Goal: Task Accomplishment & Management: Manage account settings

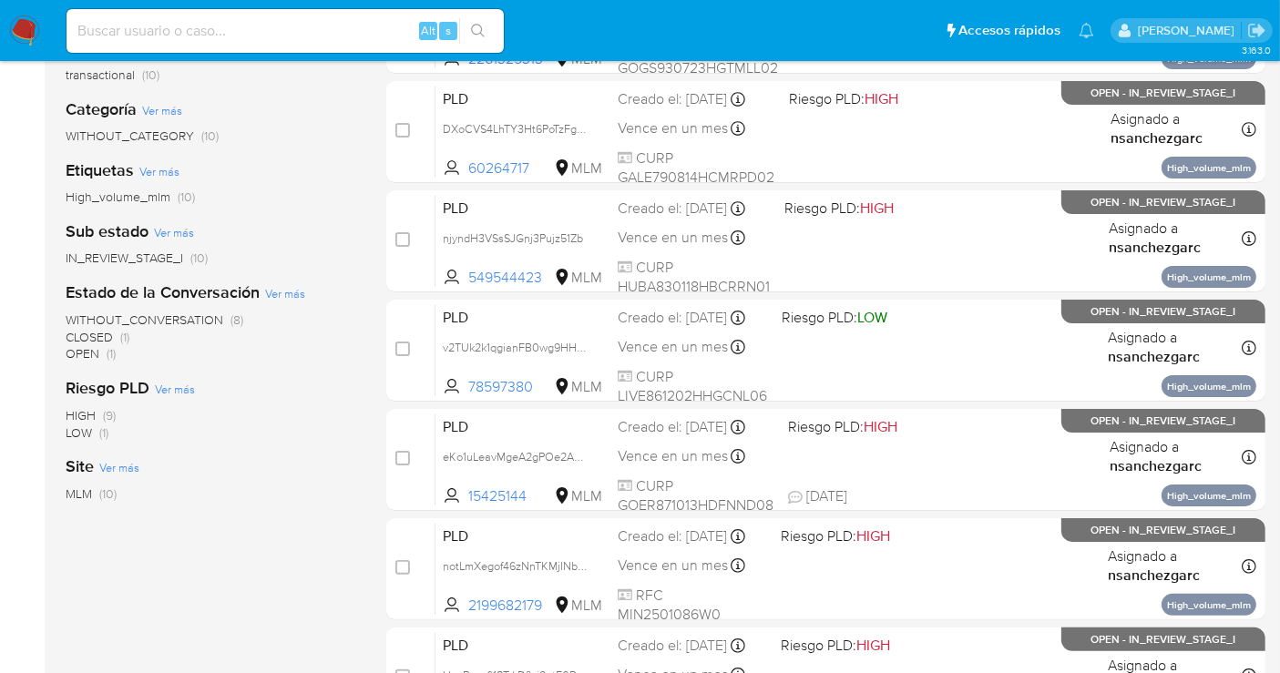
scroll to position [101, 0]
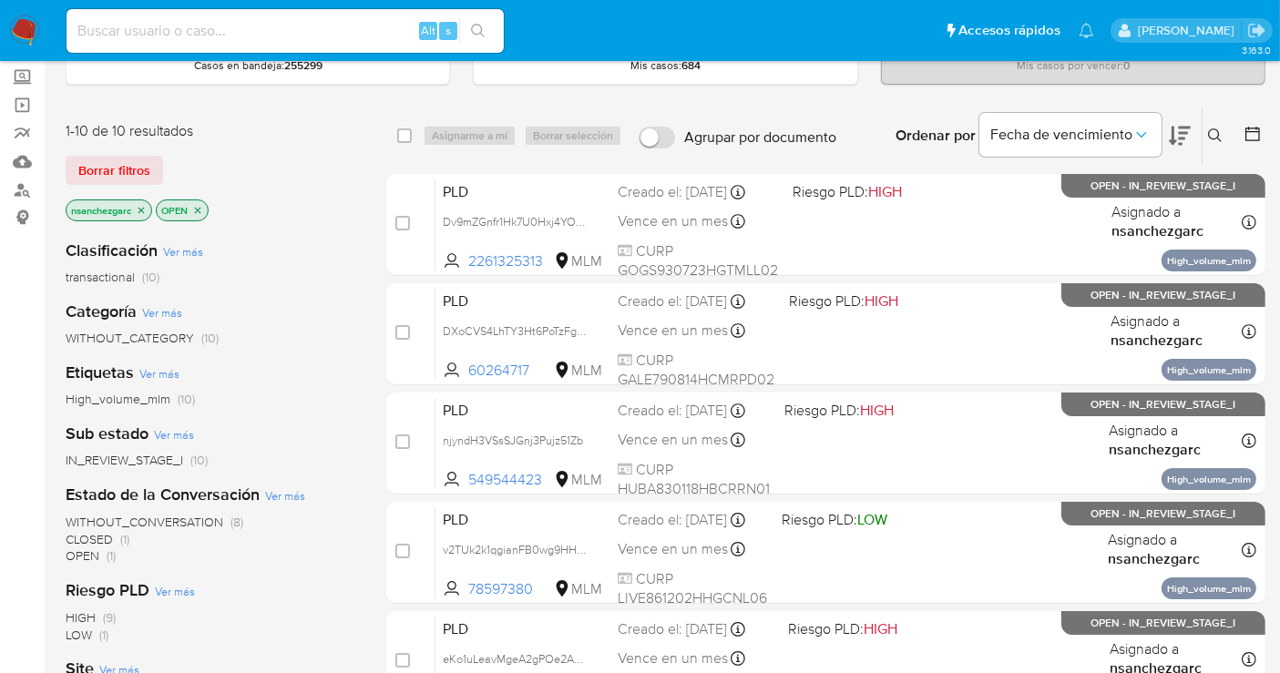
click at [144, 205] on icon "close-filter" at bounding box center [141, 210] width 11 height 11
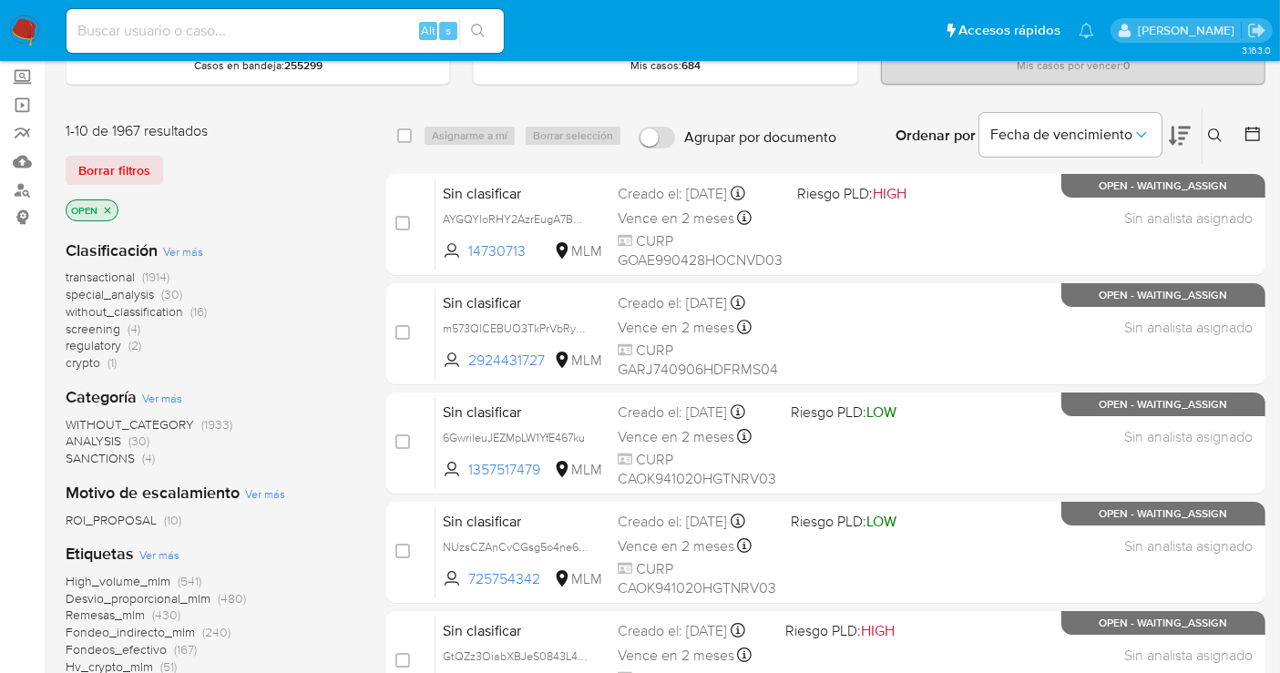
click at [150, 311] on span "without_classification" at bounding box center [124, 311] width 117 height 18
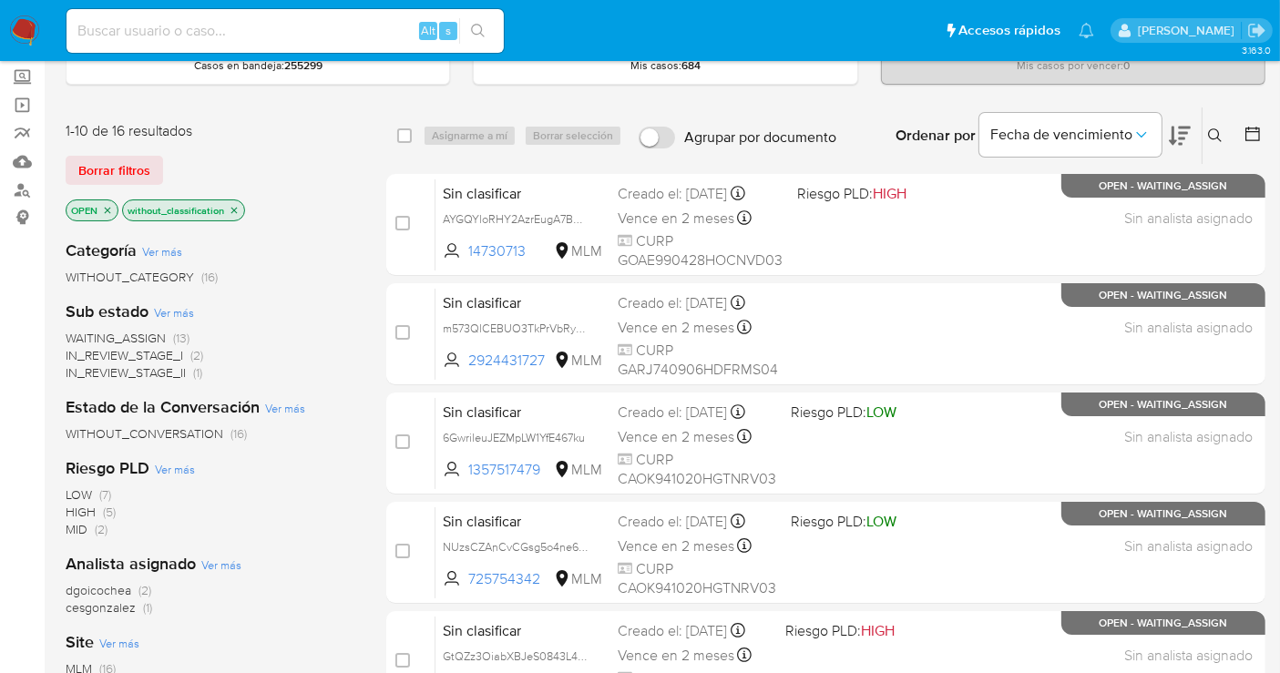
click at [164, 278] on span "WITHOUT_CATEGORY" at bounding box center [130, 277] width 128 height 18
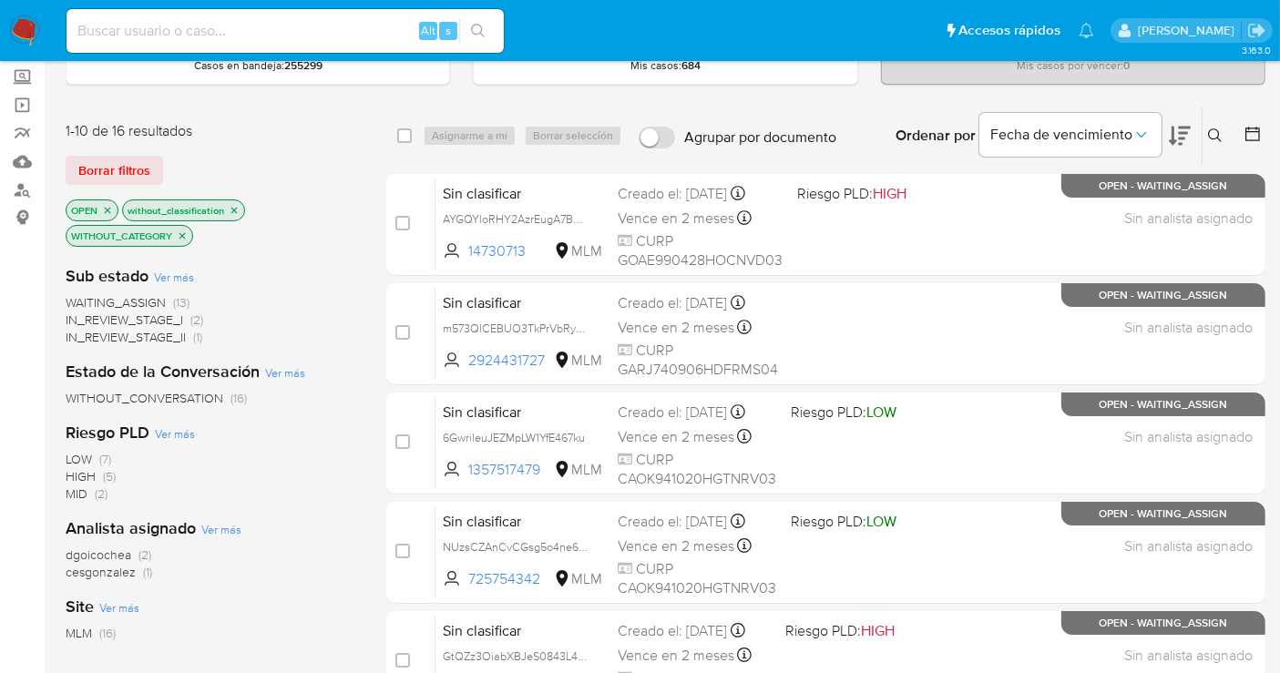
click at [15, 29] on img at bounding box center [24, 30] width 31 height 31
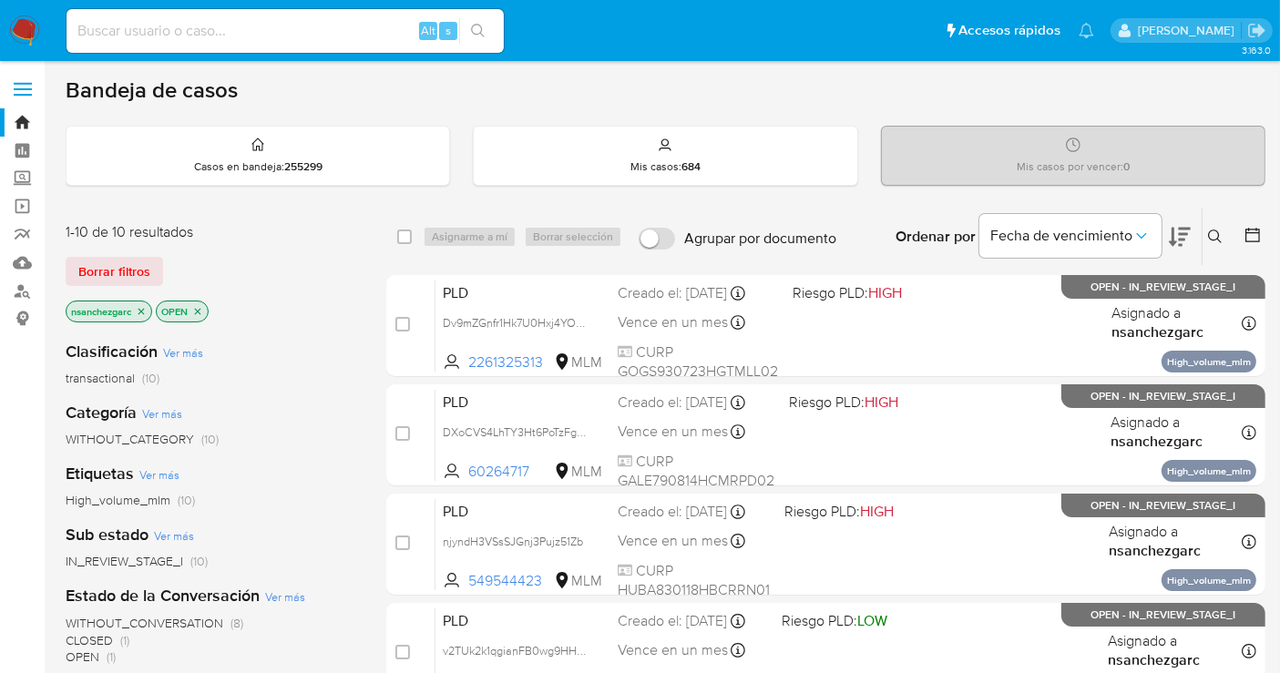
click at [140, 310] on icon "close-filter" at bounding box center [141, 311] width 11 height 11
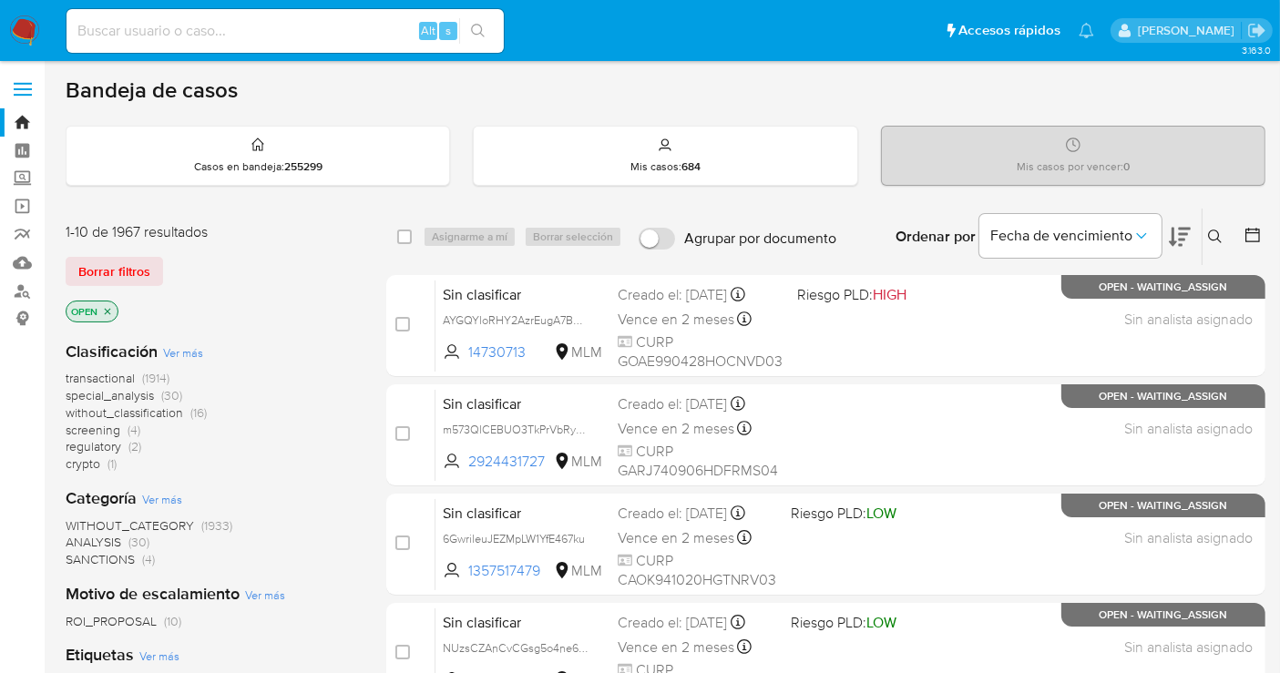
click at [149, 410] on span "without_classification" at bounding box center [124, 412] width 117 height 18
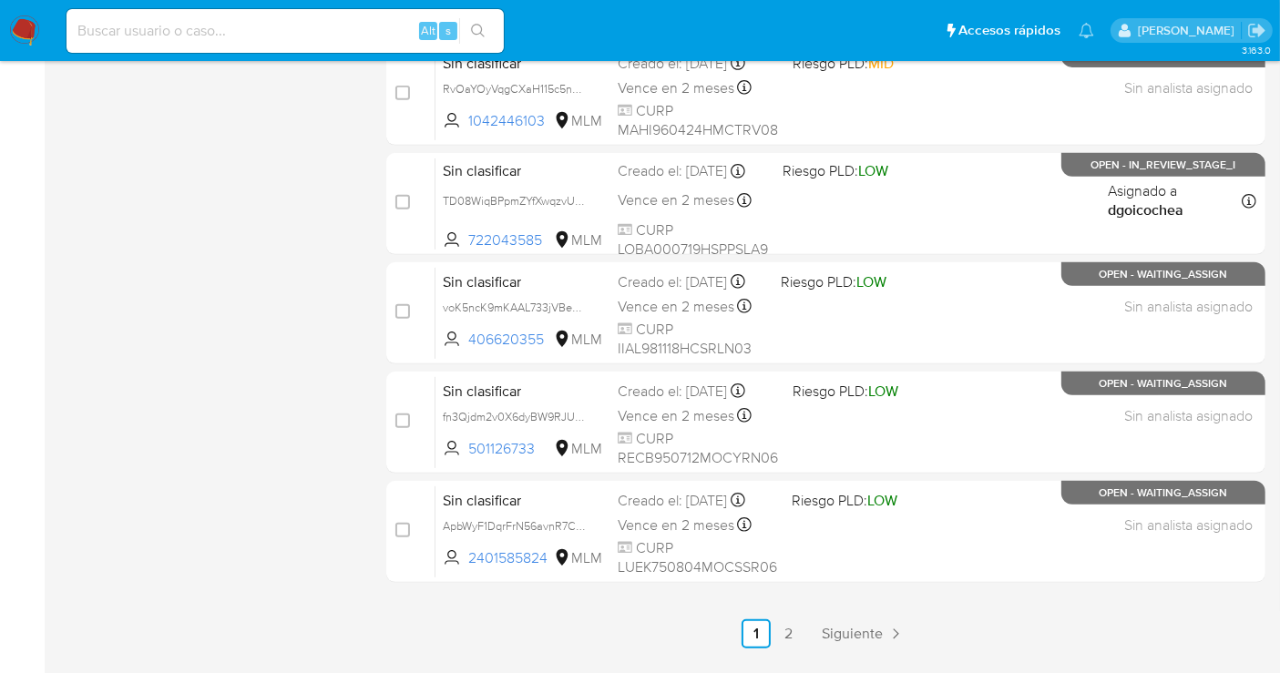
scroll to position [828, 0]
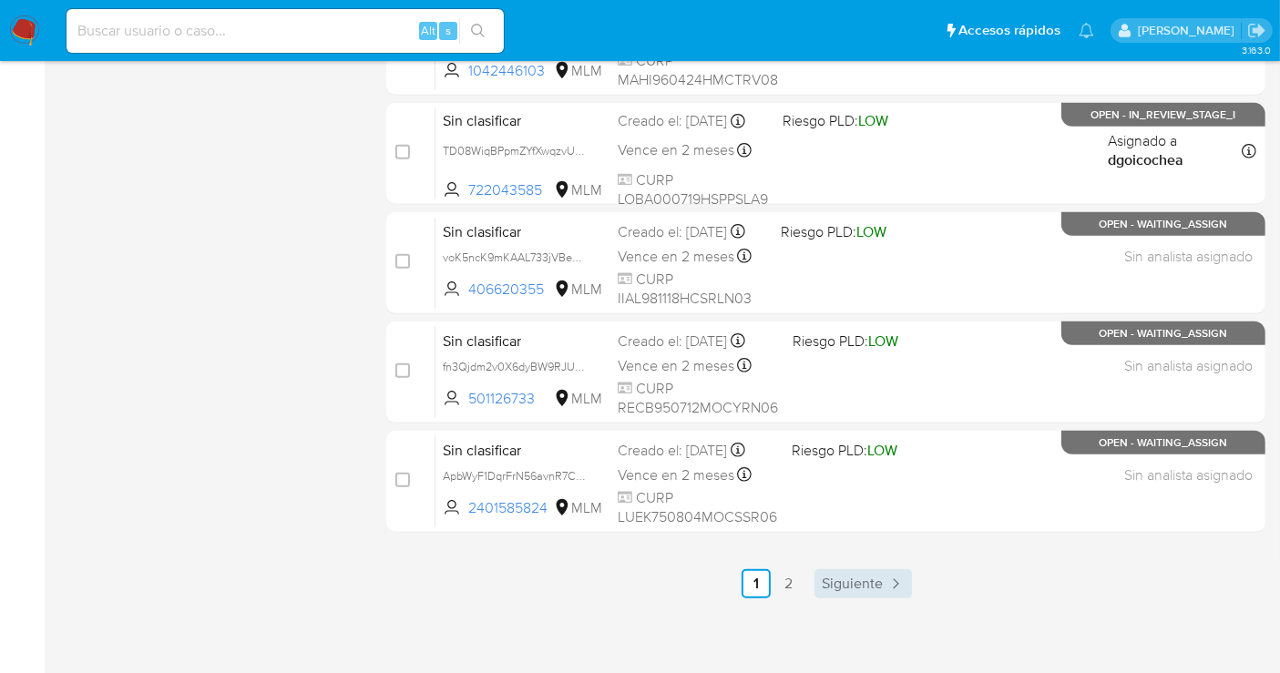
click at [842, 579] on span "Siguiente" at bounding box center [852, 584] width 61 height 15
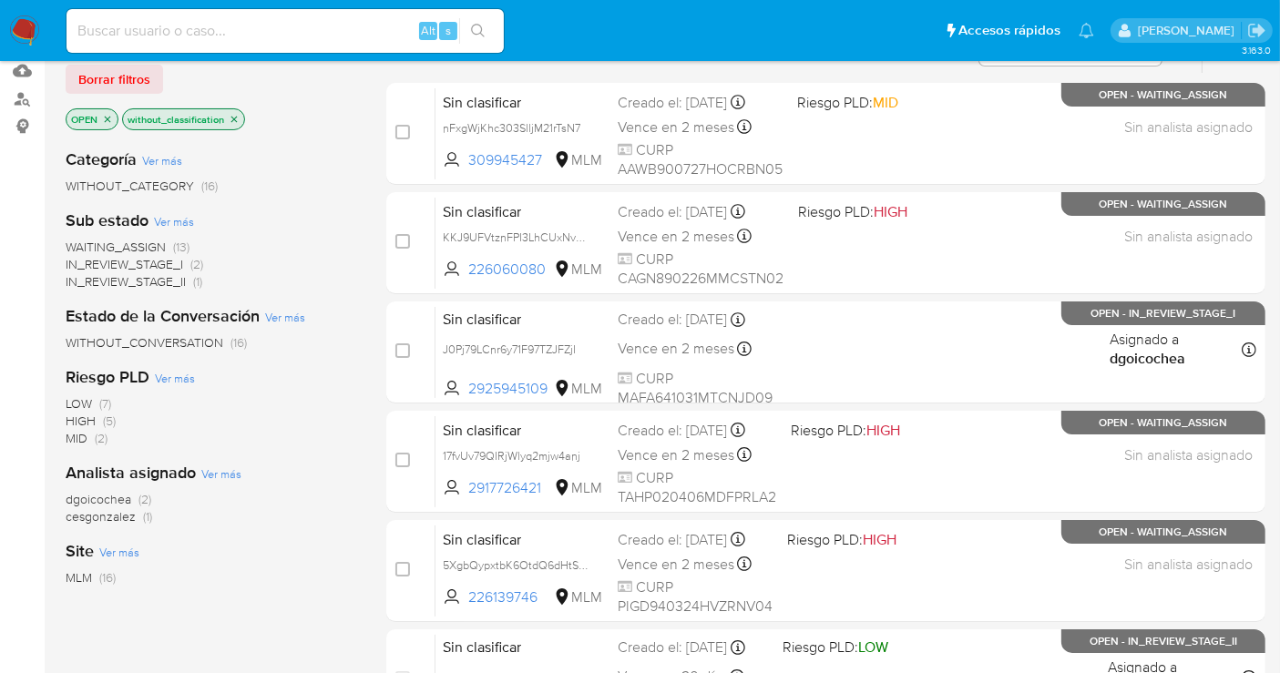
scroll to position [404, 0]
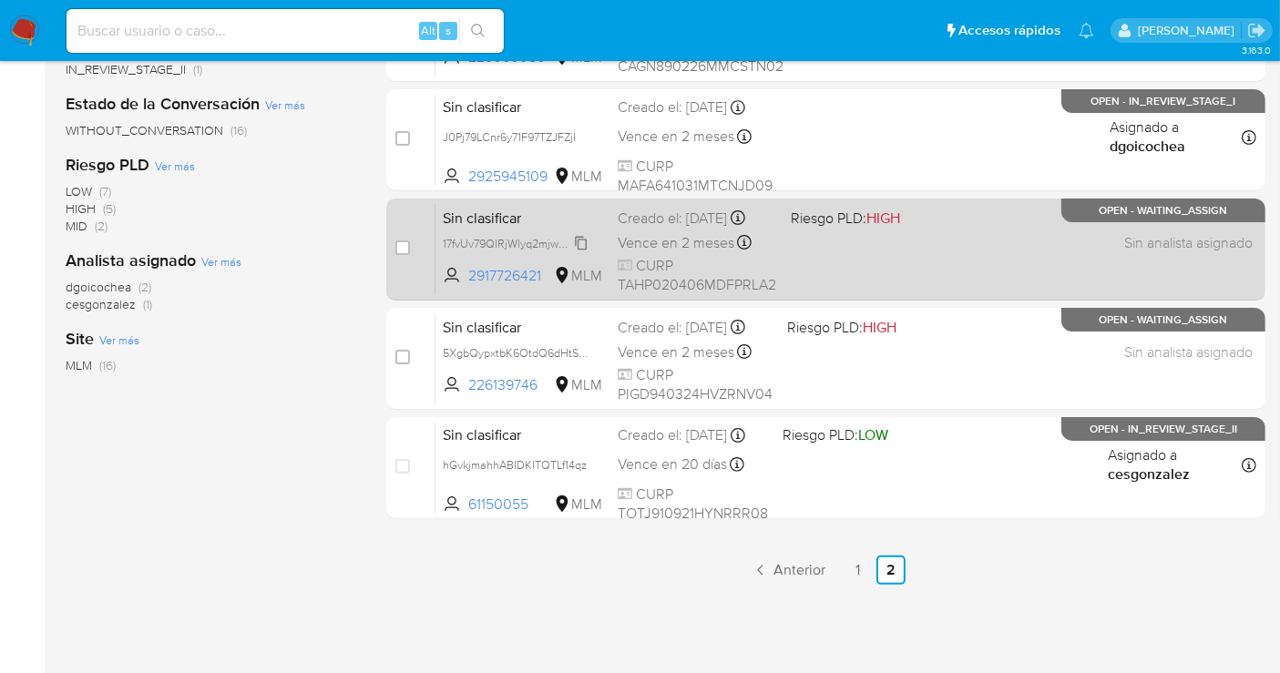
click at [499, 234] on span "17fvUv79QIRjWlyq2mjw4anj" at bounding box center [512, 242] width 138 height 20
click at [702, 233] on span "Vence en 2 meses" at bounding box center [676, 243] width 117 height 20
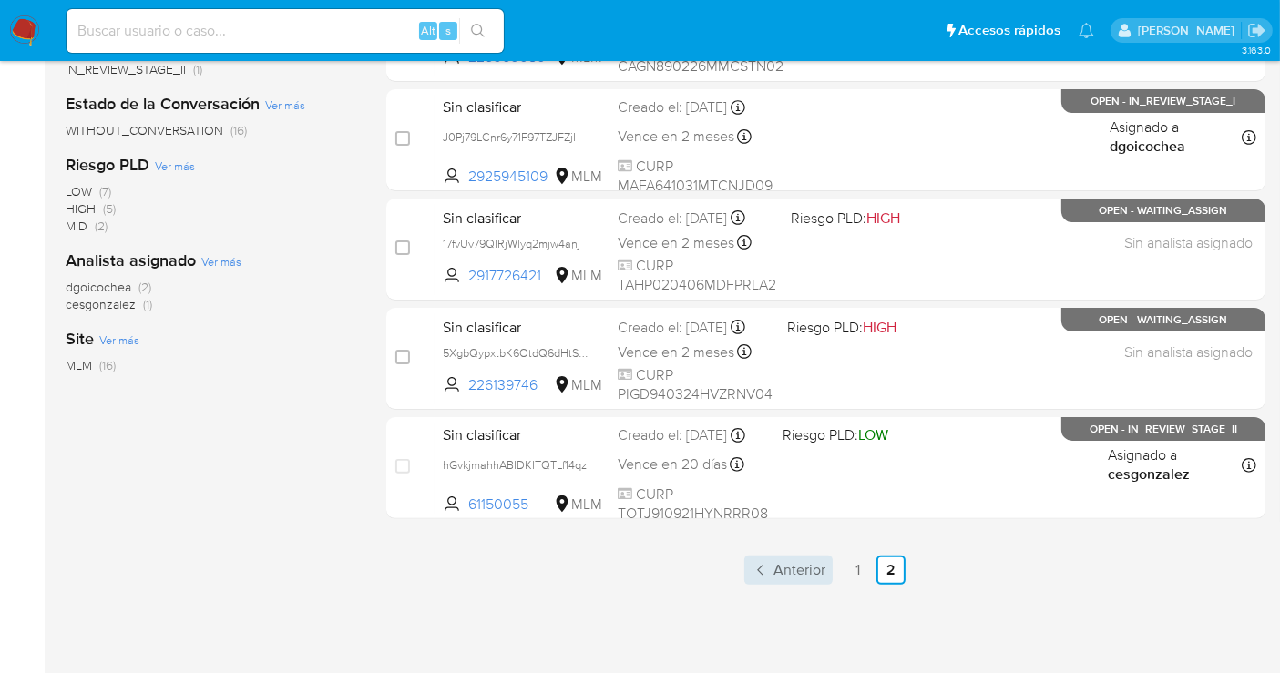
click at [816, 572] on span "Anterior" at bounding box center [799, 570] width 52 height 15
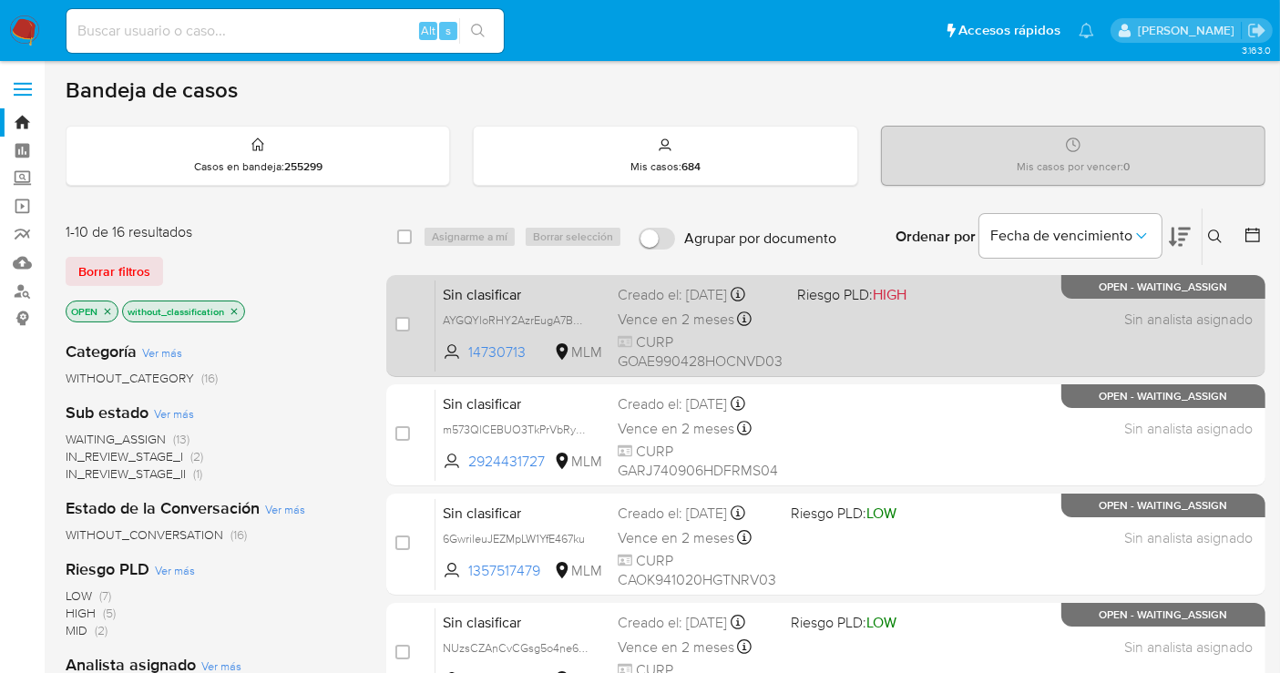
click at [661, 302] on div "Creado el: 15/10/2025 Creado el: 15/10/2025 10:18:13" at bounding box center [700, 295] width 165 height 20
click at [659, 302] on div "Sin clasificar AYGQYloRHY2AzrEugA7BQvGz 14730713 MLM Riesgo PLD: HIGH Creado el…" at bounding box center [845, 326] width 821 height 92
click at [577, 318] on span "AYGQYloRHY2AzrEugA7BQvGz" at bounding box center [522, 319] width 158 height 20
drag, startPoint x: 533, startPoint y: 352, endPoint x: 468, endPoint y: 350, distance: 64.7
click at [468, 350] on span "14730713" at bounding box center [509, 352] width 82 height 20
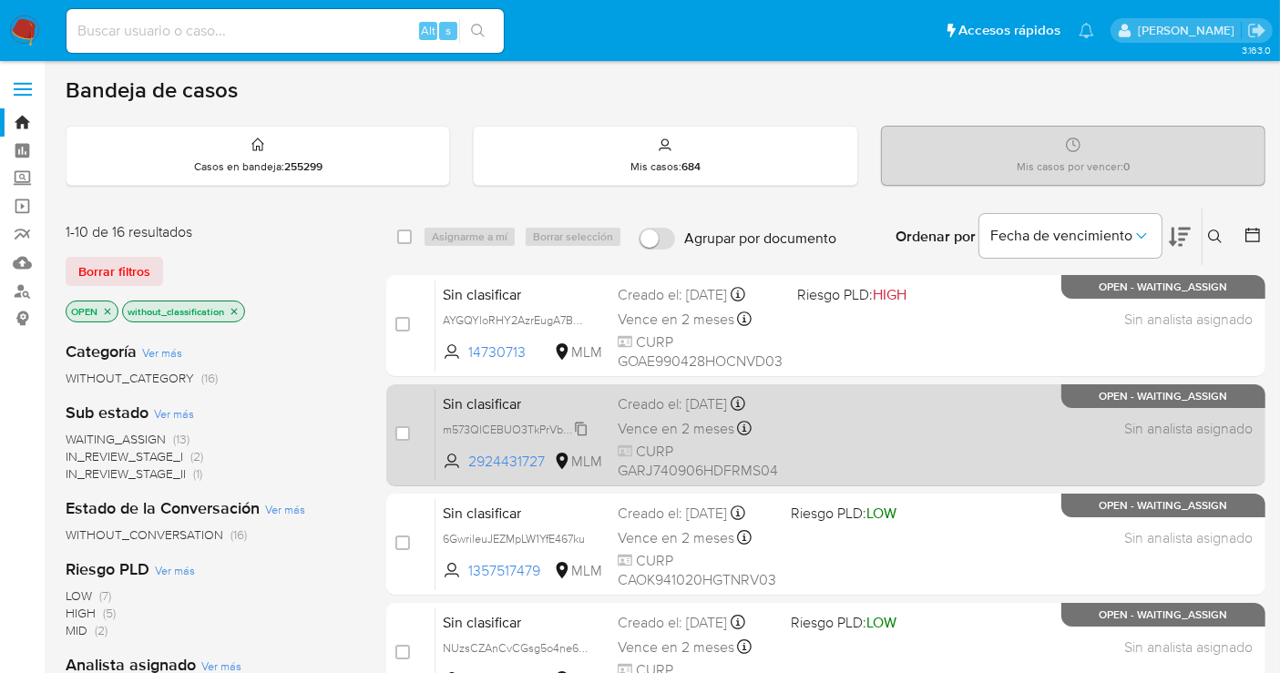
click at [585, 428] on span "m573QlCEBUO3TkPrVbRygDvE" at bounding box center [522, 428] width 159 height 20
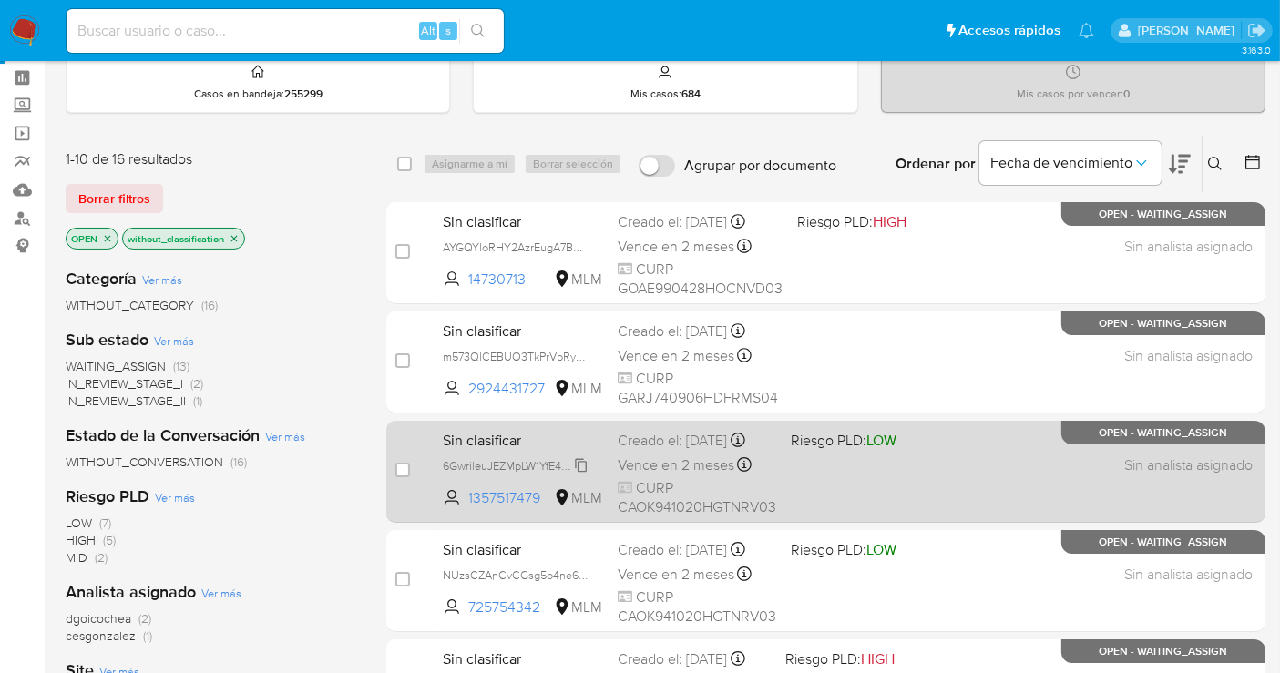
scroll to position [101, 0]
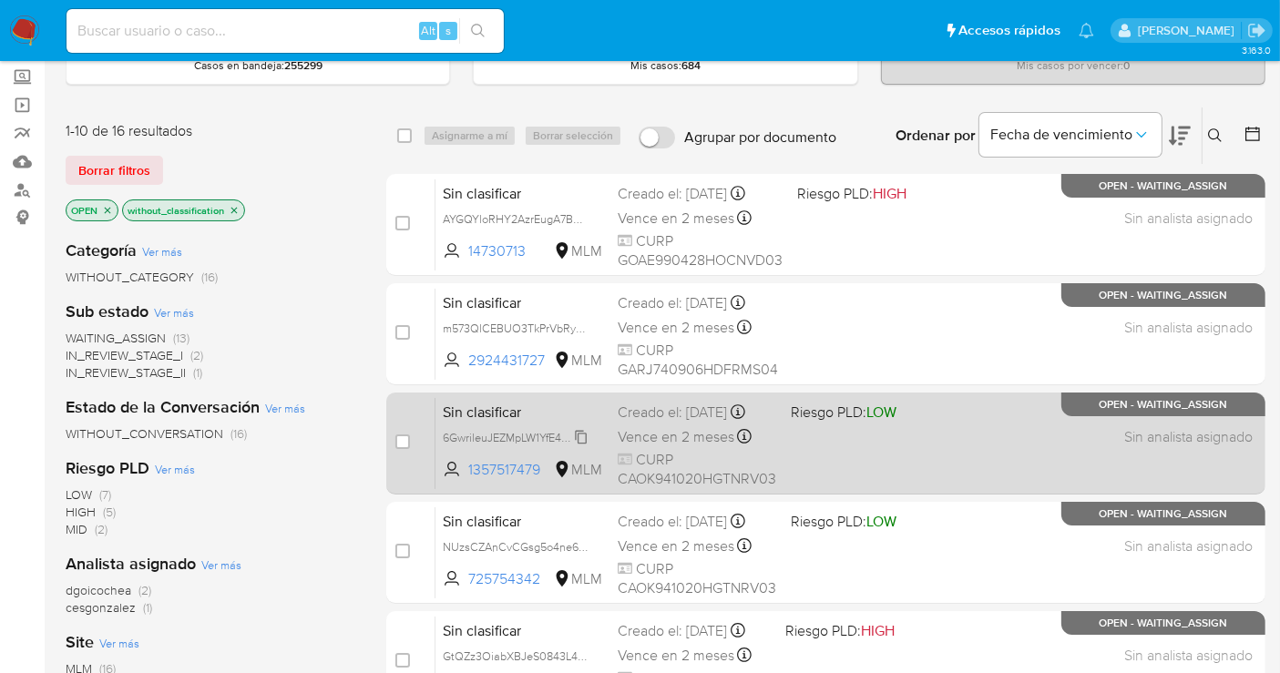
click at [583, 430] on span "6GwrileuJEZMpLW1YfE467ku" at bounding box center [514, 436] width 142 height 20
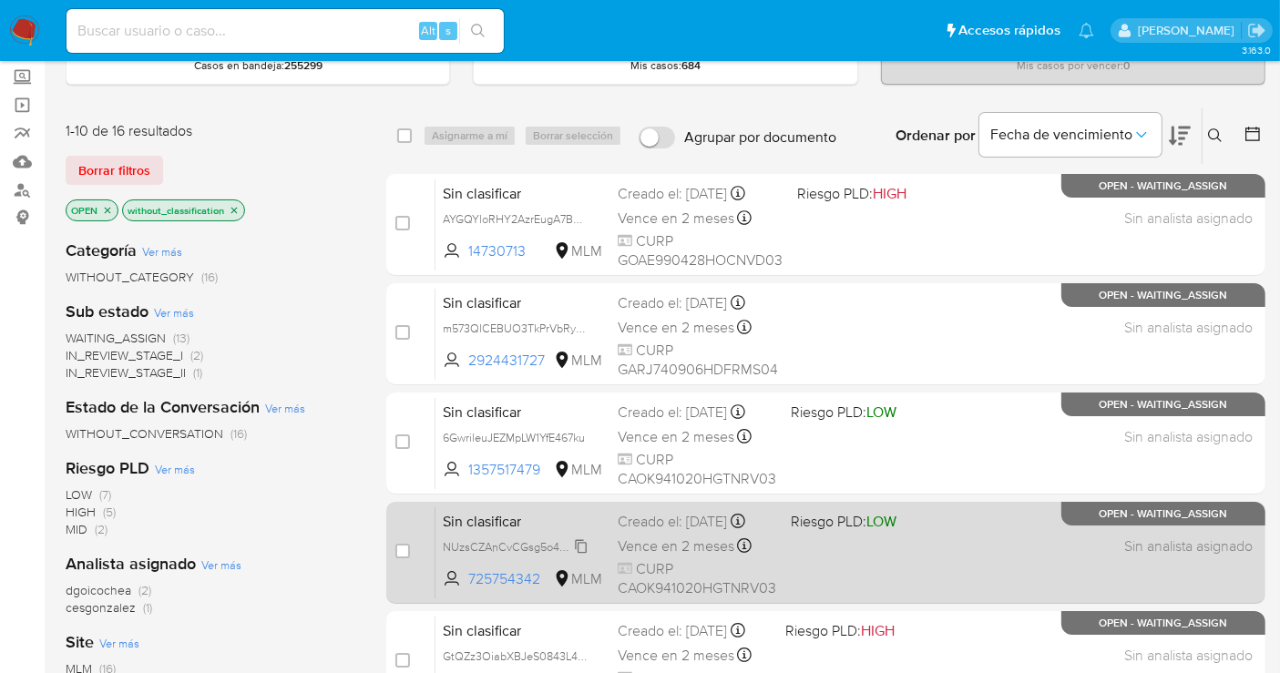
click at [577, 542] on span "NUzsCZAnCvCGsg5o4ne6lr3F" at bounding box center [520, 546] width 155 height 20
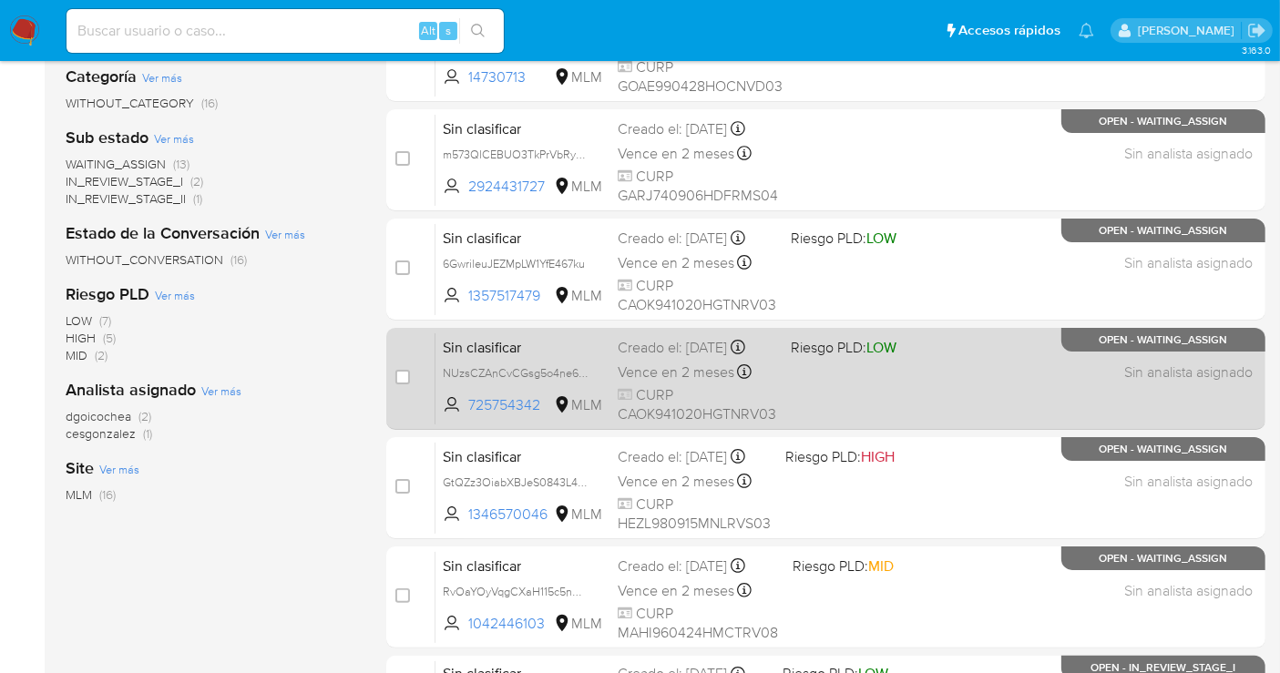
scroll to position [303, 0]
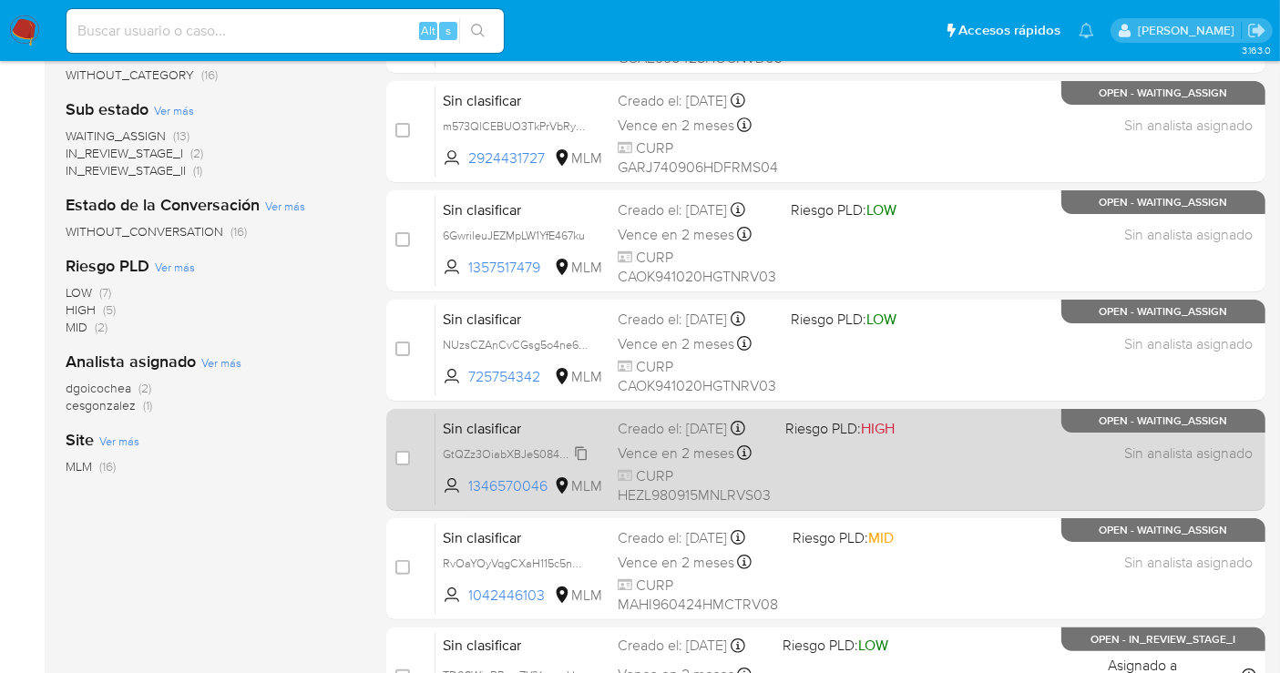
click at [575, 463] on span "GtQZz3OiabXBJeS0843L4Xen" at bounding box center [520, 453] width 155 height 20
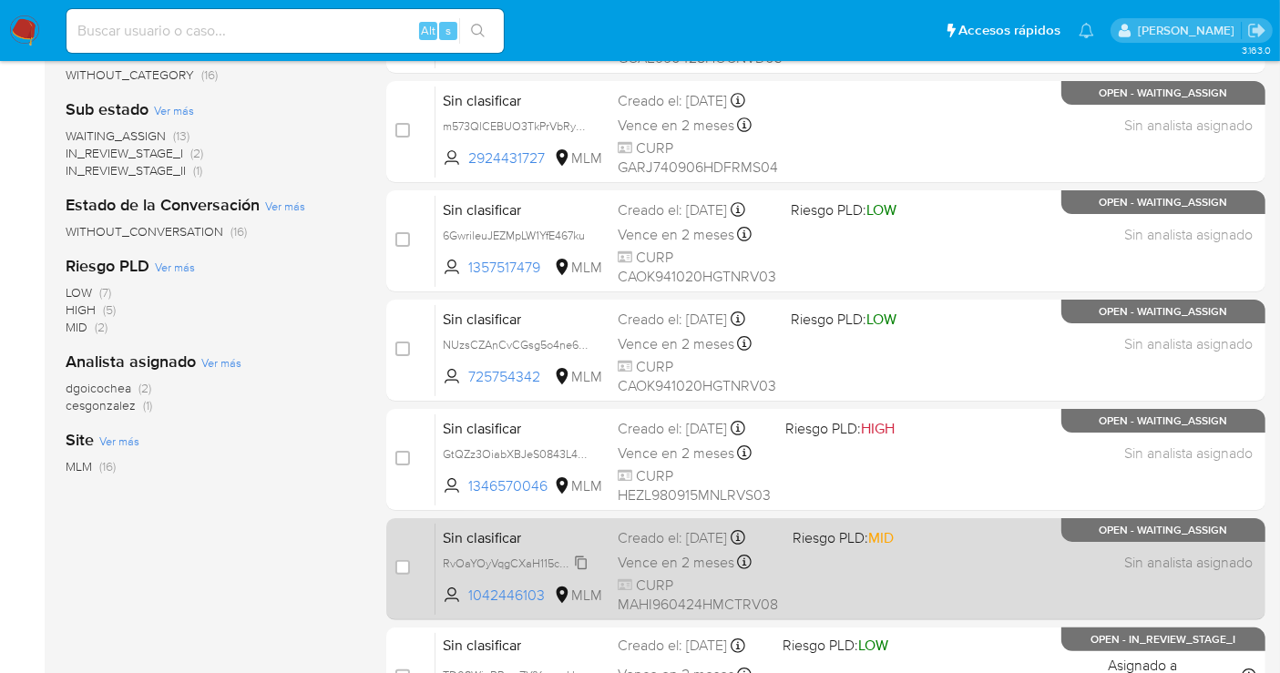
click at [577, 557] on span "RvOaYOyVqgCXaH115c5nAFLP" at bounding box center [520, 562] width 155 height 20
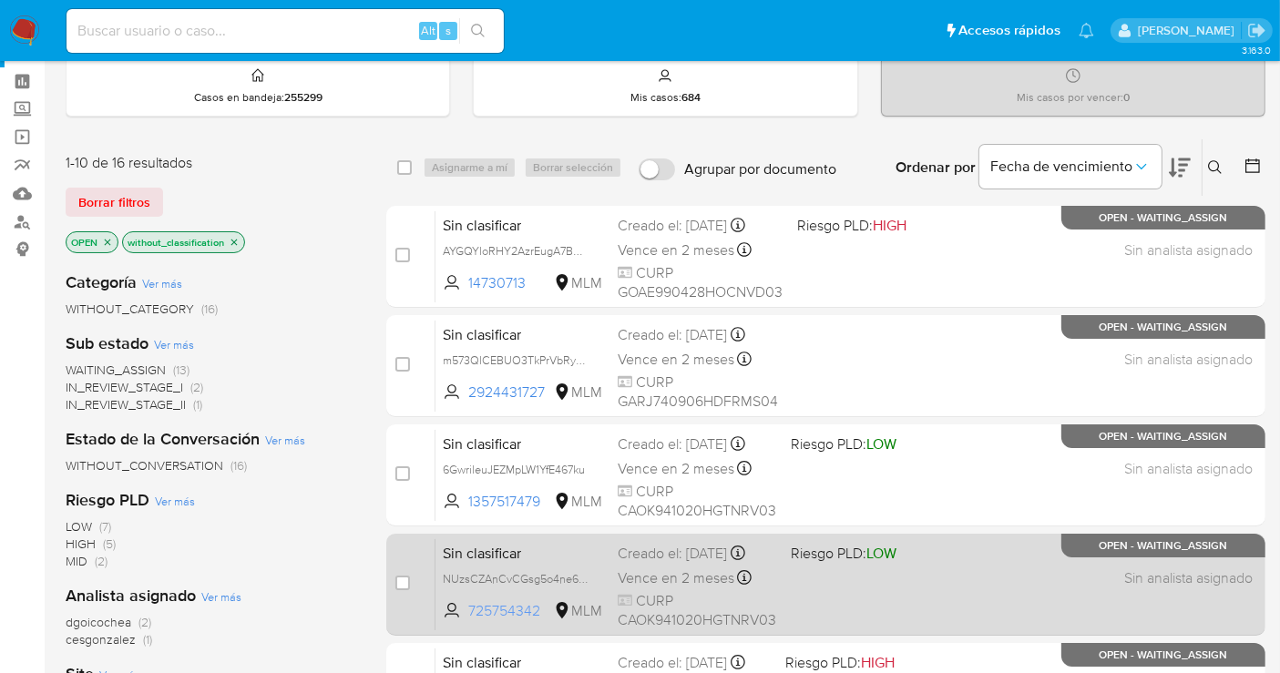
scroll to position [101, 0]
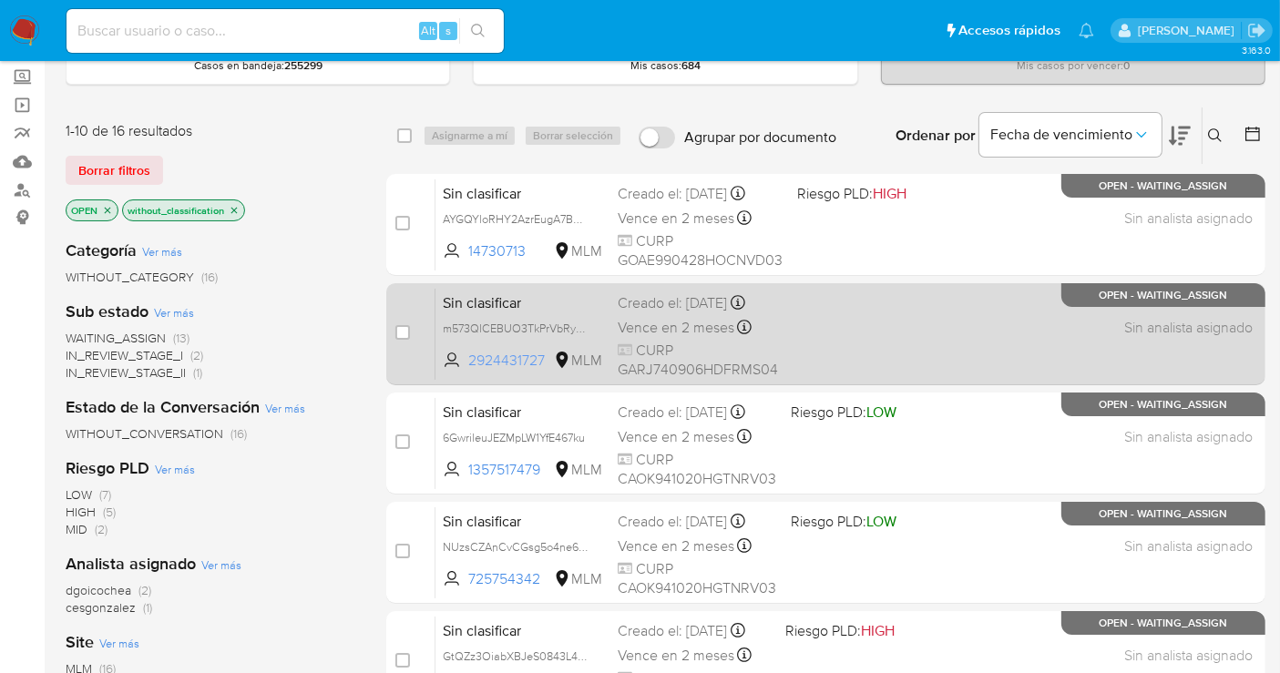
drag, startPoint x: 548, startPoint y: 362, endPoint x: 468, endPoint y: 362, distance: 80.1
click at [468, 362] on span "2924431727" at bounding box center [509, 361] width 82 height 20
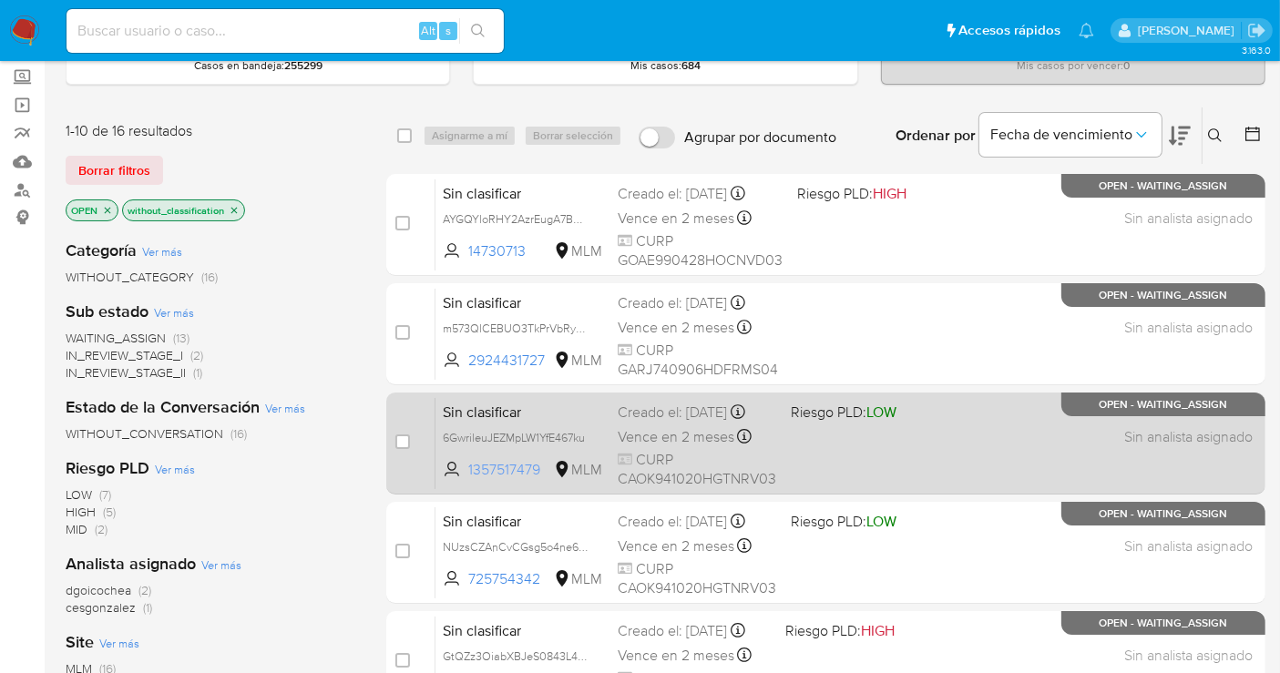
drag, startPoint x: 541, startPoint y: 469, endPoint x: 467, endPoint y: 469, distance: 73.8
click at [467, 469] on span "1357517479 MLM" at bounding box center [523, 470] width 160 height 20
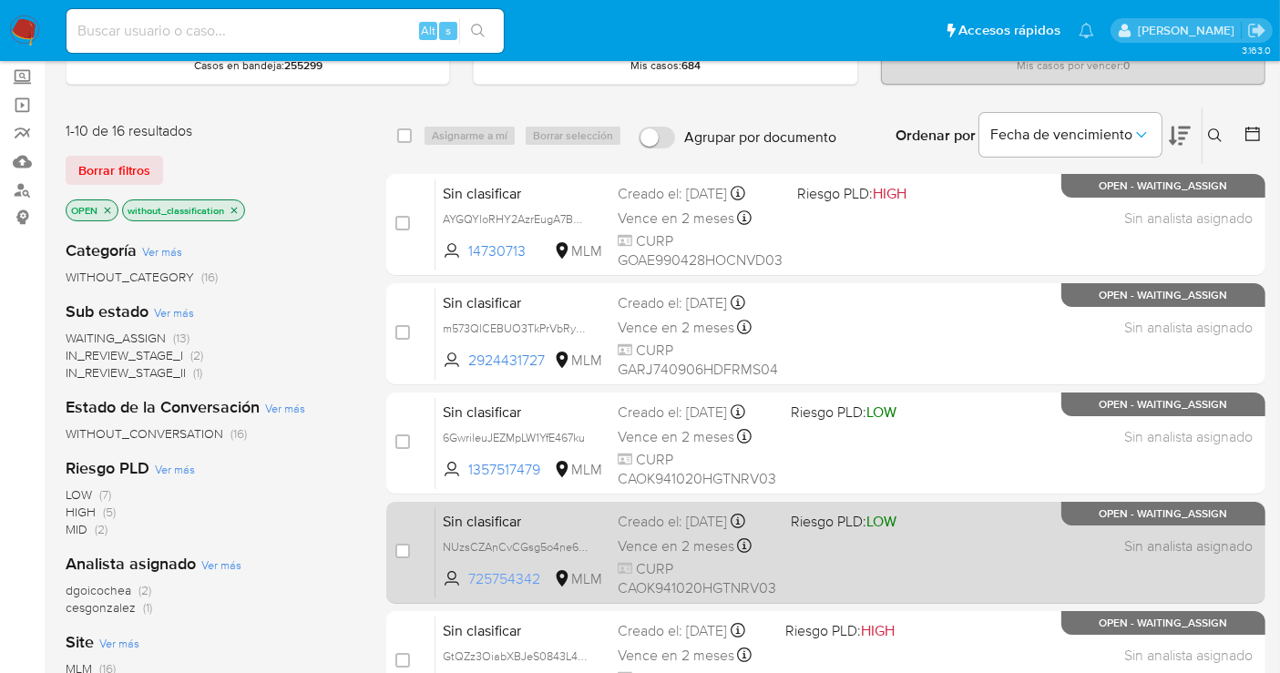
drag, startPoint x: 543, startPoint y: 574, endPoint x: 465, endPoint y: 576, distance: 77.4
click at [465, 576] on span "725754342 MLM" at bounding box center [523, 579] width 160 height 20
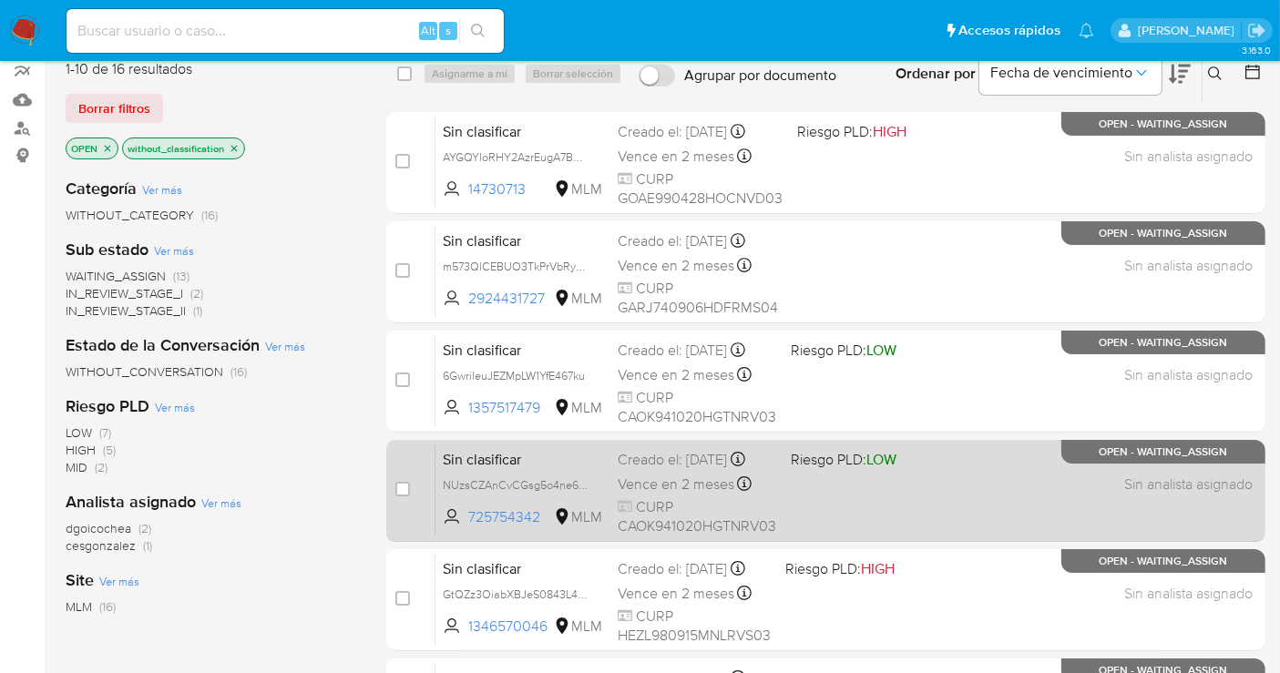
scroll to position [303, 0]
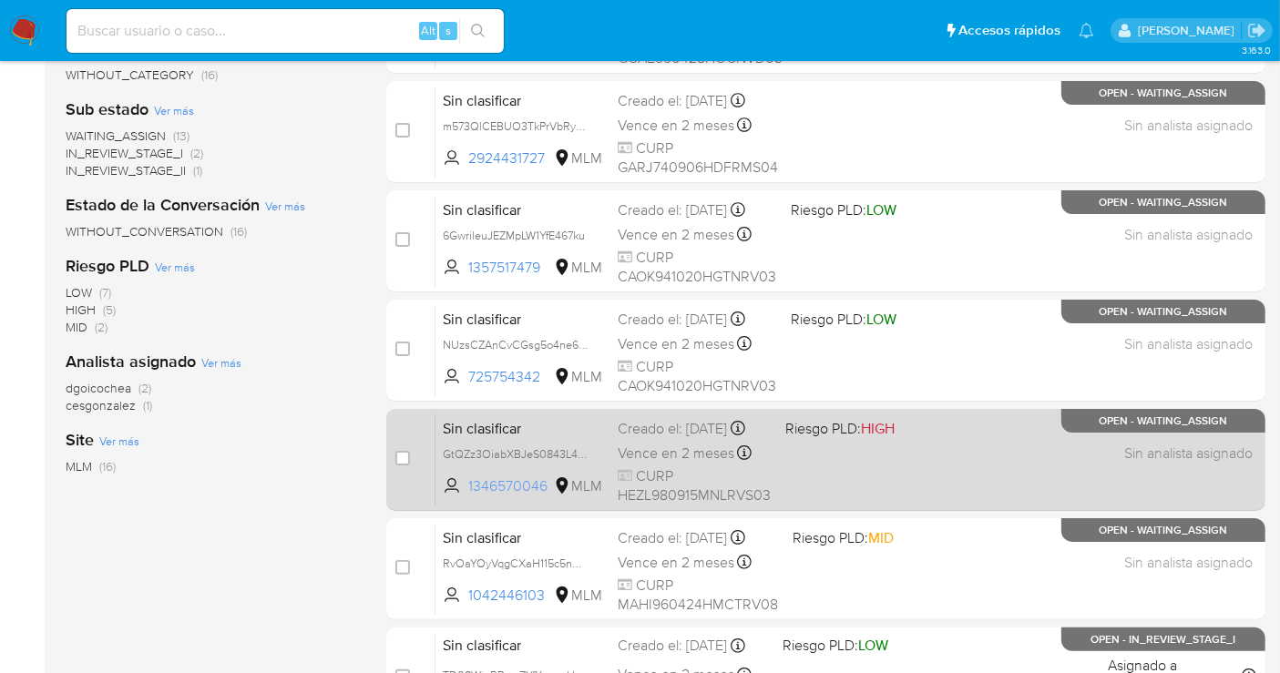
drag, startPoint x: 538, startPoint y: 498, endPoint x: 463, endPoint y: 502, distance: 75.7
click at [463, 496] on span "1346570046 MLM" at bounding box center [523, 486] width 160 height 20
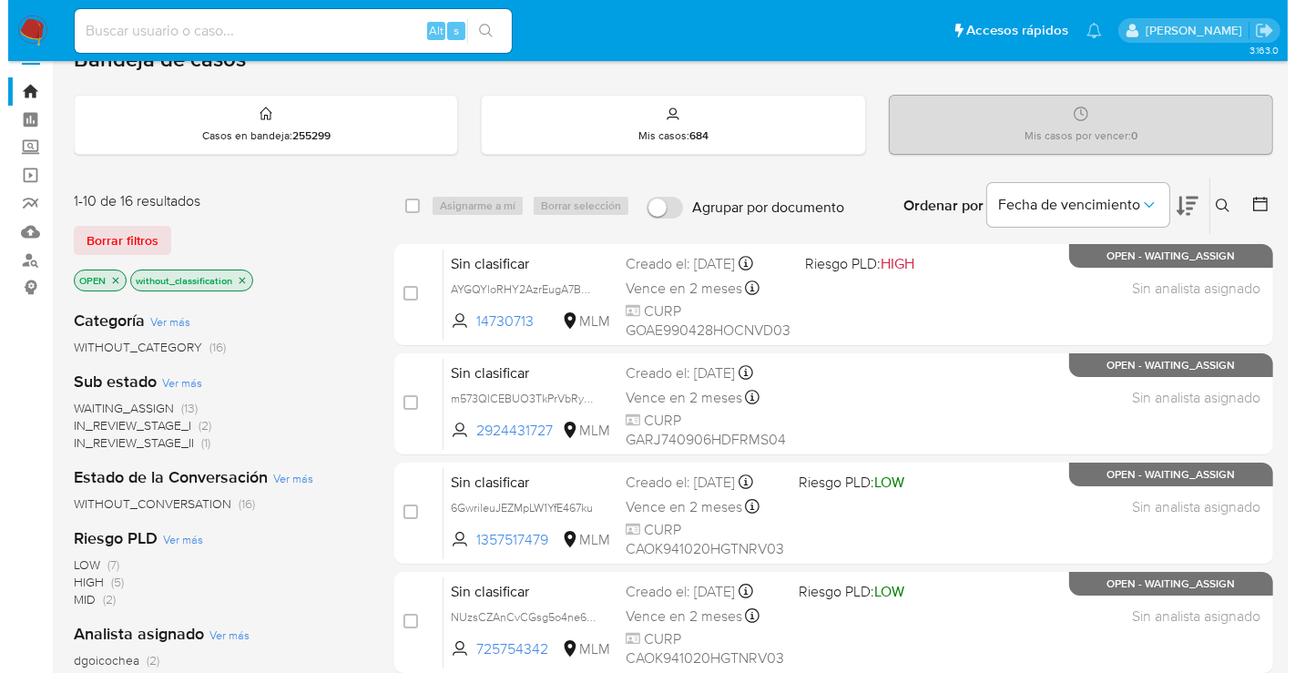
scroll to position [0, 0]
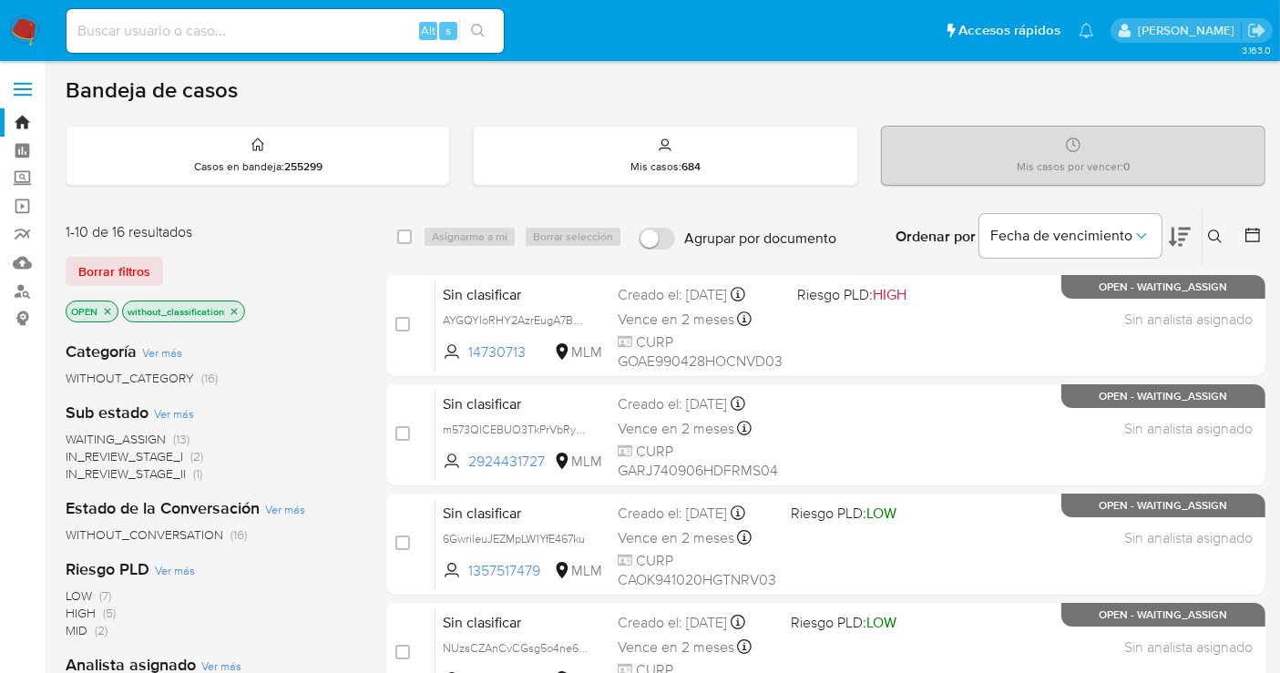
click at [1210, 238] on icon at bounding box center [1215, 237] width 15 height 15
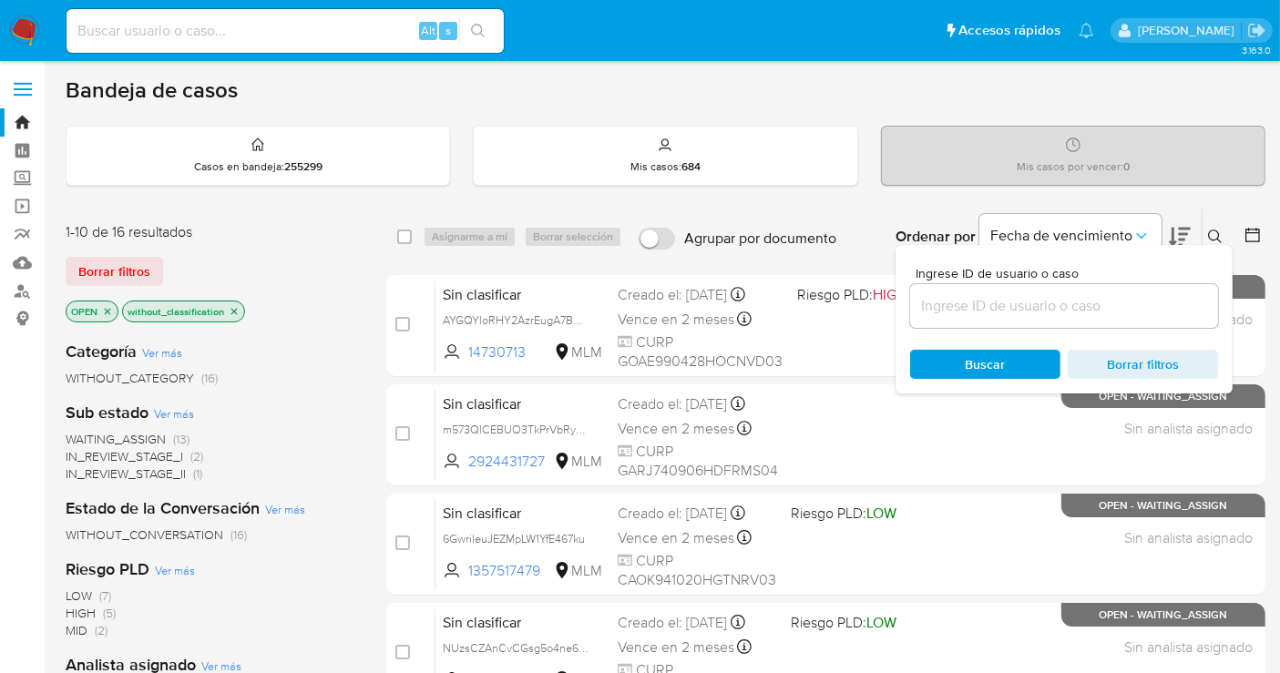
click at [955, 306] on input at bounding box center [1064, 306] width 308 height 24
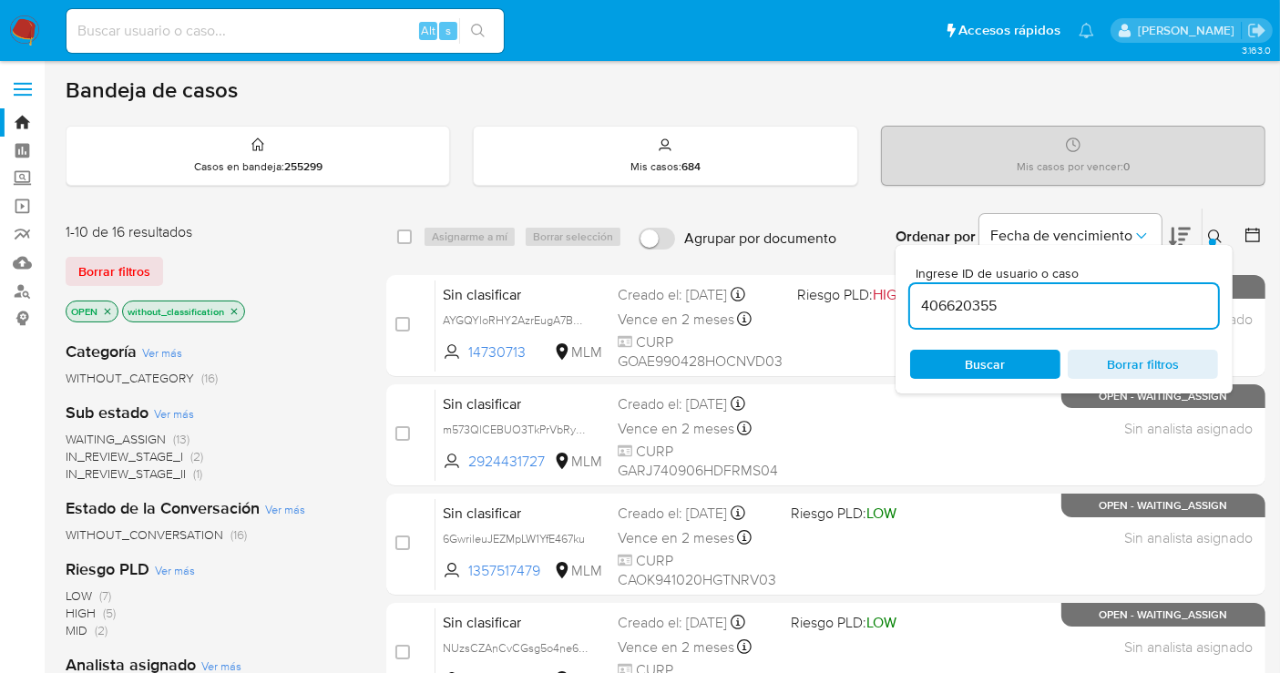
type input "406620355"
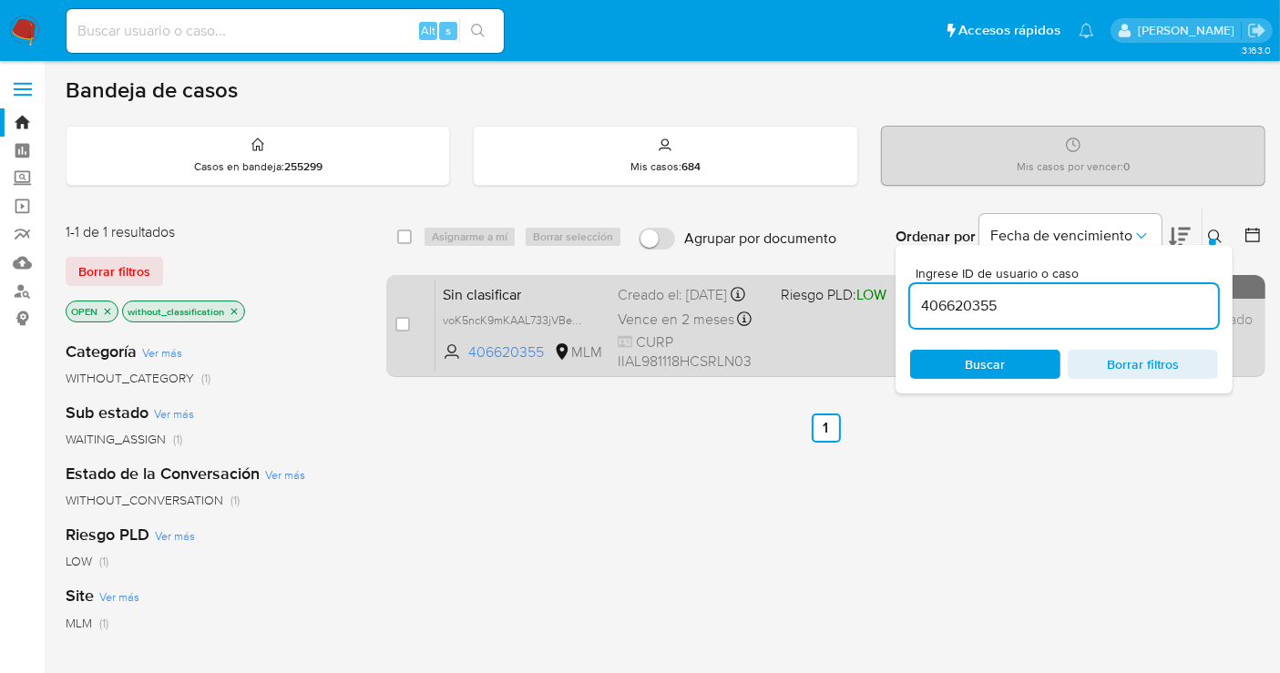
click at [409, 329] on span at bounding box center [402, 324] width 15 height 15
click at [403, 323] on input "checkbox" at bounding box center [402, 324] width 15 height 15
checkbox input "true"
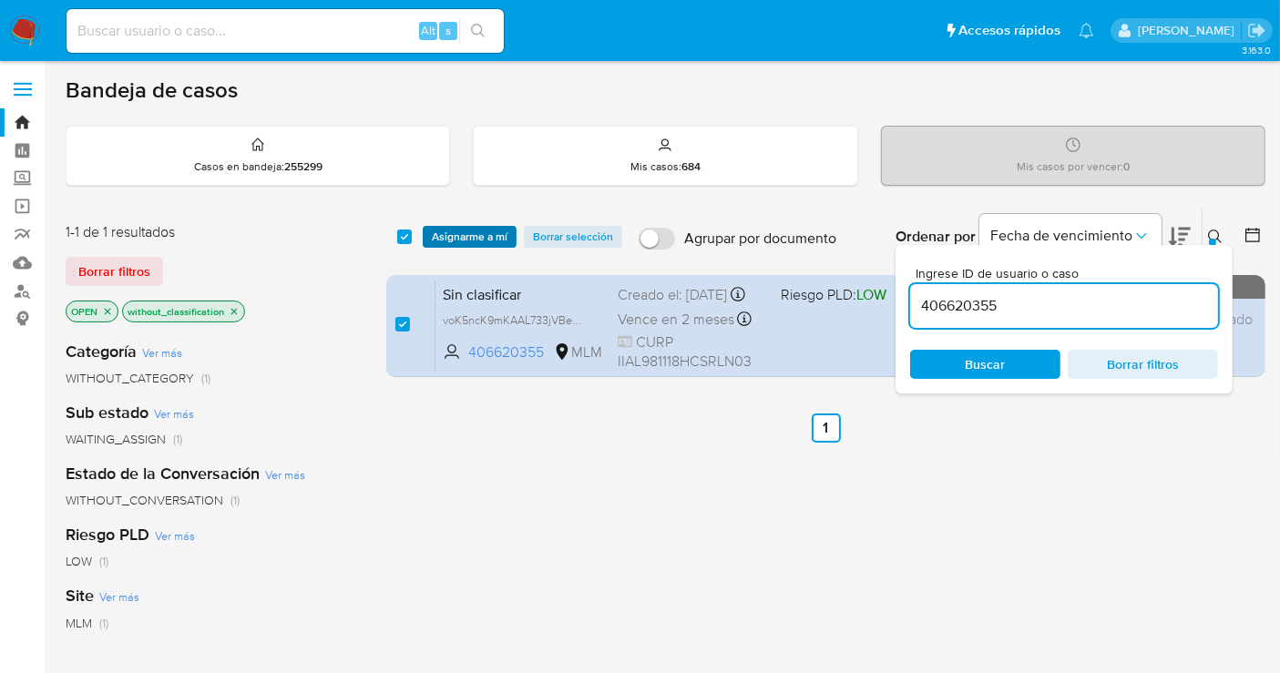
click at [456, 236] on span "Asignarme a mí" at bounding box center [470, 237] width 76 height 18
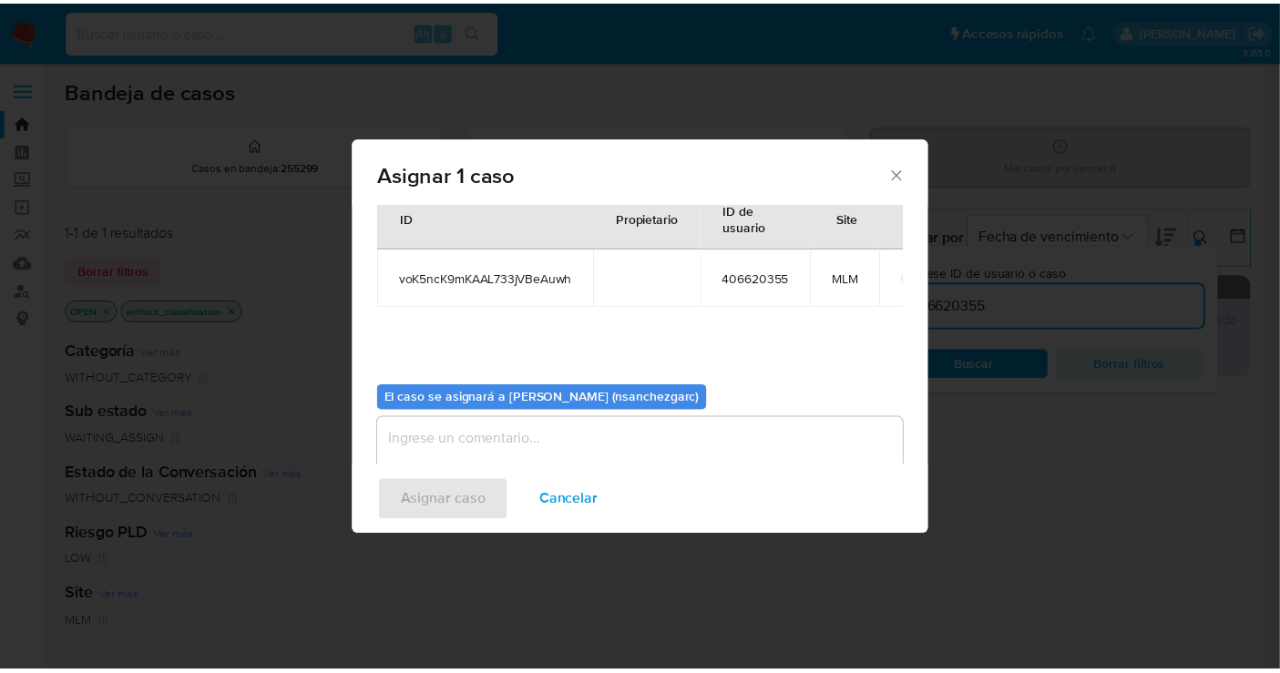
scroll to position [93, 0]
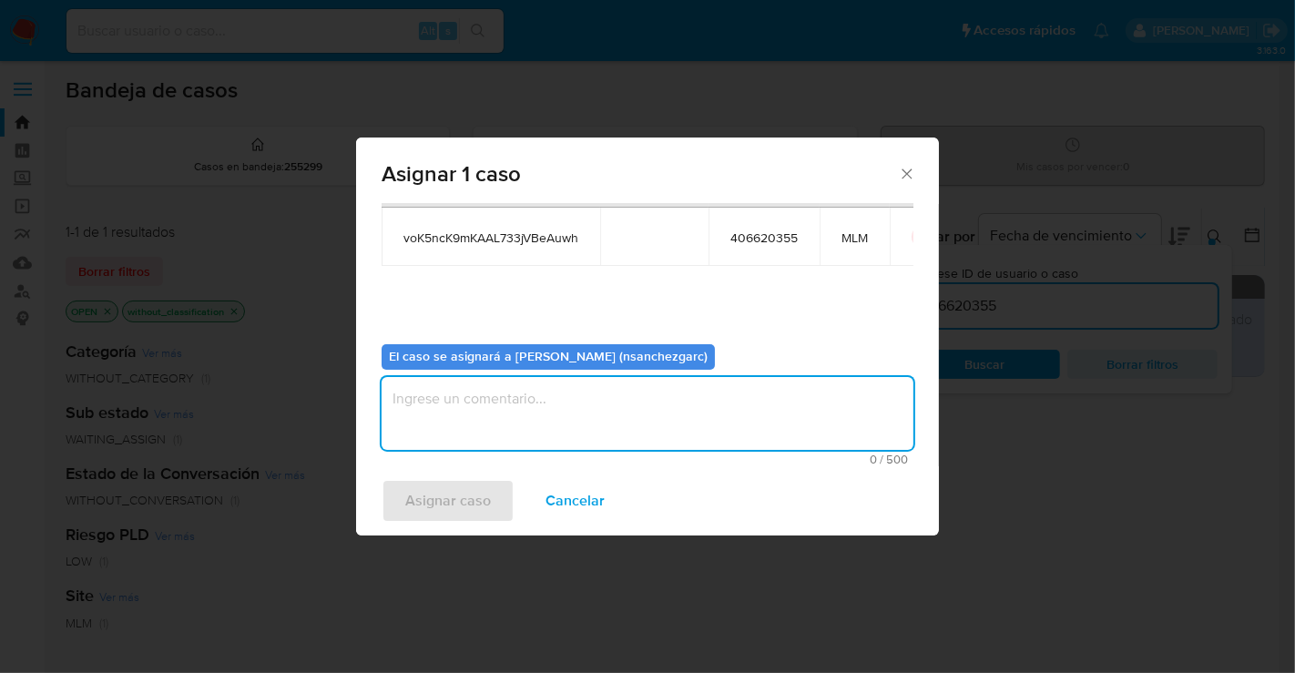
click at [418, 388] on textarea "assign-modal" at bounding box center [648, 413] width 532 height 73
type textarea "nesg"
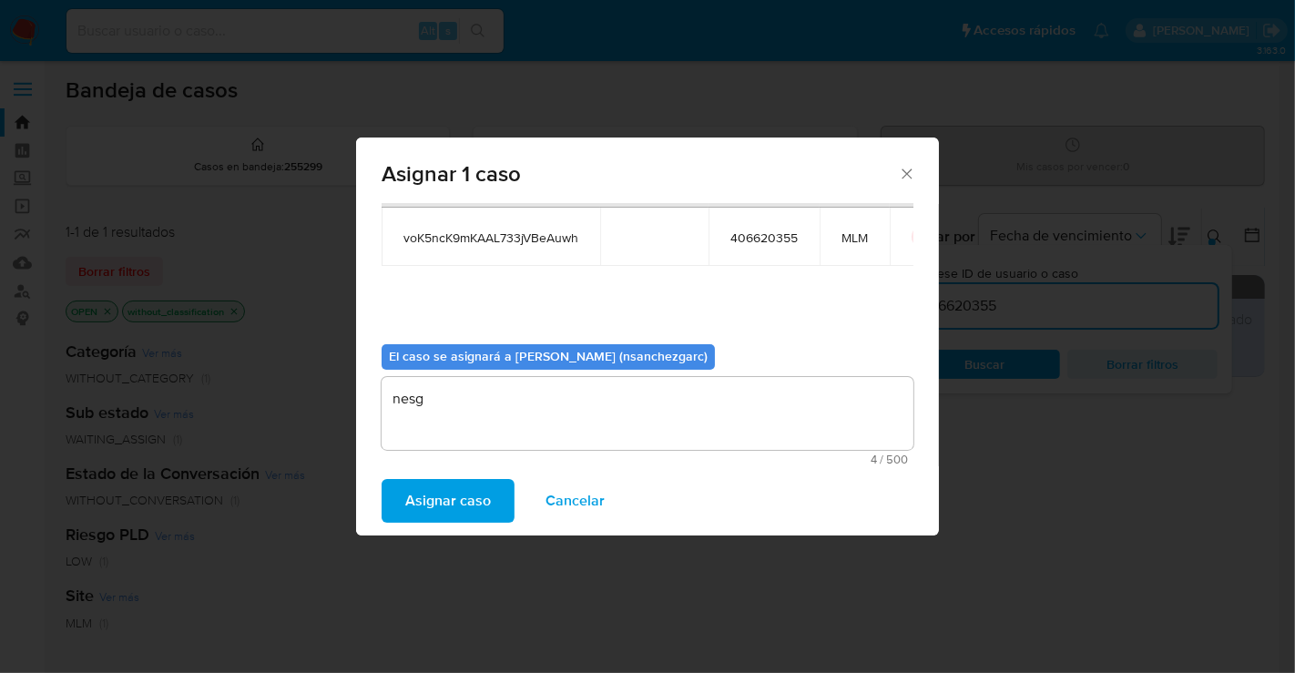
click at [473, 511] on span "Asignar caso" at bounding box center [448, 501] width 86 height 40
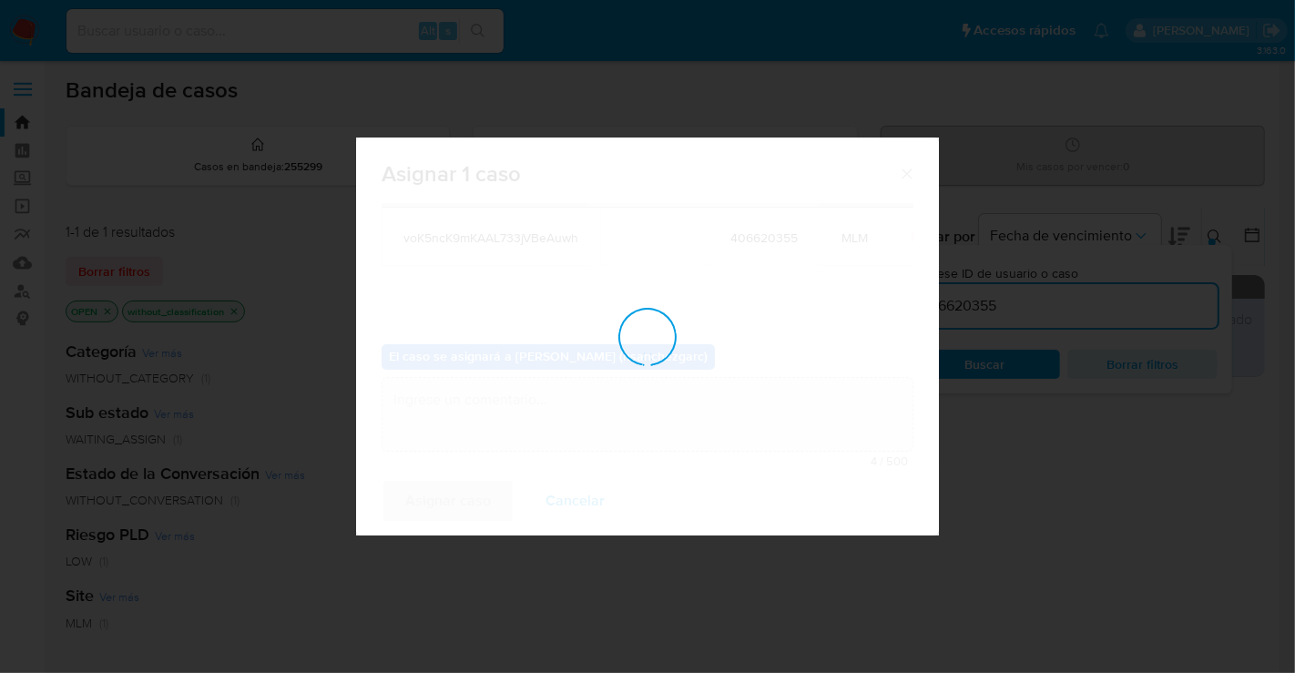
checkbox input "false"
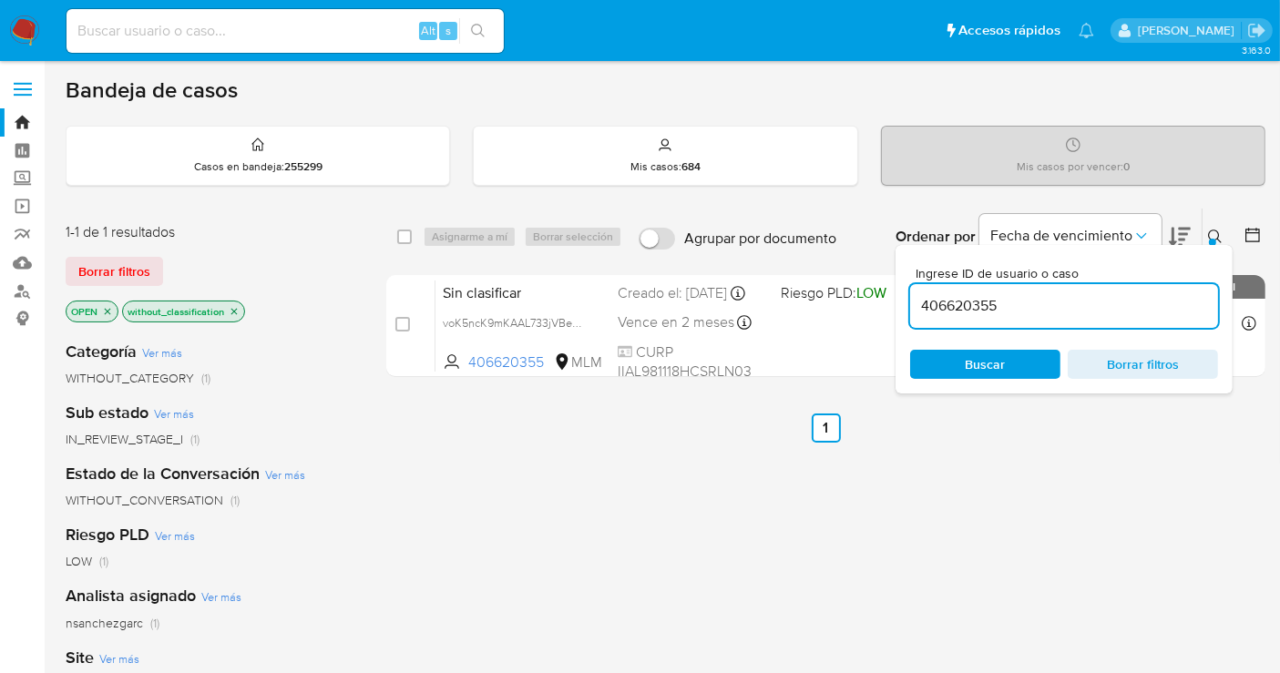
click at [1212, 230] on icon at bounding box center [1215, 237] width 15 height 15
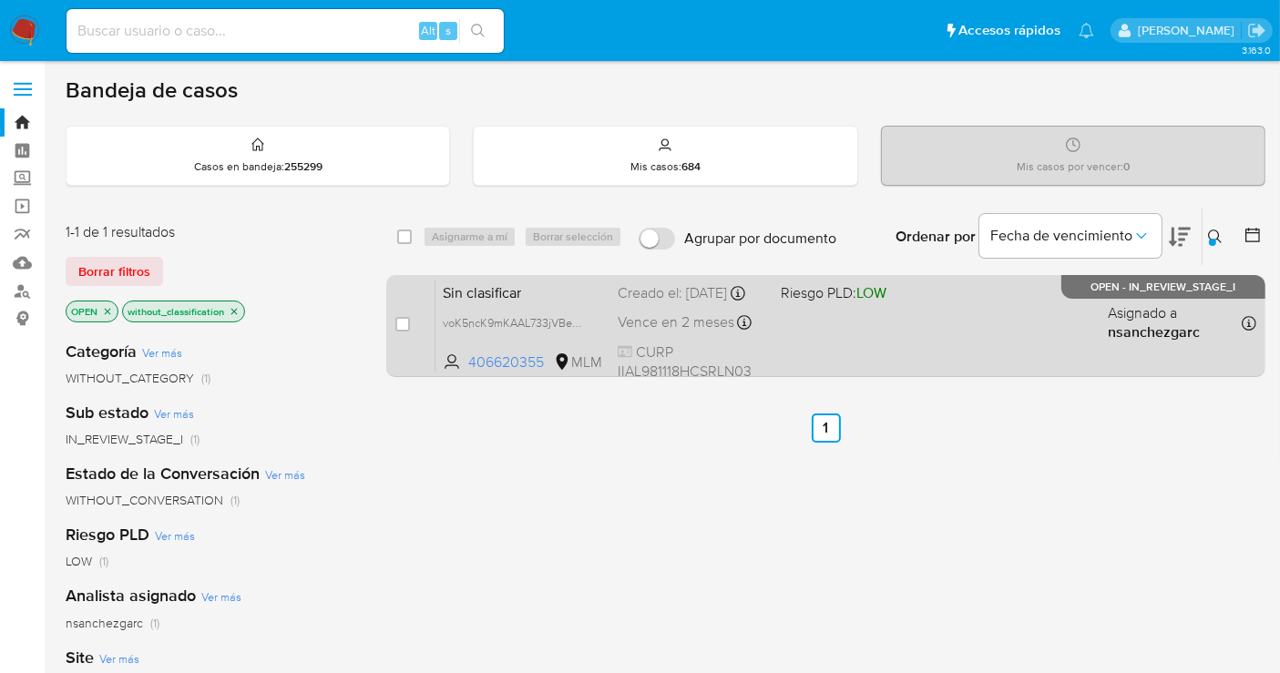
click at [626, 303] on div "Creado el: 14/10/2025 Creado el: 14/10/2025 18:11:09" at bounding box center [692, 293] width 148 height 20
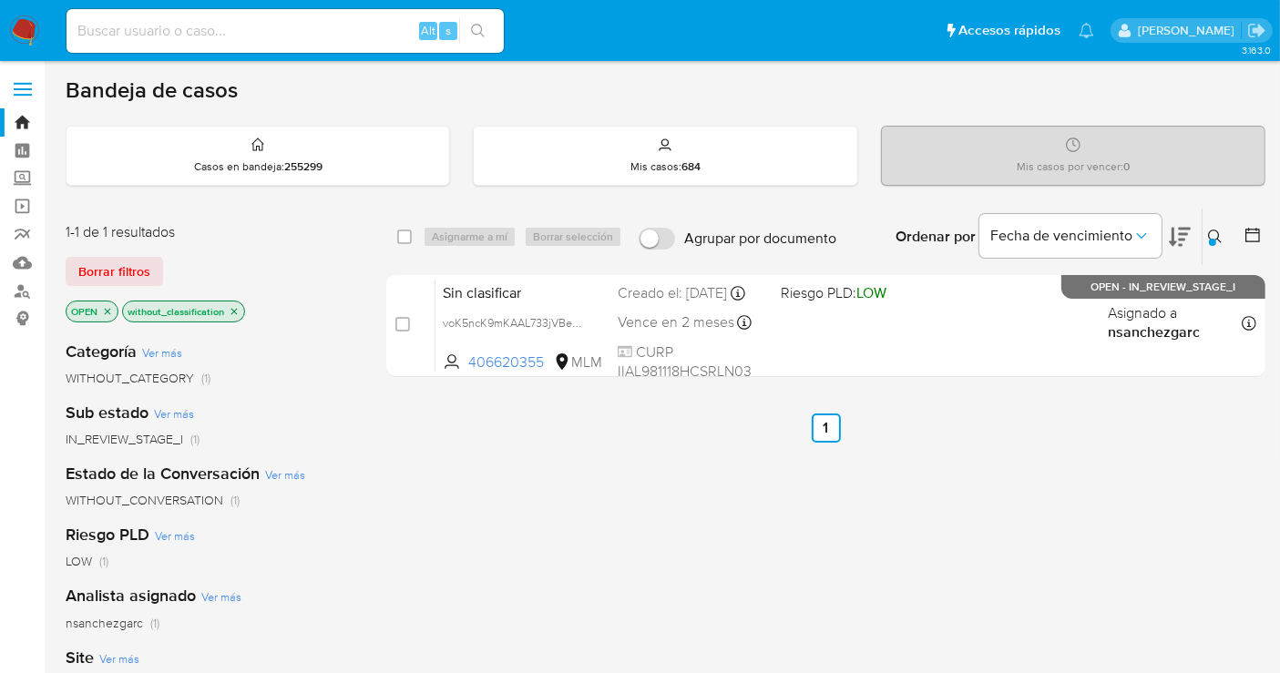
click at [28, 25] on img at bounding box center [24, 30] width 31 height 31
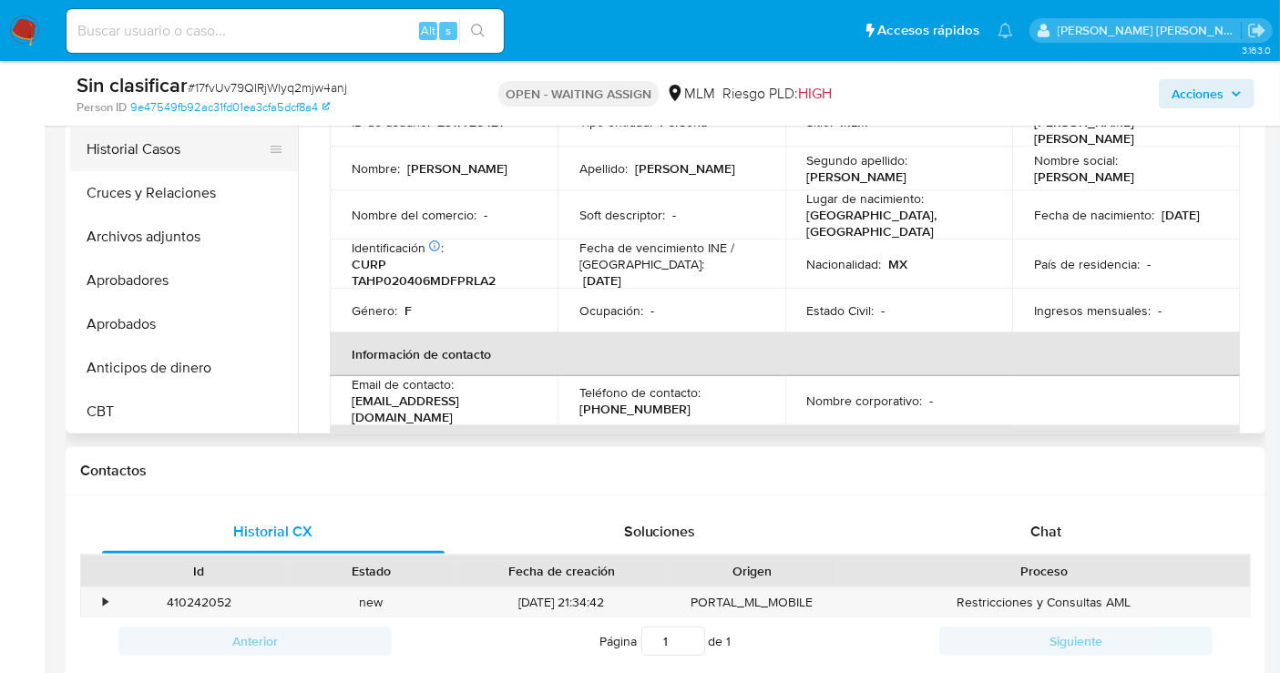
scroll to position [202, 0]
select select "10"
click at [153, 234] on button "Archivos adjuntos" at bounding box center [176, 234] width 213 height 44
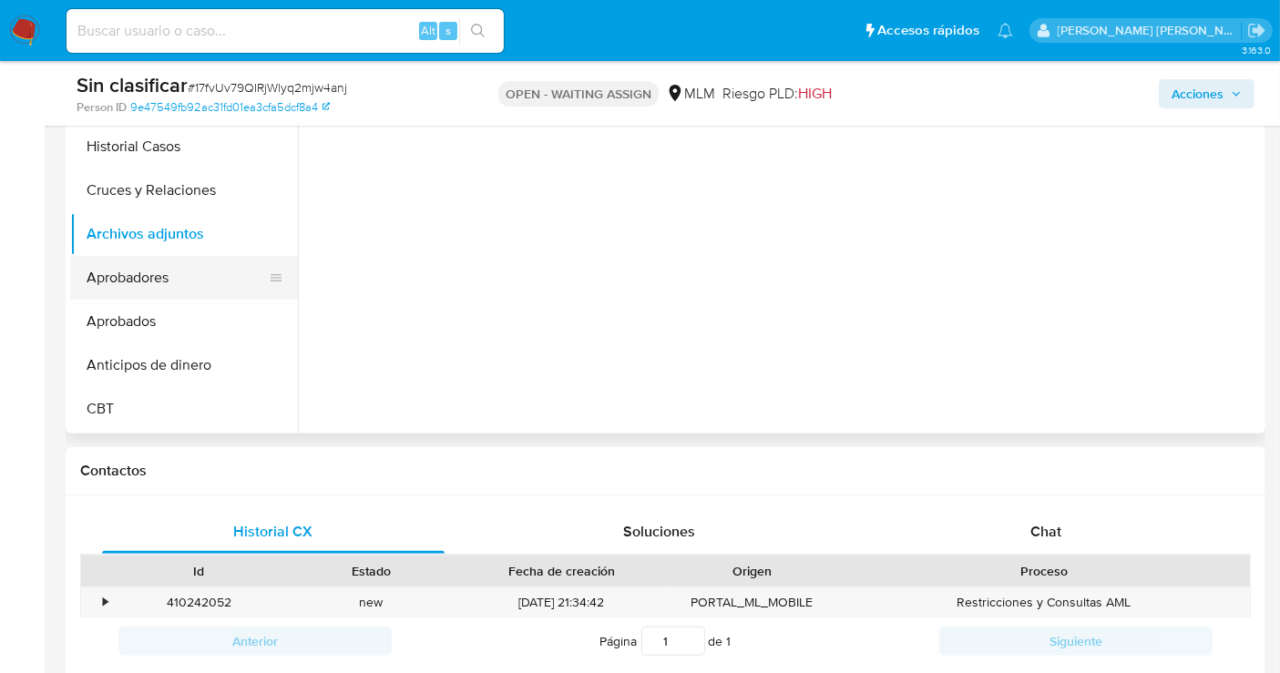
scroll to position [101, 0]
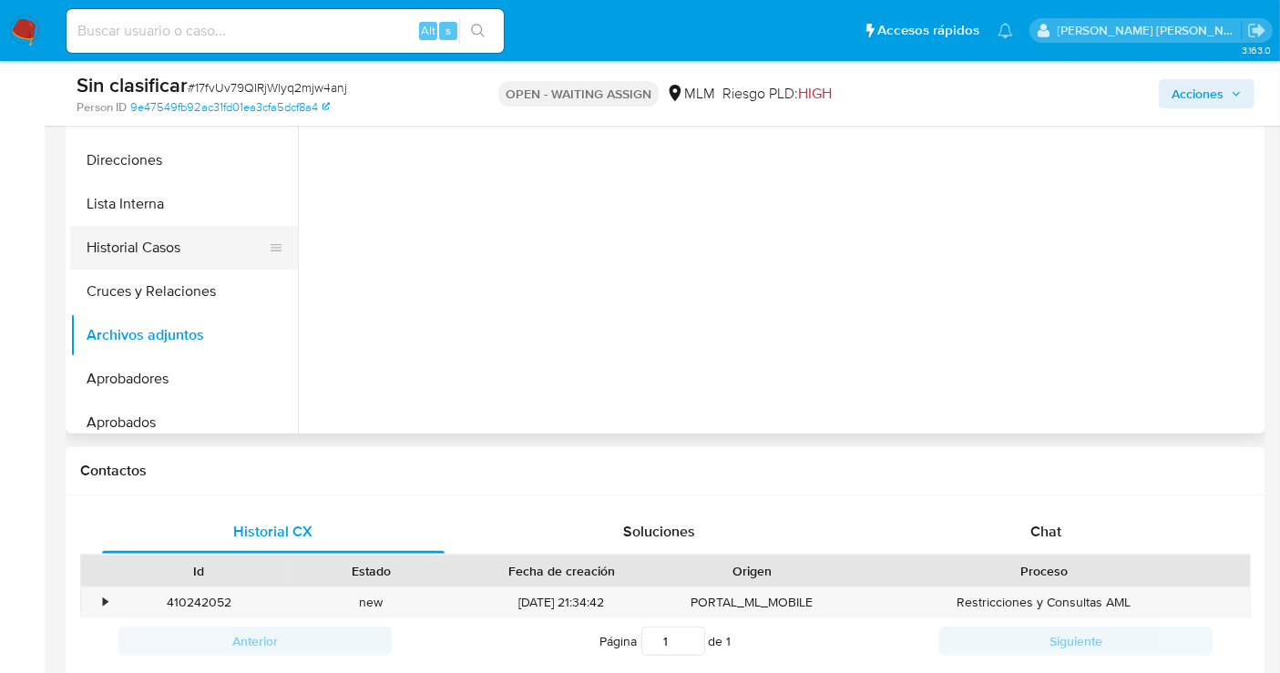
click at [135, 250] on button "Historial Casos" at bounding box center [176, 248] width 213 height 44
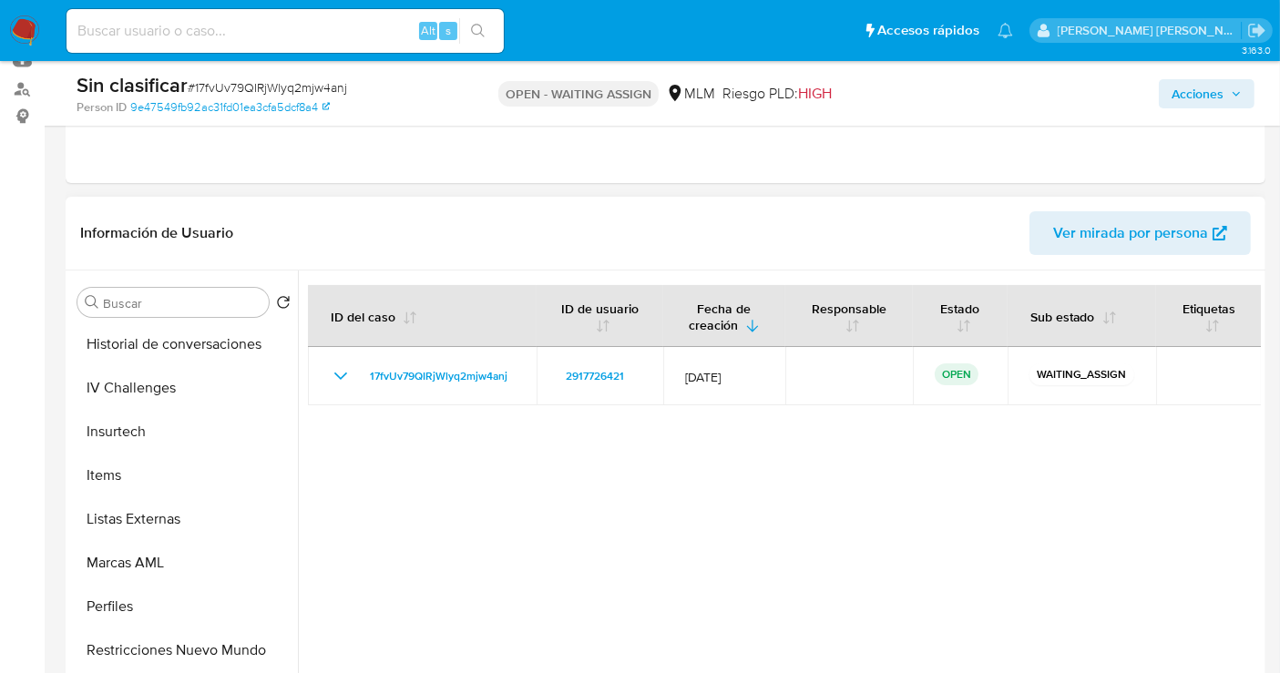
scroll to position [900, 0]
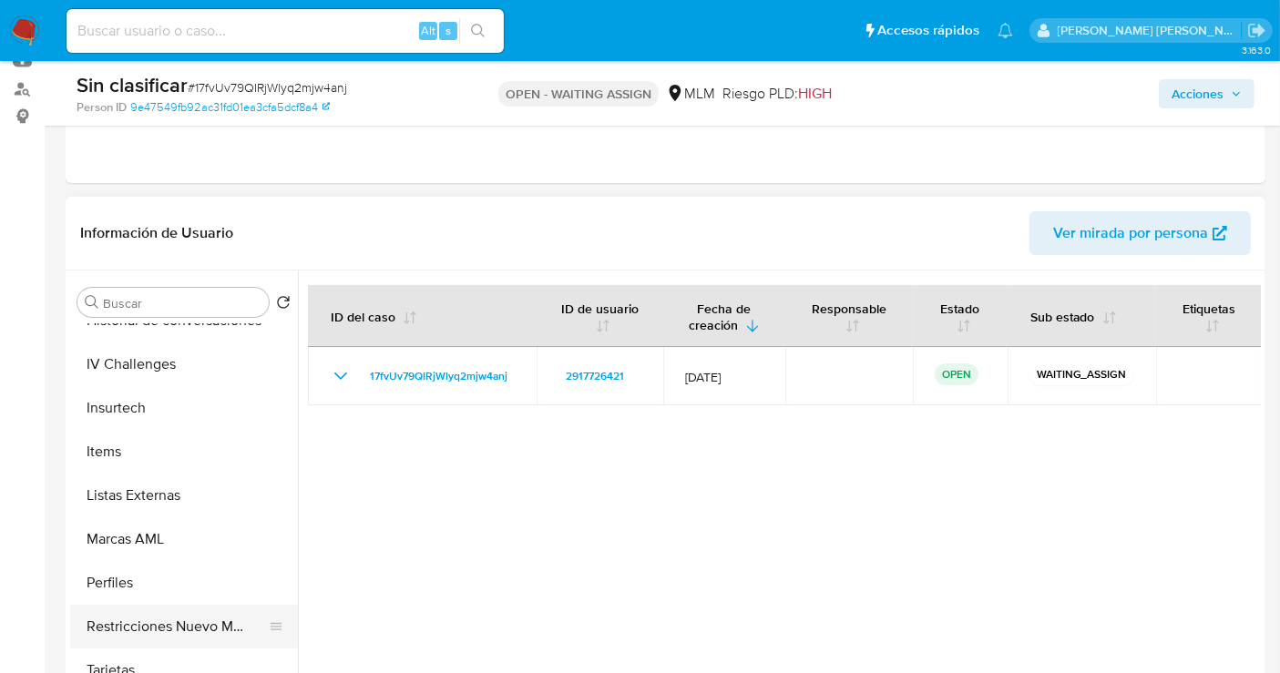
click at [179, 633] on button "Restricciones Nuevo Mundo" at bounding box center [176, 627] width 213 height 44
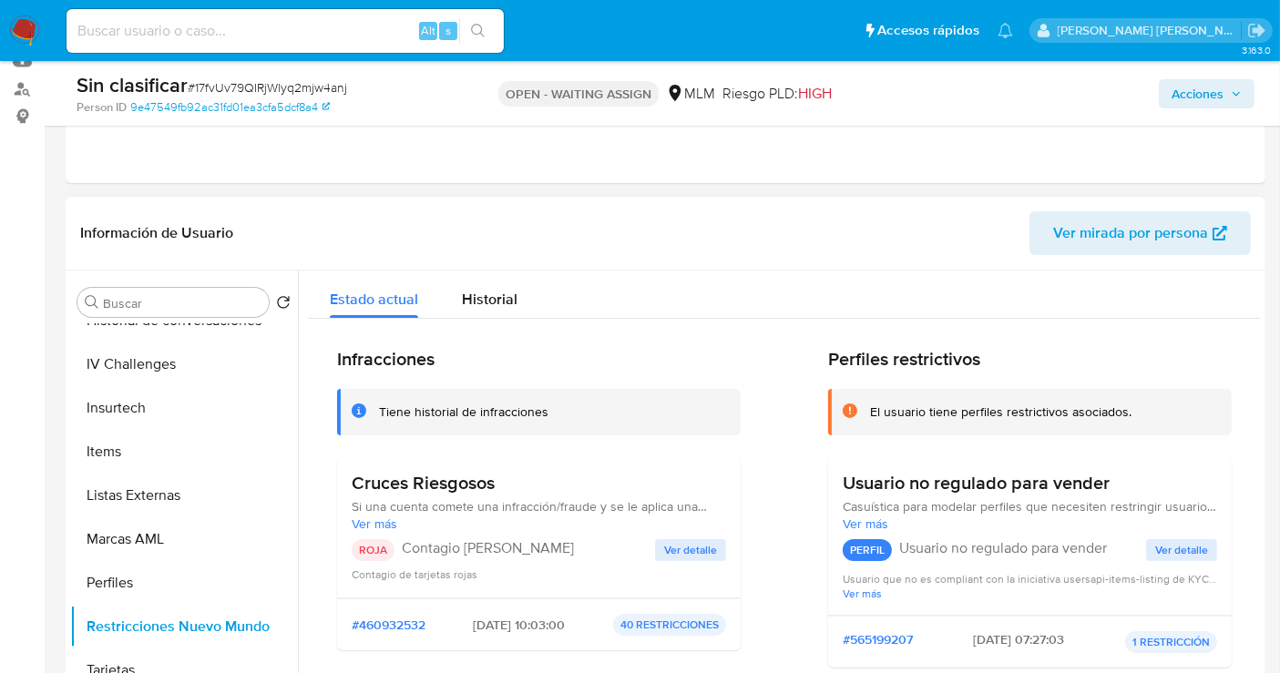
click at [677, 542] on span "Ver detalle" at bounding box center [690, 550] width 53 height 18
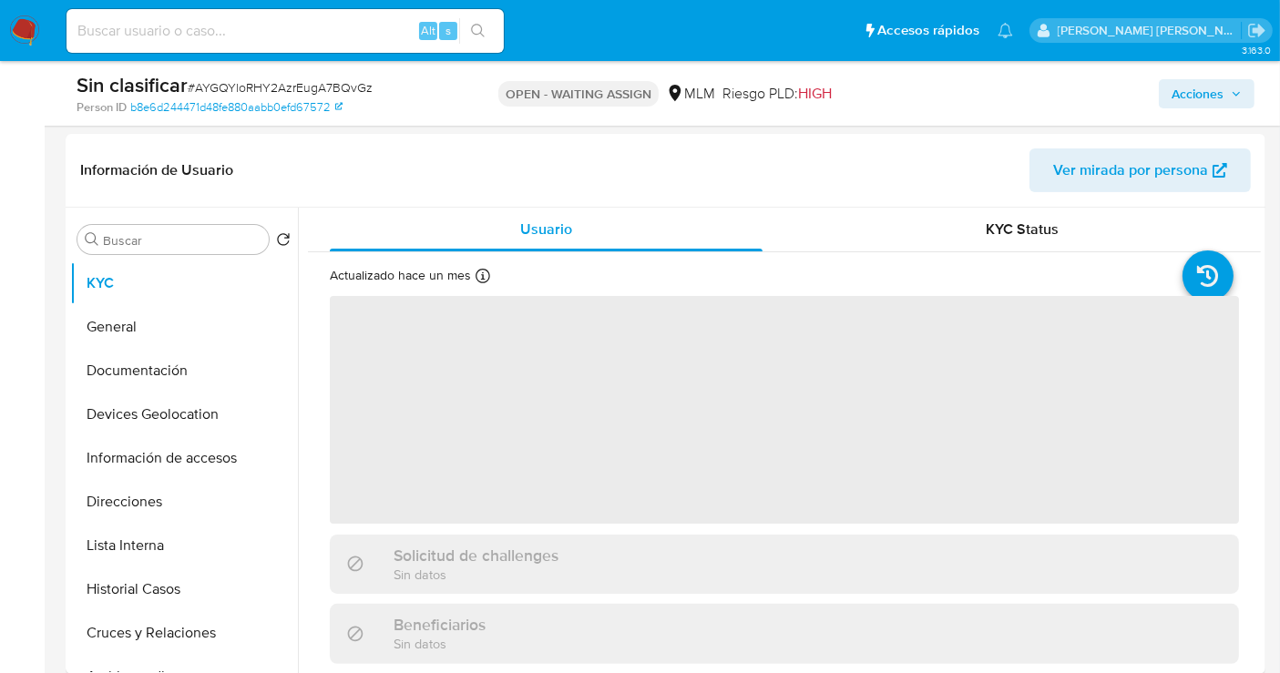
scroll to position [505, 0]
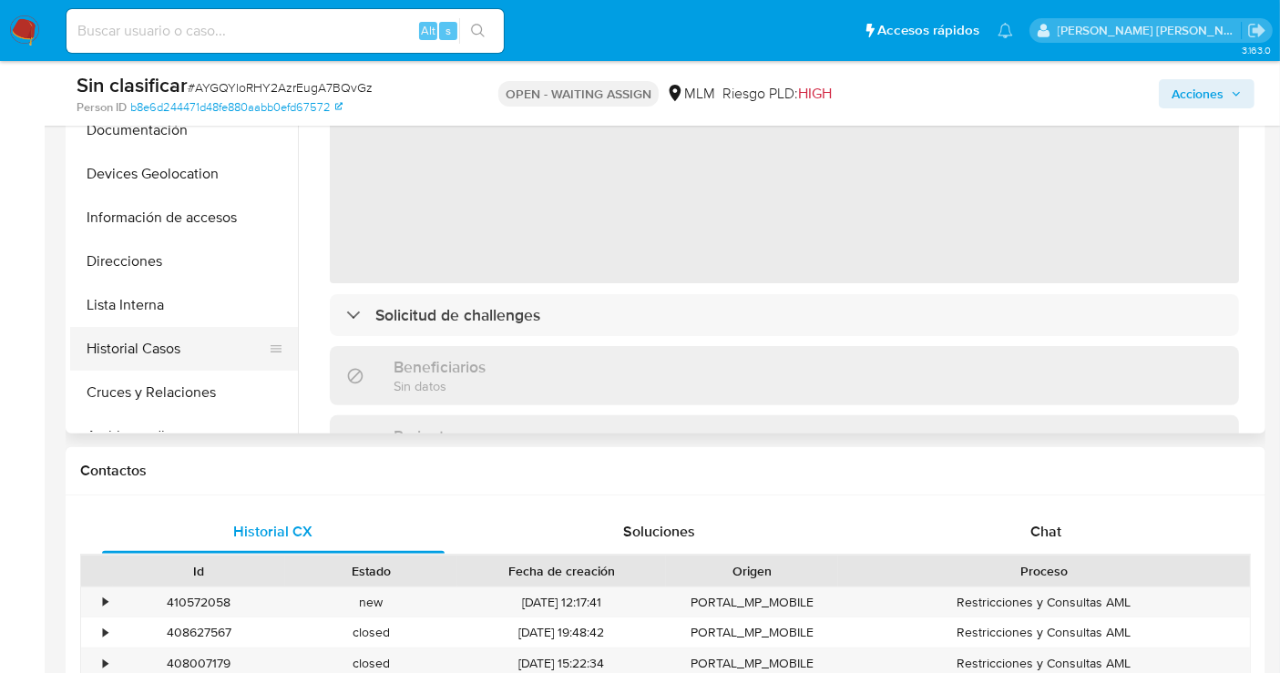
click at [152, 350] on button "Historial Casos" at bounding box center [176, 349] width 213 height 44
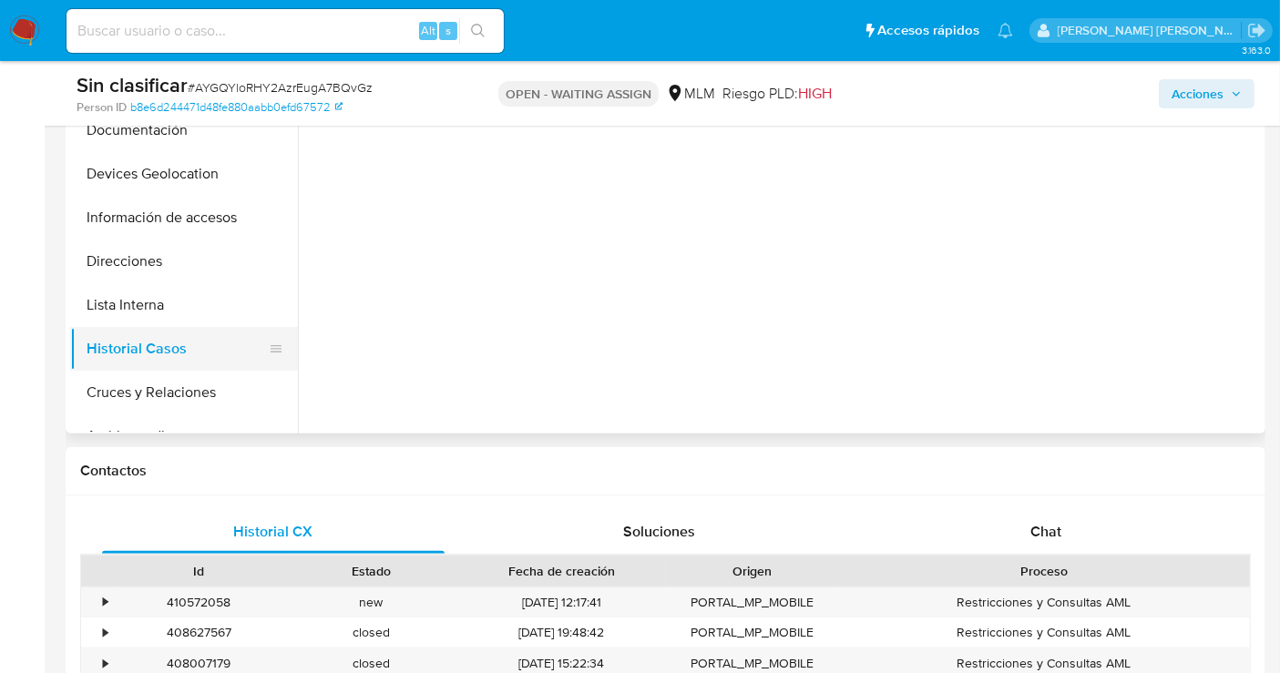
select select "10"
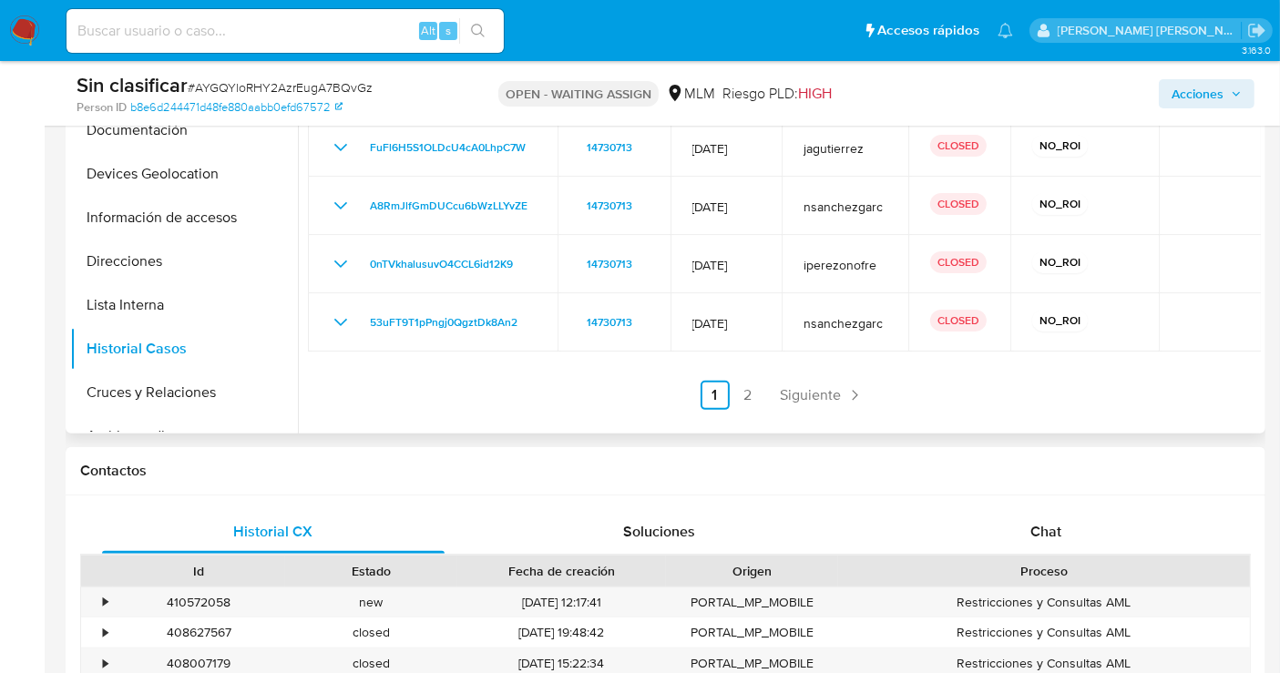
scroll to position [404, 0]
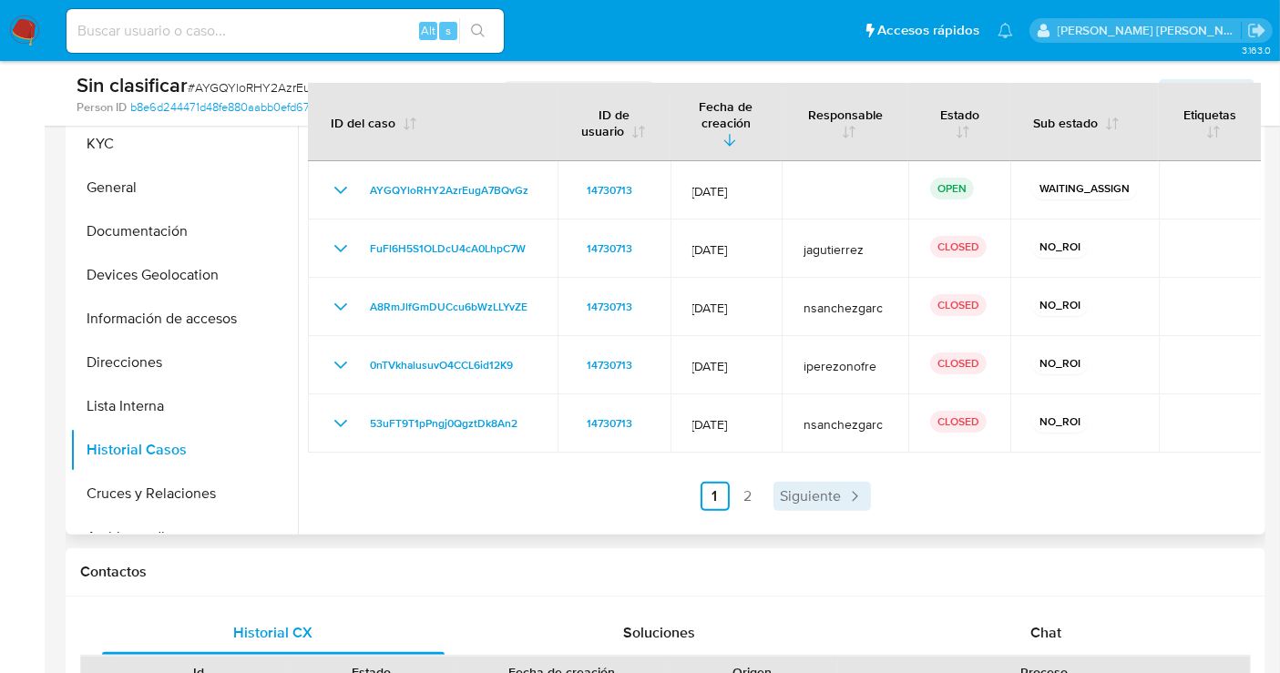
click at [804, 493] on span "Siguiente" at bounding box center [811, 496] width 61 height 15
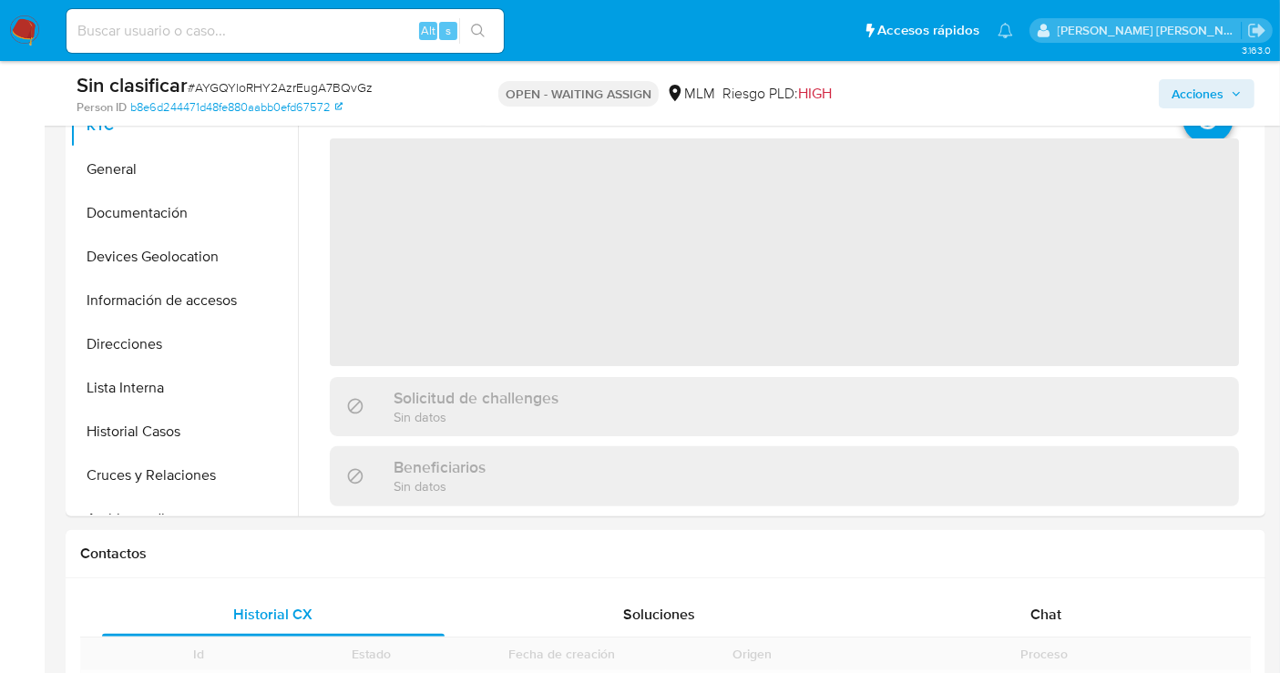
scroll to position [505, 0]
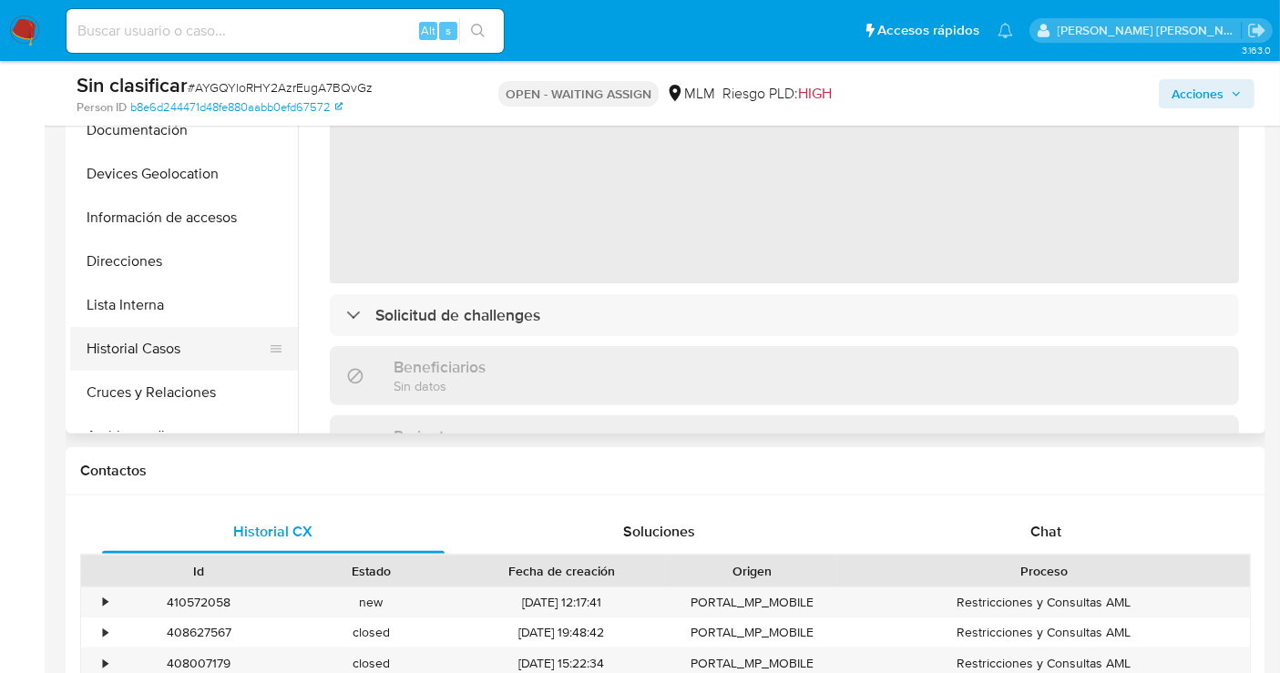
select select "10"
click at [174, 344] on button "Historial Casos" at bounding box center [176, 349] width 213 height 44
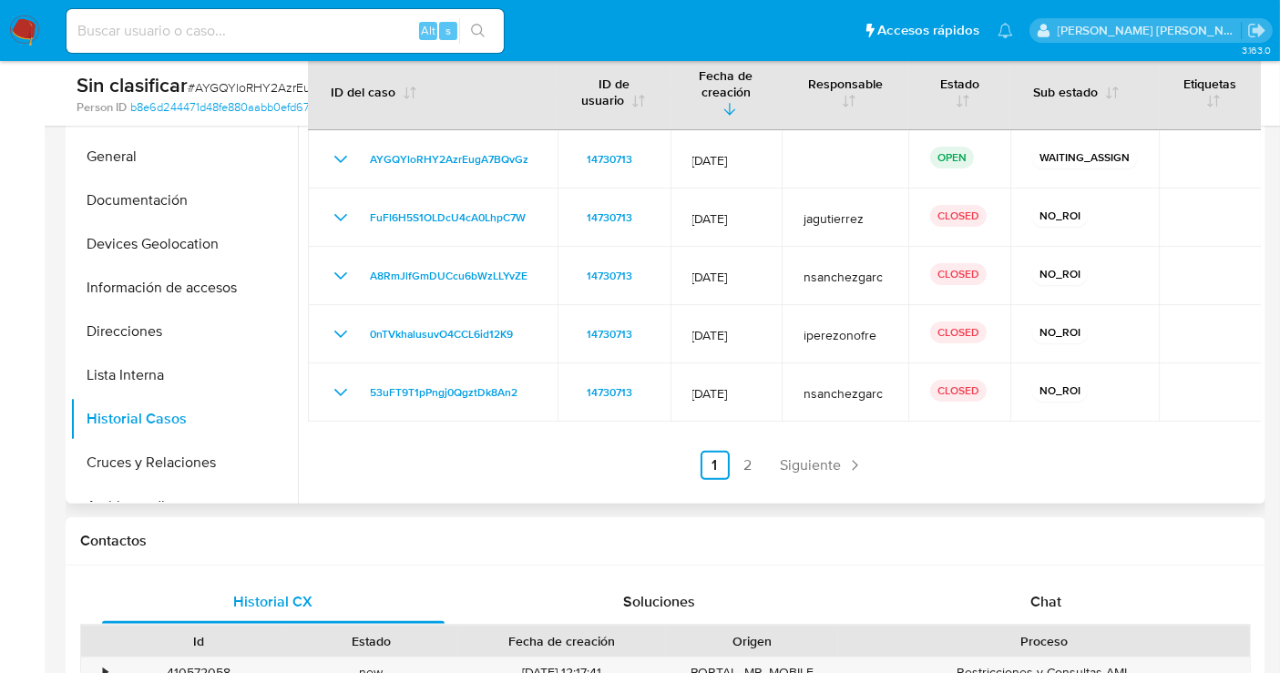
scroll to position [404, 0]
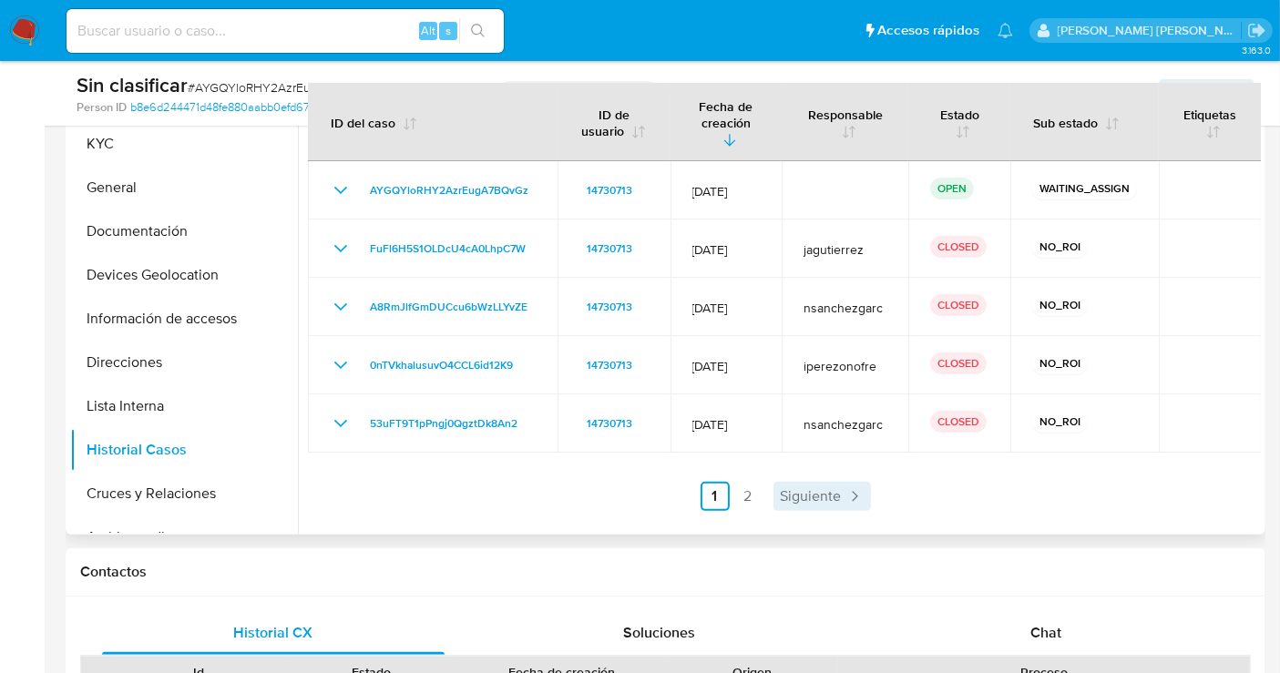
click at [816, 498] on span "Siguiente" at bounding box center [811, 496] width 61 height 15
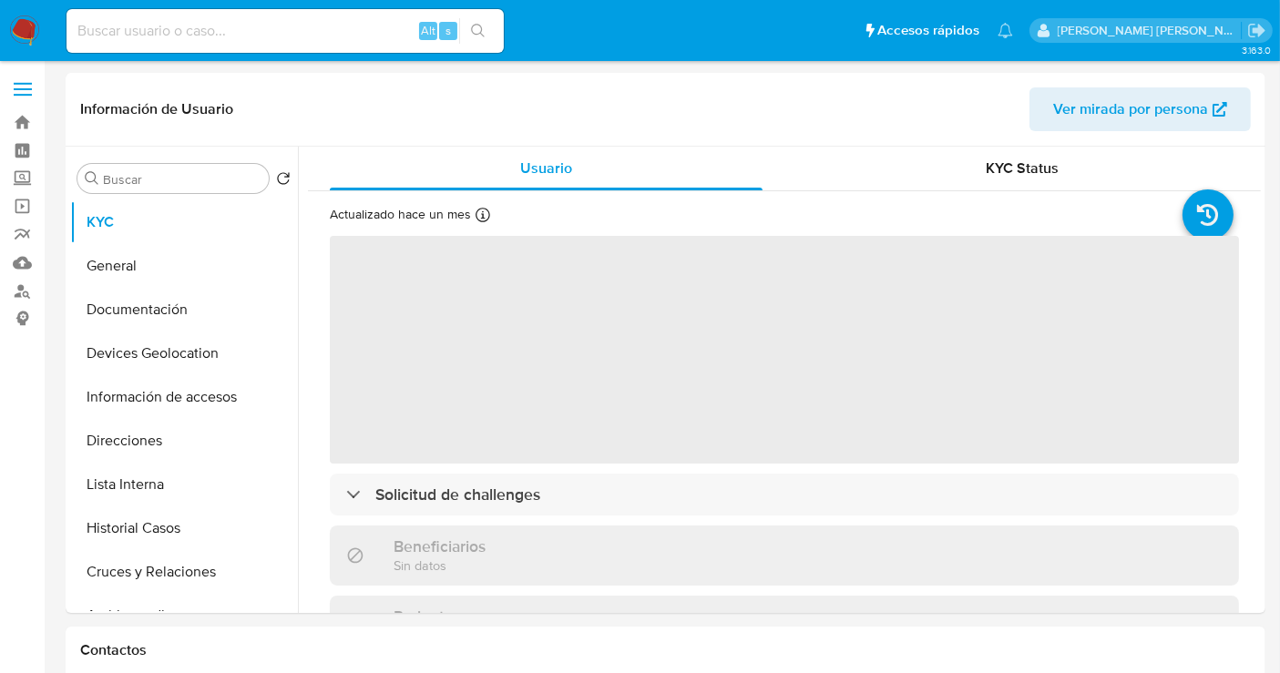
select select "10"
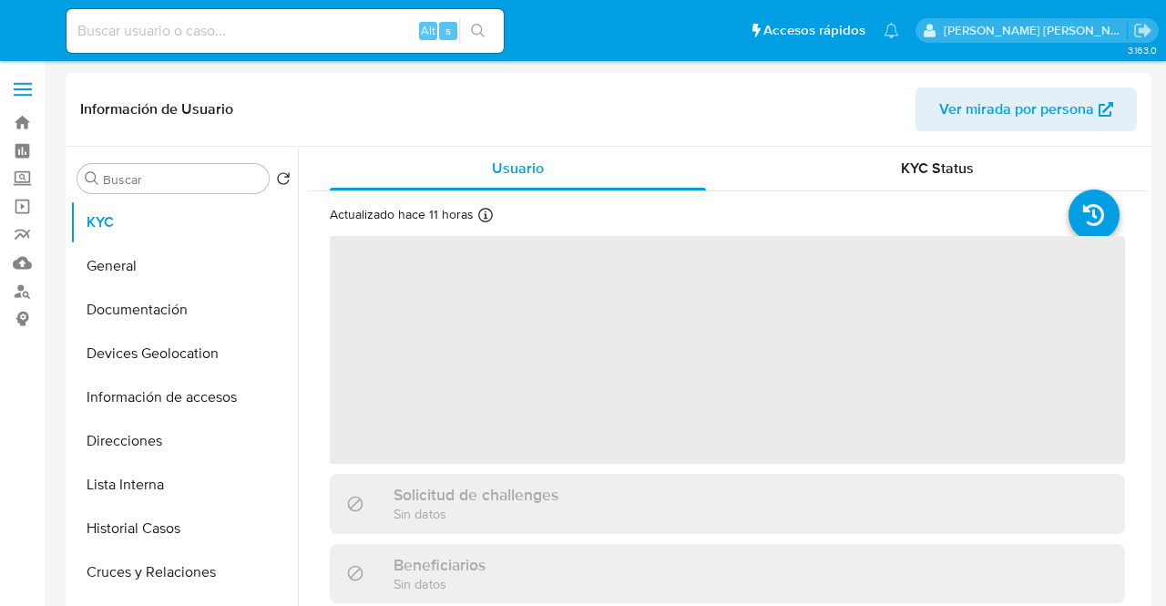
select select "10"
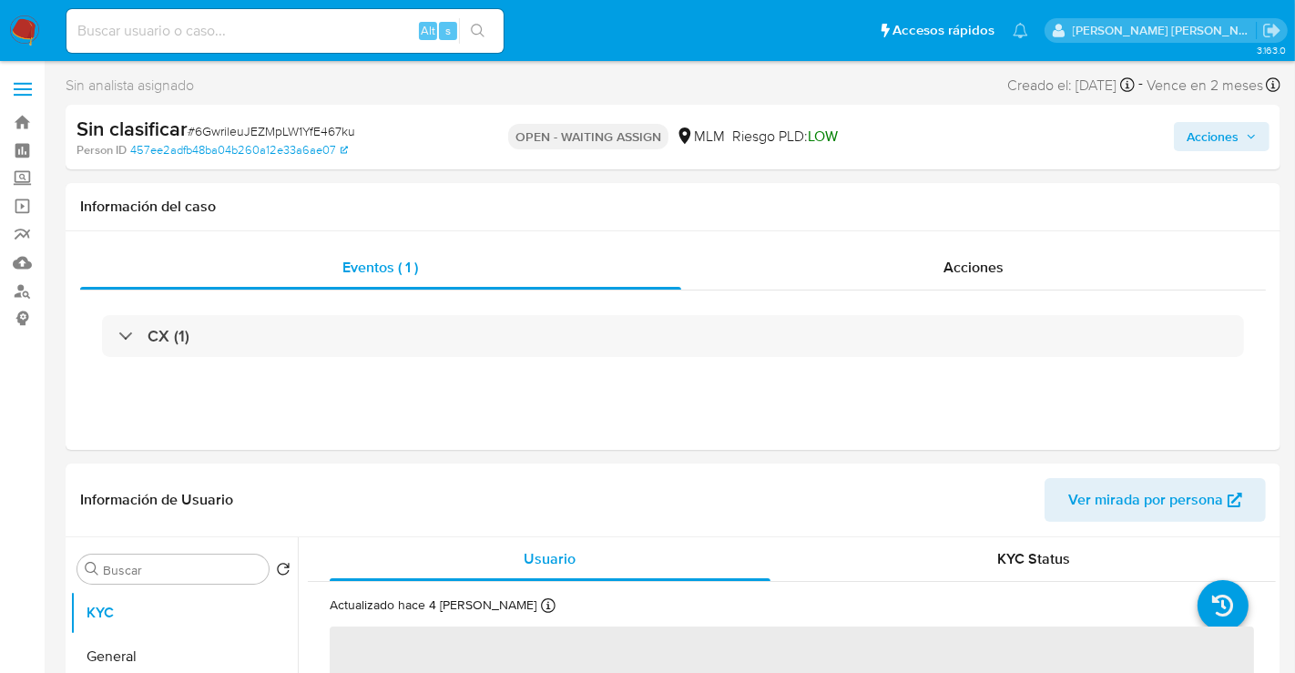
select select "10"
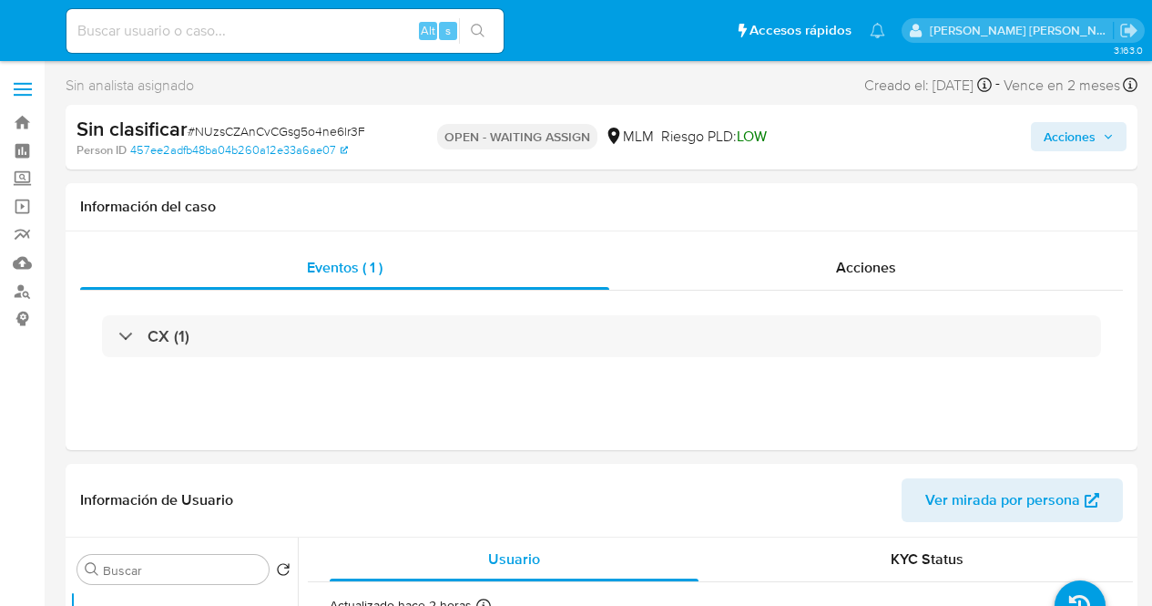
select select "10"
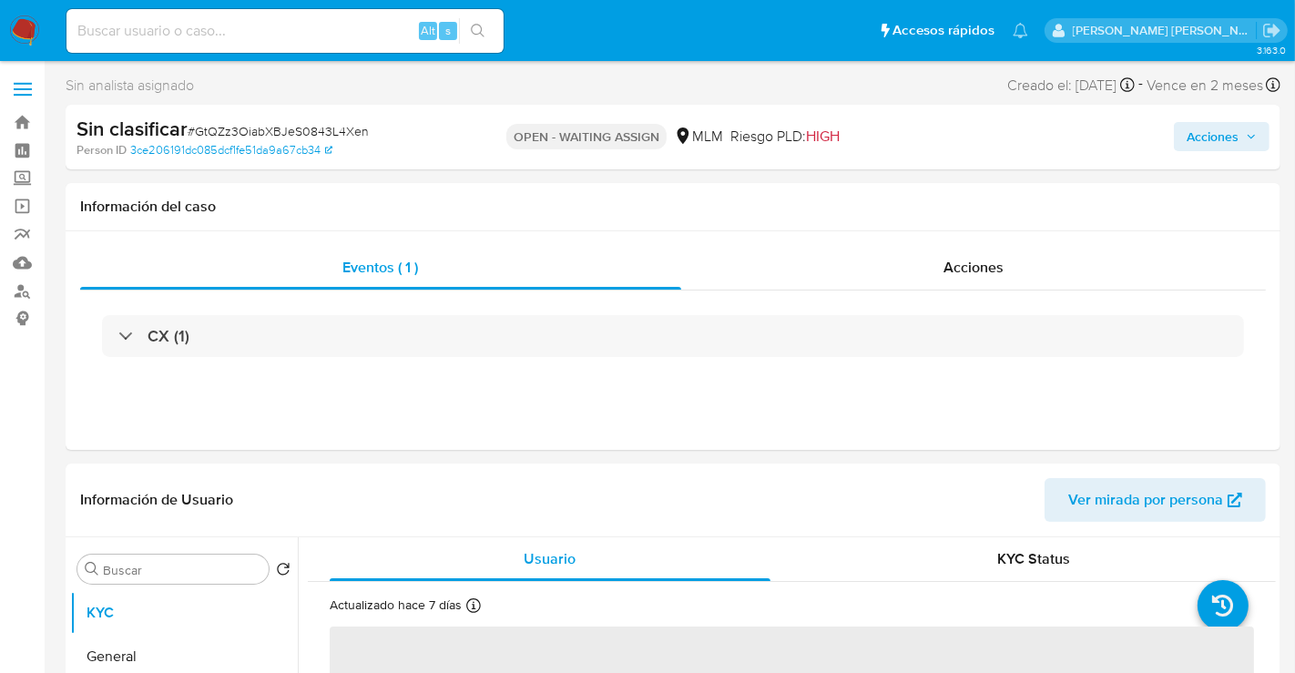
select select "10"
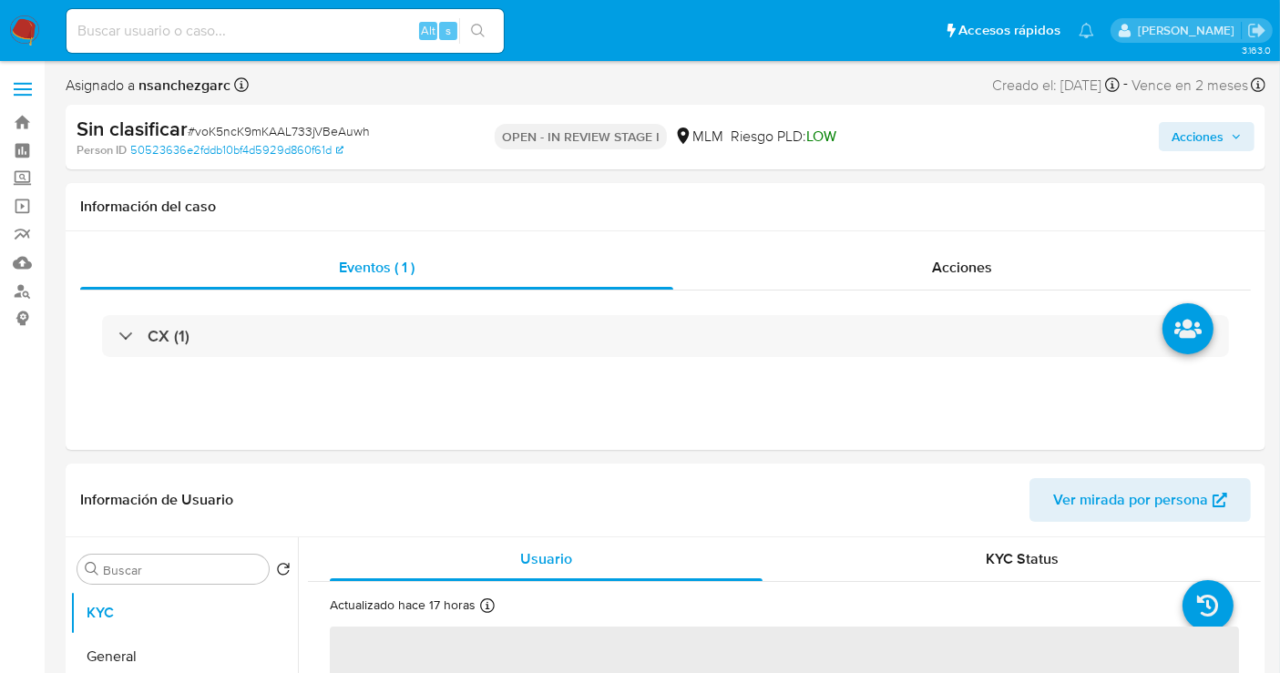
select select "10"
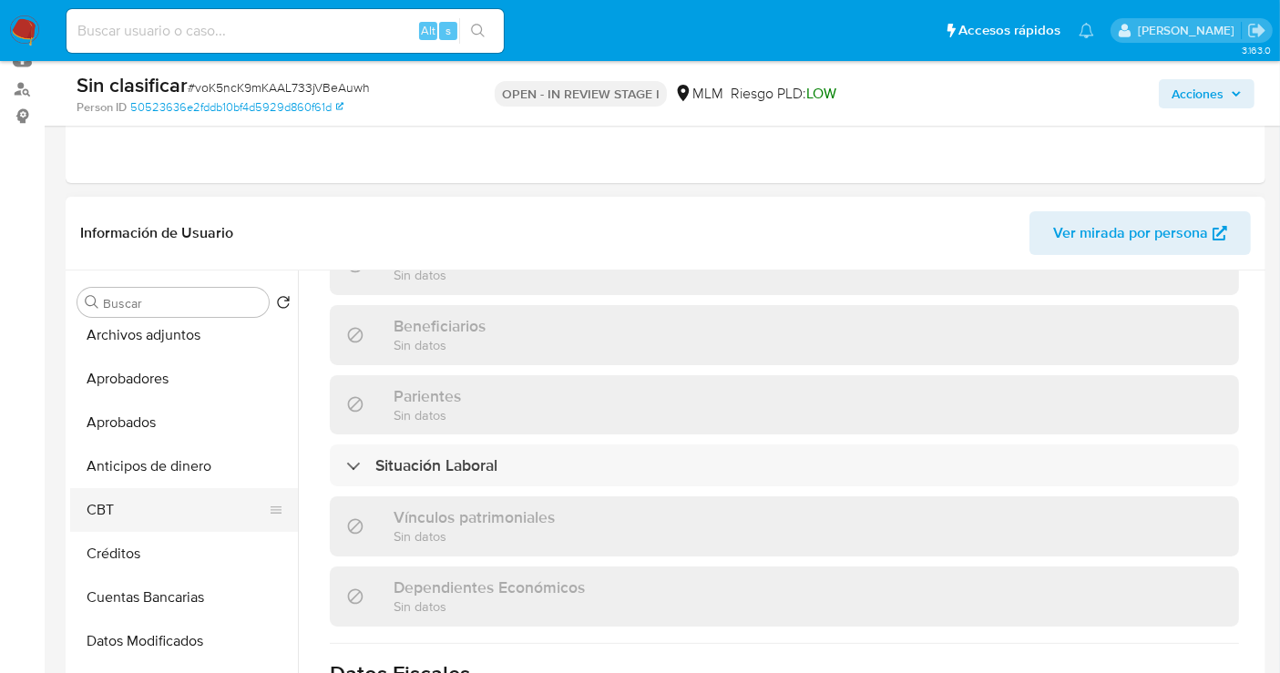
scroll to position [303, 0]
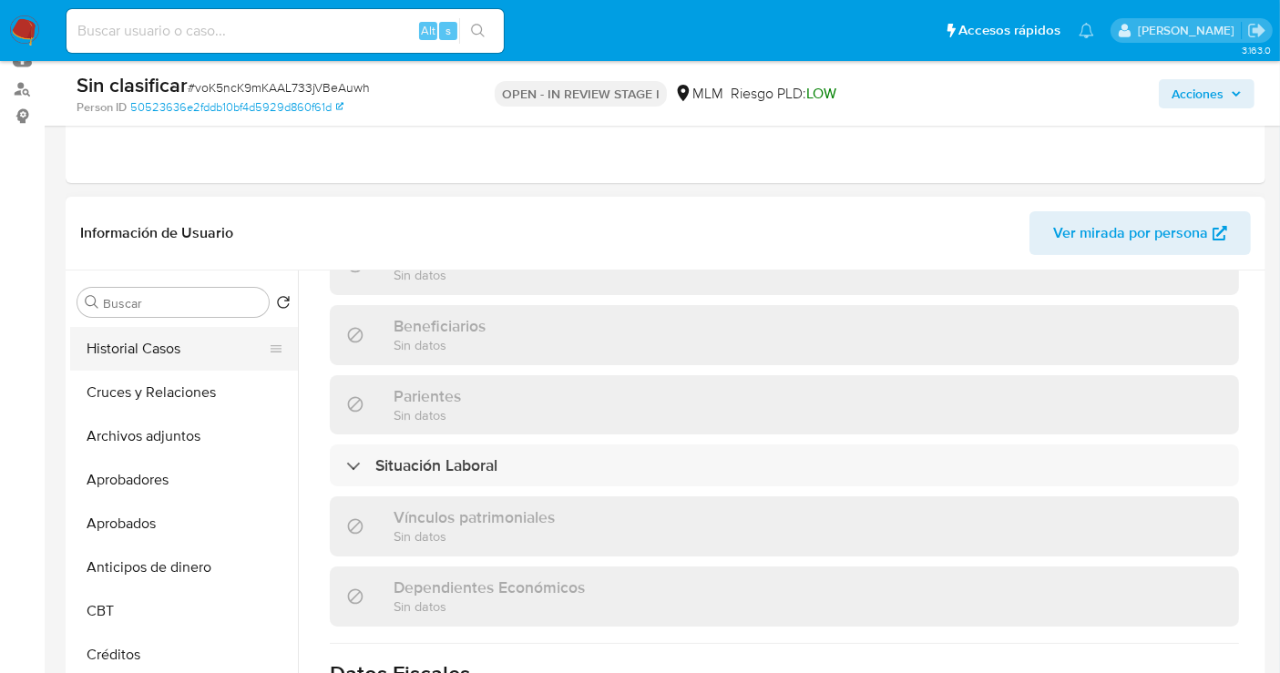
click at [171, 352] on button "Historial Casos" at bounding box center [176, 349] width 213 height 44
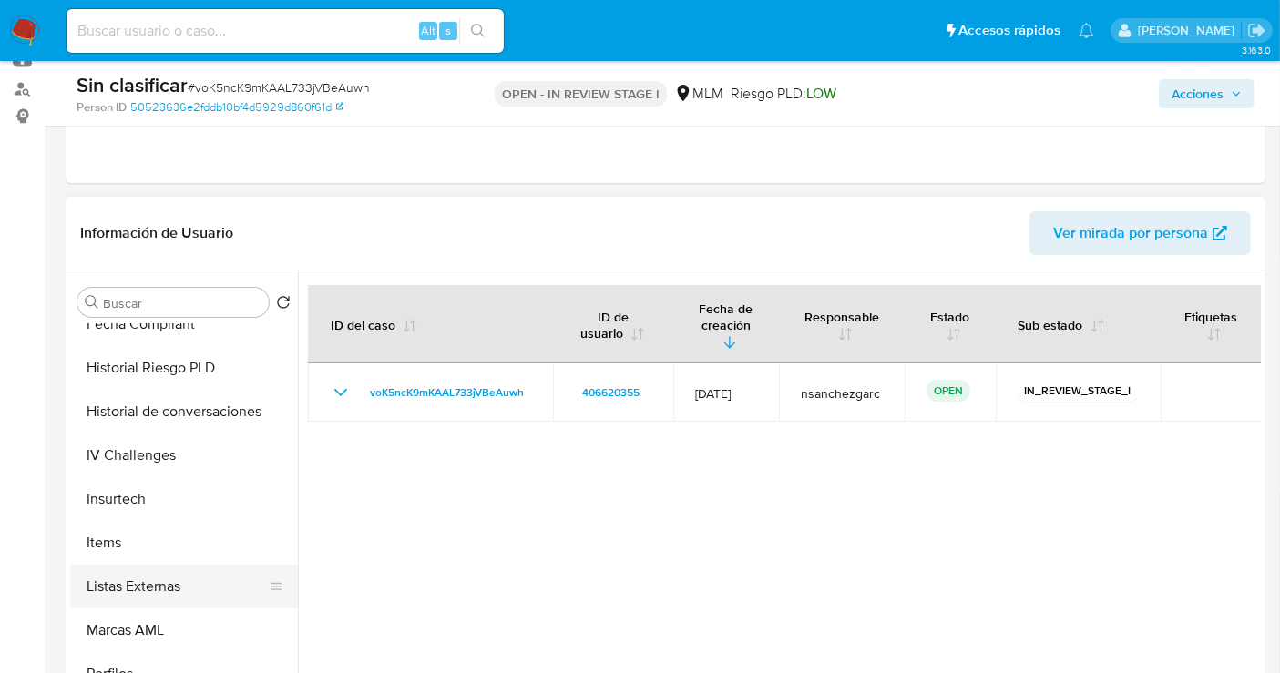
scroll to position [900, 0]
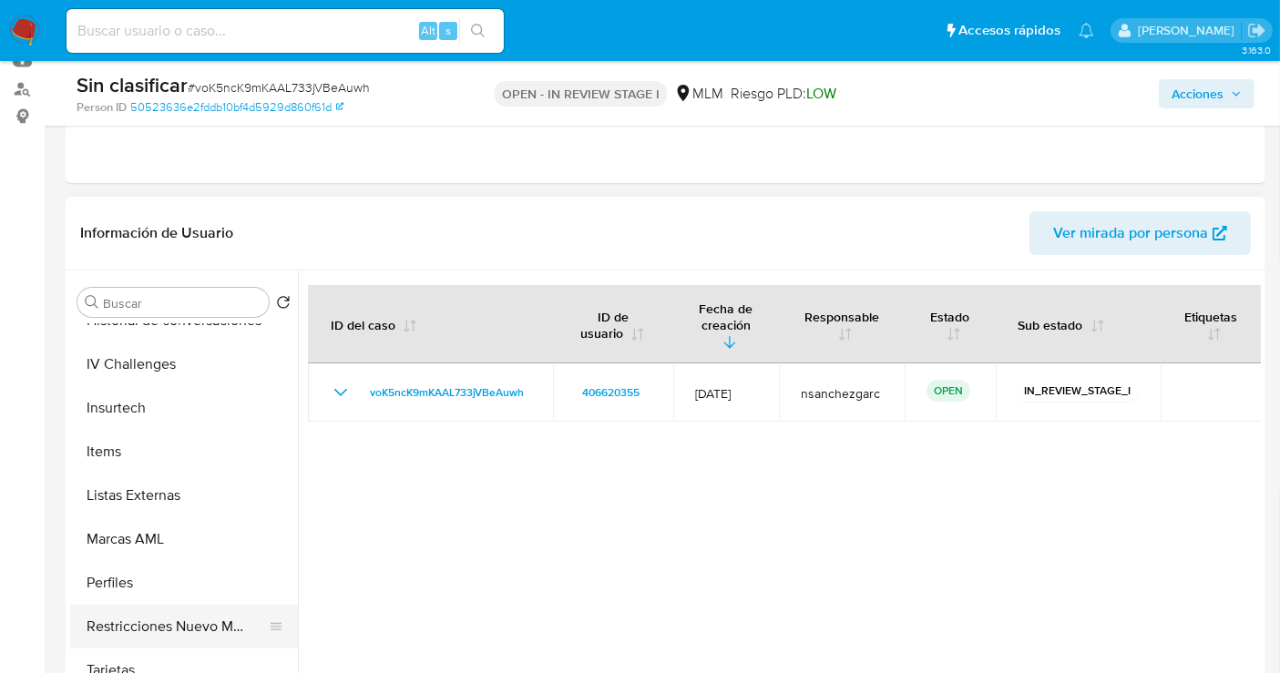
click at [166, 626] on button "Restricciones Nuevo Mundo" at bounding box center [176, 627] width 213 height 44
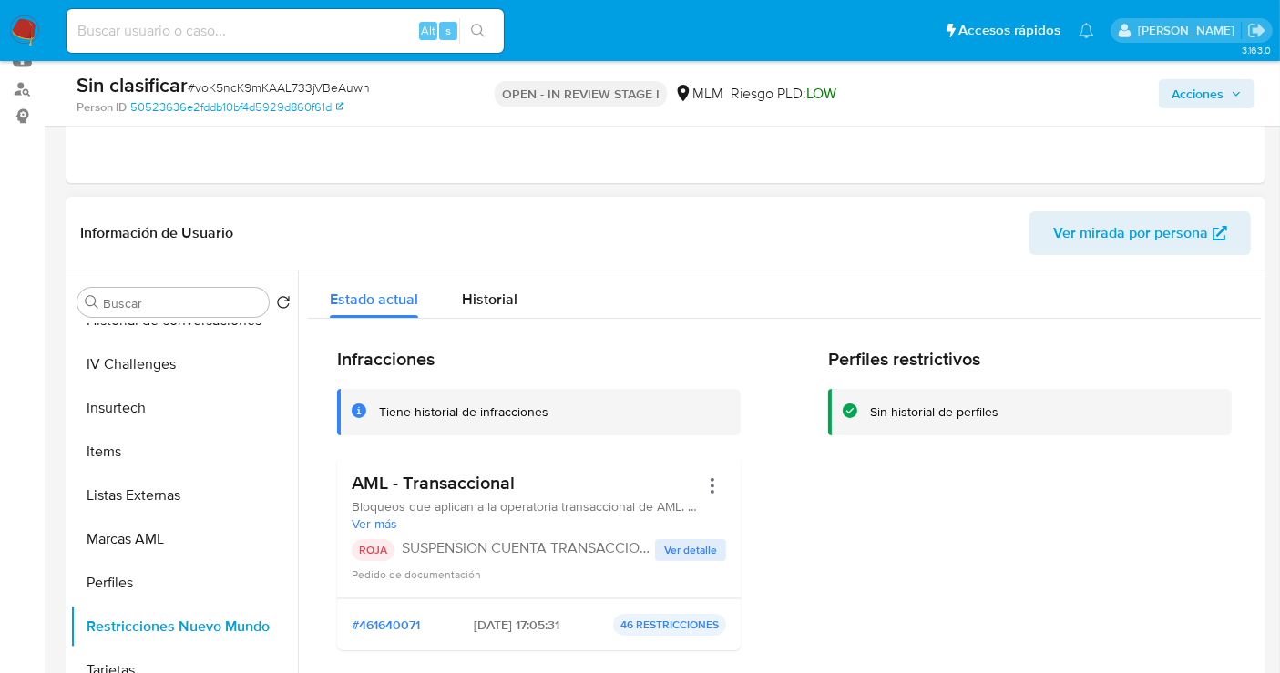
click at [667, 551] on span "Ver detalle" at bounding box center [690, 550] width 53 height 18
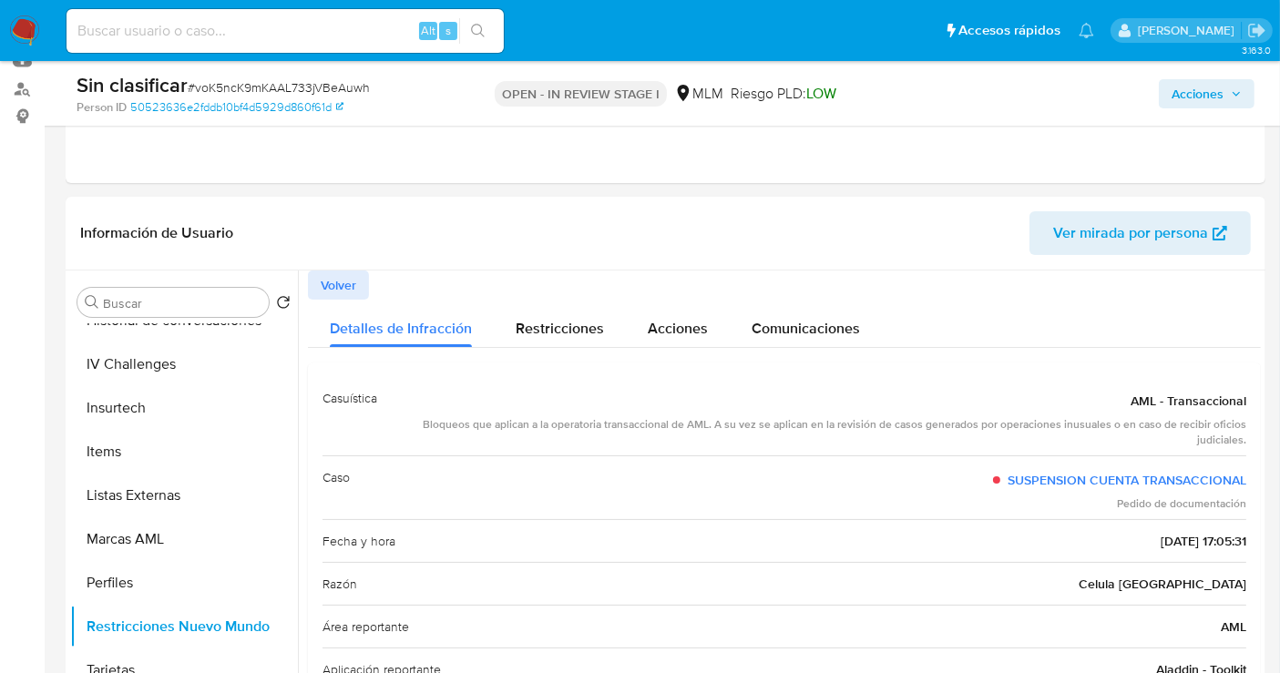
click at [1195, 89] on span "Acciones" at bounding box center [1197, 93] width 52 height 29
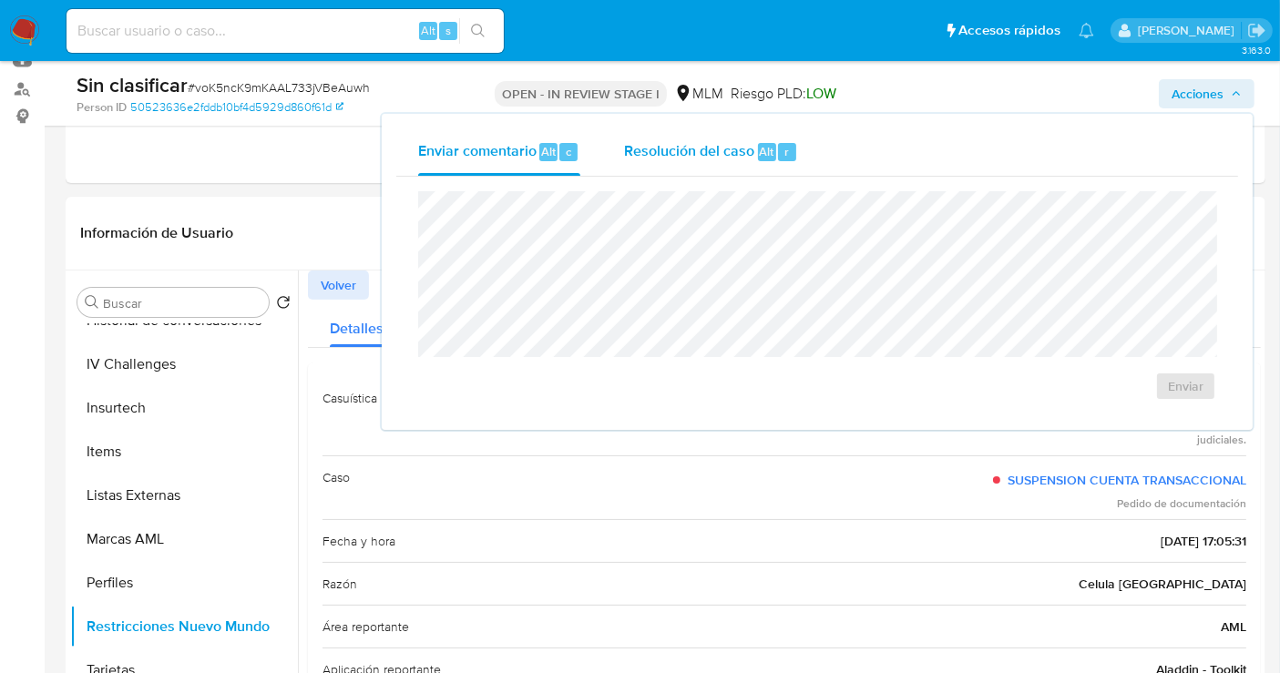
click at [675, 149] on span "Resolución del caso" at bounding box center [689, 150] width 130 height 21
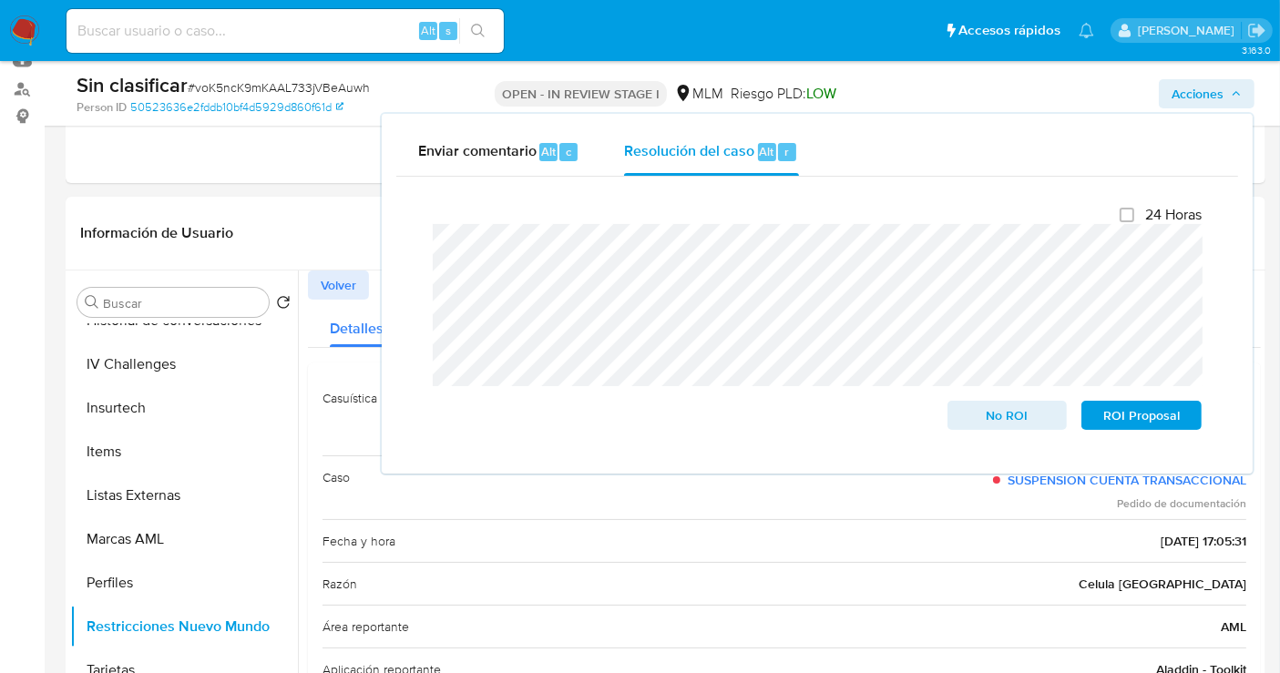
click at [386, 238] on div "Enviar comentario Alt c Resolución del caso Alt r Cierre de caso 24 Horas No RO…" at bounding box center [817, 294] width 871 height 360
click at [993, 417] on span "No ROI" at bounding box center [1007, 416] width 95 height 26
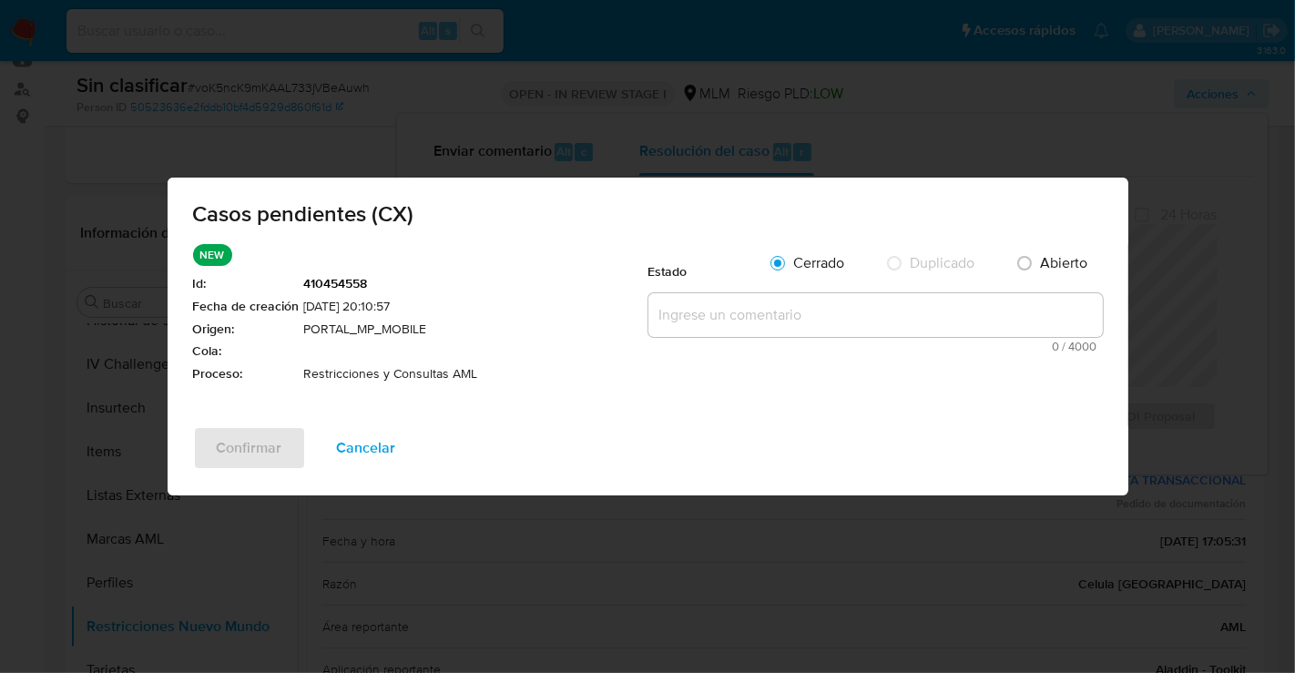
click at [699, 318] on textarea at bounding box center [875, 315] width 454 height 44
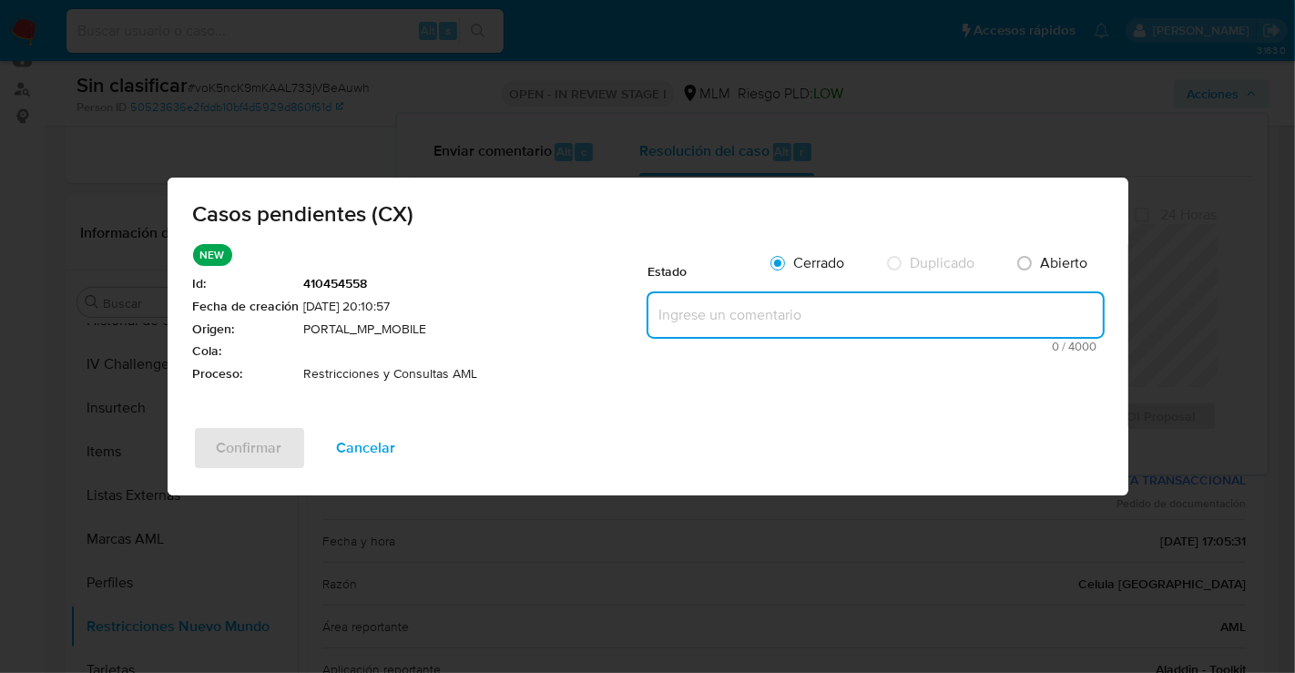
paste textarea "Se realiza validación de caso generado por CX donde se identifica restricción l…"
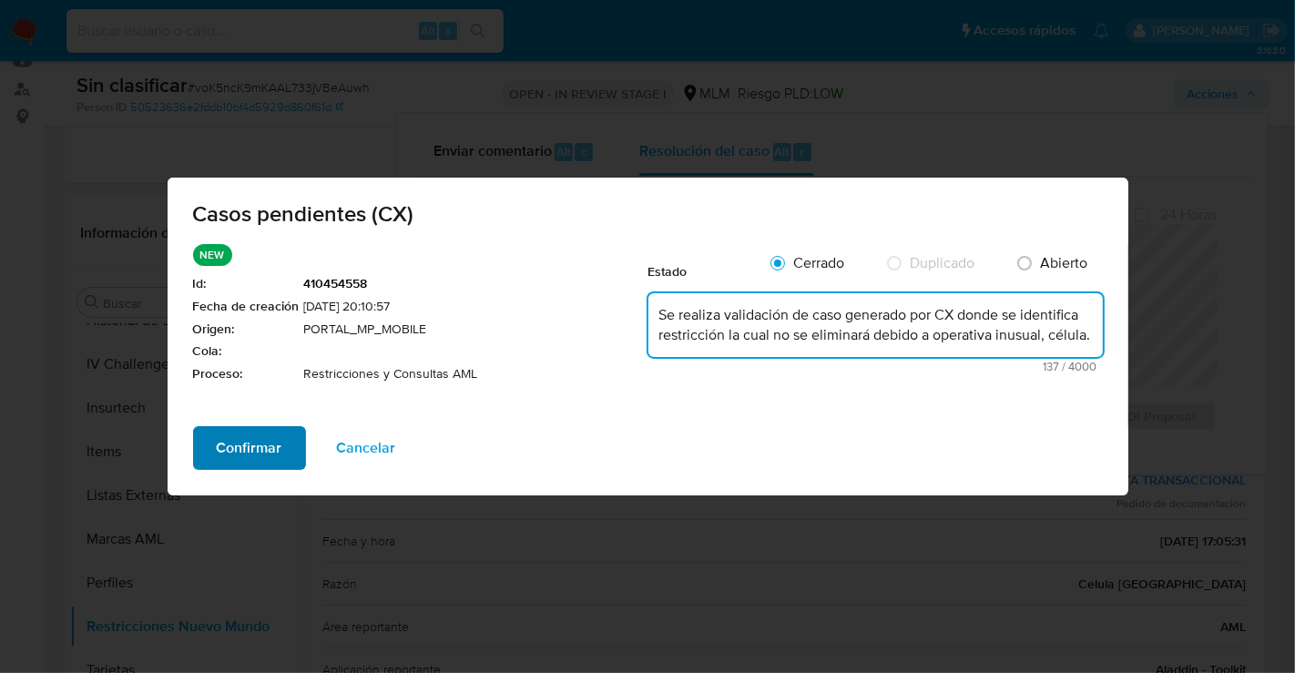
type textarea "Se realiza validación de caso generado por CX donde se identifica restricción l…"
click at [224, 440] on span "Confirmar" at bounding box center [250, 448] width 66 height 40
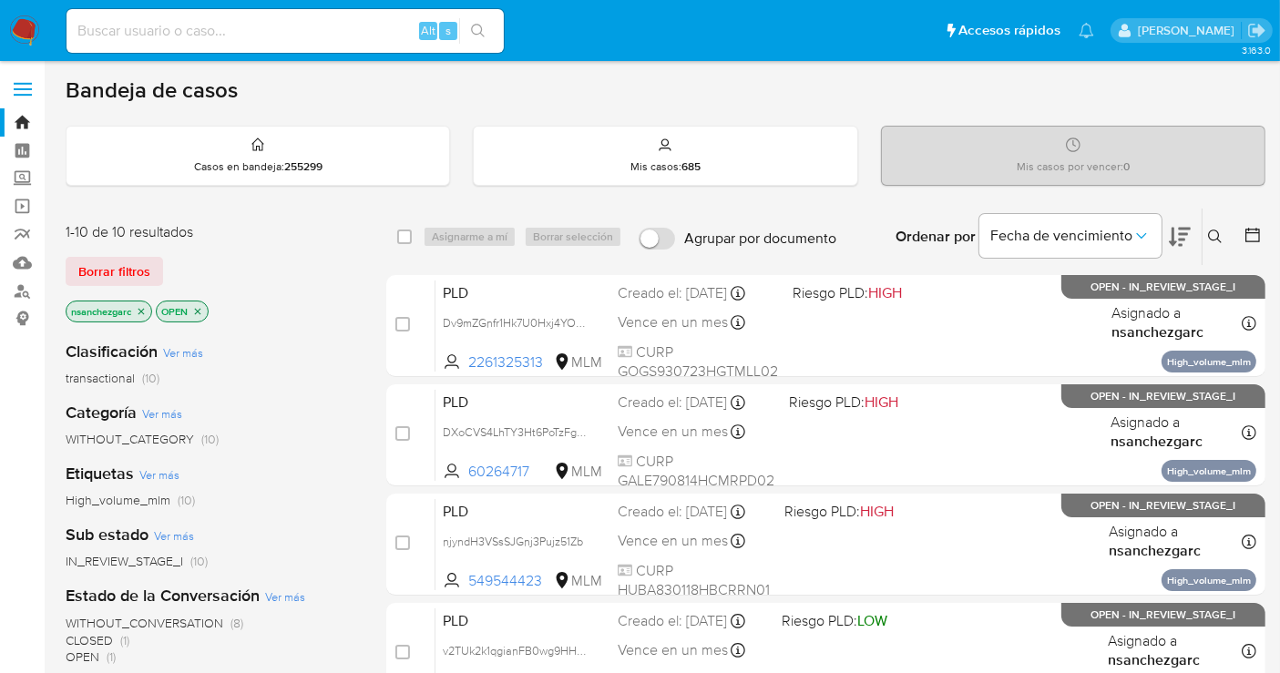
scroll to position [101, 0]
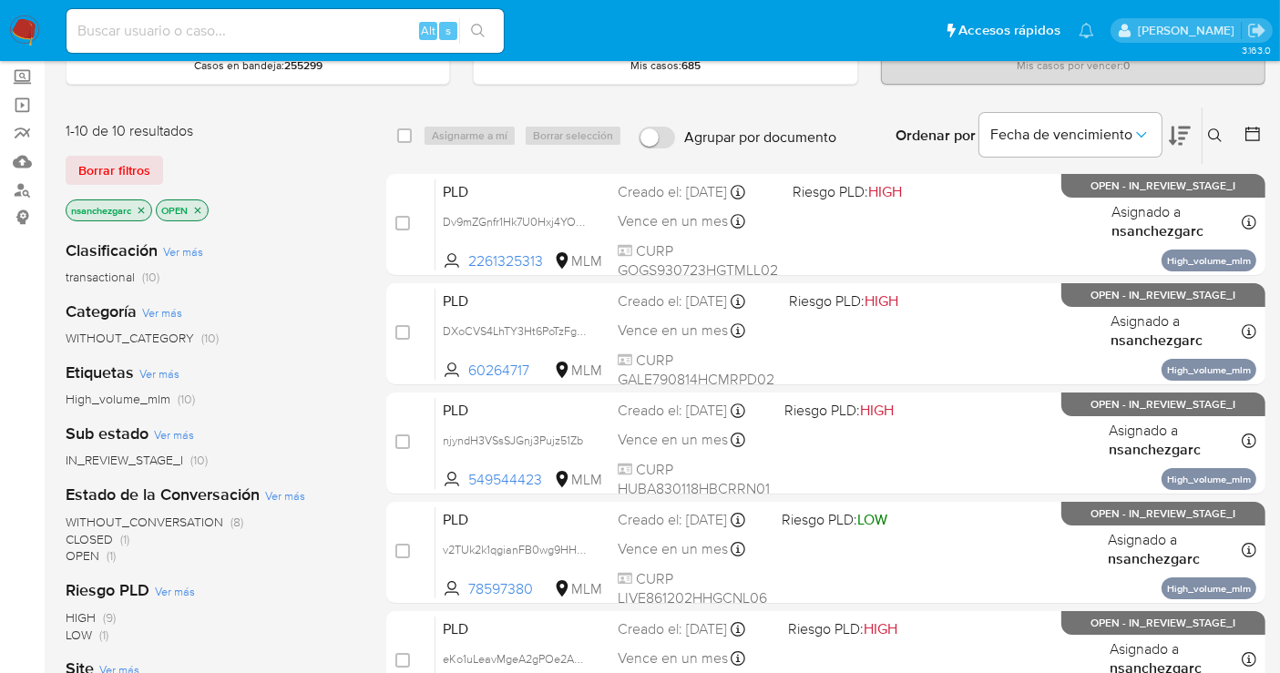
click at [658, 413] on div "Creado el: 12/09/2025 Creado el: 12/09/2025 02:08:56" at bounding box center [694, 411] width 152 height 20
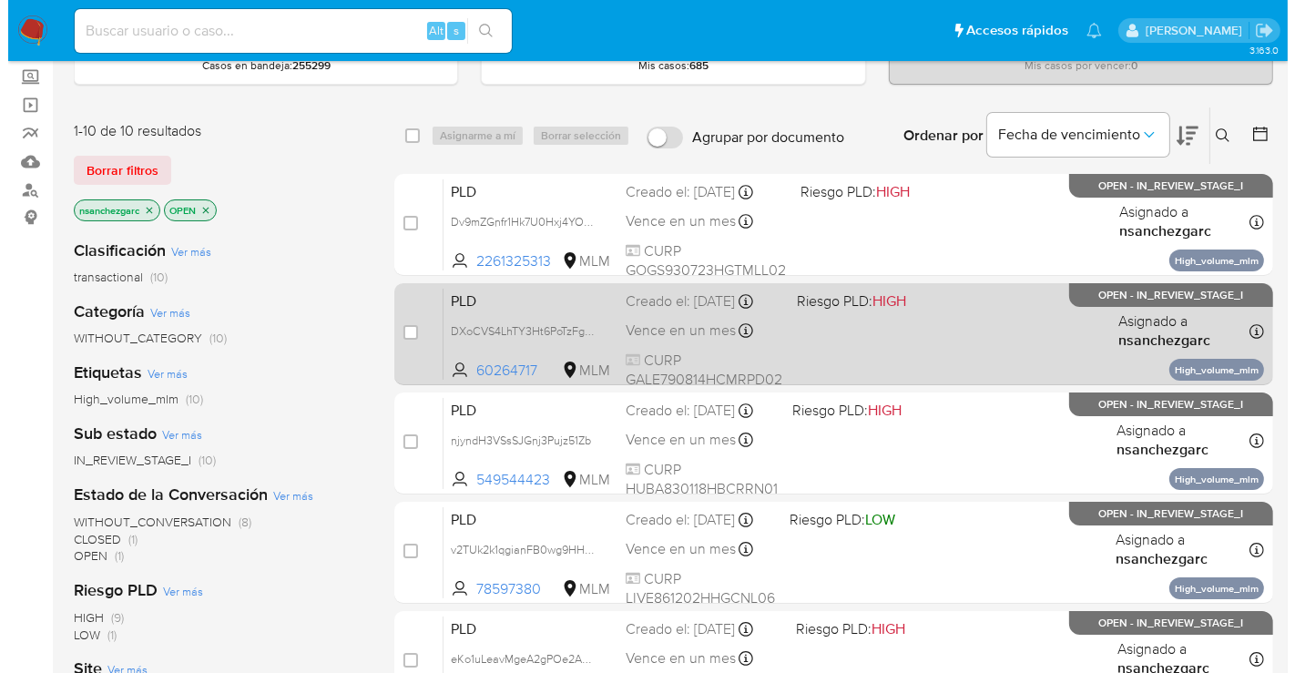
scroll to position [0, 0]
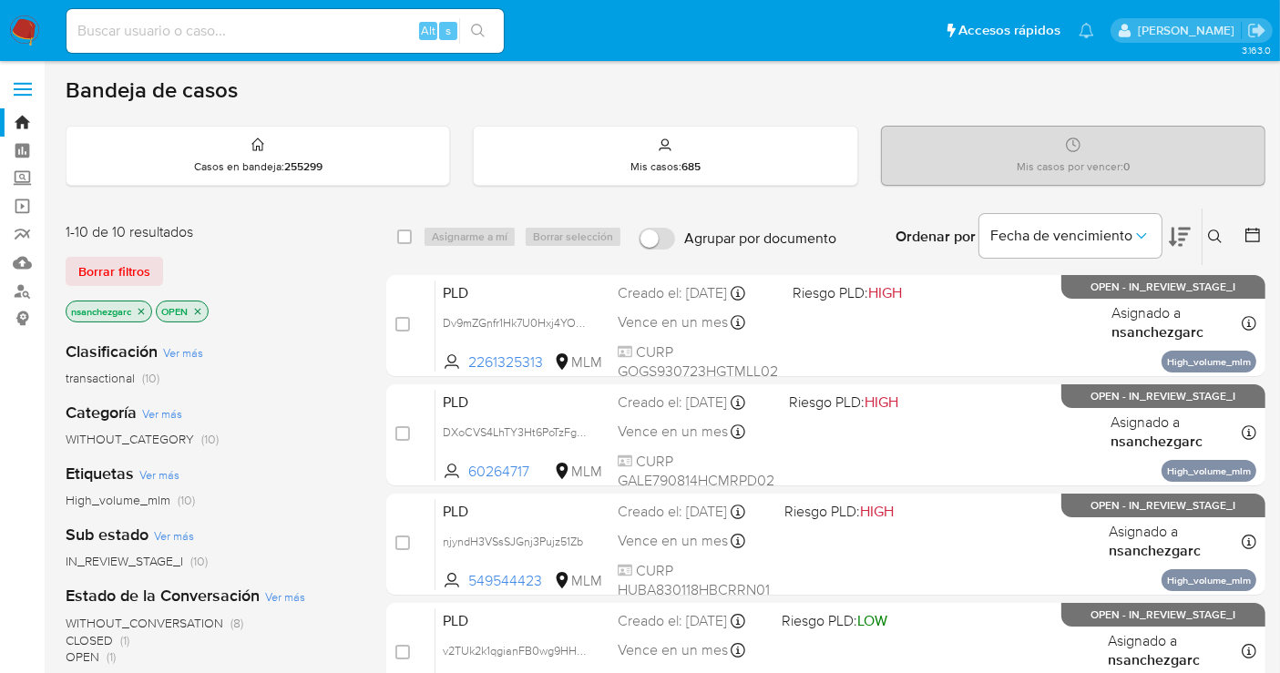
click at [1212, 230] on icon at bounding box center [1215, 237] width 15 height 15
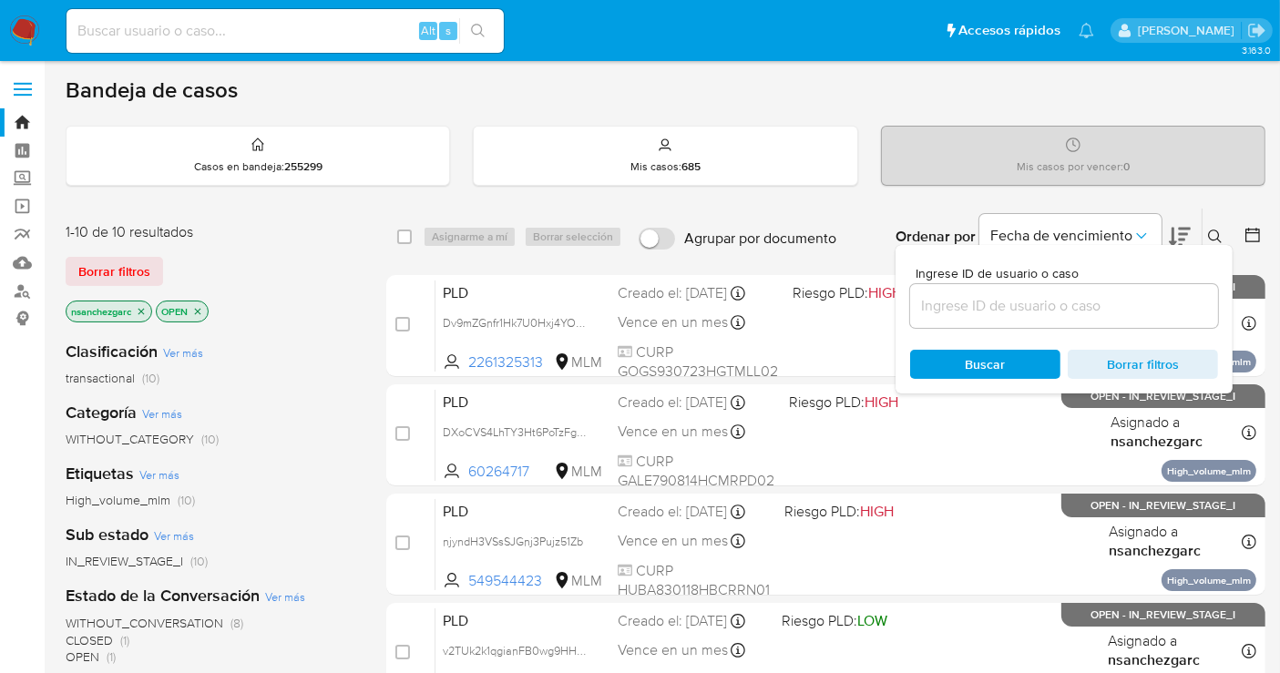
click at [1004, 297] on input at bounding box center [1064, 306] width 308 height 24
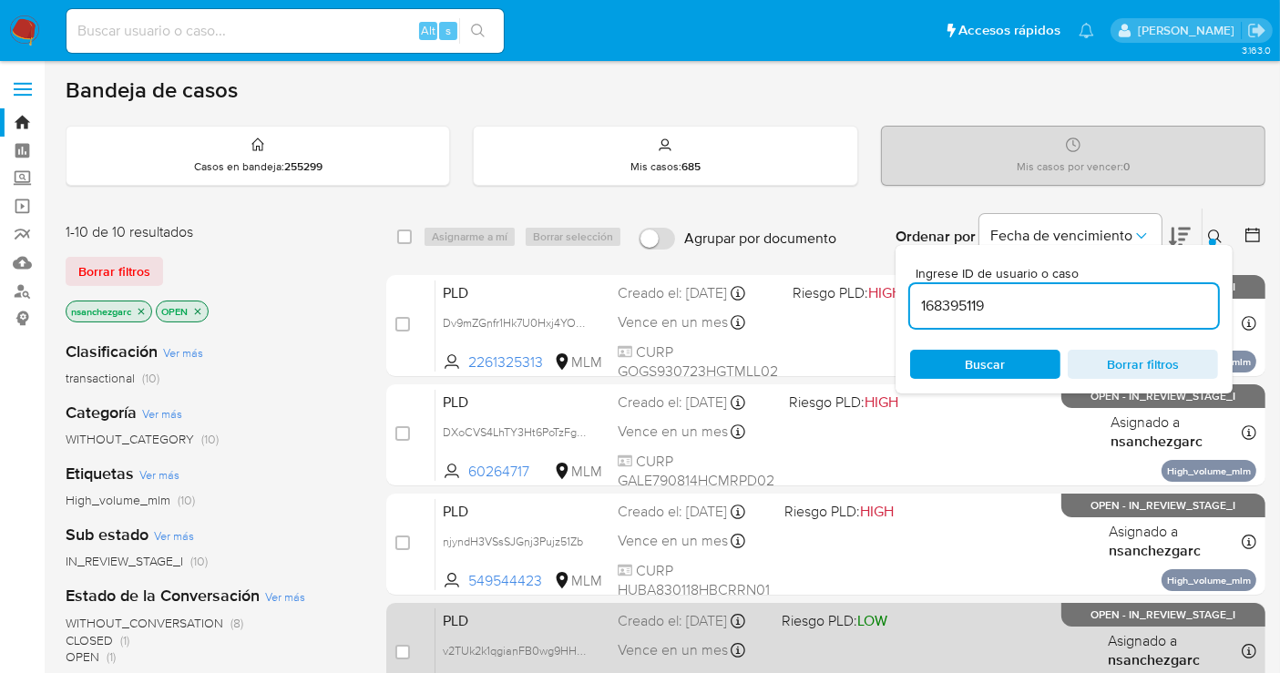
type input "168395119"
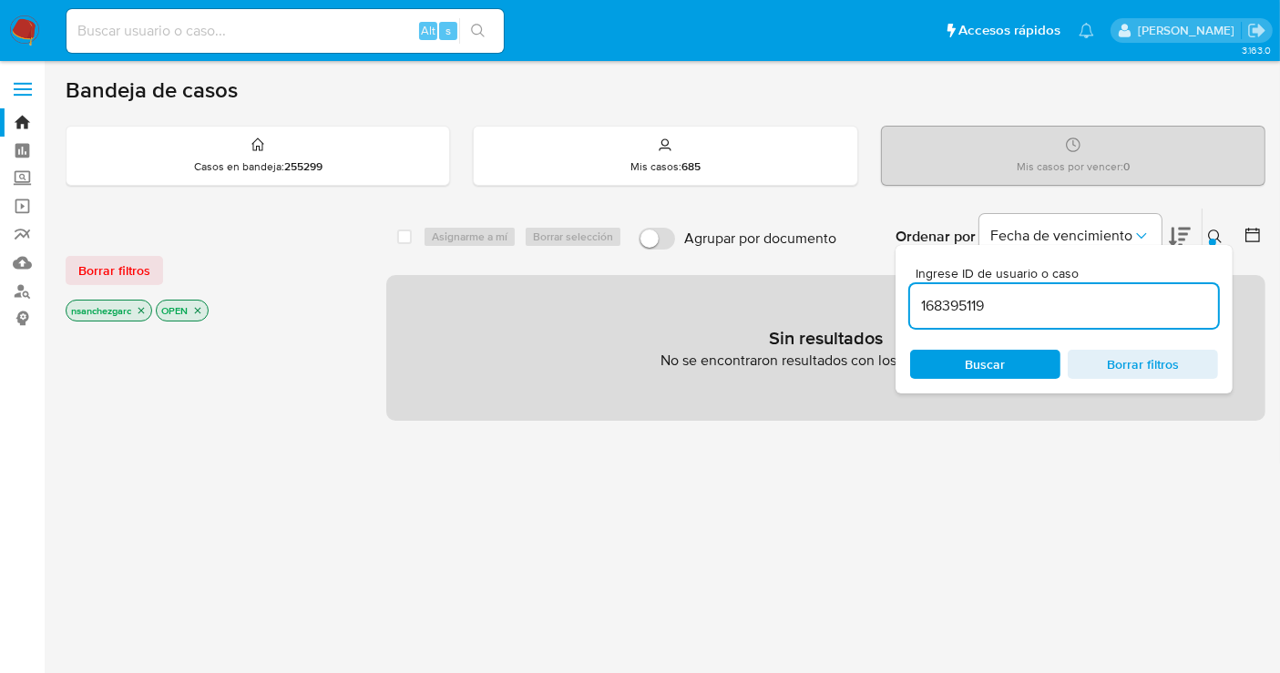
click at [146, 311] on icon "close-filter" at bounding box center [141, 310] width 11 height 11
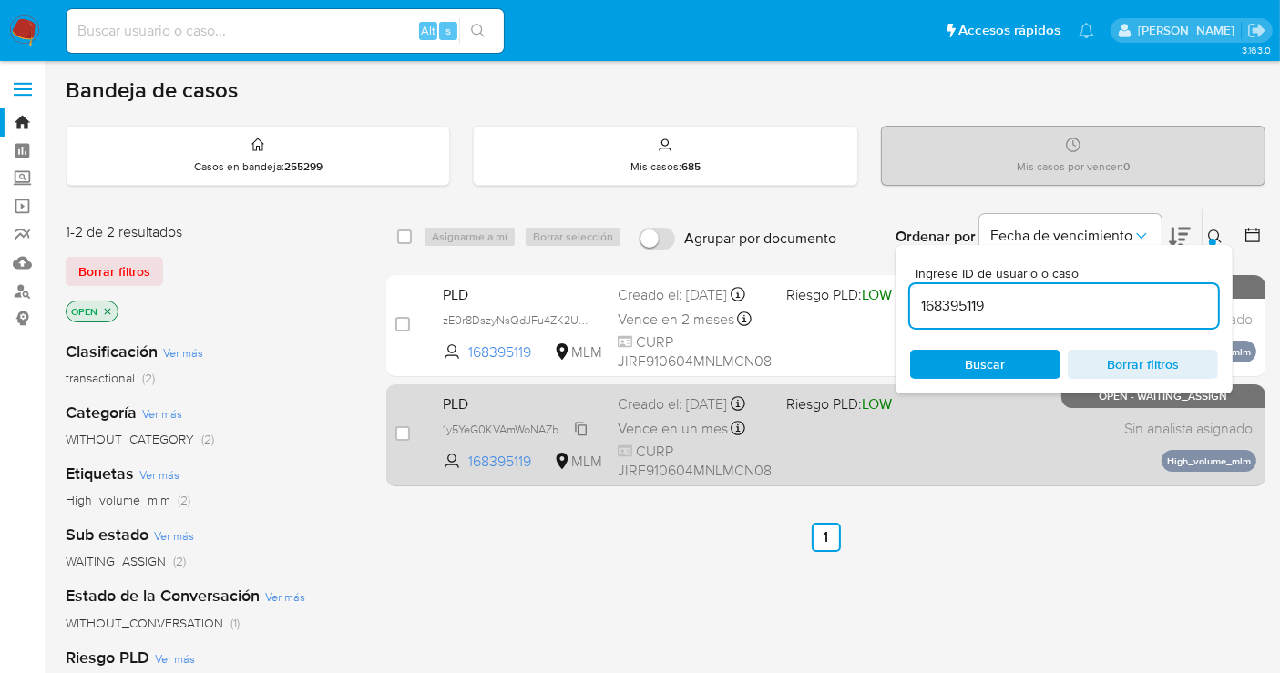
click at [587, 438] on span "1y5YeG0KVAmWoNAZb99uoRSa" at bounding box center [523, 428] width 161 height 20
click at [400, 433] on input "checkbox" at bounding box center [402, 433] width 15 height 15
checkbox input "true"
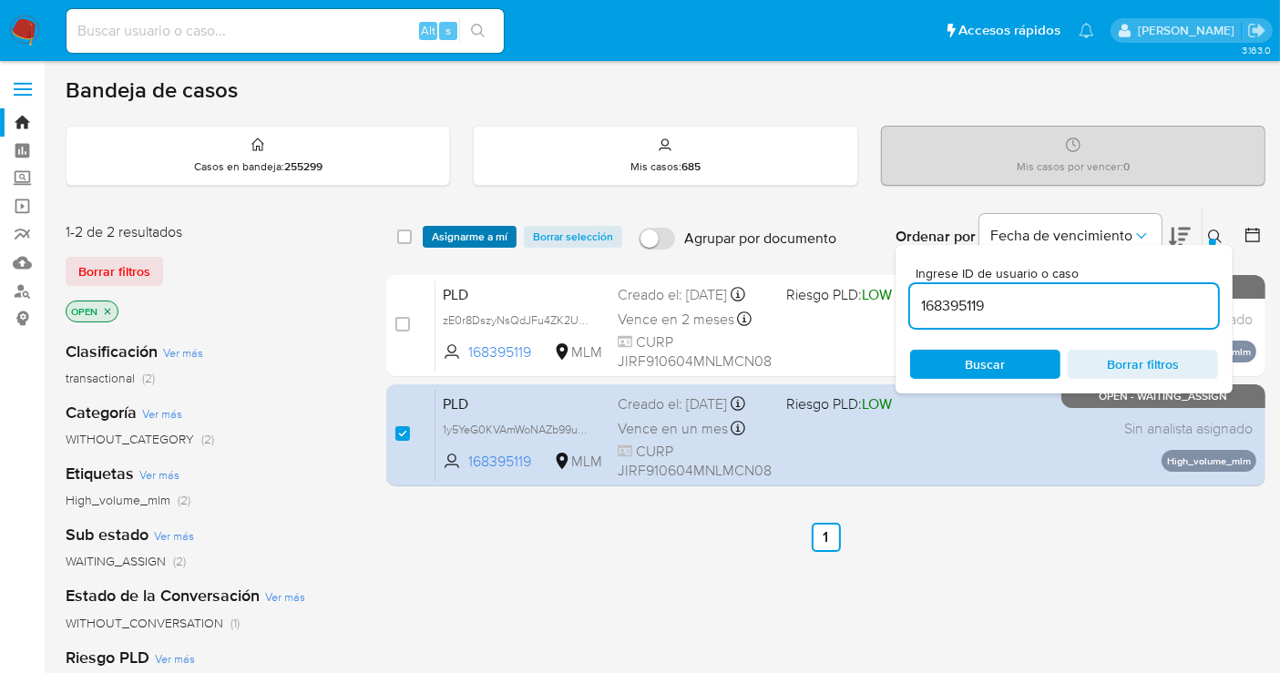
click at [484, 233] on span "Asignarme a mí" at bounding box center [470, 237] width 76 height 18
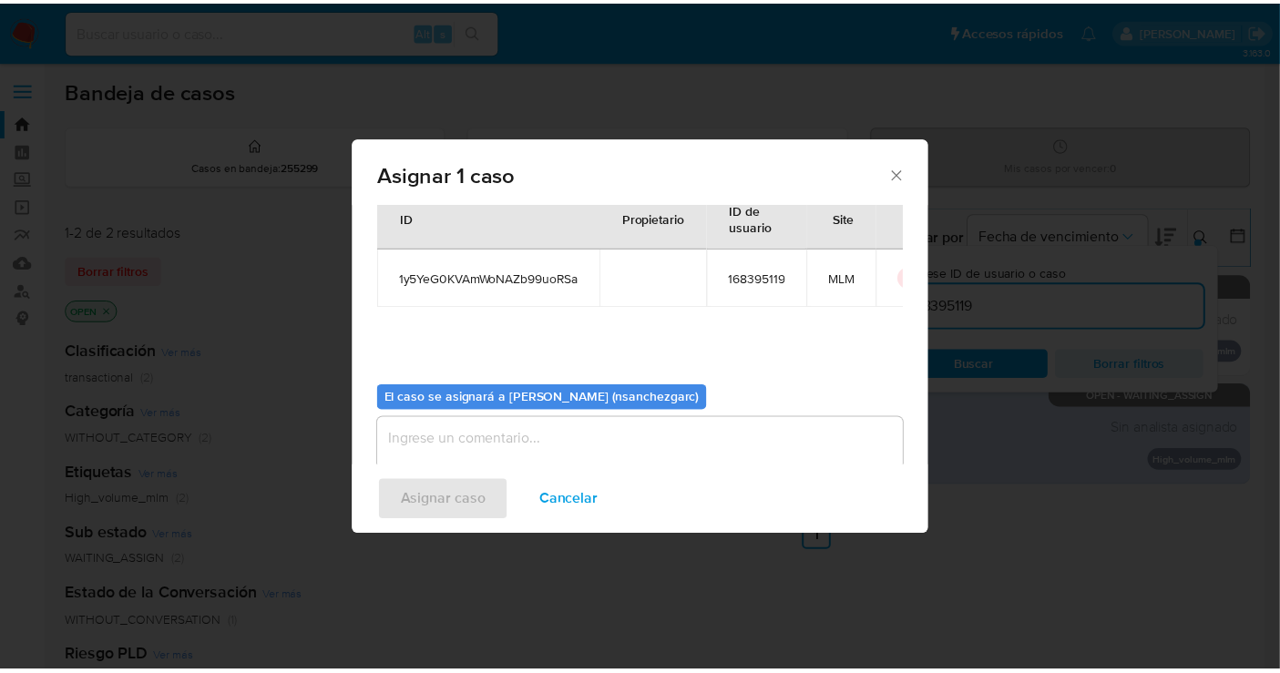
scroll to position [93, 0]
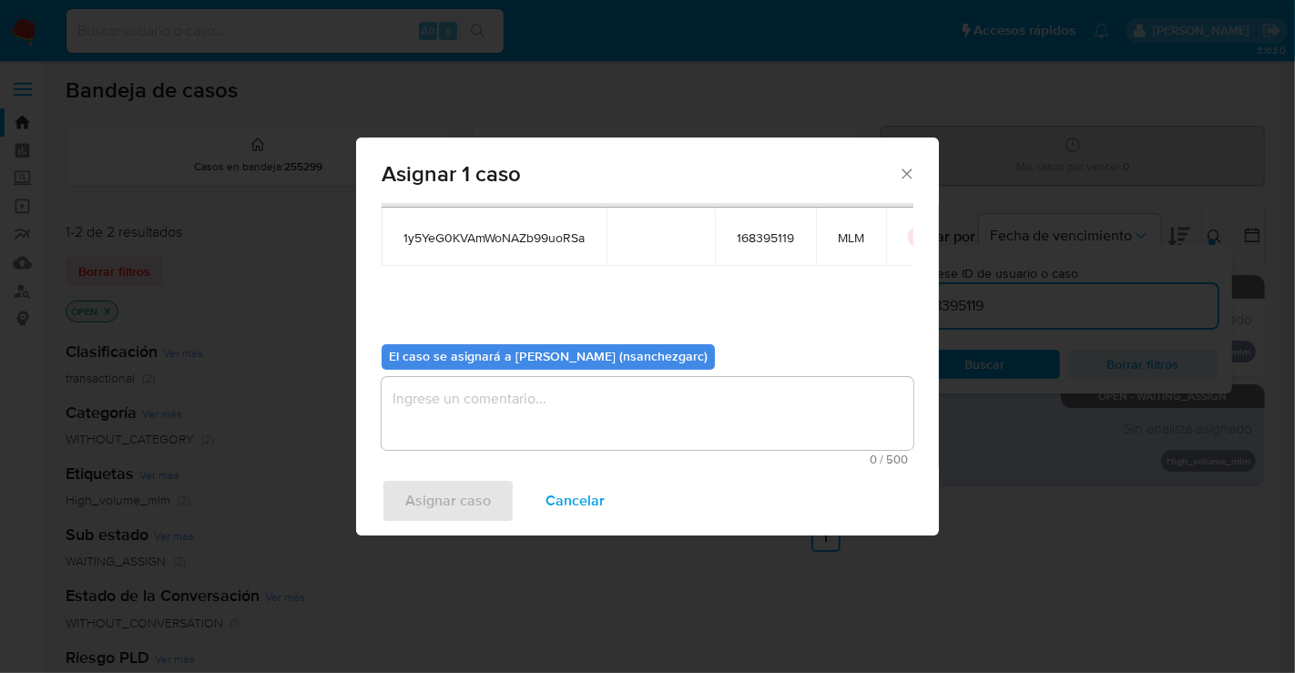
click at [426, 401] on textarea "assign-modal" at bounding box center [648, 413] width 532 height 73
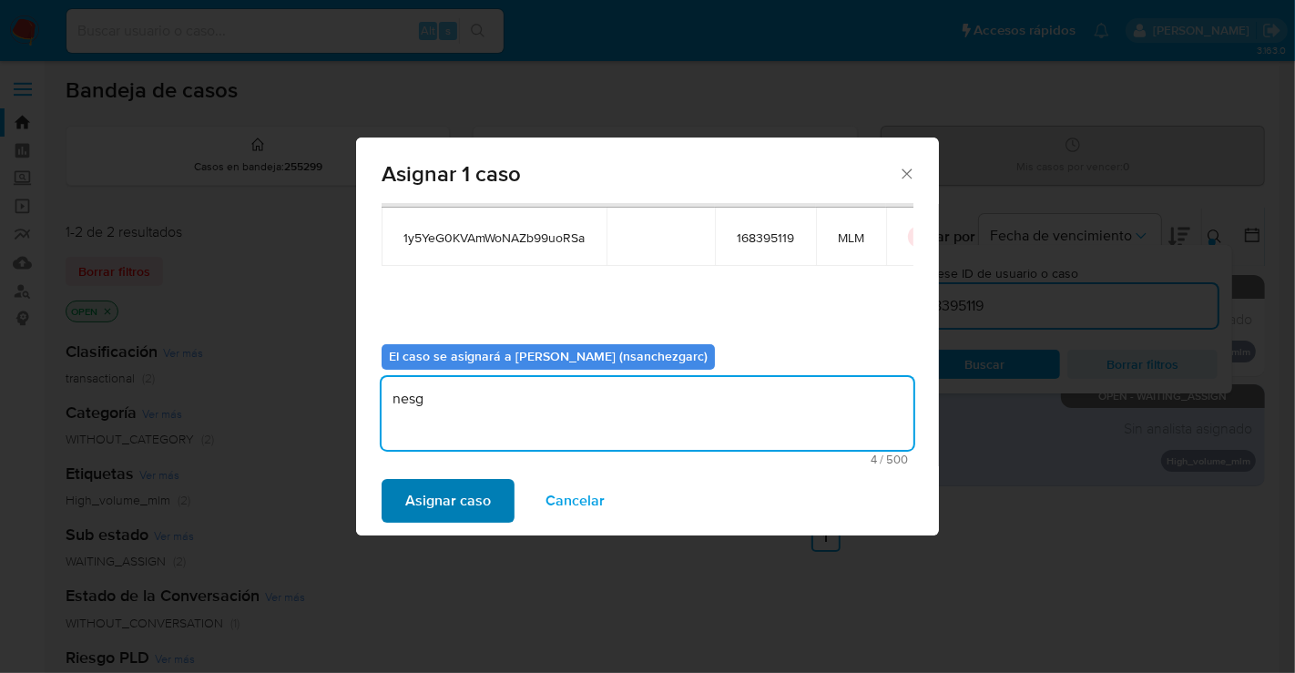
type textarea "nesg"
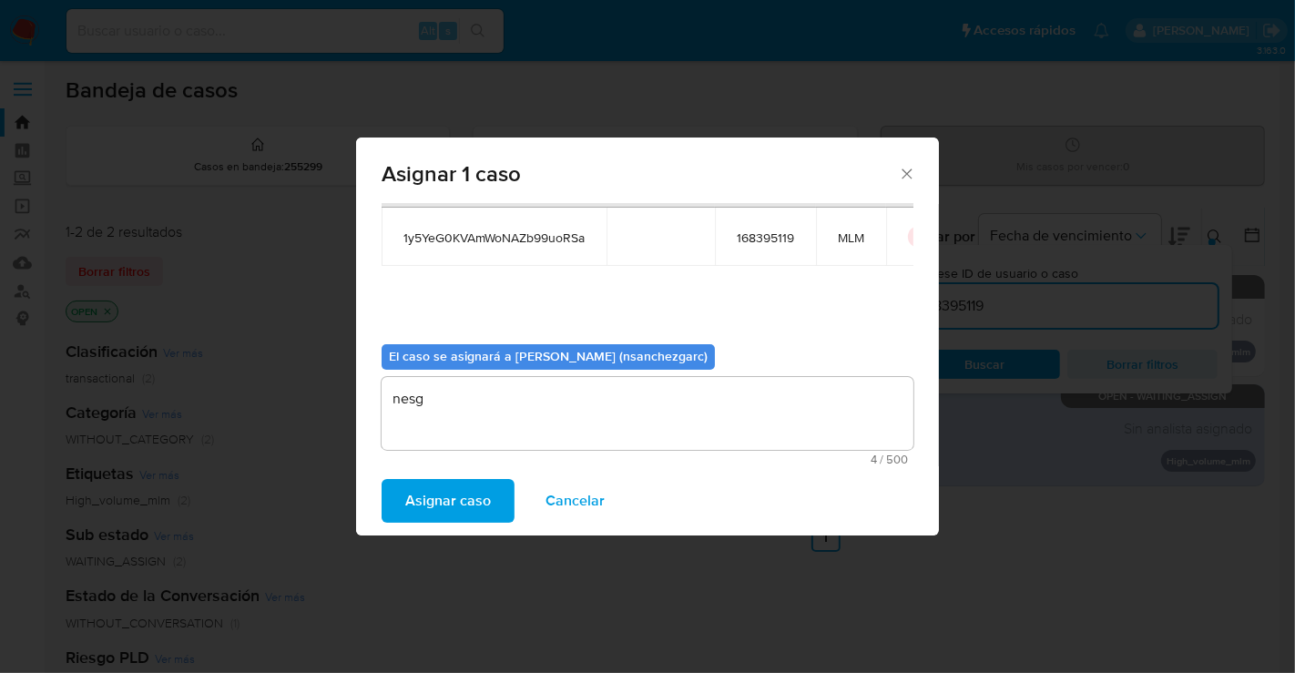
click at [433, 494] on span "Asignar caso" at bounding box center [448, 501] width 86 height 40
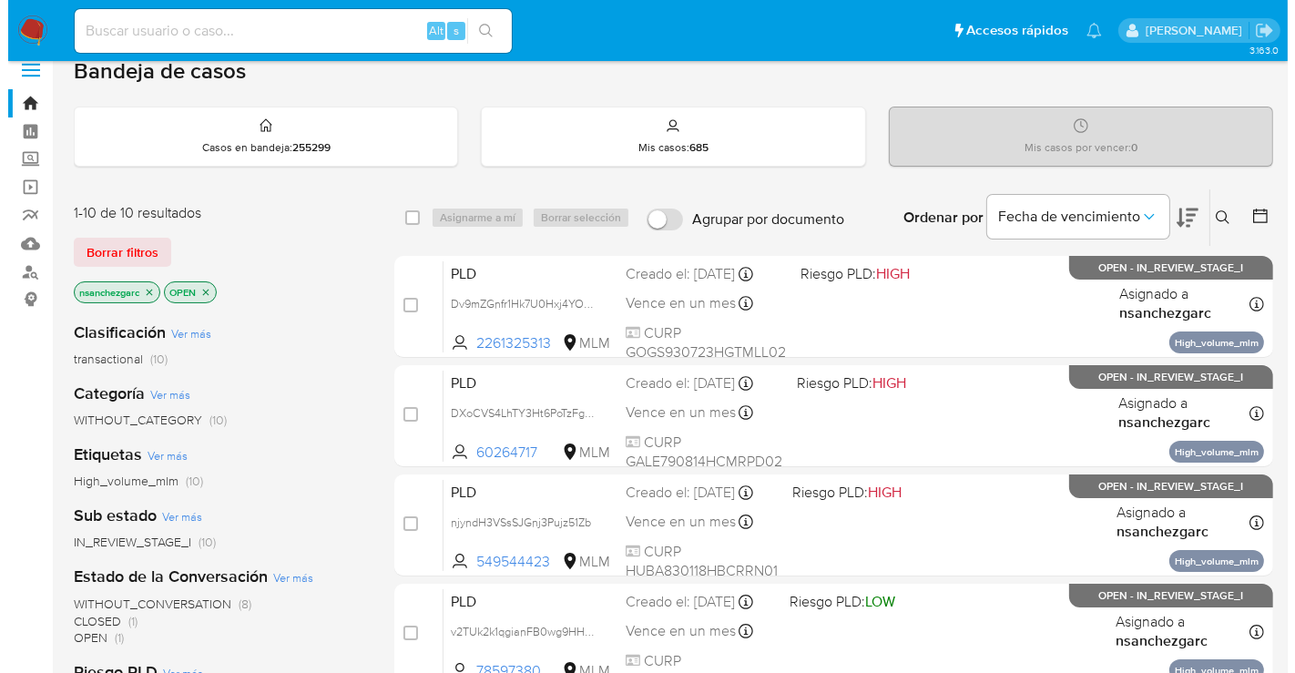
scroll to position [18, 0]
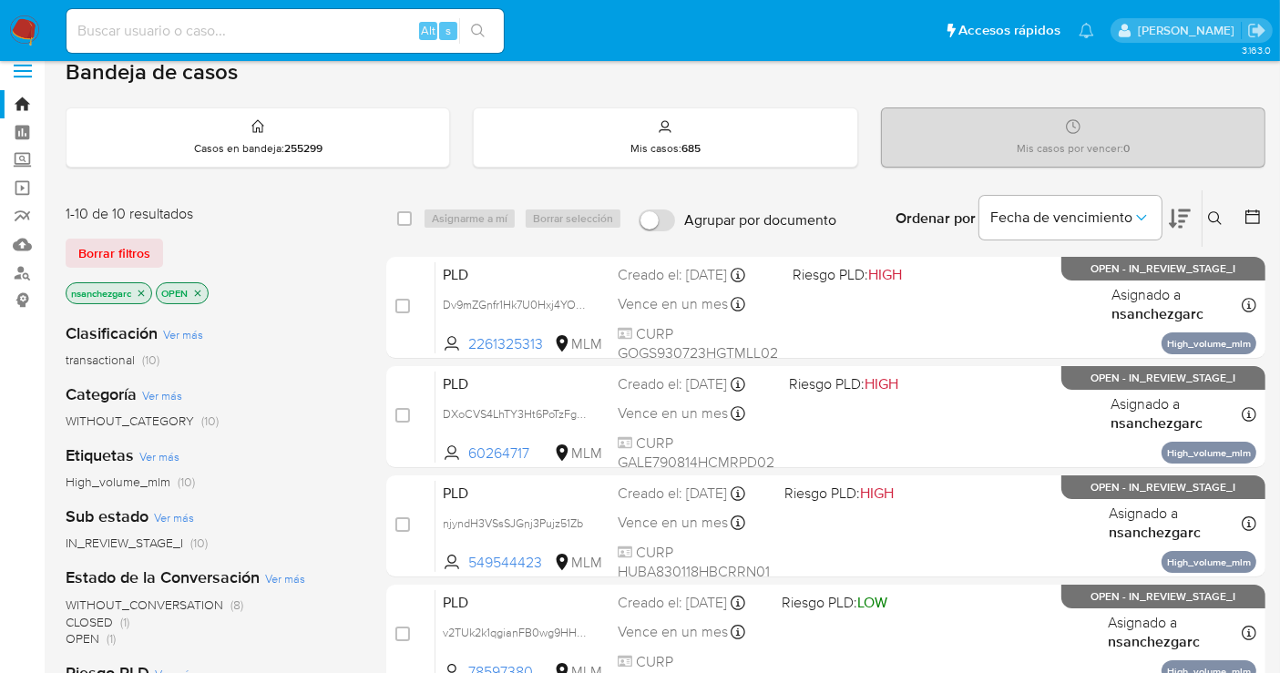
click at [1206, 215] on button at bounding box center [1217, 219] width 30 height 22
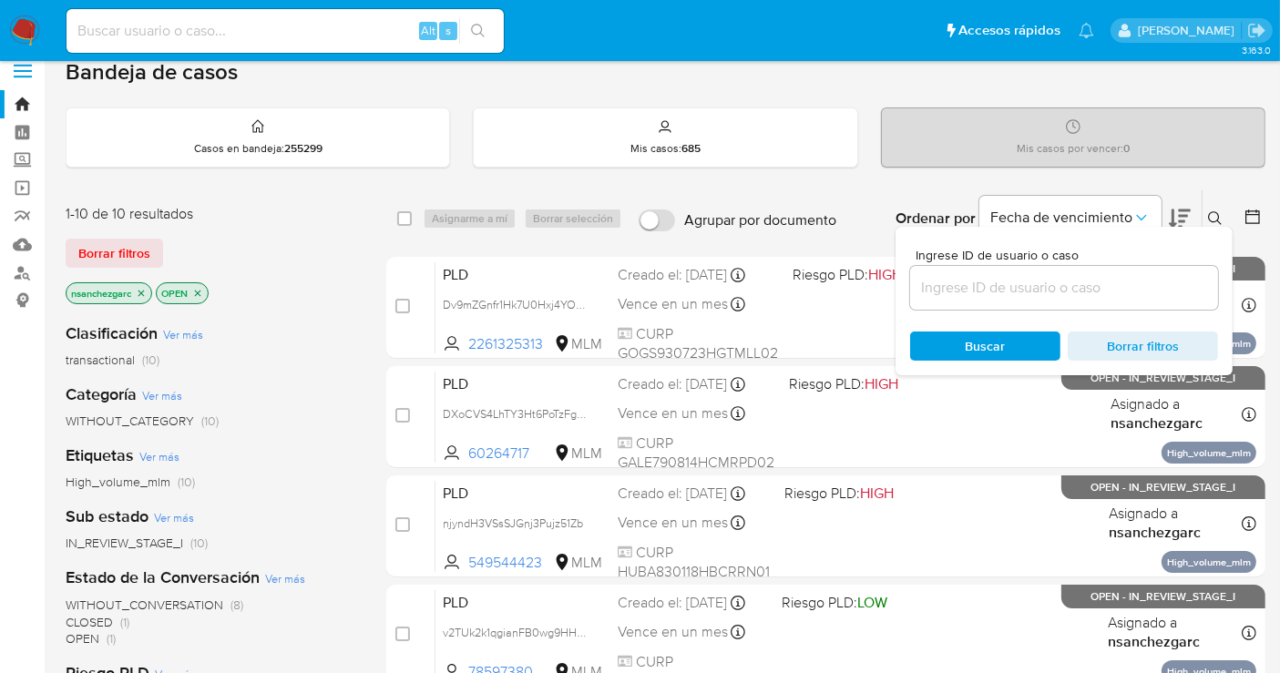
click at [981, 290] on input at bounding box center [1064, 288] width 308 height 24
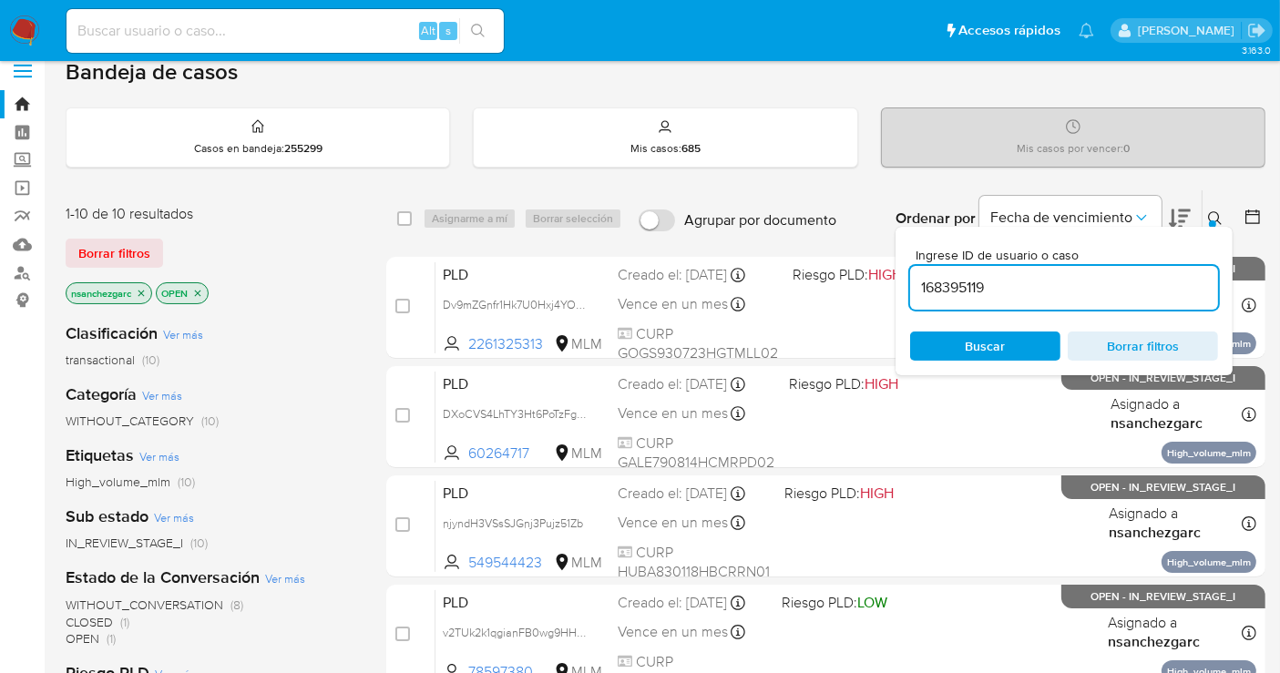
type input "168395119"
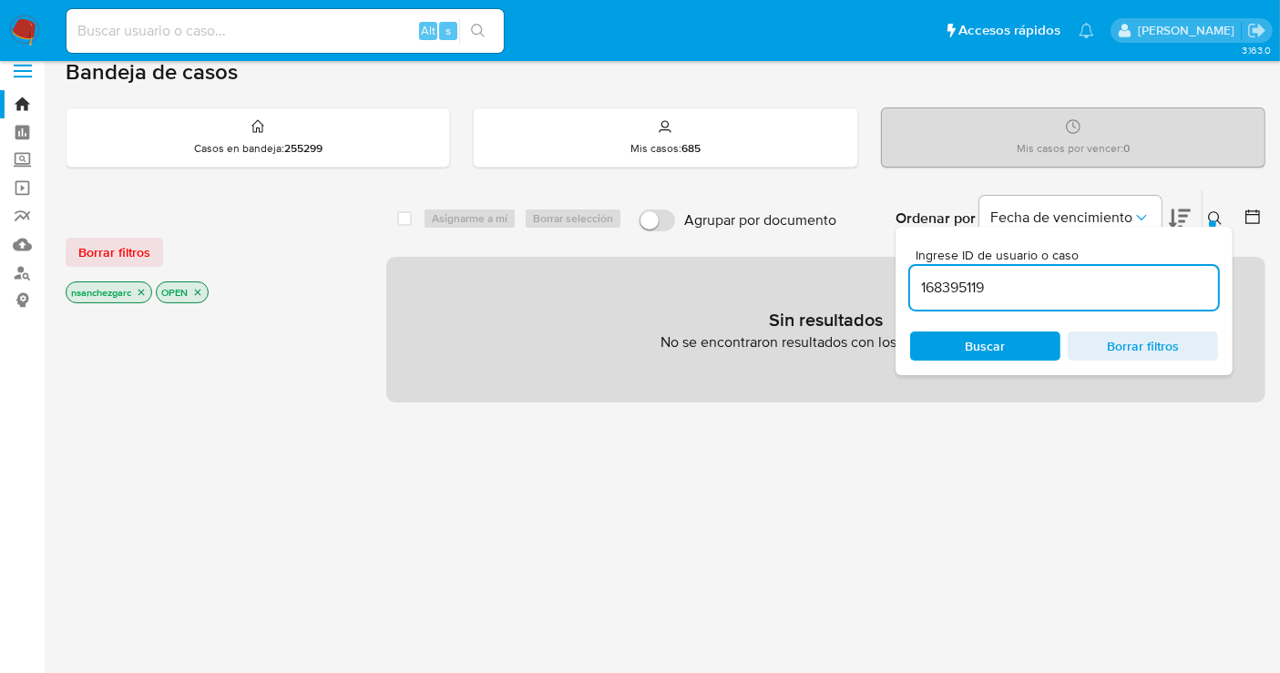
click at [145, 289] on icon "close-filter" at bounding box center [141, 292] width 11 height 11
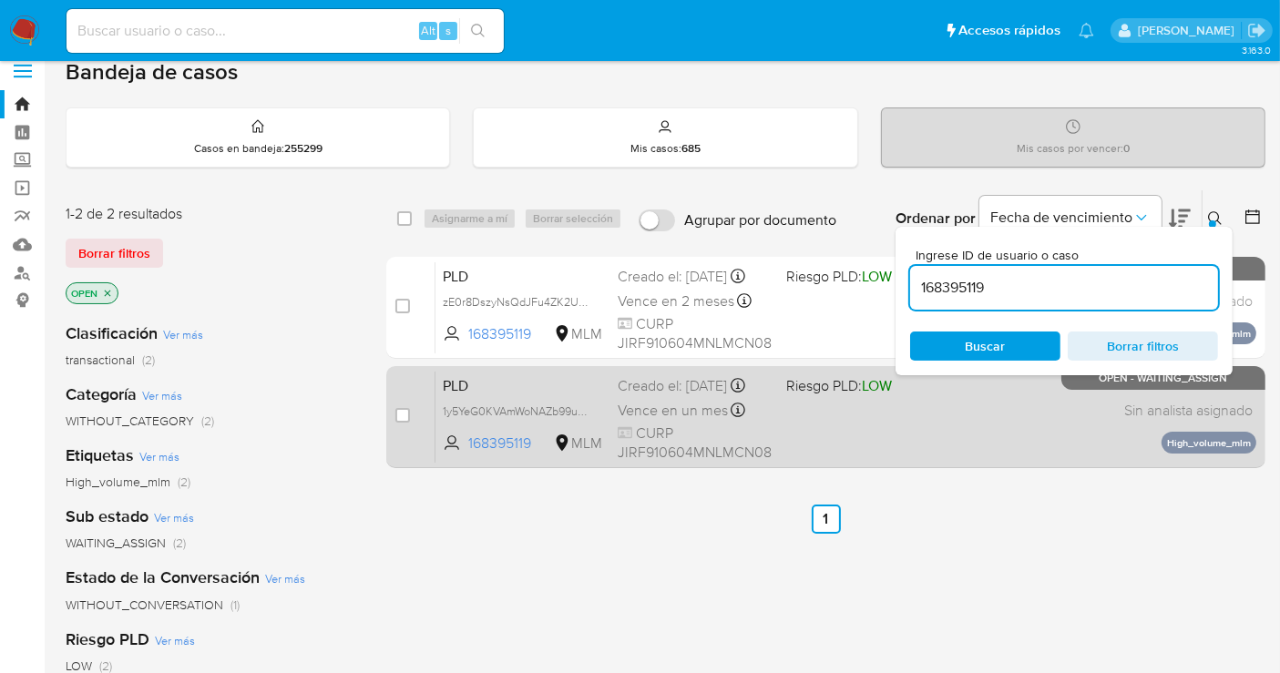
click at [392, 409] on div "case-item-checkbox No es posible asignar el caso PLD 1y5YeG0KVAmWoNAZb99uoRSa 1…" at bounding box center [825, 417] width 879 height 102
click at [395, 412] on input "checkbox" at bounding box center [402, 415] width 15 height 15
checkbox input "true"
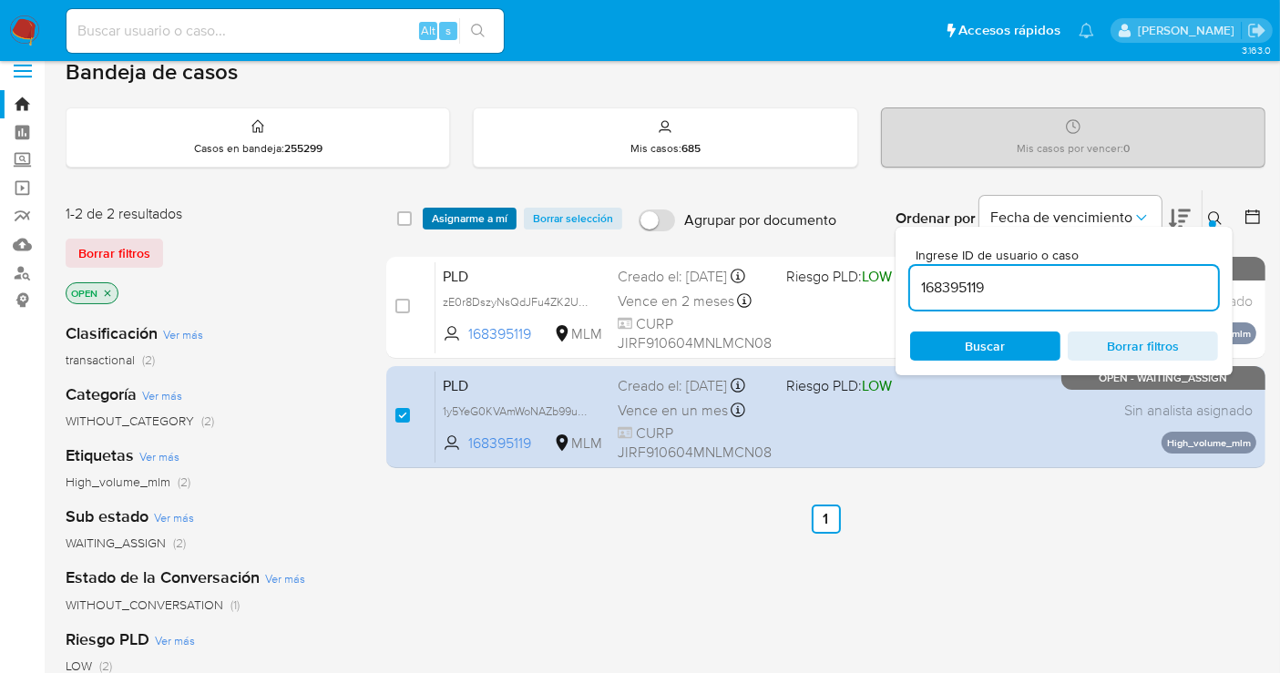
click at [451, 222] on span "Asignarme a mí" at bounding box center [470, 218] width 76 height 18
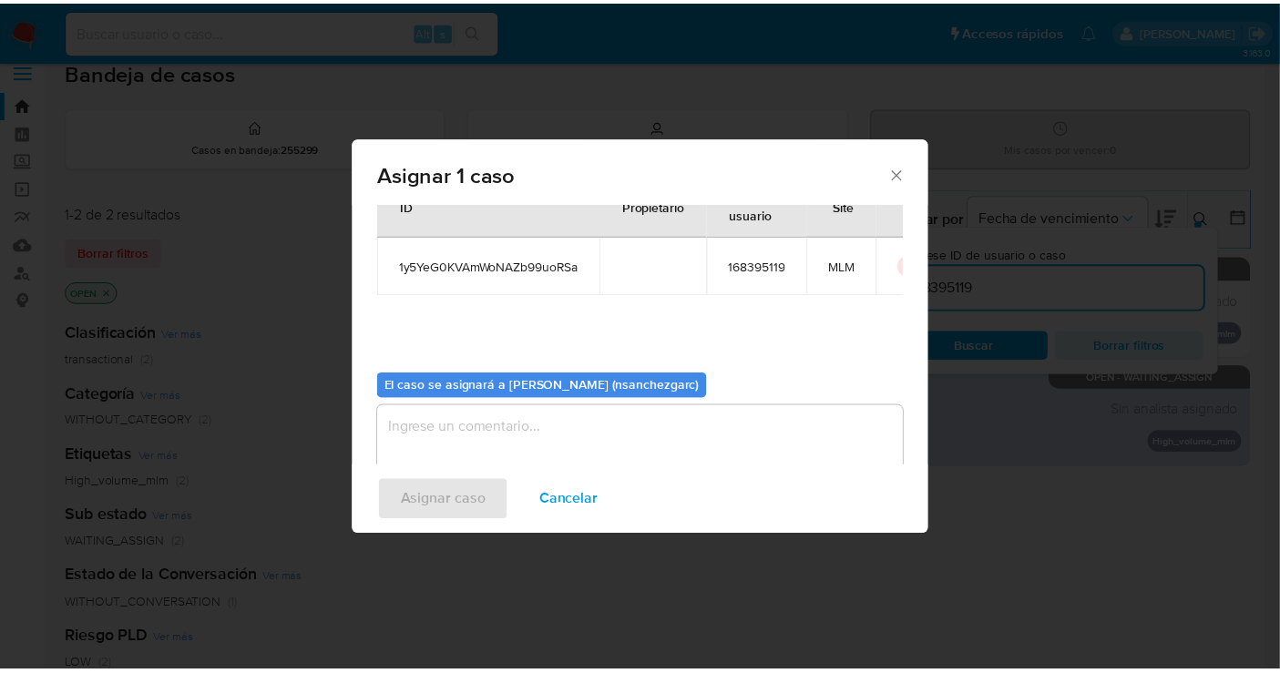
scroll to position [93, 0]
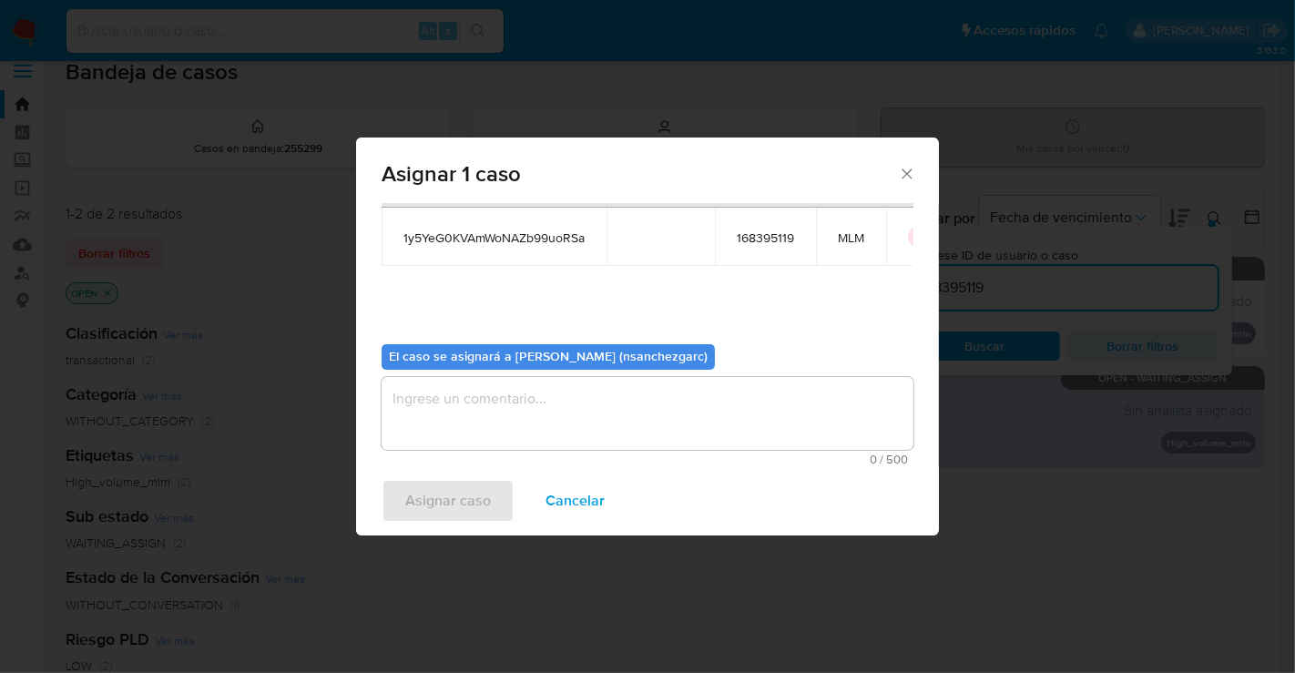
click at [453, 403] on textarea "assign-modal" at bounding box center [648, 413] width 532 height 73
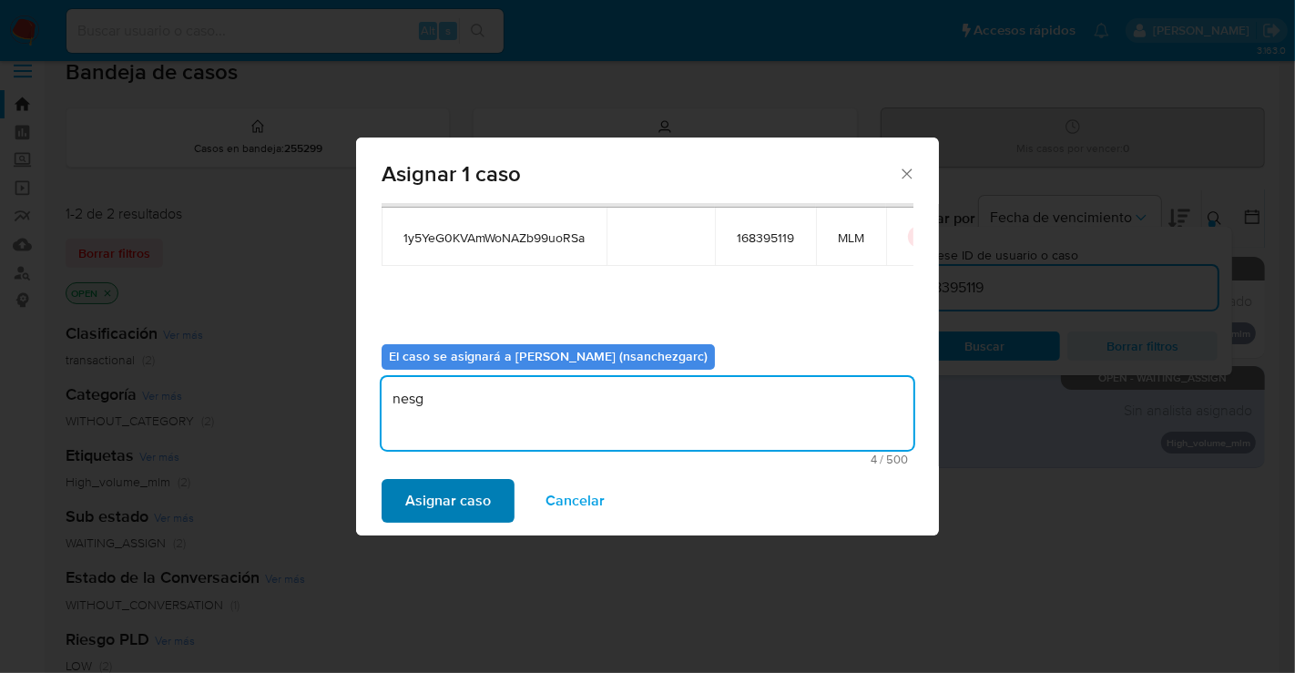
type textarea "nesg"
click at [443, 495] on span "Asignar caso" at bounding box center [448, 501] width 86 height 40
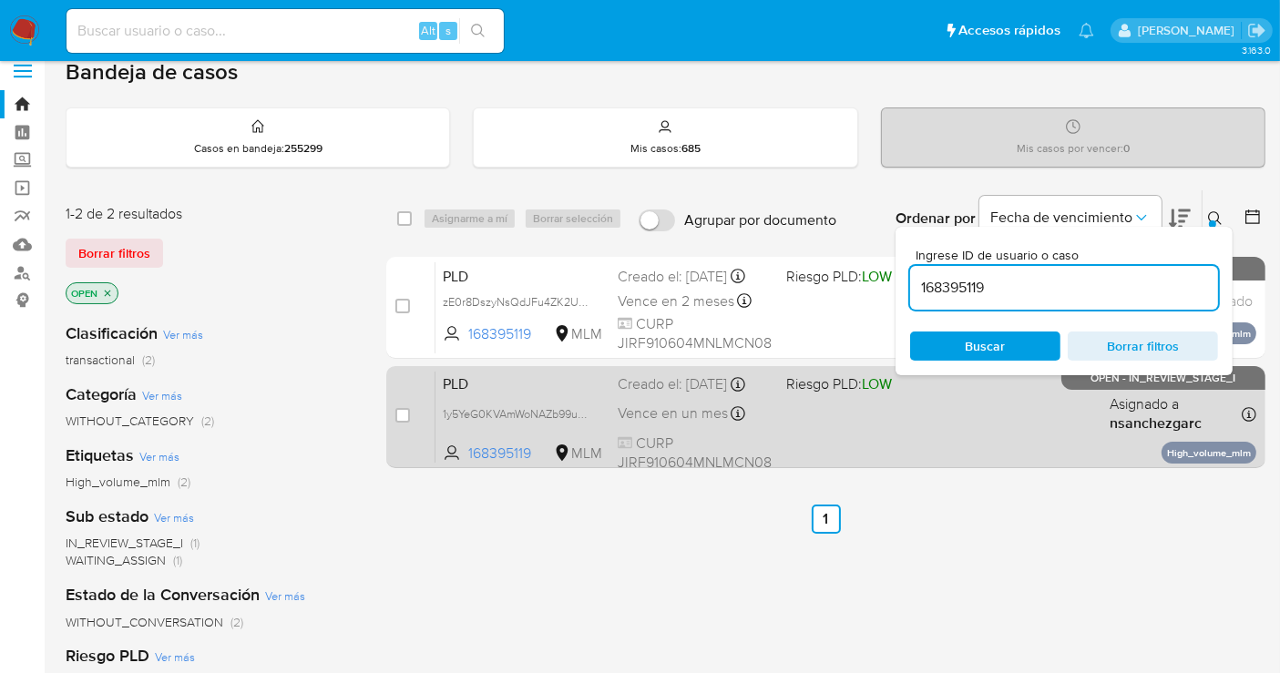
click at [658, 417] on div "PLD 1y5YeG0KVAmWoNAZb99uoRSa 168395119 MLM Riesgo PLD: LOW Creado el: 12/09/202…" at bounding box center [845, 417] width 821 height 92
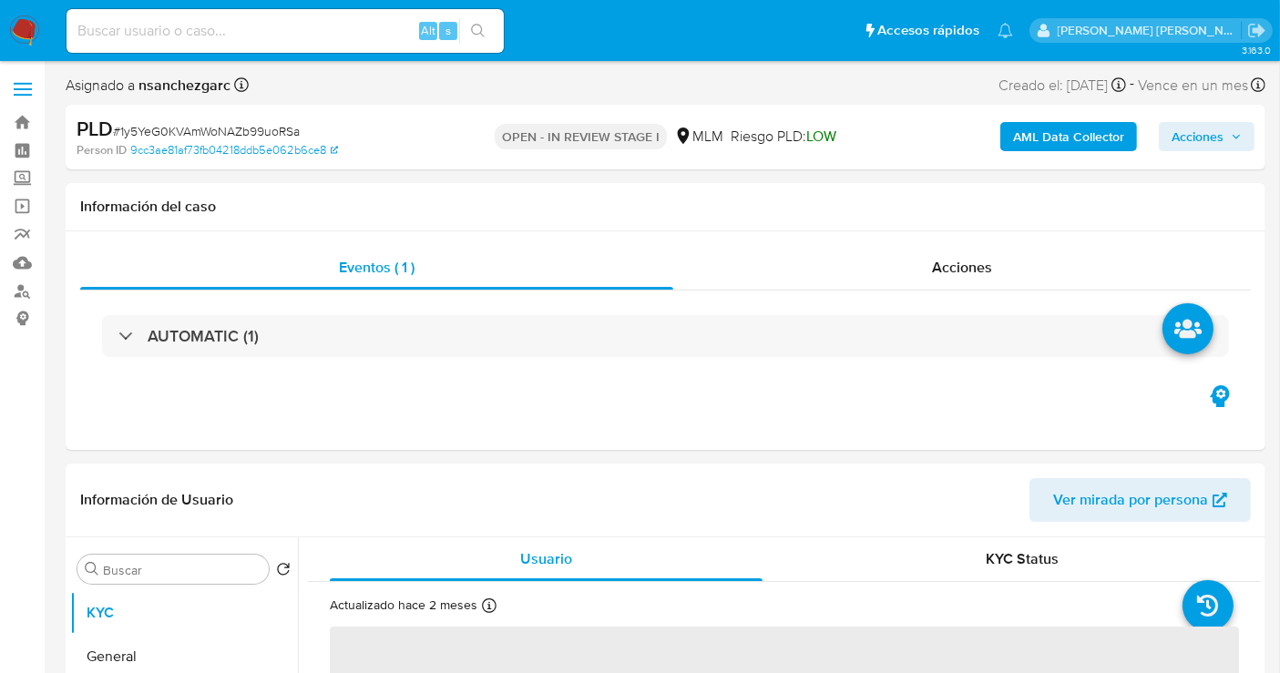
select select "10"
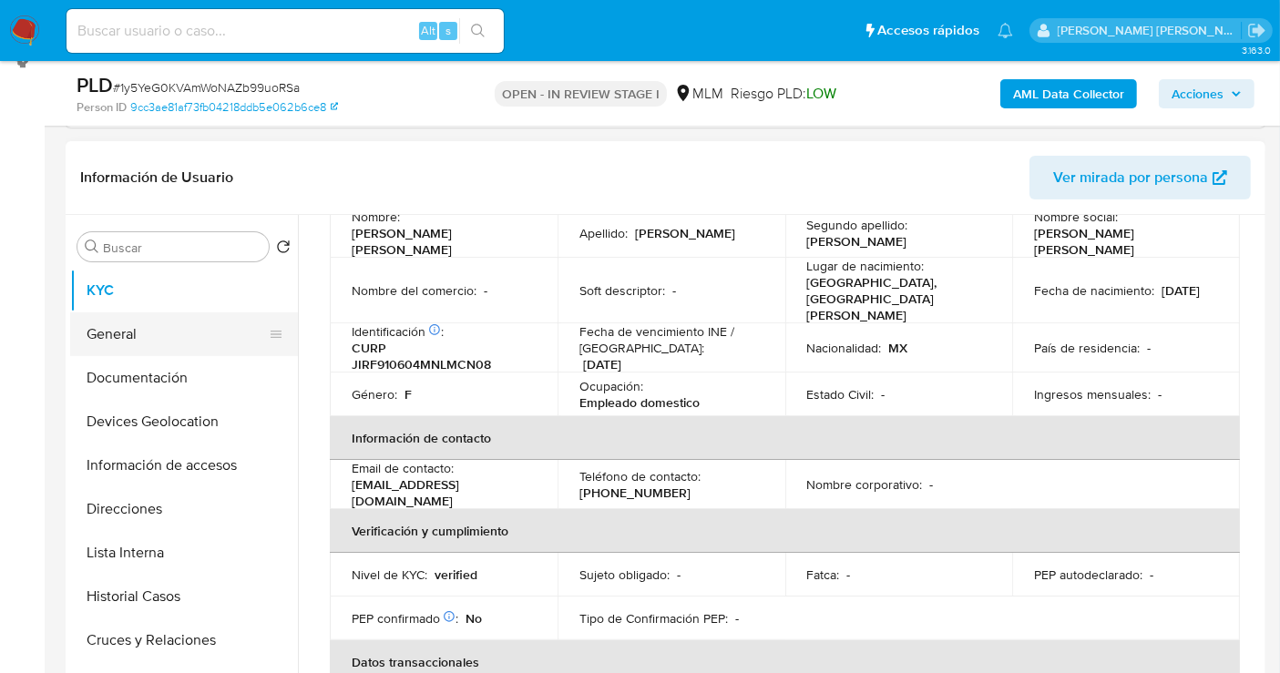
scroll to position [202, 0]
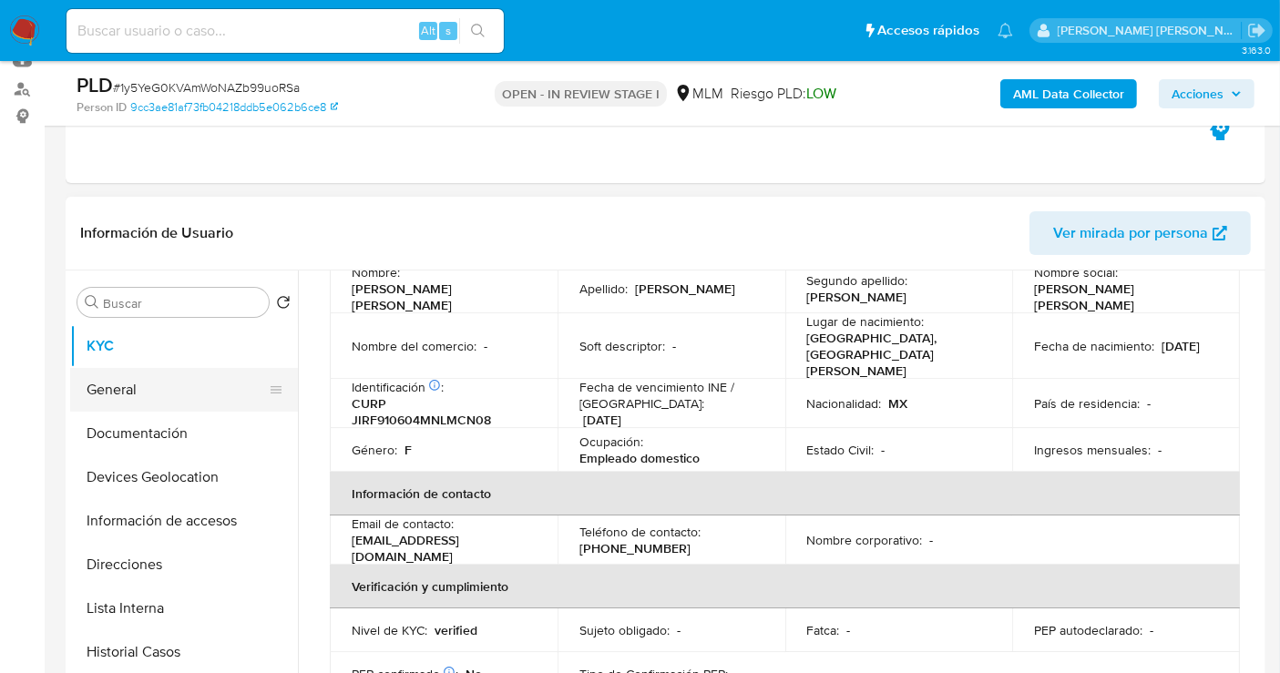
click at [136, 388] on button "General" at bounding box center [176, 390] width 213 height 44
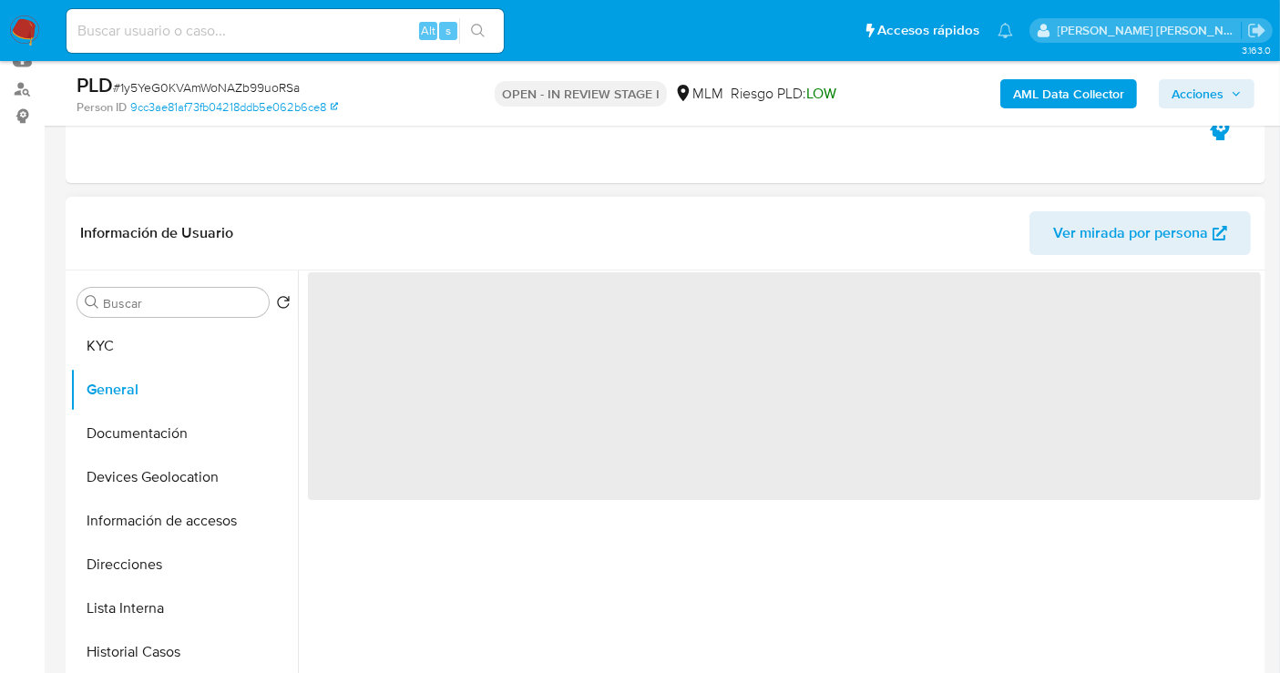
scroll to position [303, 0]
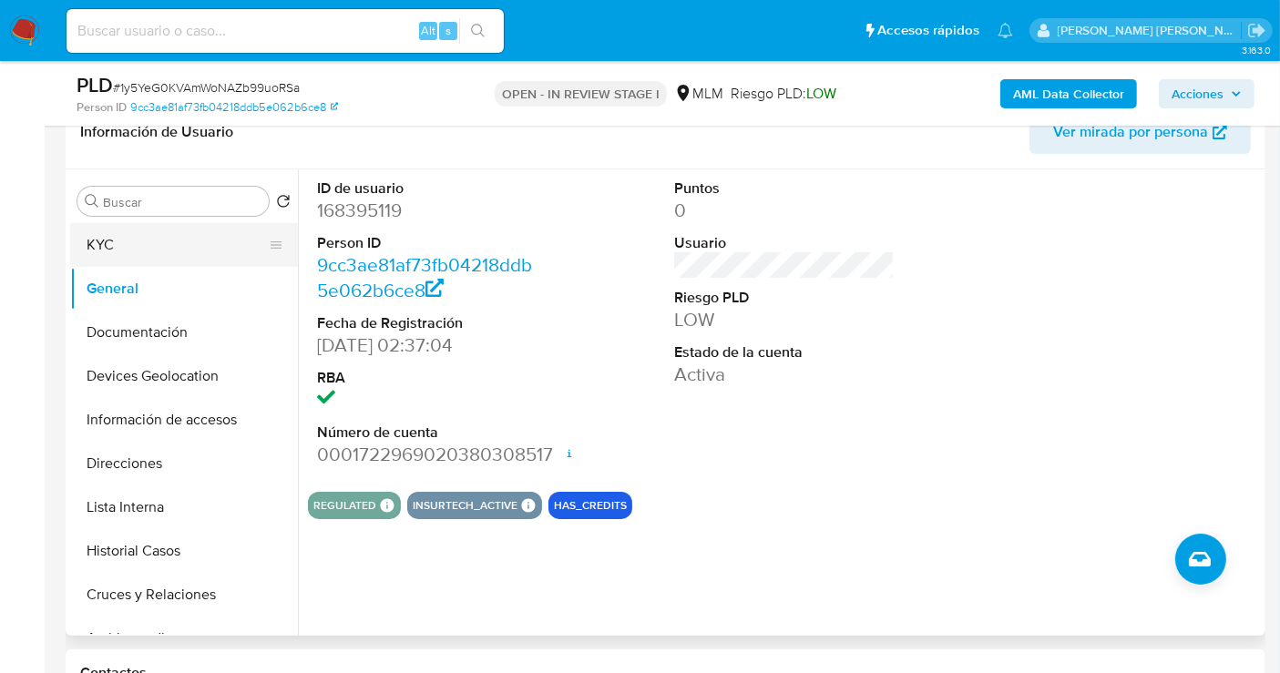
click at [172, 241] on button "KYC" at bounding box center [176, 245] width 213 height 44
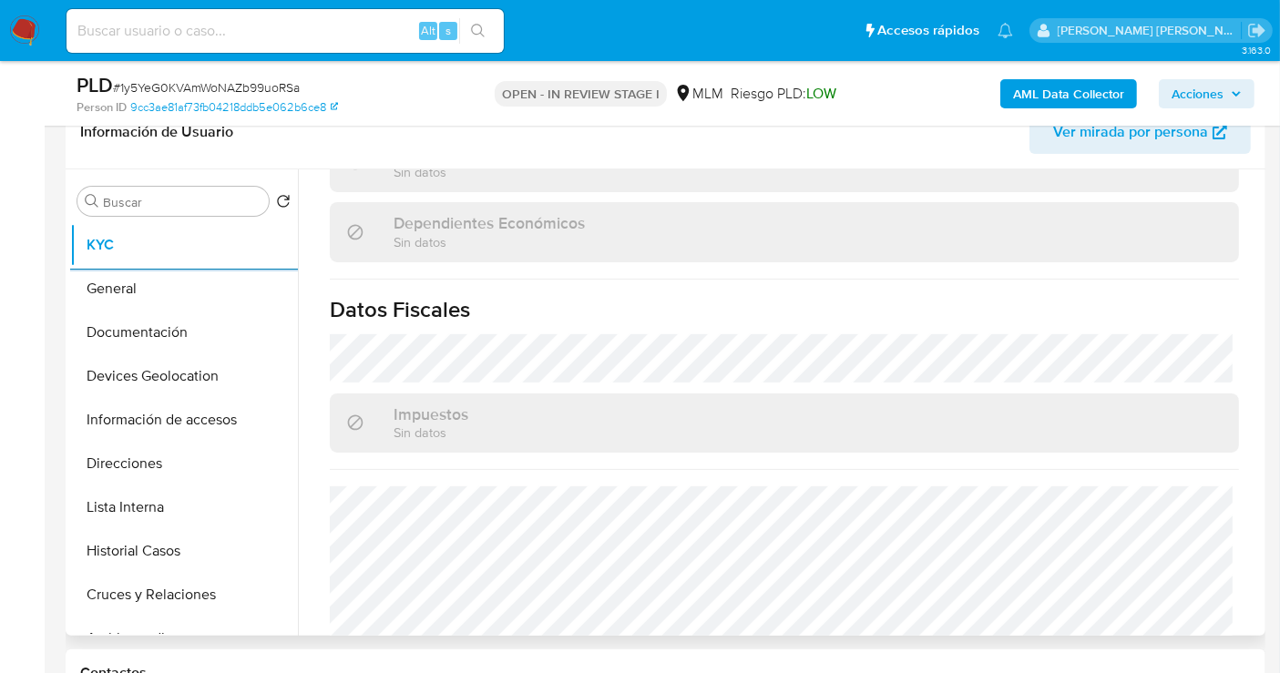
scroll to position [1155, 0]
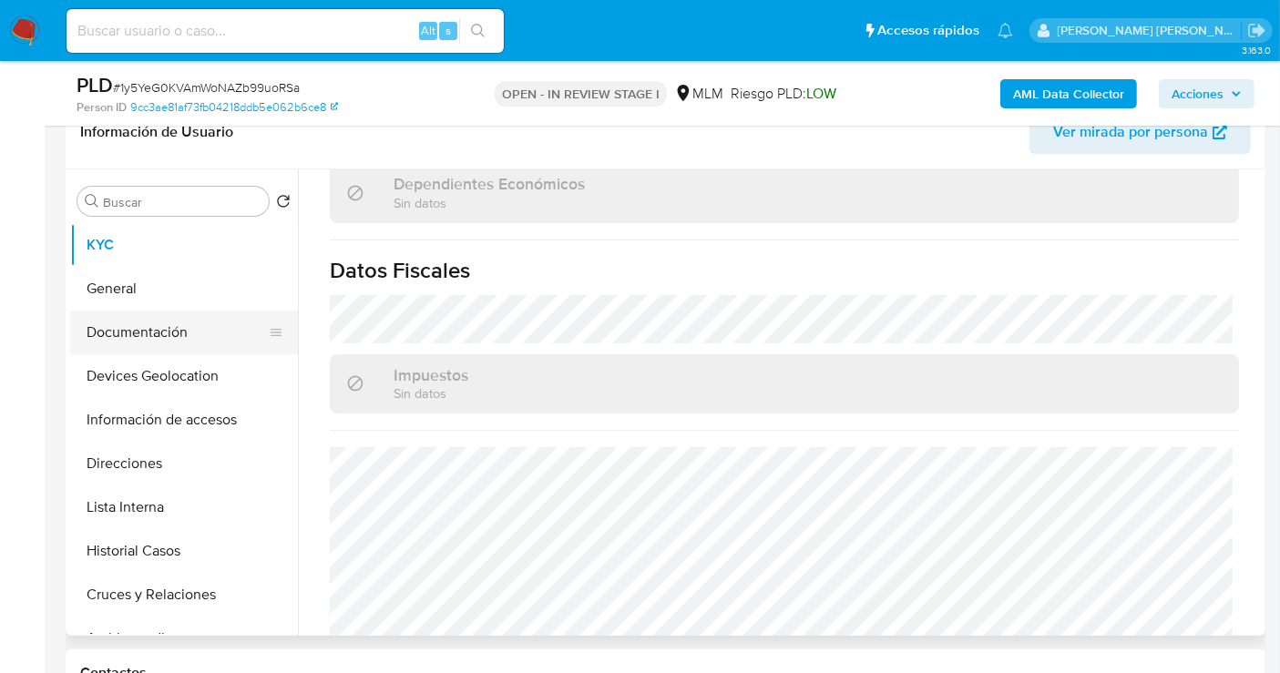
click at [128, 336] on button "Documentación" at bounding box center [176, 333] width 213 height 44
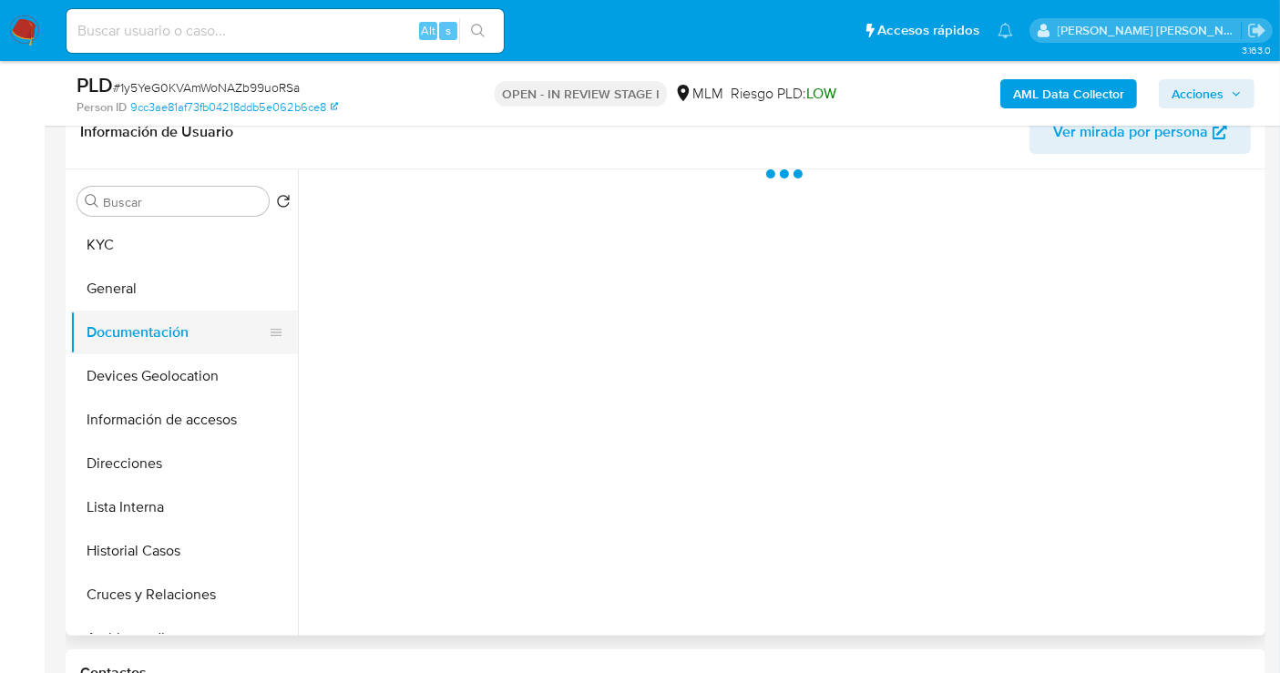
scroll to position [0, 0]
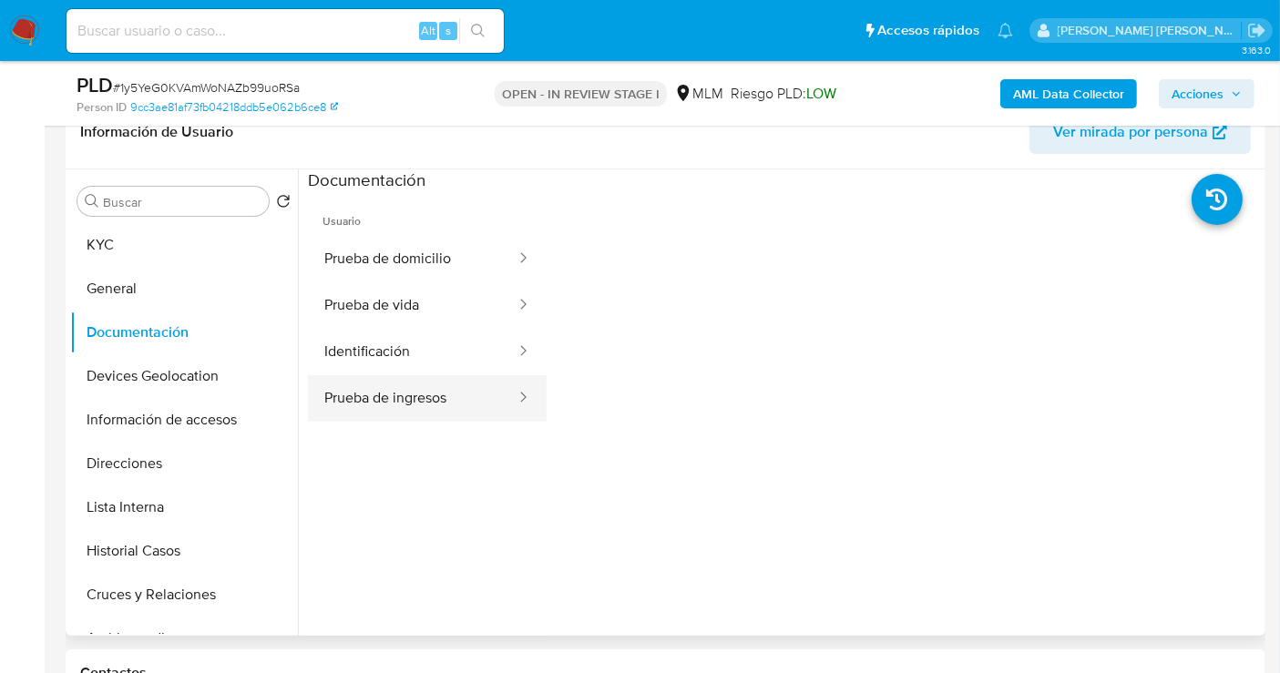
click at [366, 399] on button "Prueba de ingresos" at bounding box center [412, 398] width 209 height 46
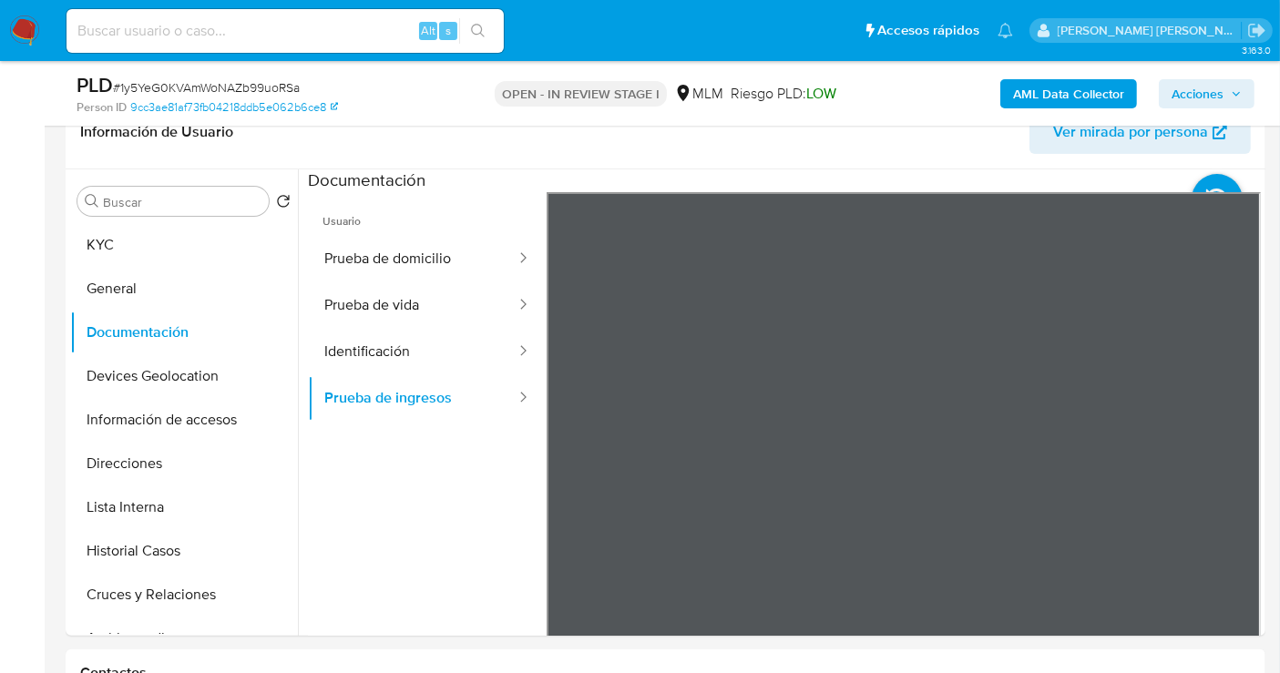
click at [387, 354] on button "Identificación" at bounding box center [412, 352] width 209 height 46
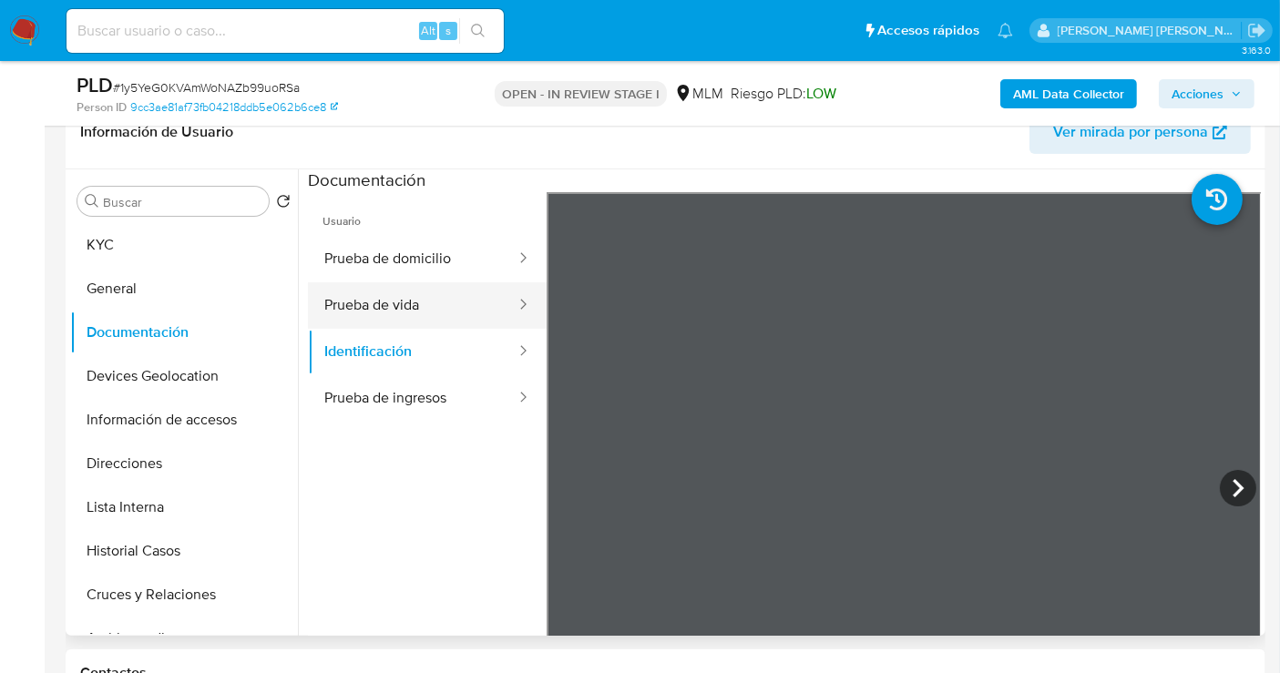
click at [393, 305] on button "Prueba de vida" at bounding box center [412, 305] width 209 height 46
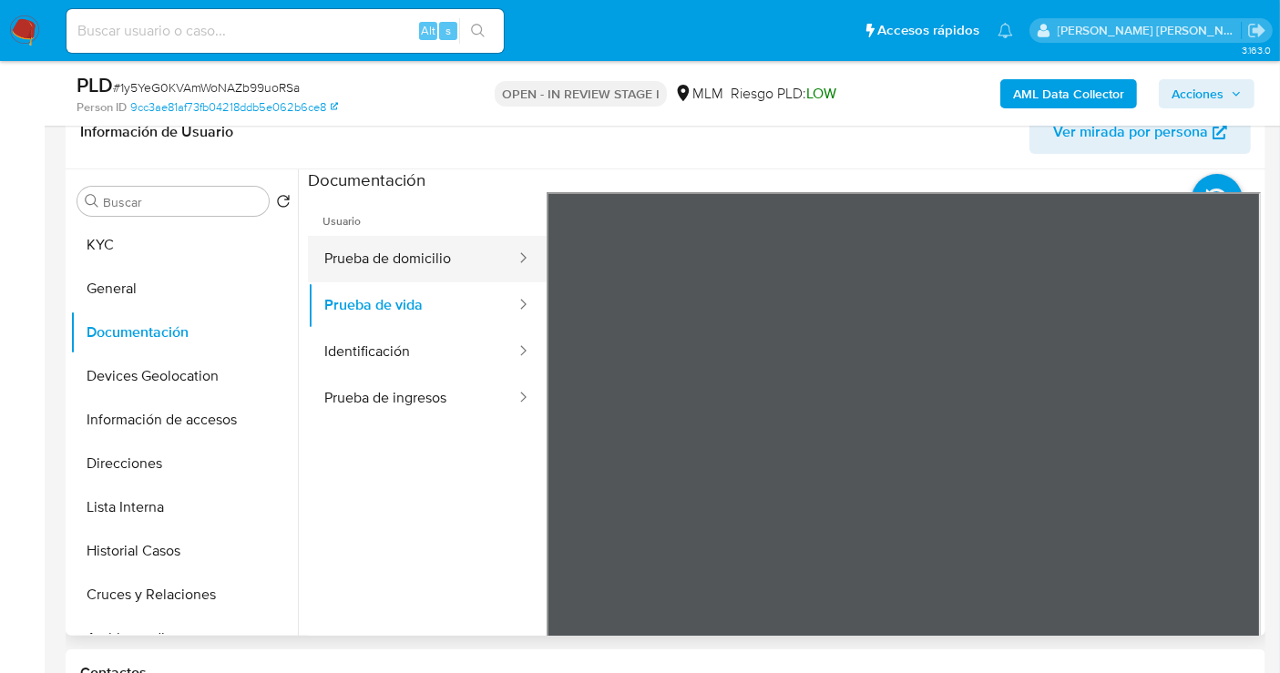
click at [397, 261] on button "Prueba de domicilio" at bounding box center [412, 259] width 209 height 46
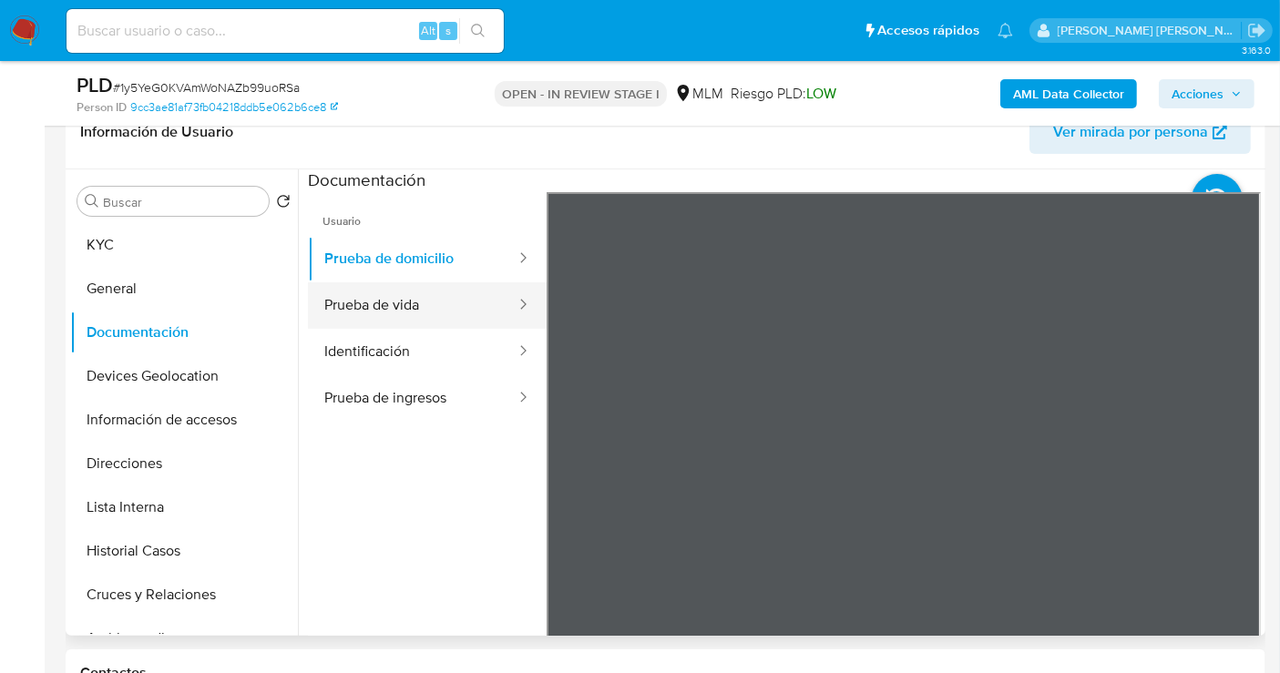
click at [402, 291] on button "Prueba de vida" at bounding box center [412, 305] width 209 height 46
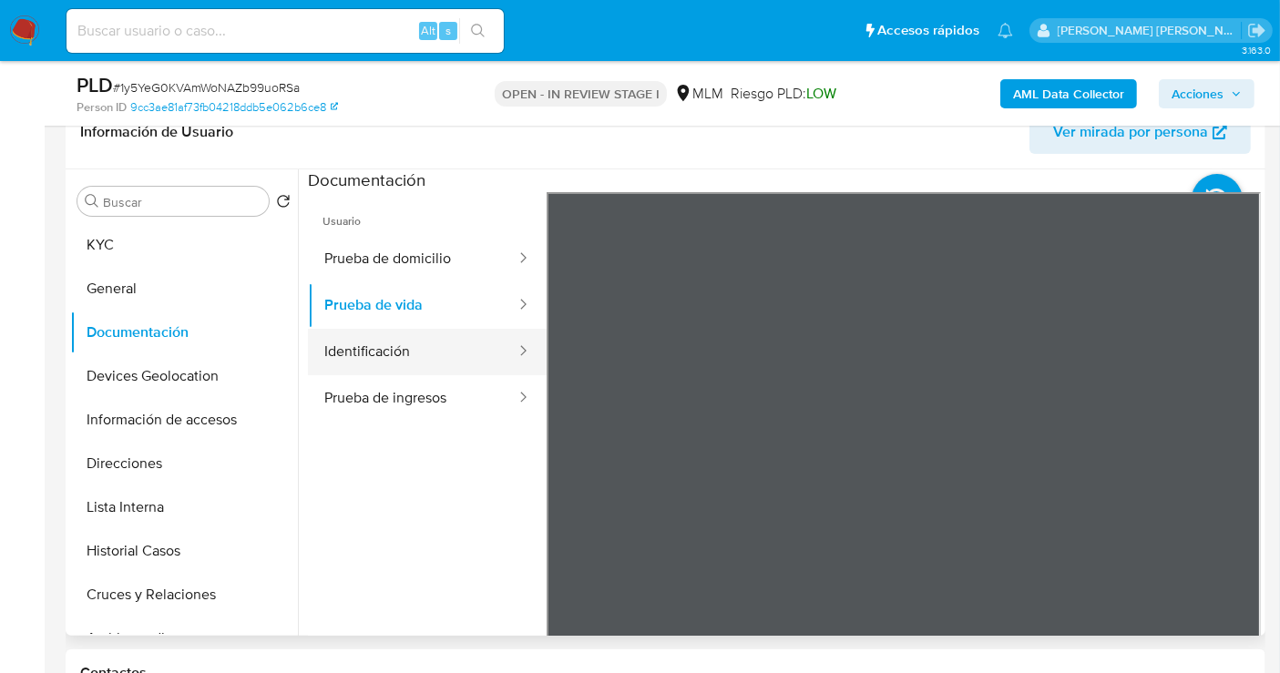
click at [374, 357] on button "Identificación" at bounding box center [412, 352] width 209 height 46
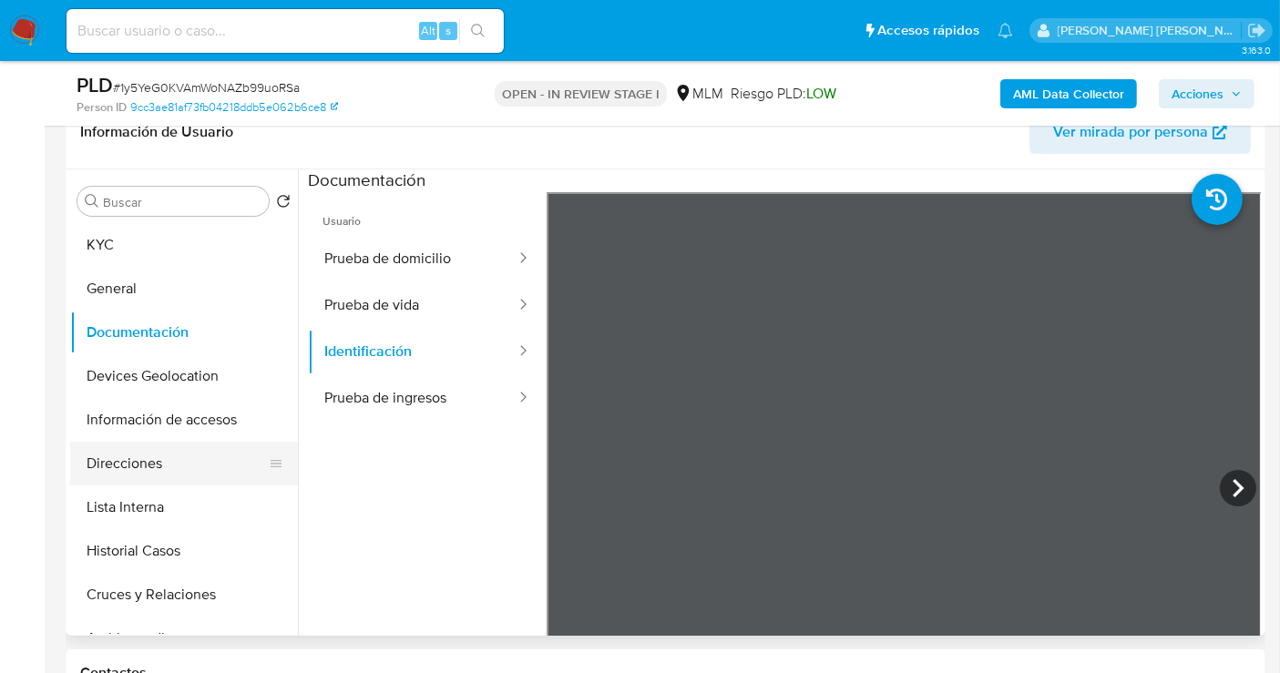
click at [157, 467] on button "Direcciones" at bounding box center [176, 464] width 213 height 44
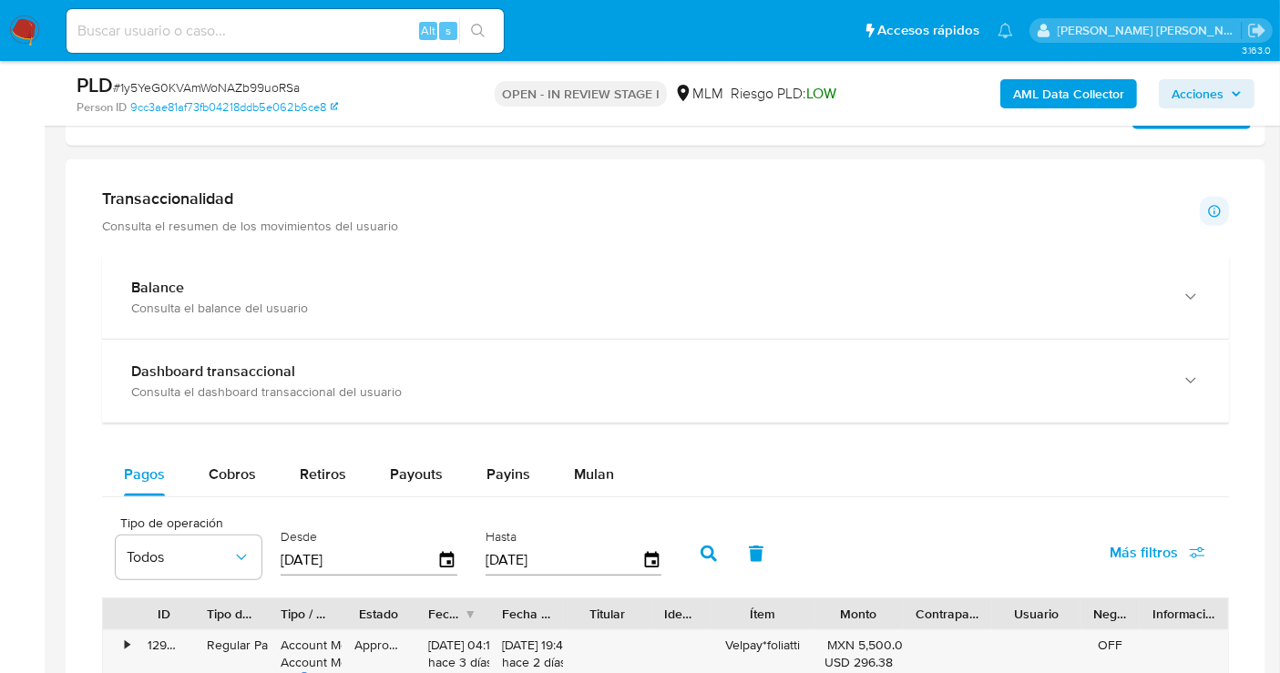
scroll to position [1214, 0]
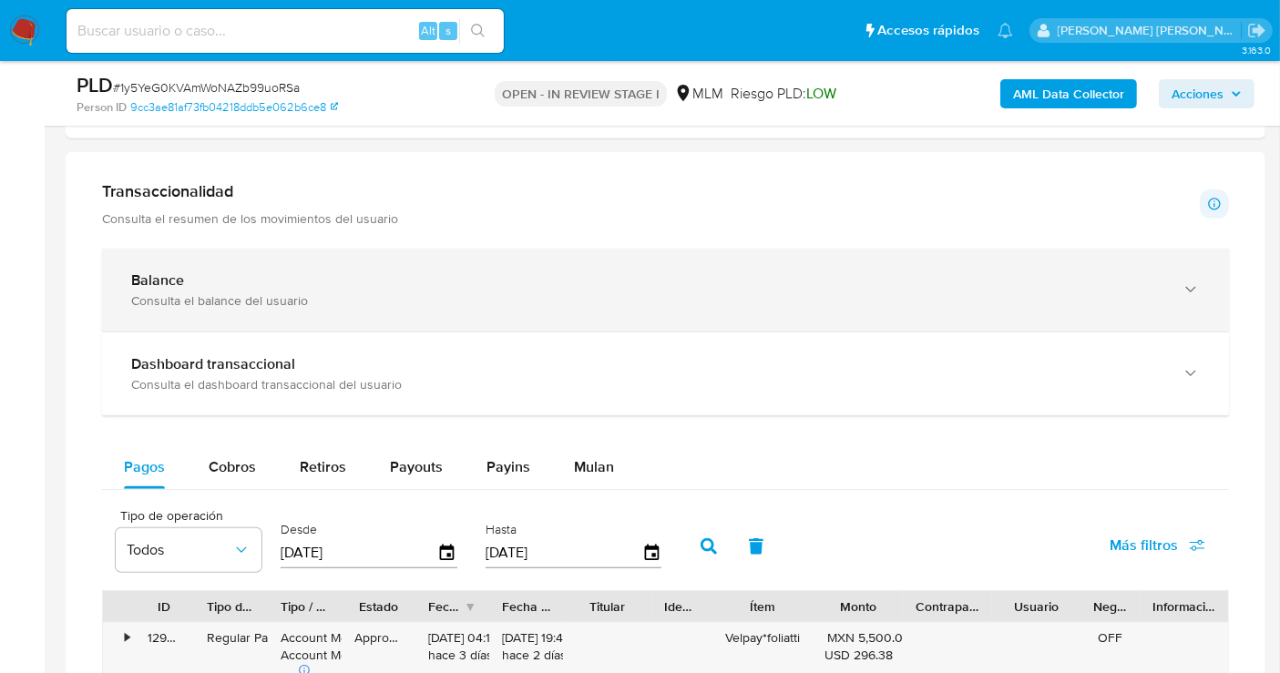
click at [347, 309] on div "Balance Consulta el balance del usuario" at bounding box center [665, 290] width 1127 height 83
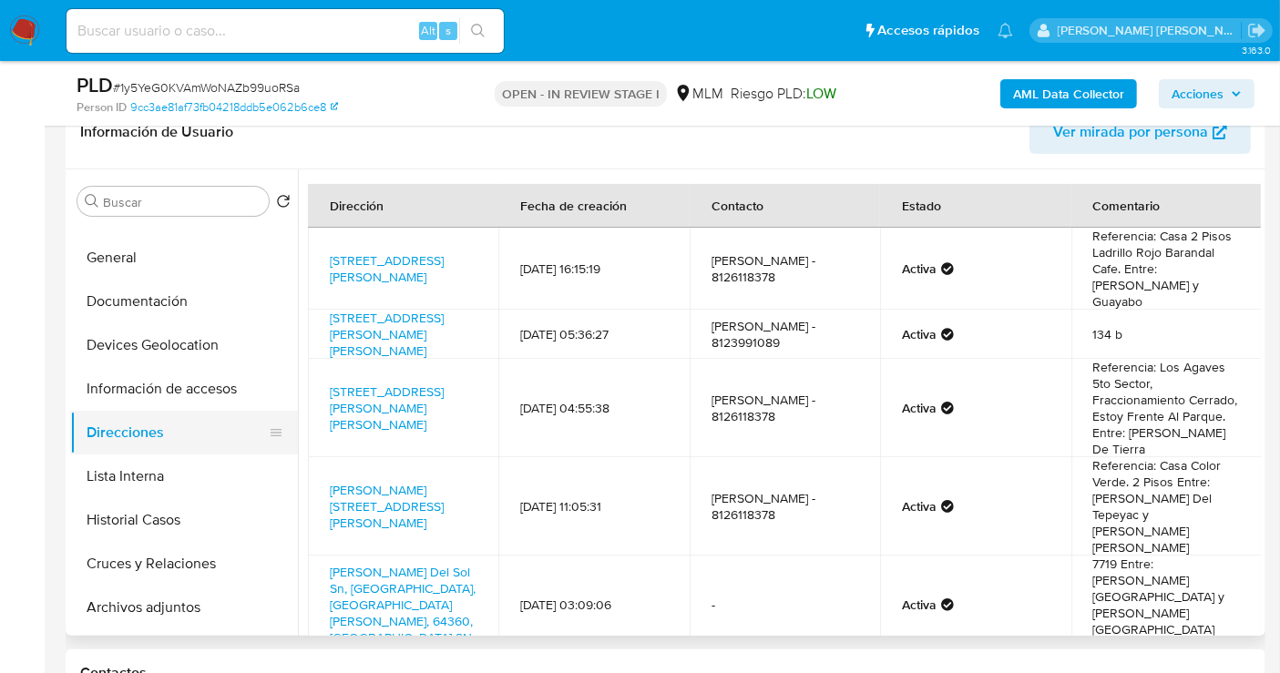
scroll to position [0, 0]
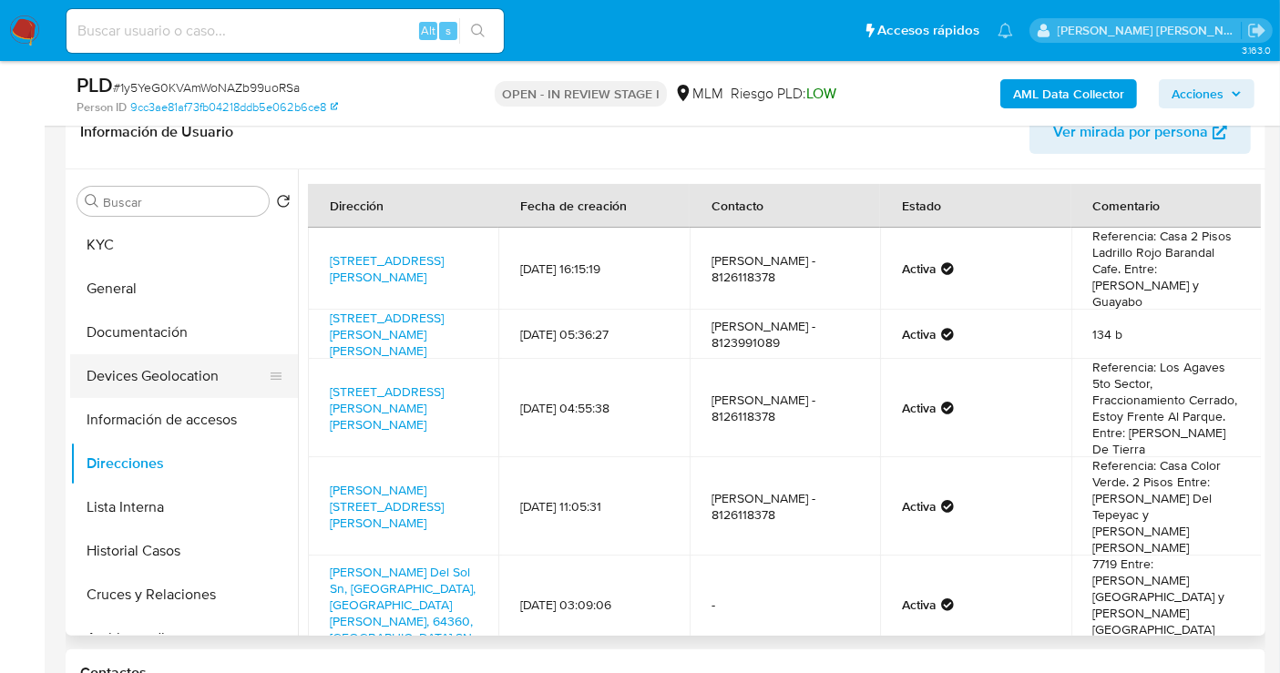
click at [143, 379] on button "Devices Geolocation" at bounding box center [176, 376] width 213 height 44
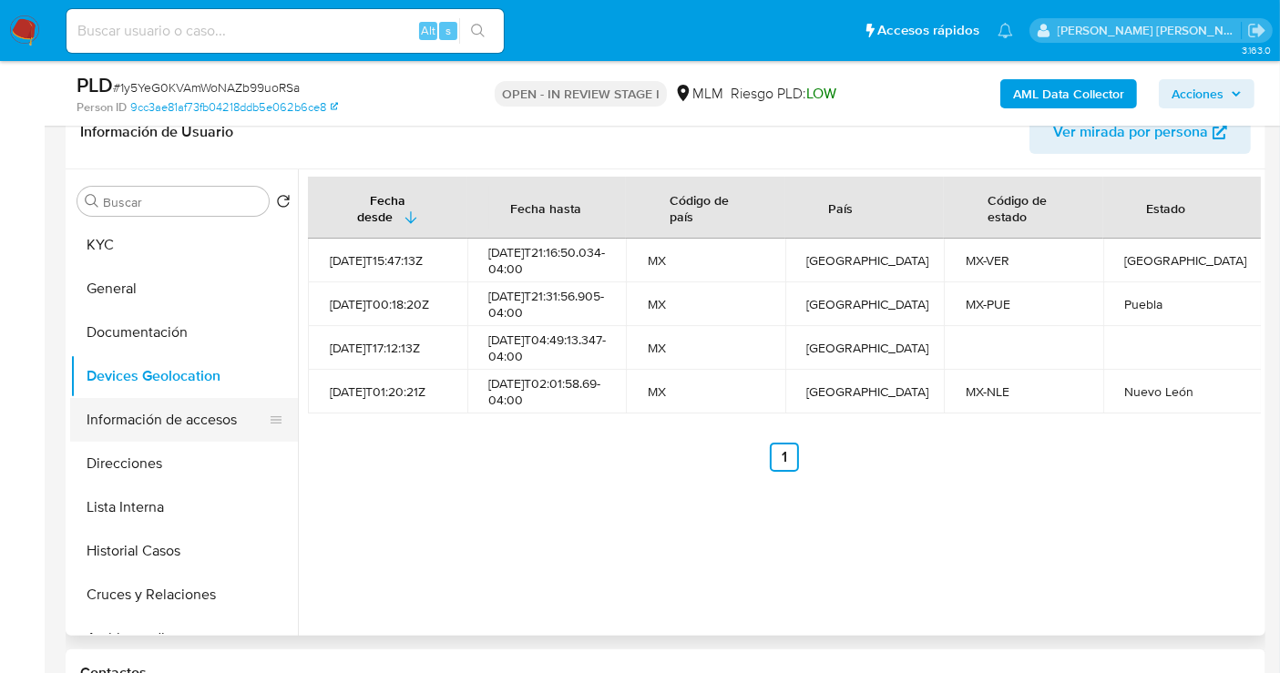
click at [138, 423] on button "Información de accesos" at bounding box center [176, 420] width 213 height 44
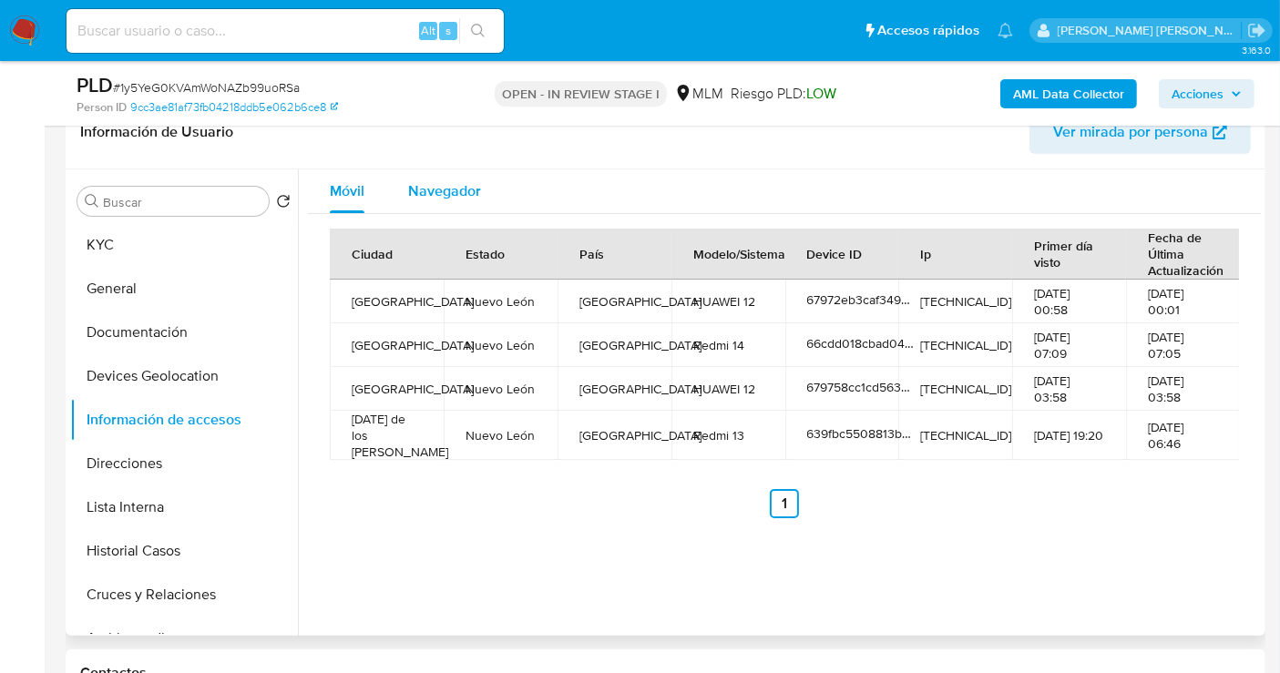
click at [455, 182] on span "Navegador" at bounding box center [444, 190] width 73 height 21
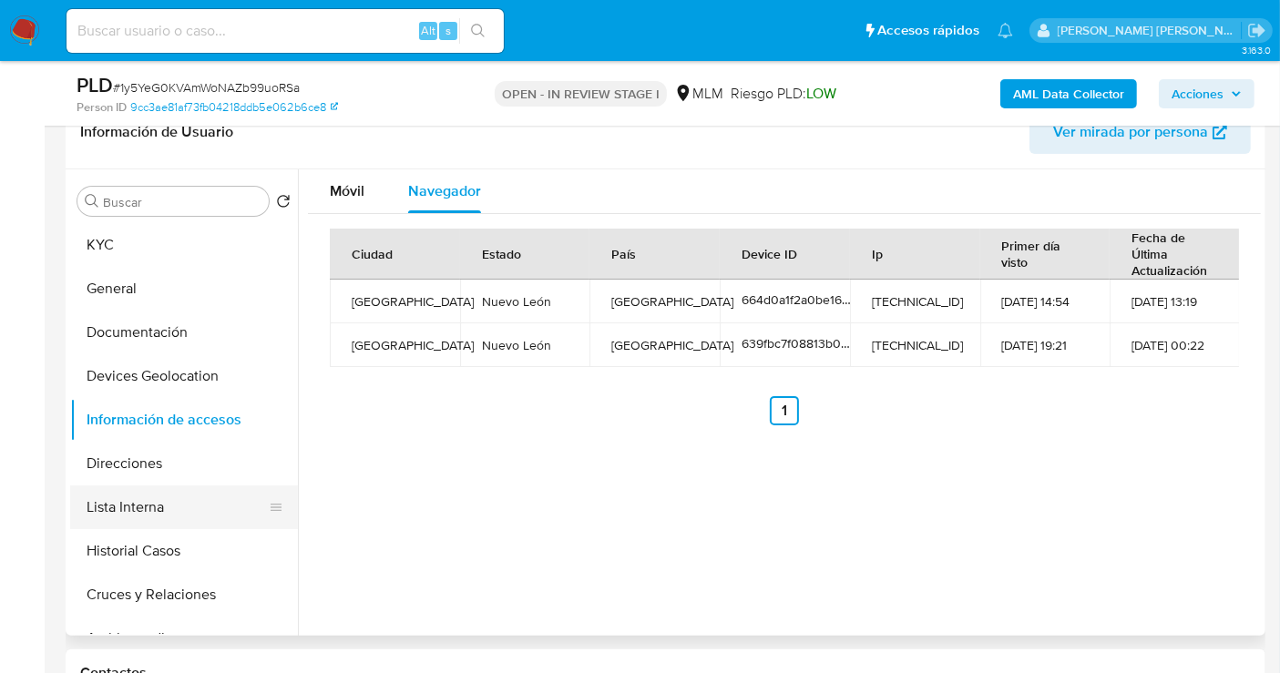
click at [122, 512] on button "Lista Interna" at bounding box center [176, 507] width 213 height 44
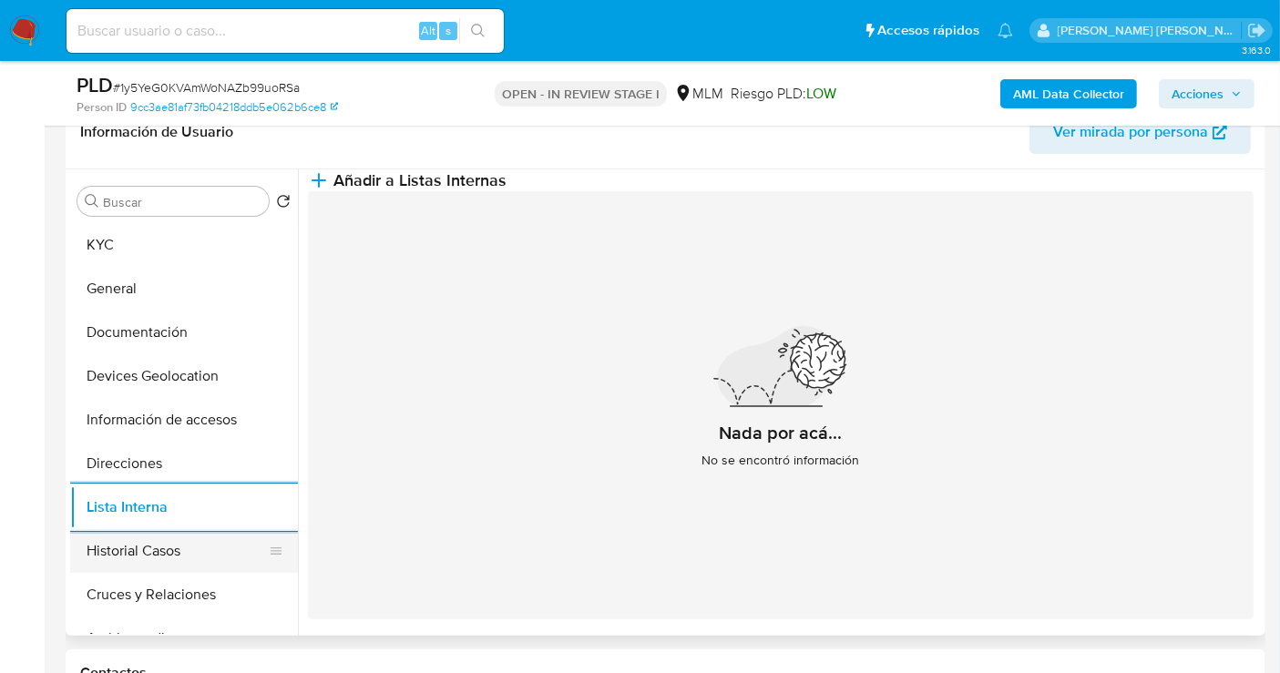
click at [173, 545] on button "Historial Casos" at bounding box center [176, 551] width 213 height 44
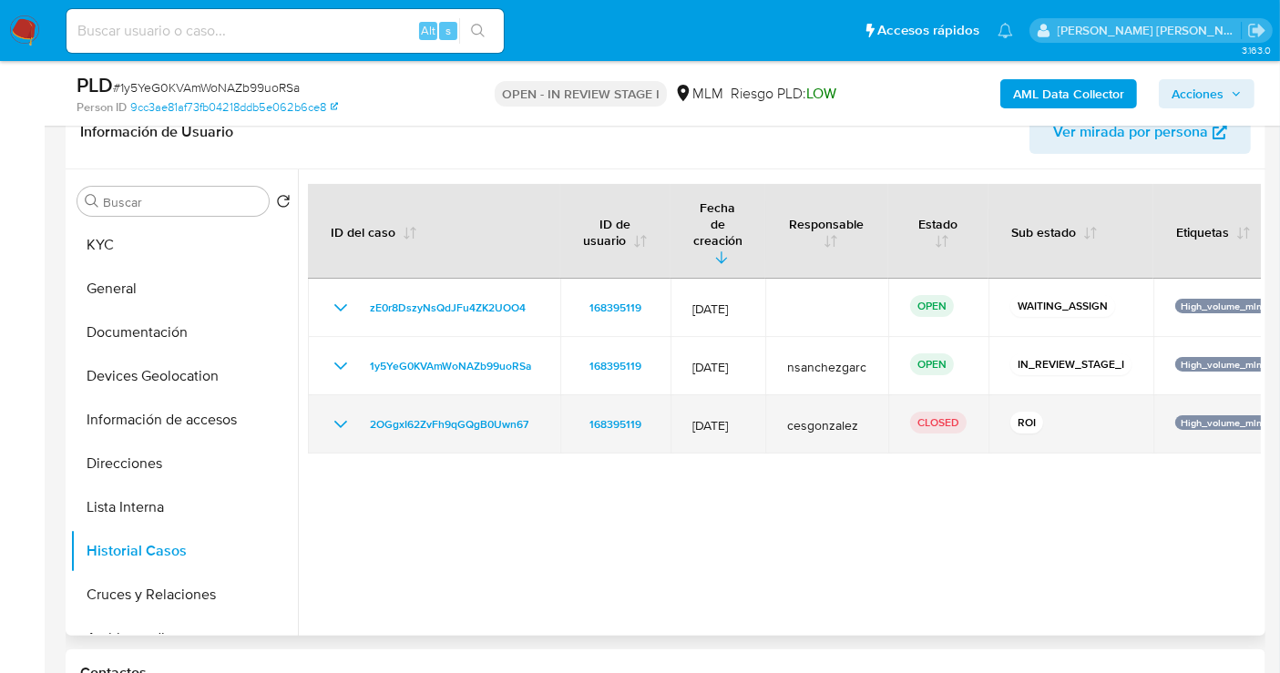
click at [343, 413] on icon "Mostrar/Ocultar" at bounding box center [341, 424] width 22 height 22
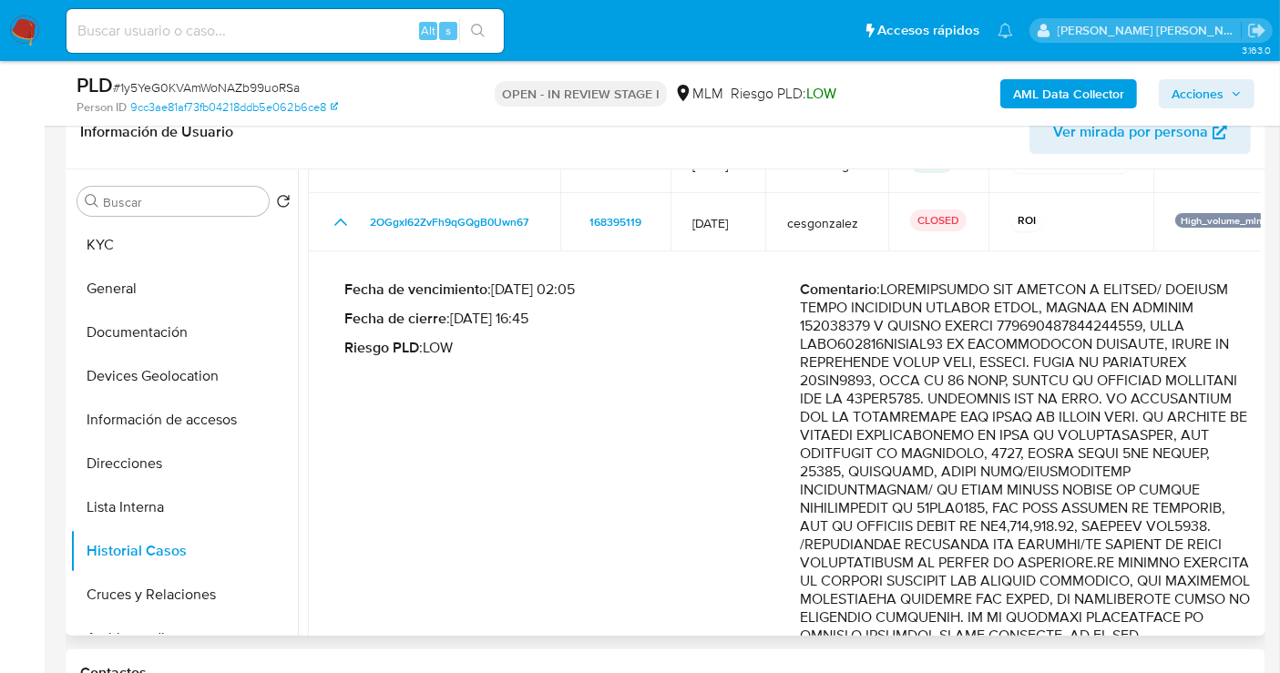
scroll to position [101, 0]
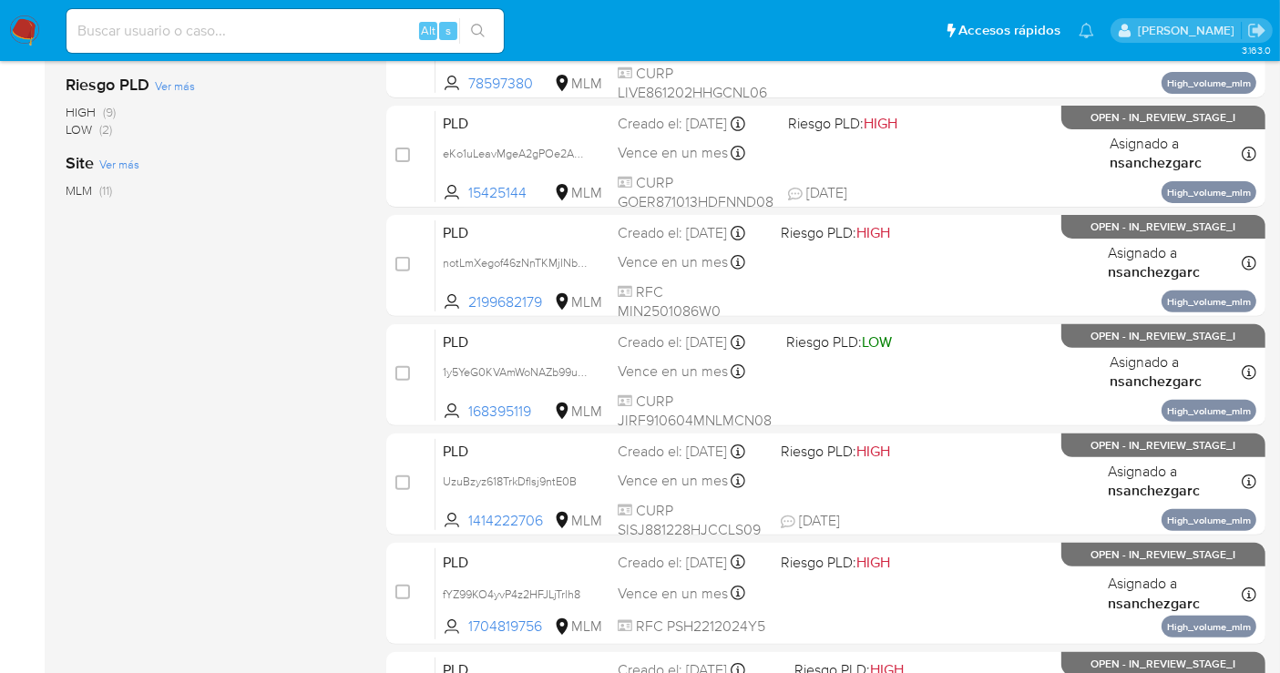
scroll to position [708, 0]
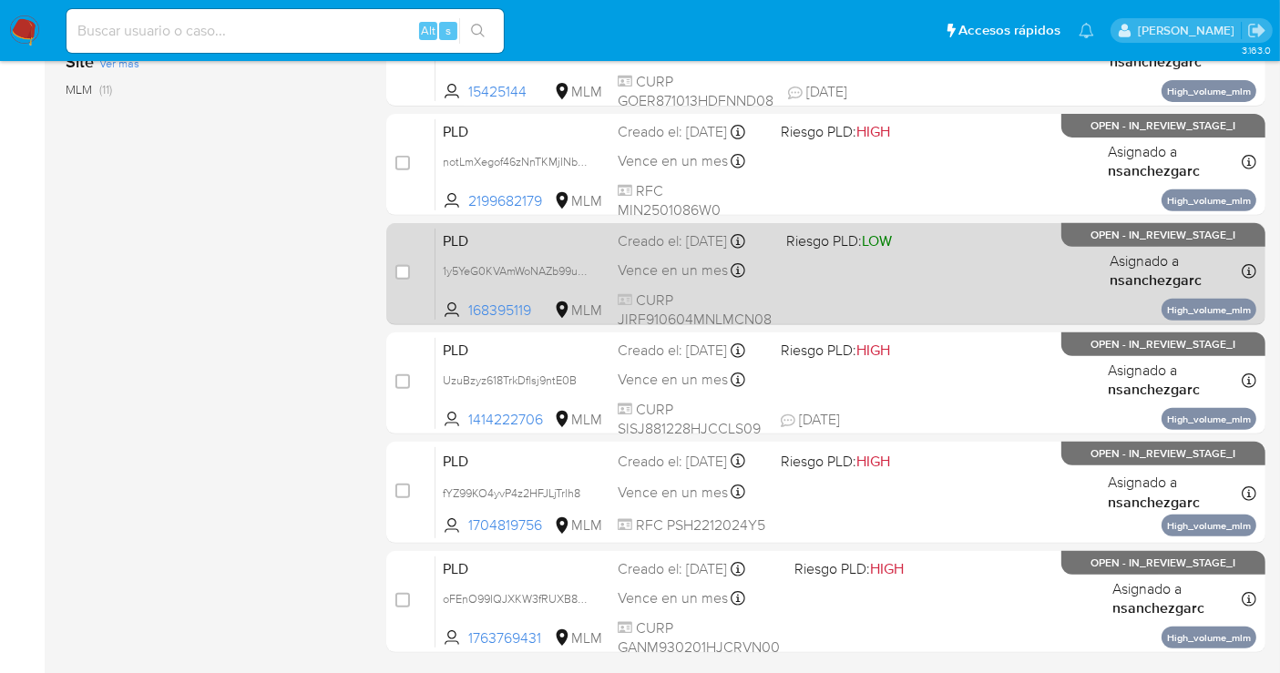
click at [670, 251] on div "Creado el: 12/09/2025 Creado el: 12/09/2025 02:06:01" at bounding box center [695, 241] width 154 height 20
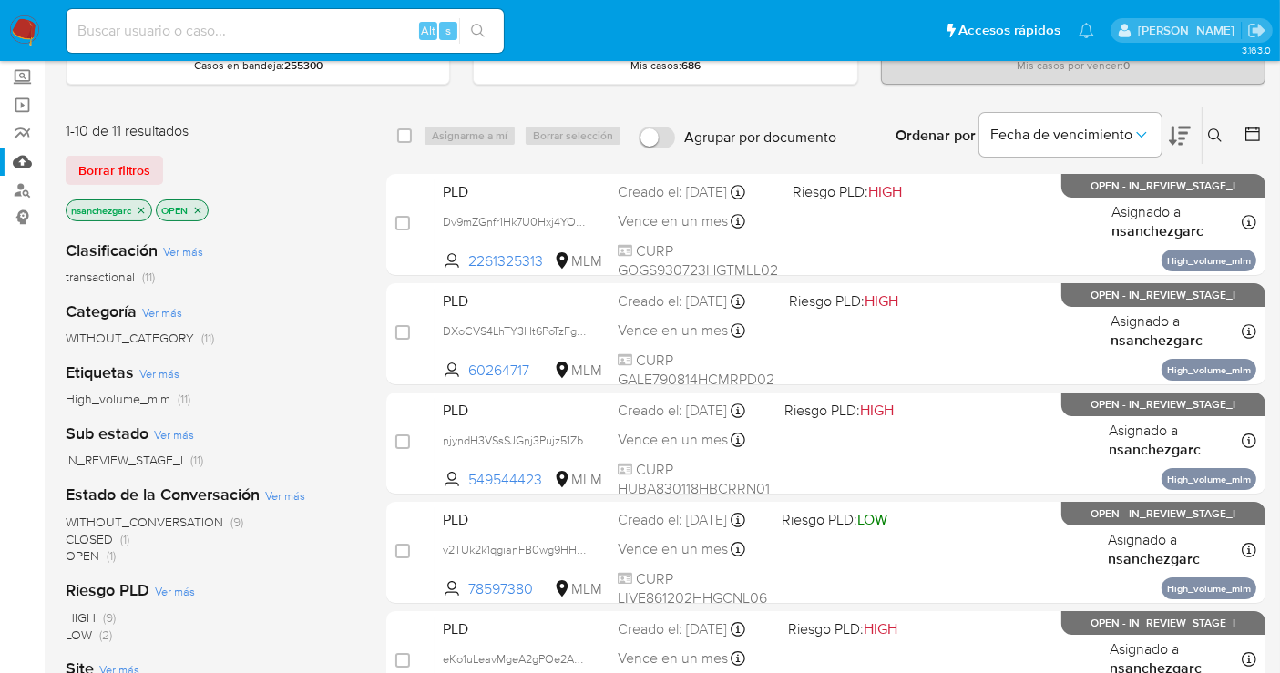
scroll to position [0, 0]
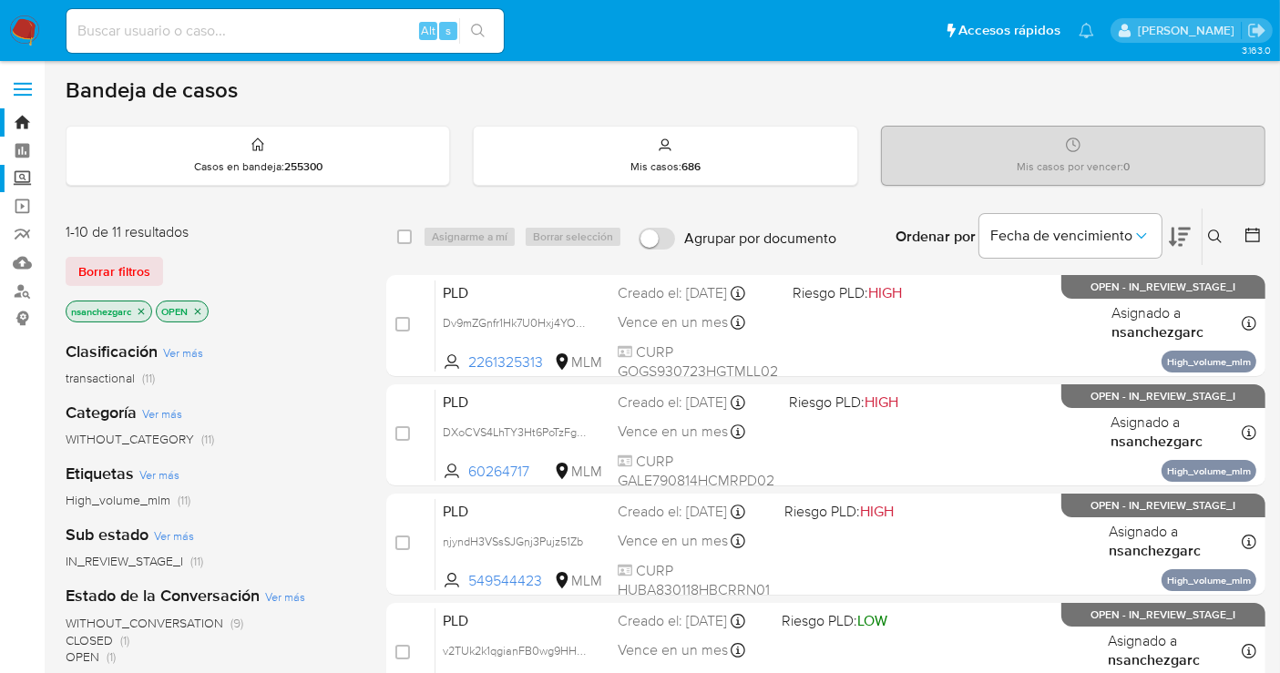
drag, startPoint x: 26, startPoint y: 180, endPoint x: 54, endPoint y: 207, distance: 38.7
click at [26, 180] on label "Screening" at bounding box center [108, 179] width 217 height 28
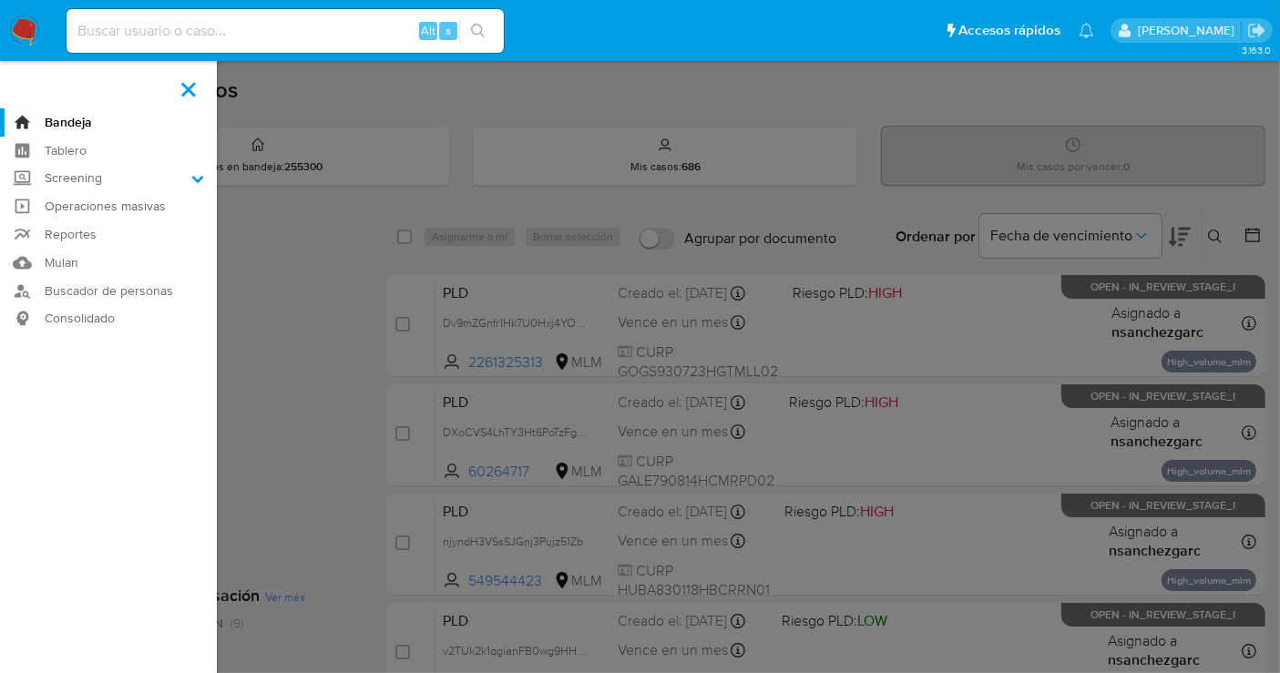
click at [0, 0] on input "Screening" at bounding box center [0, 0] width 0 height 0
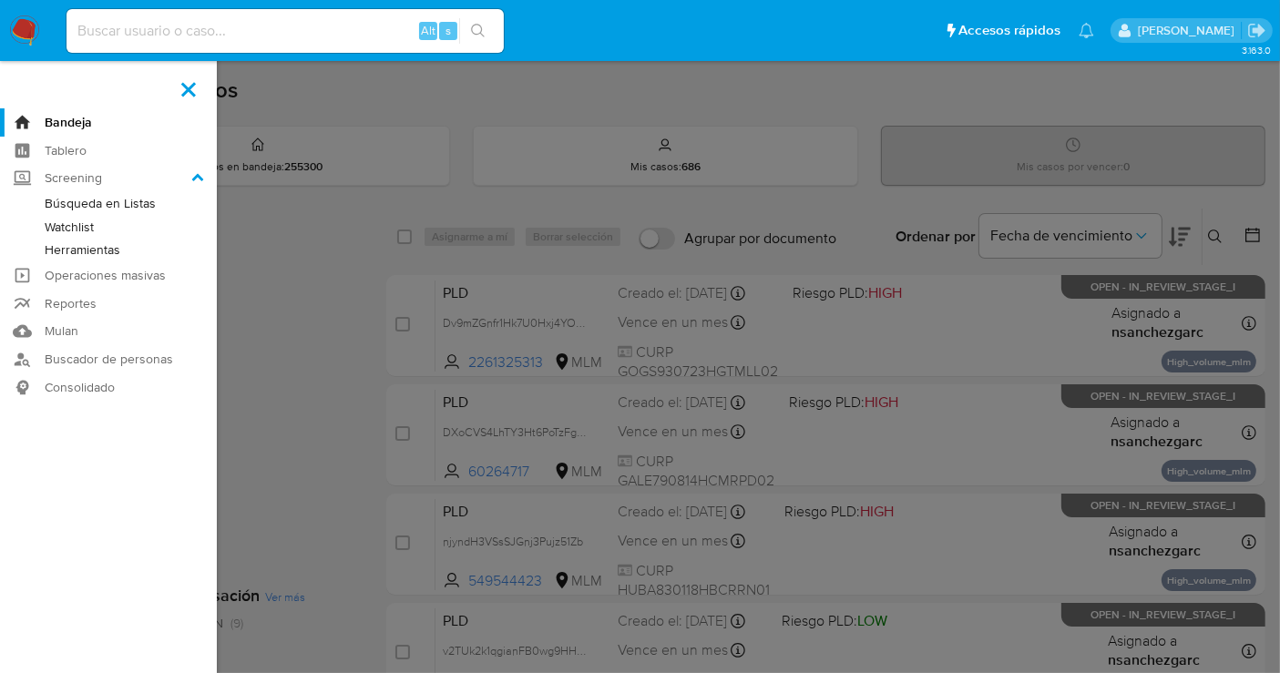
click at [90, 251] on link "Herramientas" at bounding box center [108, 250] width 217 height 23
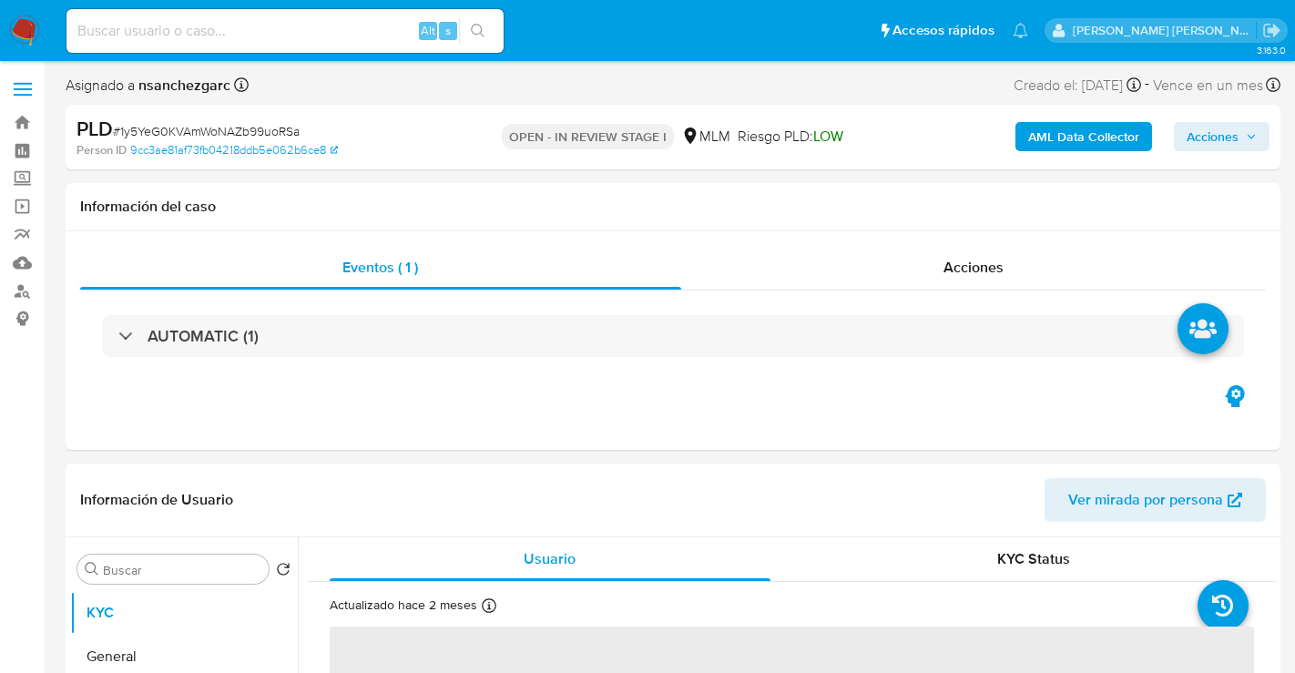
select select "10"
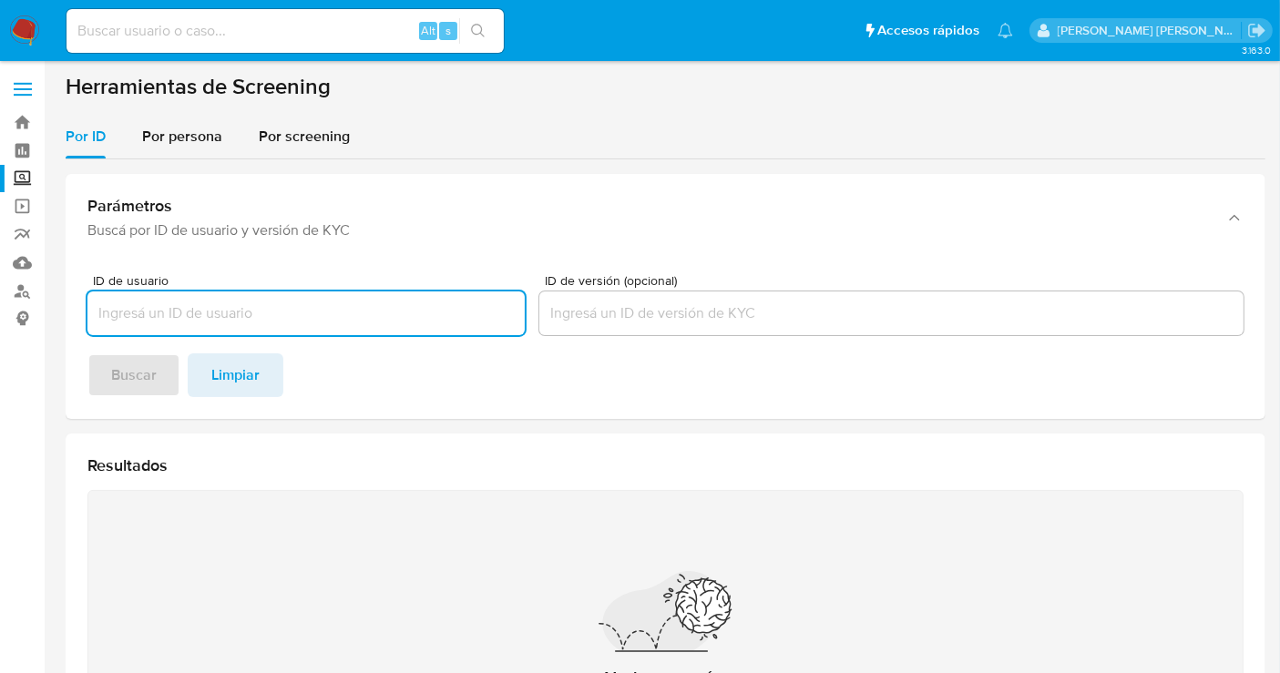
paste input "[PERSON_NAME]"
type input "[PERSON_NAME]"
click at [138, 368] on footer "Buscar Limpiar" at bounding box center [665, 375] width 1156 height 44
click at [362, 307] on input "[PERSON_NAME]" at bounding box center [305, 313] width 437 height 24
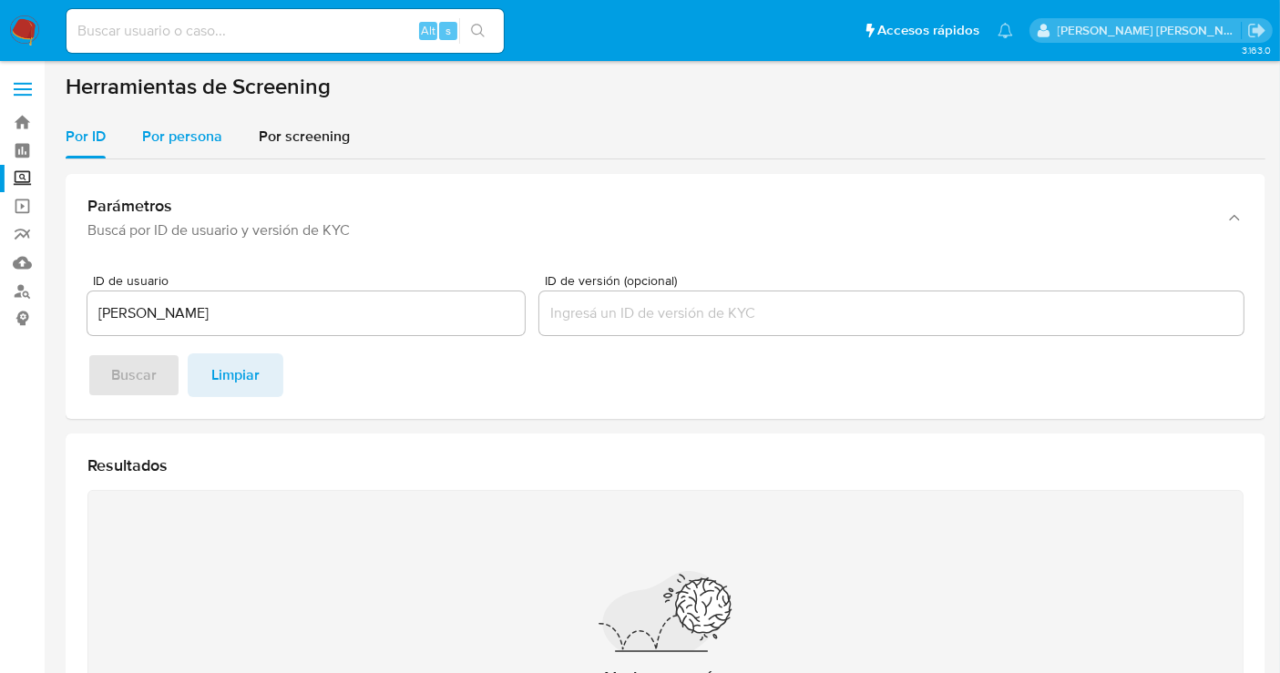
click at [190, 148] on div "Por persona" at bounding box center [182, 137] width 80 height 44
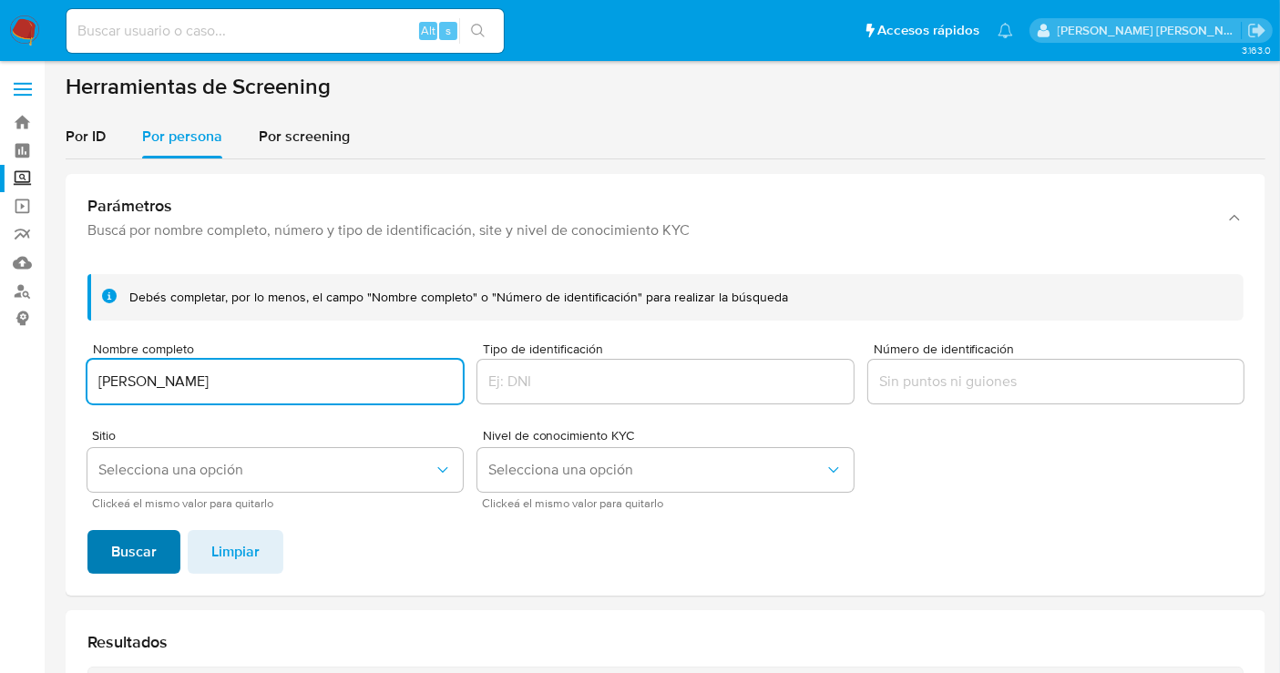
type input "[PERSON_NAME]"
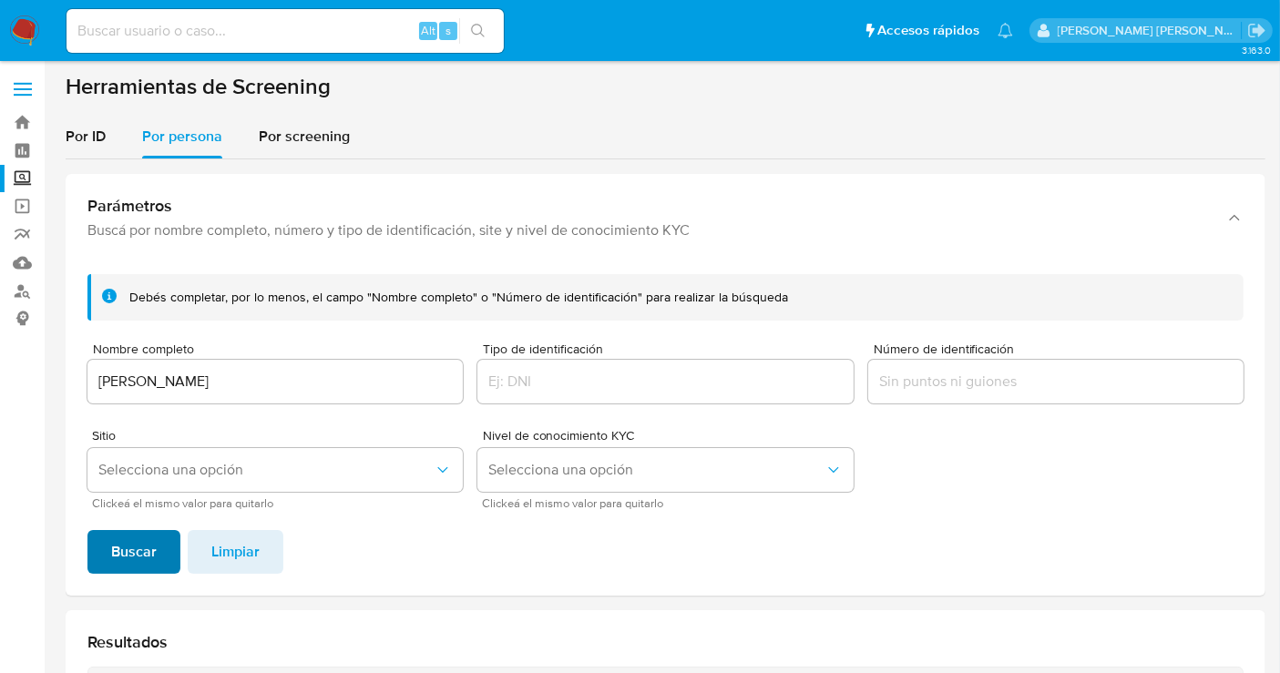
click at [148, 541] on span "Buscar" at bounding box center [134, 552] width 46 height 40
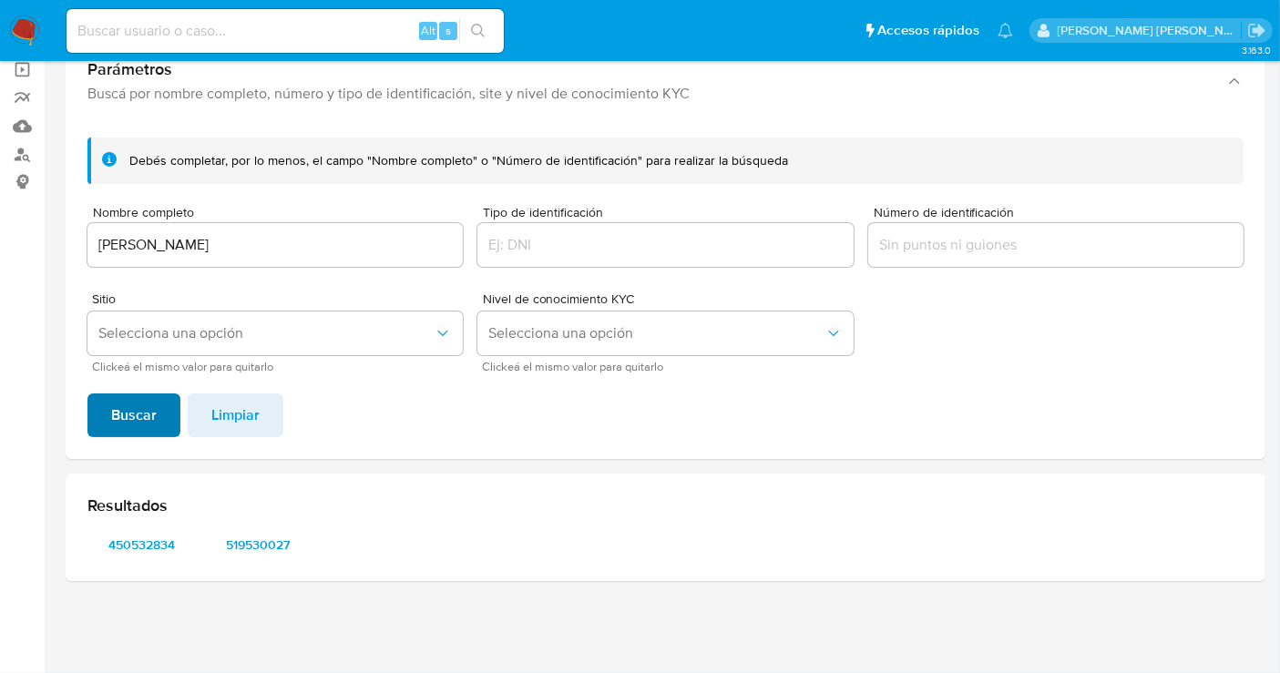
scroll to position [135, 0]
click at [165, 547] on span "450532834" at bounding box center [142, 547] width 84 height 26
click at [261, 546] on span "519530027" at bounding box center [259, 547] width 84 height 26
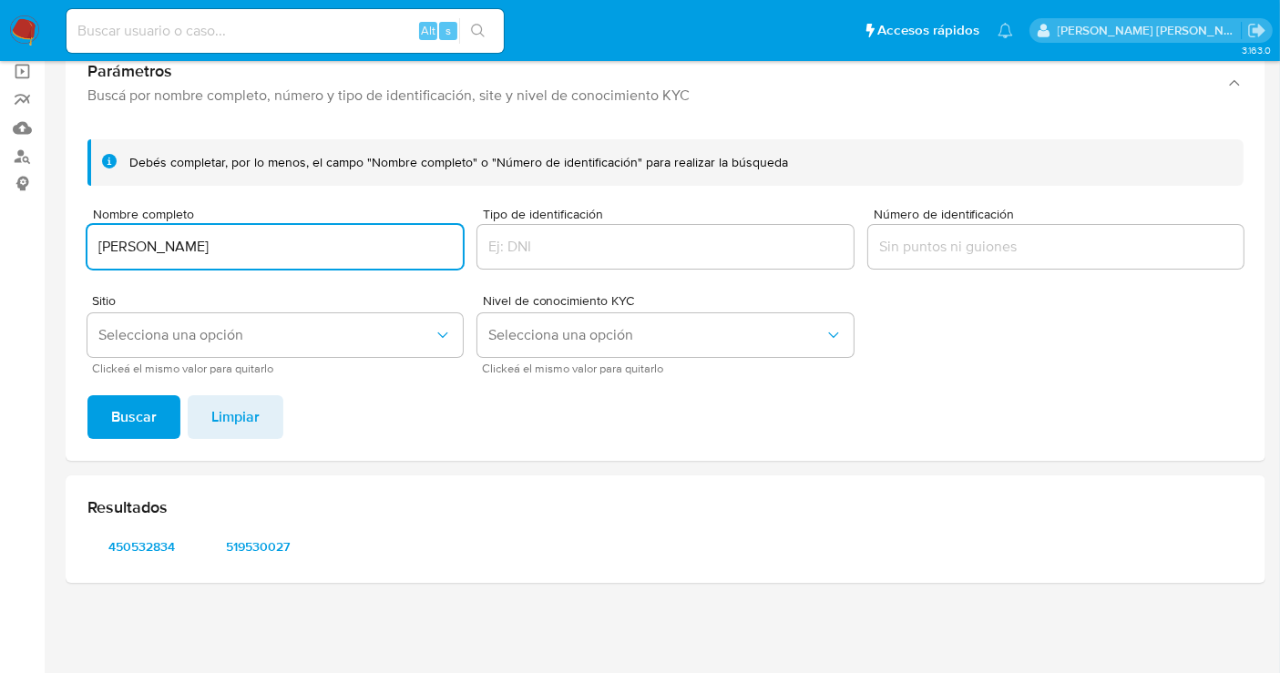
click at [226, 250] on input "[PERSON_NAME]" at bounding box center [274, 247] width 375 height 24
type input "[PERSON_NAME] [PERSON_NAME]"
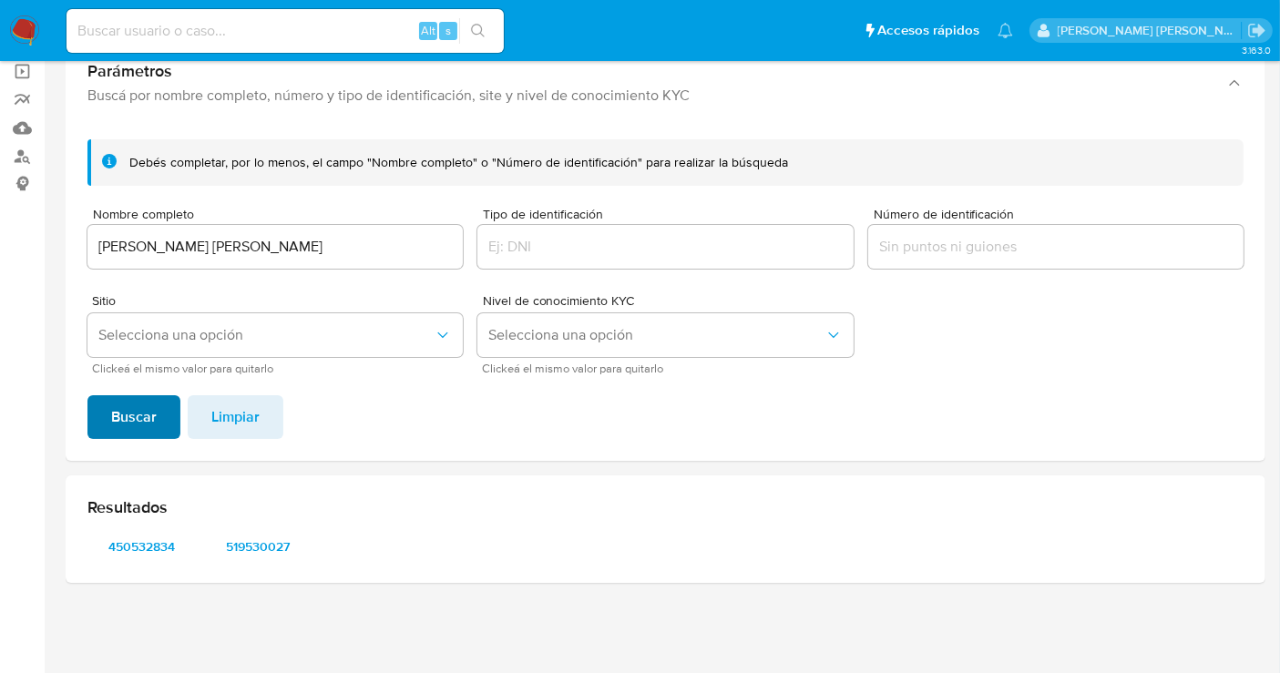
click at [156, 426] on button "Buscar" at bounding box center [133, 417] width 93 height 44
click at [146, 550] on span "628350240" at bounding box center [142, 547] width 84 height 26
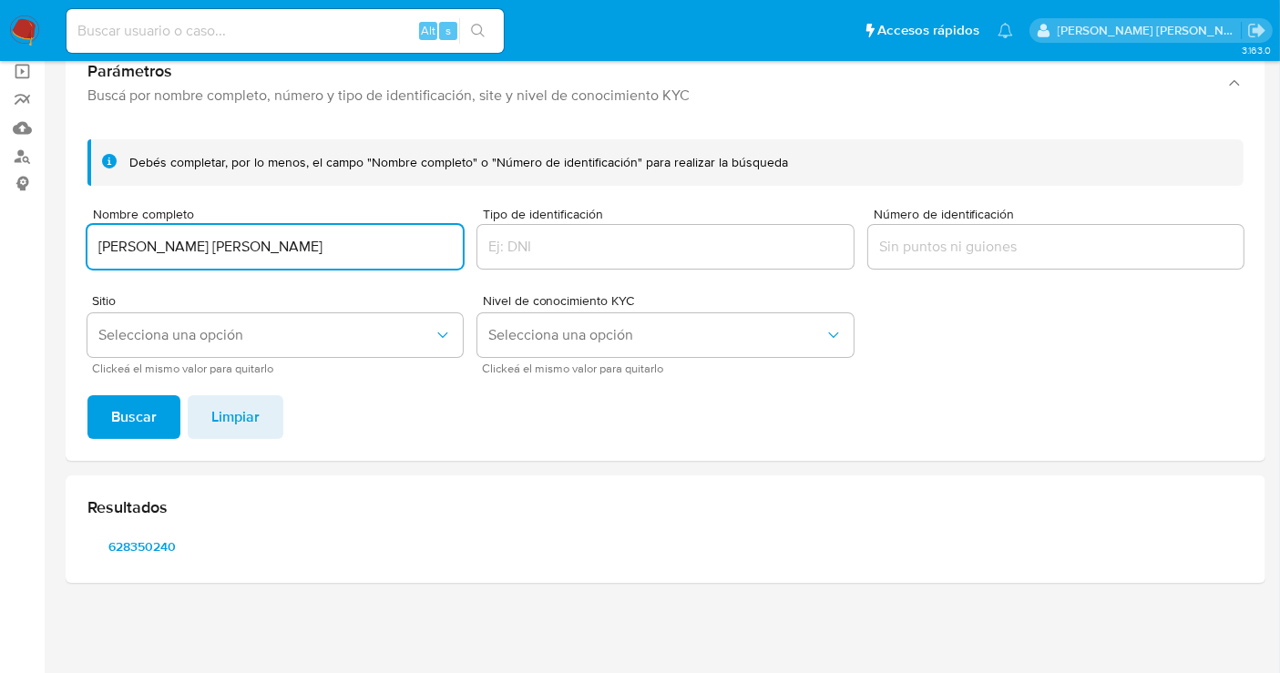
click at [175, 241] on input "[PERSON_NAME] [PERSON_NAME]" at bounding box center [274, 247] width 375 height 24
type input "[PERSON_NAME] [PERSON_NAME]"
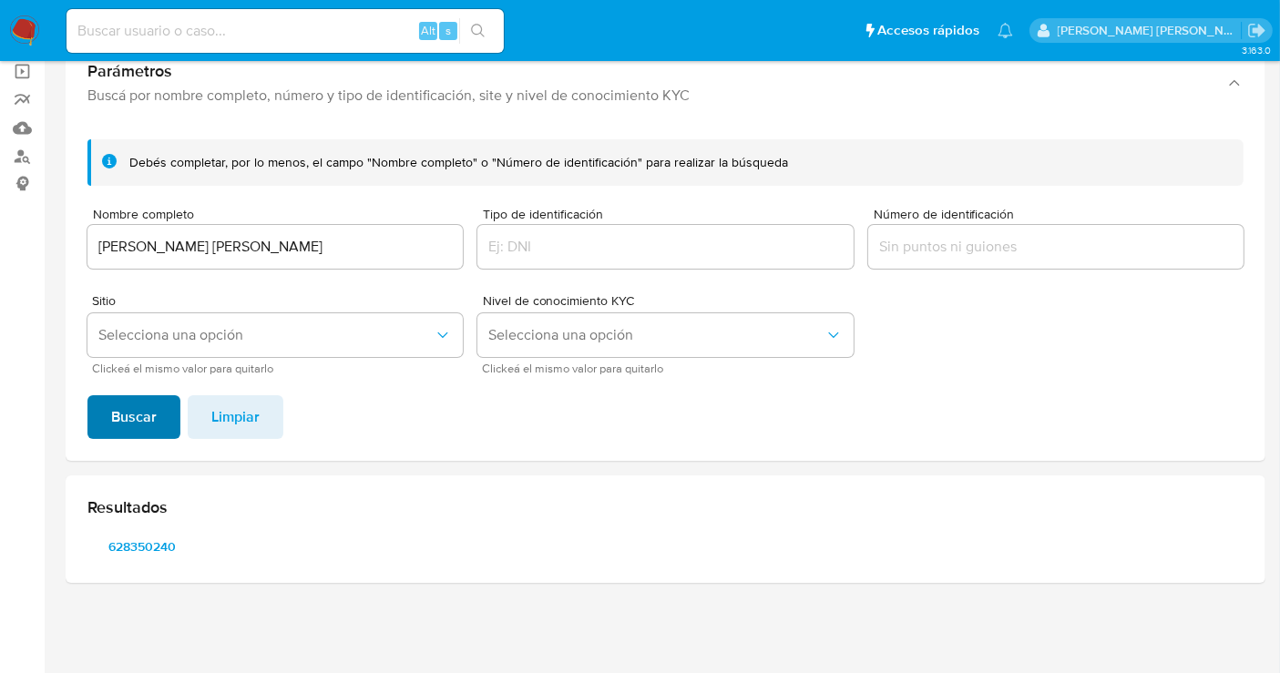
click at [145, 413] on span "Buscar" at bounding box center [134, 417] width 46 height 40
click at [128, 546] on span "420048699" at bounding box center [142, 547] width 84 height 26
drag, startPoint x: 22, startPoint y: 27, endPoint x: 36, endPoint y: 35, distance: 16.3
click at [22, 27] on img at bounding box center [24, 30] width 31 height 31
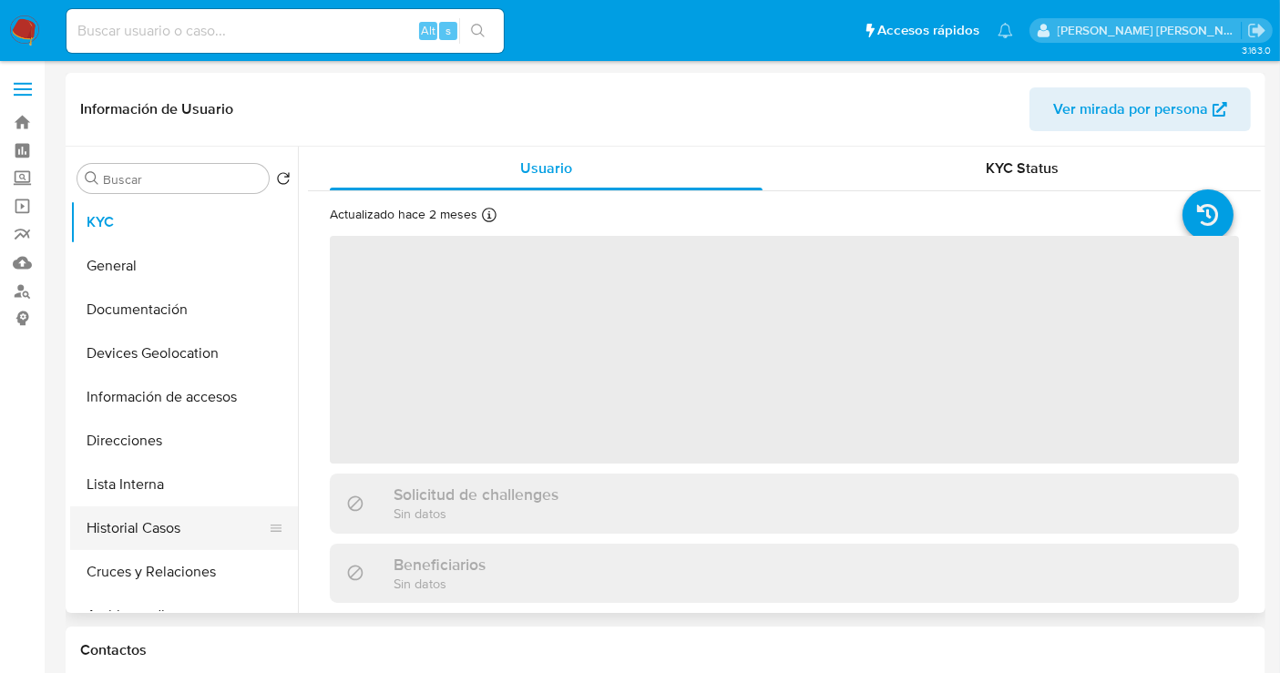
select select "10"
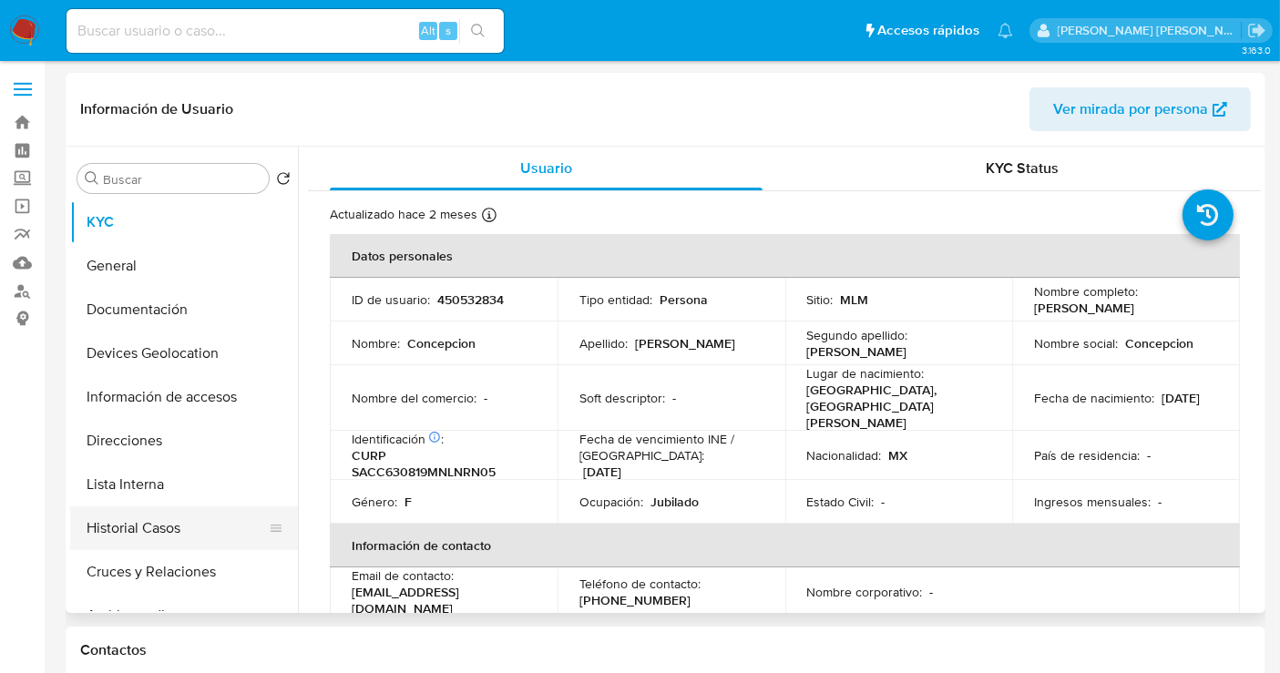
click at [151, 534] on button "Historial Casos" at bounding box center [176, 528] width 213 height 44
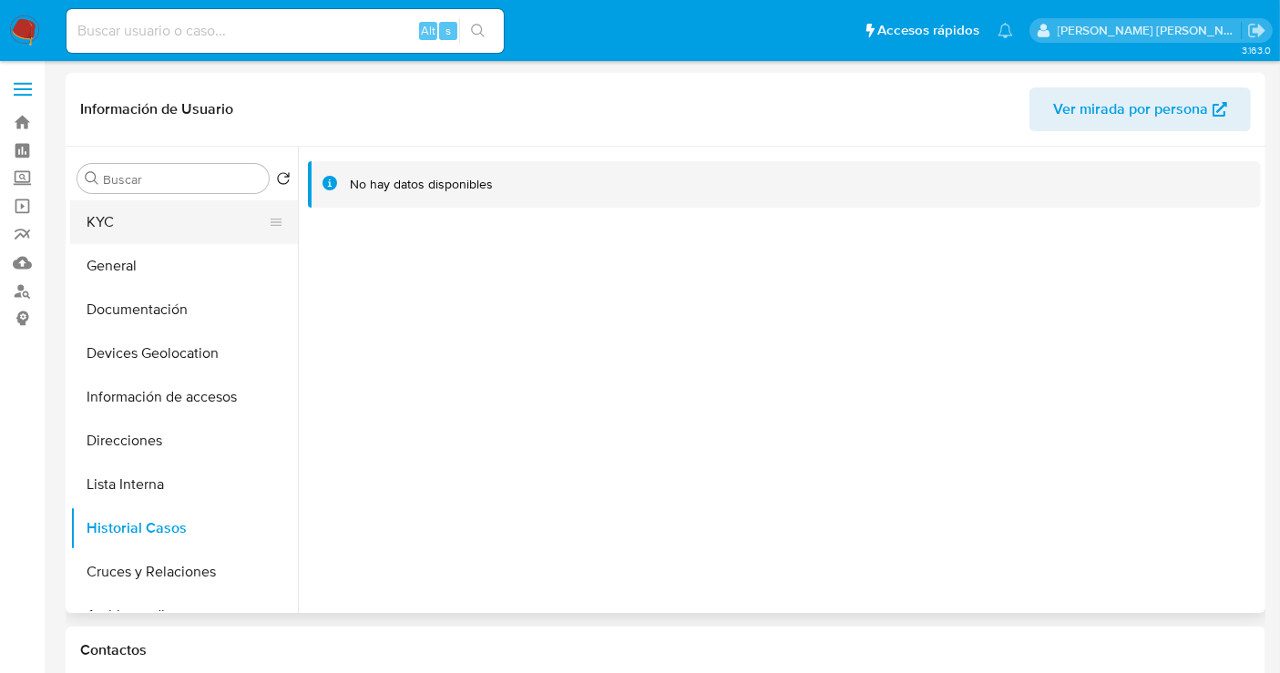
click at [110, 229] on button "KYC" at bounding box center [176, 222] width 213 height 44
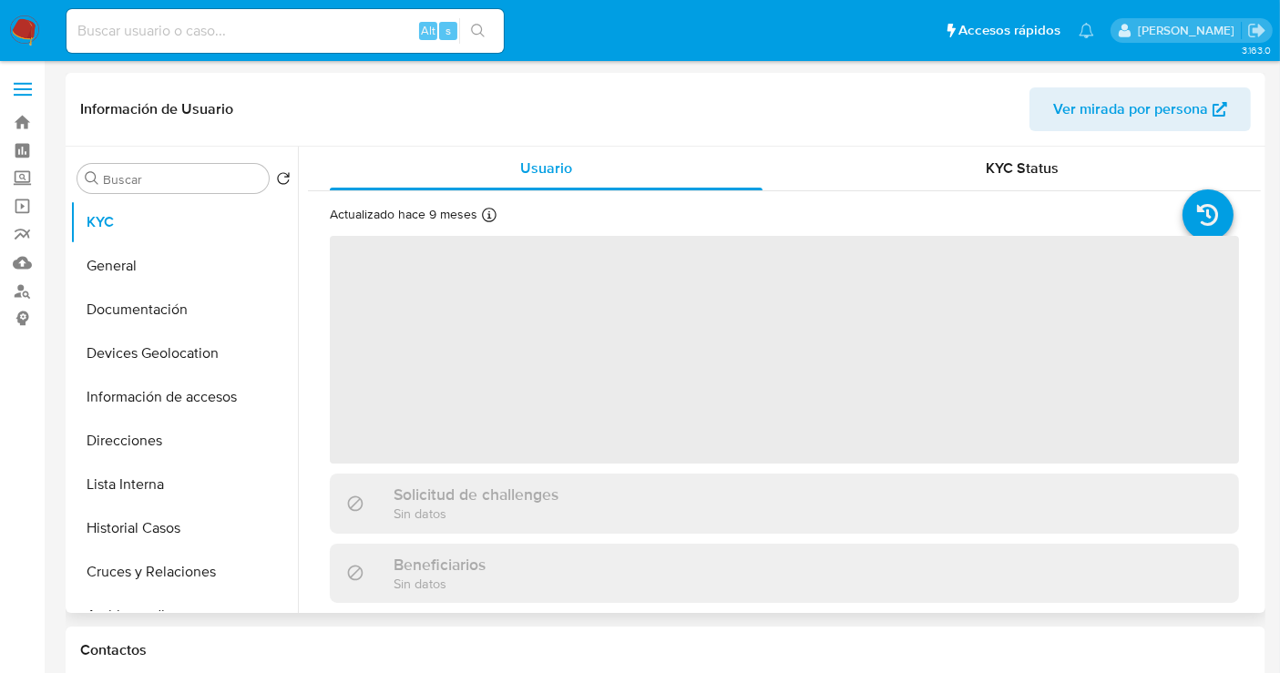
select select "10"
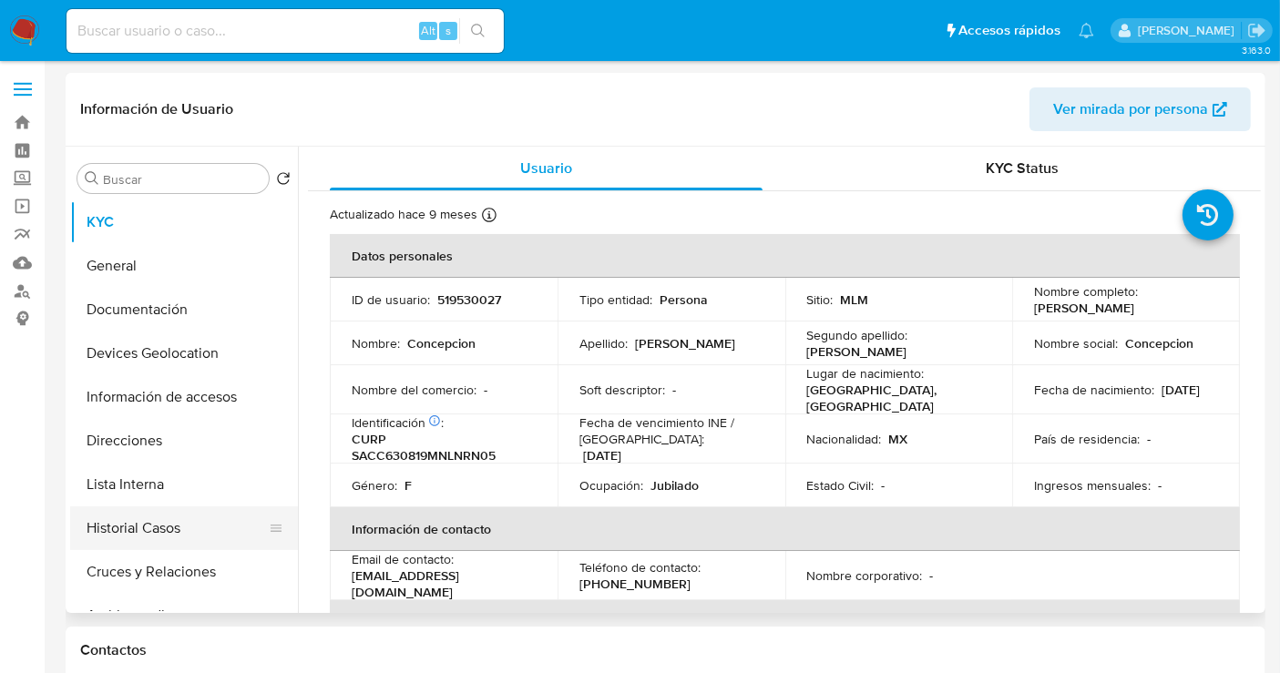
click at [158, 535] on button "Historial Casos" at bounding box center [176, 528] width 213 height 44
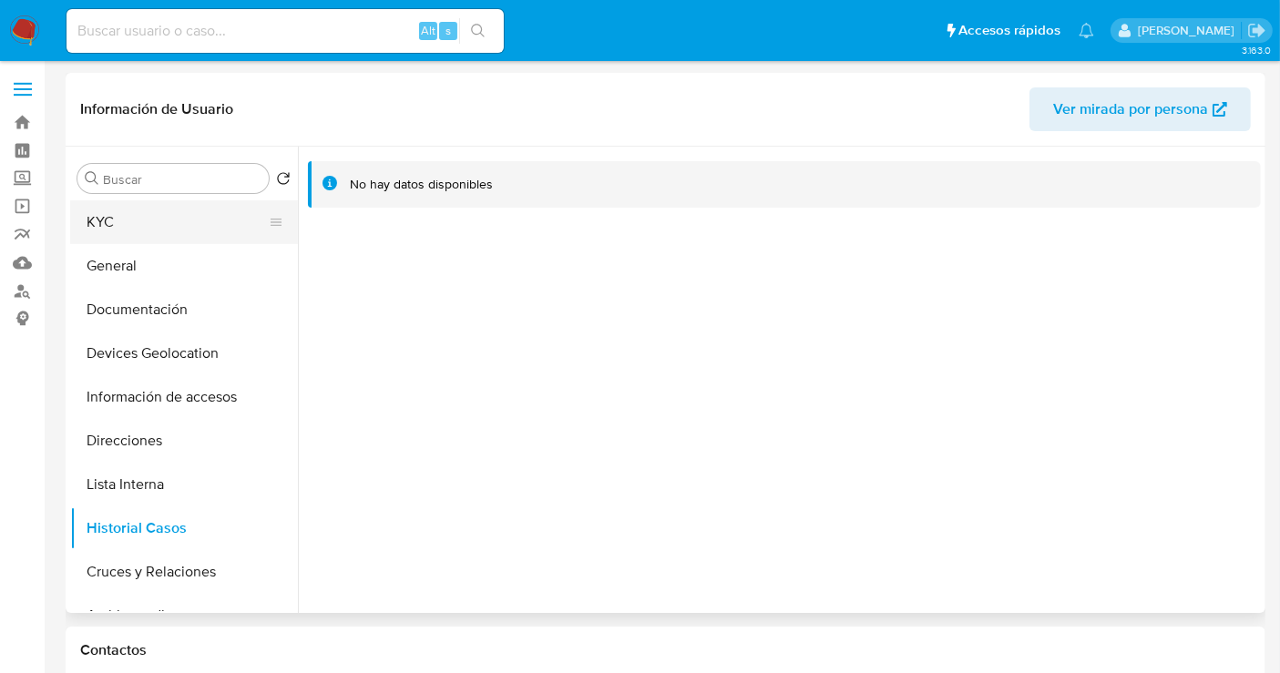
click at [98, 215] on button "KYC" at bounding box center [176, 222] width 213 height 44
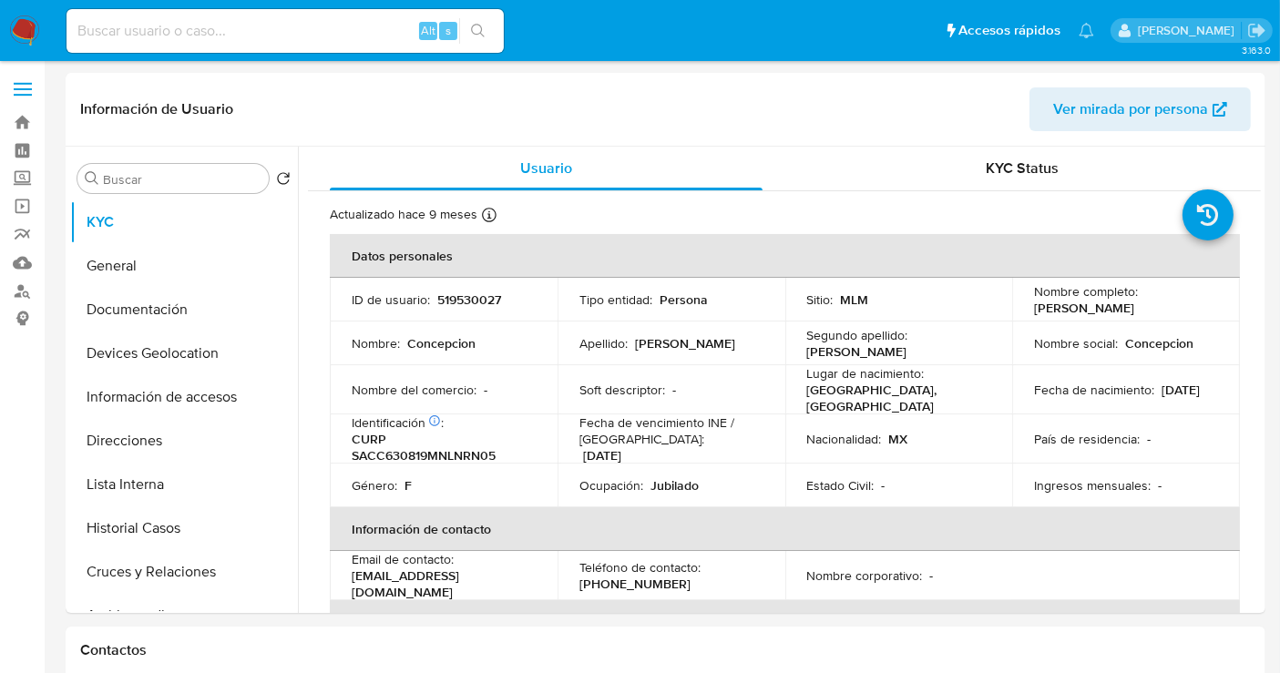
click at [455, 300] on p "519530027" at bounding box center [469, 299] width 64 height 16
copy p "519530027"
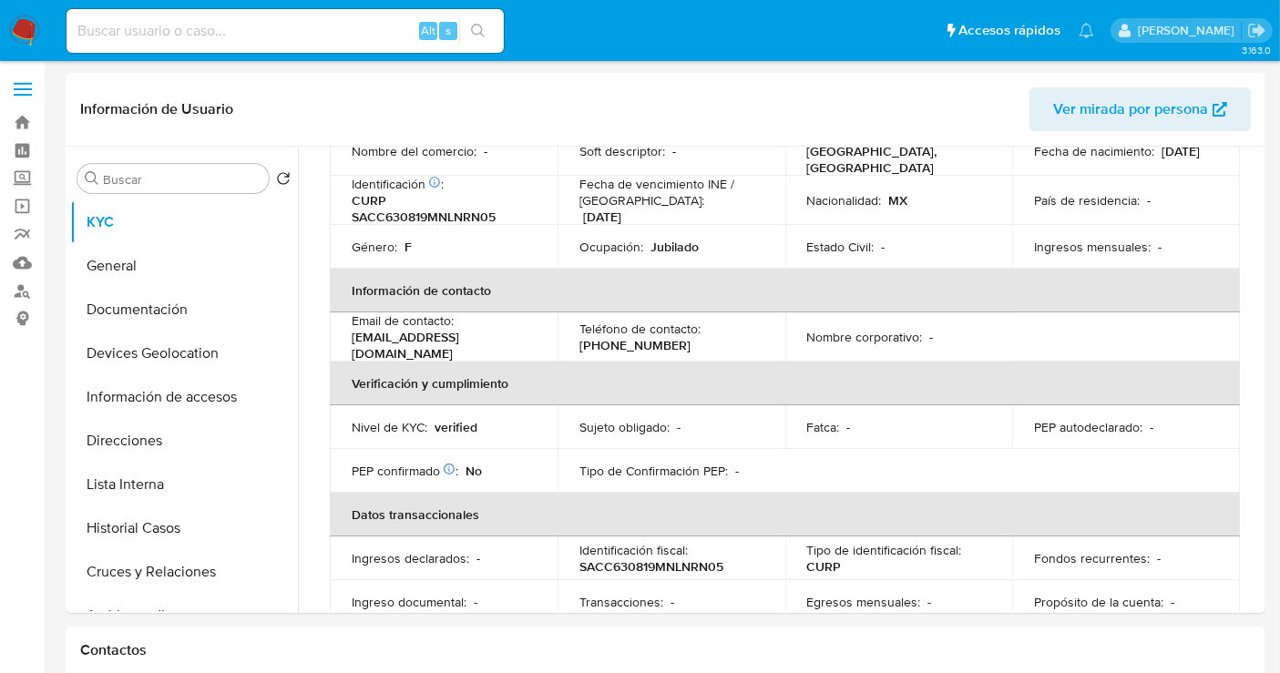
scroll to position [36, 0]
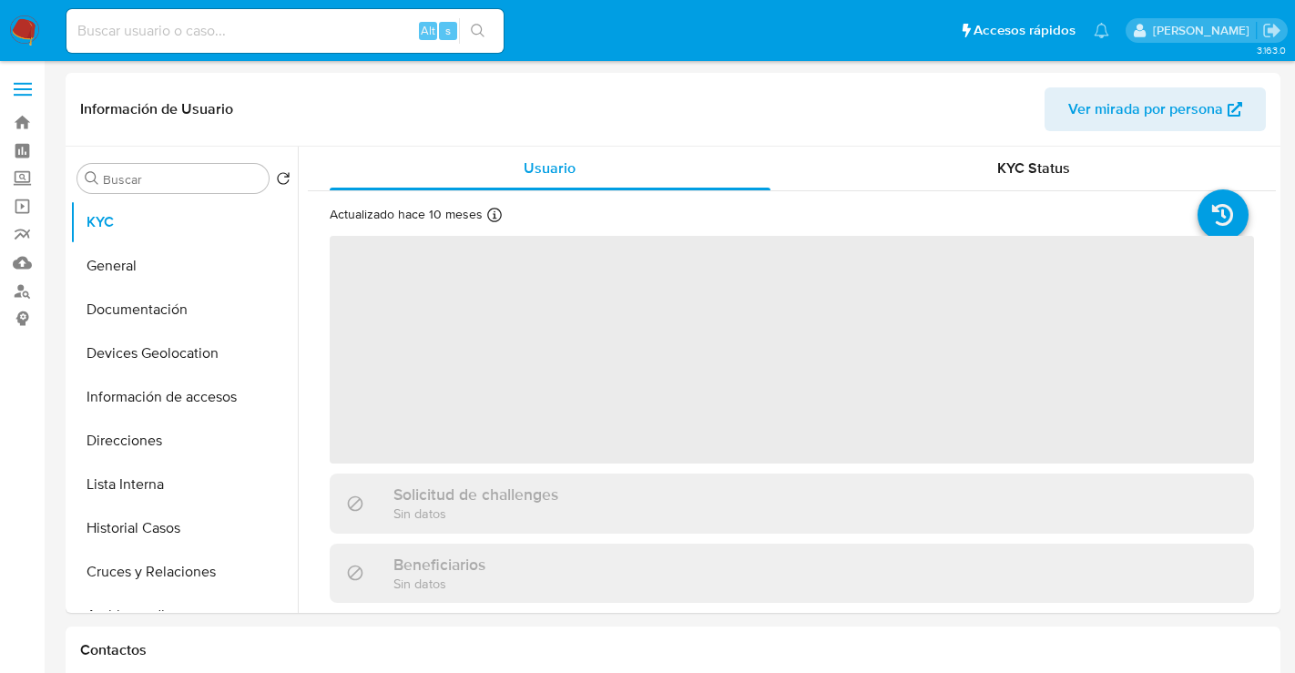
select select "10"
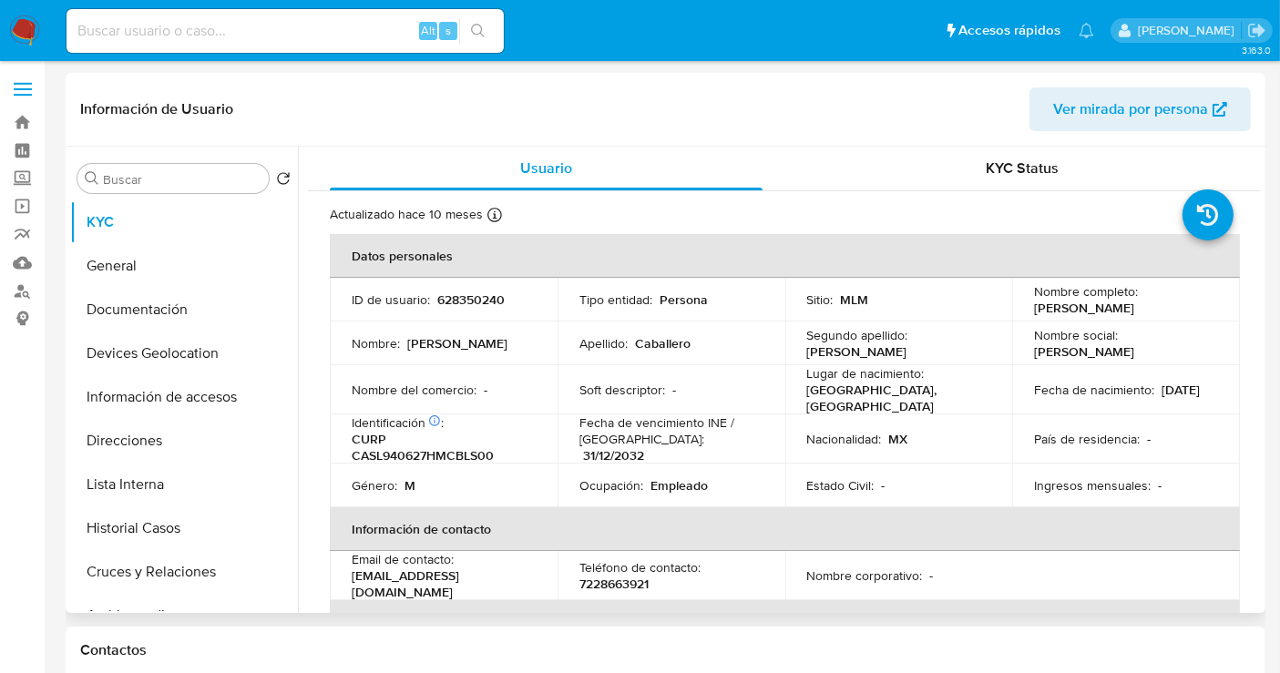
click at [492, 298] on p "628350240" at bounding box center [470, 299] width 67 height 16
copy p "628350240"
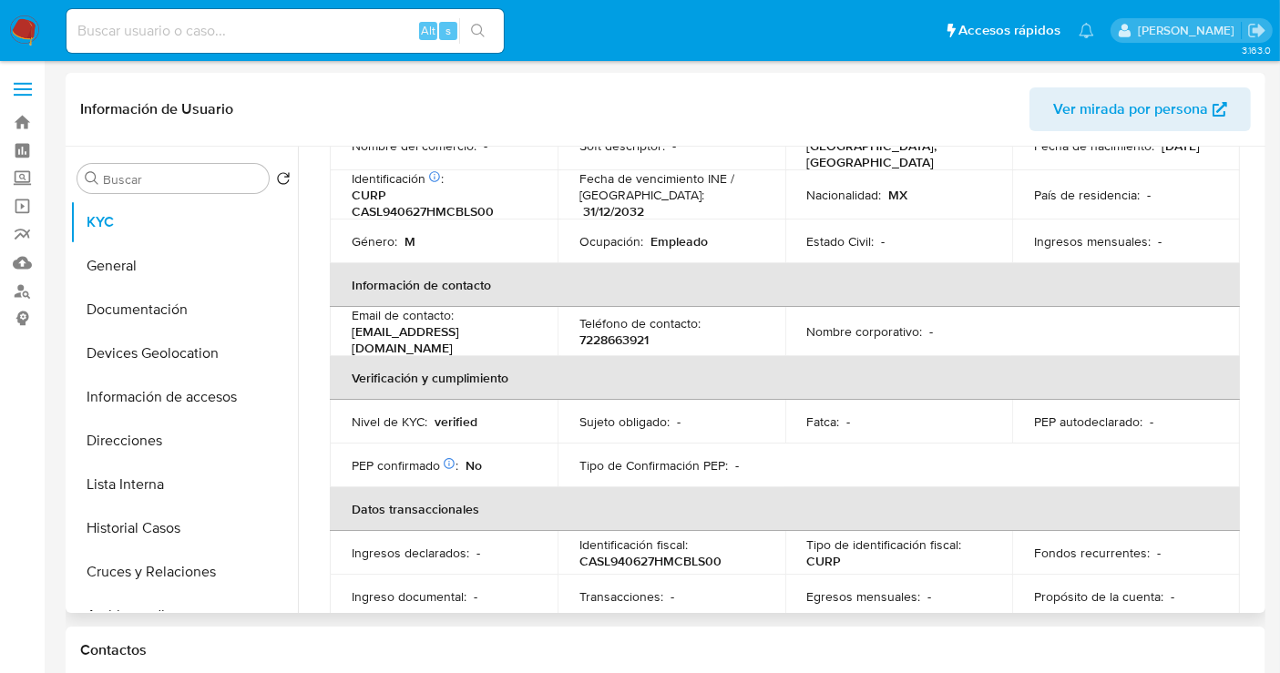
scroll to position [143, 0]
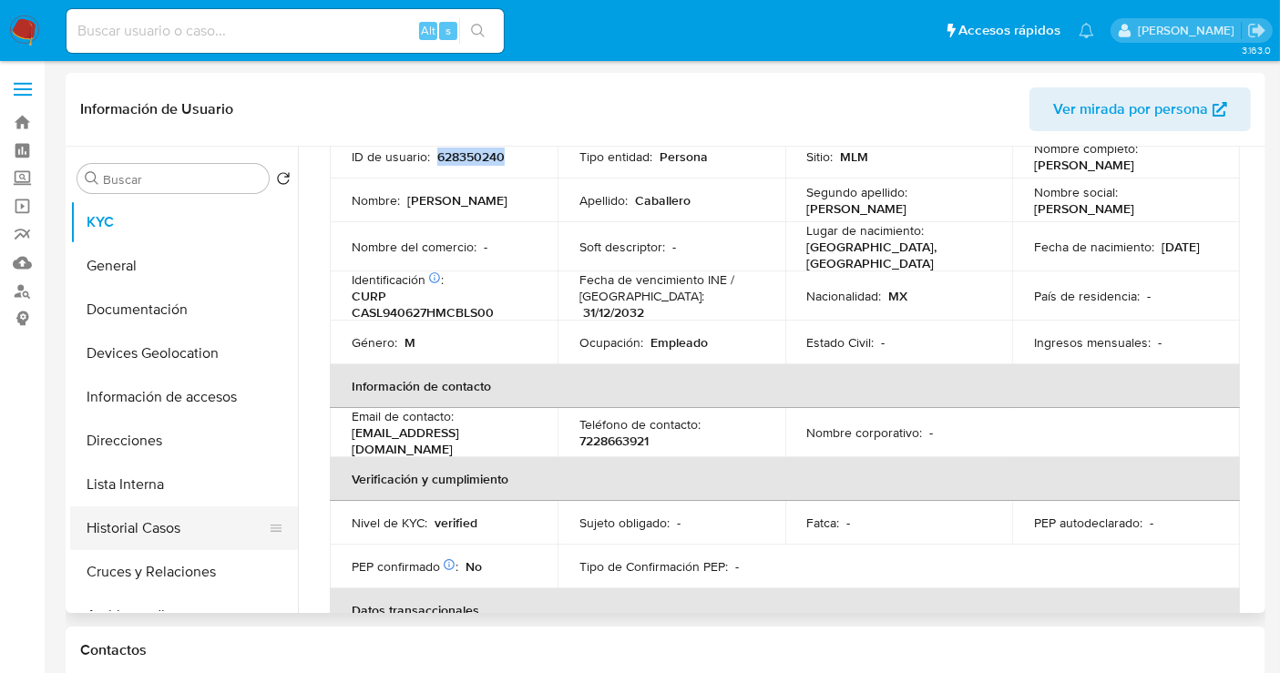
click at [124, 526] on button "Historial Casos" at bounding box center [176, 528] width 213 height 44
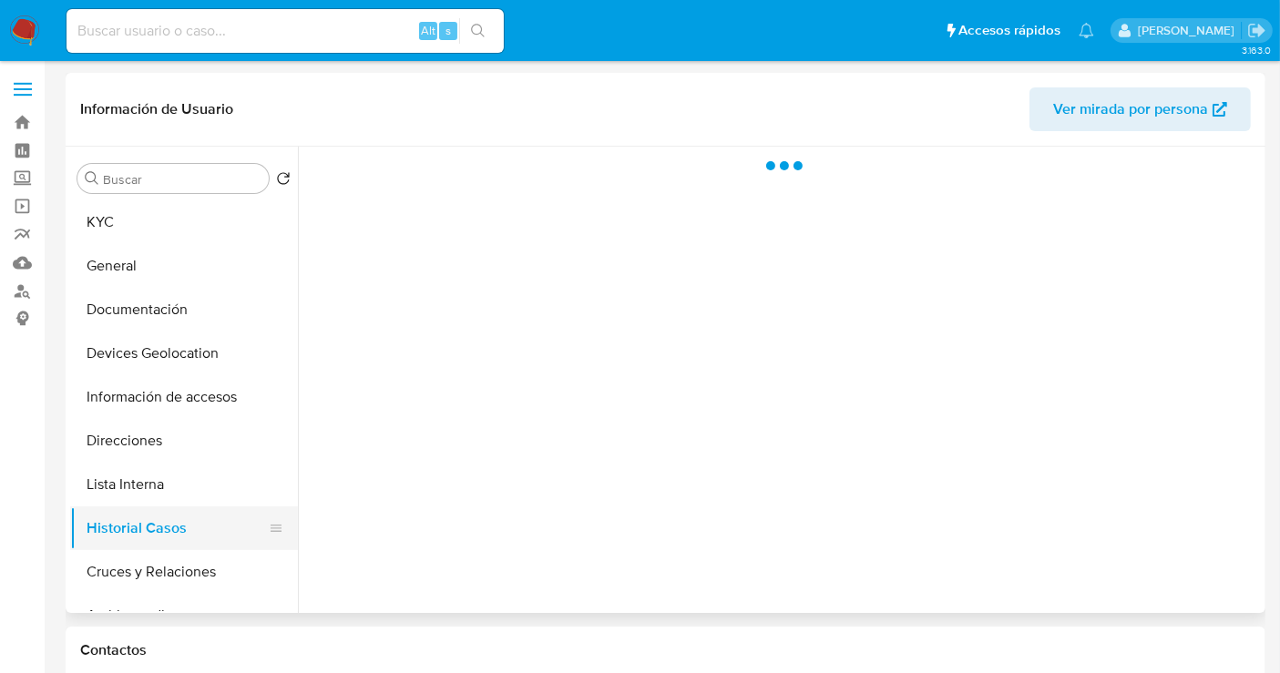
scroll to position [0, 0]
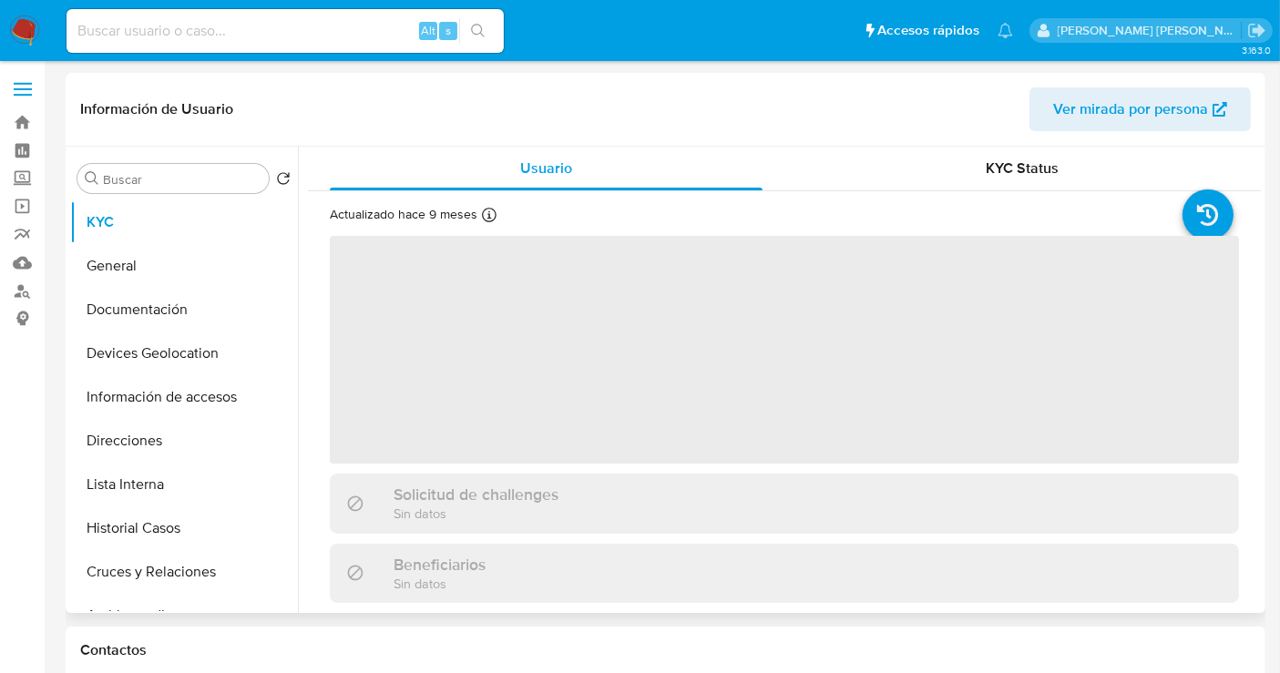
select select "10"
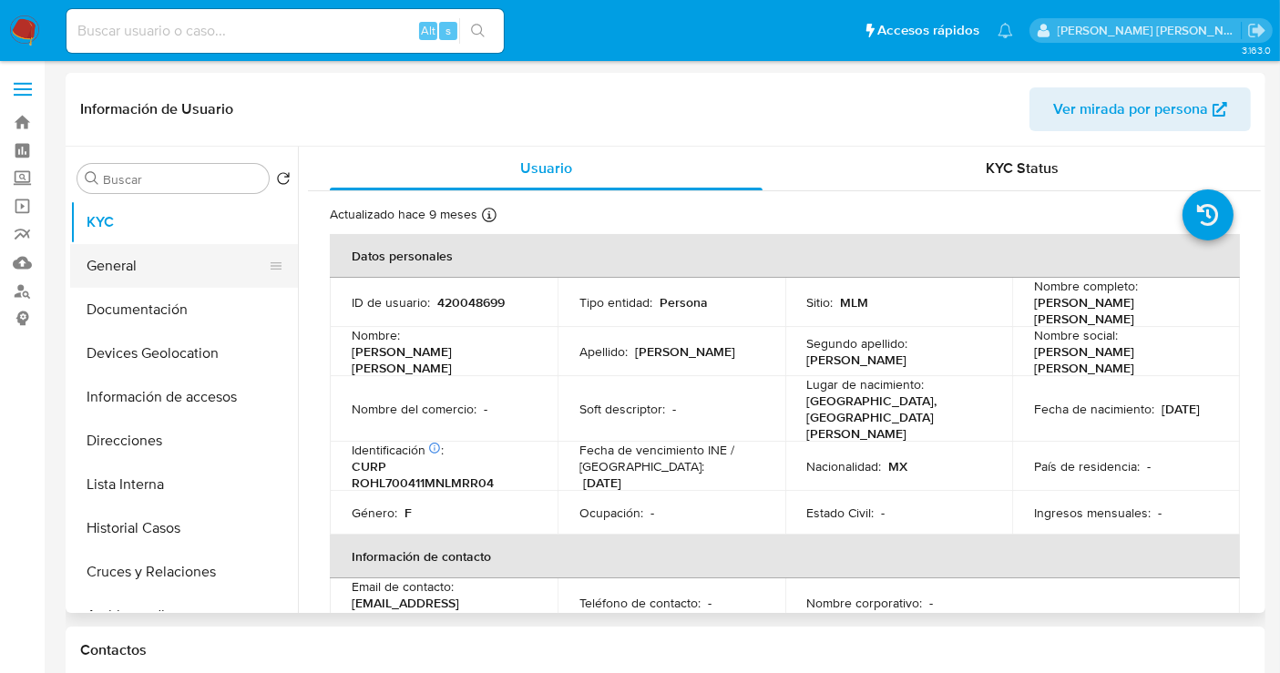
click at [163, 271] on button "General" at bounding box center [176, 266] width 213 height 44
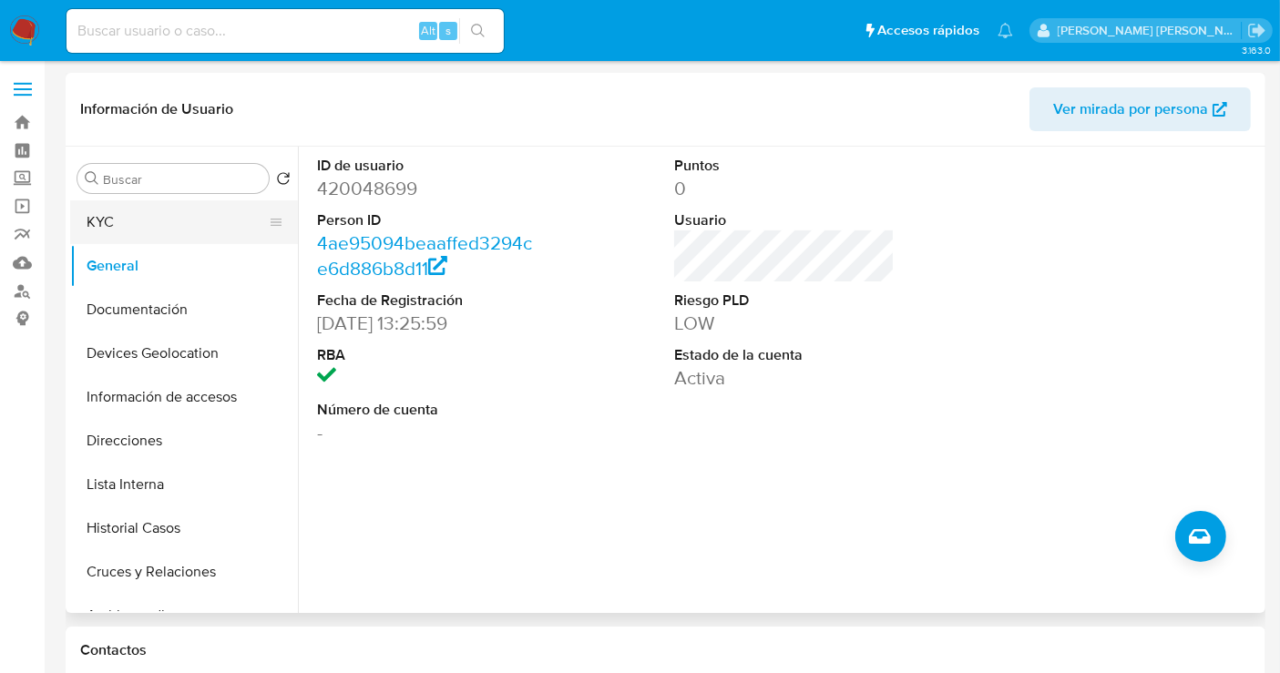
click at [159, 227] on button "KYC" at bounding box center [176, 222] width 213 height 44
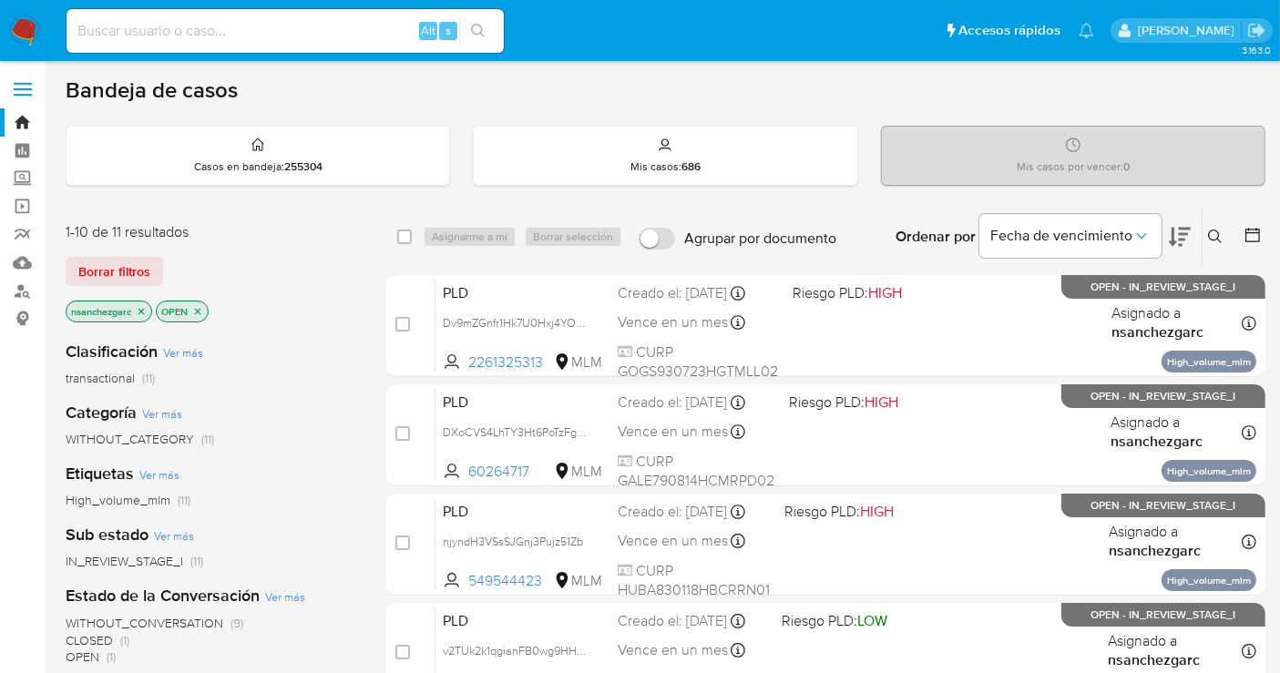
click at [1218, 230] on icon at bounding box center [1215, 237] width 15 height 15
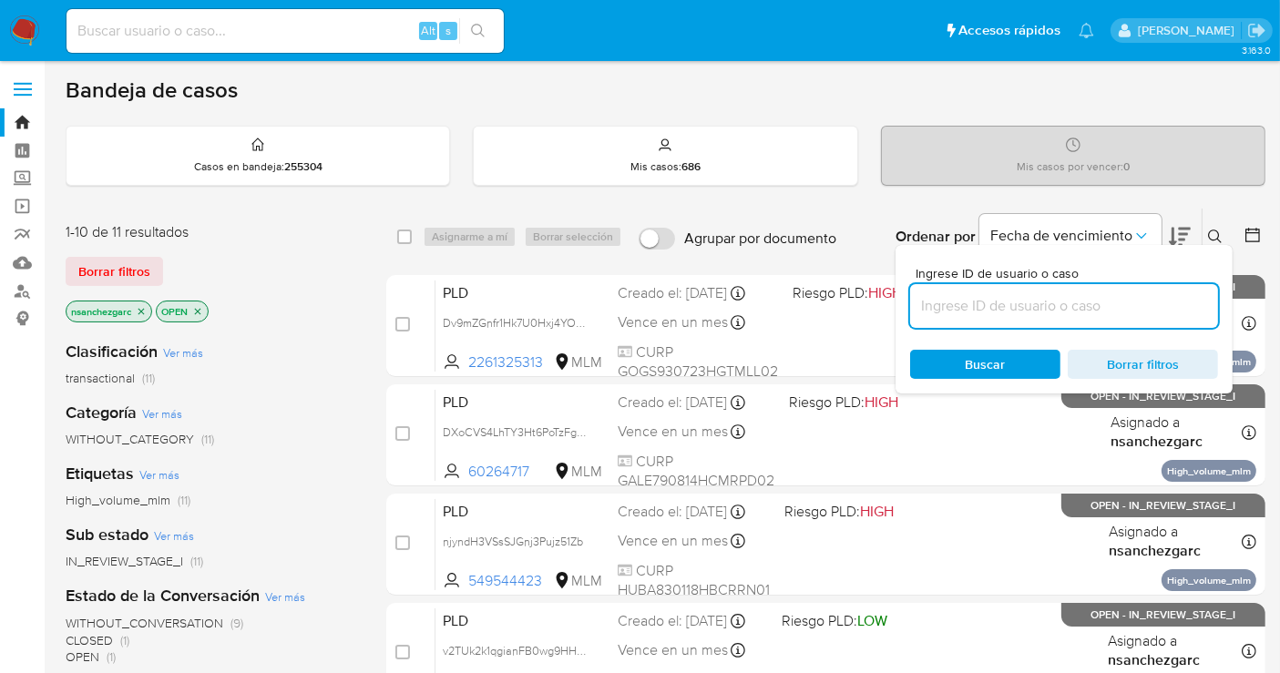
click at [1022, 315] on input at bounding box center [1064, 306] width 308 height 24
type input "418822496"
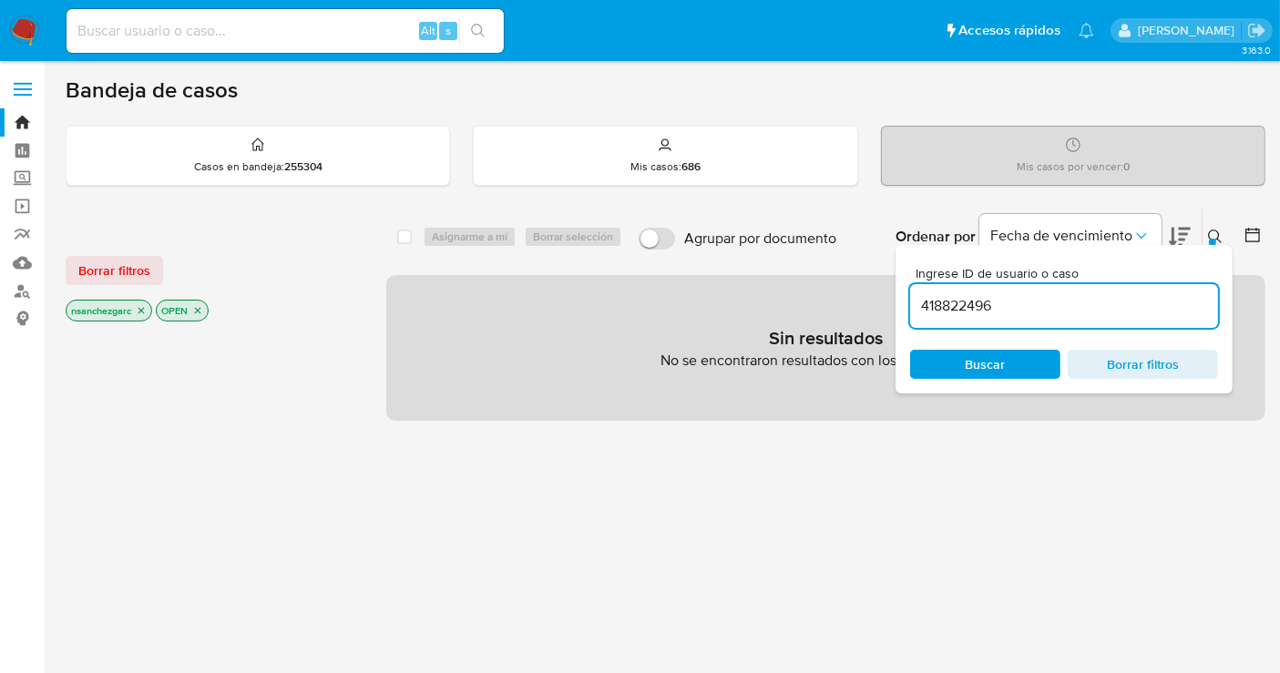
click at [141, 308] on icon "close-filter" at bounding box center [141, 310] width 11 height 11
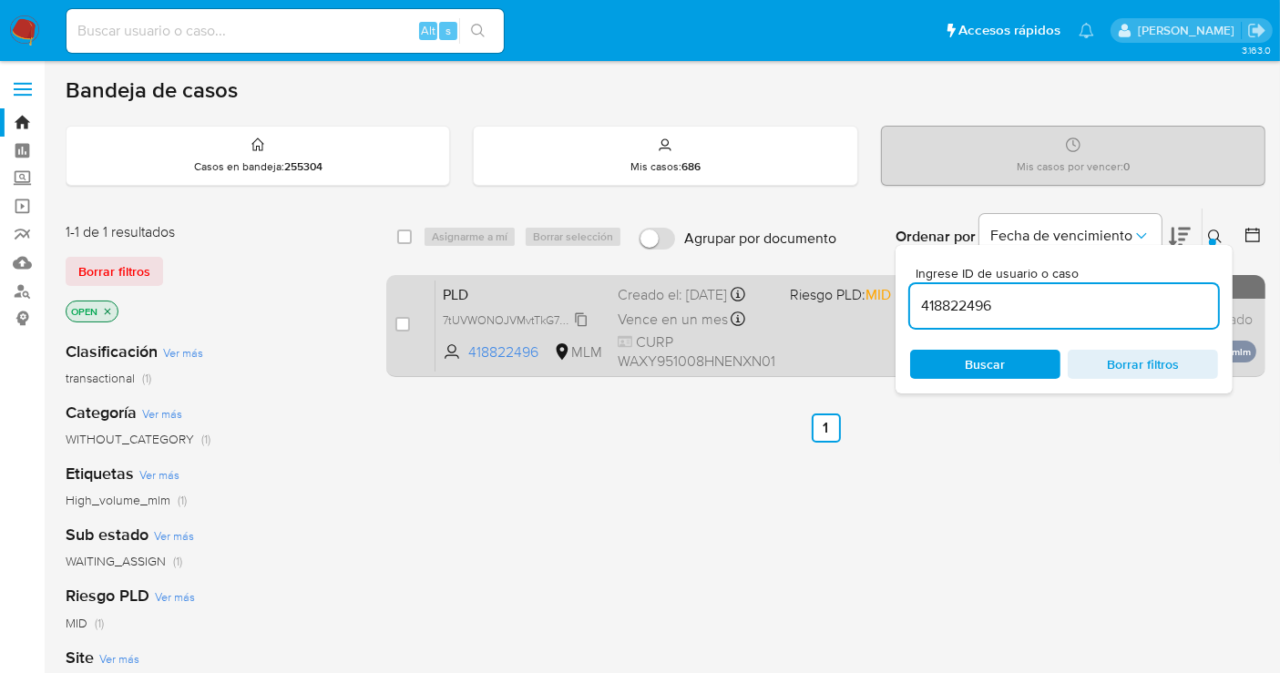
click at [580, 329] on span "7tUVWONOJVMvtTkG7BqUITCN" at bounding box center [525, 319] width 164 height 20
click at [395, 323] on div "case-item-checkbox No es posible asignar el caso PLD 7tUVWONOJVMvtTkG7BqUITCN 4…" at bounding box center [825, 326] width 879 height 102
click at [400, 321] on input "checkbox" at bounding box center [402, 324] width 15 height 15
checkbox input "true"
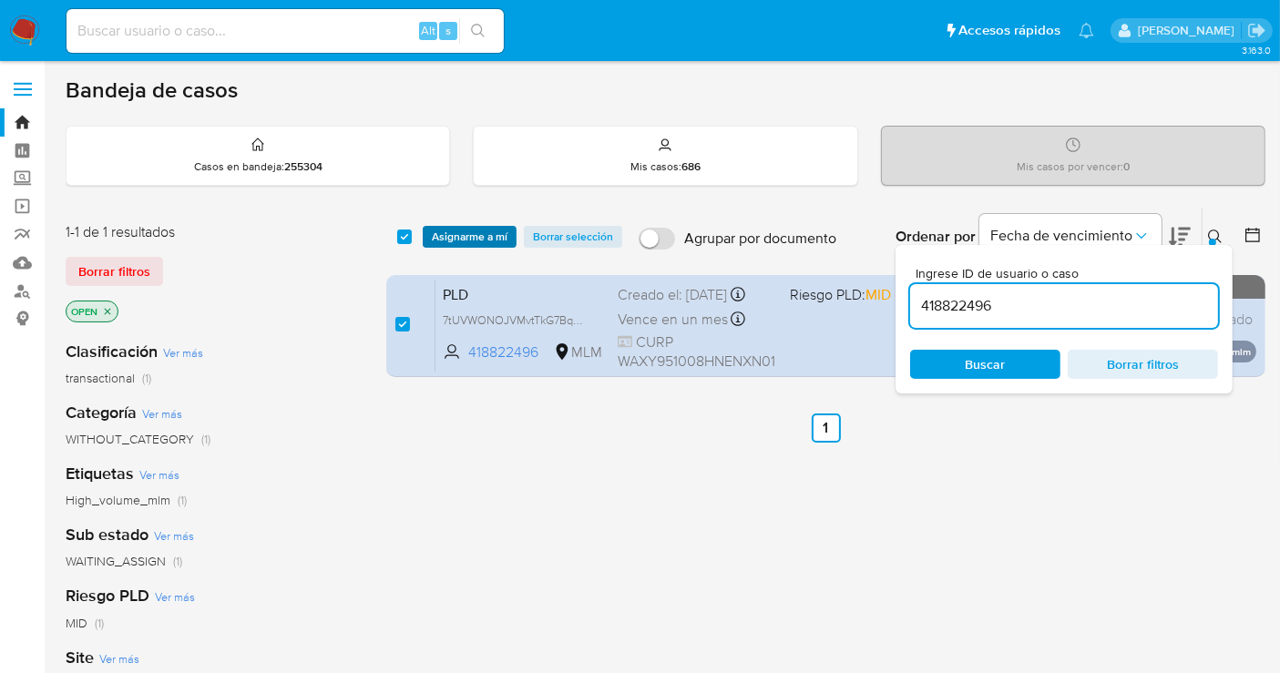
click at [453, 238] on span "Asignarme a mí" at bounding box center [470, 237] width 76 height 18
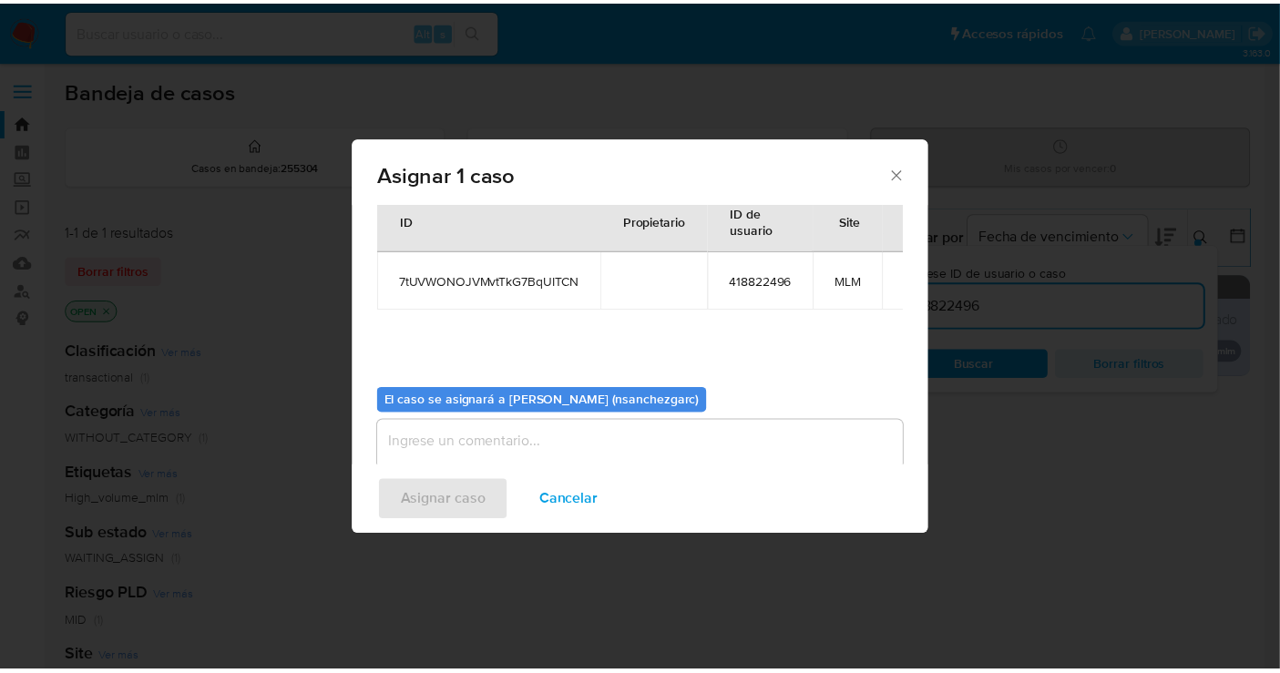
scroll to position [93, 0]
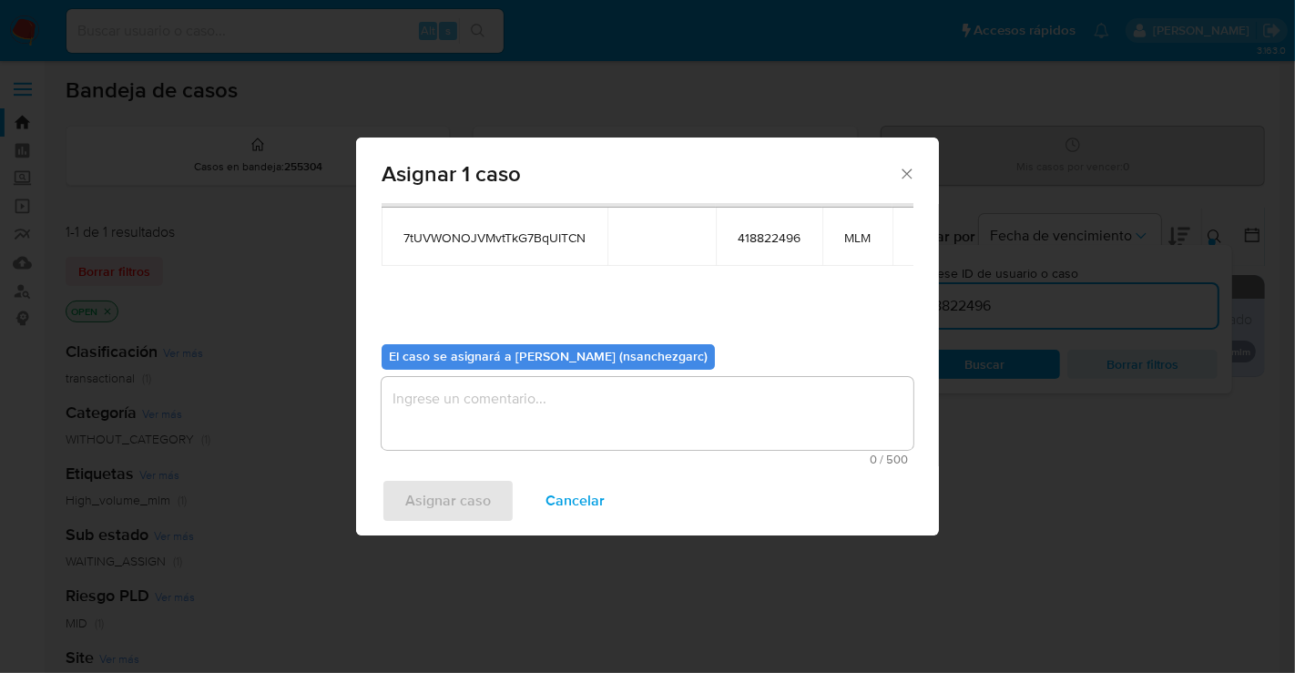
click at [476, 417] on textarea "assign-modal" at bounding box center [648, 413] width 532 height 73
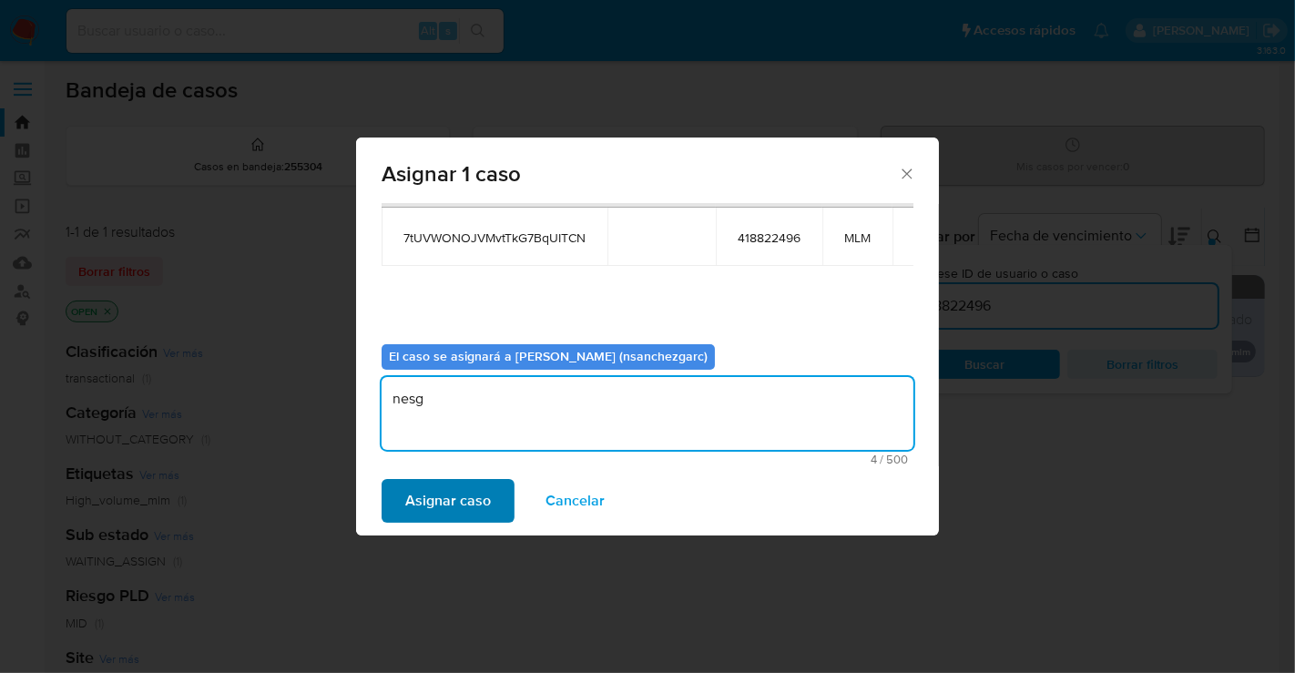
type textarea "nesg"
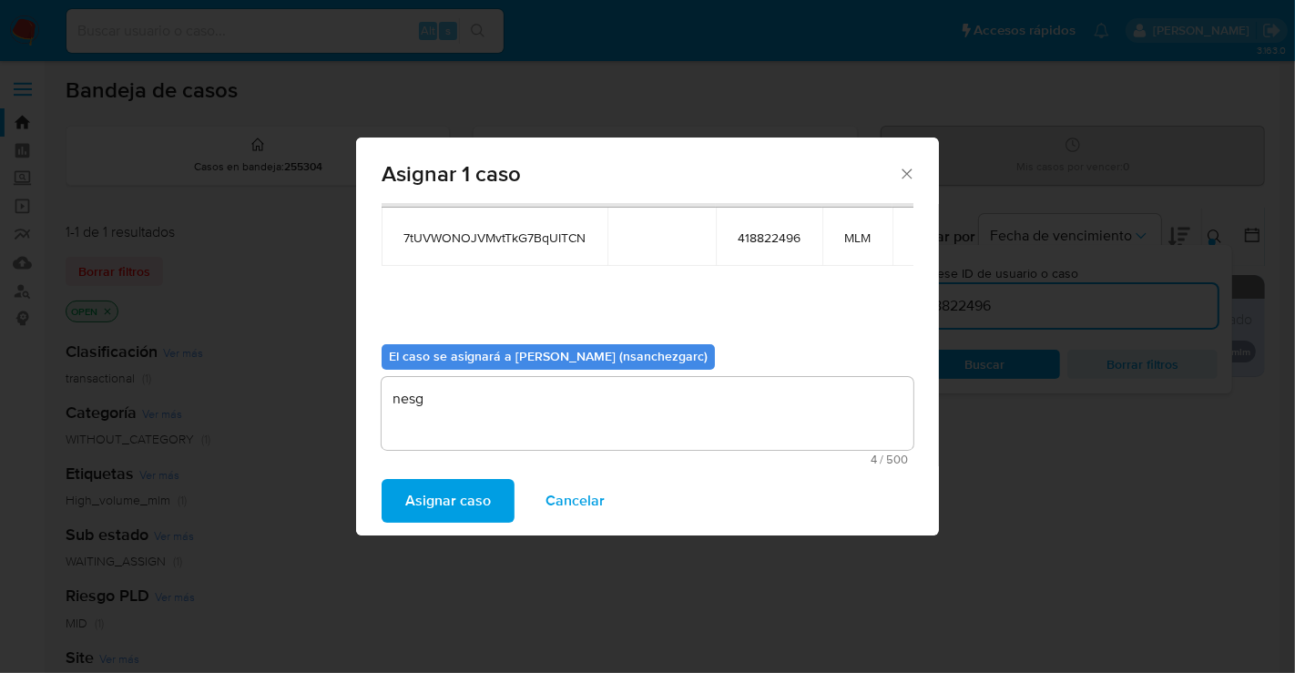
click at [478, 495] on span "Asignar caso" at bounding box center [448, 501] width 86 height 40
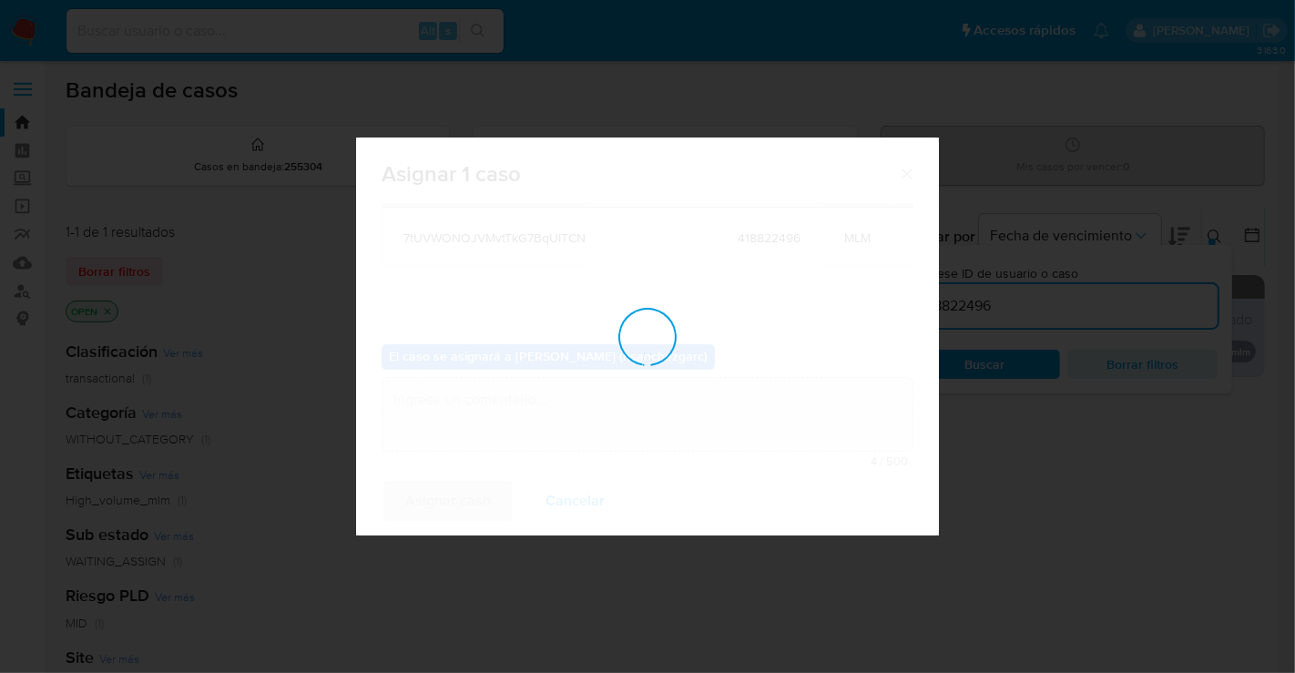
checkbox input "false"
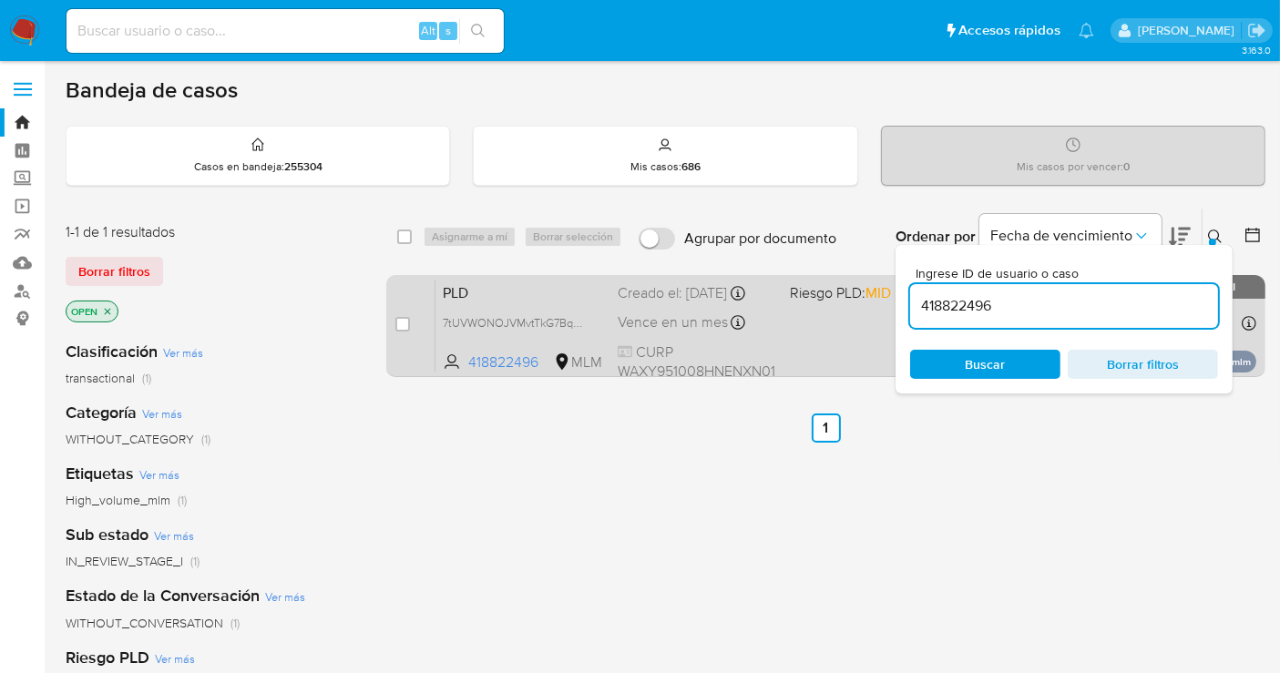
click at [625, 321] on div "PLD 7tUVWONOJVMvtTkG7BqUITCN 418822496 MLM Riesgo PLD: MID Creado el: 12/09/202…" at bounding box center [845, 326] width 821 height 92
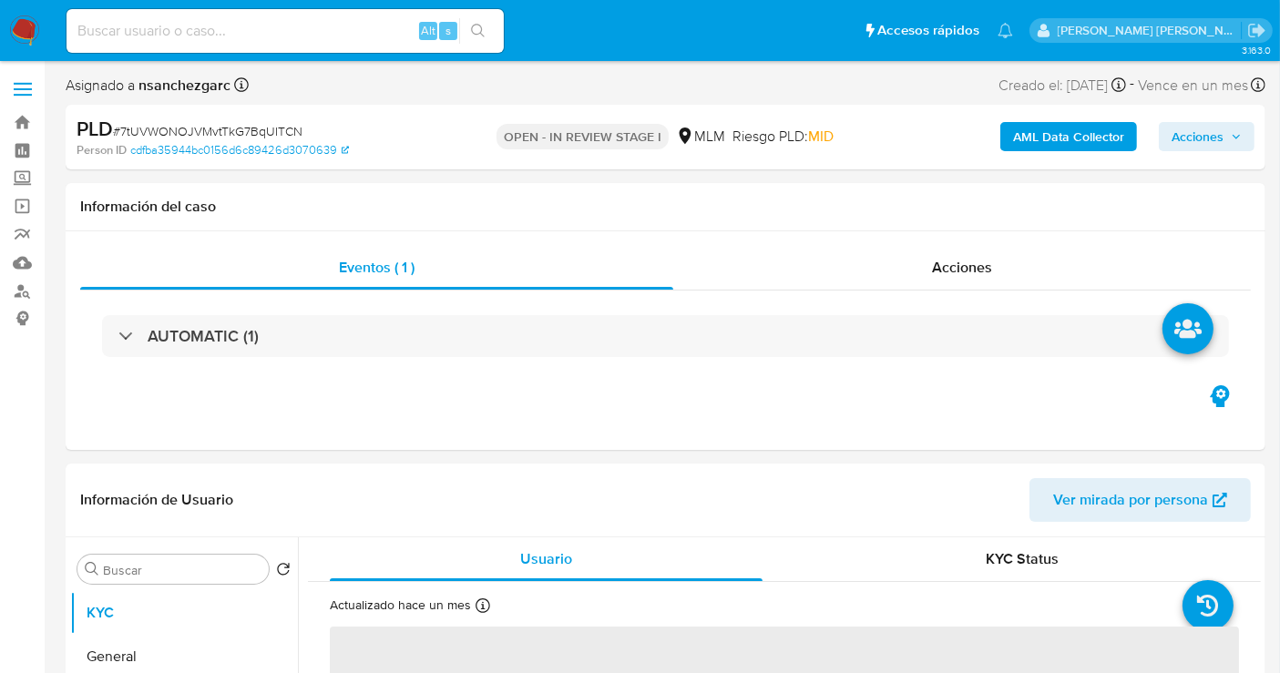
select select "10"
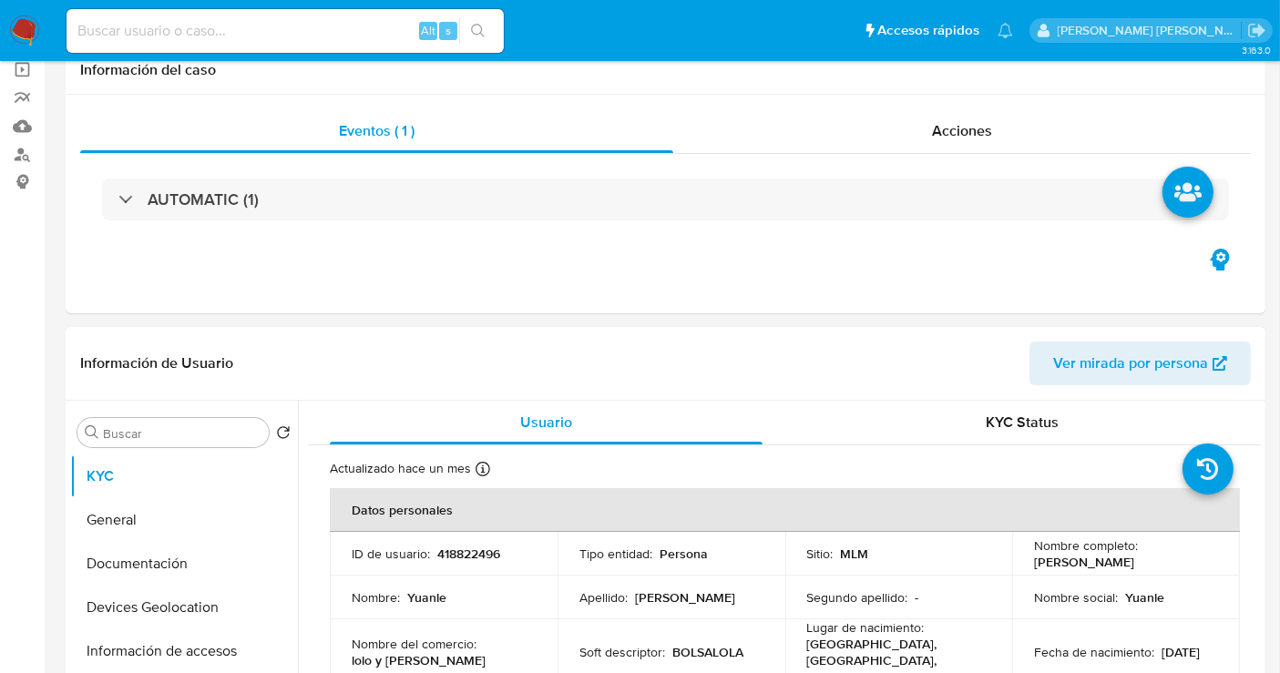
scroll to position [303, 0]
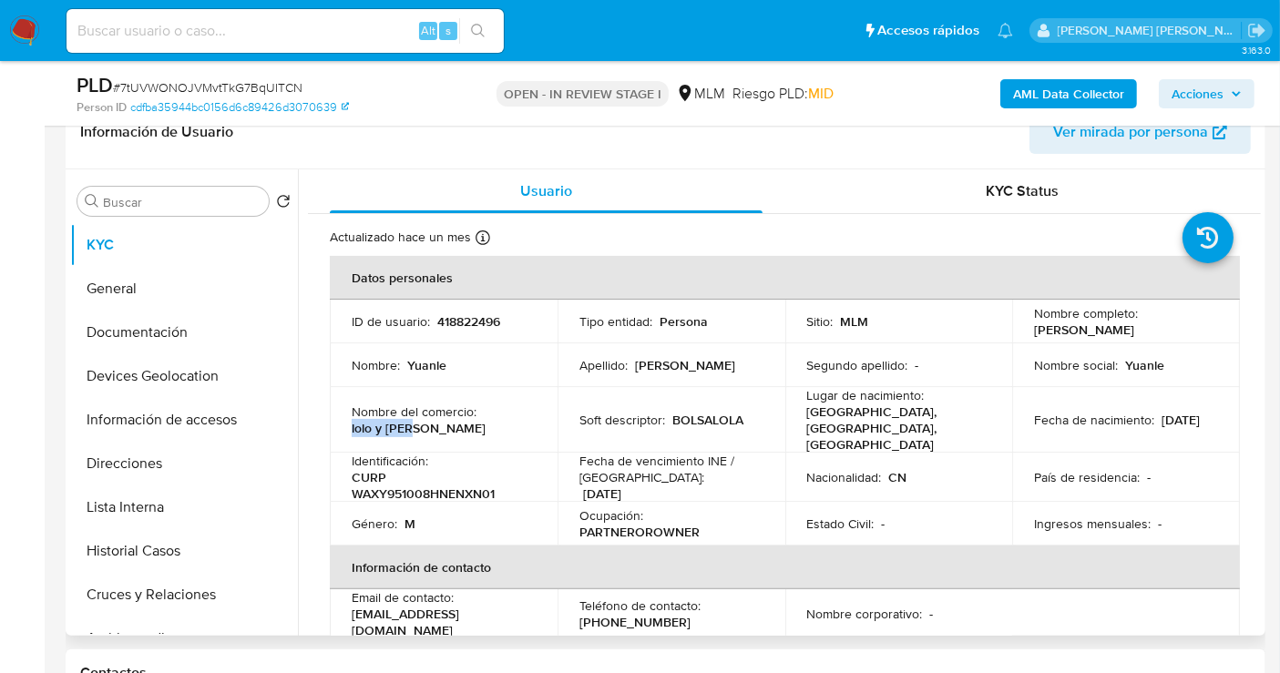
drag, startPoint x: 409, startPoint y: 416, endPoint x: 342, endPoint y: 422, distance: 66.7
click at [342, 422] on td "Nombre del comercio : lolo y lola" at bounding box center [444, 420] width 228 height 66
copy p "lolo y [PERSON_NAME]"
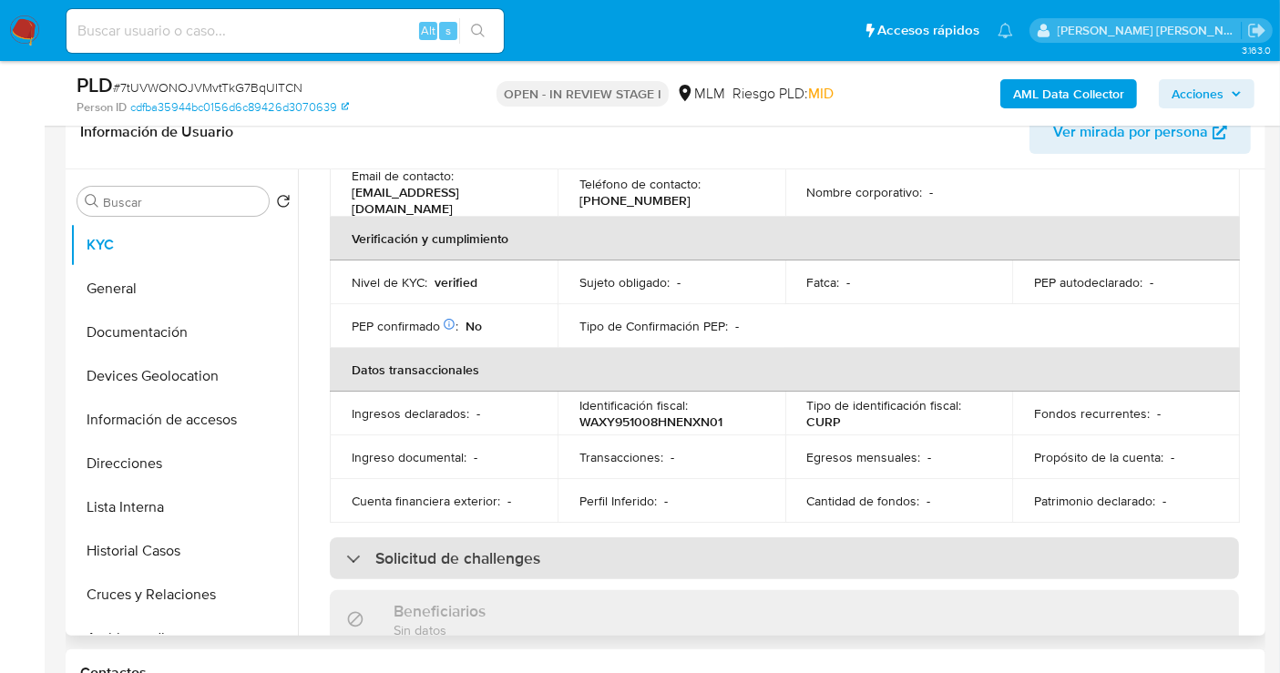
scroll to position [607, 0]
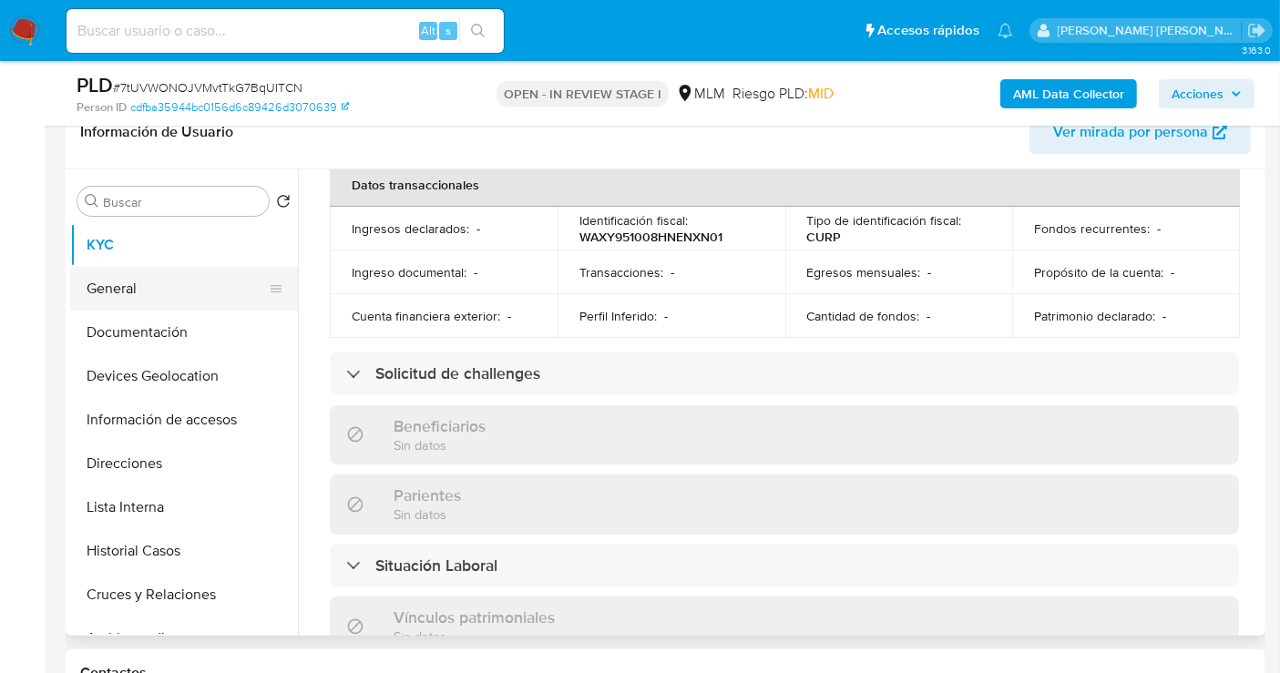
click at [138, 295] on button "General" at bounding box center [176, 289] width 213 height 44
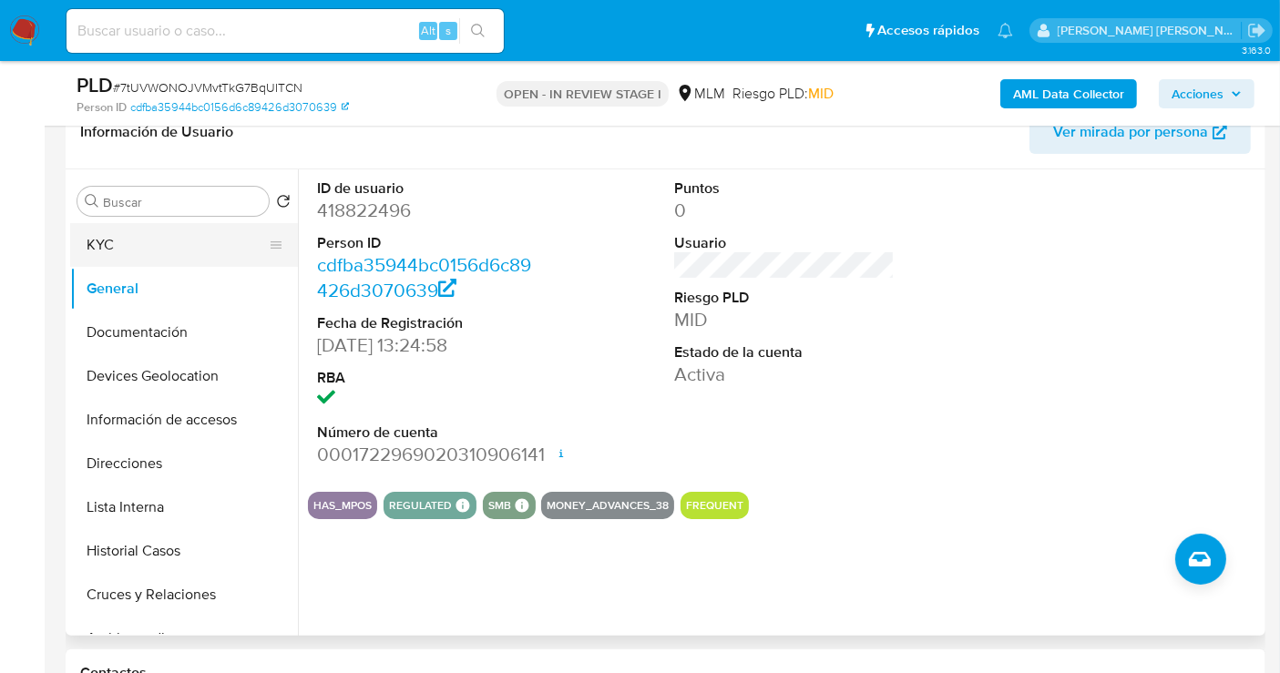
click at [128, 243] on button "KYC" at bounding box center [176, 245] width 213 height 44
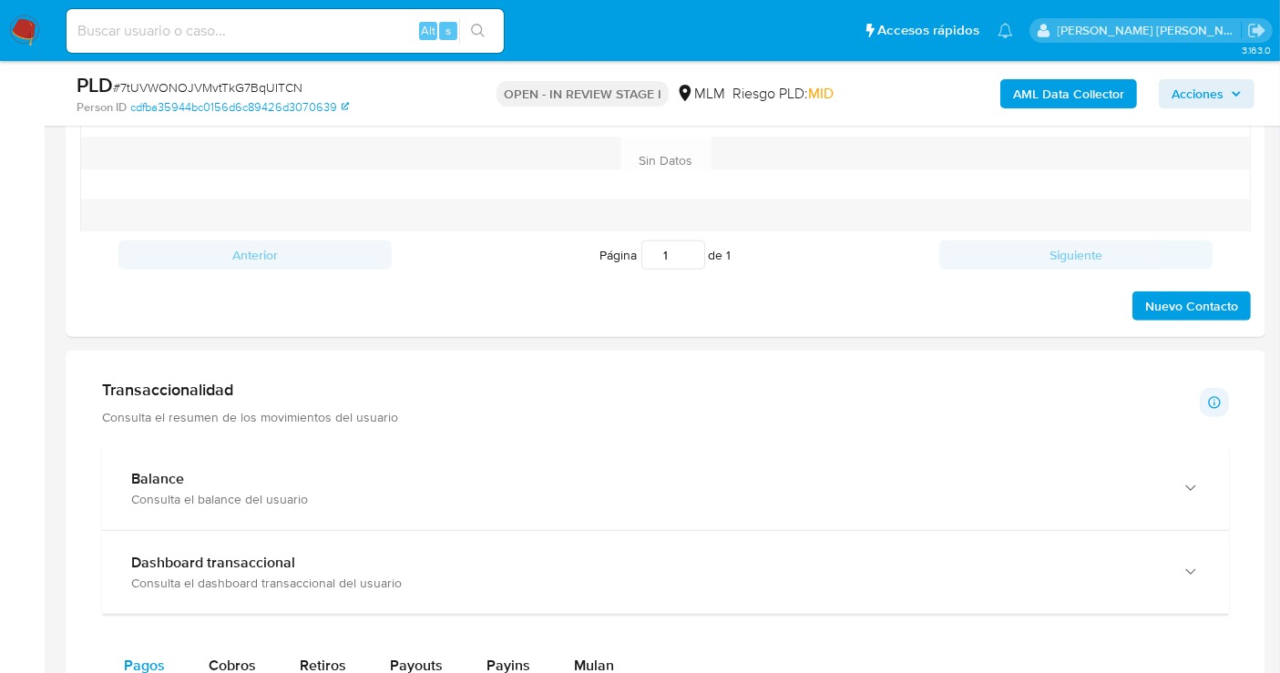
scroll to position [1214, 0]
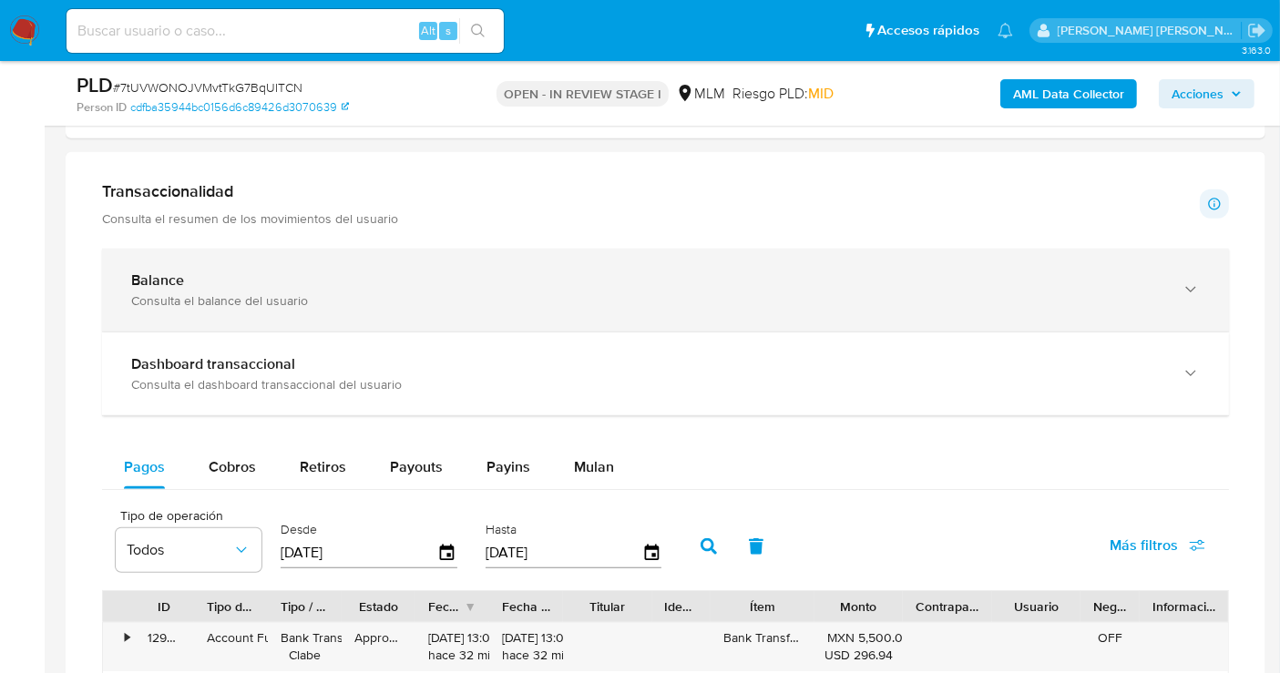
click at [280, 303] on div "Consulta el balance del usuario" at bounding box center [647, 300] width 1032 height 16
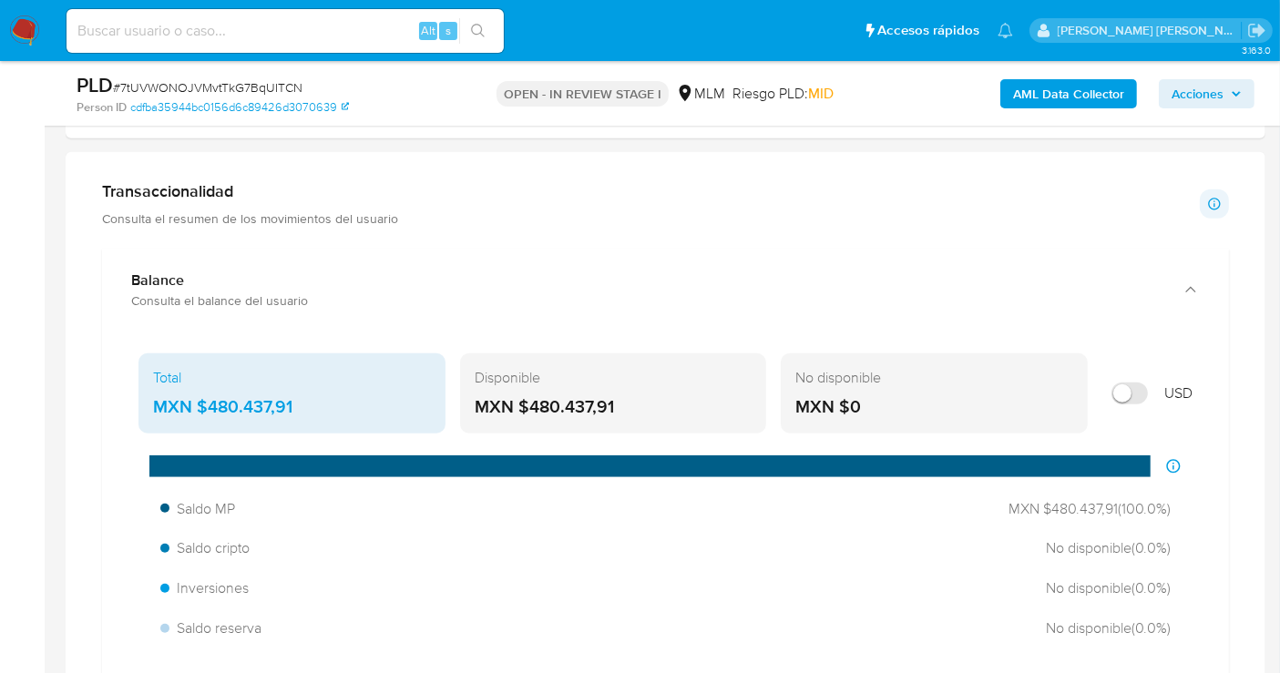
click at [243, 397] on div "MXN $480.437,91" at bounding box center [292, 407] width 278 height 24
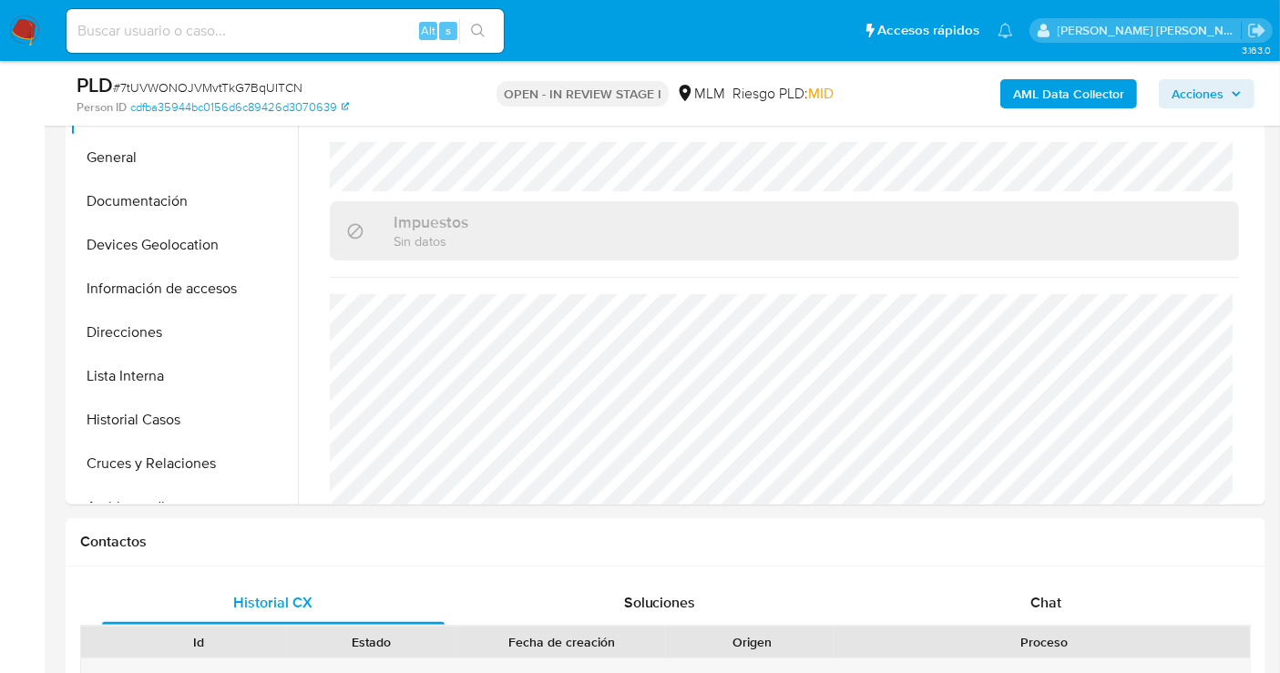
scroll to position [303, 0]
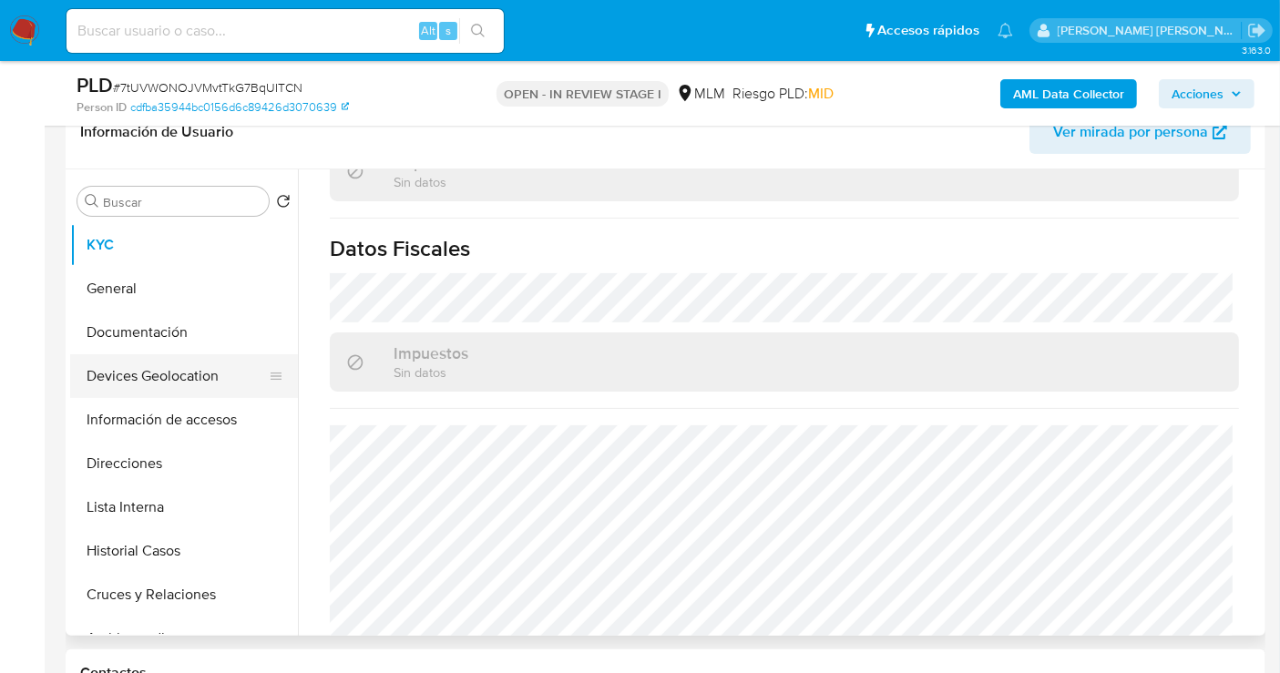
click at [168, 371] on button "Devices Geolocation" at bounding box center [176, 376] width 213 height 44
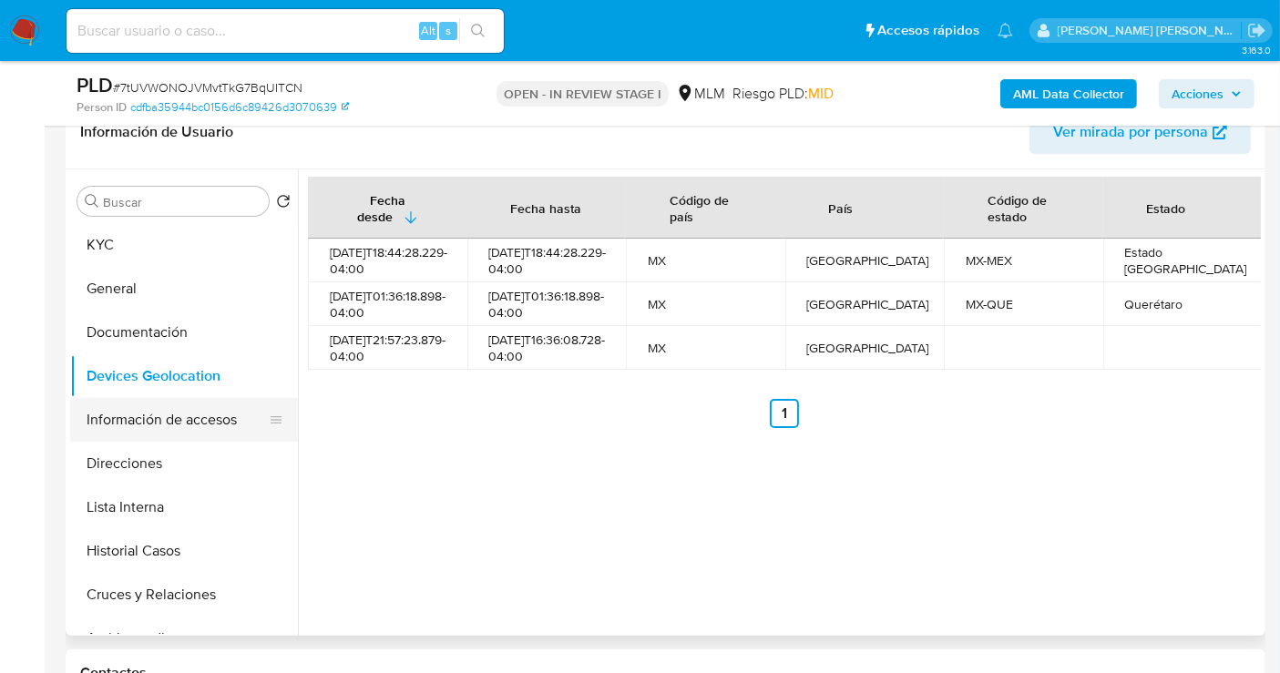
click at [171, 428] on button "Información de accesos" at bounding box center [176, 420] width 213 height 44
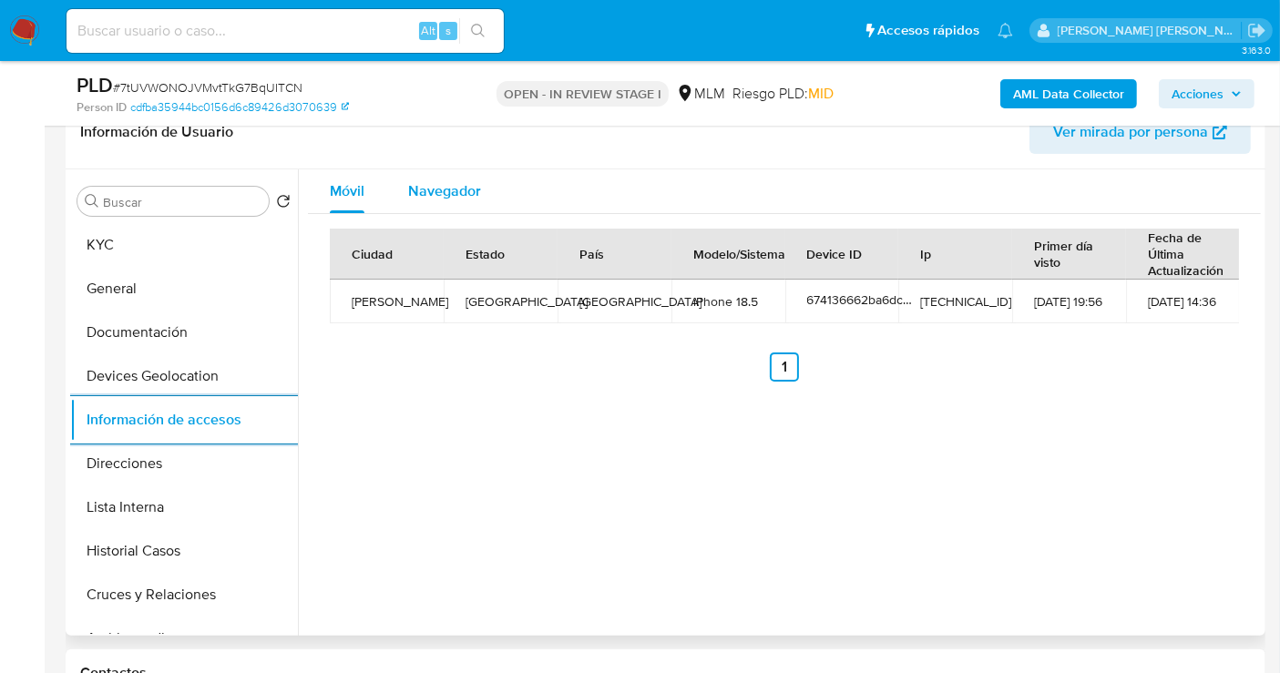
click at [432, 190] on span "Navegador" at bounding box center [444, 190] width 73 height 21
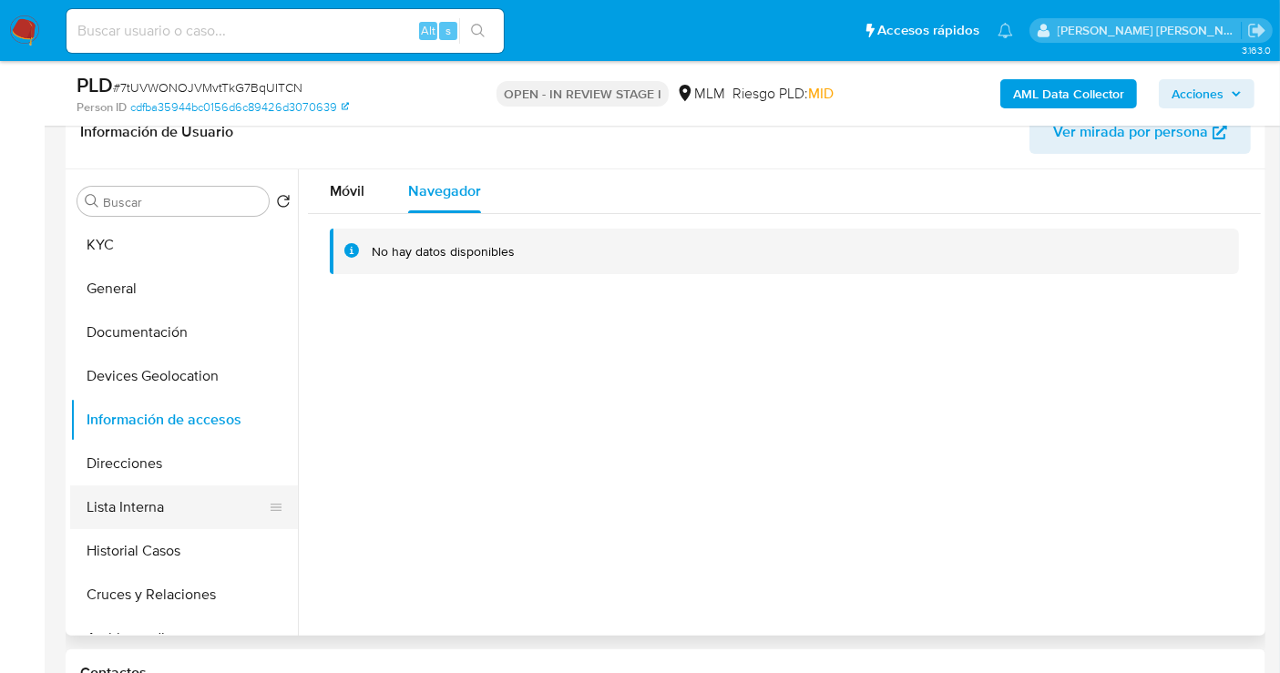
click at [149, 506] on button "Lista Interna" at bounding box center [176, 507] width 213 height 44
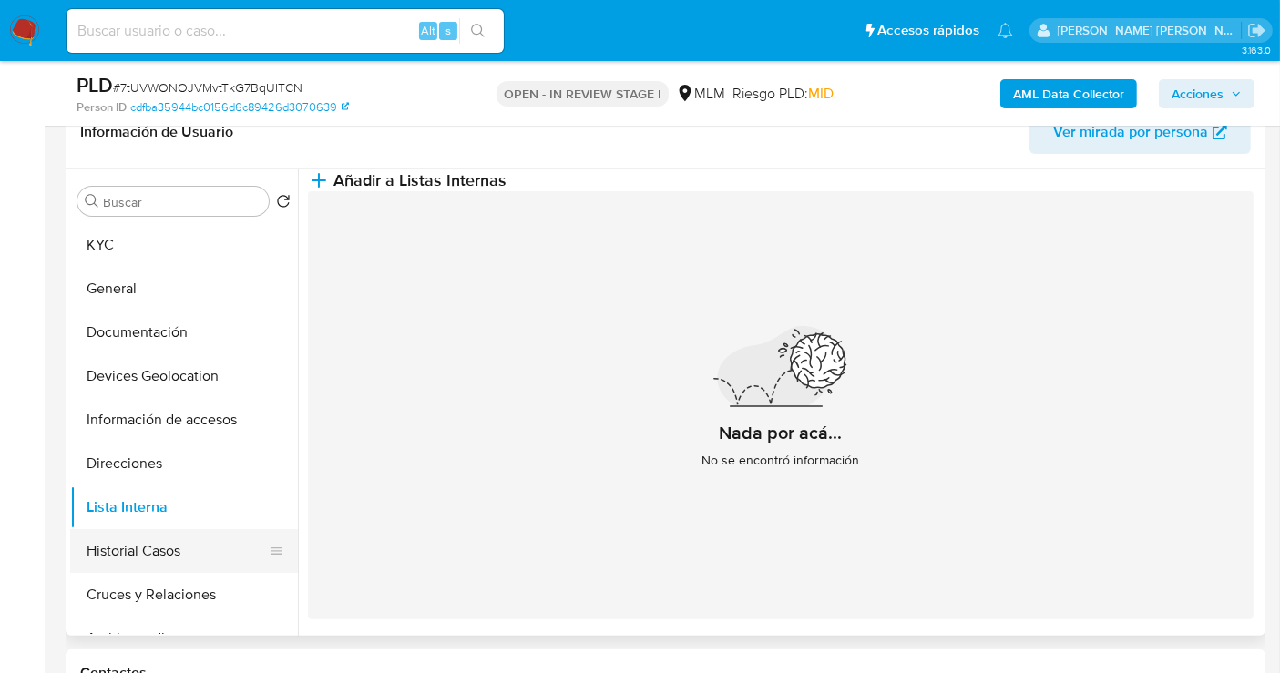
click at [166, 546] on button "Historial Casos" at bounding box center [176, 551] width 213 height 44
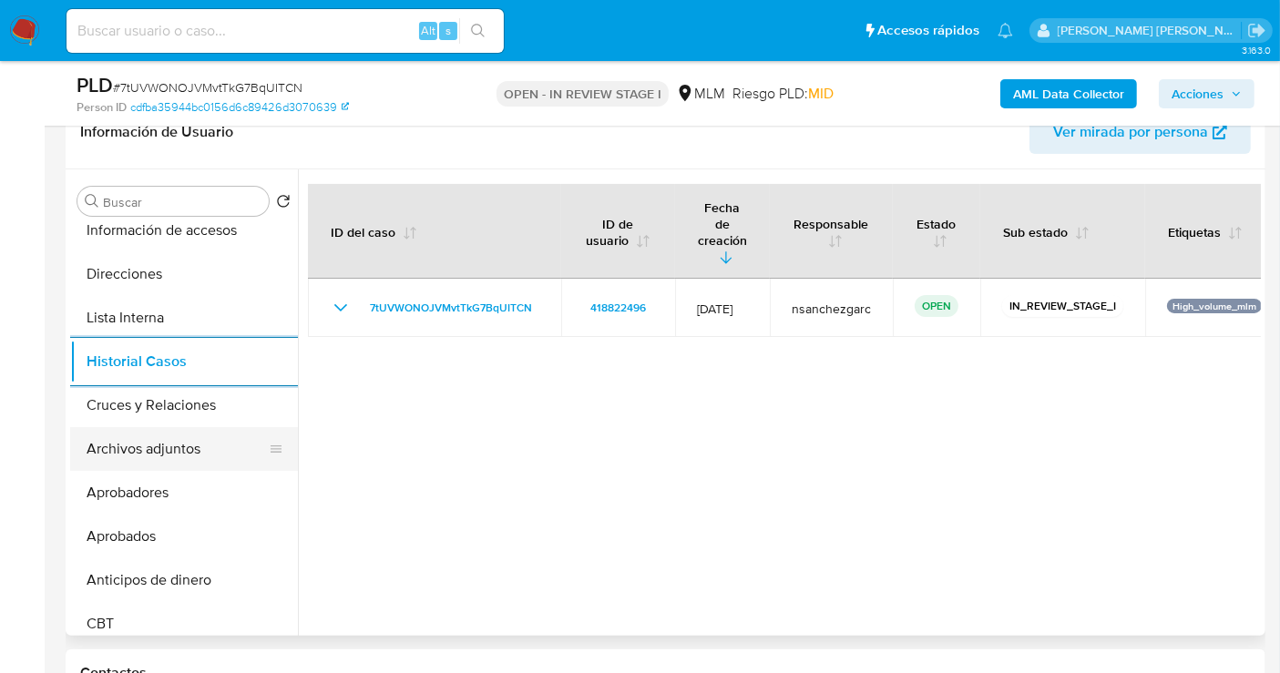
scroll to position [202, 0]
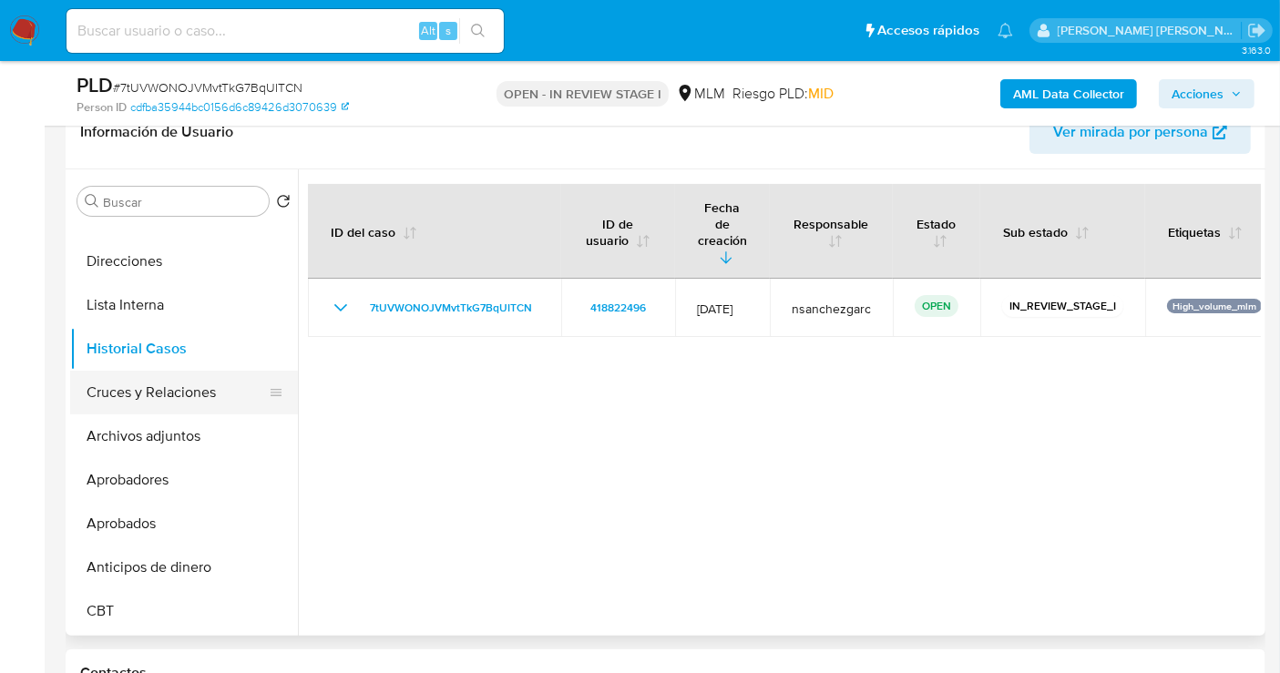
click at [134, 396] on button "Cruces y Relaciones" at bounding box center [176, 393] width 213 height 44
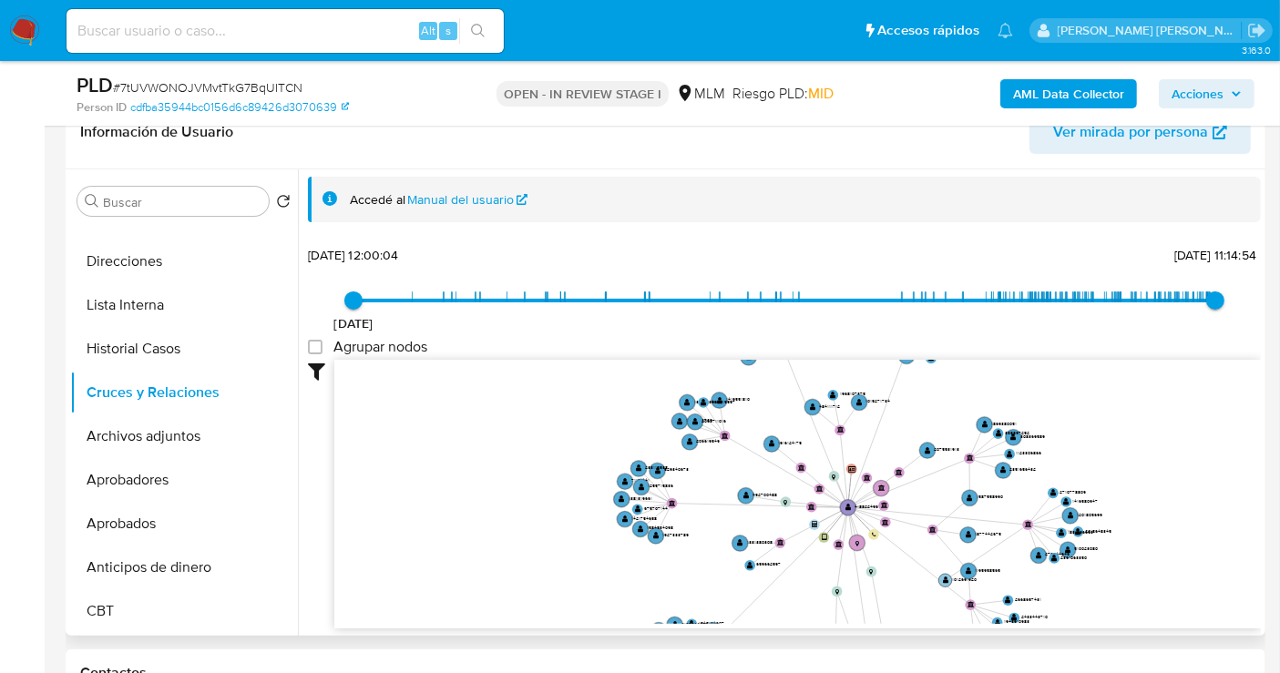
drag, startPoint x: 1057, startPoint y: 509, endPoint x: 944, endPoint y: 592, distance: 139.4
click at [944, 584] on text "" at bounding box center [945, 580] width 5 height 7
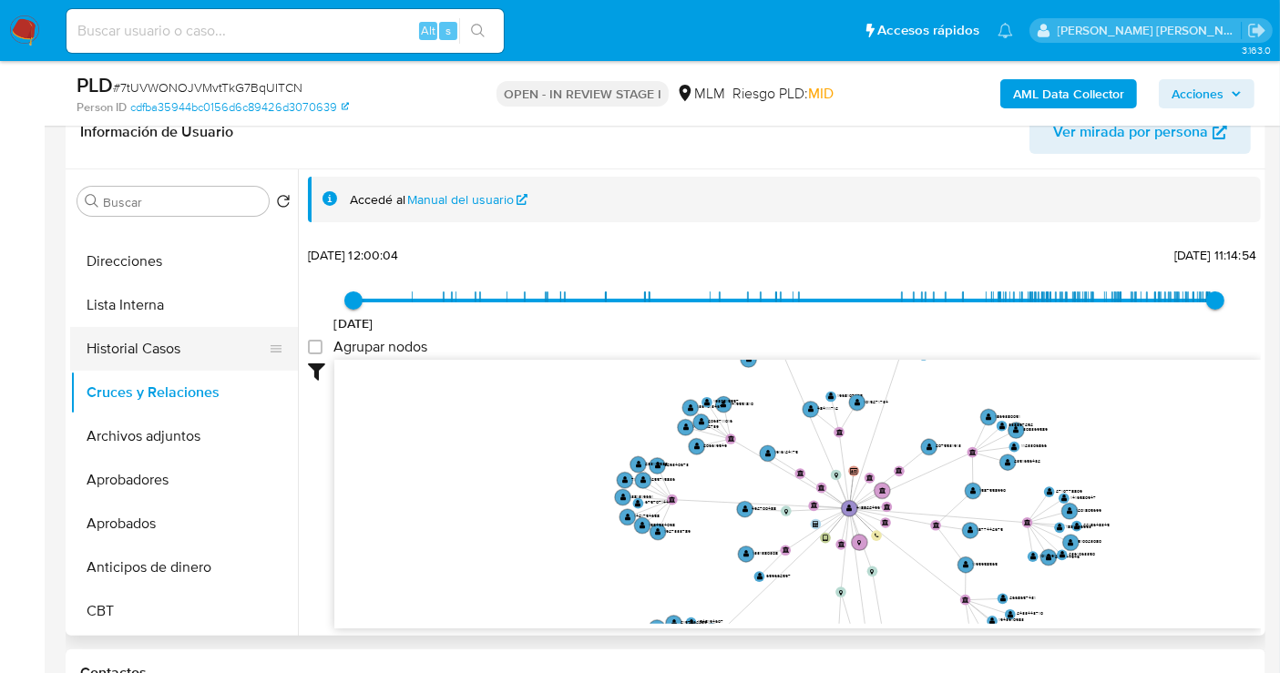
click at [117, 348] on button "Historial Casos" at bounding box center [176, 349] width 213 height 44
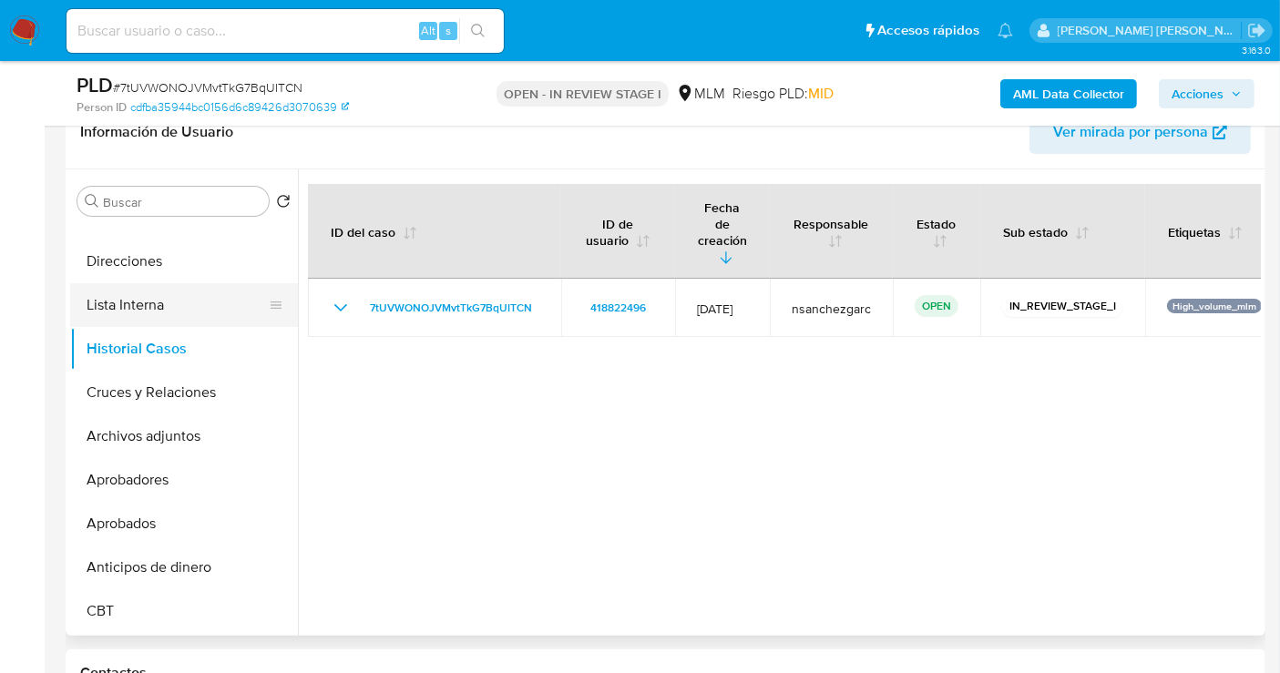
scroll to position [0, 0]
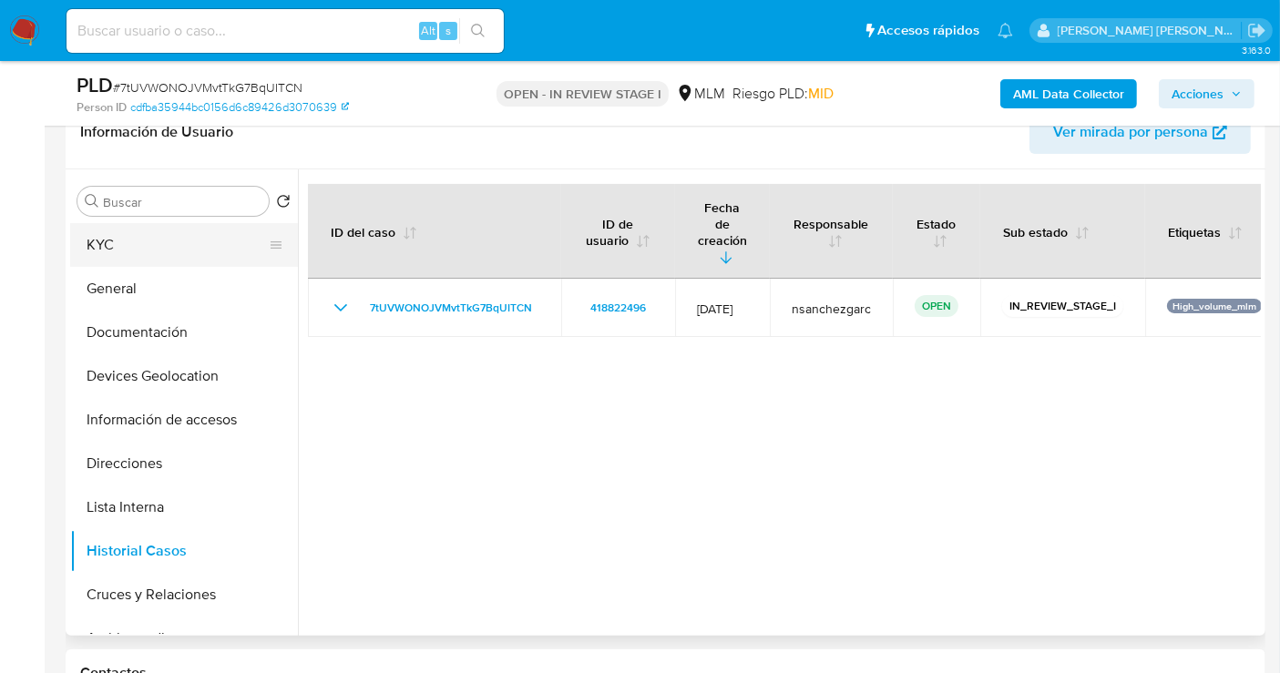
click at [100, 250] on button "KYC" at bounding box center [176, 245] width 213 height 44
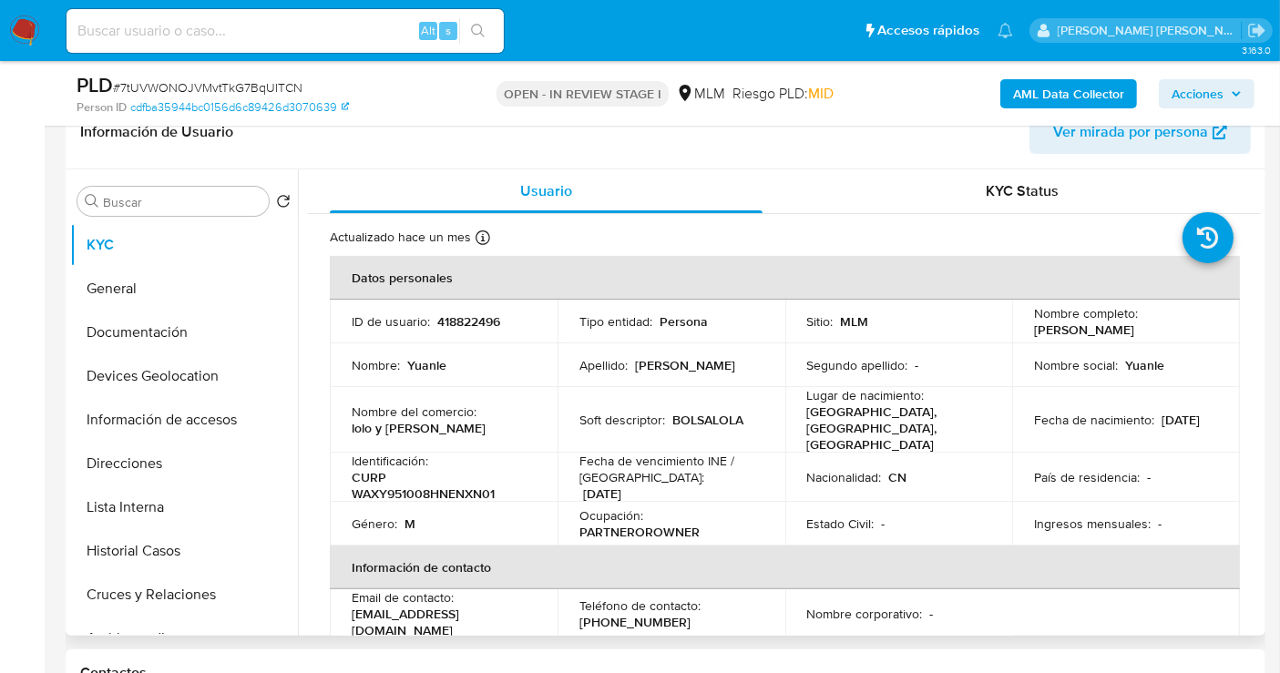
click at [1094, 137] on span "Ver mirada por persona" at bounding box center [1130, 132] width 155 height 44
drag, startPoint x: 673, startPoint y: 602, endPoint x: 570, endPoint y: 604, distance: 102.9
click at [570, 604] on td "Teléfono de contacto : (55) 66666867" at bounding box center [671, 613] width 228 height 49
copy p "(55) 66666867"
click at [108, 459] on button "Direcciones" at bounding box center [176, 464] width 213 height 44
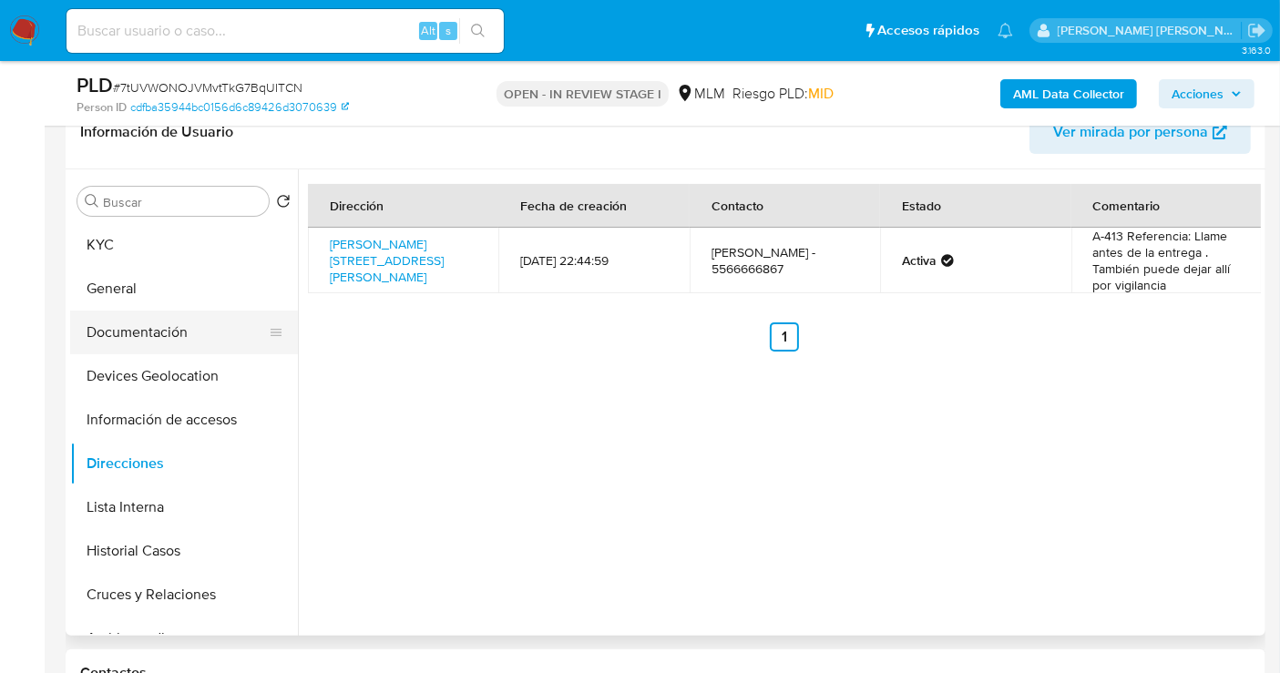
click at [131, 335] on button "Documentación" at bounding box center [176, 333] width 213 height 44
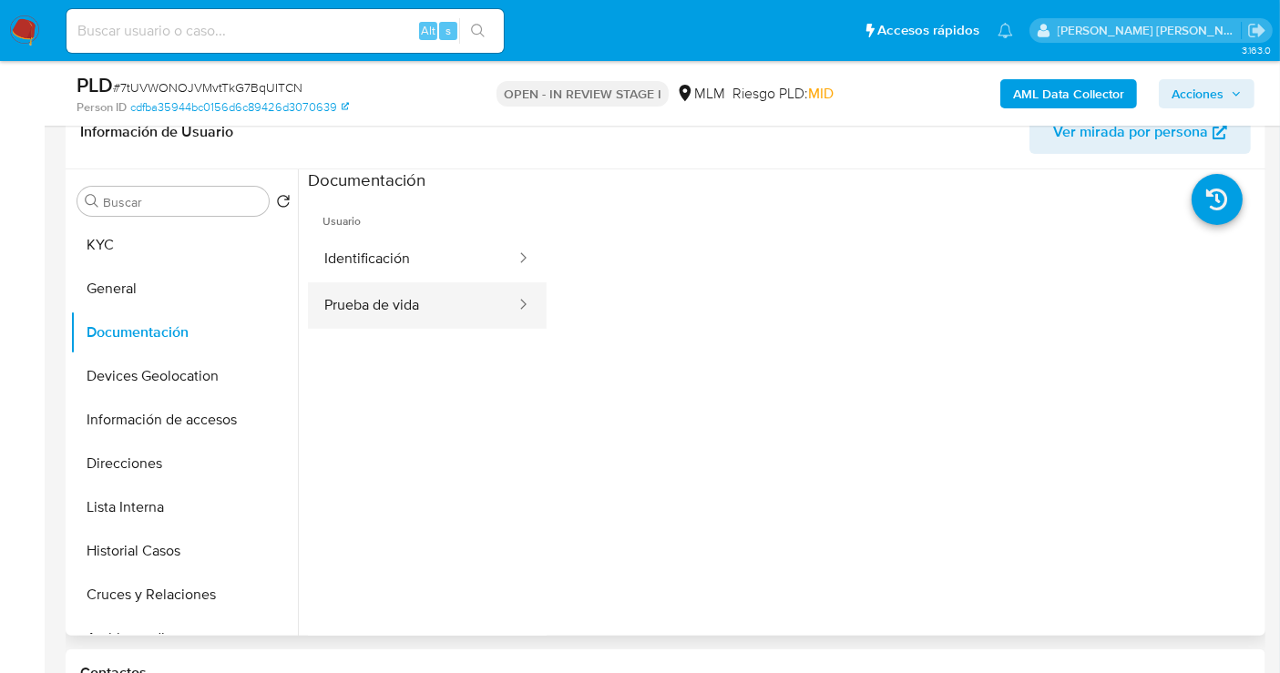
click at [359, 308] on button "Prueba de vida" at bounding box center [412, 305] width 209 height 46
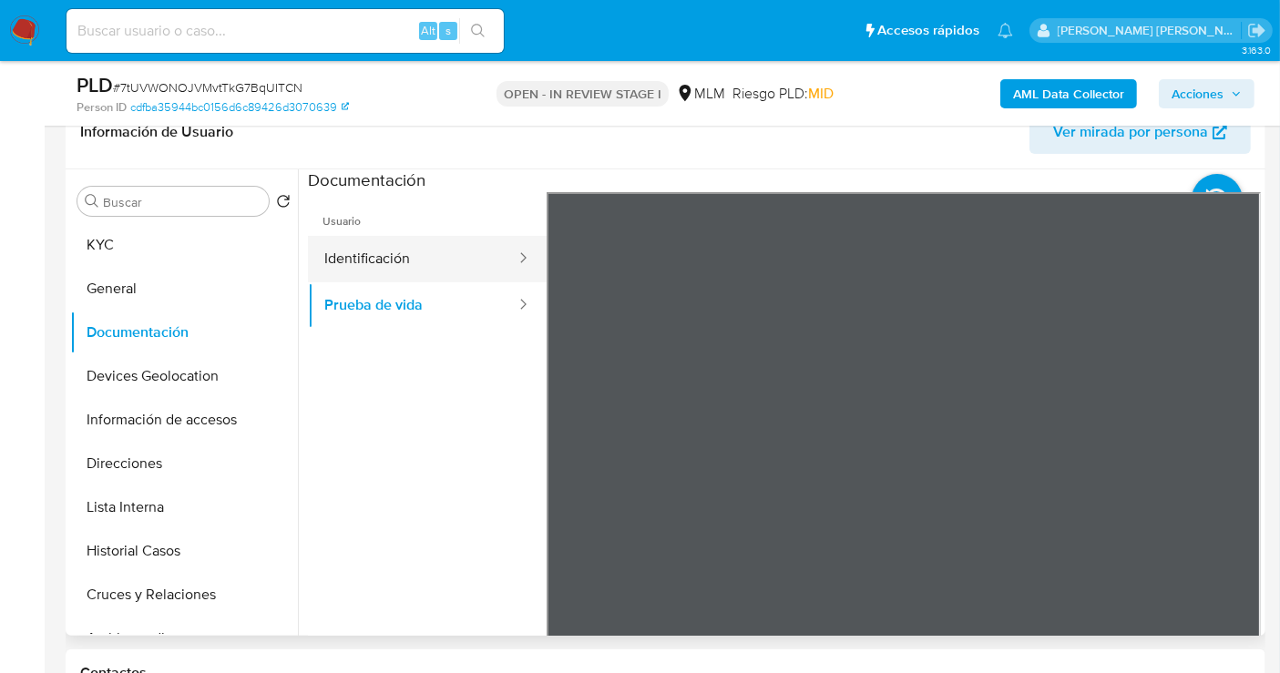
click at [413, 262] on button "Identificación" at bounding box center [412, 259] width 209 height 46
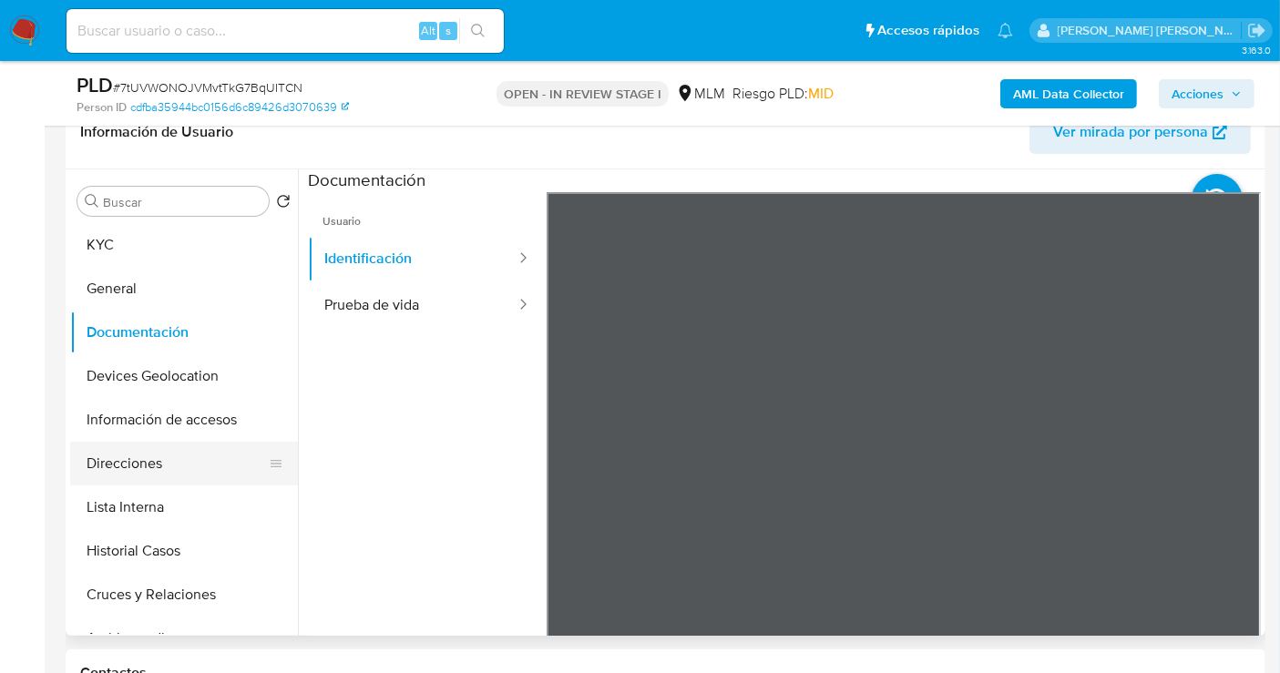
click at [137, 460] on button "Direcciones" at bounding box center [176, 464] width 213 height 44
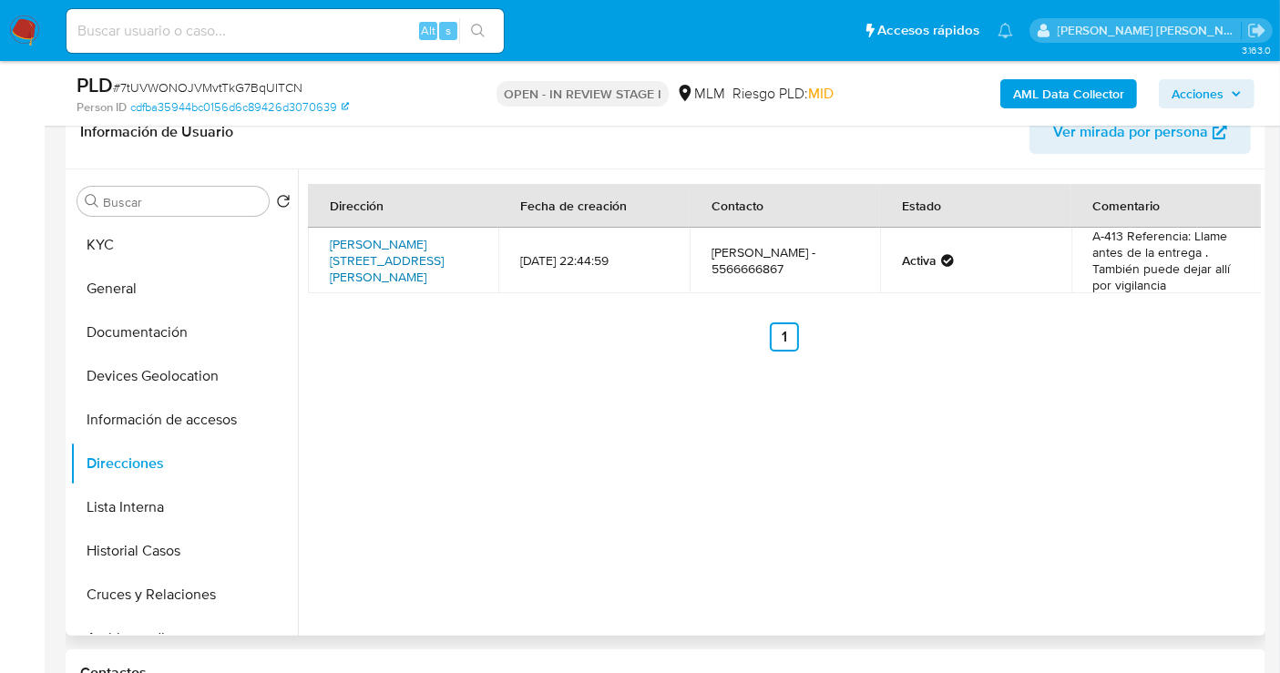
click at [372, 249] on link "Calle Violeta 65, Cuauhtémoc, Distrito Federal, 06300, Mexico 65" at bounding box center [387, 260] width 114 height 51
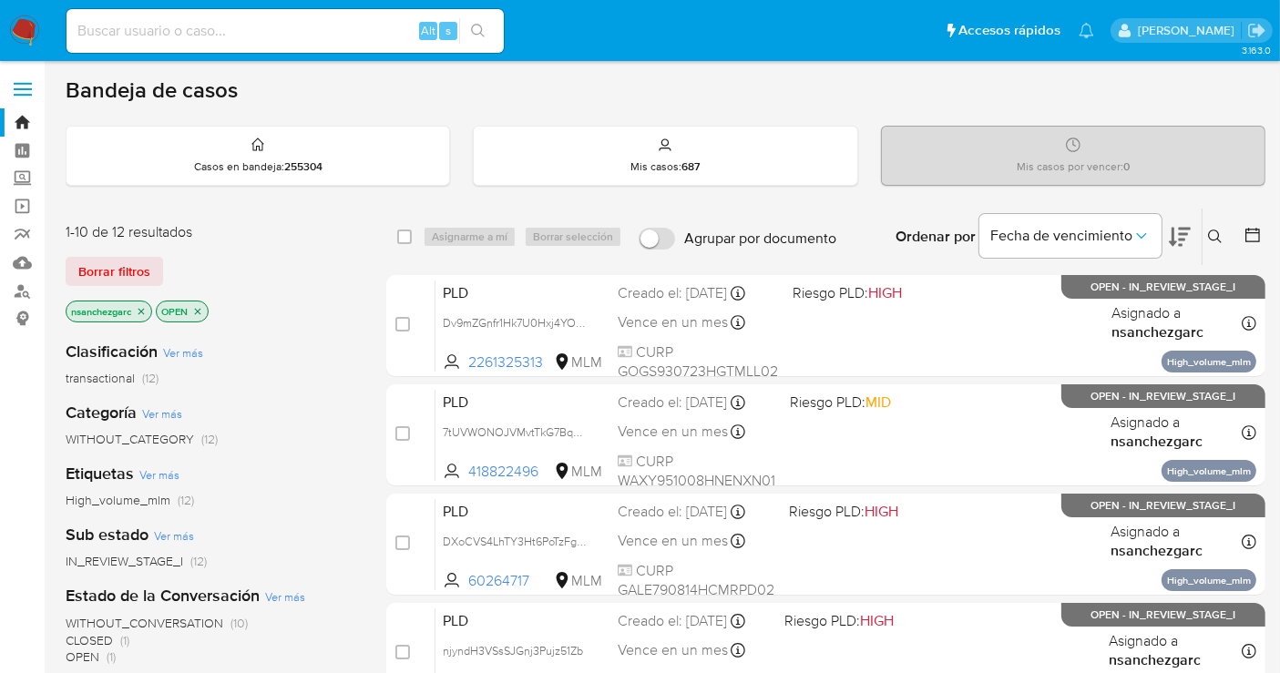
click at [516, 97] on div "Bandeja de casos" at bounding box center [666, 90] width 1200 height 27
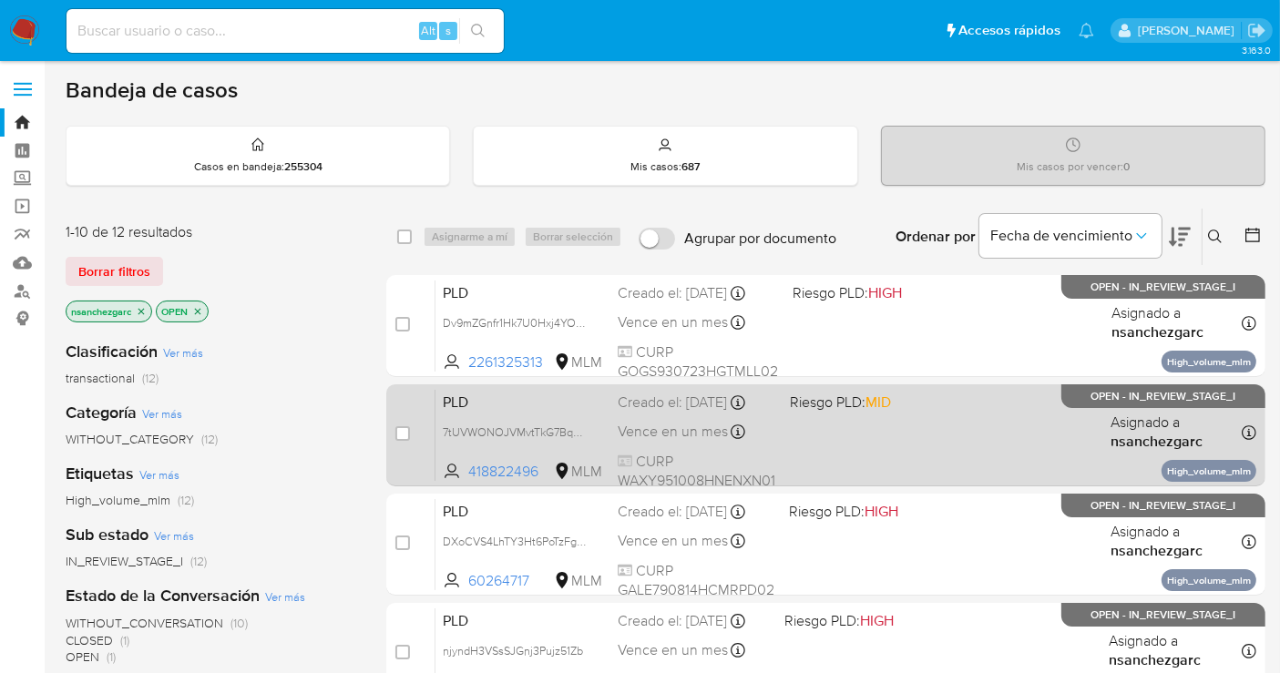
click at [674, 413] on div "Creado el: [DATE] Creado el: [DATE] 02:15:13" at bounding box center [697, 403] width 158 height 20
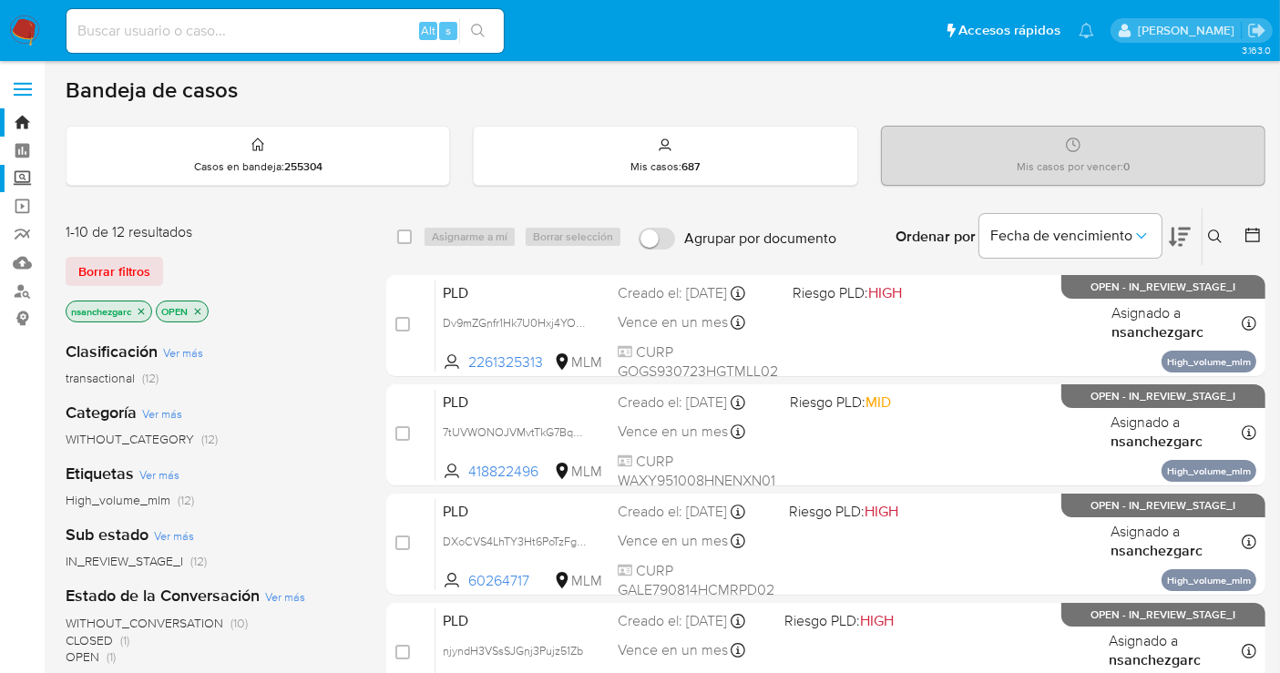
click at [28, 181] on label "Screening" at bounding box center [108, 179] width 217 height 28
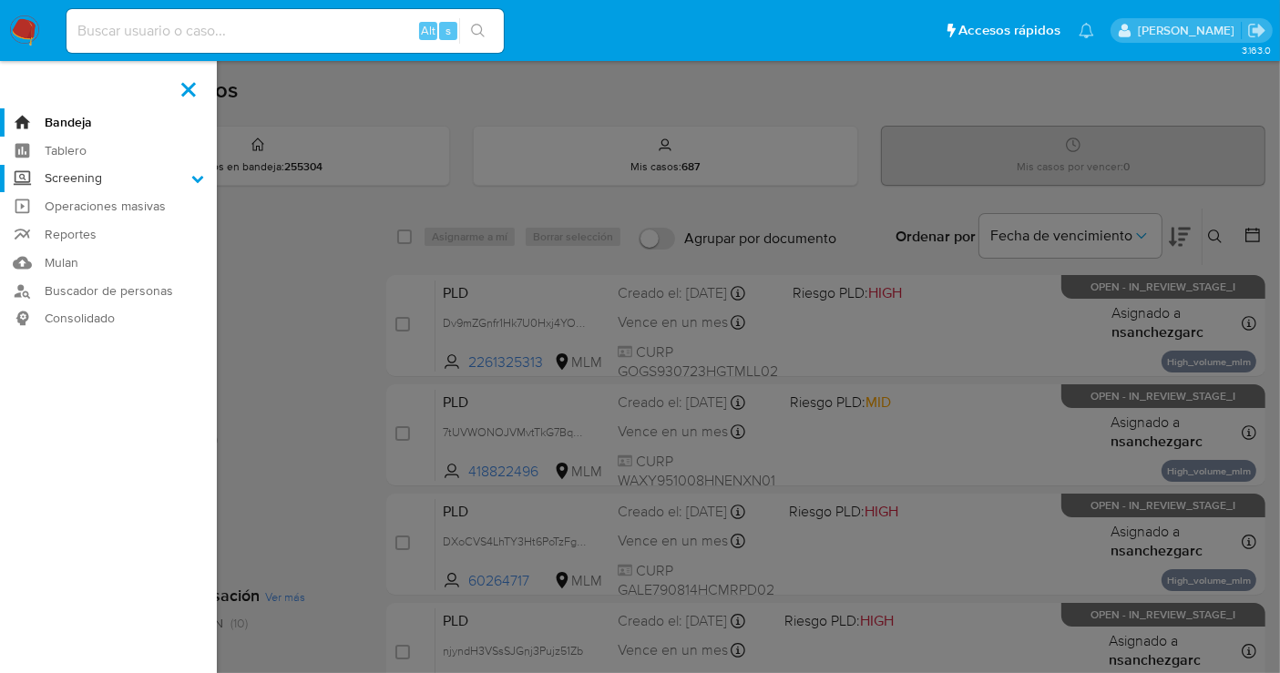
click at [0, 0] on input "Screening" at bounding box center [0, 0] width 0 height 0
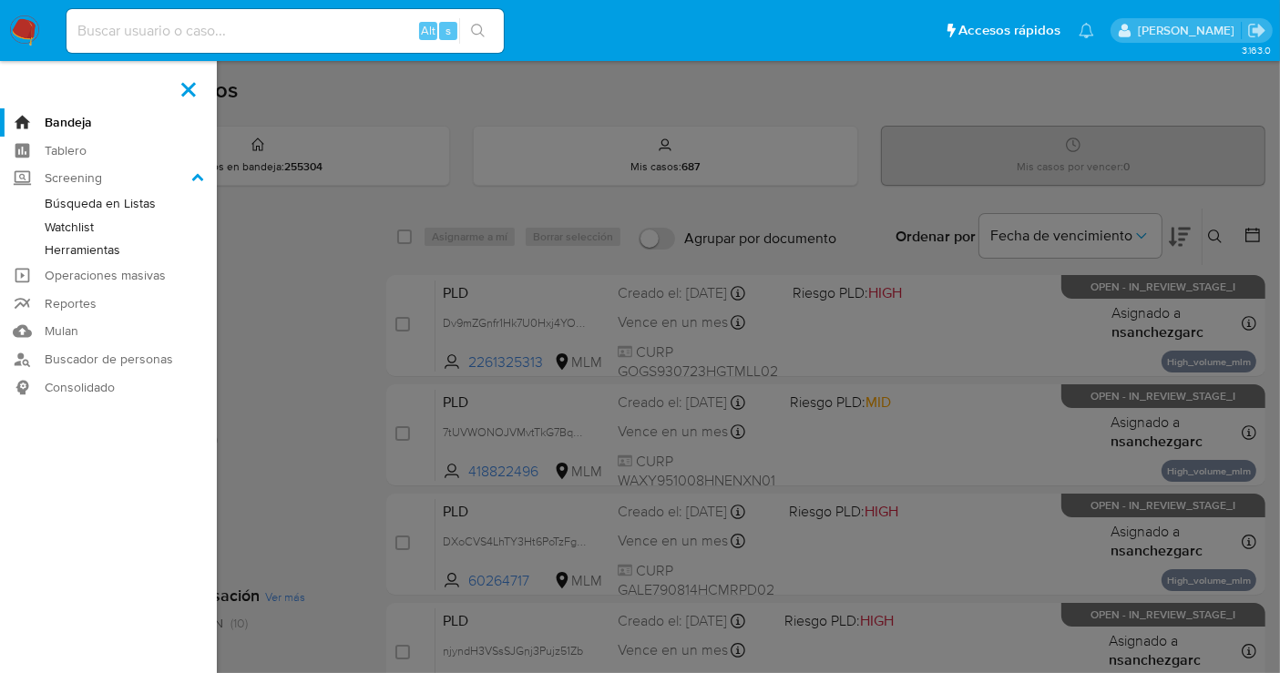
click at [75, 250] on link "Herramientas" at bounding box center [108, 250] width 217 height 23
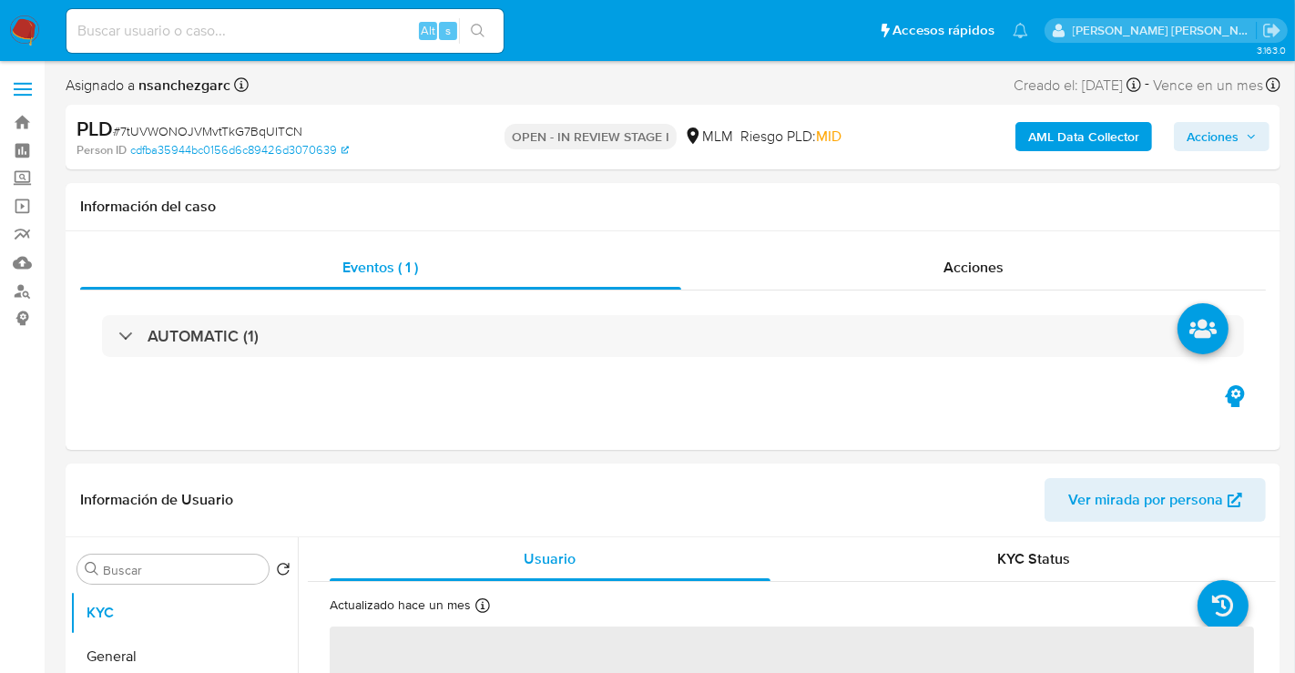
select select "10"
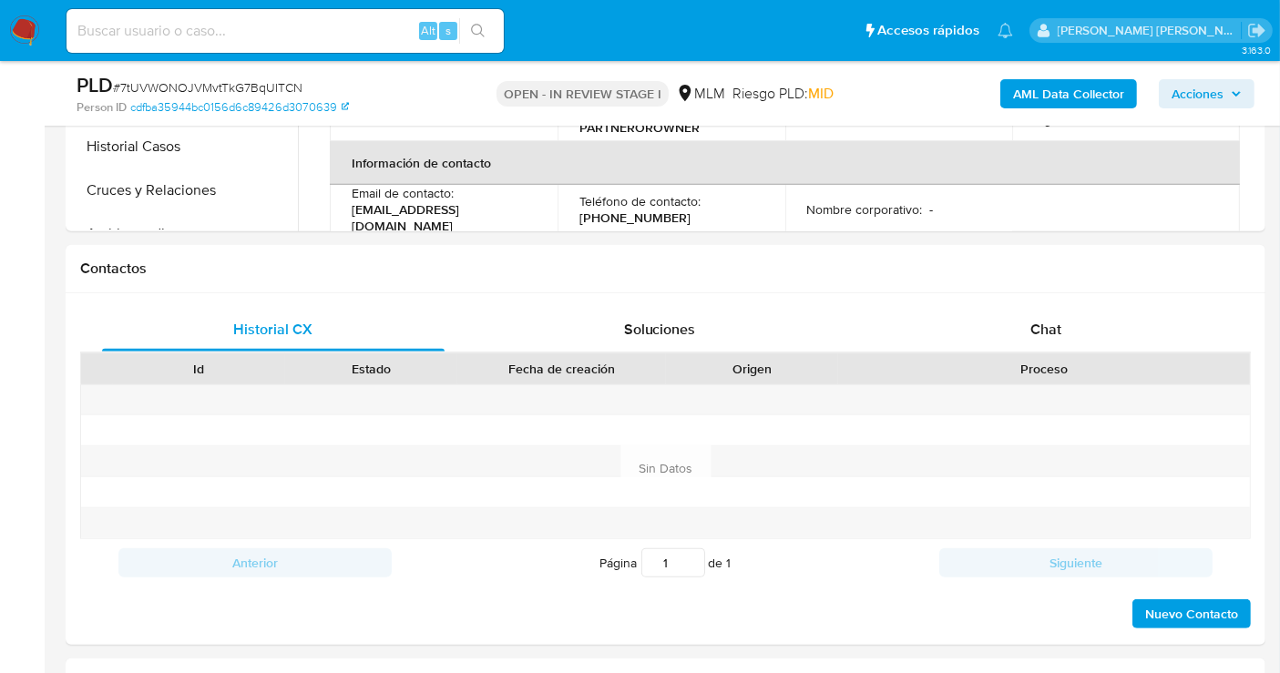
scroll to position [1113, 0]
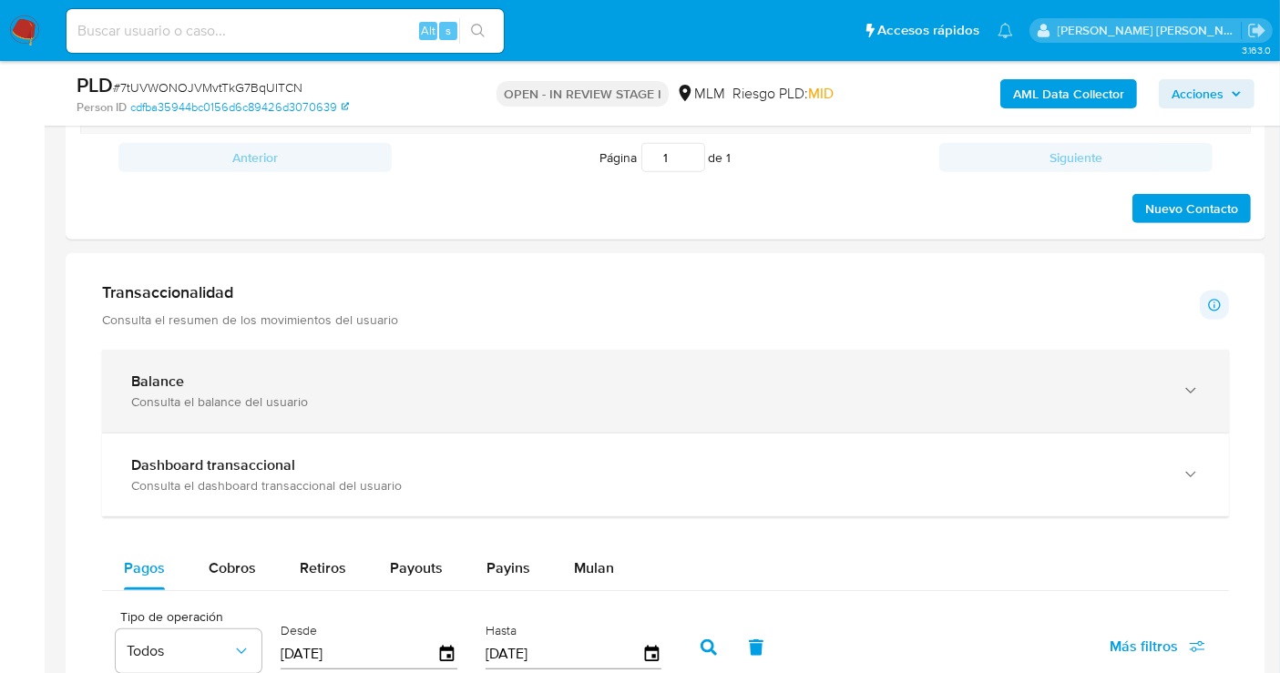
click at [420, 388] on div "Balance Consulta el balance del usuario" at bounding box center [647, 391] width 1032 height 37
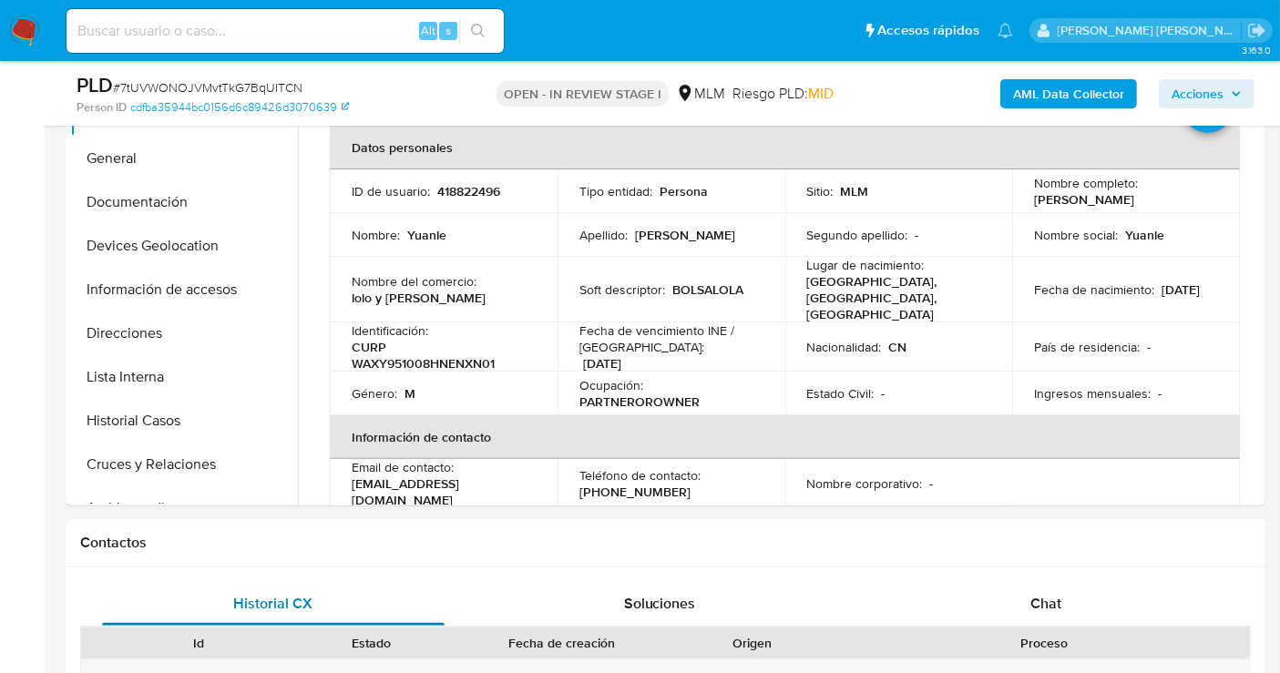
scroll to position [404, 0]
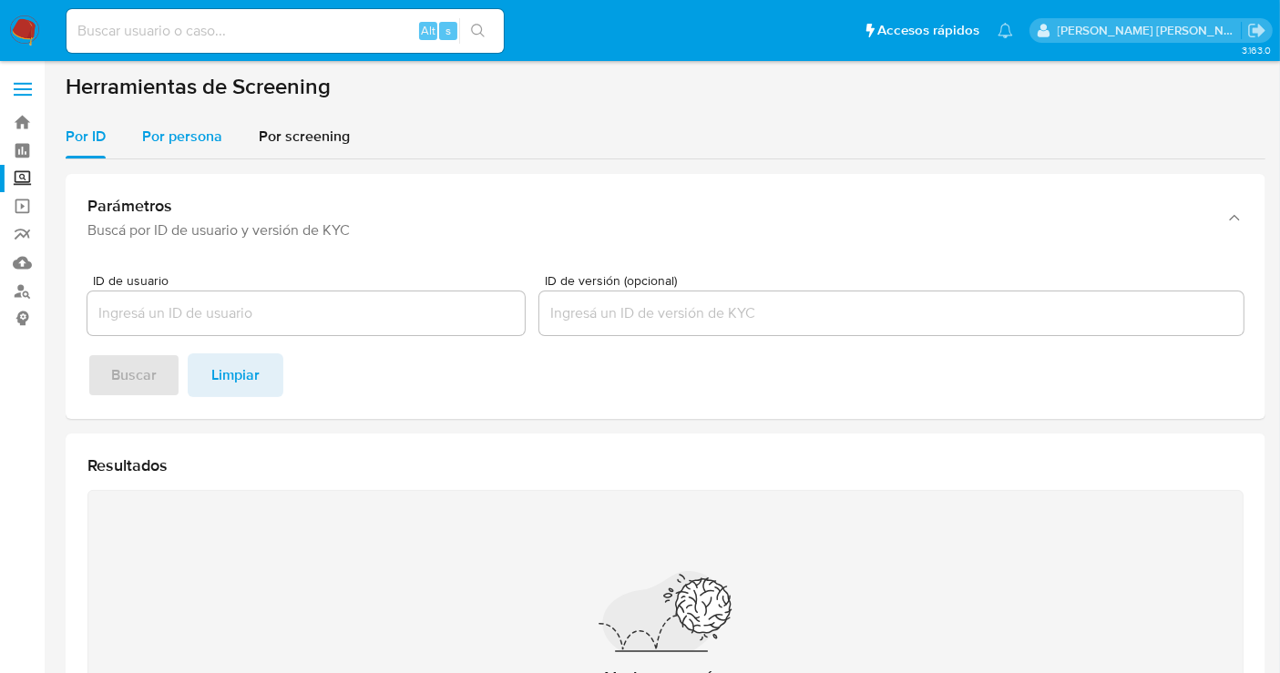
click at [180, 134] on span "Por persona" at bounding box center [182, 136] width 80 height 21
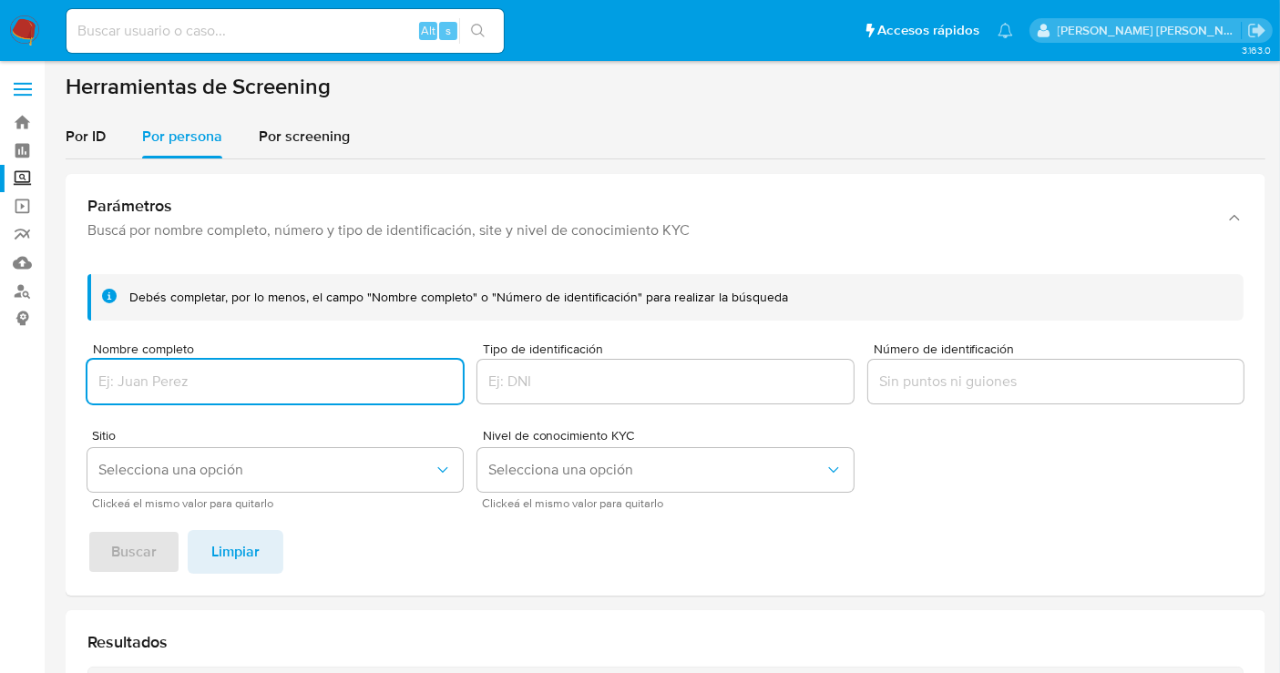
click at [174, 392] on input "Nombre completo" at bounding box center [274, 382] width 375 height 24
paste input "EDGAR YAHIR MURATALLA DOROTEO"
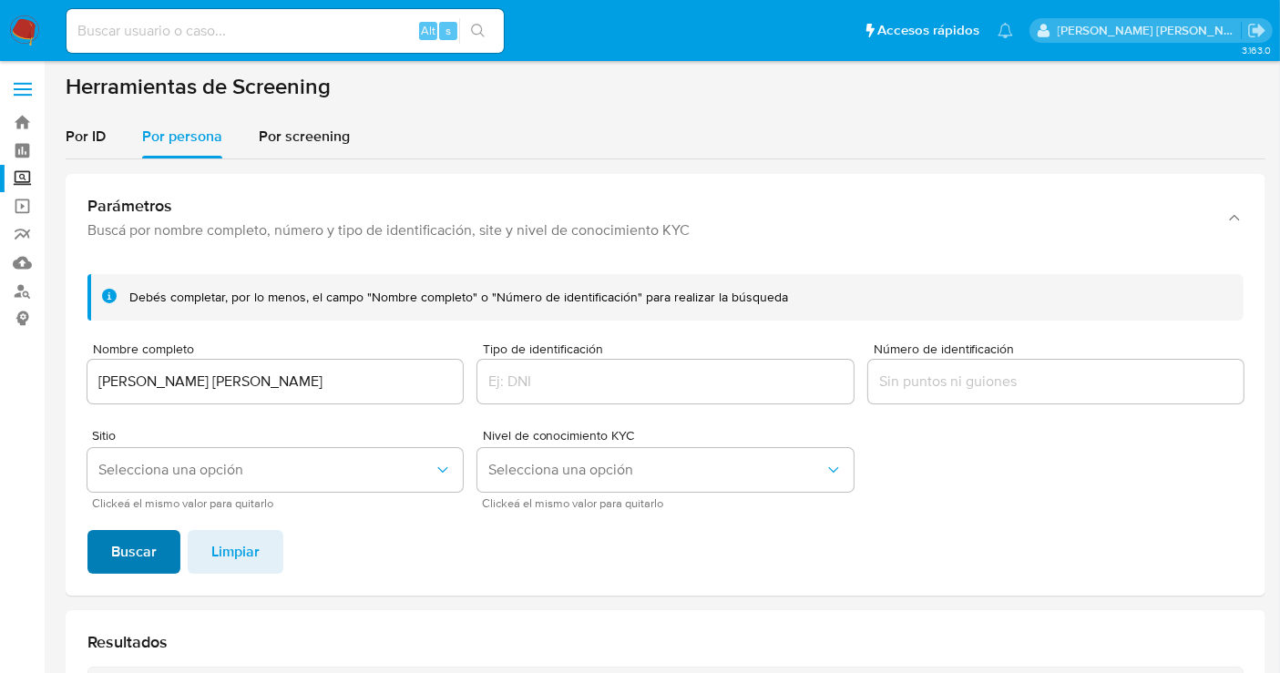
click at [143, 569] on span "Buscar" at bounding box center [134, 552] width 46 height 40
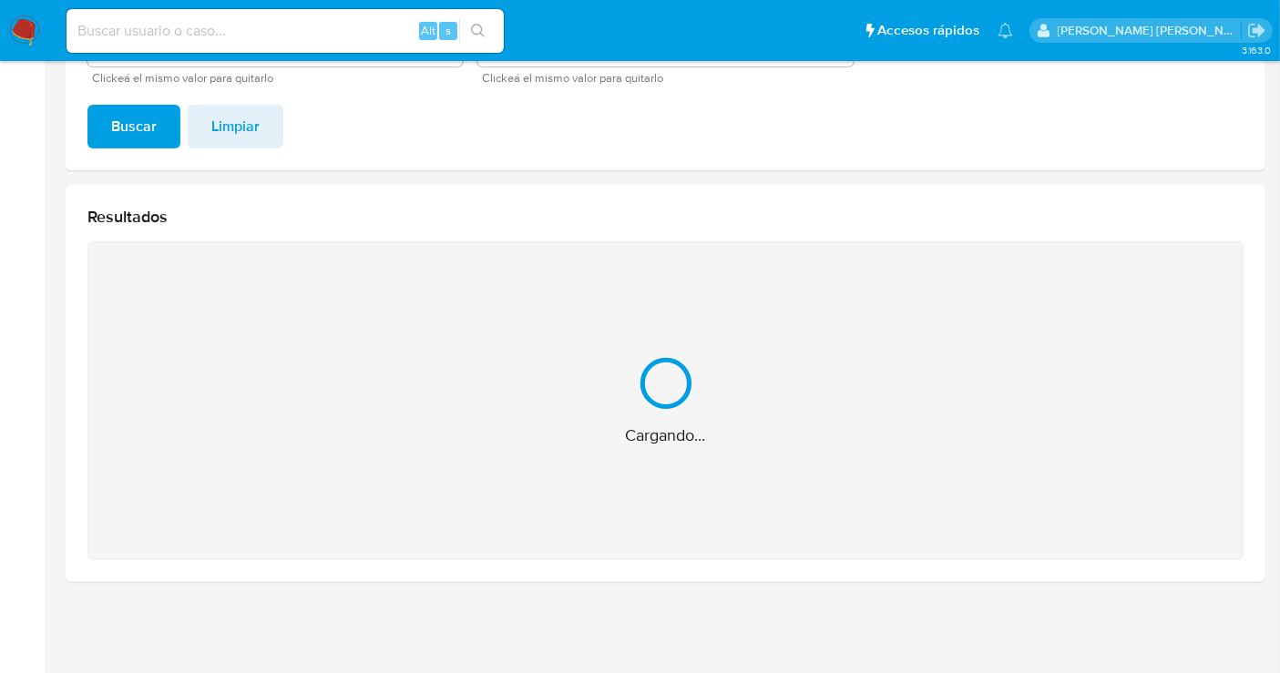
scroll to position [135, 0]
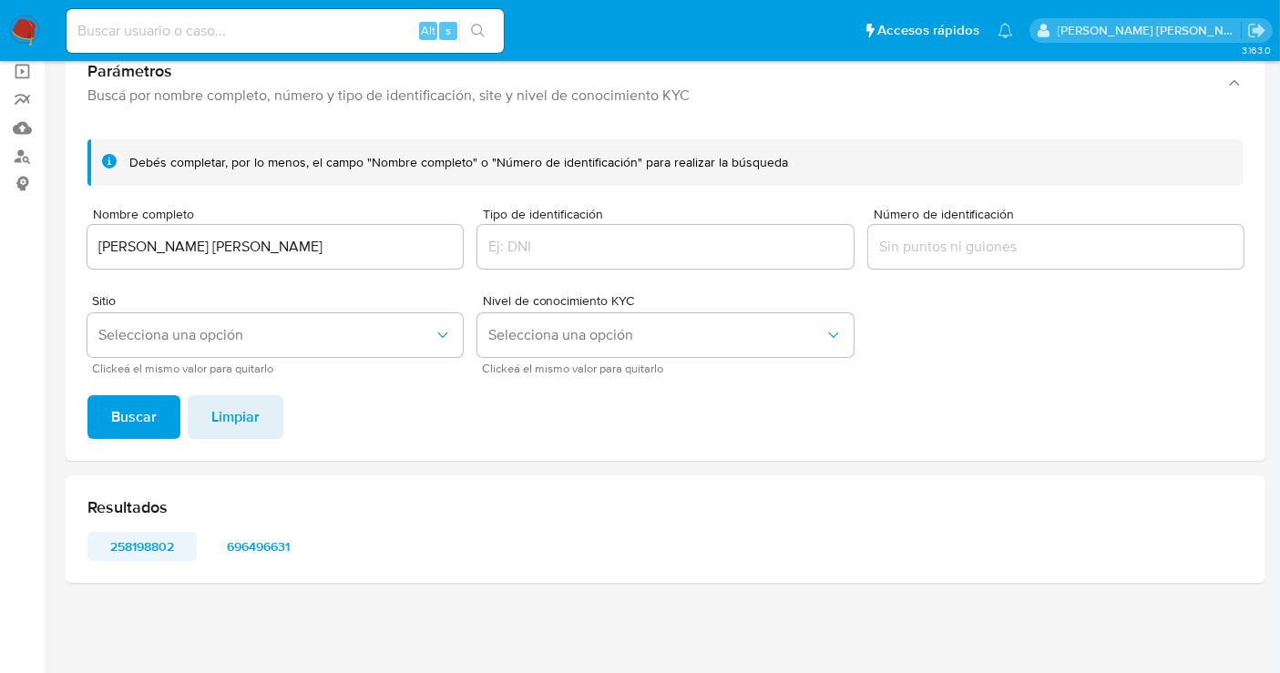
click at [121, 542] on span "258198802" at bounding box center [142, 547] width 84 height 26
click at [260, 545] on span "696496631" at bounding box center [259, 547] width 84 height 26
click at [123, 546] on span "258198802" at bounding box center [142, 547] width 84 height 26
click at [238, 240] on input "EDGAR YAHIR MURATALLA DOROTEO" at bounding box center [274, 247] width 375 height 24
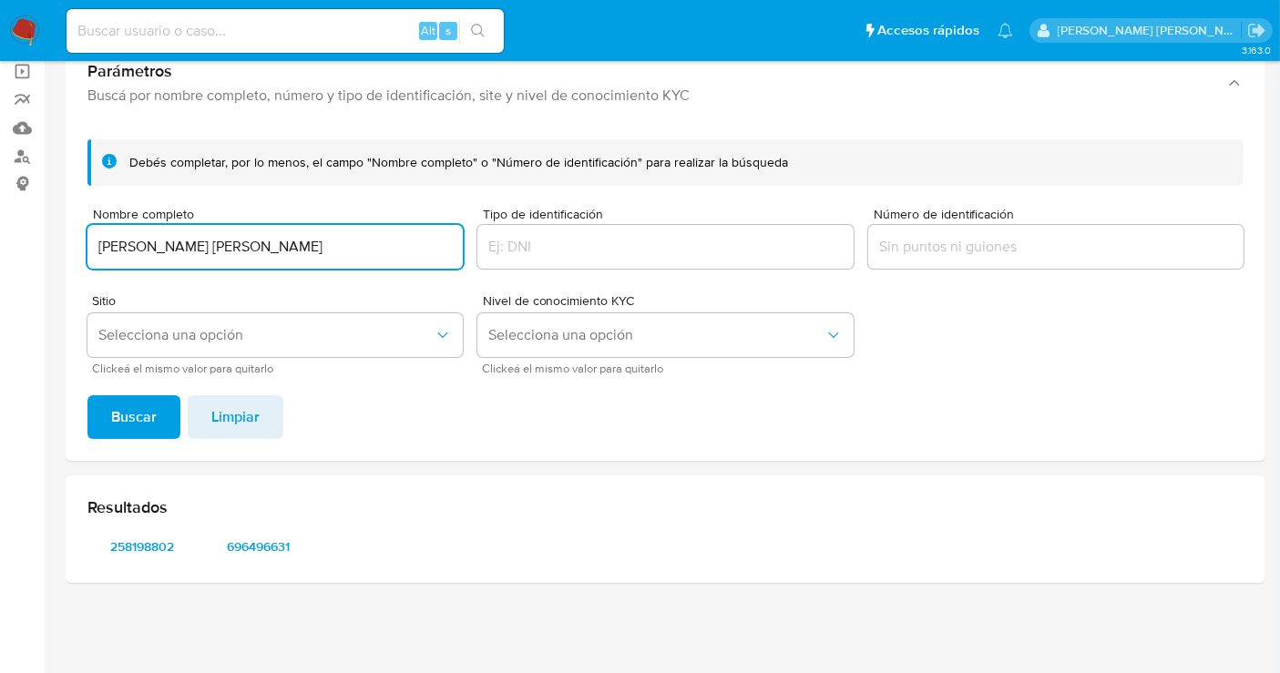
click at [238, 240] on input "EDGAR YAHIR MURATALLA DOROTEO" at bounding box center [274, 247] width 375 height 24
type input "LEI ZHU"
click at [112, 420] on span "Buscar" at bounding box center [134, 417] width 46 height 40
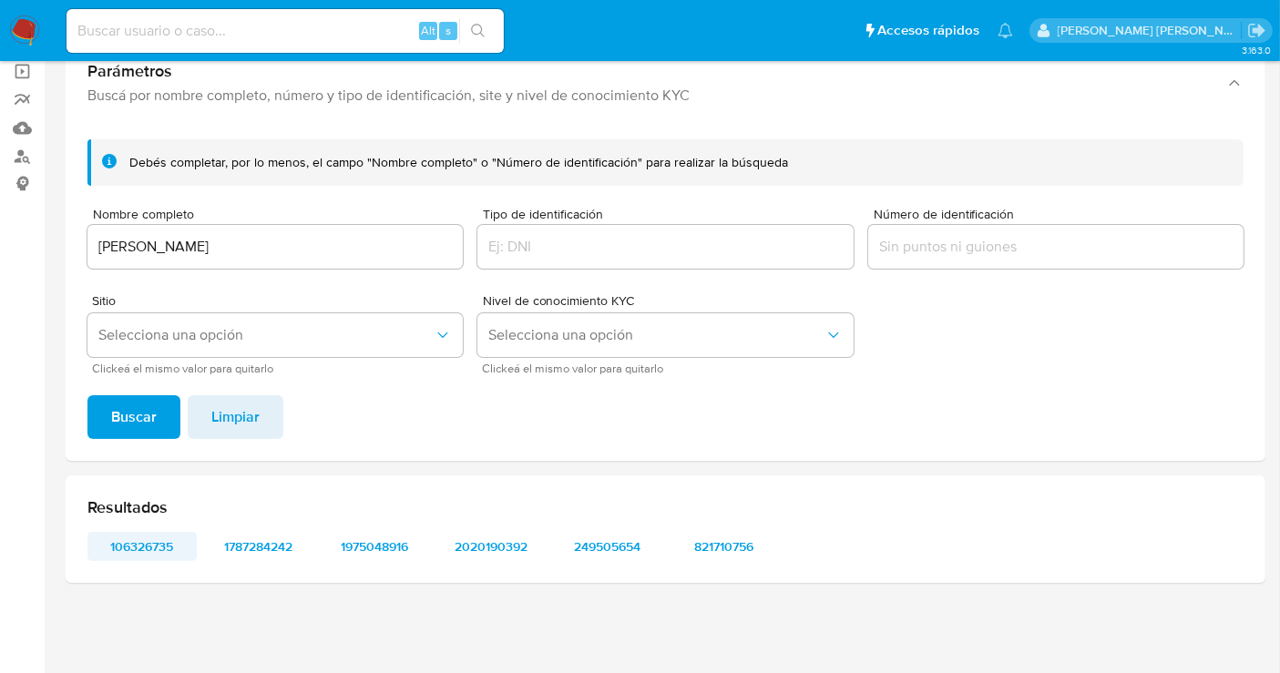
click at [149, 546] on span "106326735" at bounding box center [142, 547] width 84 height 26
click at [257, 546] on span "1787284242" at bounding box center [259, 547] width 84 height 26
click at [391, 541] on span "1975048916" at bounding box center [374, 547] width 84 height 26
click at [593, 539] on span "249505654" at bounding box center [608, 547] width 84 height 26
click at [732, 556] on span "821710756" at bounding box center [723, 547] width 84 height 26
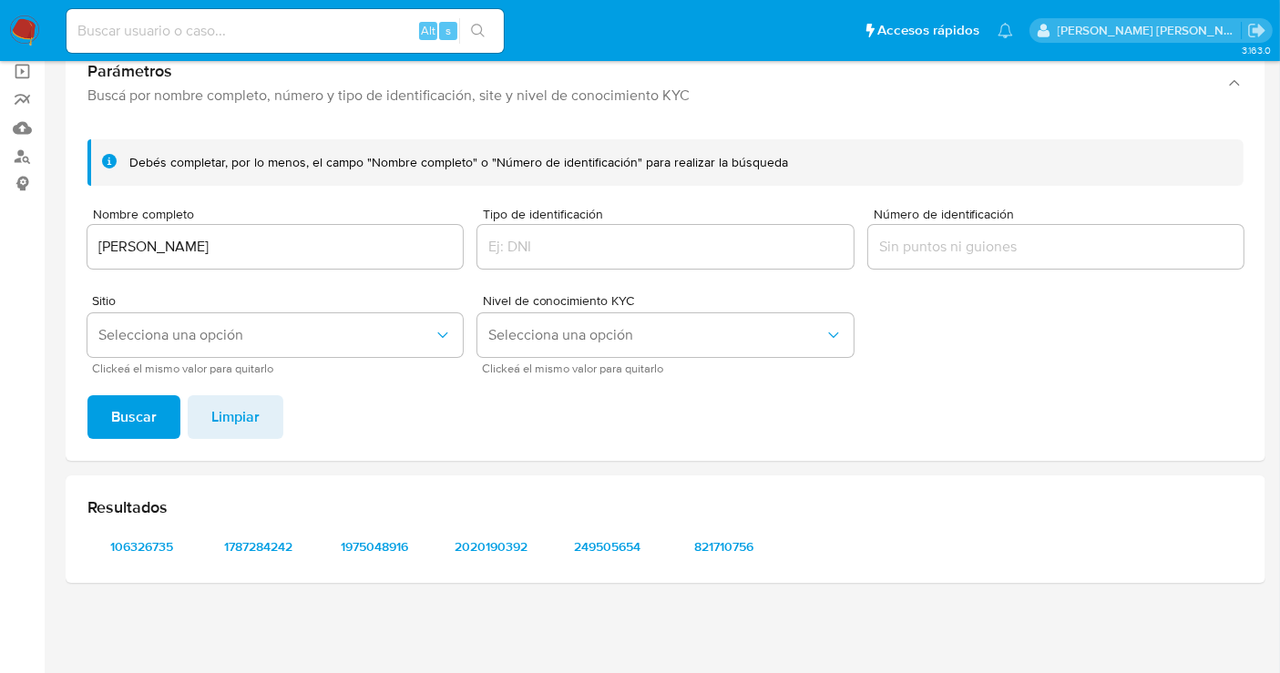
click at [121, 252] on input "LEI ZHU" at bounding box center [274, 247] width 375 height 24
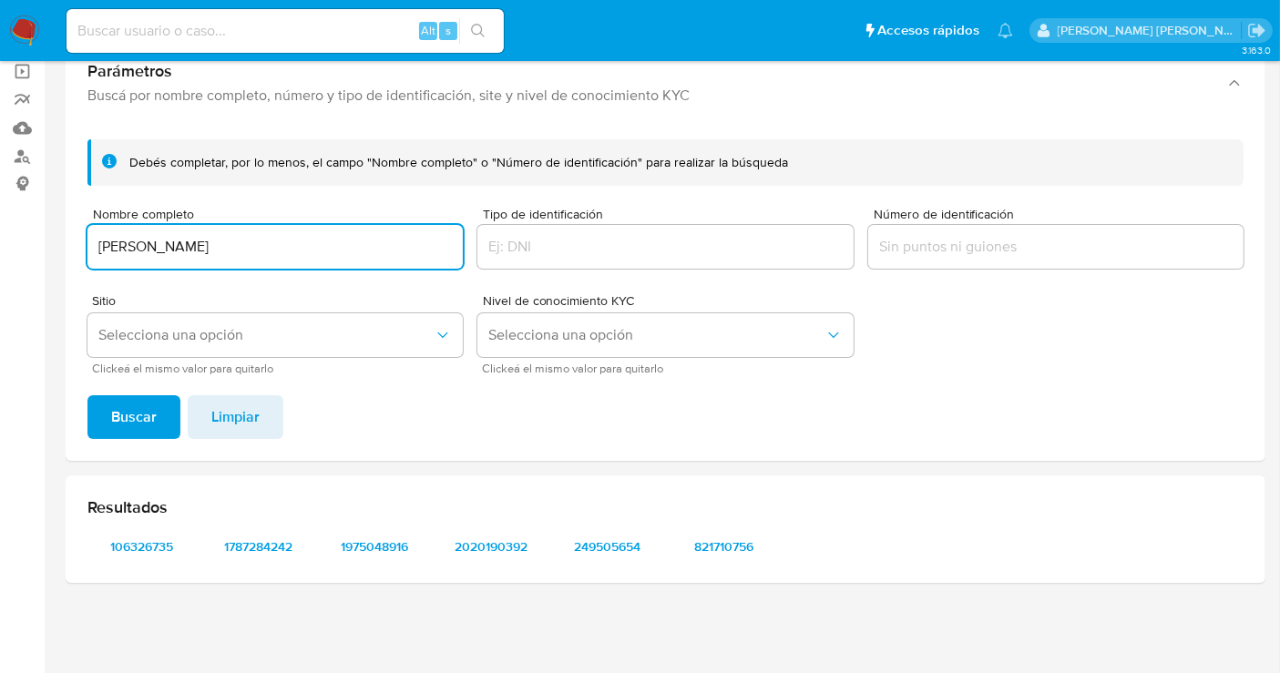
click at [121, 252] on input "LEI ZHU" at bounding box center [274, 247] width 375 height 24
type input "ANDREA DESIRE GAYOSO CUEVAS"
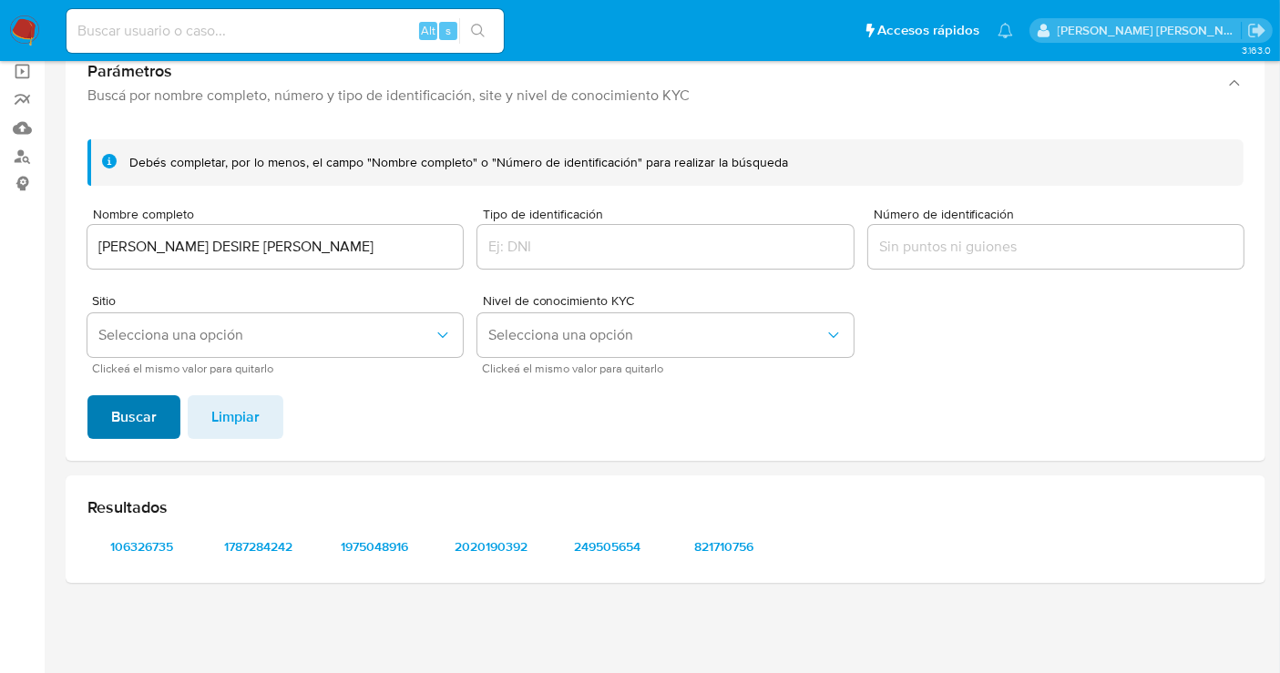
click at [122, 410] on span "Buscar" at bounding box center [134, 417] width 46 height 40
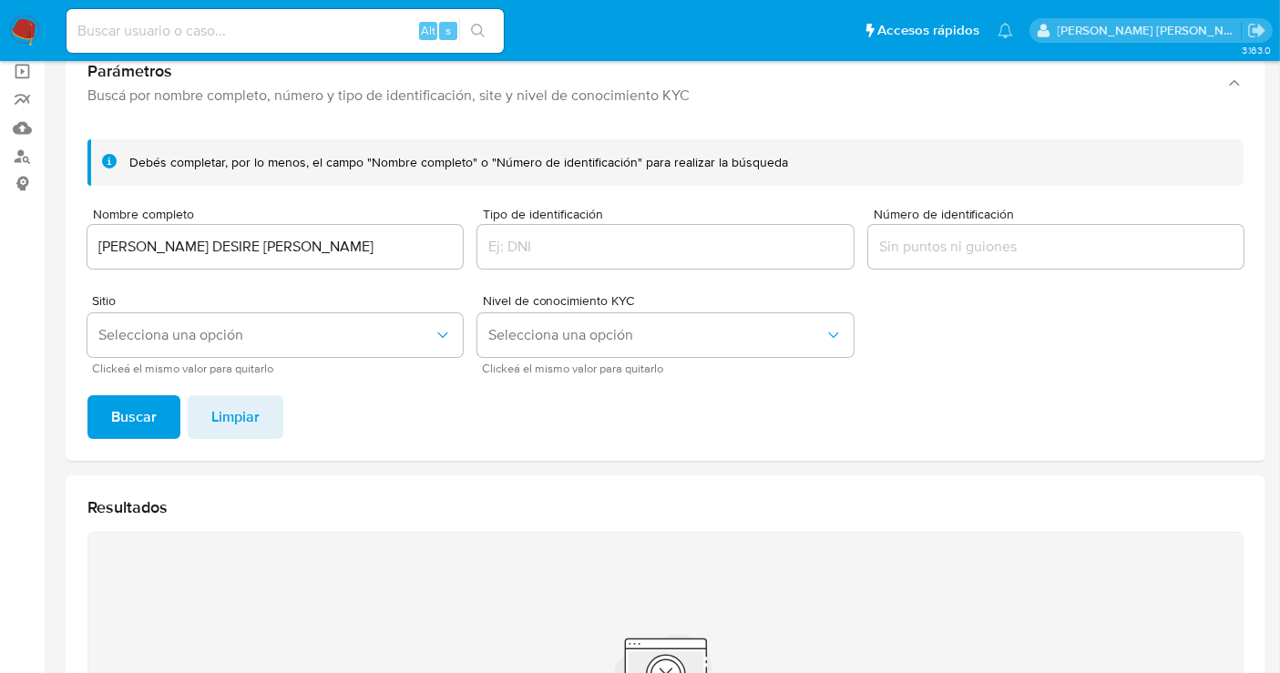
click at [260, 228] on div "ANDREA DESIRE GAYOSO CUEVAS" at bounding box center [274, 247] width 375 height 44
drag, startPoint x: 261, startPoint y: 228, endPoint x: 239, endPoint y: 243, distance: 27.5
click at [257, 232] on div "ANDREA DESIRE GAYOSO CUEVAS" at bounding box center [274, 247] width 375 height 44
click at [239, 243] on input "ANDREA DESIRE GAYOSO CUEVAS" at bounding box center [274, 247] width 375 height 24
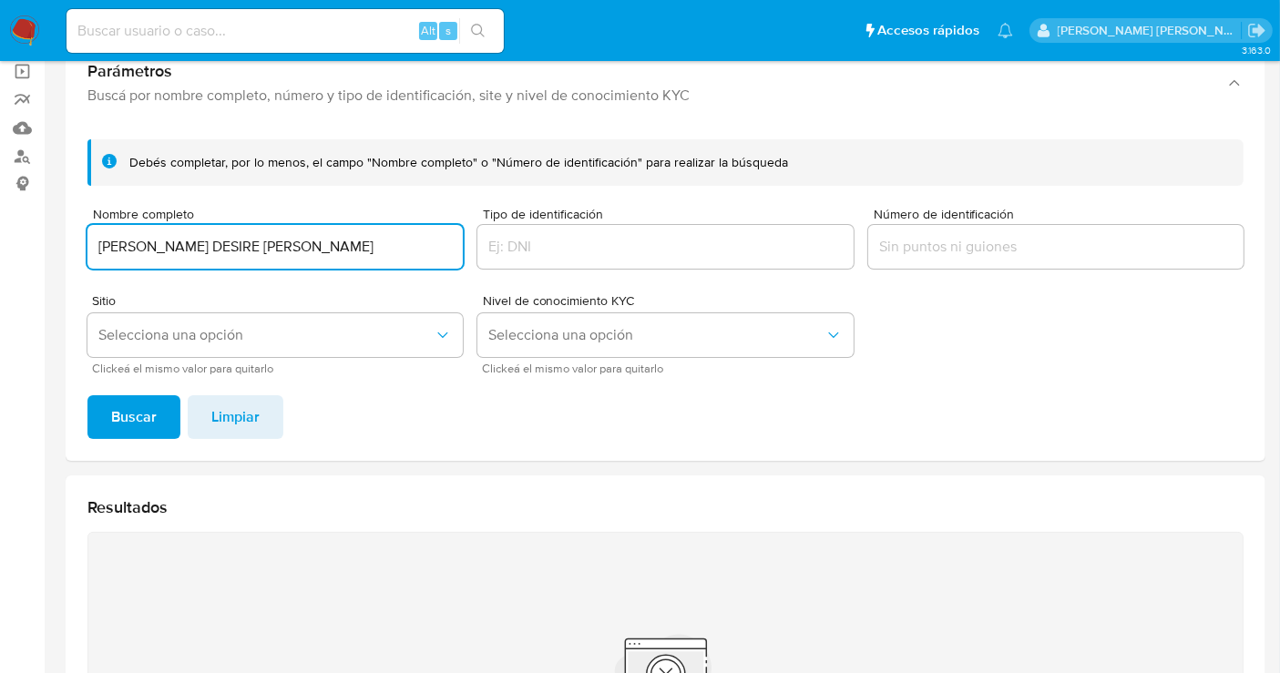
click at [239, 243] on input "ANDREA DESIRE GAYOSO CUEVAS" at bounding box center [274, 247] width 375 height 24
drag, startPoint x: 254, startPoint y: 247, endPoint x: 0, endPoint y: 240, distance: 254.2
click at [0, 240] on section "Bandeja Tablero Screening Búsqueda en Listas Watchlist Herramientas Operaciones…" at bounding box center [640, 414] width 1280 height 1099
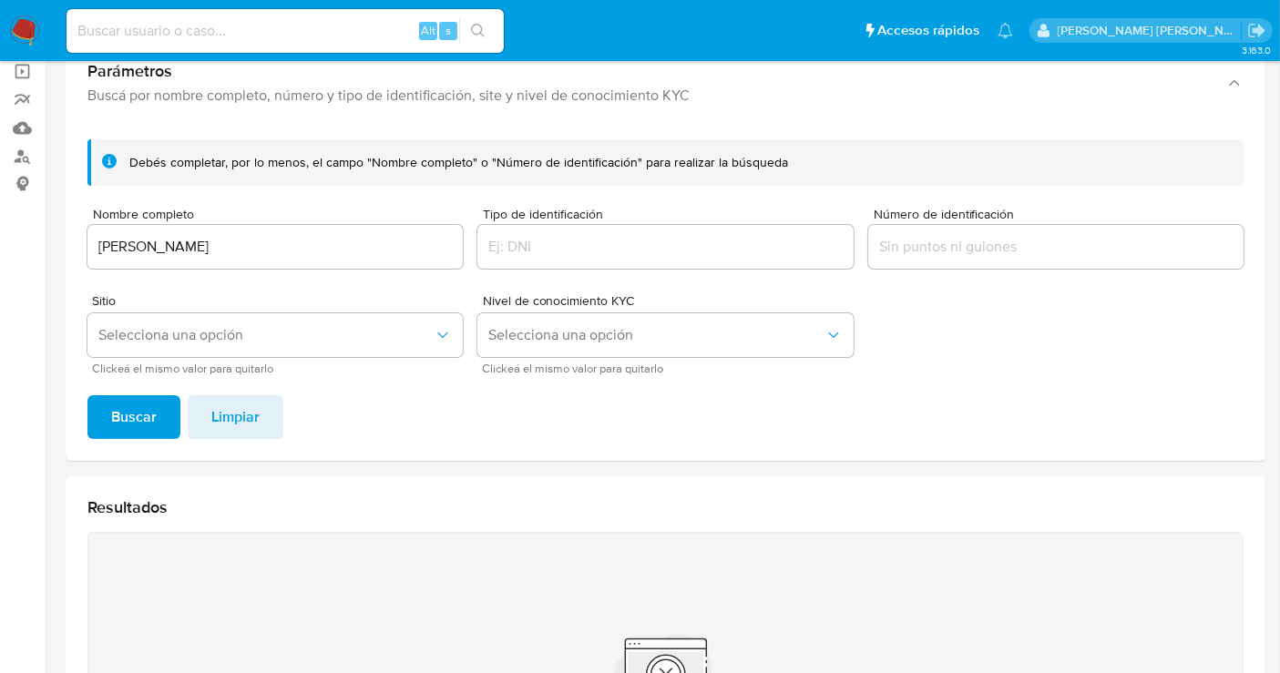
click at [129, 411] on span "Buscar" at bounding box center [134, 417] width 46 height 40
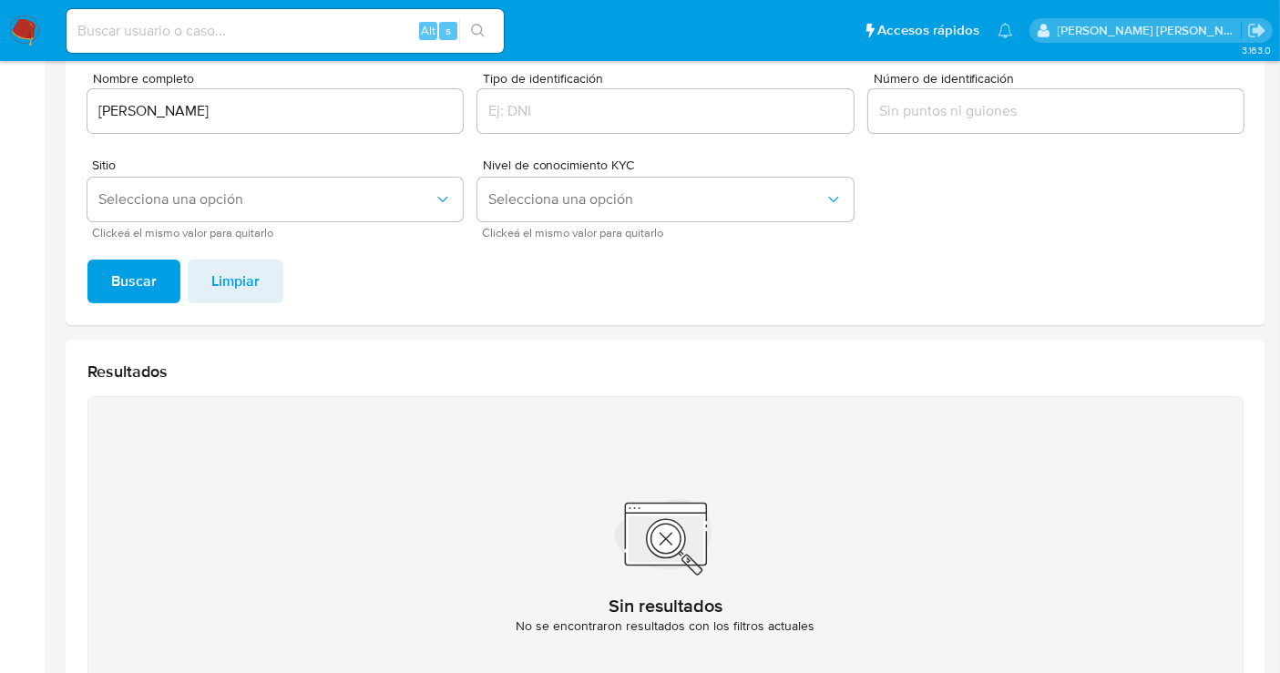
scroll to position [122, 0]
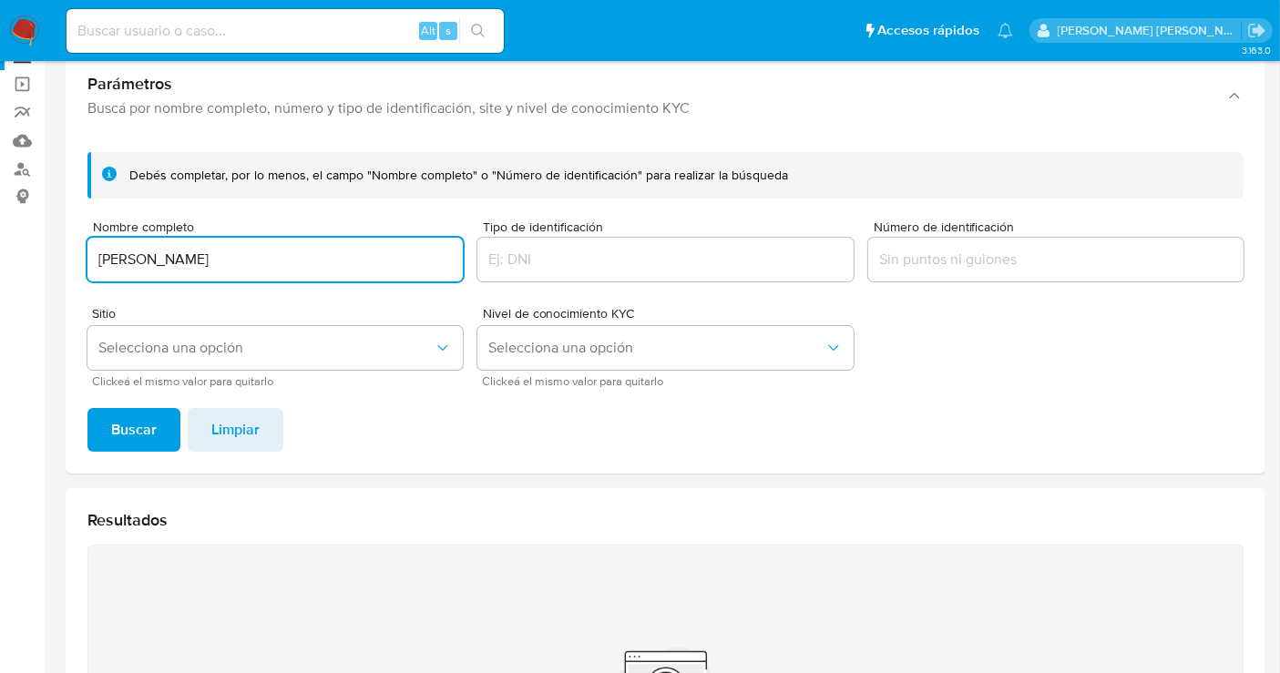
click at [206, 260] on input "BERNARDO SANTILLAN LOPEZ" at bounding box center [274, 260] width 375 height 24
click at [301, 252] on input "BERNARDO LOPEZ" at bounding box center [274, 260] width 375 height 24
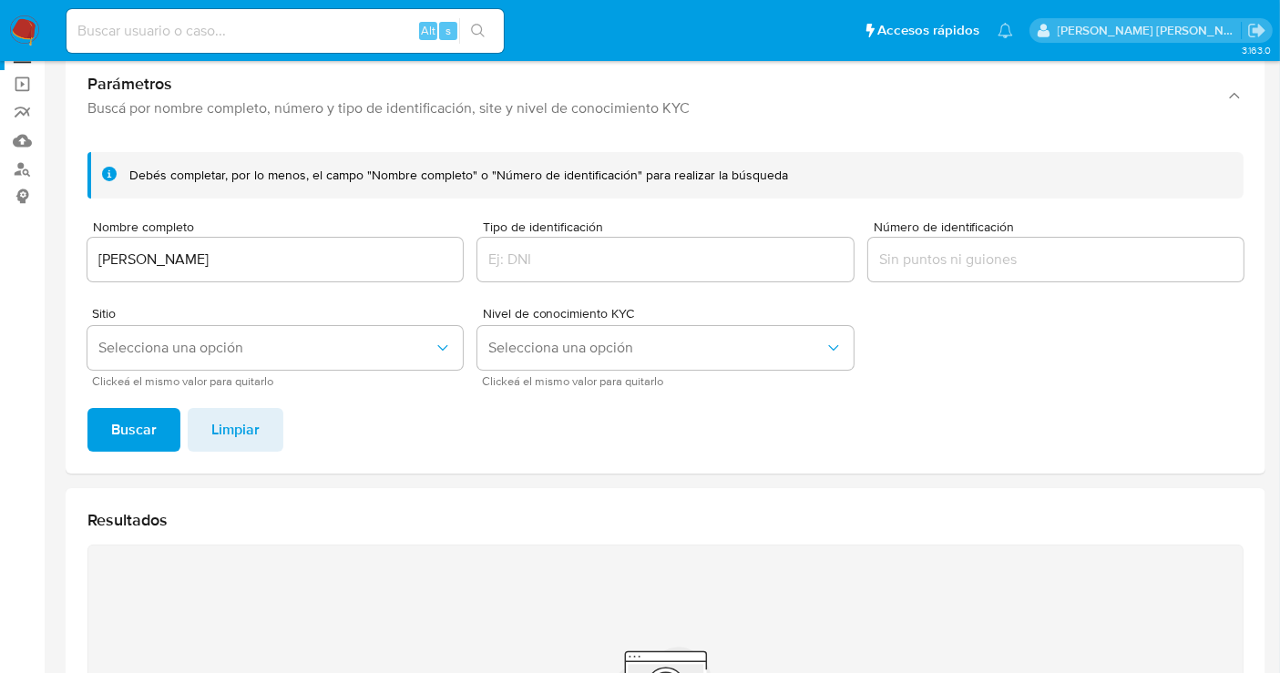
click at [117, 419] on span "Buscar" at bounding box center [134, 430] width 46 height 40
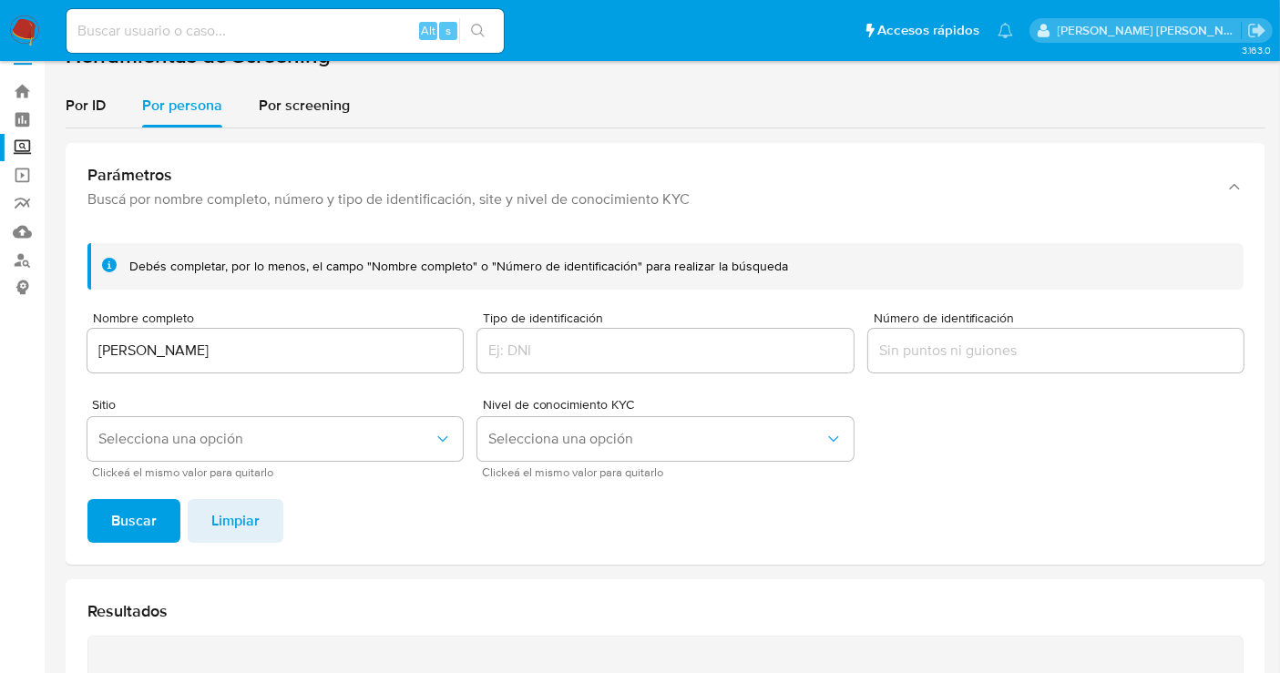
scroll to position [20, 0]
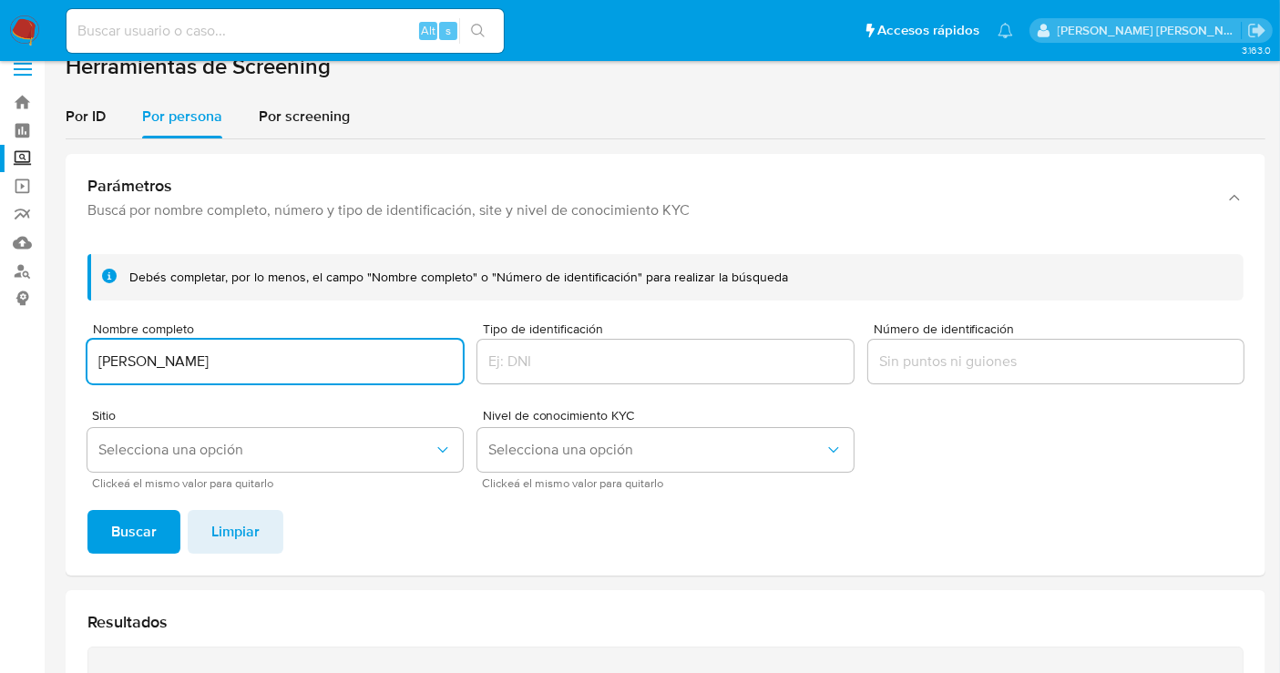
click at [192, 366] on input "BERNARDO LOPEZ SANTILLAN" at bounding box center [274, 362] width 375 height 24
click at [285, 352] on input "BERNARDO SANTILLAN" at bounding box center [274, 362] width 375 height 24
click at [138, 519] on span "Buscar" at bounding box center [134, 532] width 46 height 40
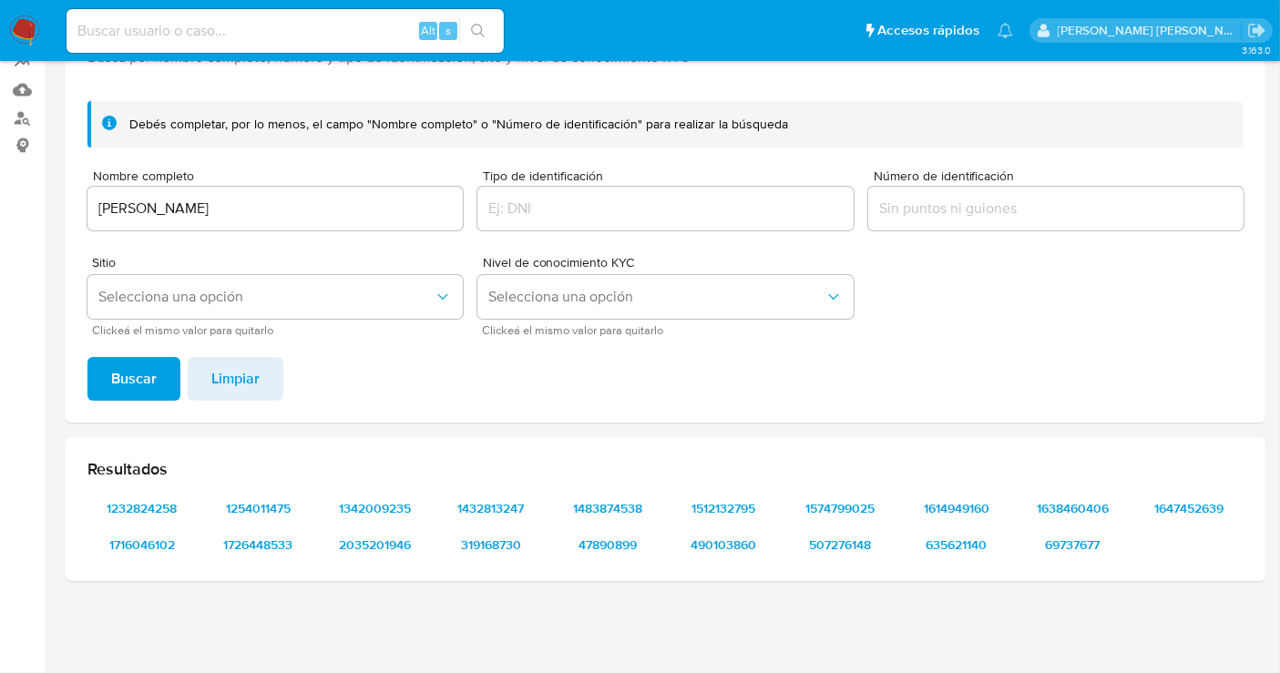
scroll to position [171, 0]
click at [138, 519] on span "1232824258" at bounding box center [142, 510] width 84 height 26
click at [260, 507] on span "1254011475" at bounding box center [259, 510] width 84 height 26
click at [374, 508] on span "1342009235" at bounding box center [374, 510] width 84 height 26
click at [1048, 545] on span "69737677" at bounding box center [1073, 547] width 84 height 26
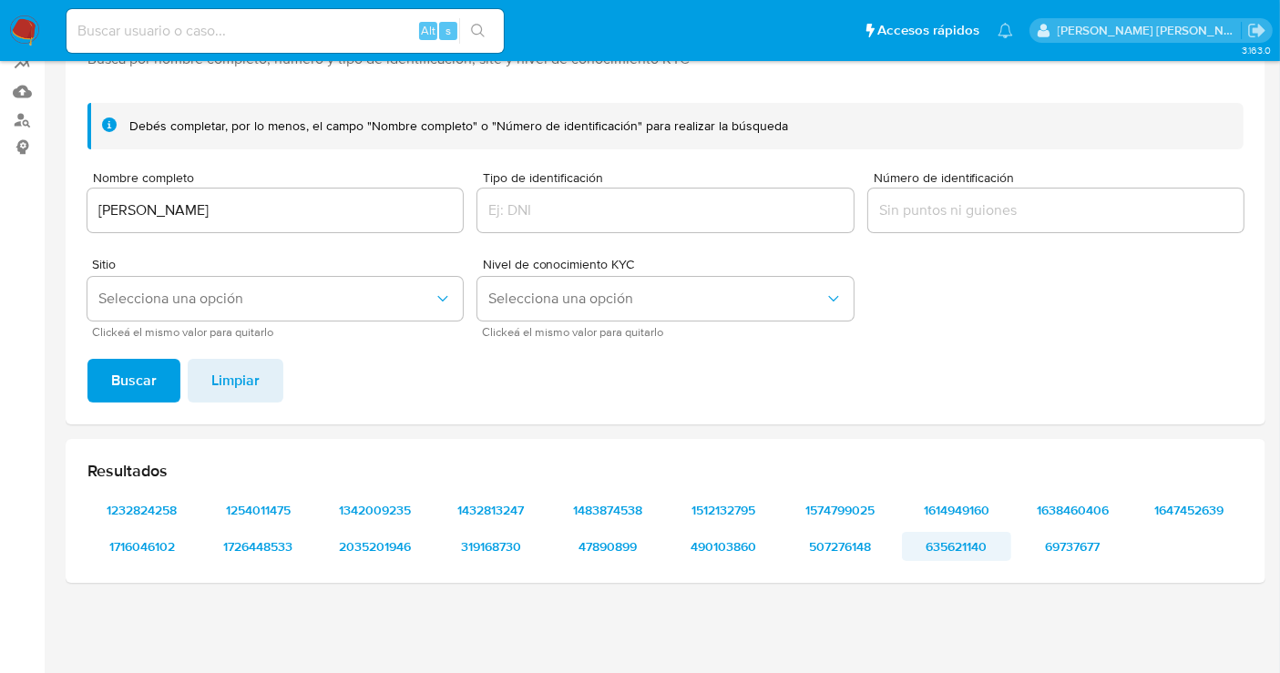
click at [940, 539] on span "635621140" at bounding box center [956, 547] width 84 height 26
drag, startPoint x: 286, startPoint y: 228, endPoint x: 108, endPoint y: 225, distance: 177.6
click at [108, 225] on div "BERNARDO SANTILLAN" at bounding box center [274, 211] width 375 height 44
click at [114, 220] on input "BERNARDO SANTILLAN" at bounding box center [274, 211] width 375 height 24
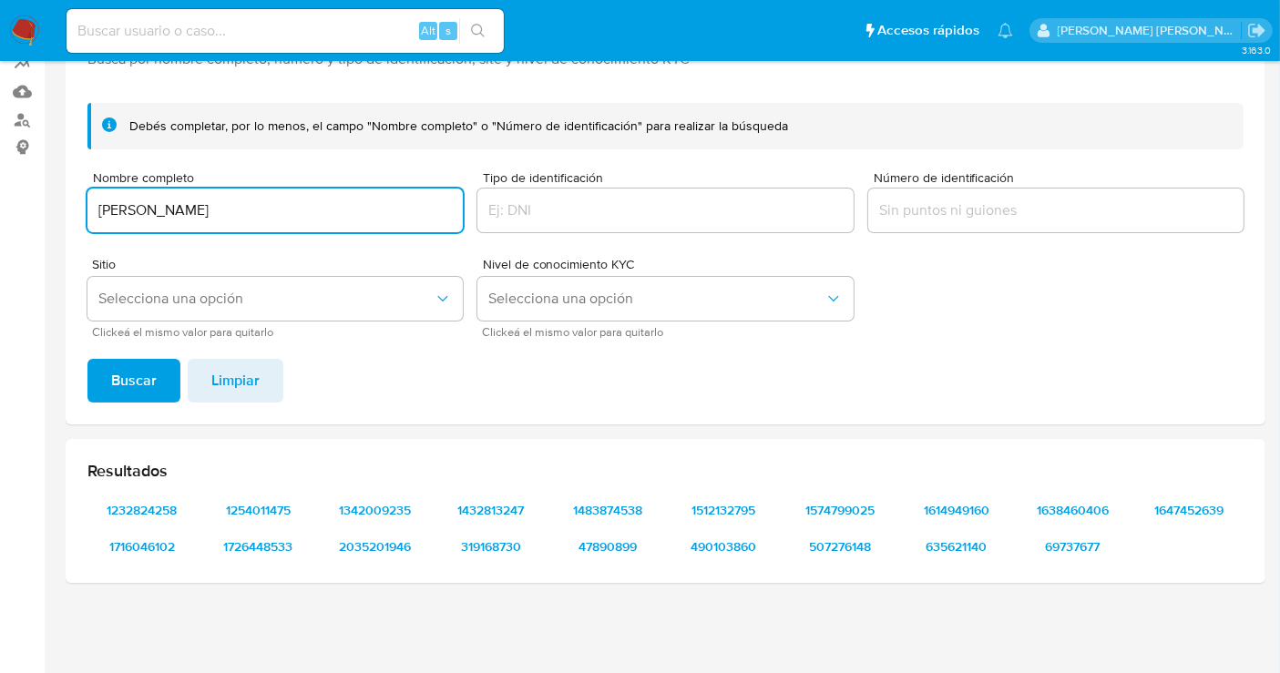
click at [114, 220] on input "BERNARDO SANTILLAN" at bounding box center [274, 211] width 375 height 24
type input "OSCAR PEREZ TINAJERO"
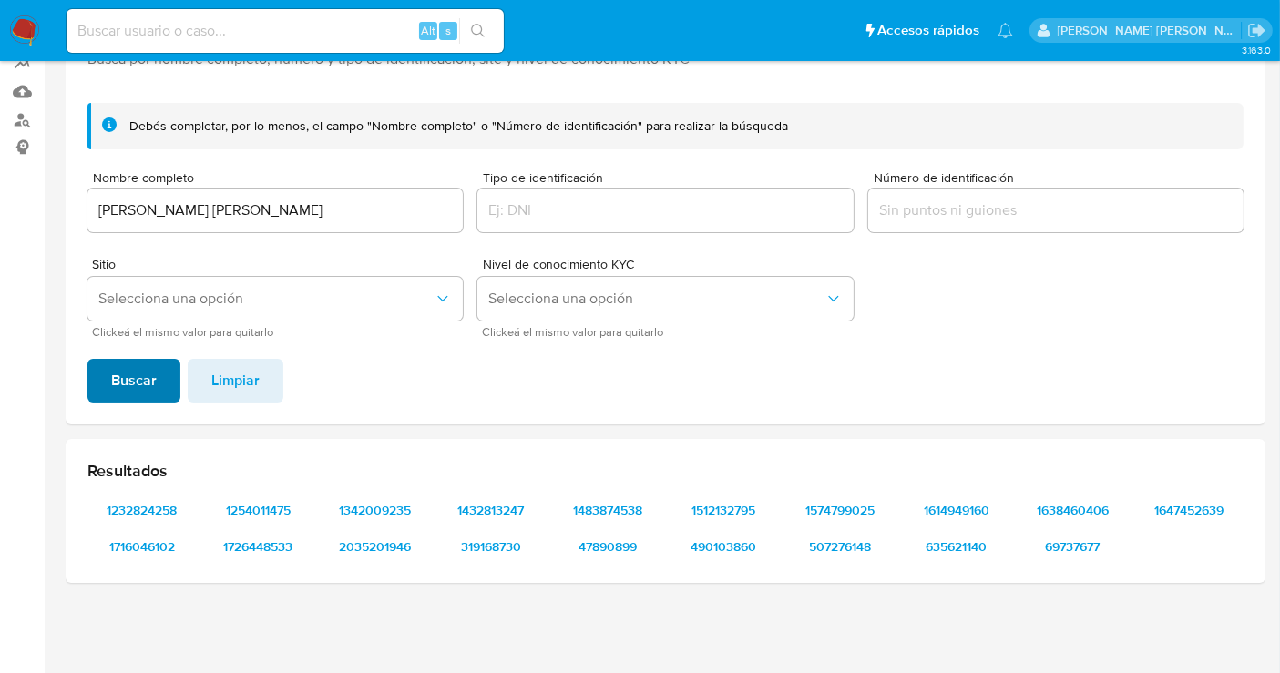
click at [141, 389] on span "Buscar" at bounding box center [134, 381] width 46 height 40
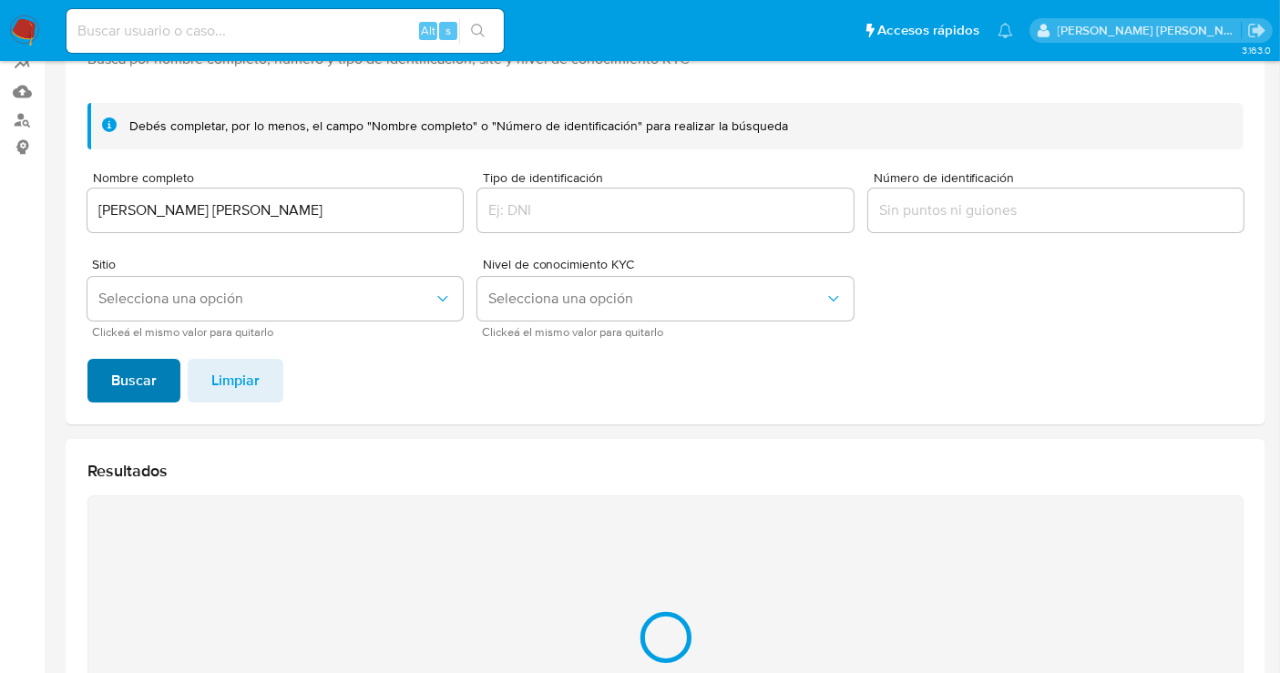
scroll to position [135, 0]
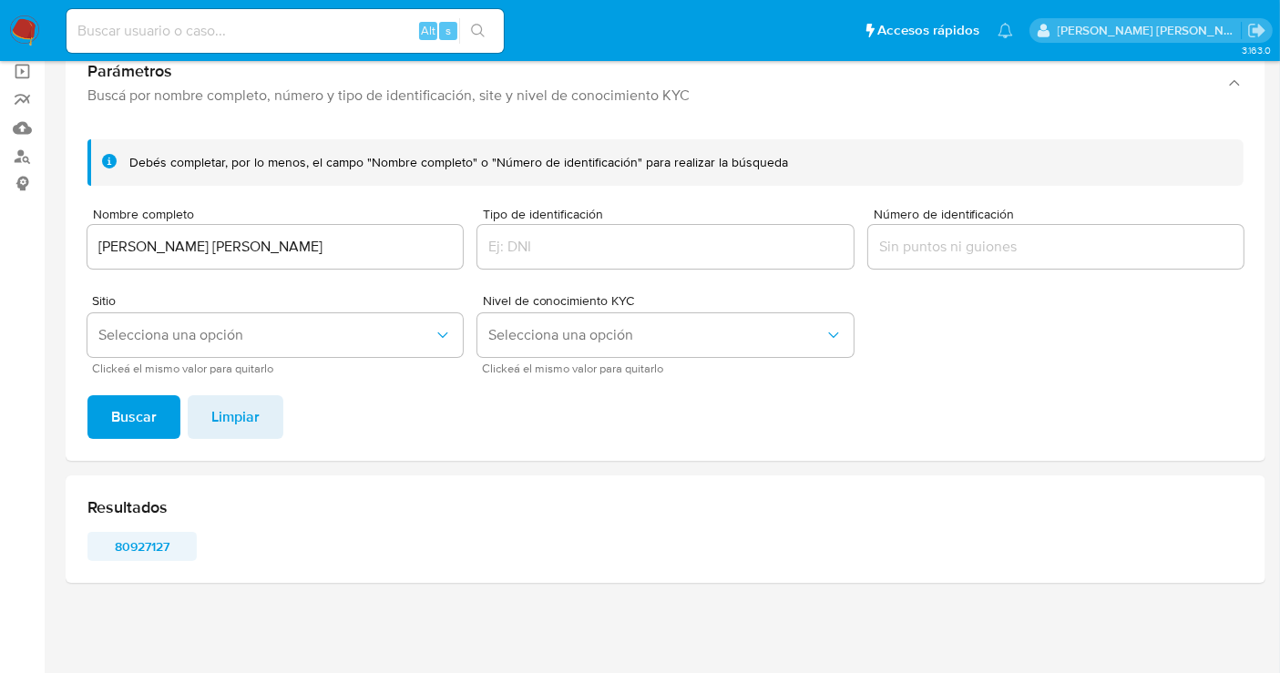
click at [143, 550] on span "80927127" at bounding box center [142, 547] width 84 height 26
click at [26, 37] on img at bounding box center [24, 30] width 31 height 31
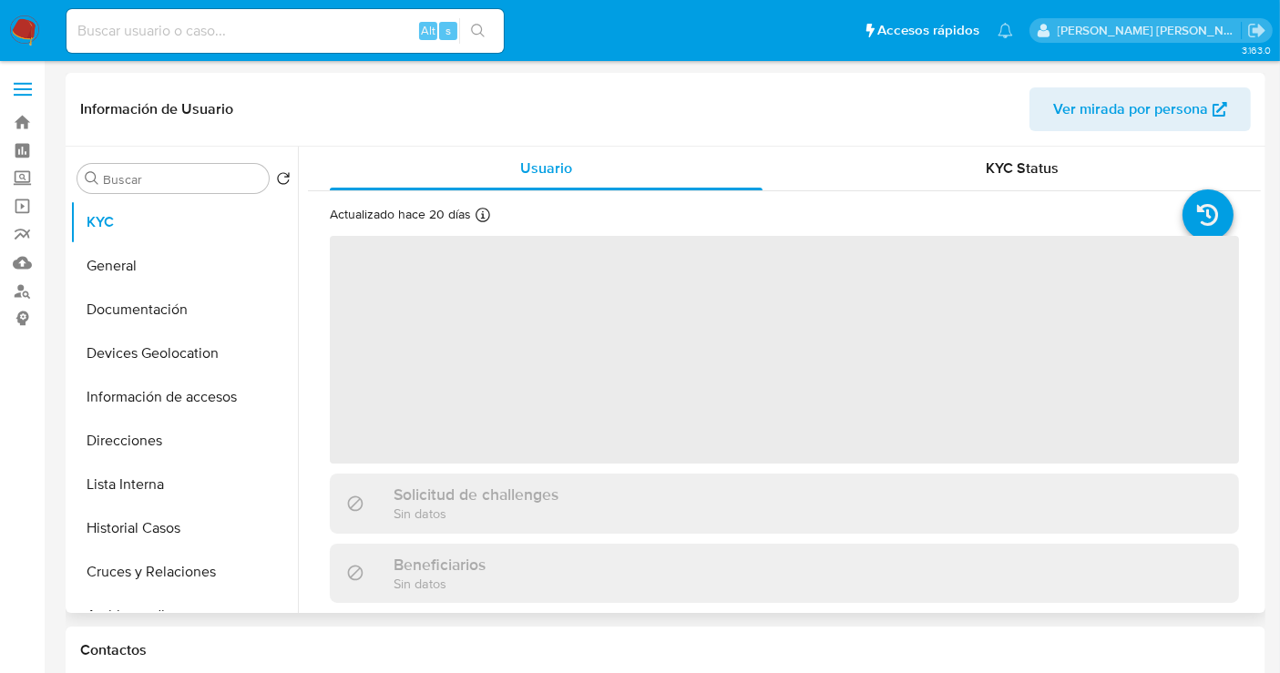
select select "10"
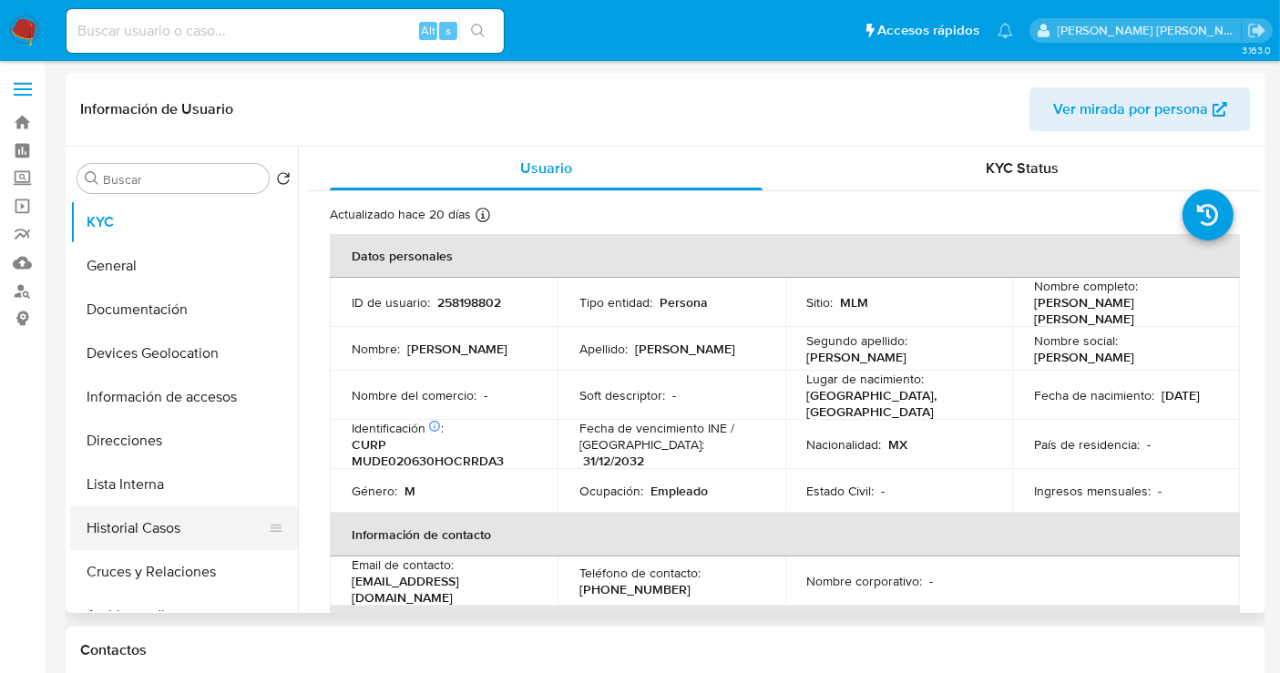
click at [144, 532] on button "Historial Casos" at bounding box center [176, 528] width 213 height 44
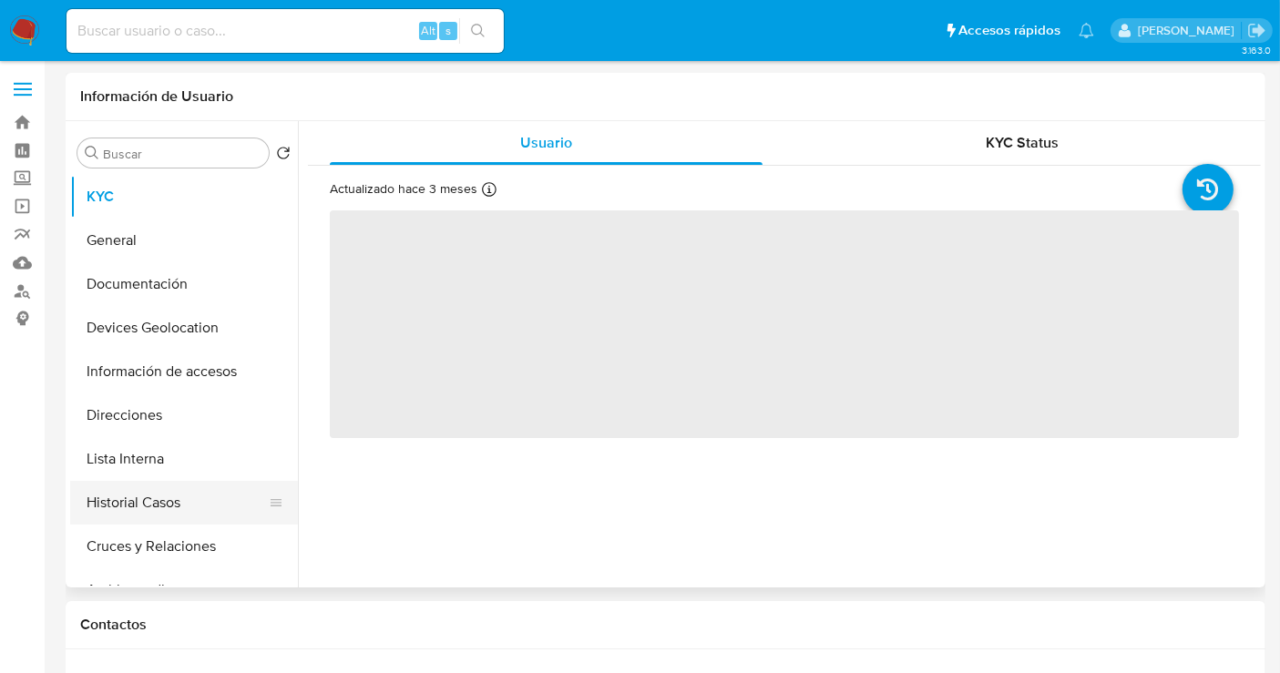
select select "10"
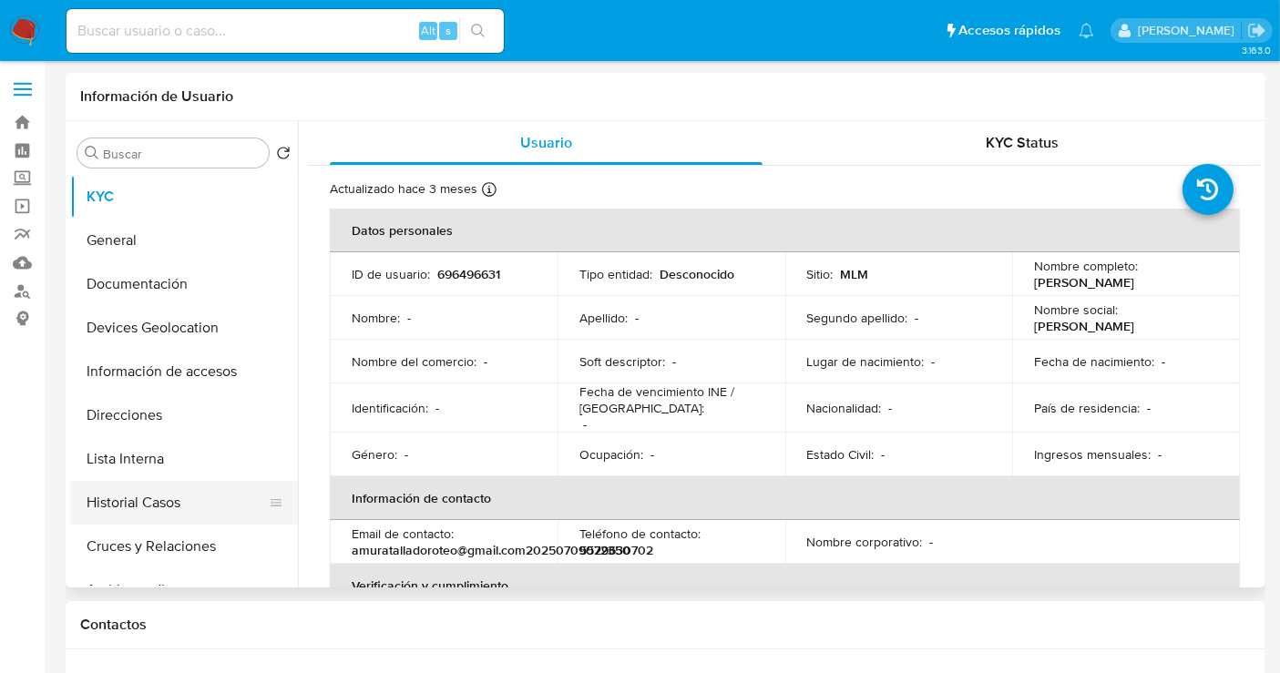
click at [111, 505] on button "Historial Casos" at bounding box center [176, 503] width 213 height 44
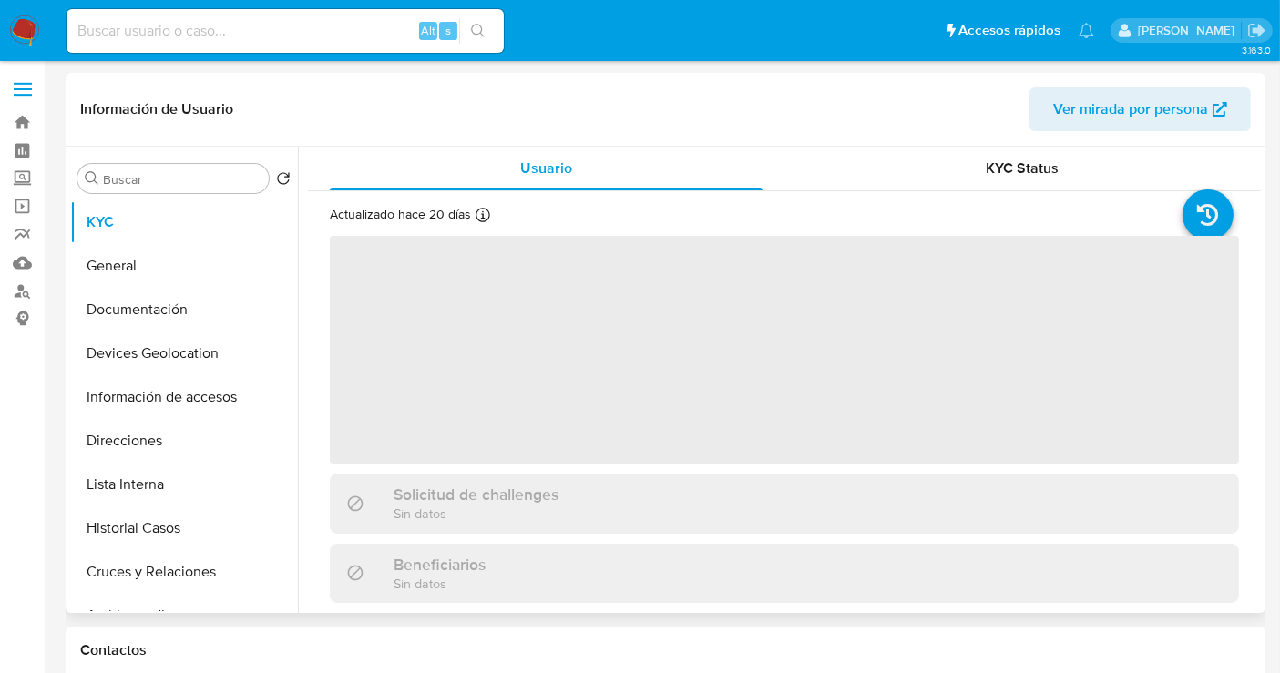
select select "10"
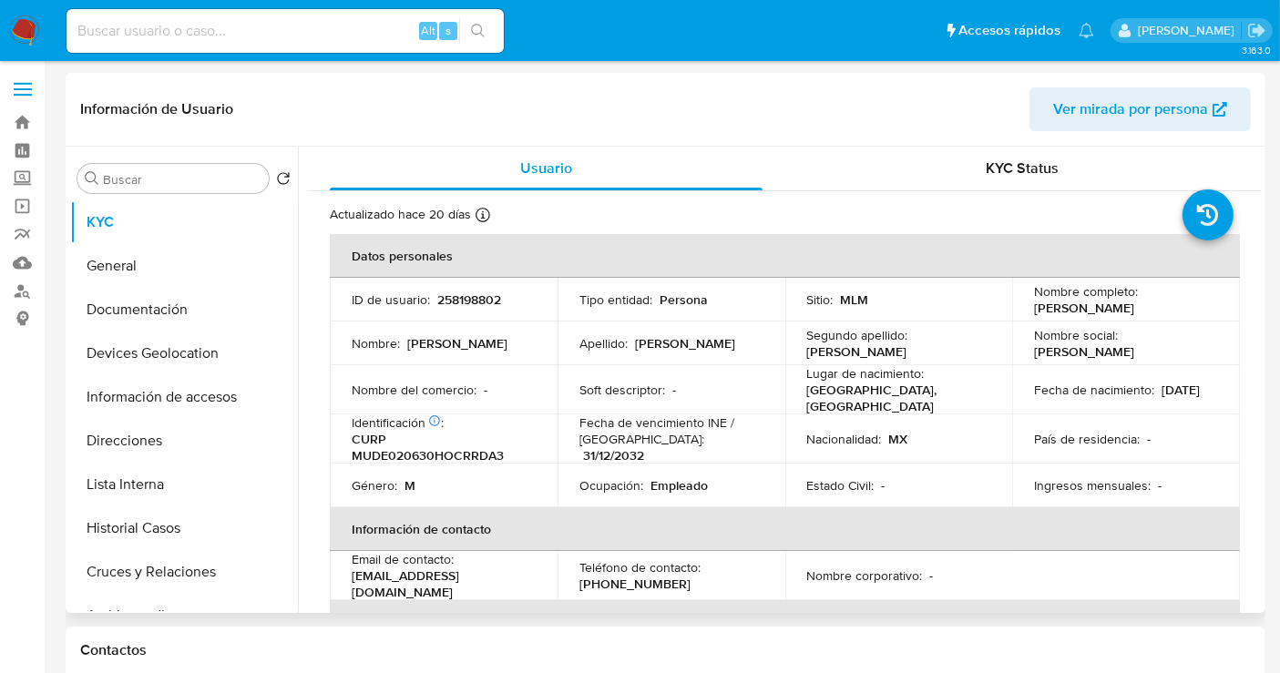
click at [460, 302] on p "258198802" at bounding box center [469, 299] width 64 height 16
copy p "258198802"
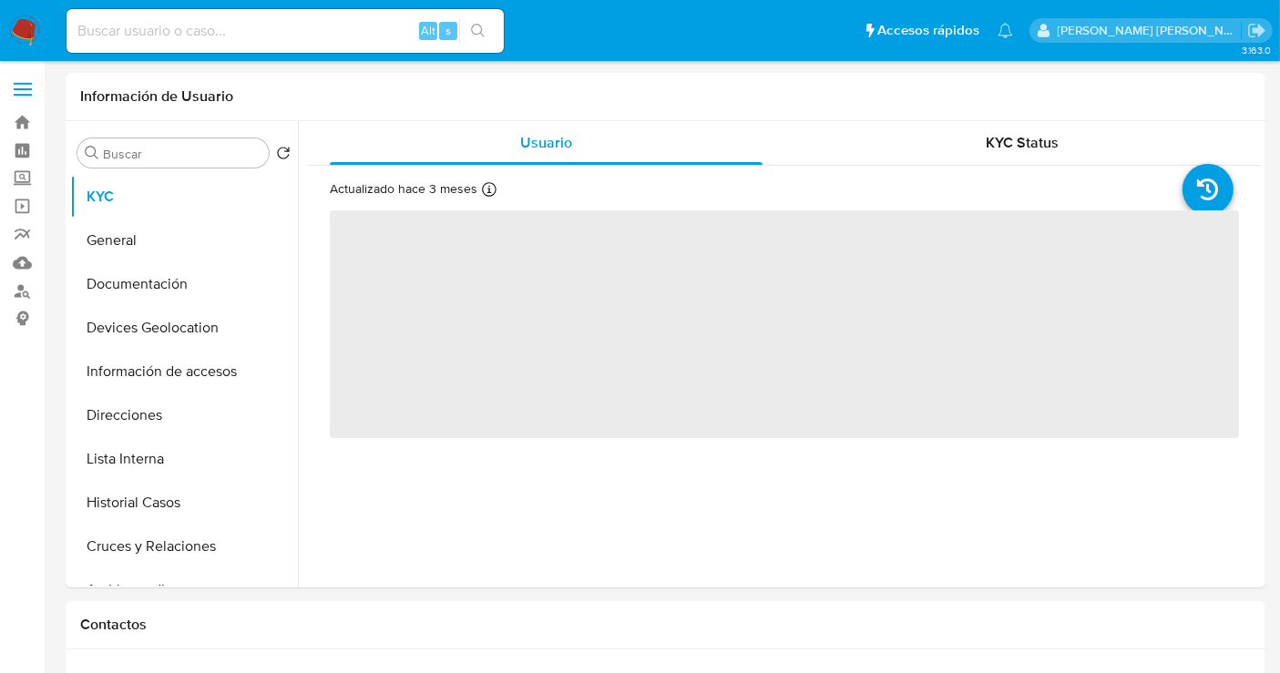
select select "10"
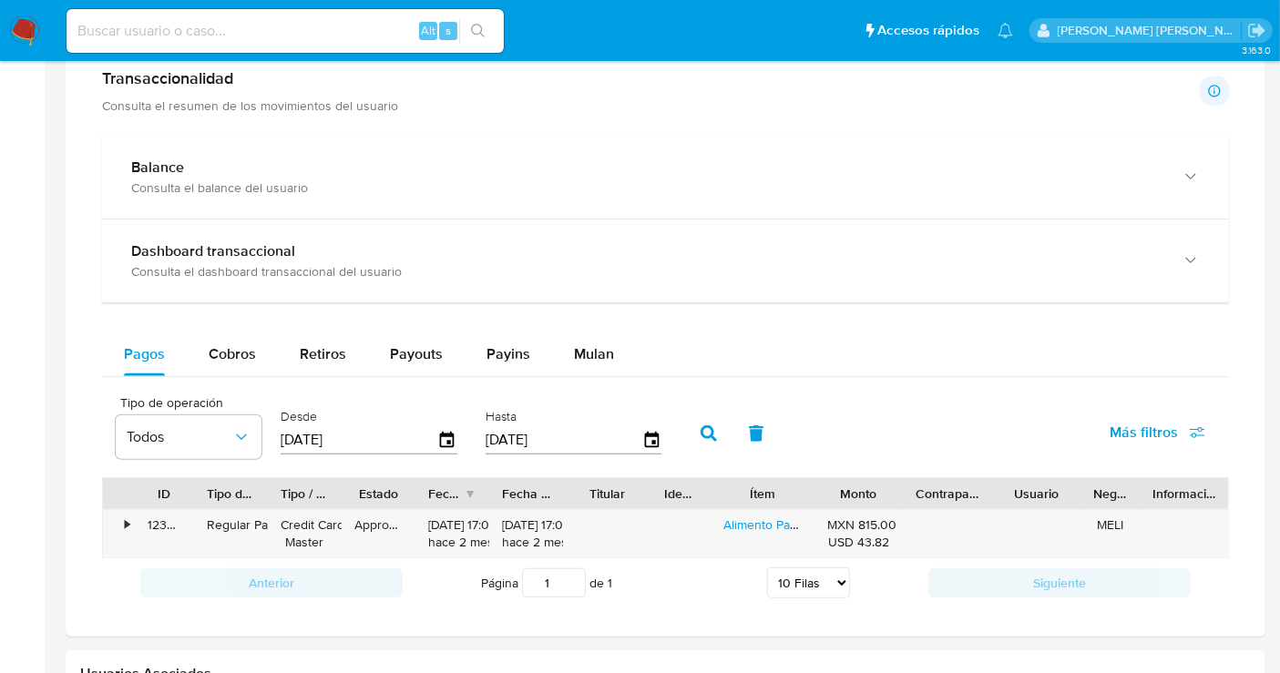
scroll to position [404, 0]
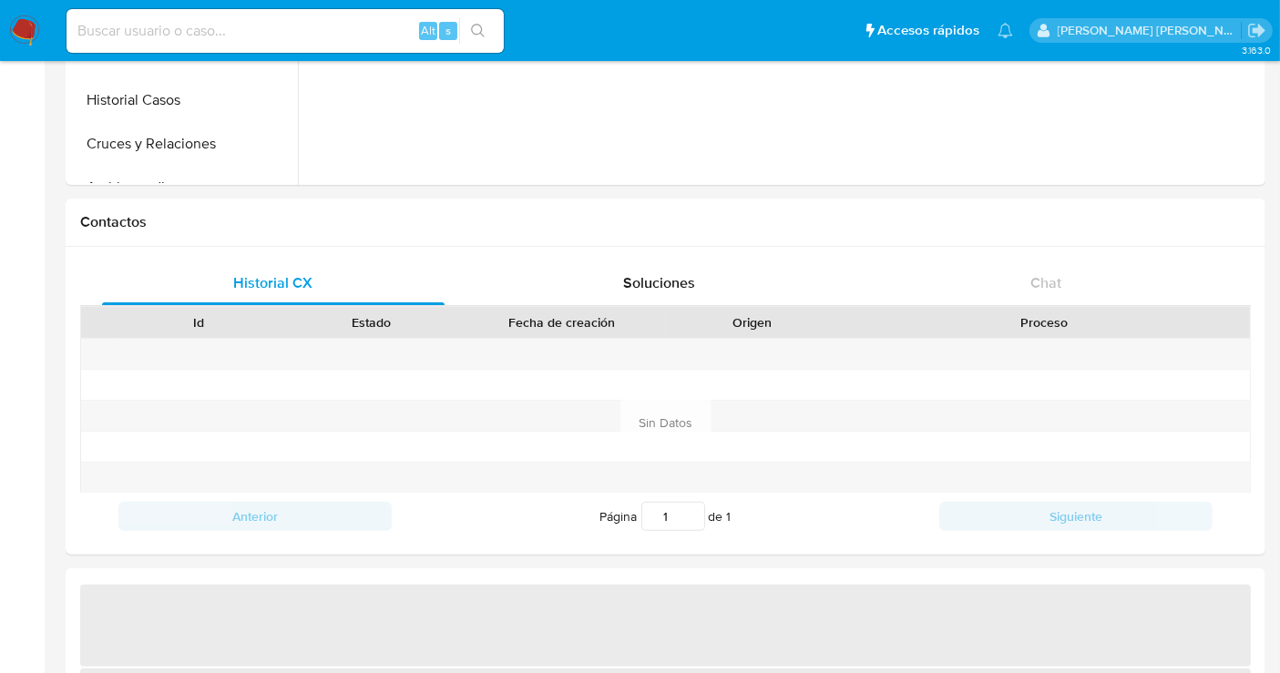
select select "10"
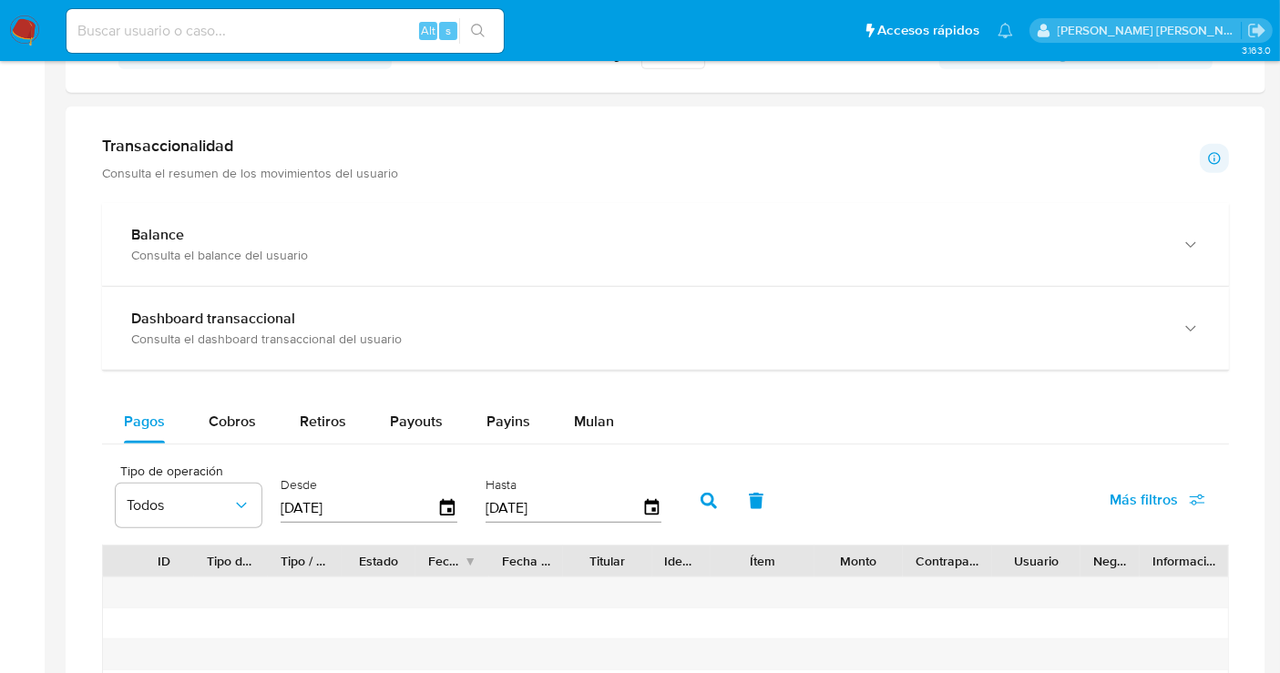
scroll to position [769, 0]
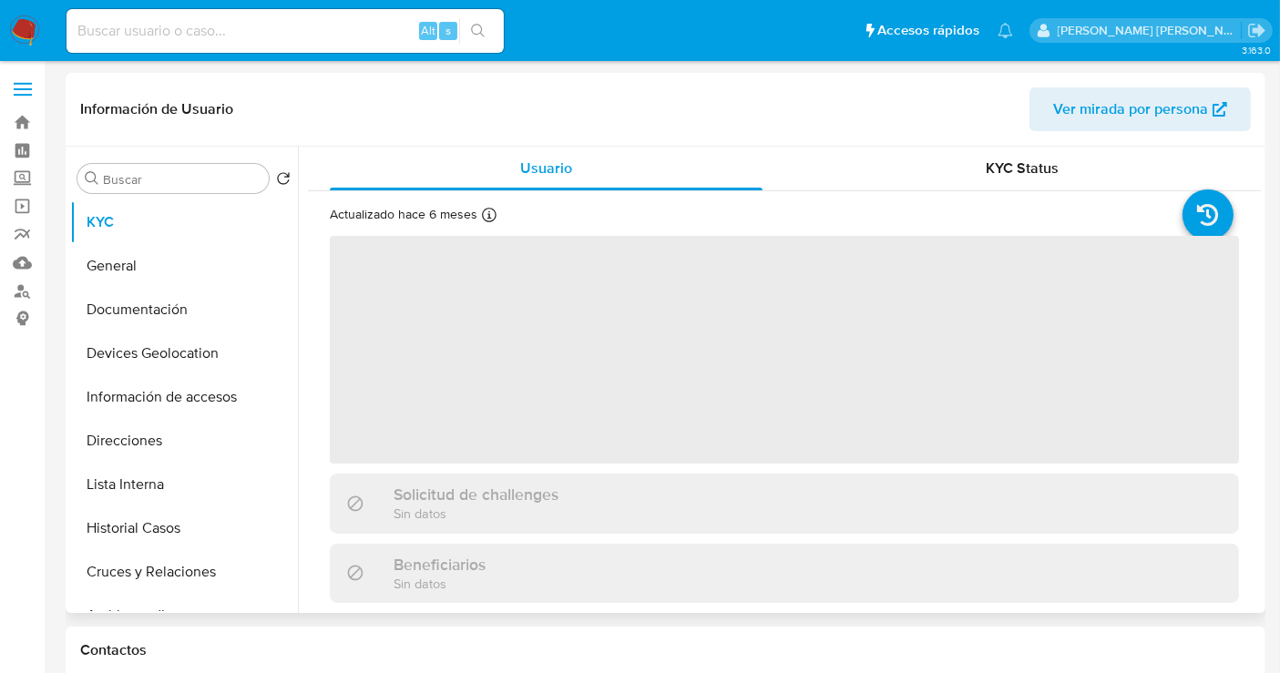
select select "10"
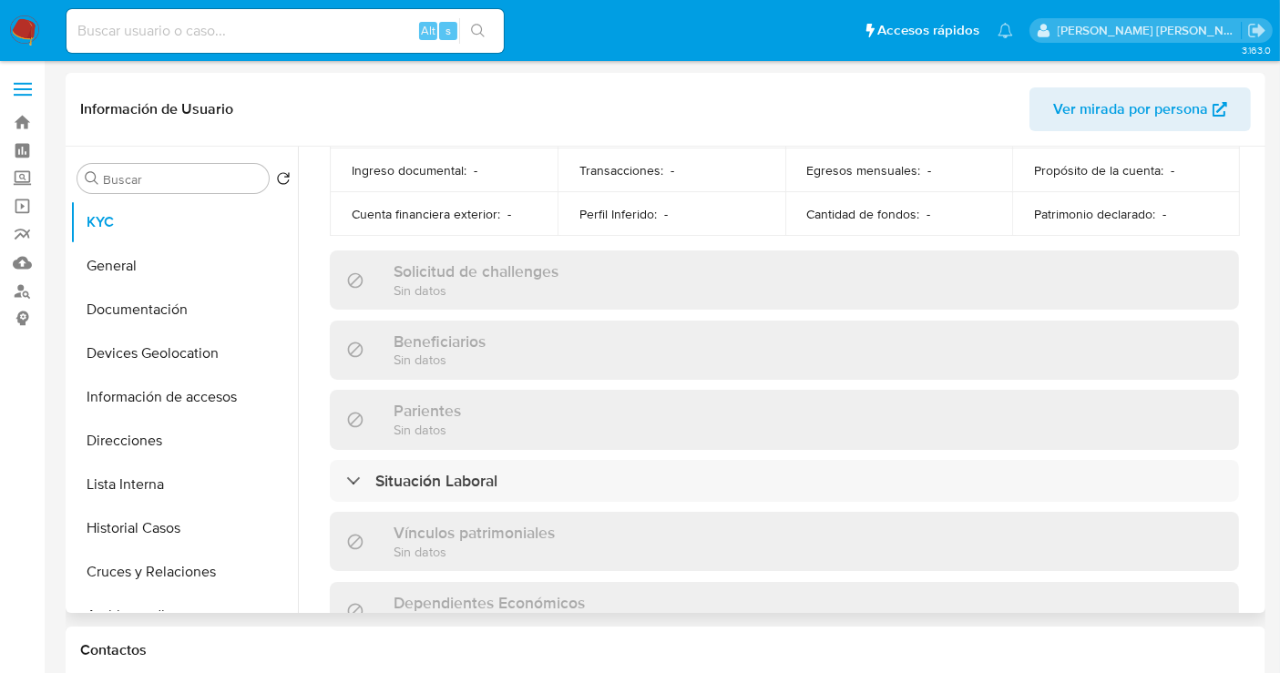
scroll to position [708, 0]
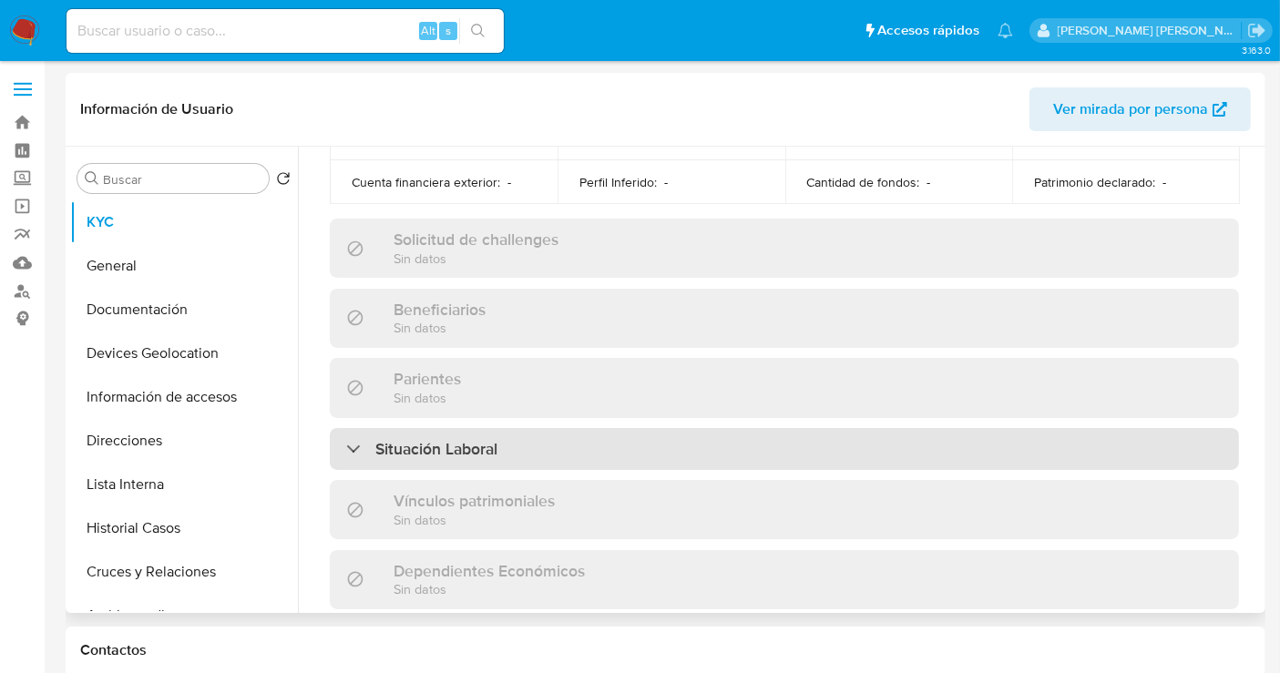
click at [443, 439] on h3 "Situación Laboral" at bounding box center [436, 449] width 122 height 20
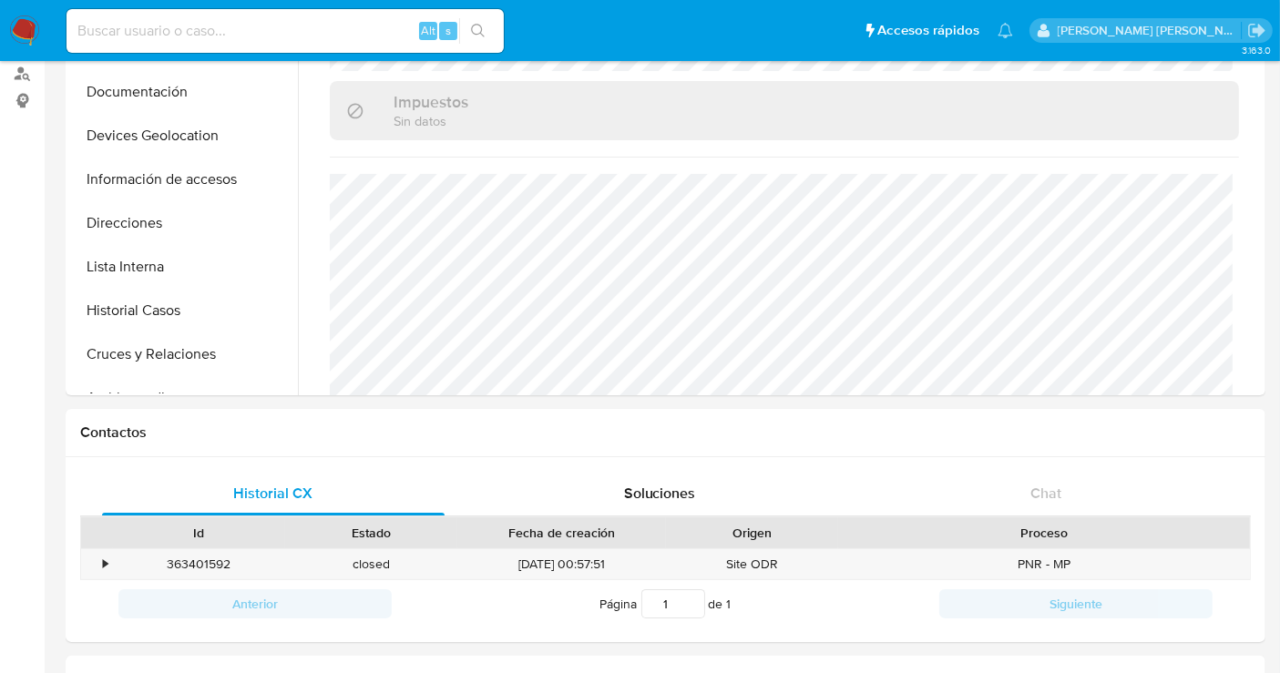
scroll to position [505, 0]
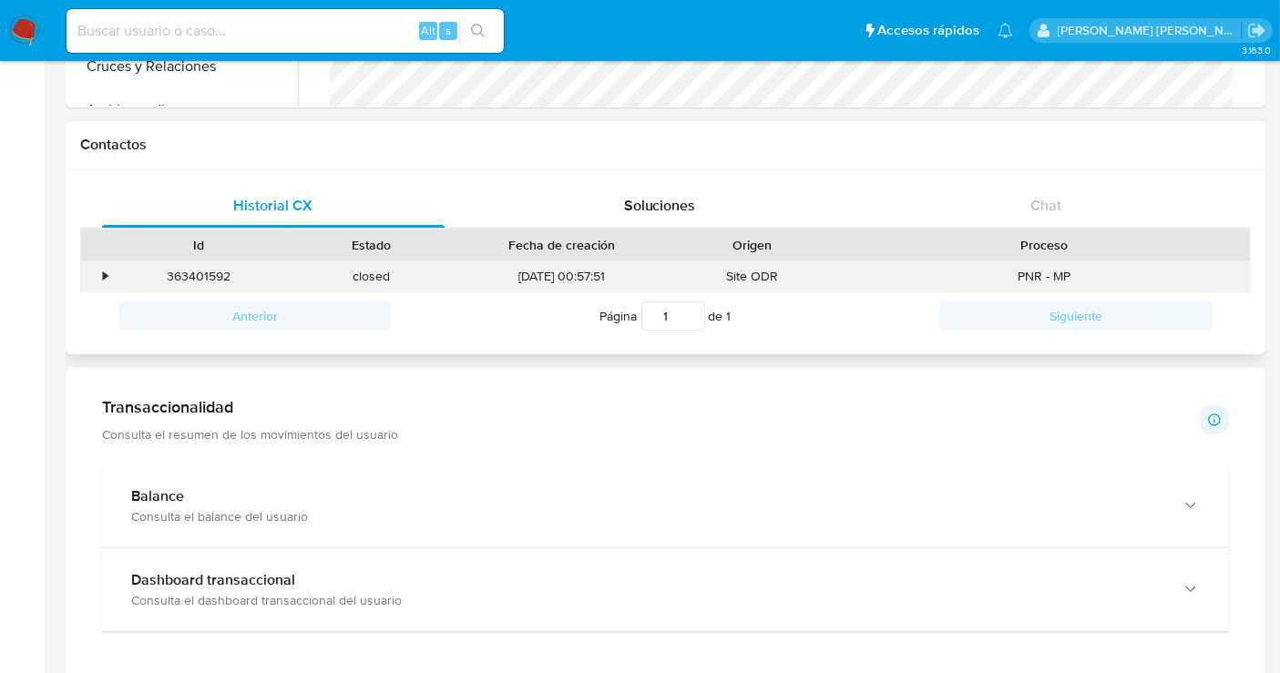
click at [100, 274] on div "•" at bounding box center [97, 276] width 32 height 30
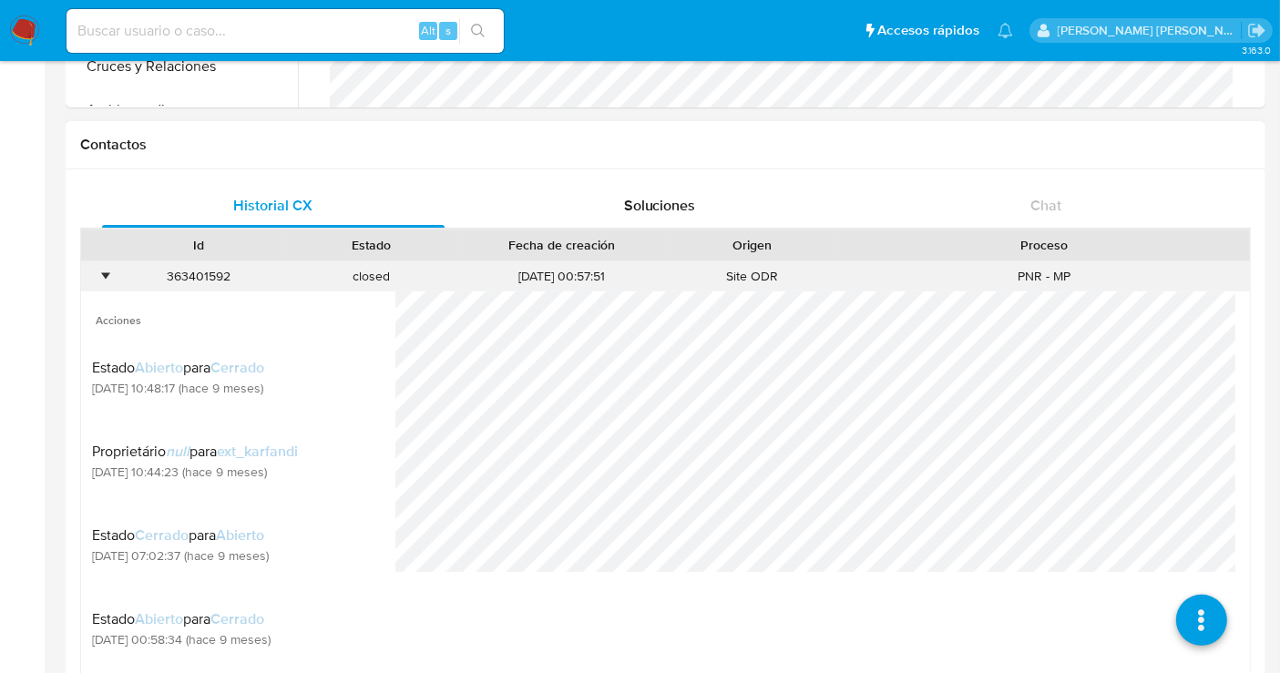
click at [103, 274] on div "•" at bounding box center [105, 276] width 5 height 17
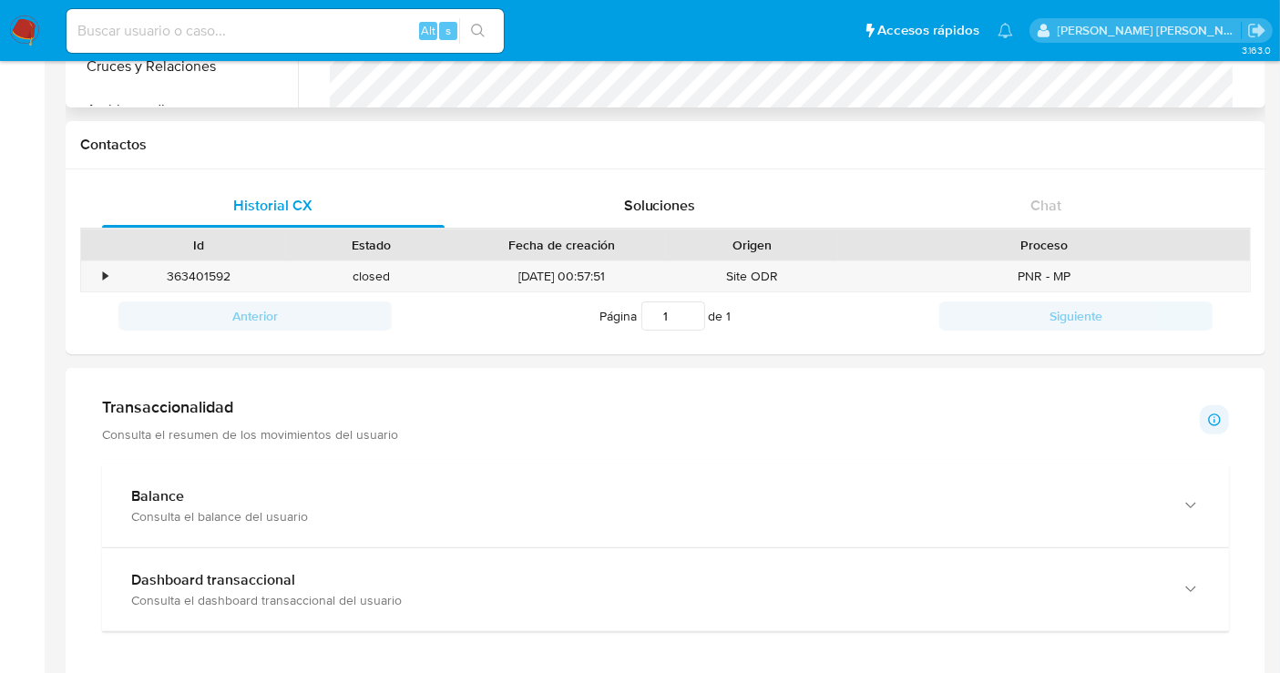
scroll to position [0, 0]
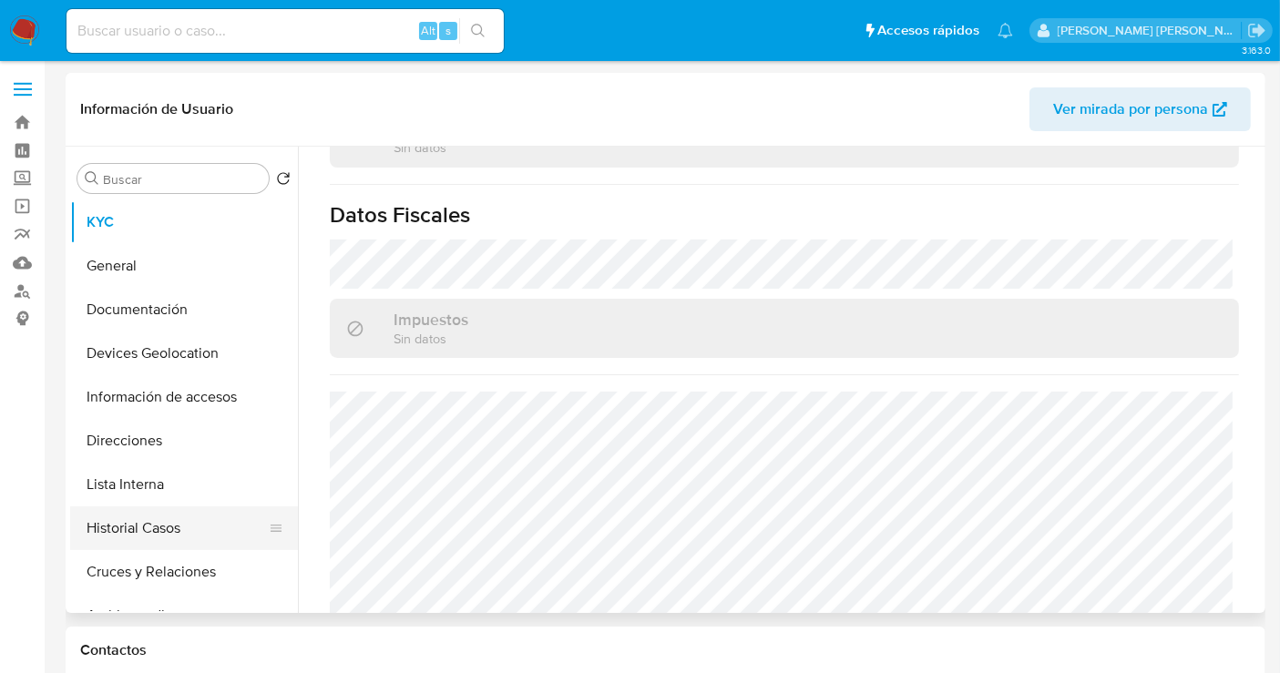
click at [128, 517] on button "Historial Casos" at bounding box center [176, 528] width 213 height 44
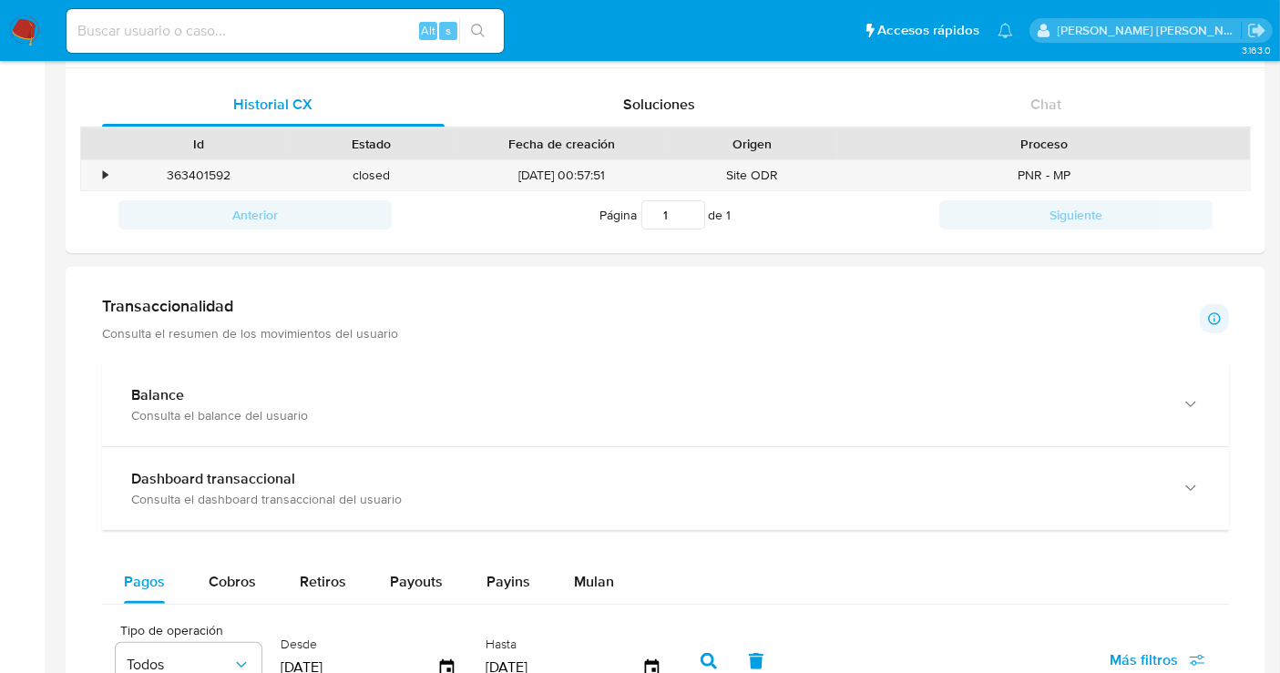
scroll to position [1113, 0]
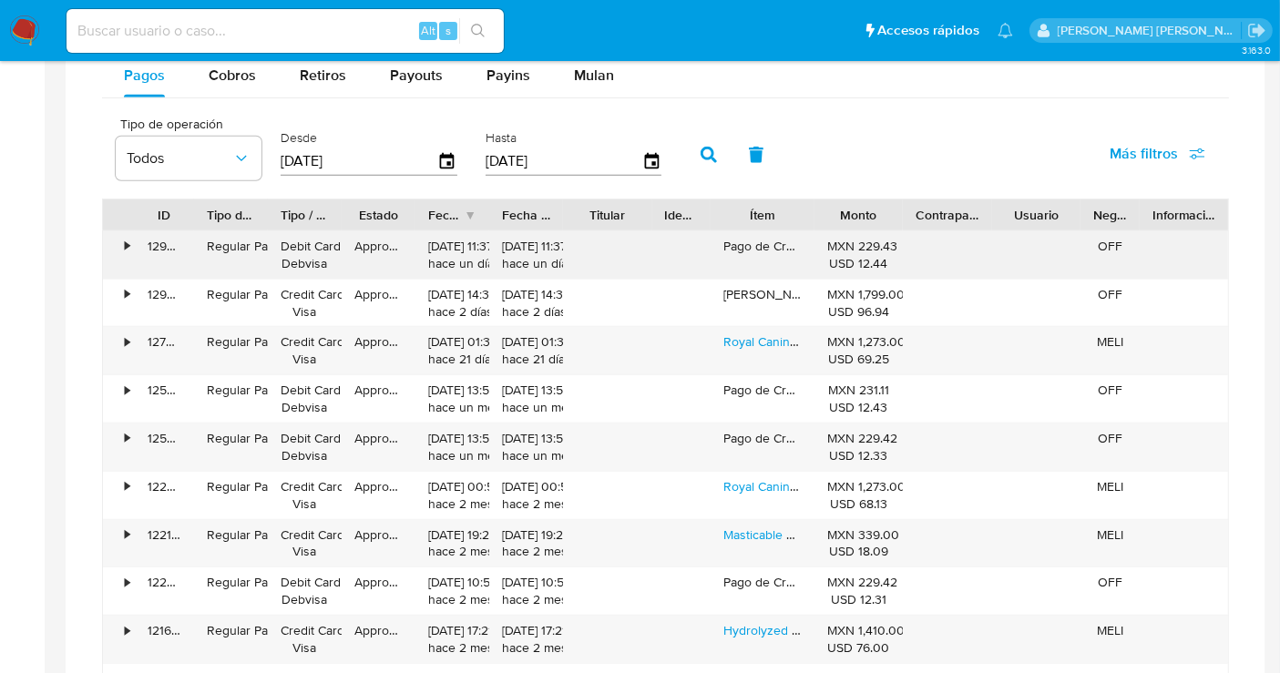
click at [125, 240] on div "•" at bounding box center [127, 246] width 5 height 17
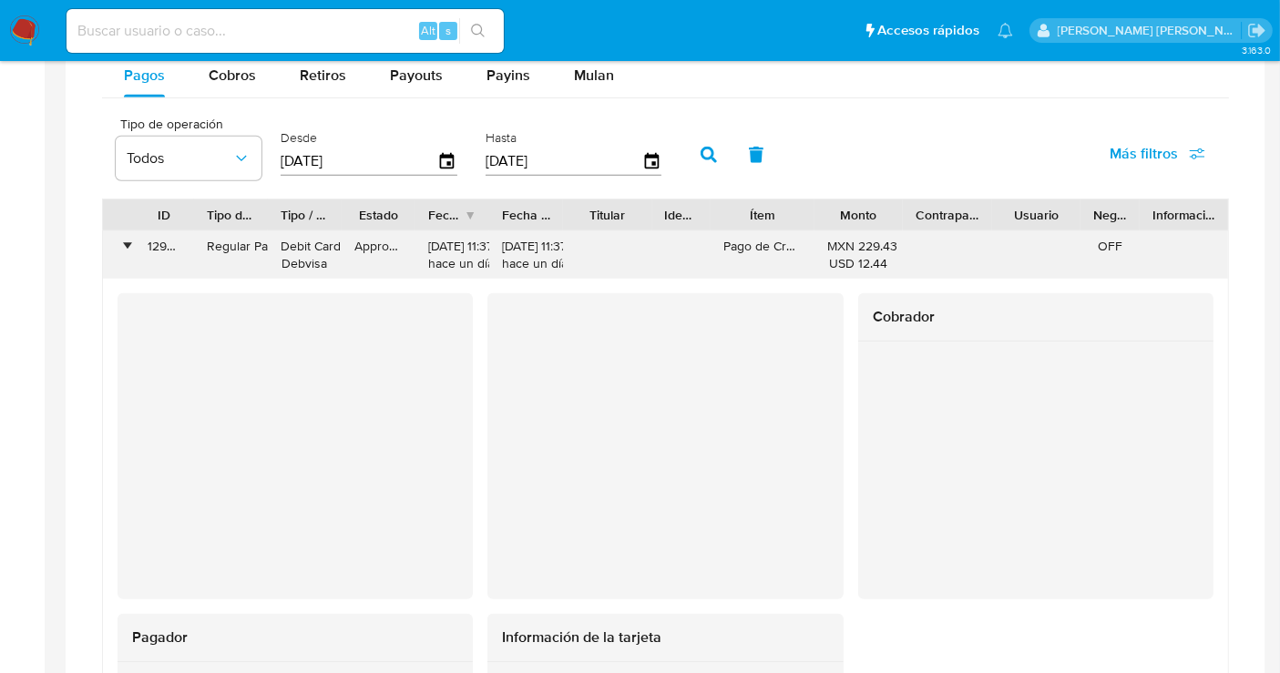
click at [125, 240] on div "•" at bounding box center [127, 246] width 5 height 17
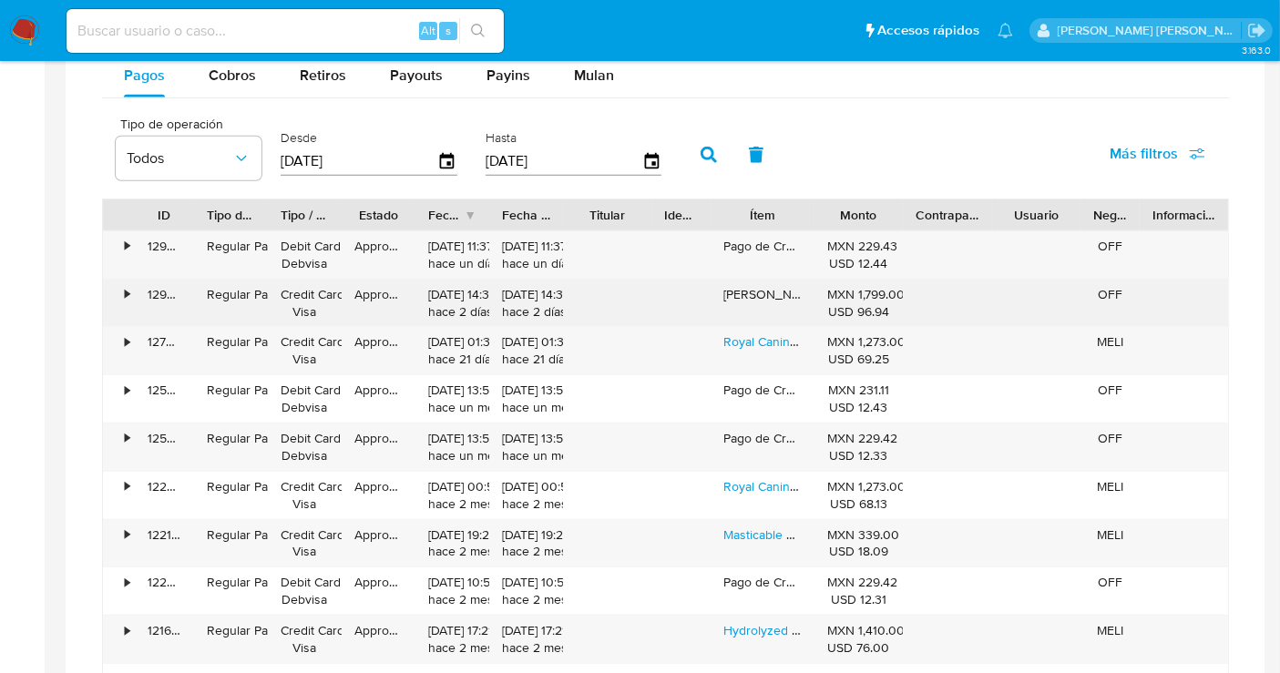
click at [133, 291] on div "•" at bounding box center [119, 303] width 32 height 47
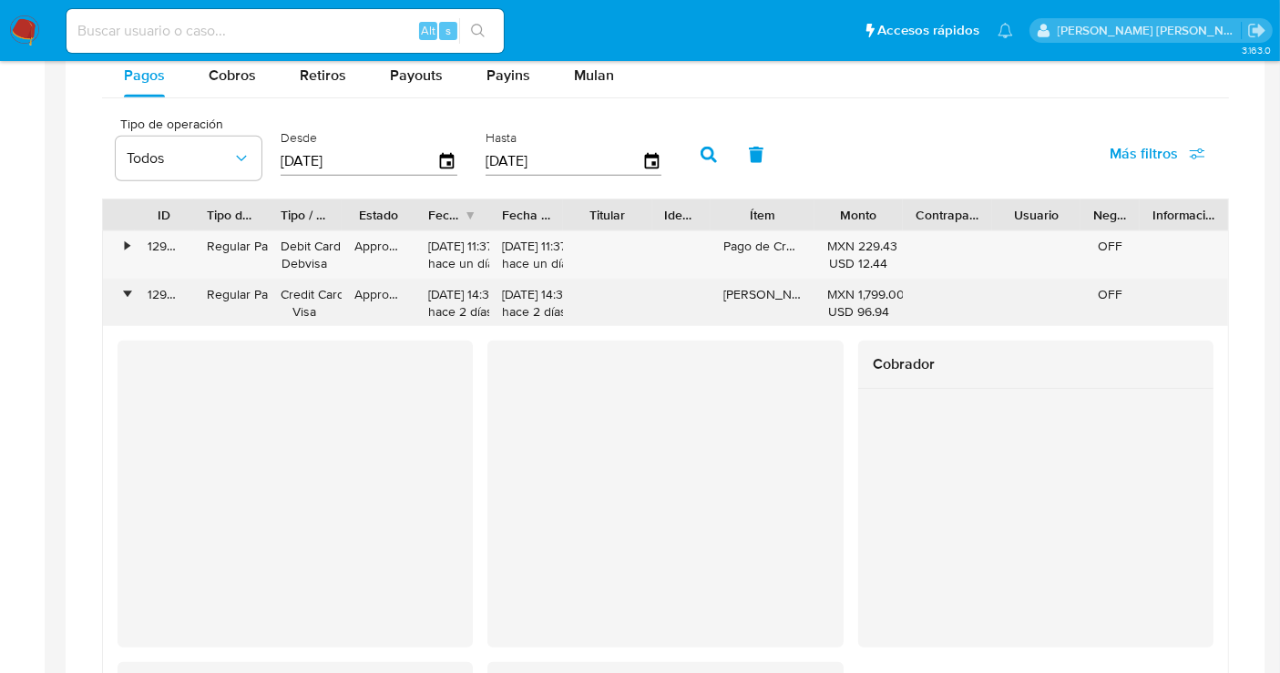
click at [133, 291] on div "•" at bounding box center [119, 303] width 32 height 47
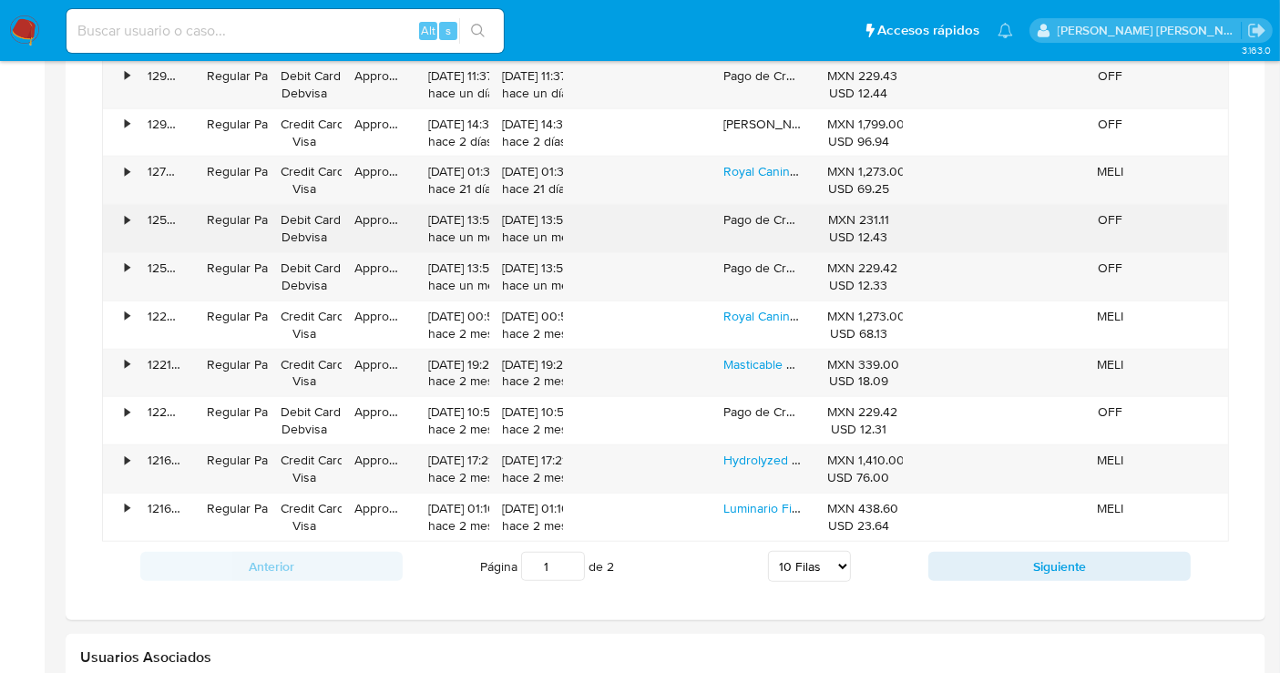
scroll to position [1315, 0]
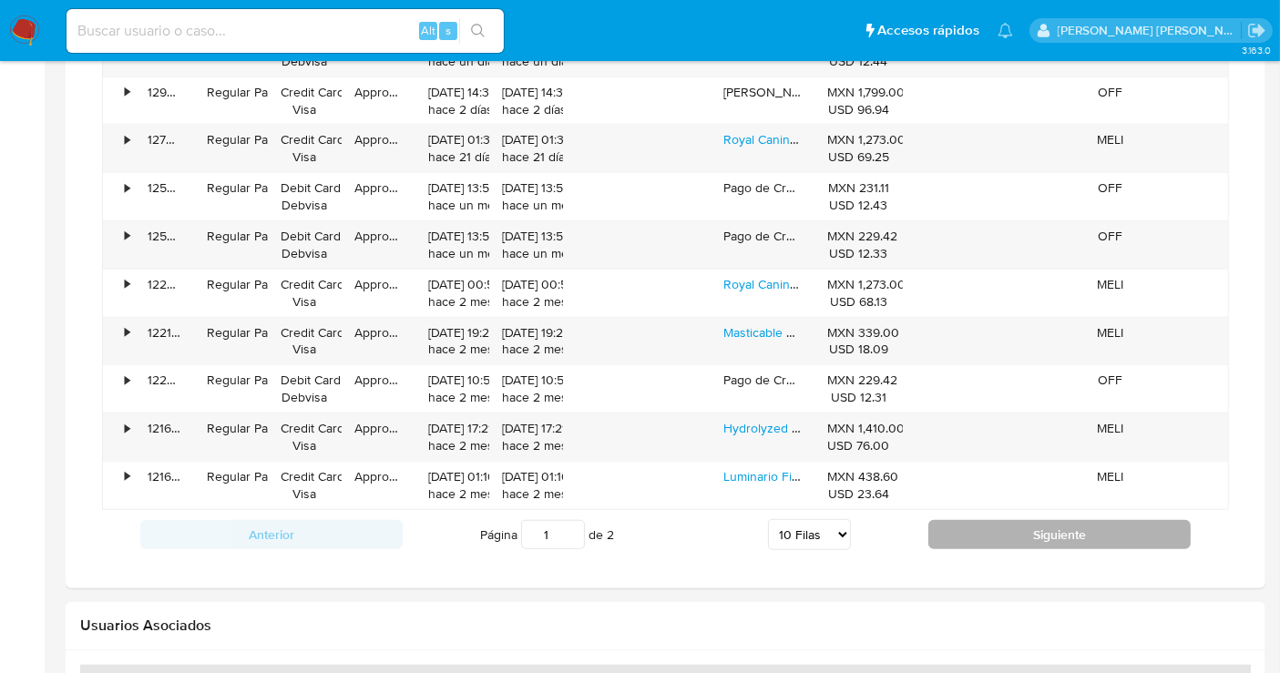
click at [1078, 522] on button "Siguiente" at bounding box center [1059, 534] width 262 height 29
type input "2"
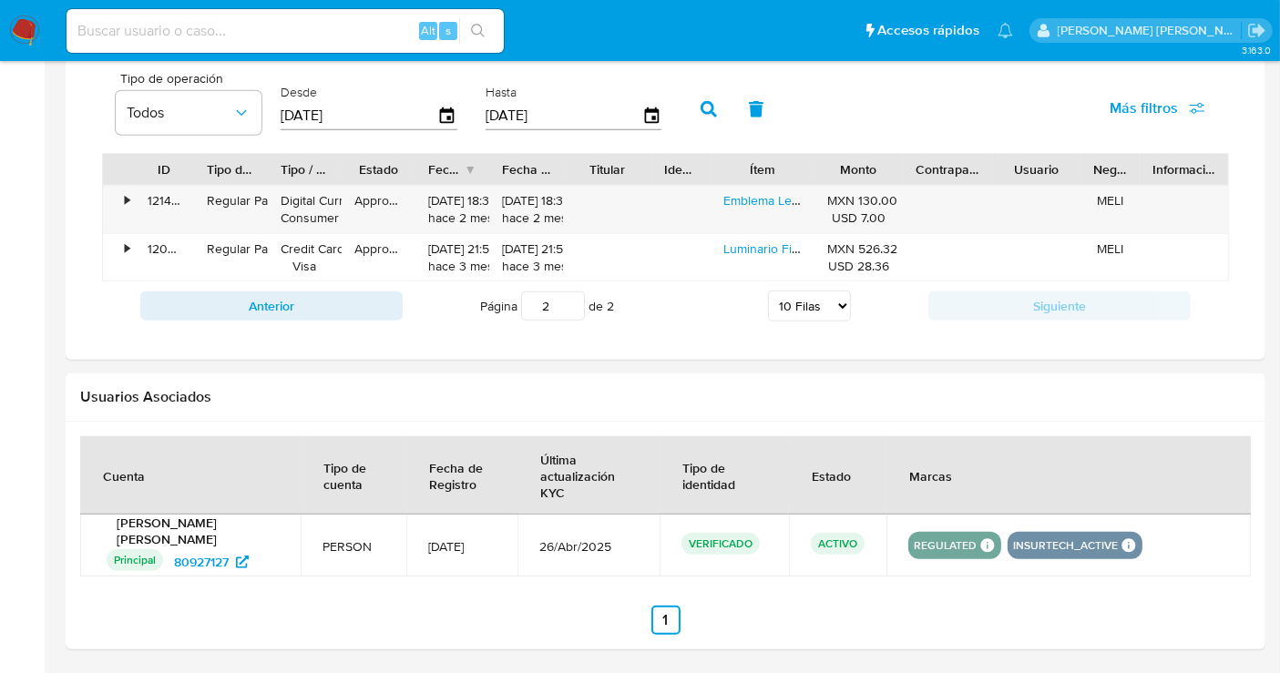
scroll to position [1116, 0]
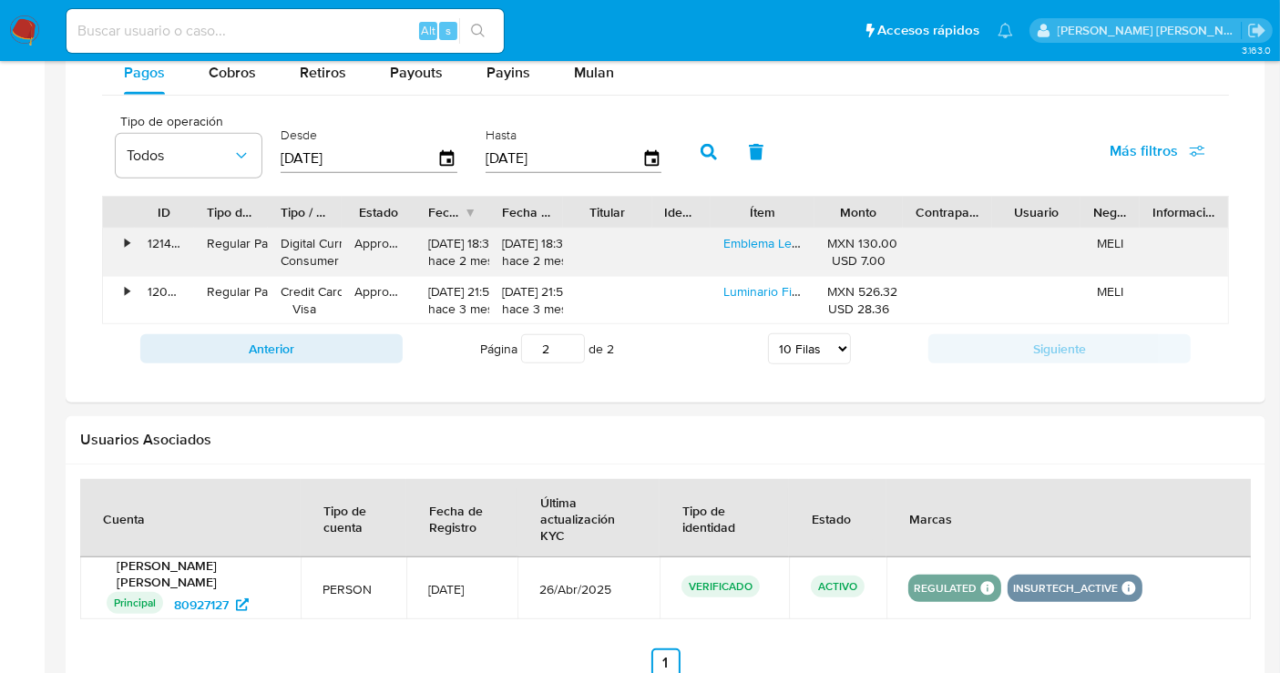
click at [126, 243] on div "•" at bounding box center [127, 243] width 5 height 17
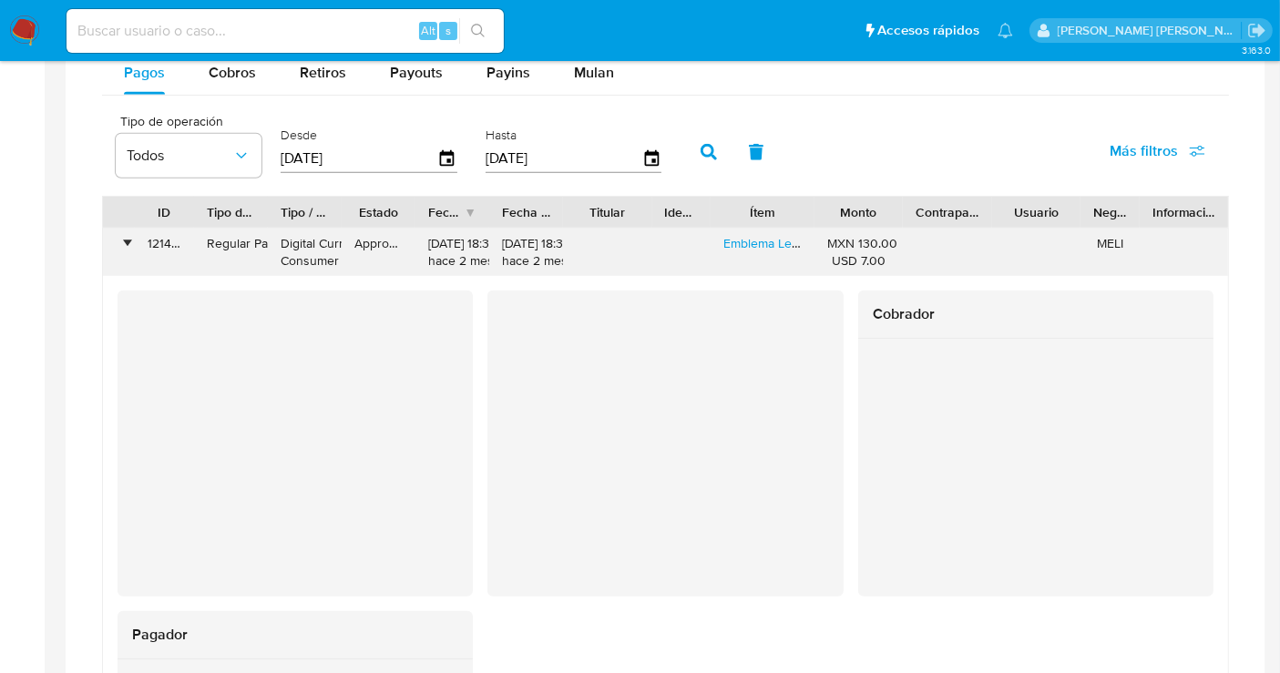
click at [126, 243] on div "•" at bounding box center [127, 243] width 5 height 17
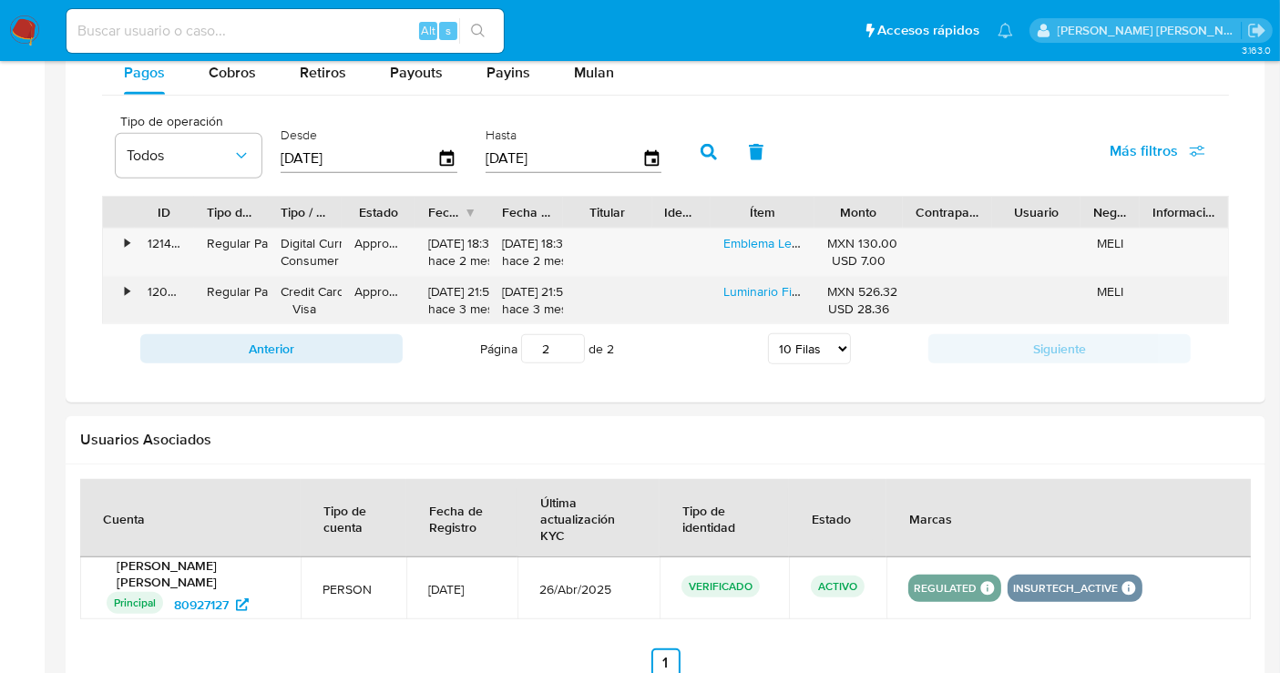
click at [128, 284] on div "•" at bounding box center [127, 291] width 5 height 17
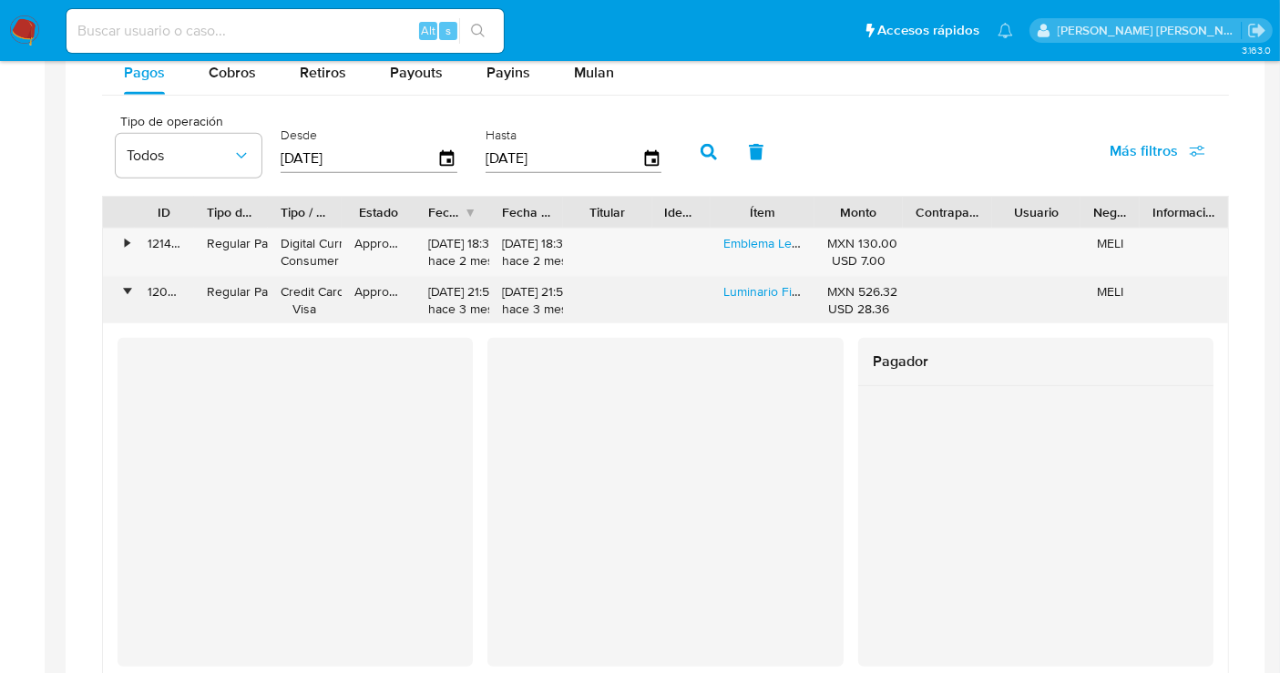
click at [128, 284] on div "•" at bounding box center [127, 291] width 5 height 17
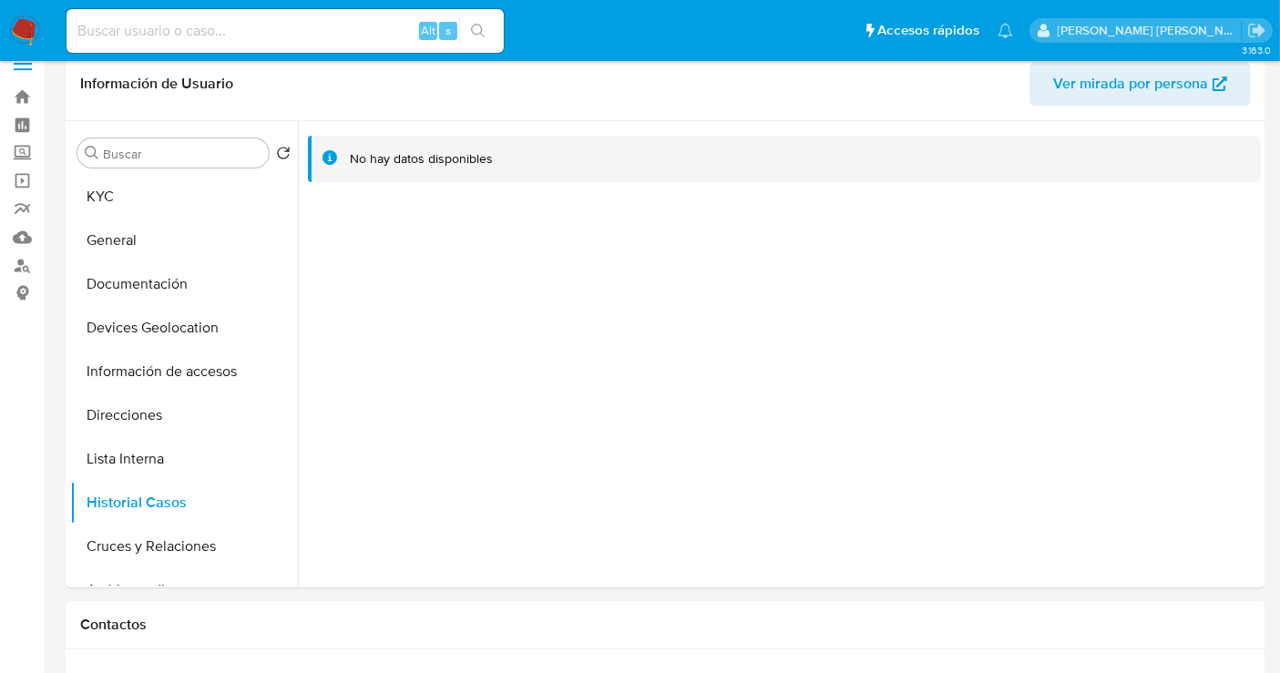
scroll to position [3, 0]
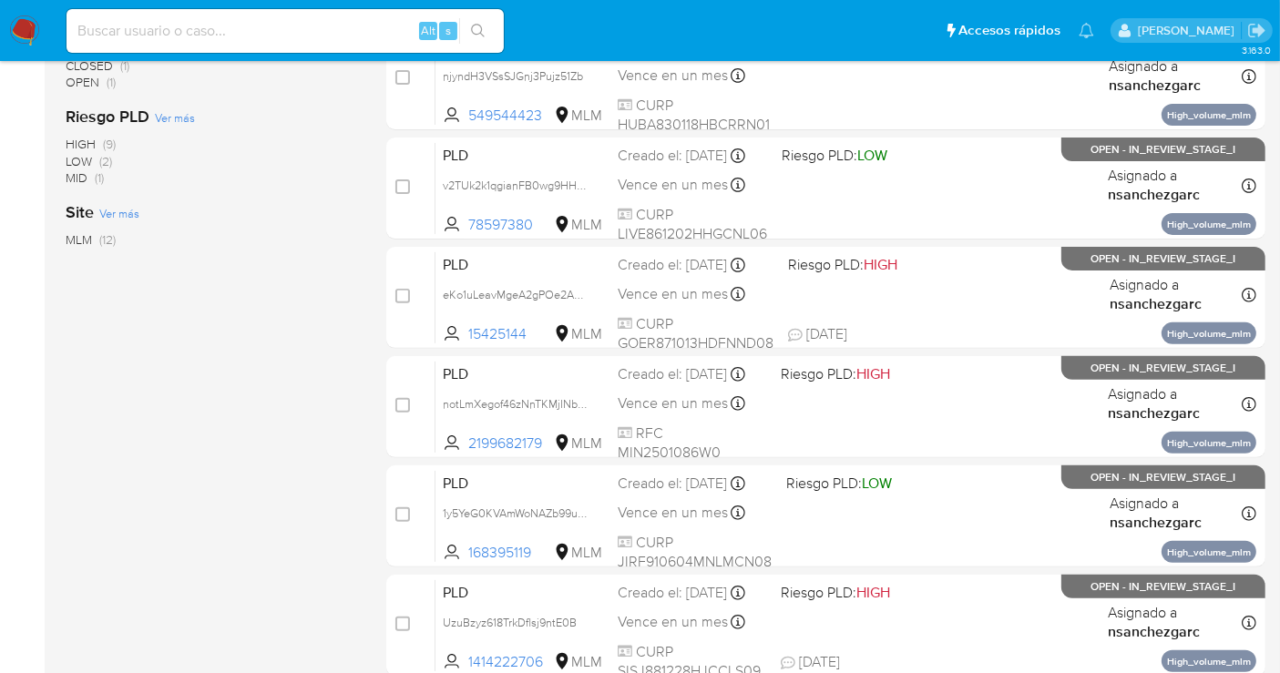
scroll to position [607, 0]
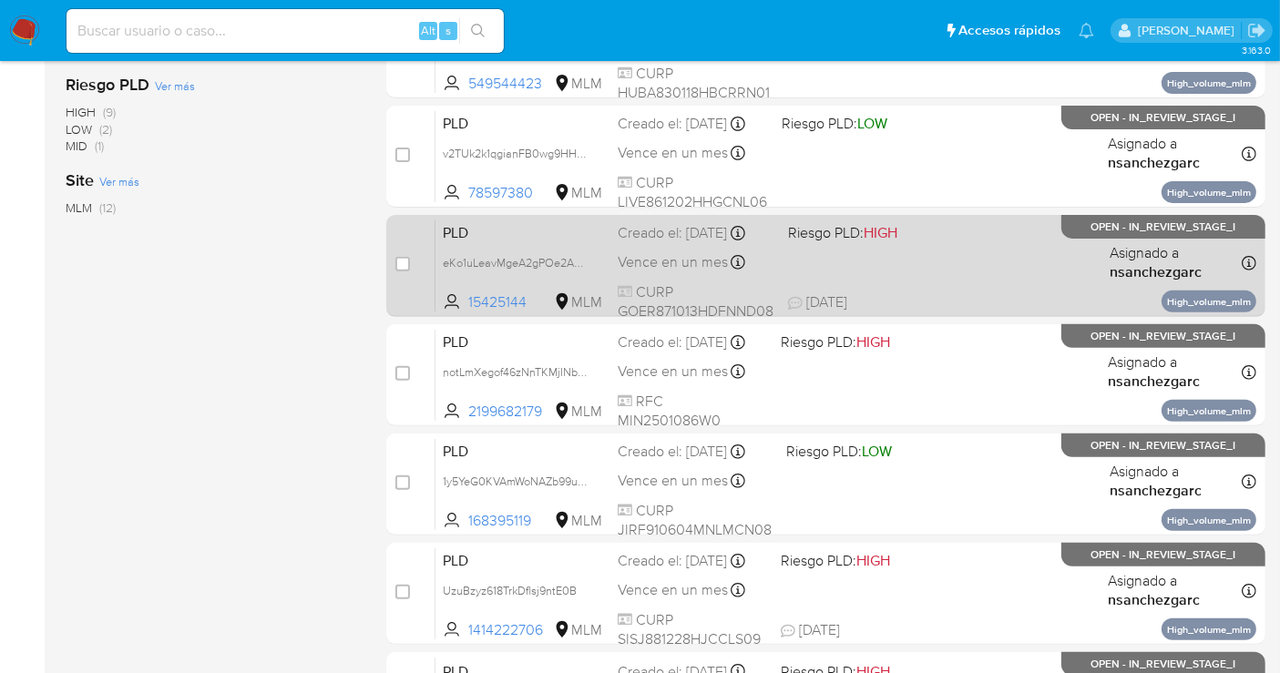
click at [679, 243] on div "Creado el: 12/09/2025 Creado el: 12/09/2025 02:06:23" at bounding box center [696, 233] width 156 height 20
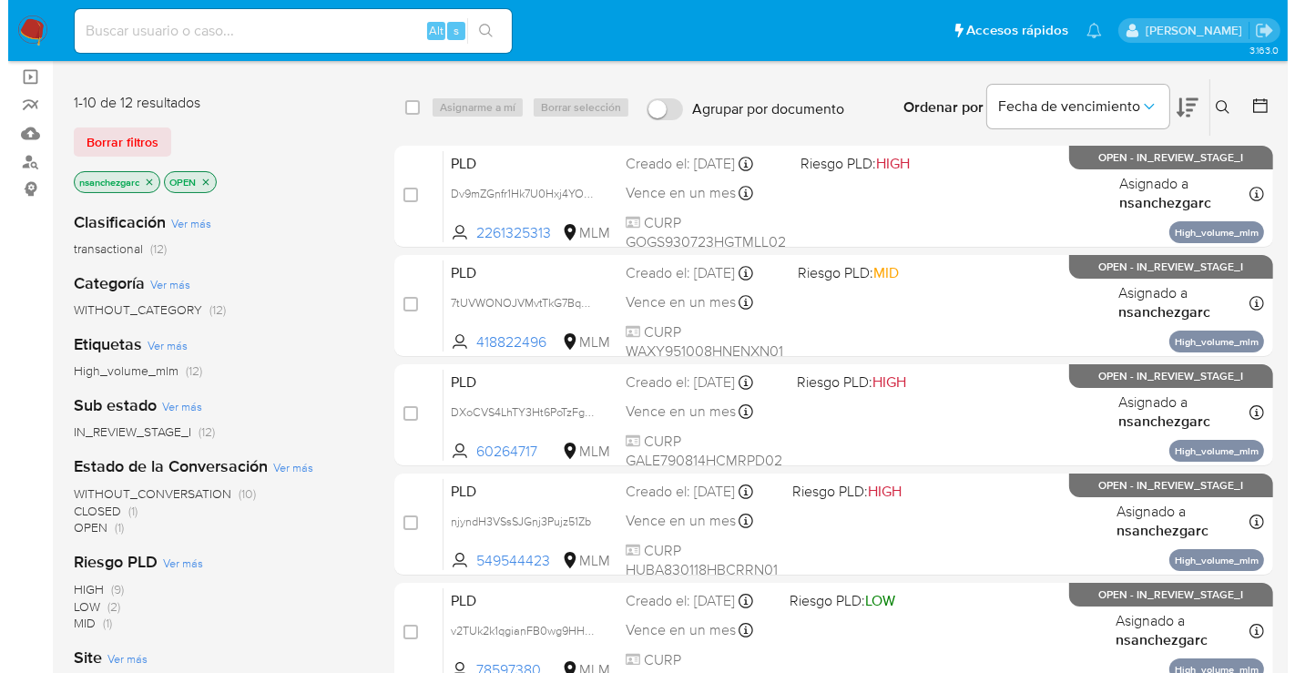
scroll to position [101, 0]
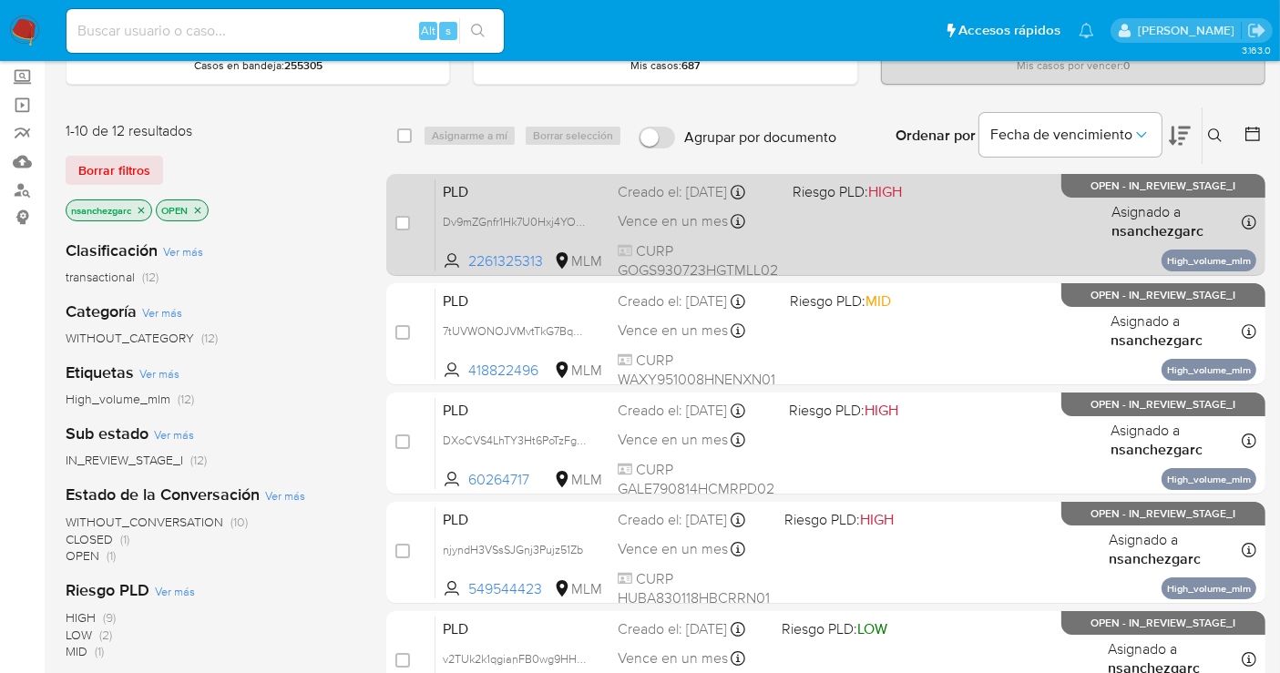
click at [659, 231] on div "Vence en un mes Vence el 11/11/2025 02:15:55" at bounding box center [698, 221] width 160 height 25
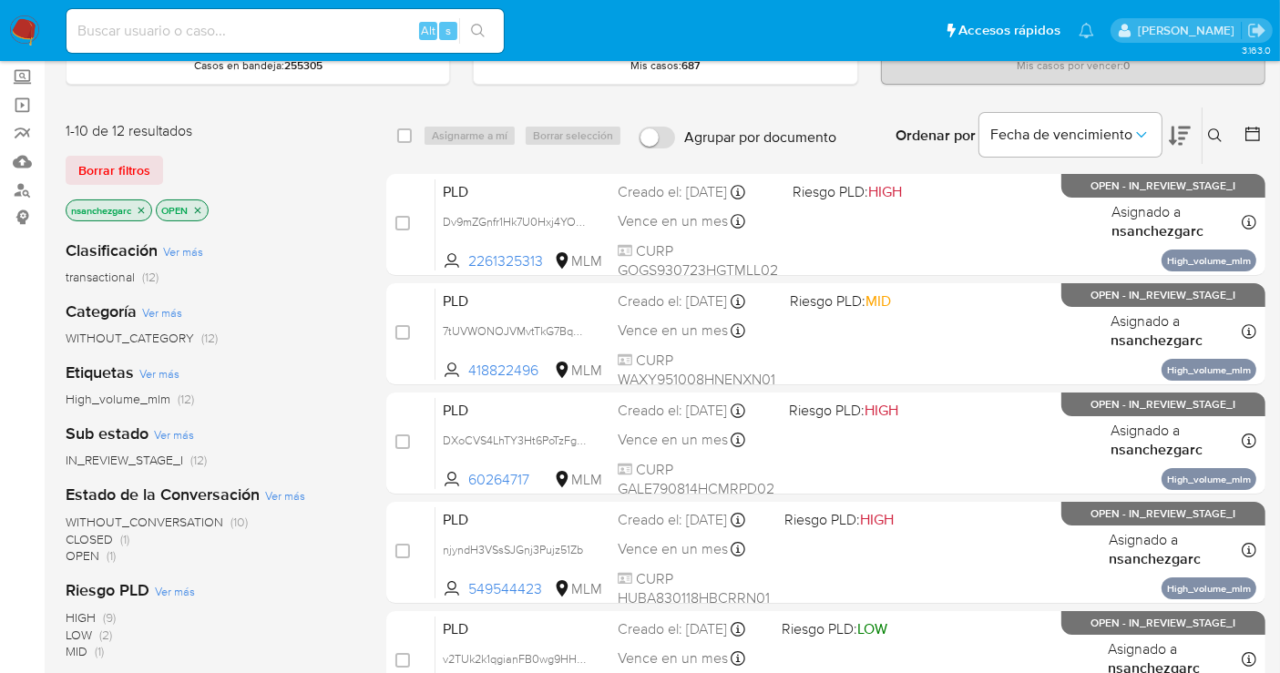
click at [1209, 125] on button at bounding box center [1217, 136] width 30 height 22
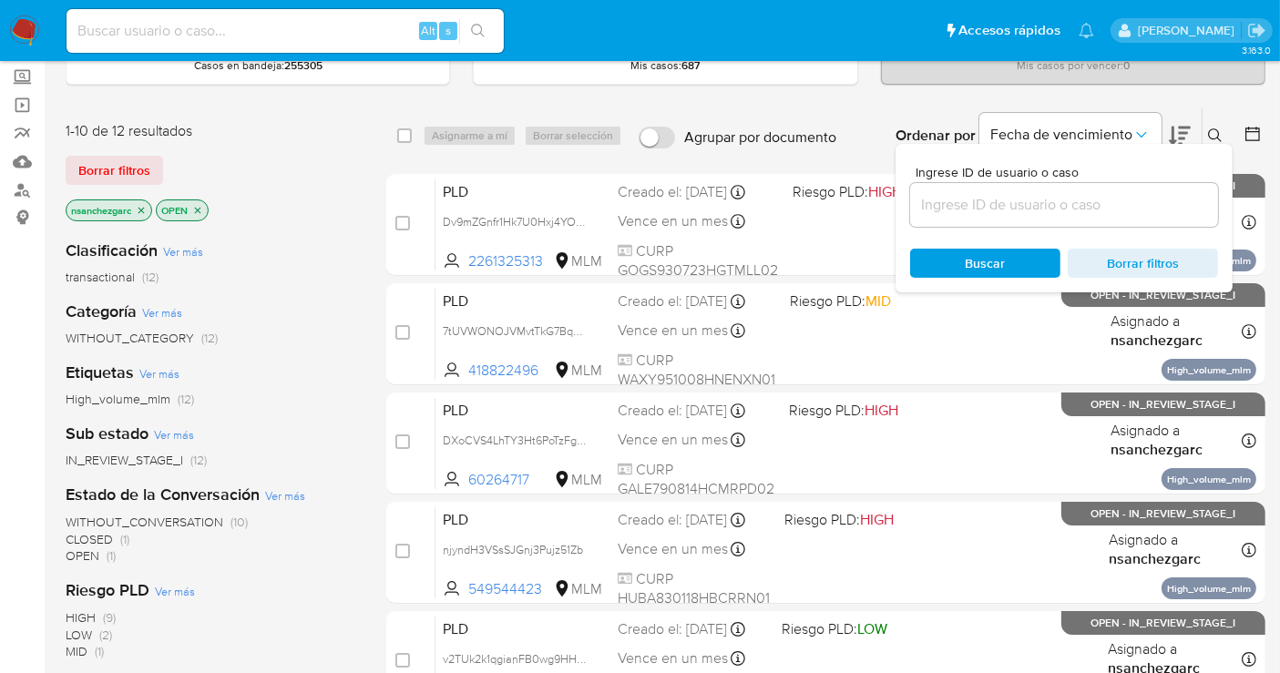
click at [967, 208] on input at bounding box center [1064, 205] width 308 height 24
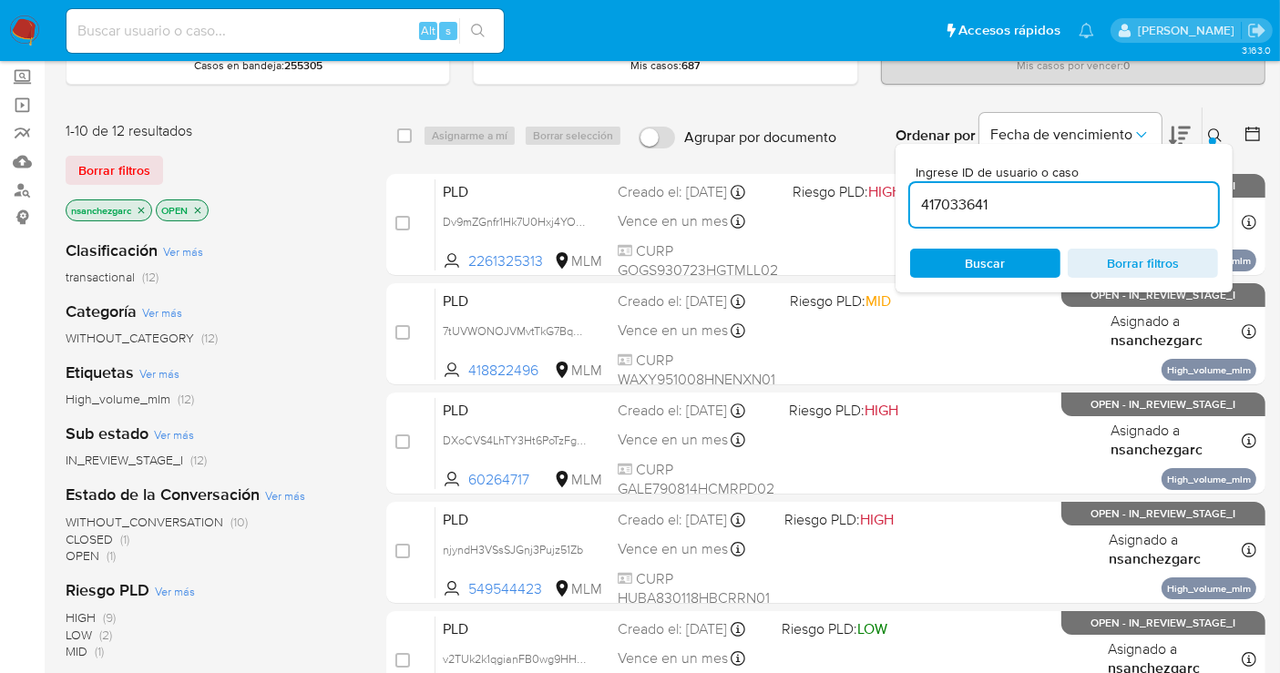
type input "417033641"
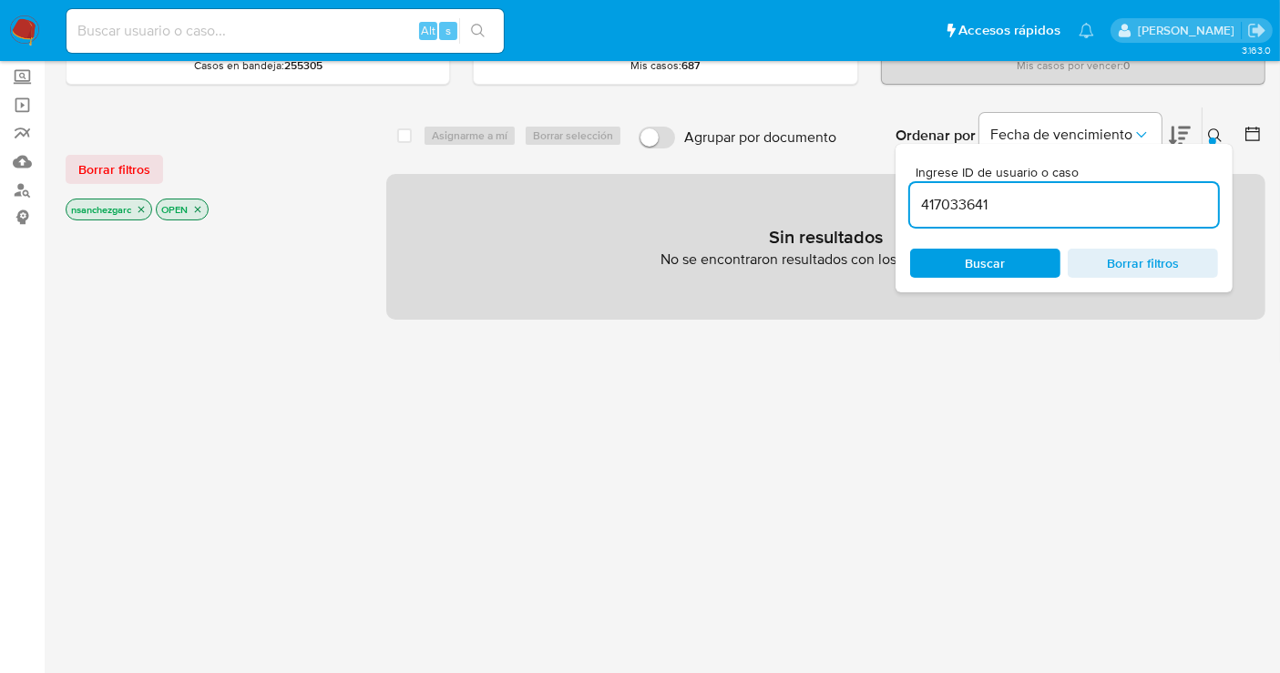
click at [144, 207] on icon "close-filter" at bounding box center [141, 210] width 6 height 6
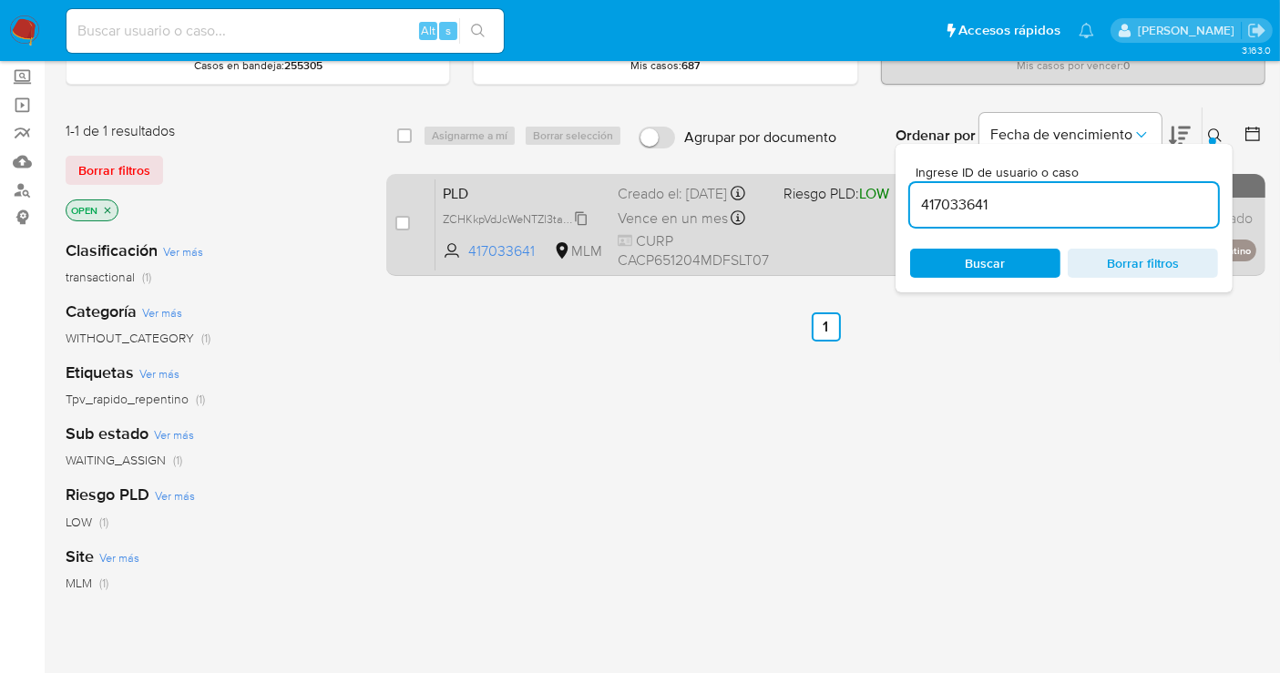
click at [580, 228] on span "ZCHKkpVdJcWeNTZl3taBtHuv" at bounding box center [518, 218] width 151 height 20
click at [398, 217] on input "checkbox" at bounding box center [402, 223] width 15 height 15
checkbox input "true"
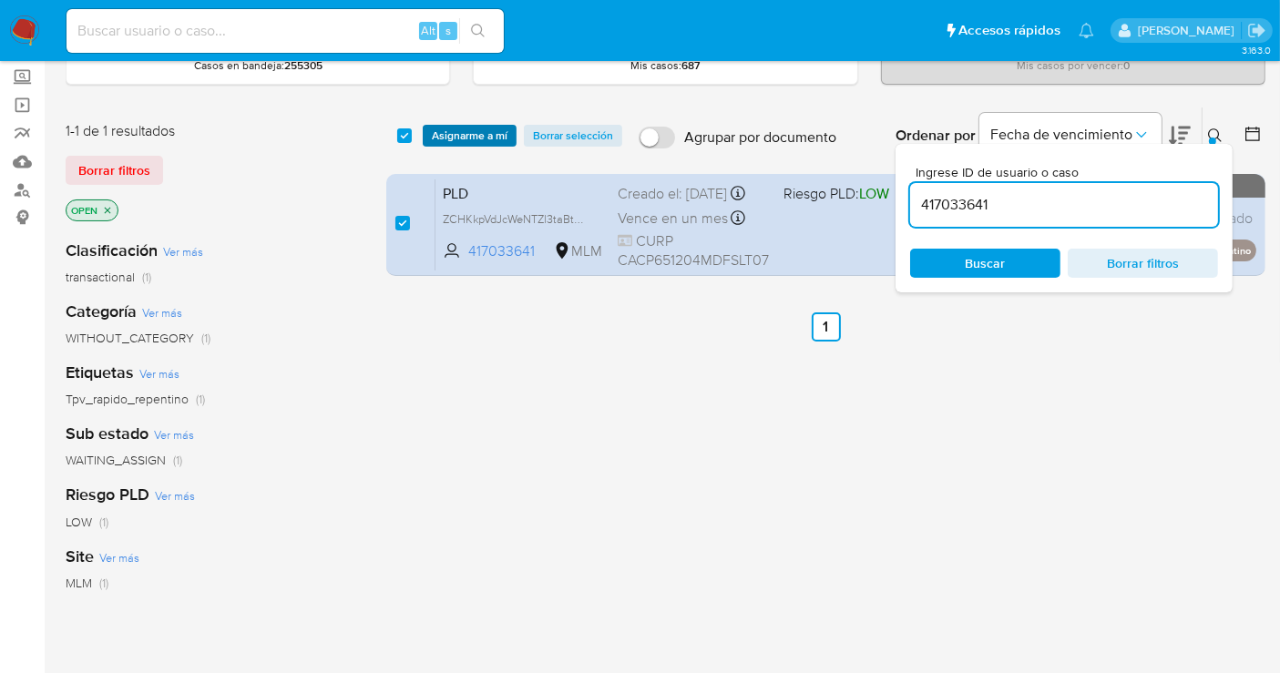
click at [444, 127] on span "Asignarme a mí" at bounding box center [470, 136] width 76 height 18
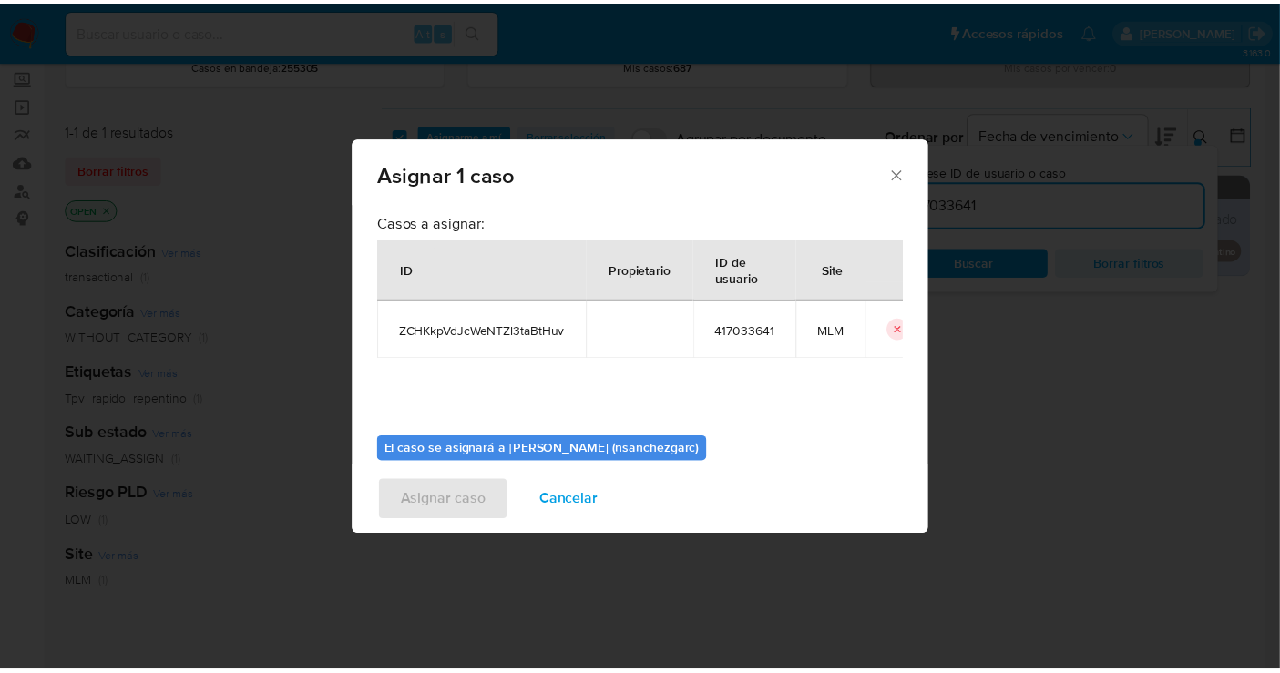
scroll to position [93, 0]
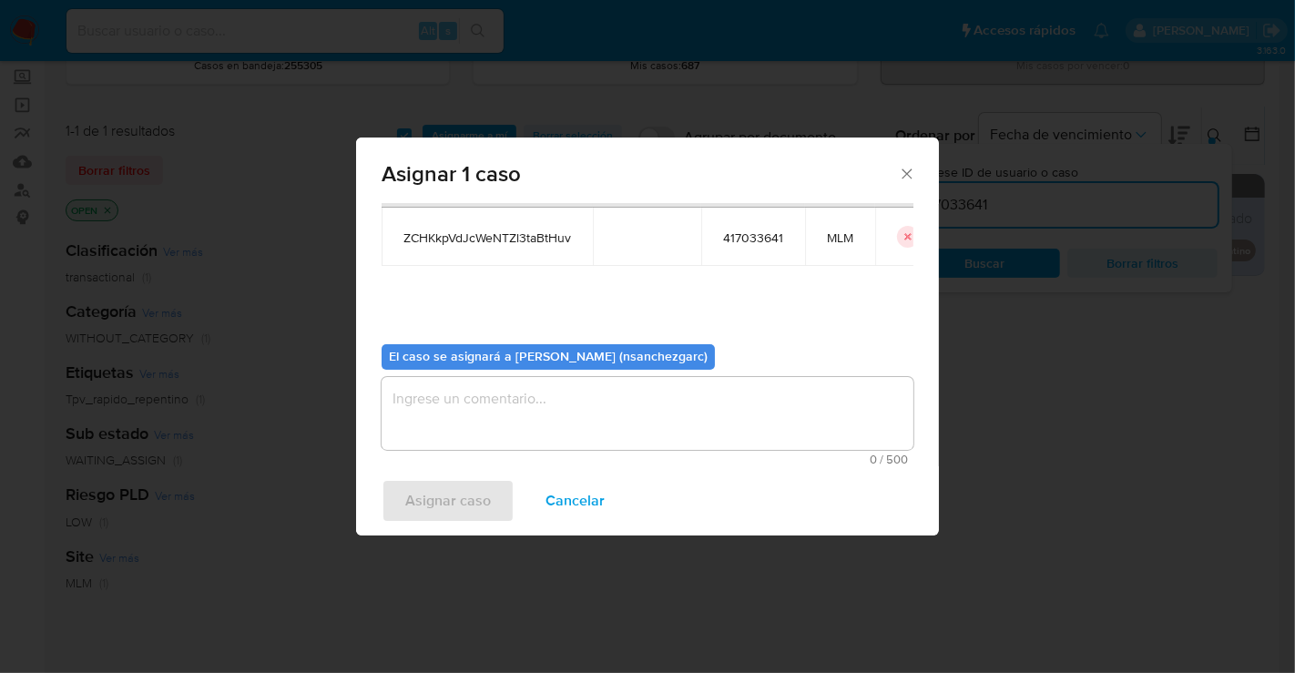
click at [427, 399] on textarea "assign-modal" at bounding box center [648, 413] width 532 height 73
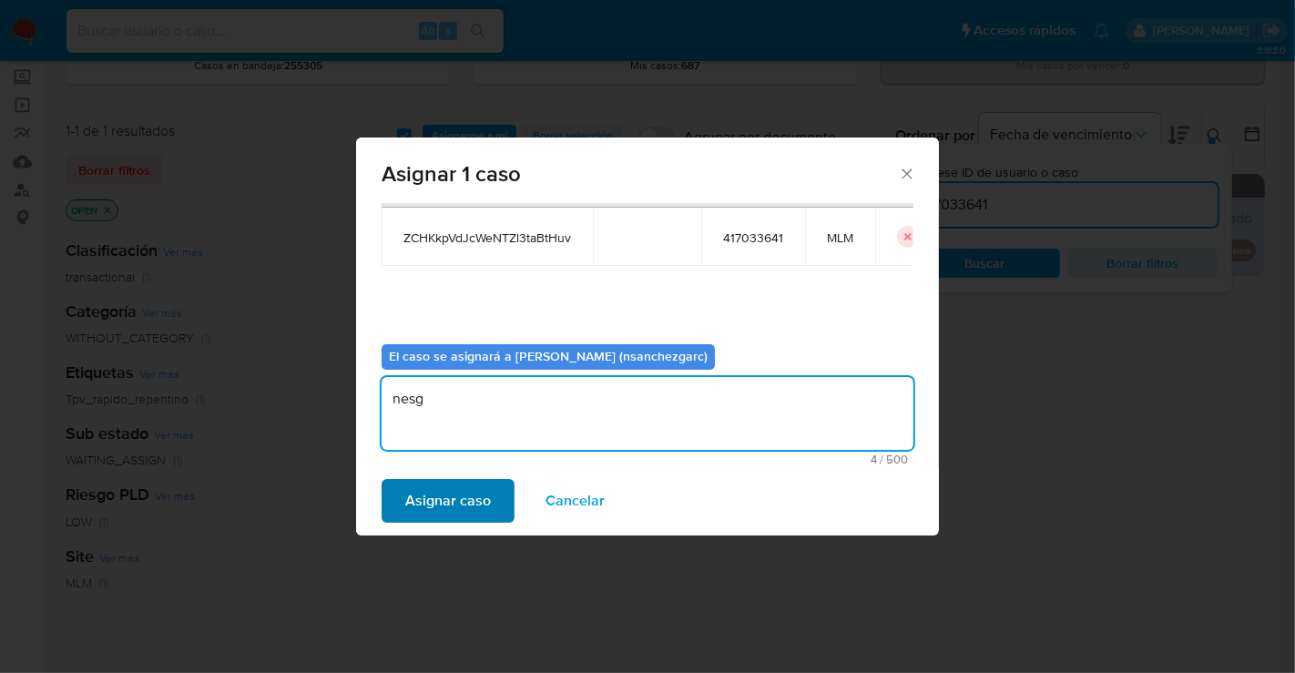
type textarea "nesg"
click at [406, 482] on span "Asignar caso" at bounding box center [448, 501] width 86 height 40
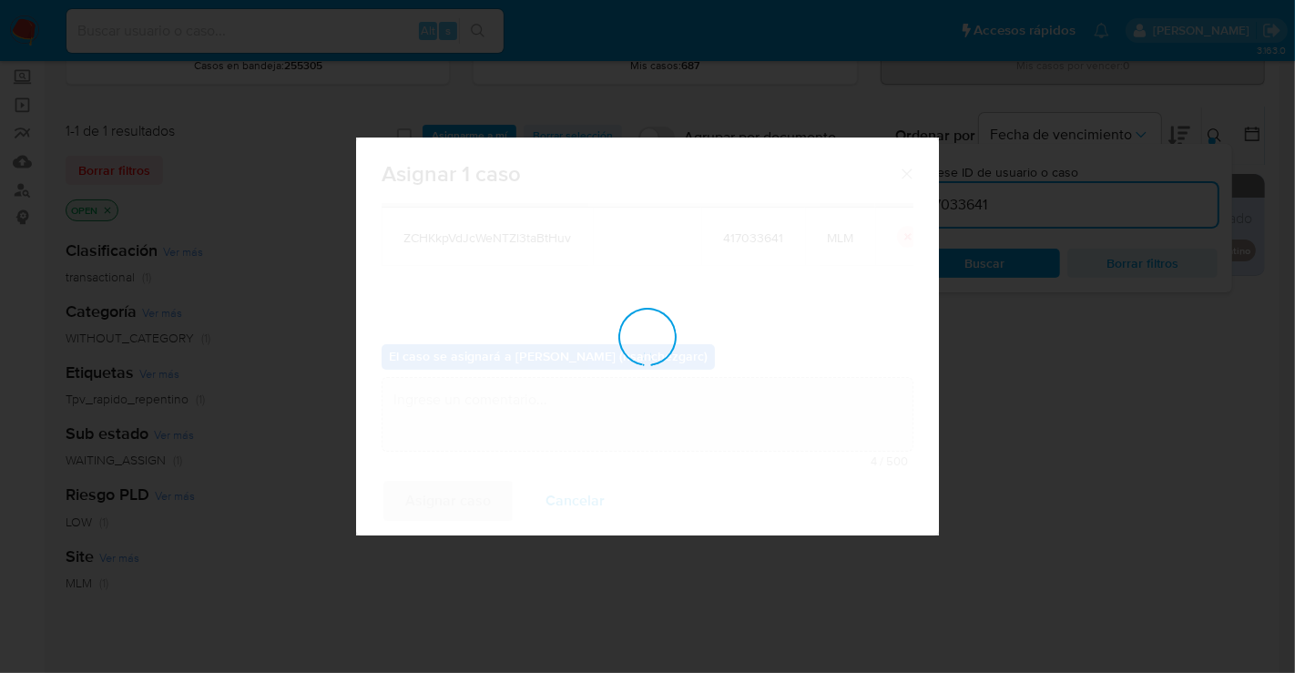
checkbox input "false"
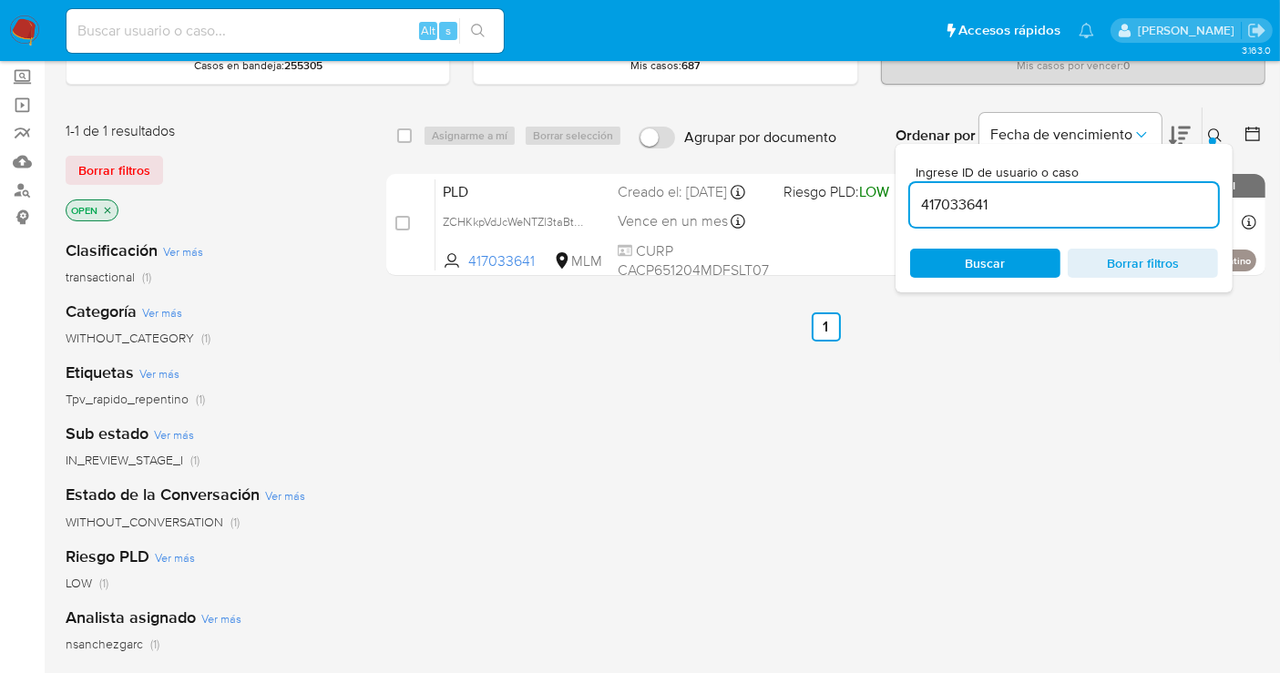
click at [1209, 144] on div "Ingrese ID de usuario o caso 417033641 Buscar Borrar filtros" at bounding box center [1063, 218] width 337 height 148
click at [1209, 134] on icon at bounding box center [1215, 135] width 14 height 14
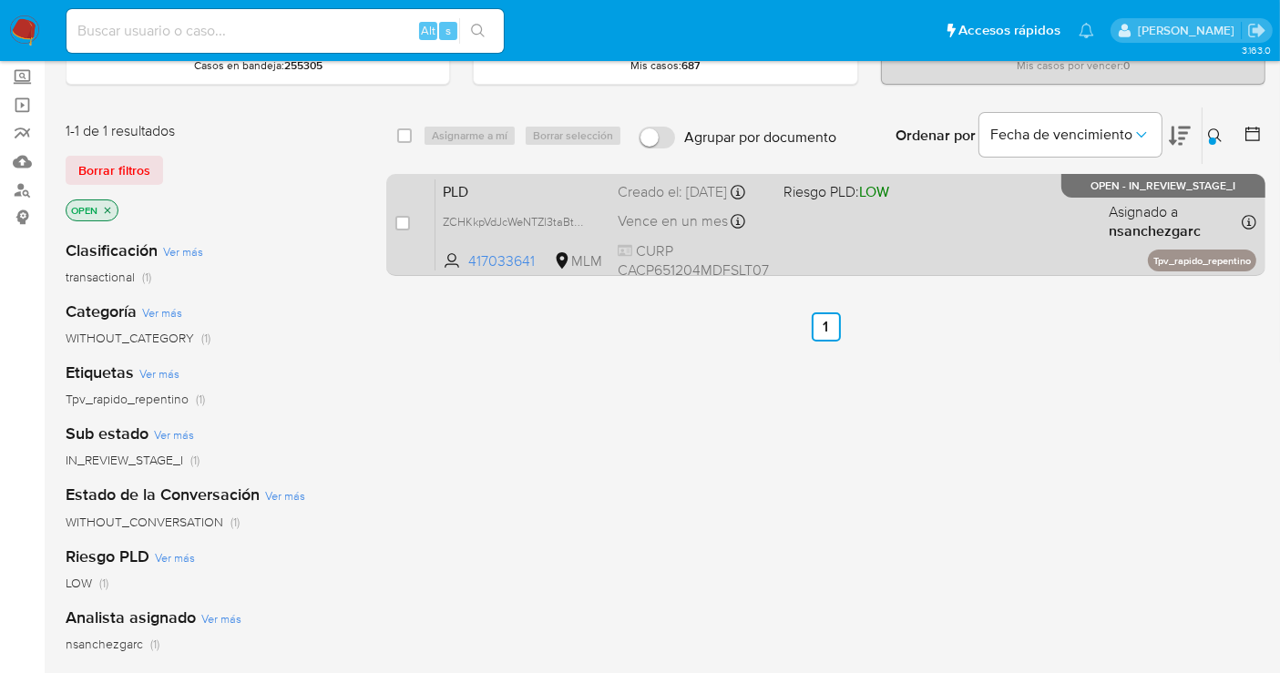
click at [683, 202] on div "Creado el: 12/09/2025 Creado el: 12/09/2025 02:07:52" at bounding box center [693, 192] width 151 height 20
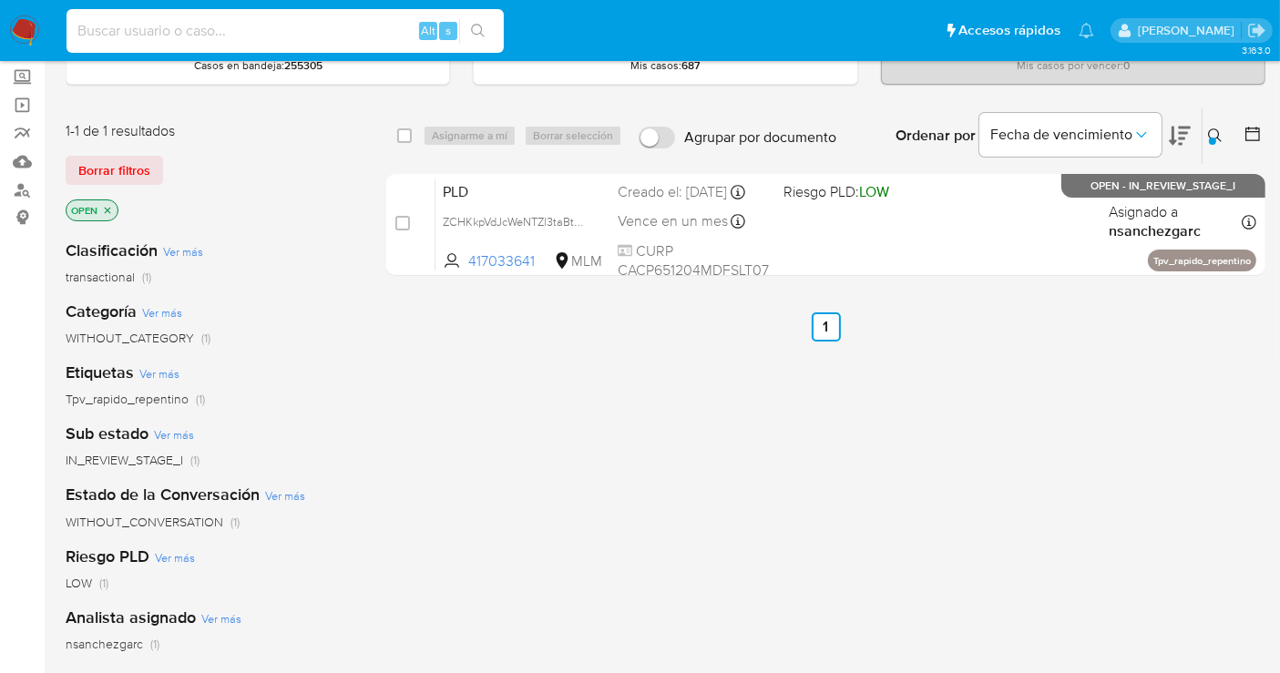
click at [128, 22] on input at bounding box center [284, 31] width 437 height 24
paste input "1034042359"
type input "1034042359"
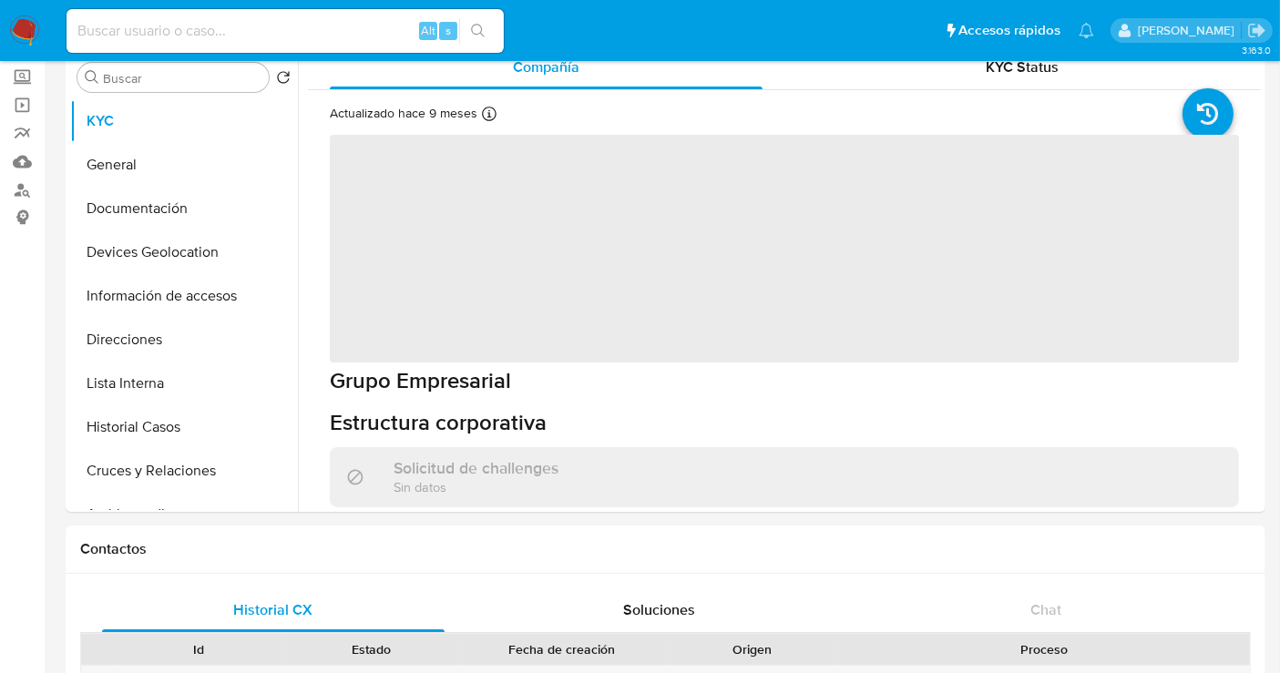
select select "10"
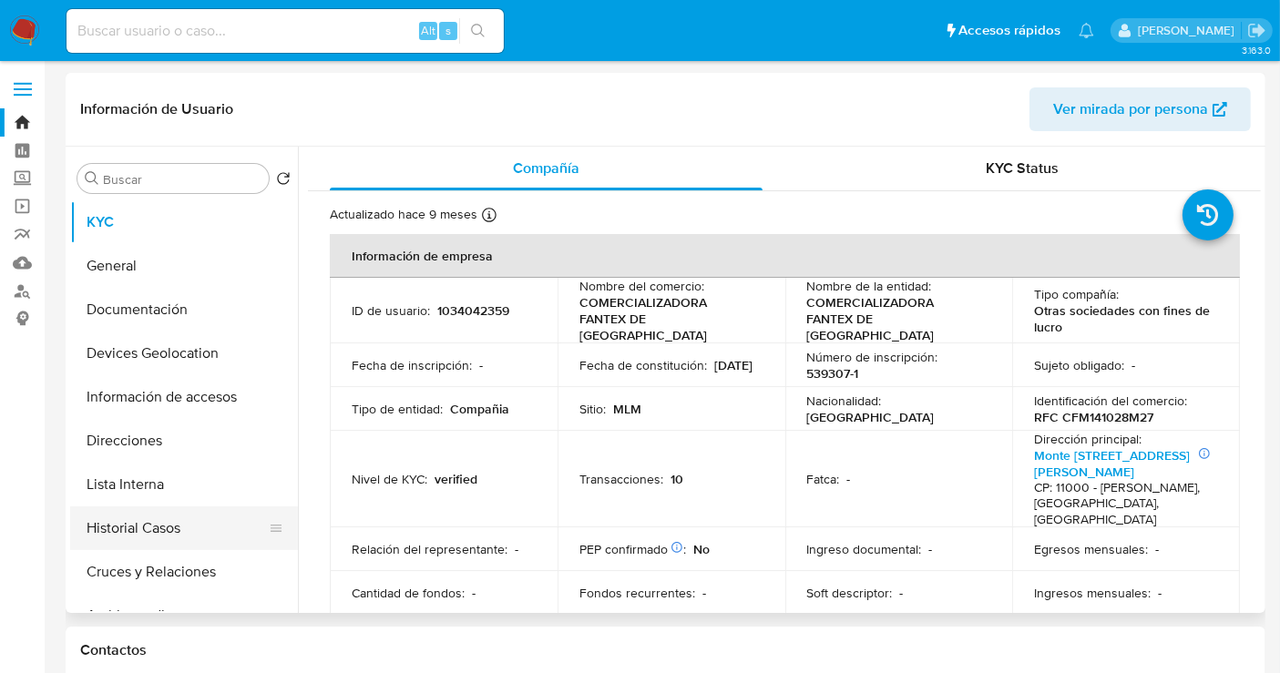
click at [147, 523] on button "Historial Casos" at bounding box center [176, 528] width 213 height 44
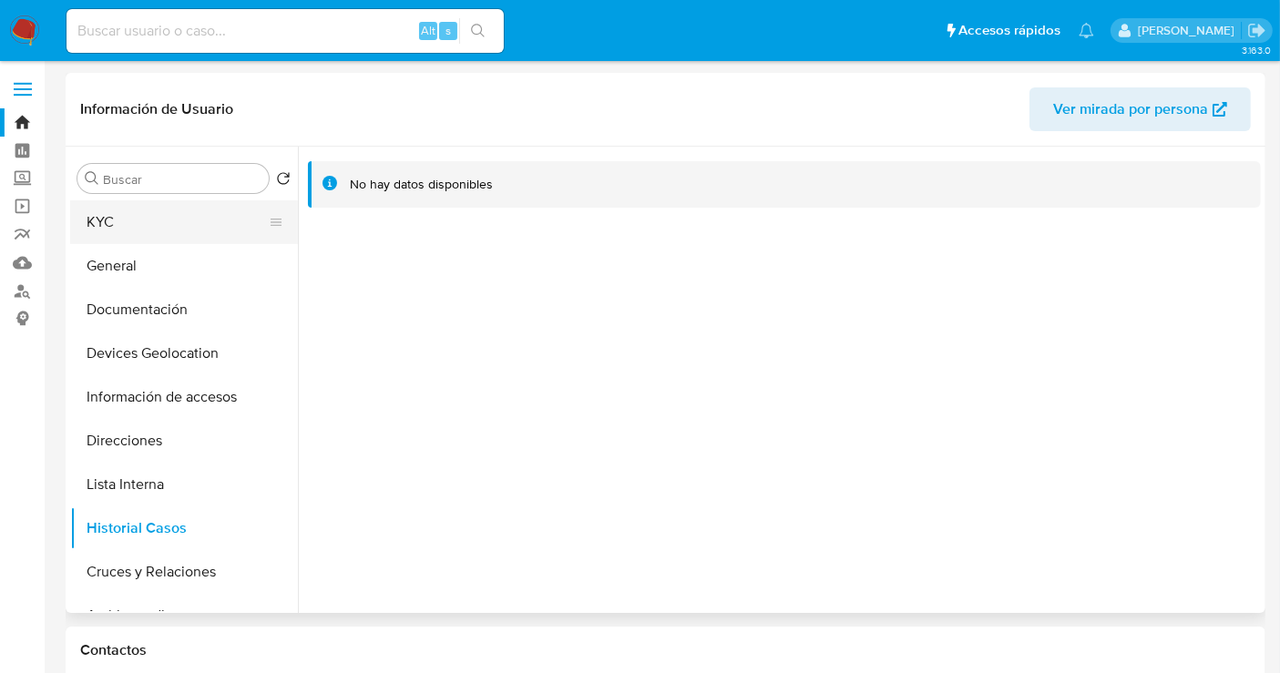
click at [123, 217] on button "KYC" at bounding box center [176, 222] width 213 height 44
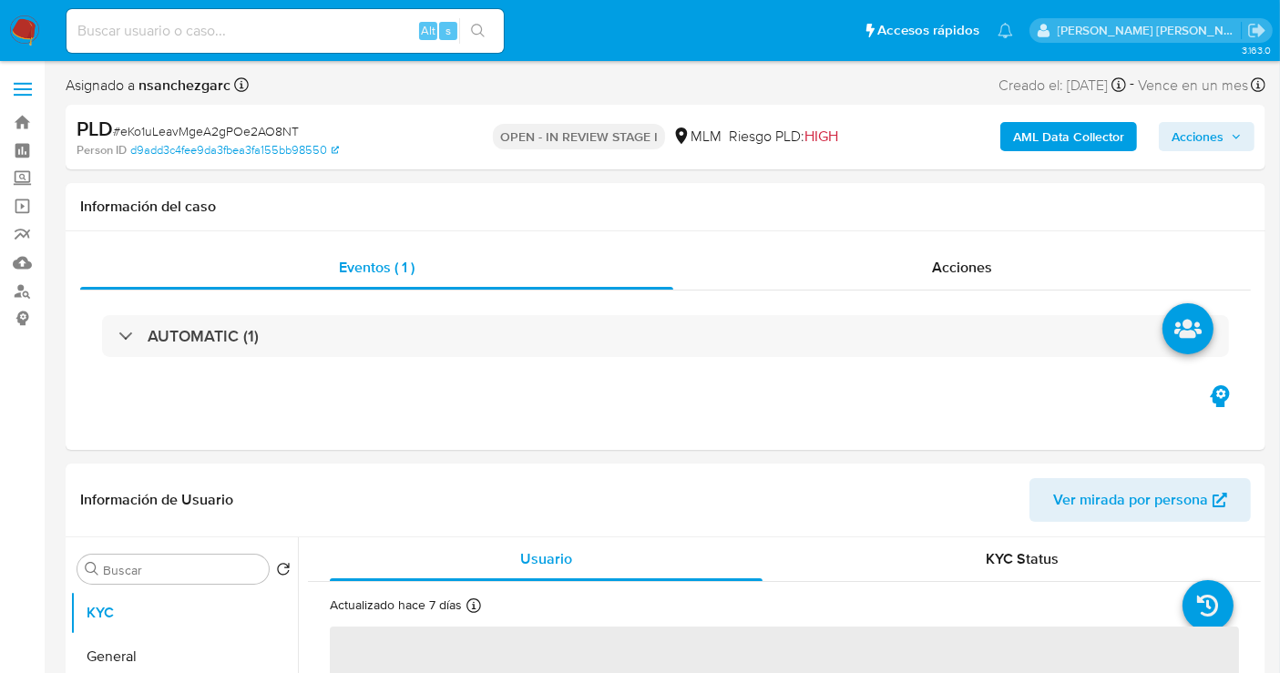
select select "10"
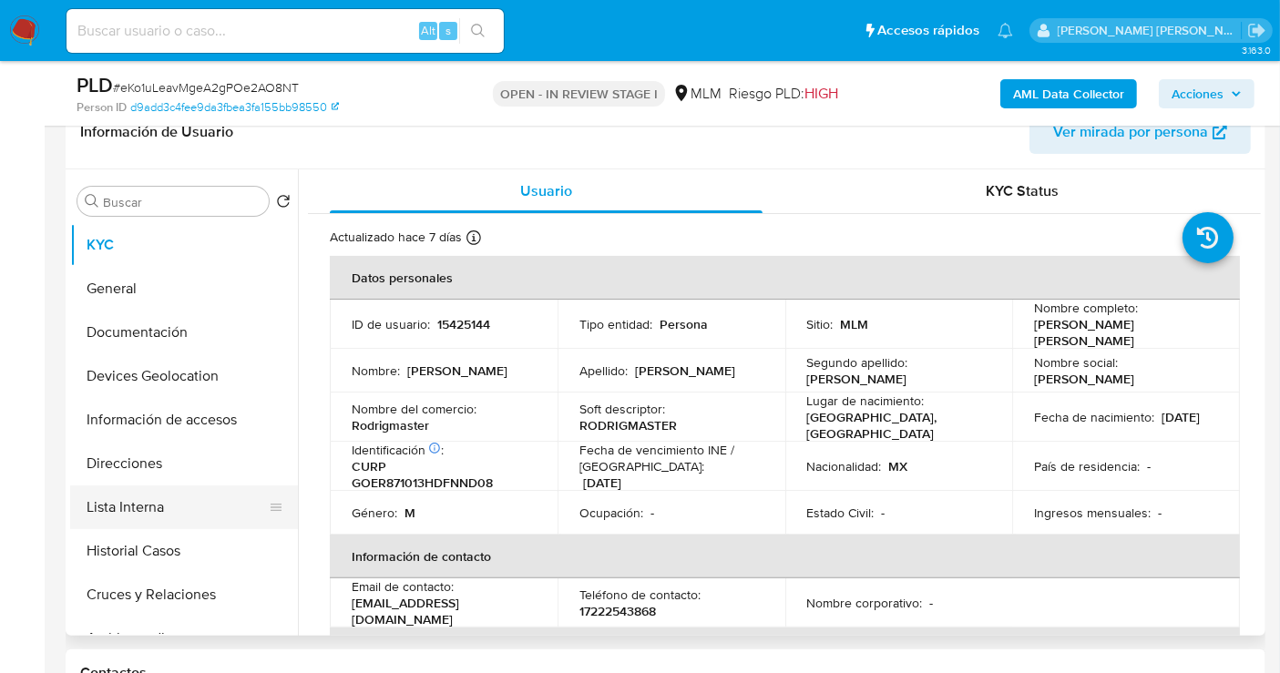
scroll to position [101, 0]
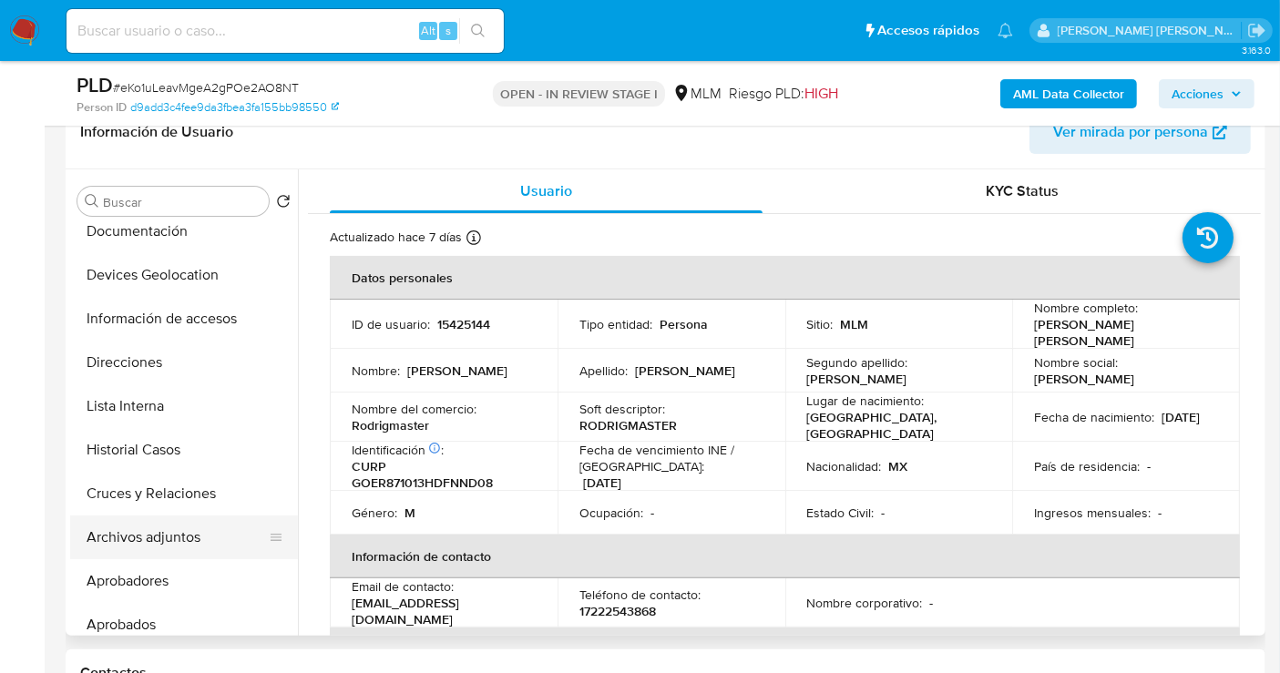
click at [176, 528] on button "Archivos adjuntos" at bounding box center [176, 538] width 213 height 44
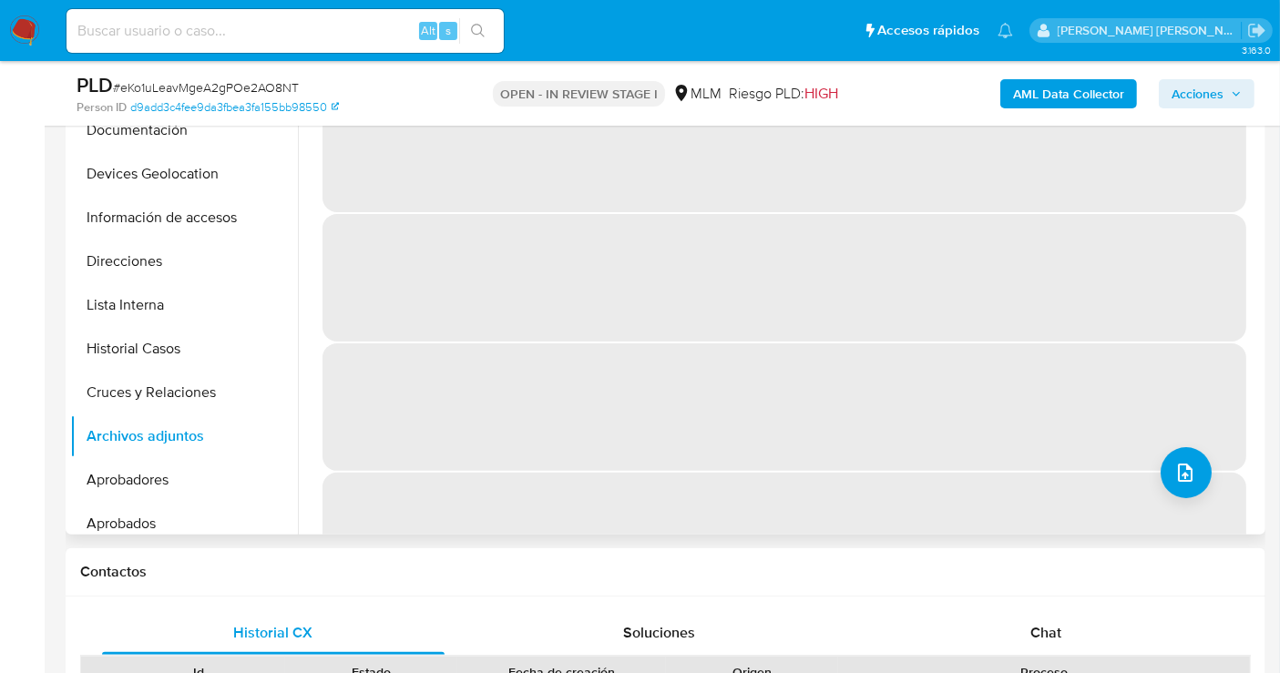
scroll to position [303, 0]
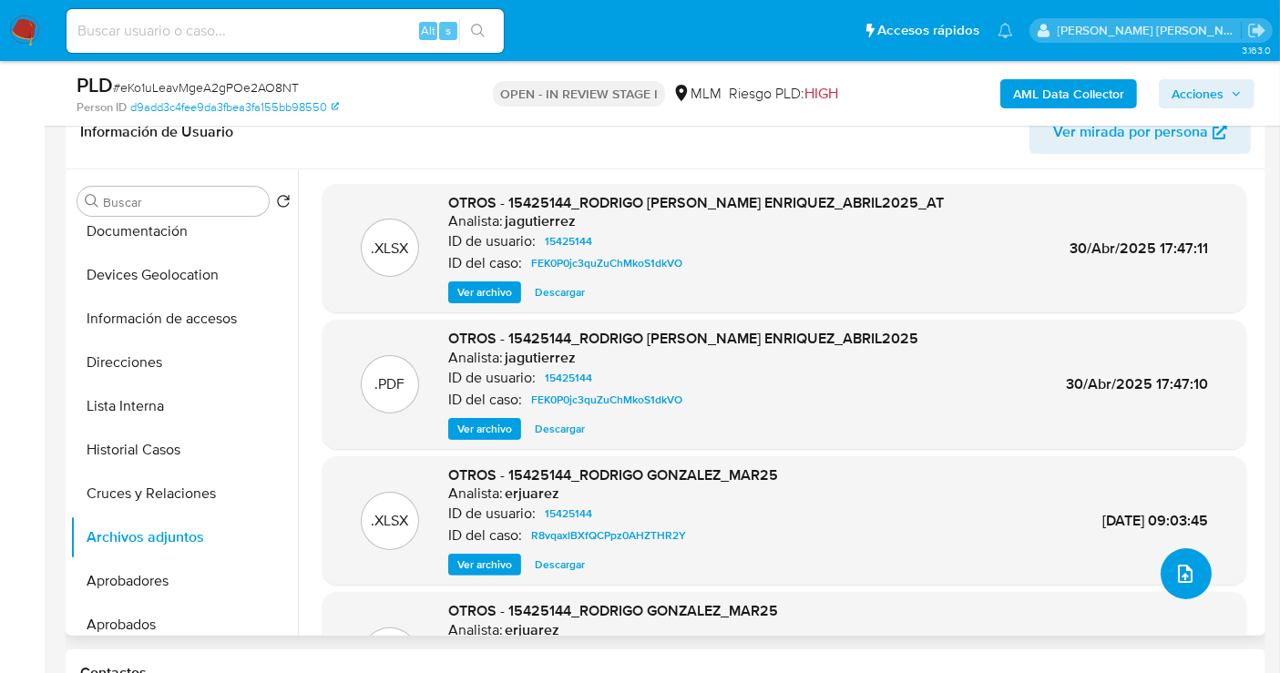
click at [1178, 575] on icon "upload-file" at bounding box center [1185, 574] width 15 height 18
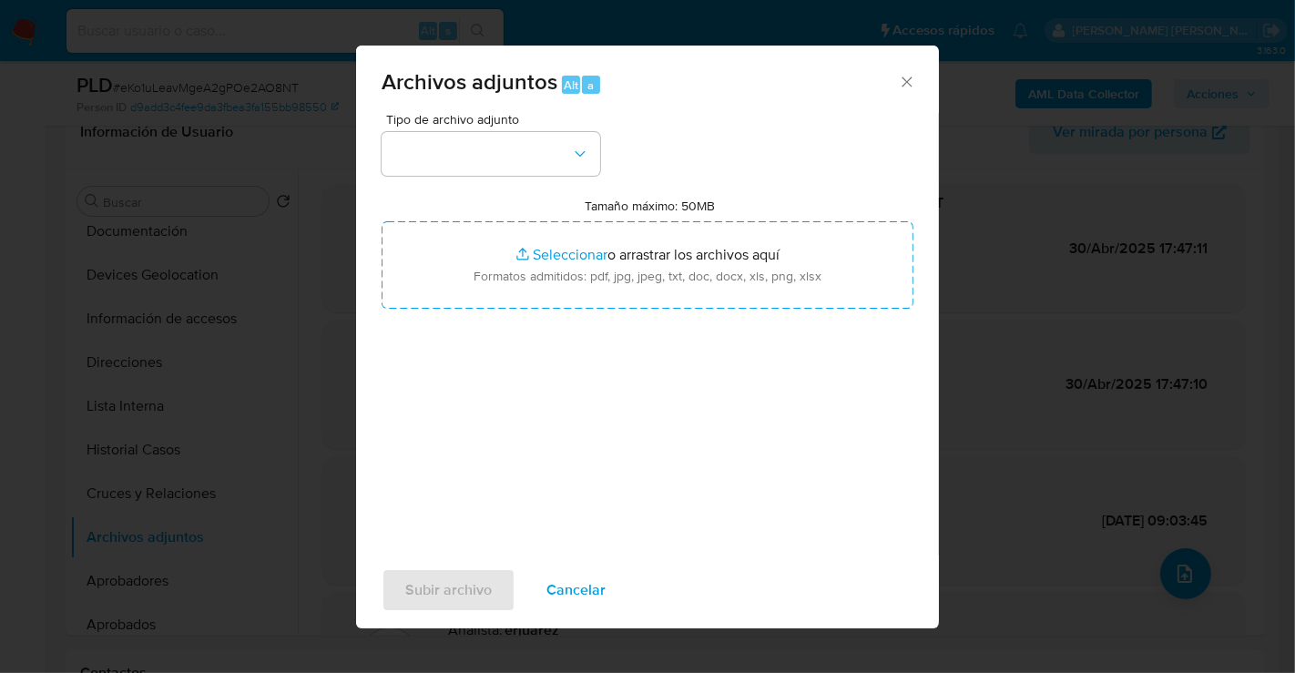
click at [906, 76] on icon "Cerrar" at bounding box center [907, 82] width 18 height 18
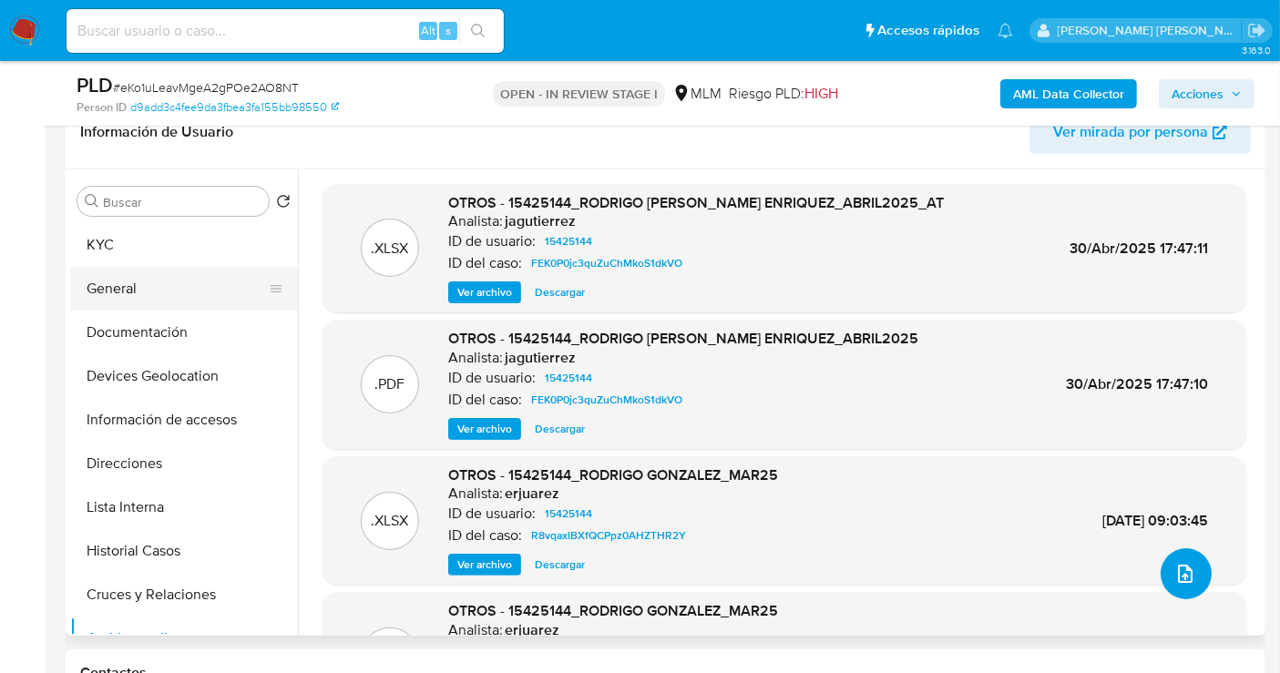
scroll to position [101, 0]
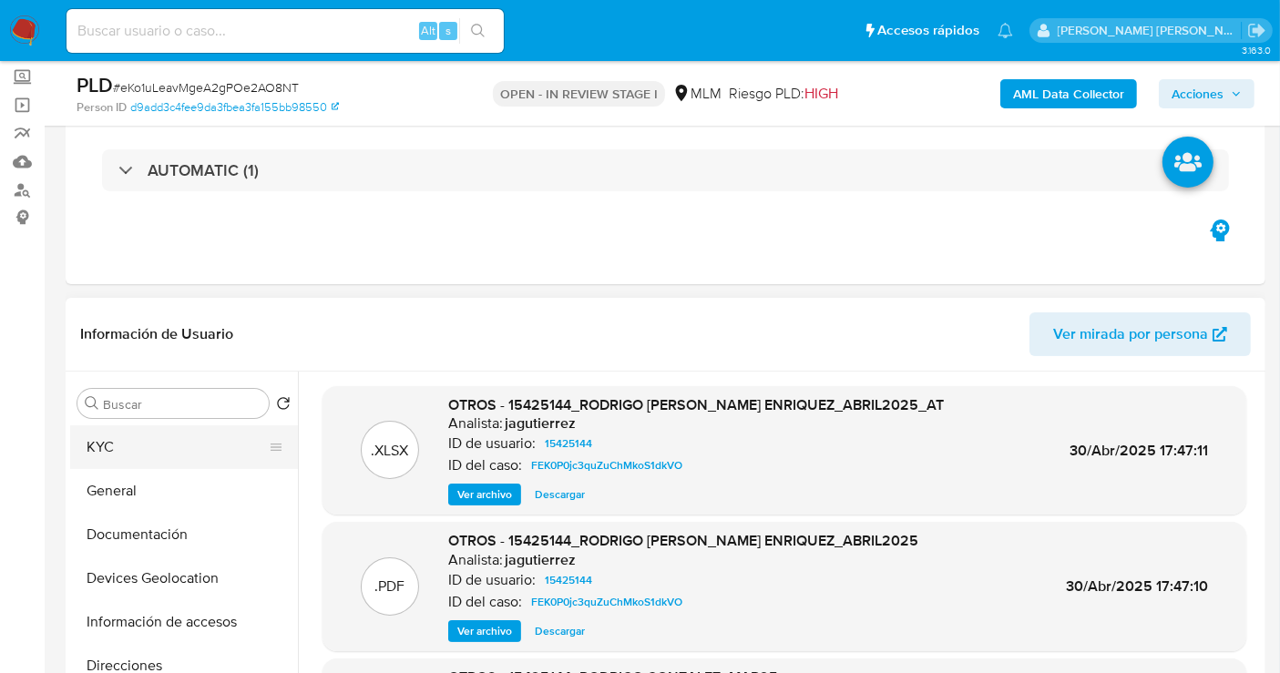
click at [121, 440] on button "KYC" at bounding box center [176, 447] width 213 height 44
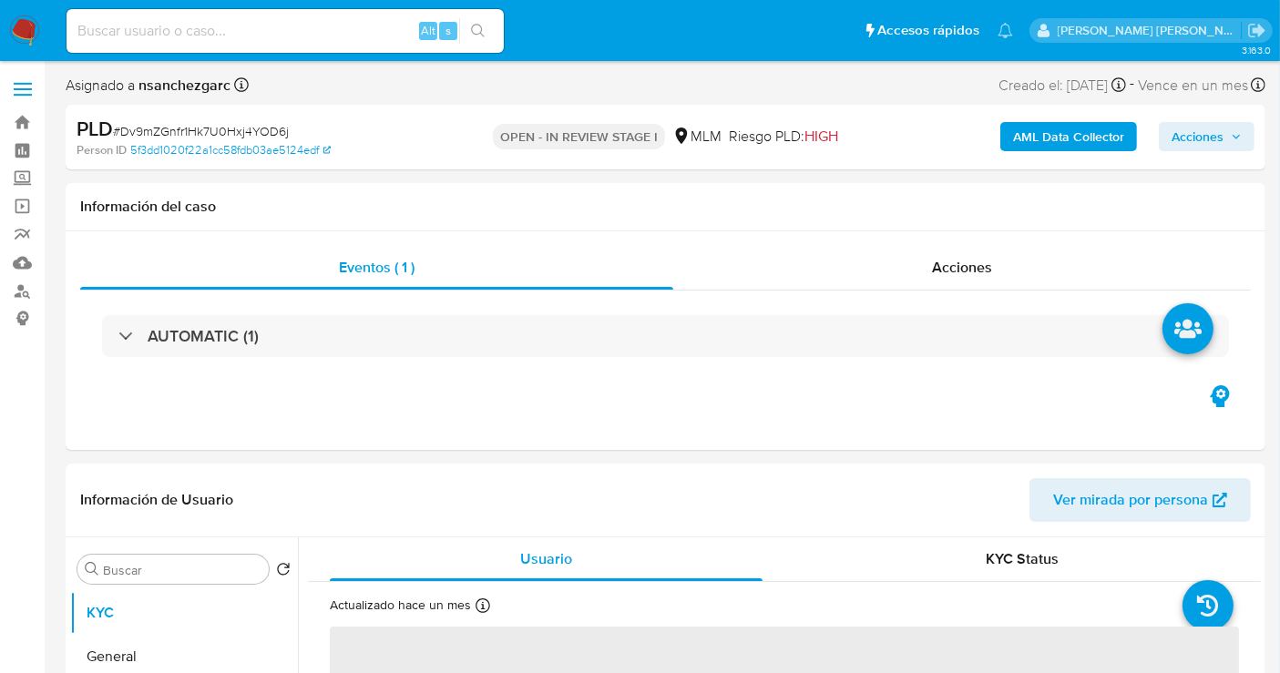
select select "10"
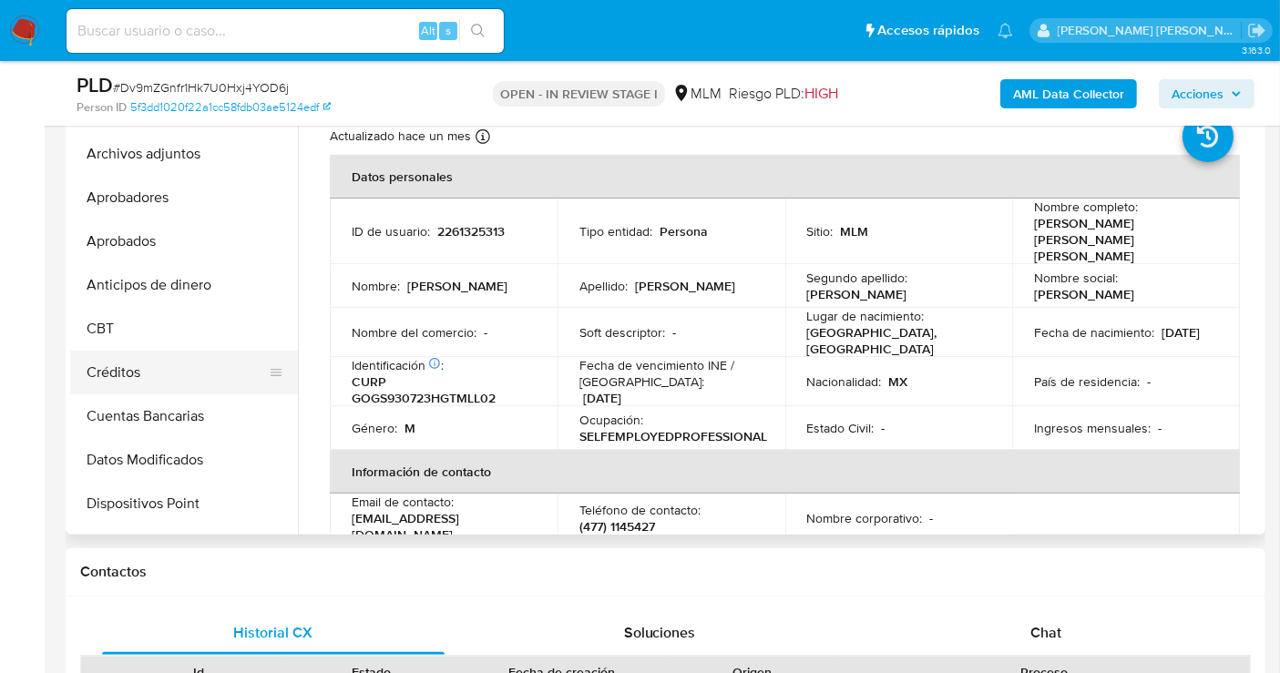
scroll to position [404, 0]
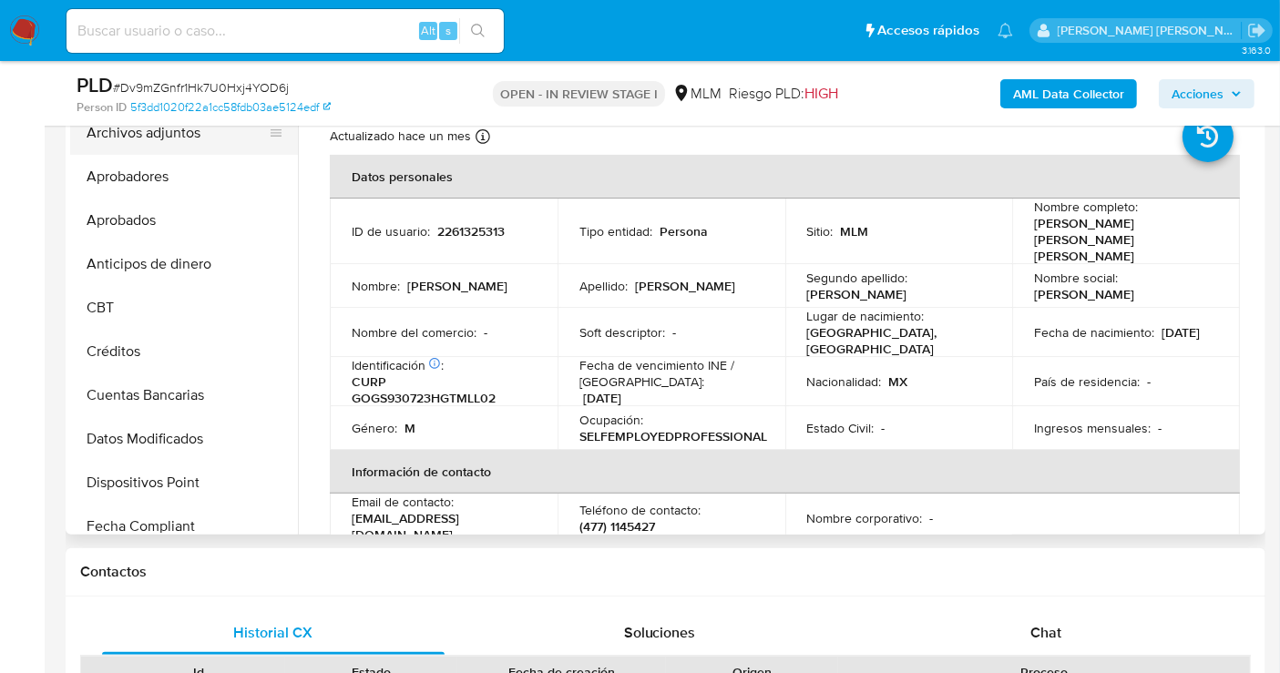
click at [120, 136] on button "Archivos adjuntos" at bounding box center [176, 133] width 213 height 44
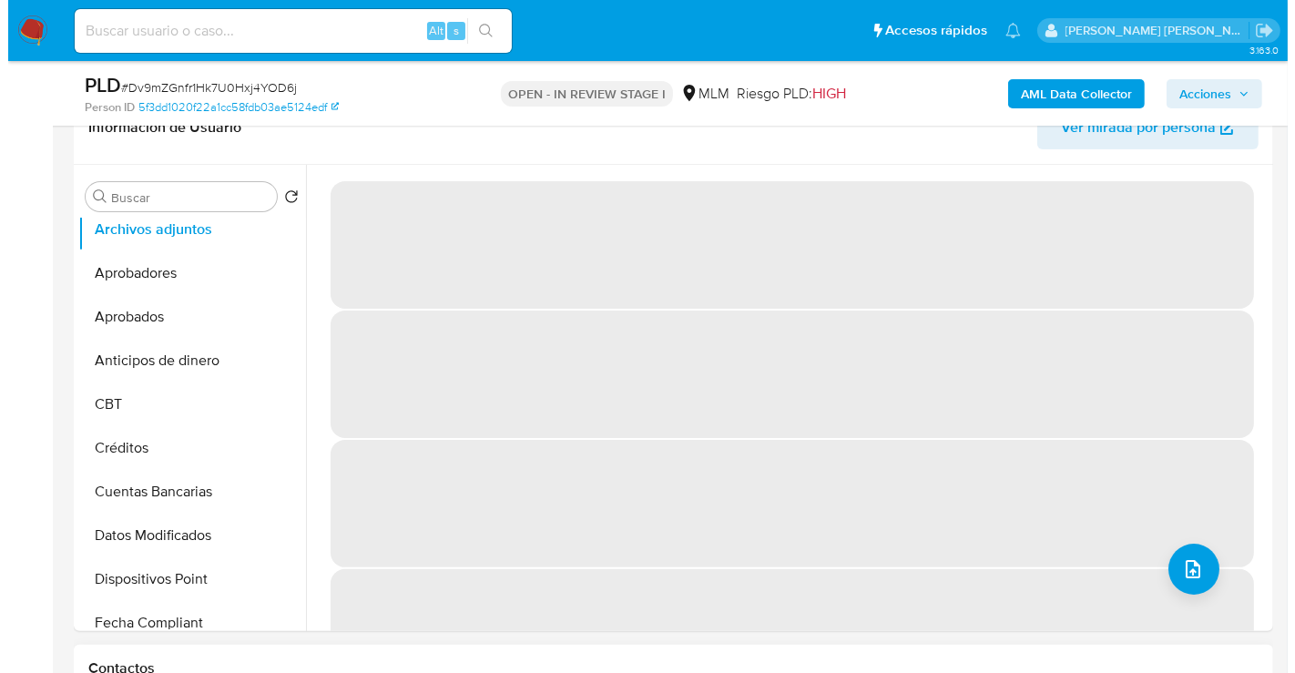
scroll to position [303, 0]
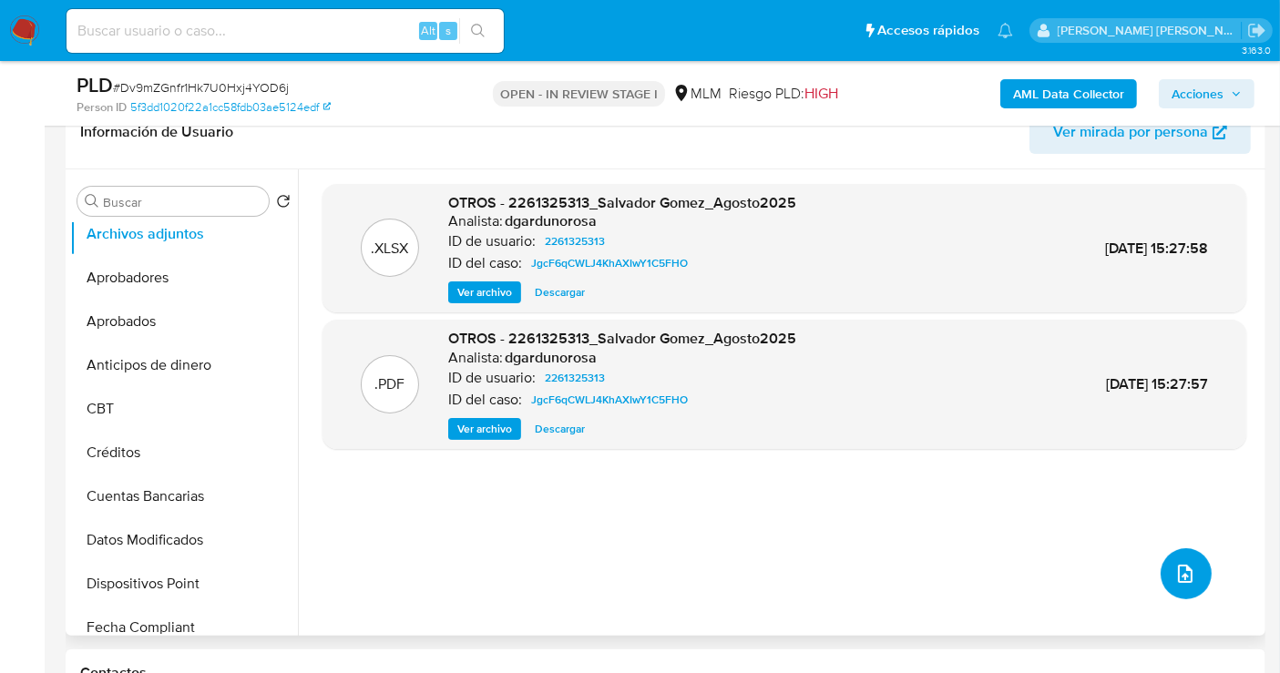
click at [1178, 571] on icon "upload-file" at bounding box center [1185, 574] width 15 height 18
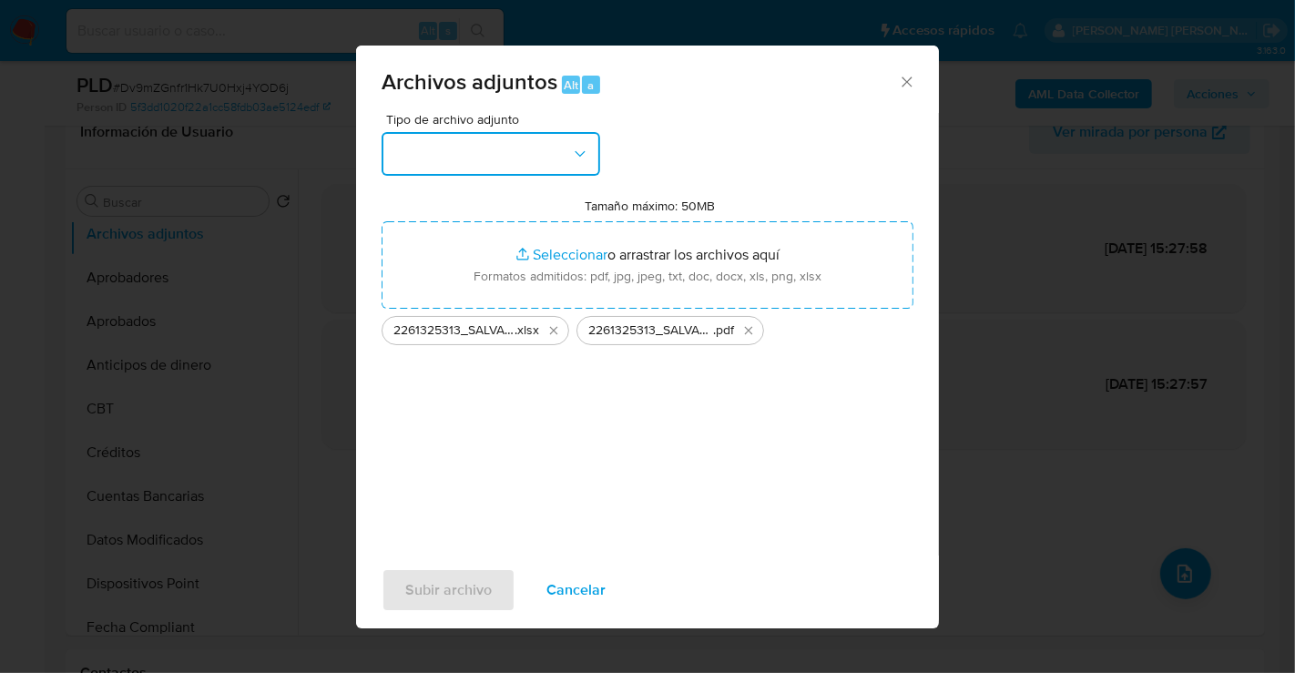
click at [504, 164] on button "button" at bounding box center [491, 154] width 219 height 44
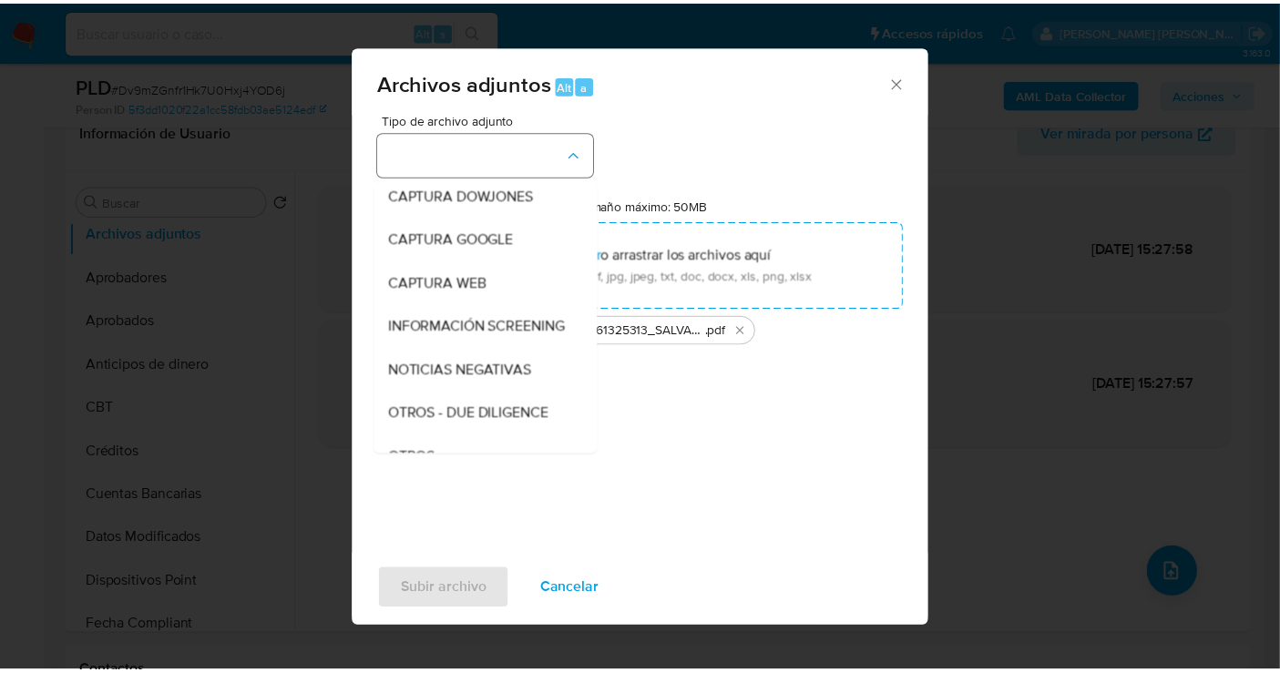
scroll to position [94, 0]
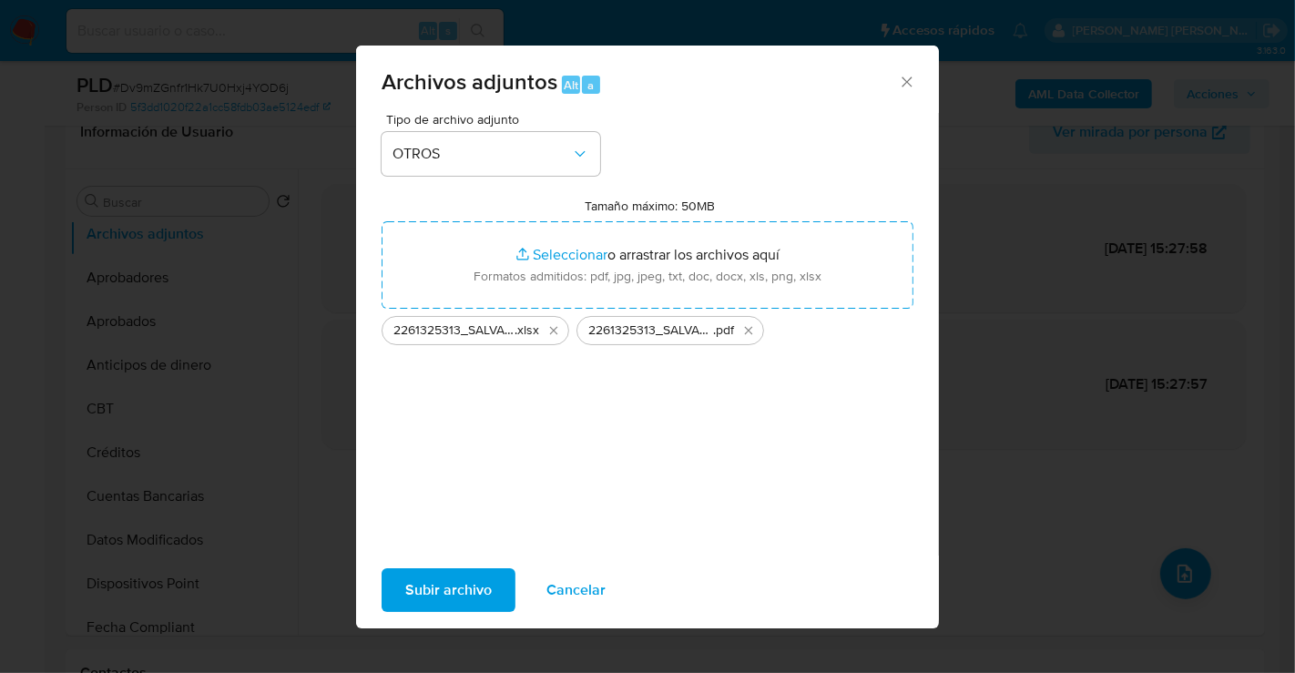
click at [458, 593] on span "Subir archivo" at bounding box center [448, 590] width 87 height 40
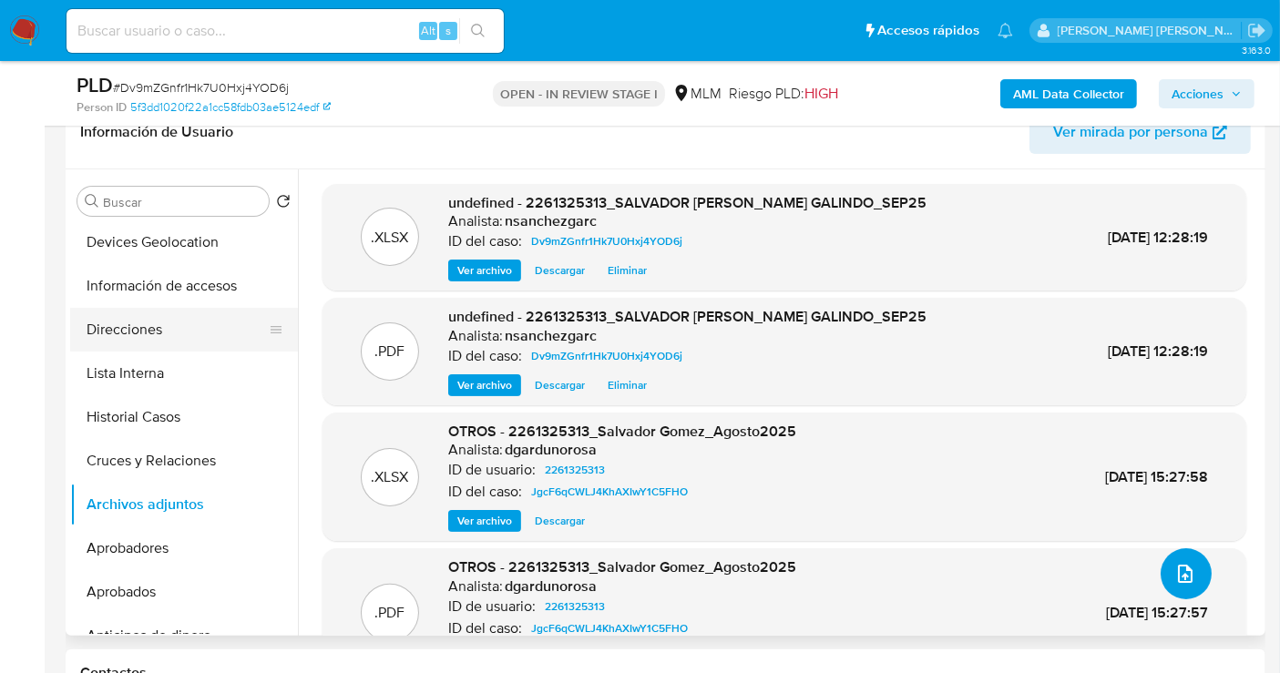
scroll to position [0, 0]
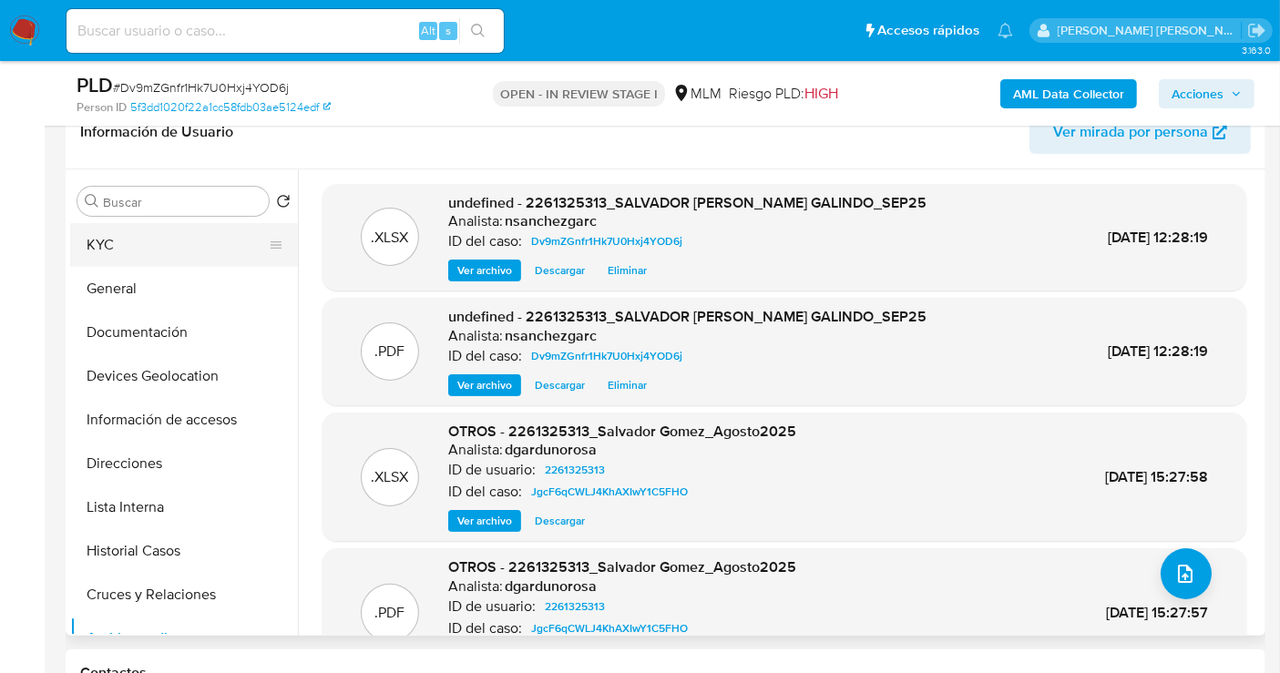
click at [112, 236] on button "KYC" at bounding box center [176, 245] width 213 height 44
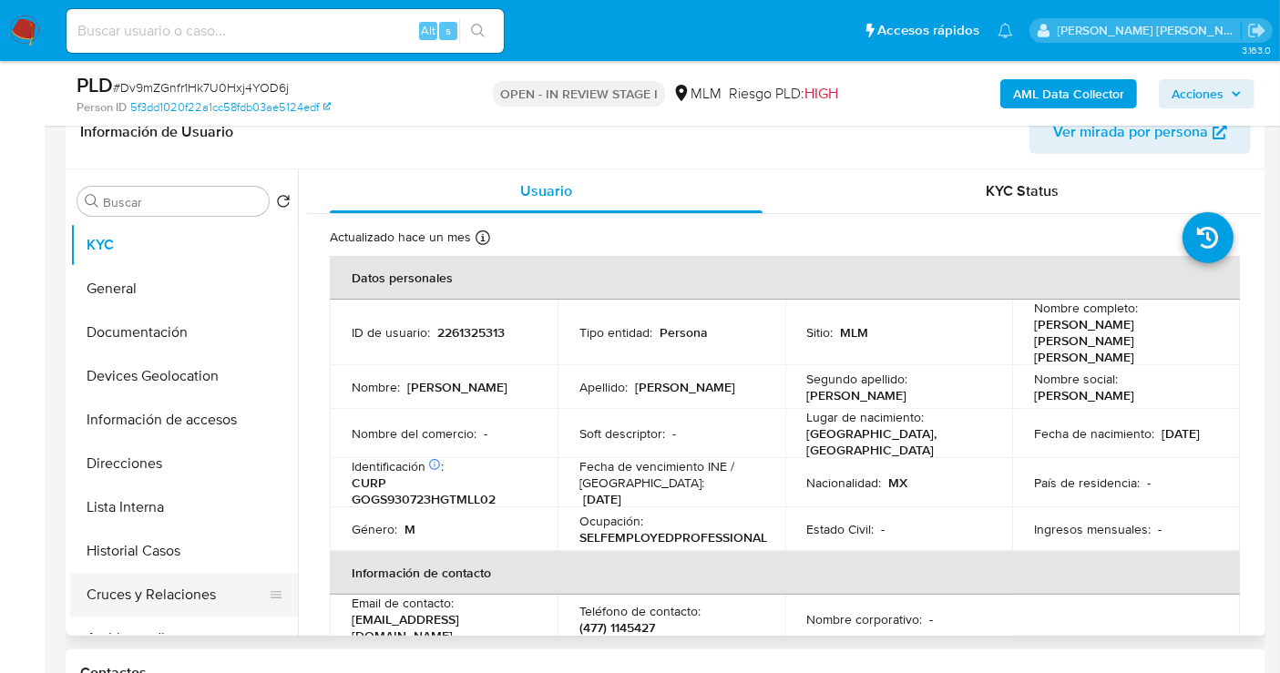
scroll to position [101, 0]
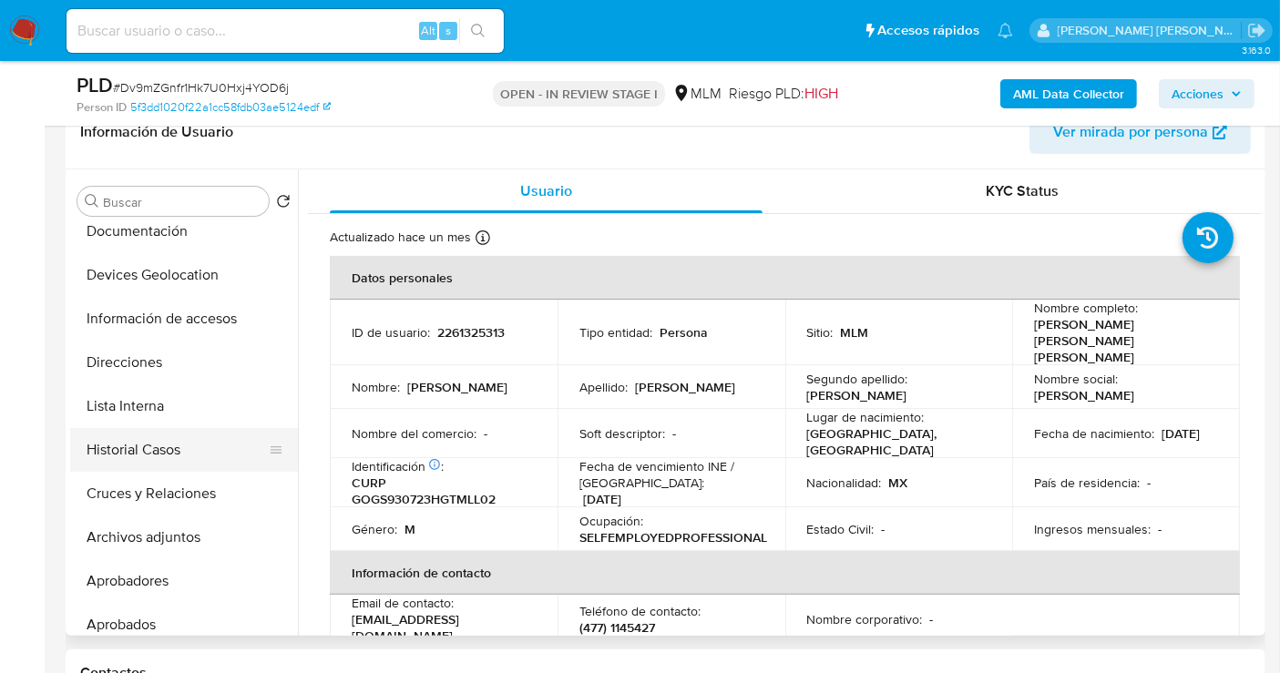
click at [136, 451] on button "Historial Casos" at bounding box center [176, 450] width 213 height 44
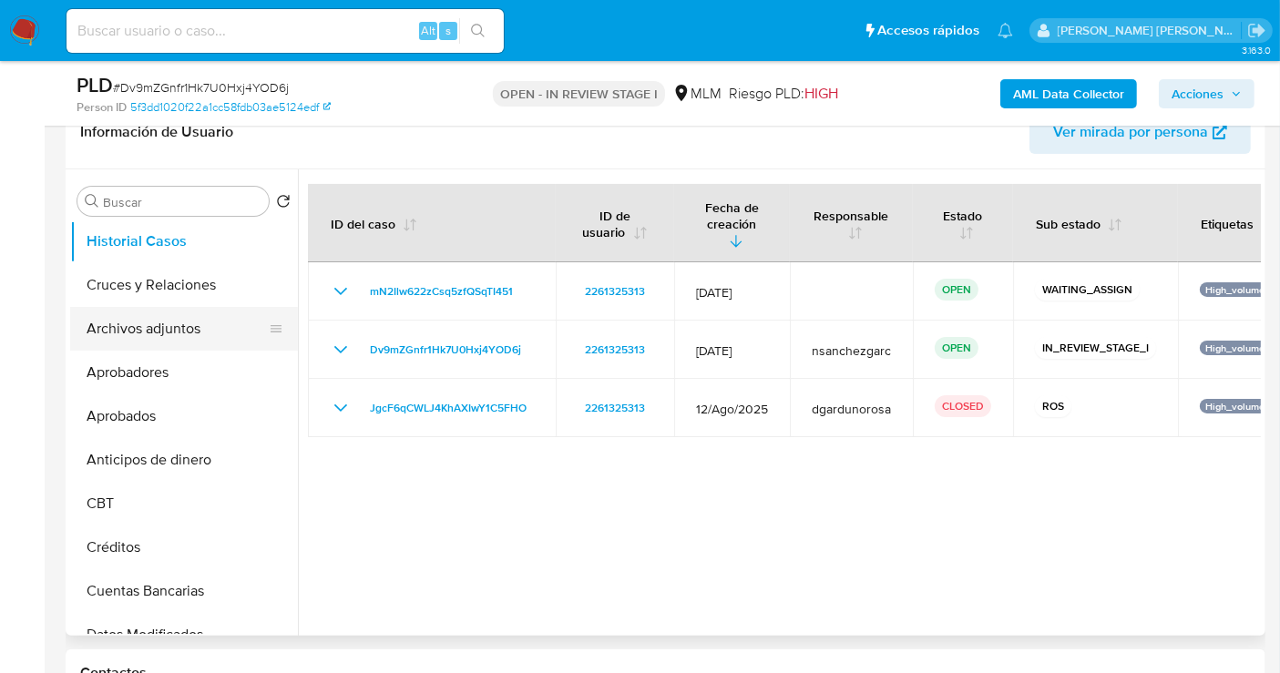
scroll to position [303, 0]
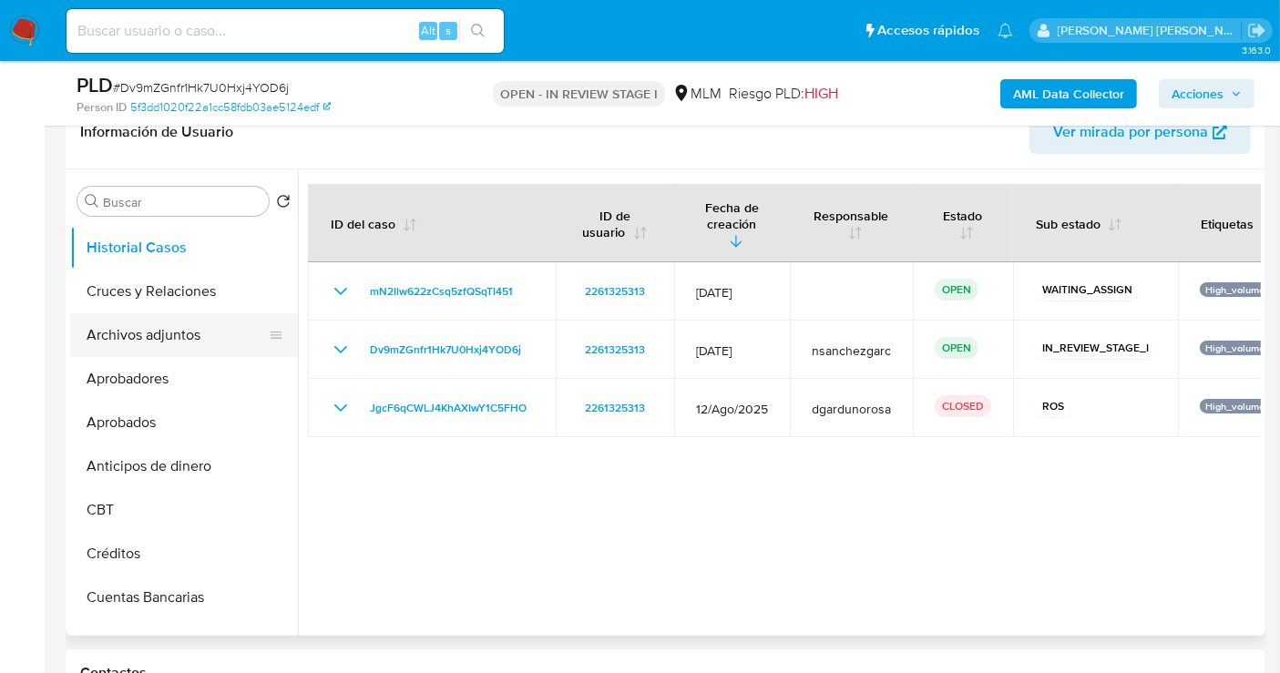
click at [156, 341] on button "Archivos adjuntos" at bounding box center [176, 335] width 213 height 44
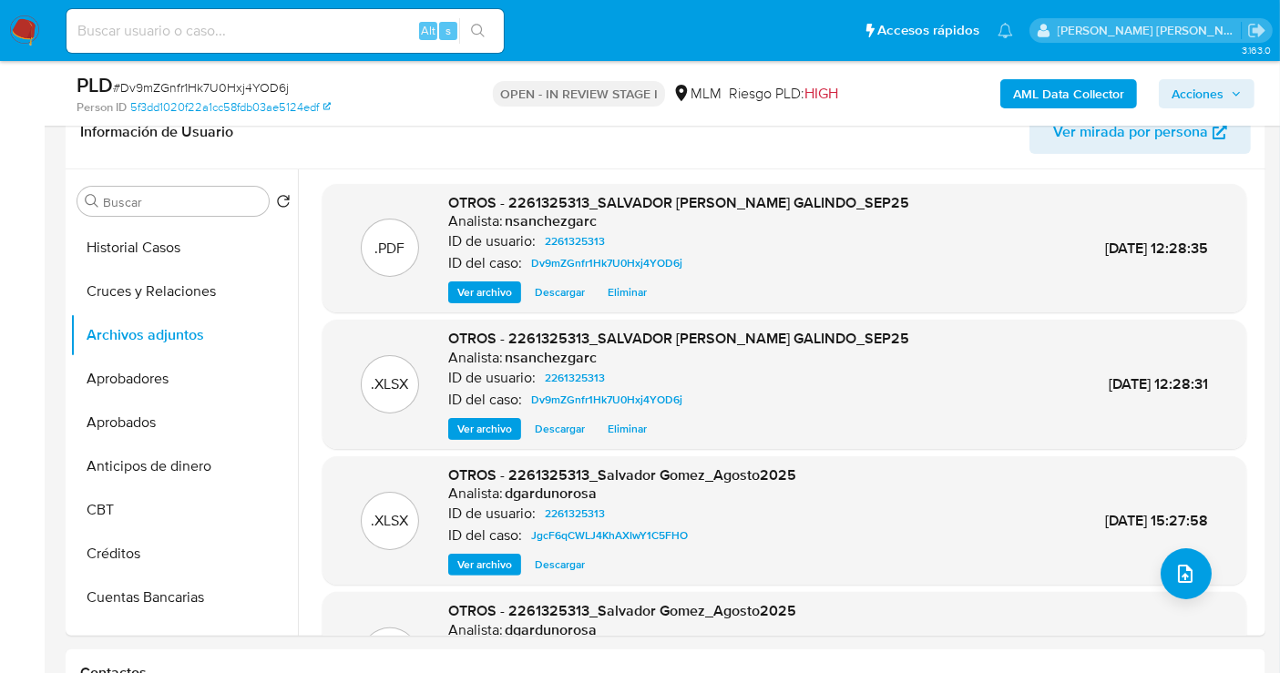
click at [1203, 96] on span "Acciones" at bounding box center [1197, 93] width 52 height 29
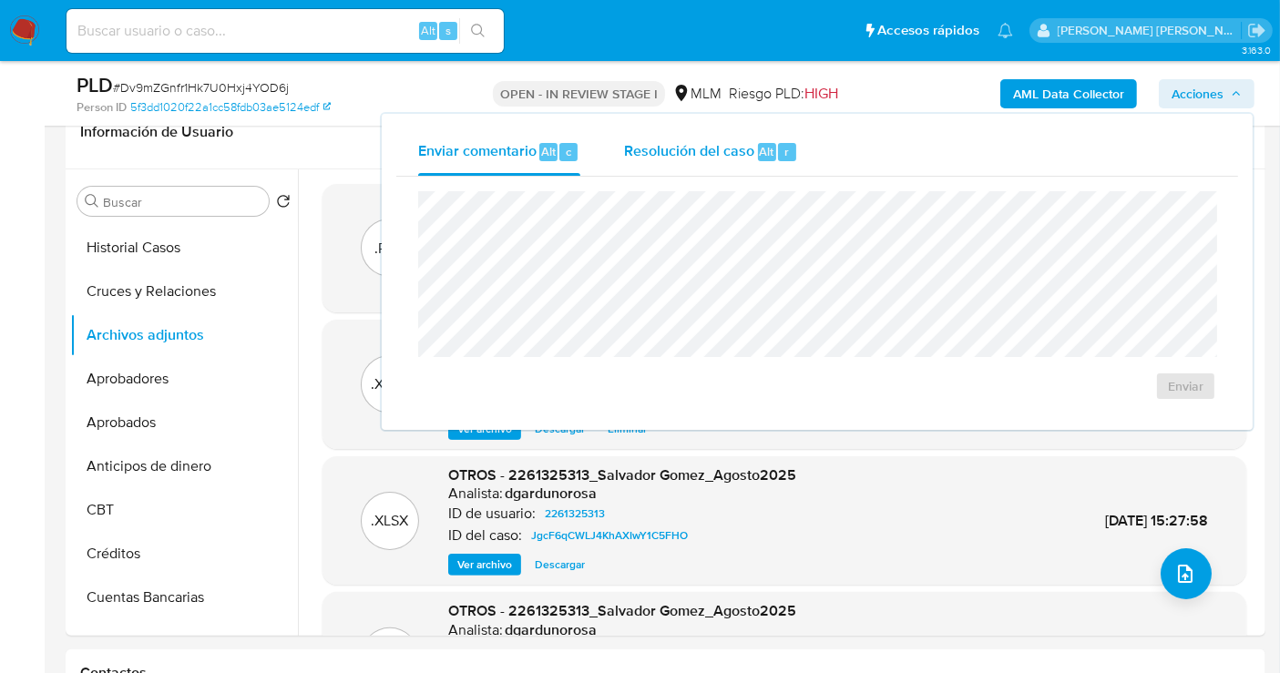
click at [658, 148] on span "Resolución del caso" at bounding box center [689, 150] width 130 height 21
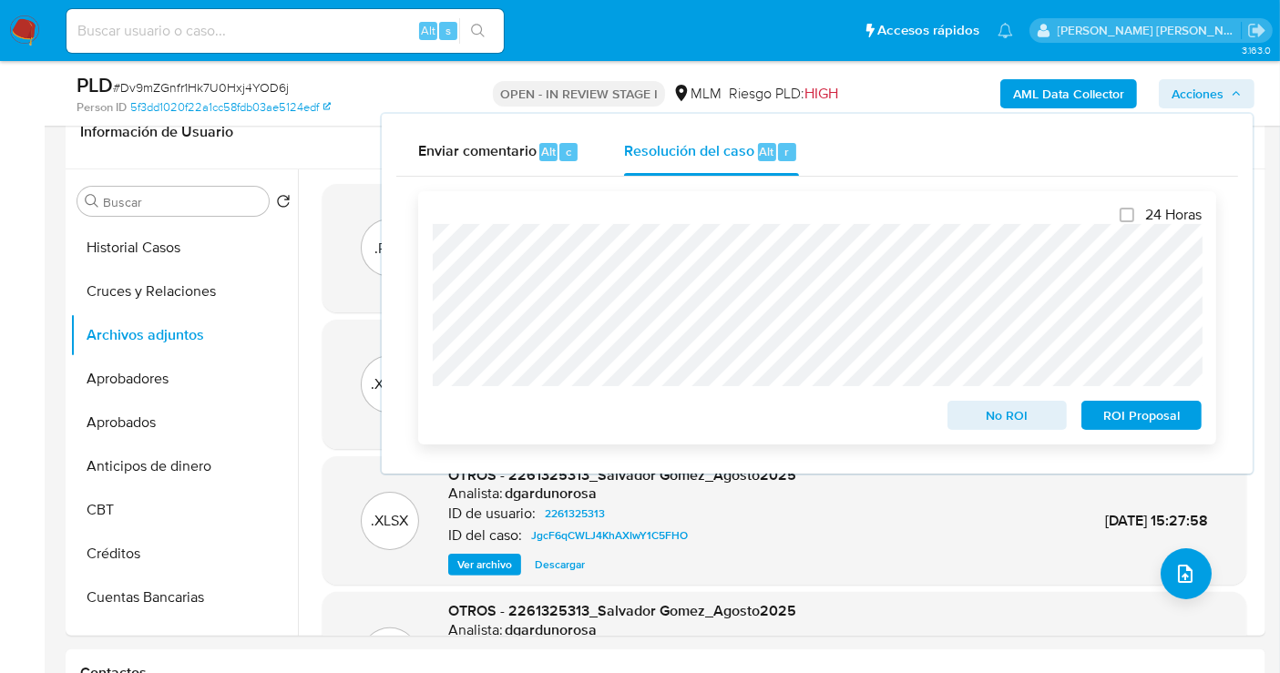
click at [1133, 420] on span "ROI Proposal" at bounding box center [1141, 416] width 95 height 26
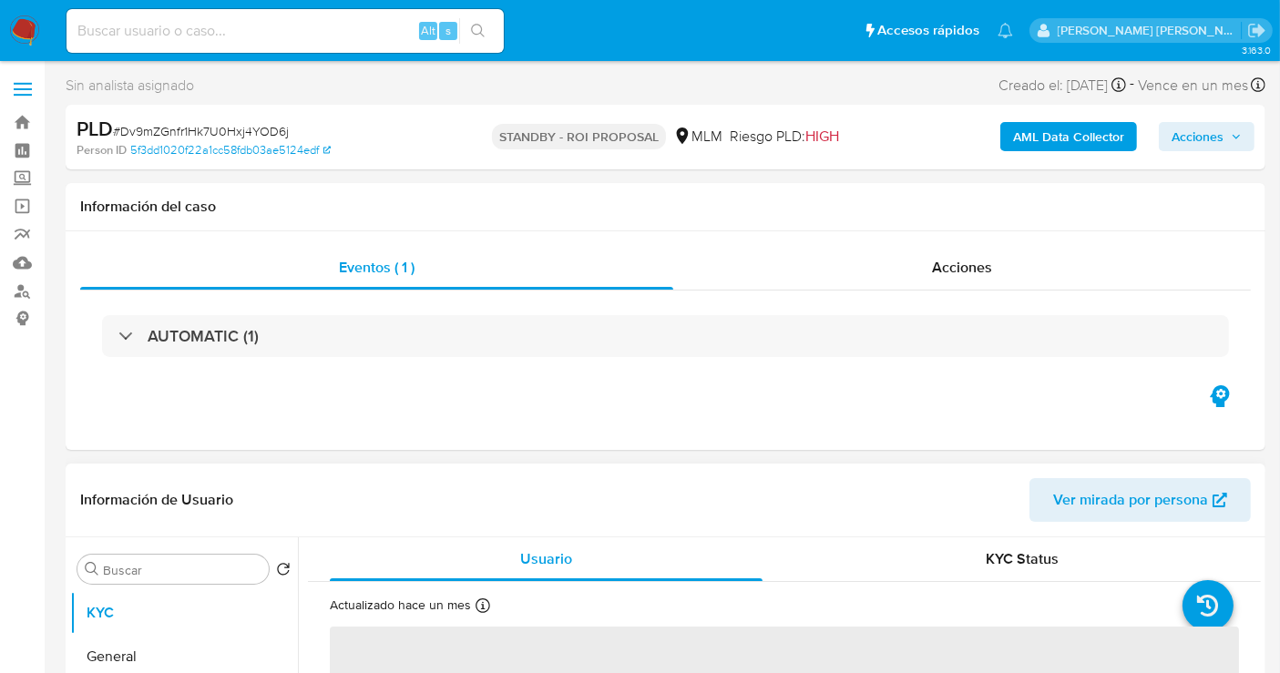
select select "10"
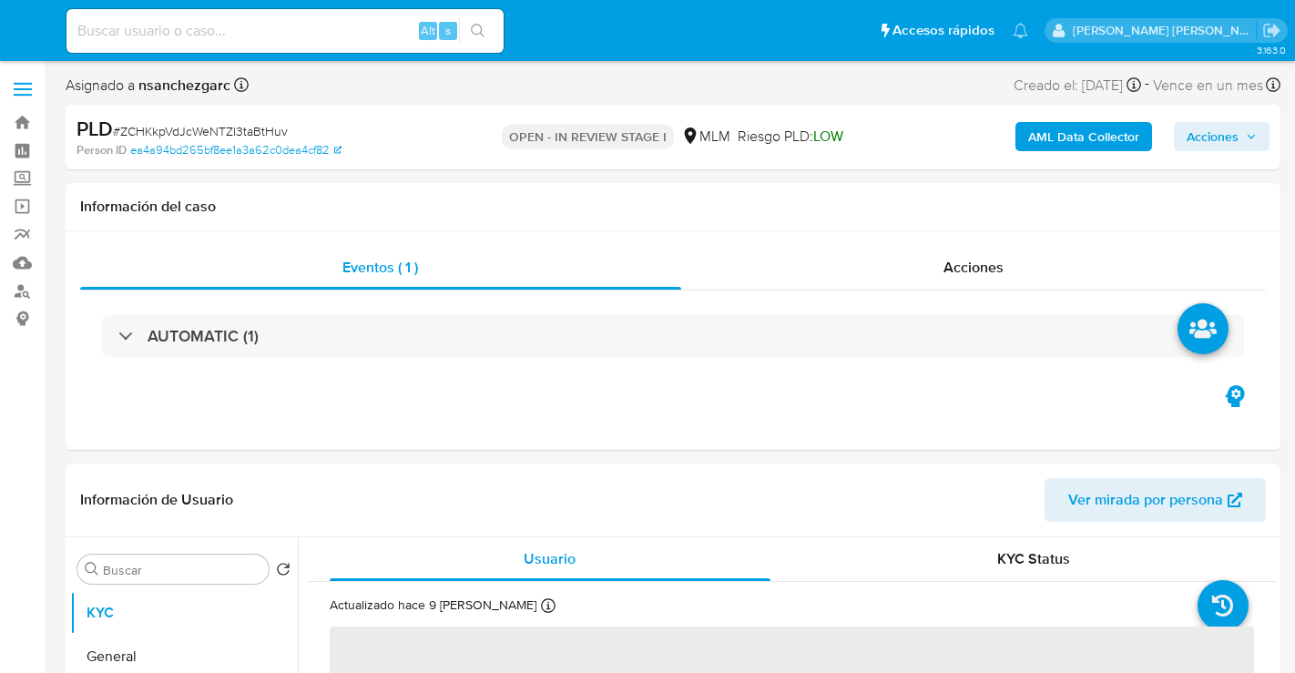
select select "10"
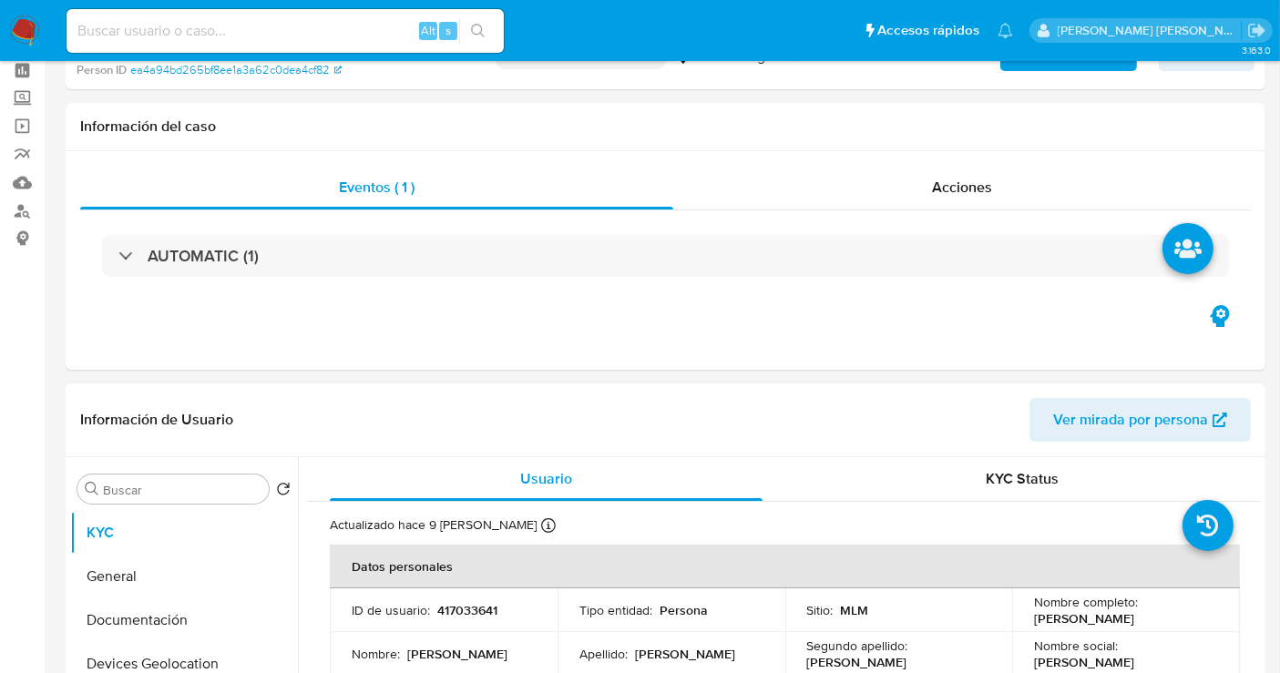
scroll to position [303, 0]
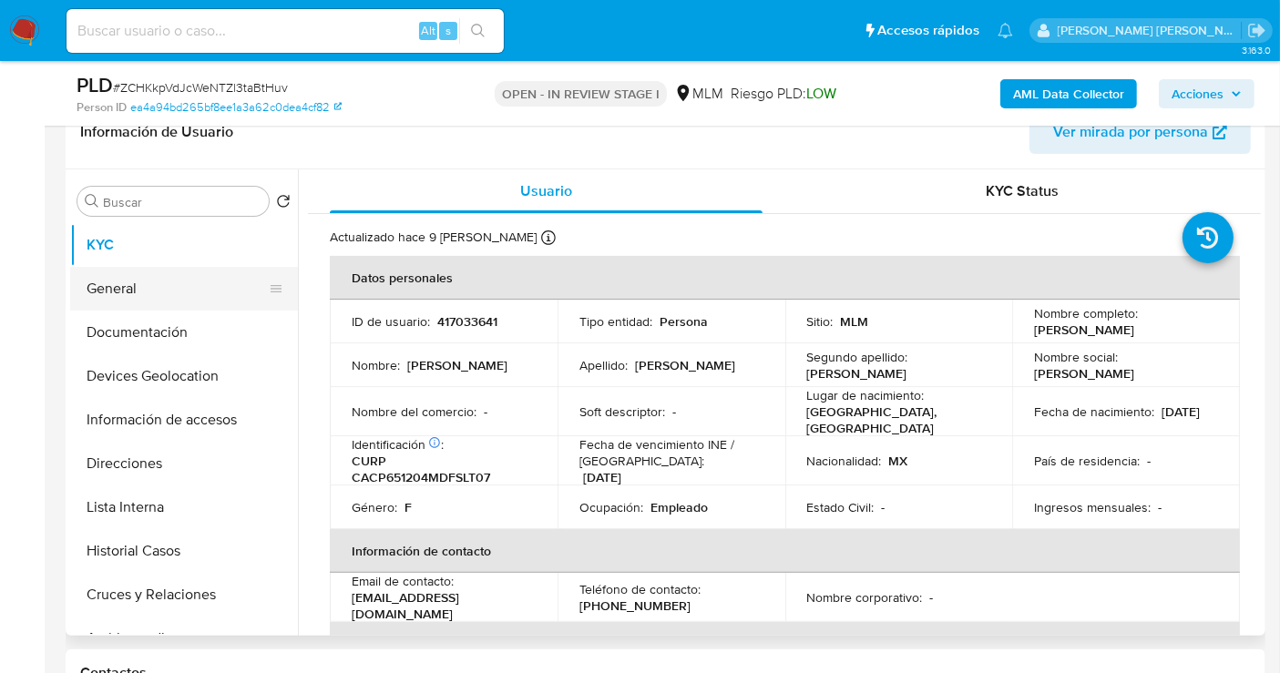
click at [122, 287] on button "General" at bounding box center [176, 289] width 213 height 44
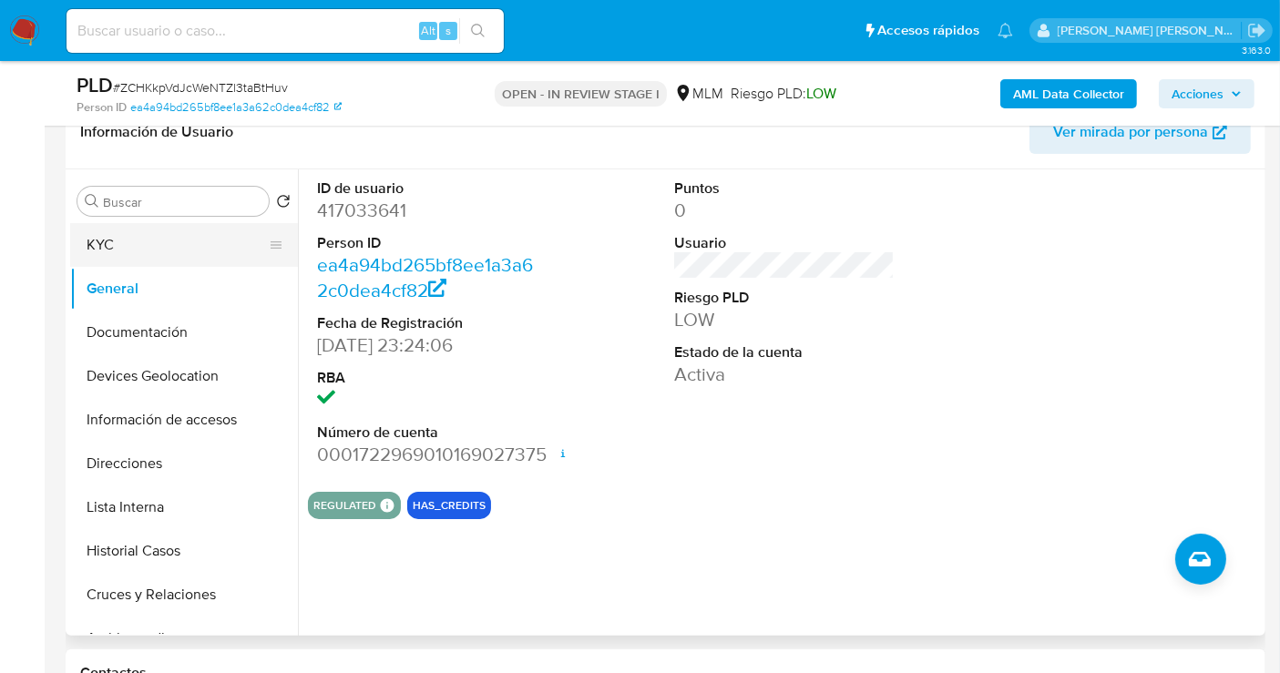
click at [117, 239] on button "KYC" at bounding box center [176, 245] width 213 height 44
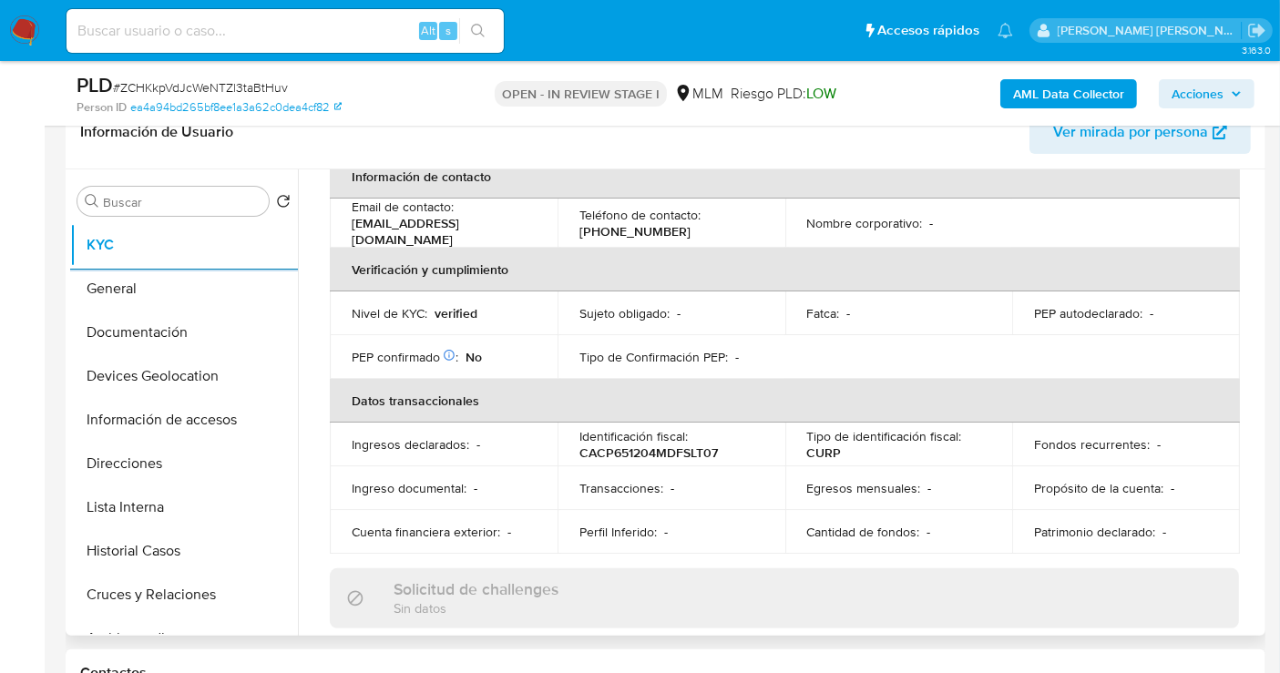
scroll to position [404, 0]
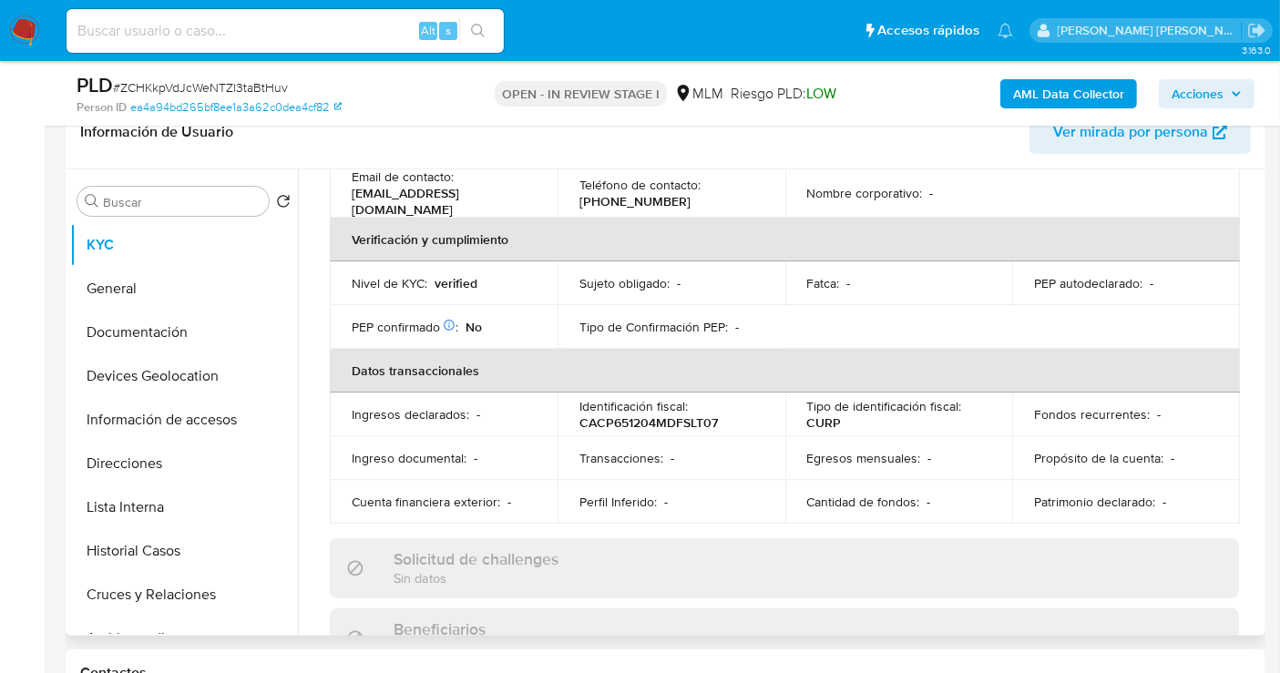
drag, startPoint x: 1261, startPoint y: 311, endPoint x: 1264, endPoint y: 324, distance: 13.0
click at [1264, 324] on div "Buscar Volver al orden por defecto KYC General Documentación Devices Geolocatio…" at bounding box center [666, 402] width 1200 height 466
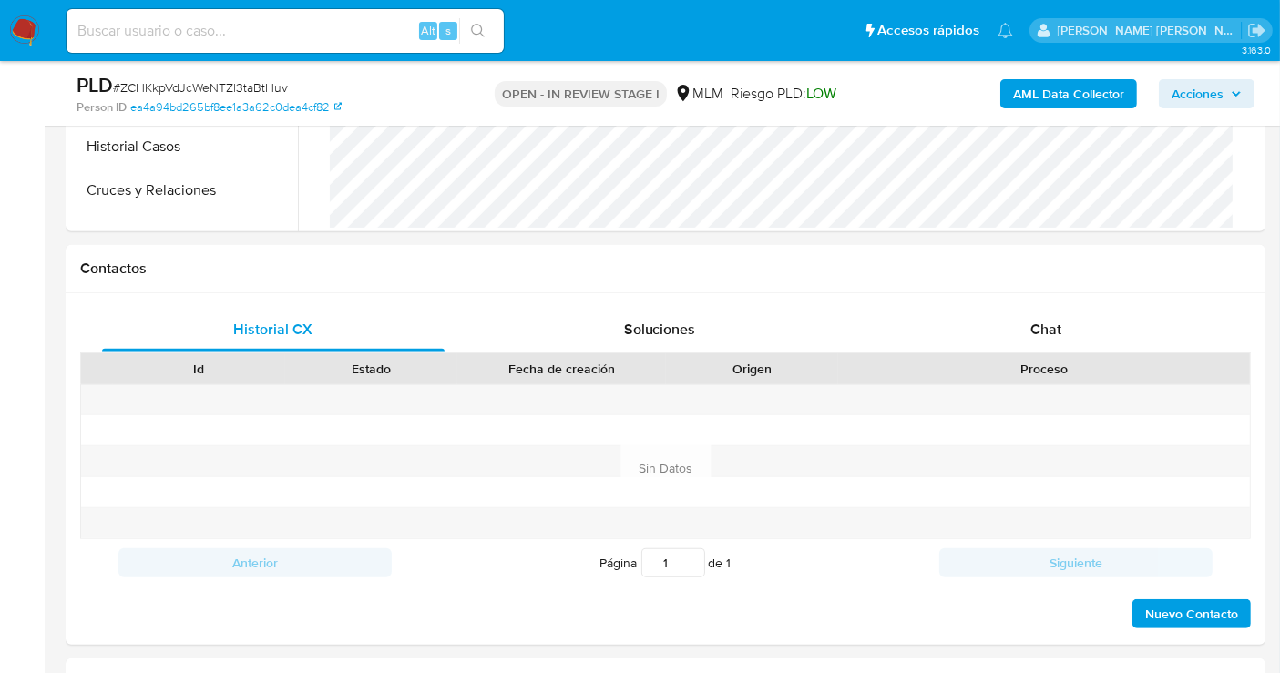
scroll to position [1113, 0]
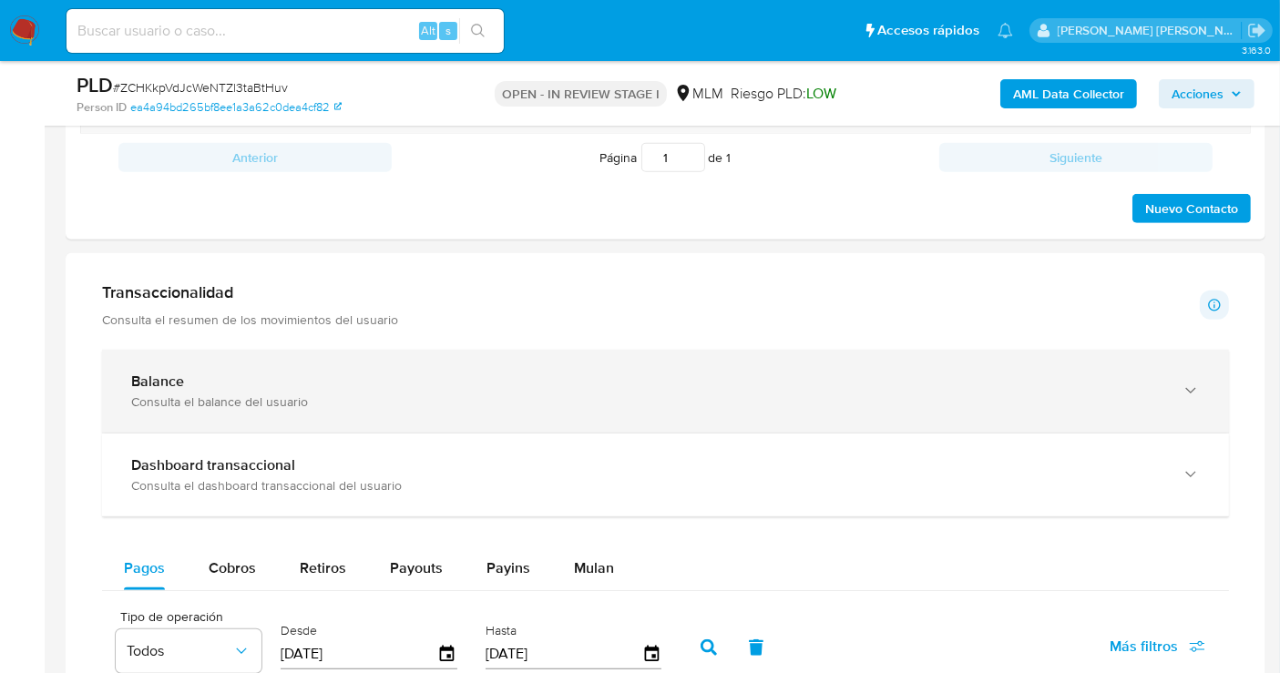
click at [403, 409] on div "Balance Consulta el balance del usuario" at bounding box center [665, 391] width 1127 height 83
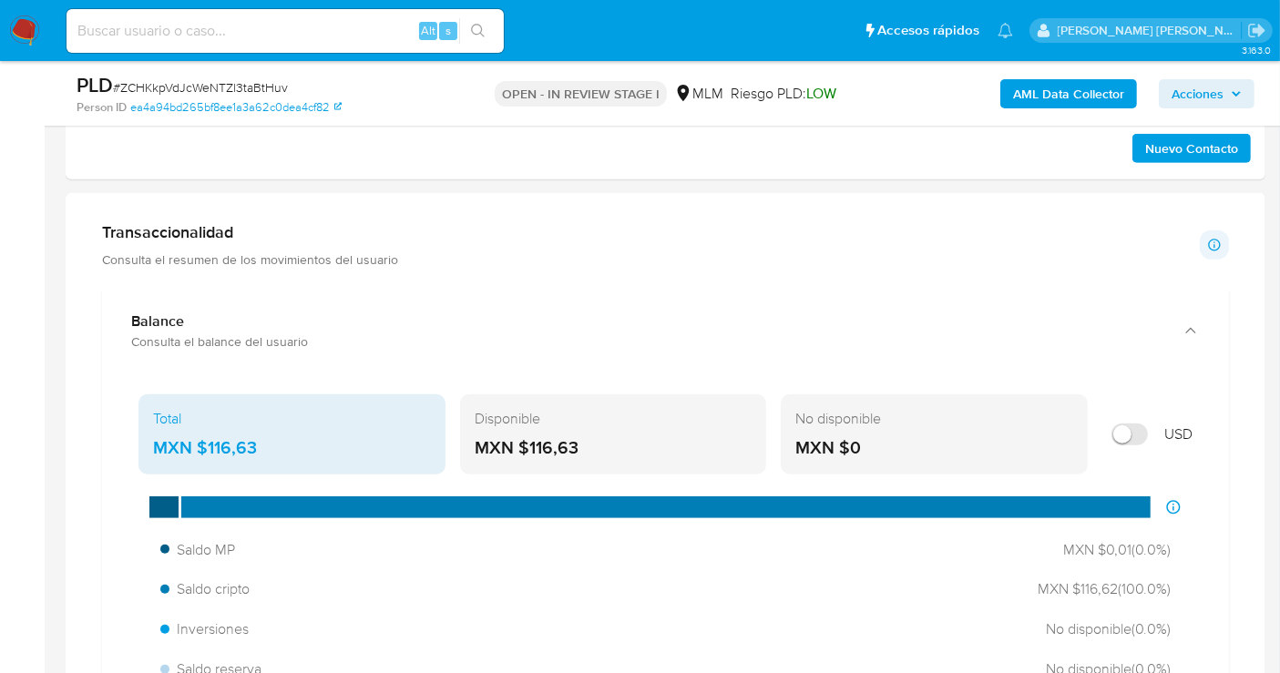
scroll to position [1214, 0]
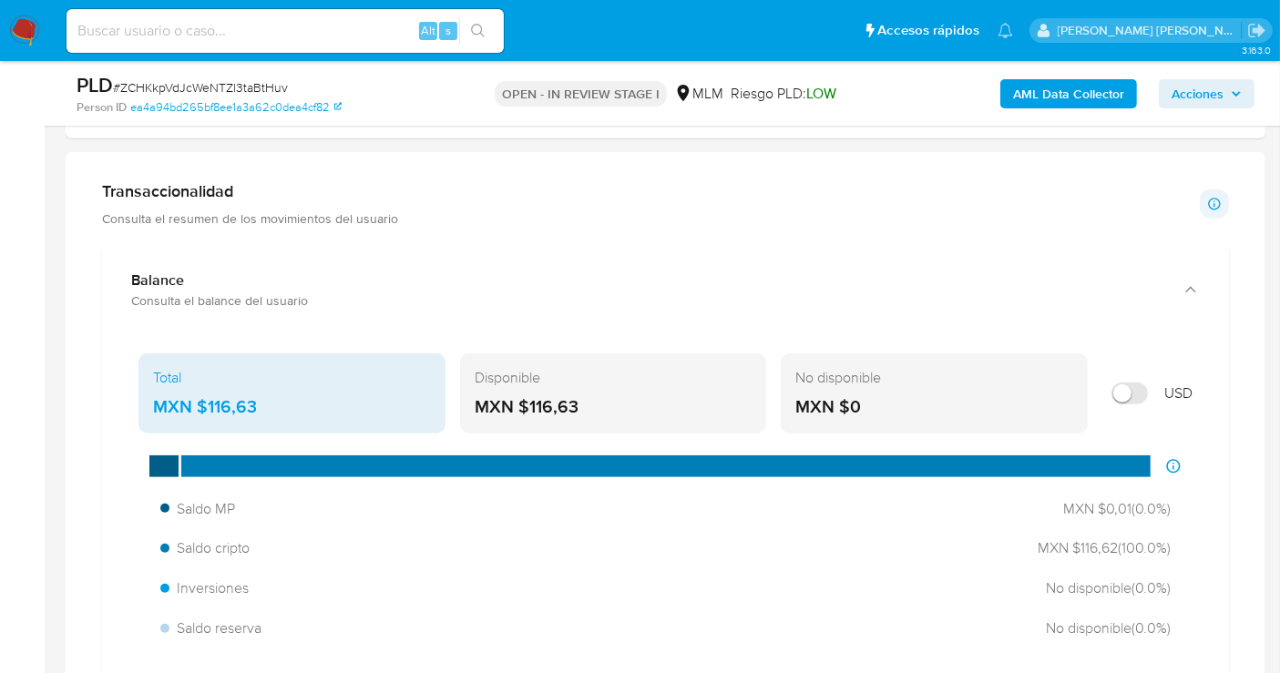
click at [235, 401] on div "MXN $116,63" at bounding box center [292, 407] width 278 height 24
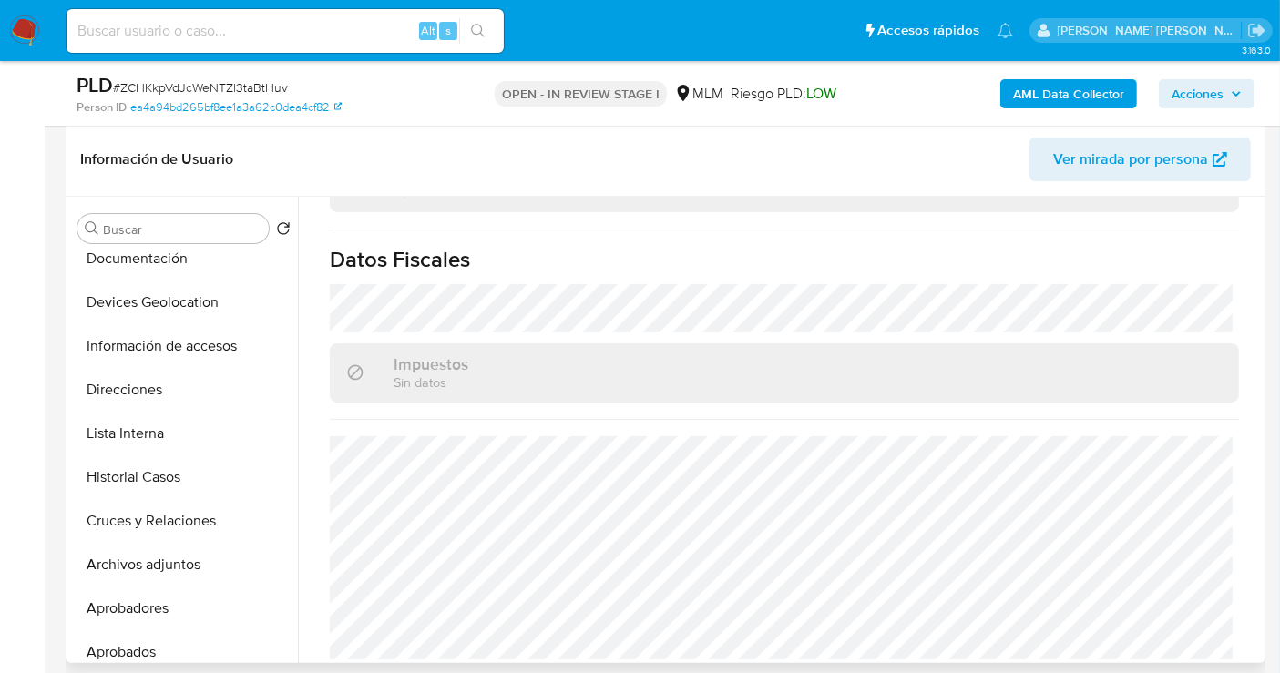
scroll to position [303, 0]
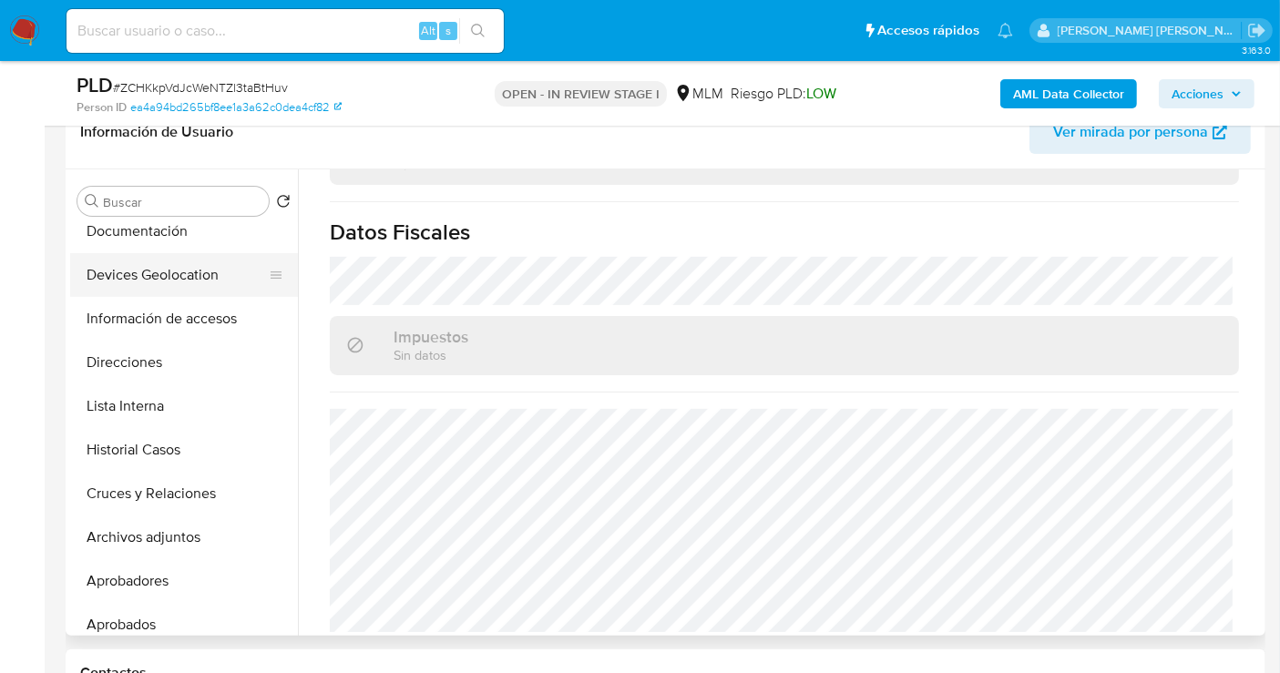
click at [129, 281] on button "Devices Geolocation" at bounding box center [176, 275] width 213 height 44
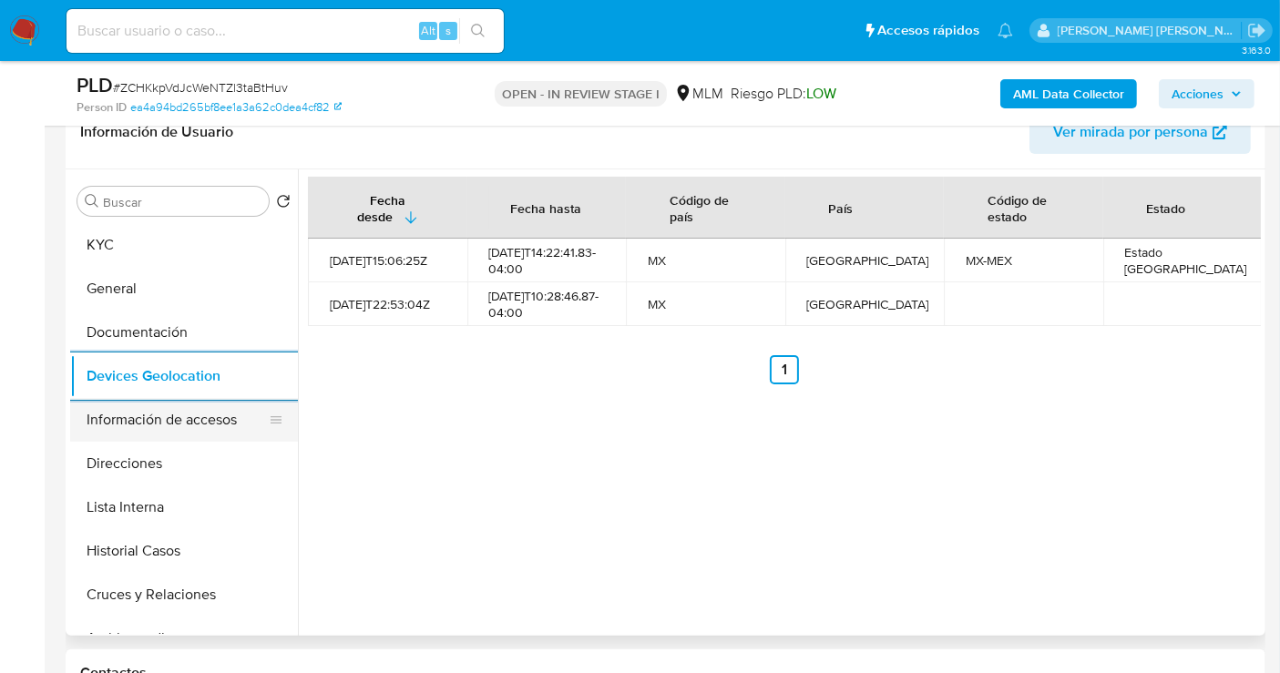
click at [210, 418] on button "Información de accesos" at bounding box center [176, 420] width 213 height 44
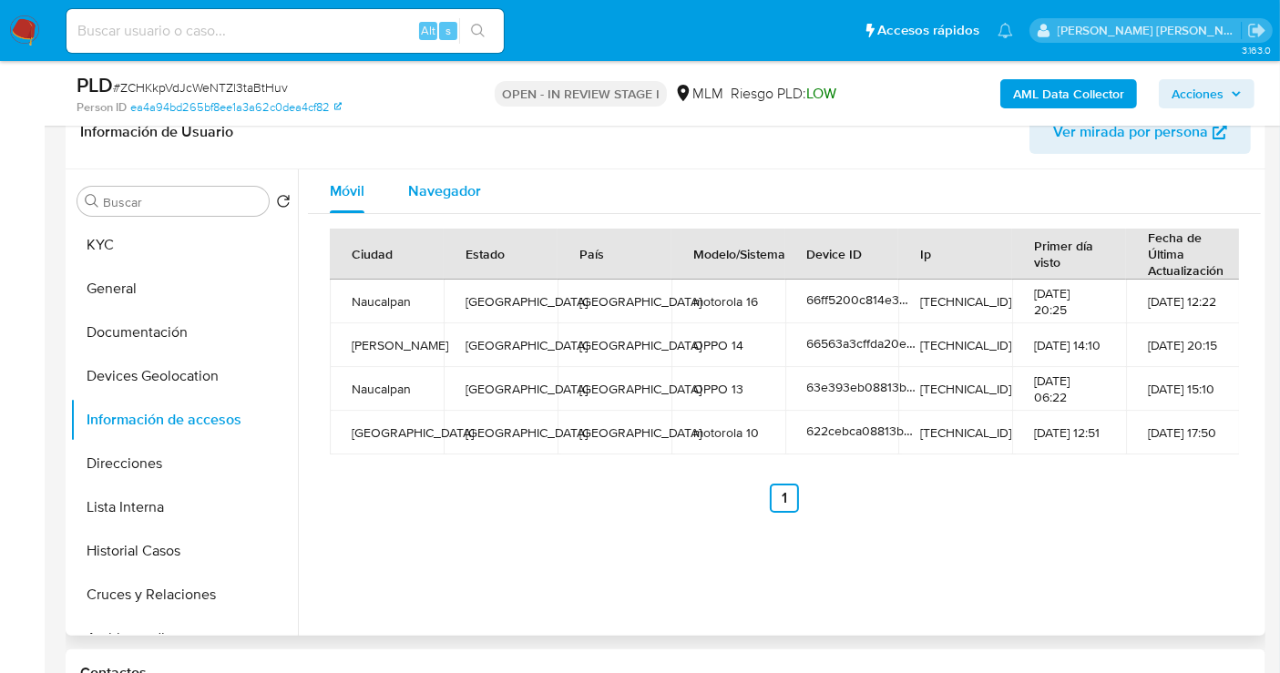
click at [444, 196] on span "Navegador" at bounding box center [444, 190] width 73 height 21
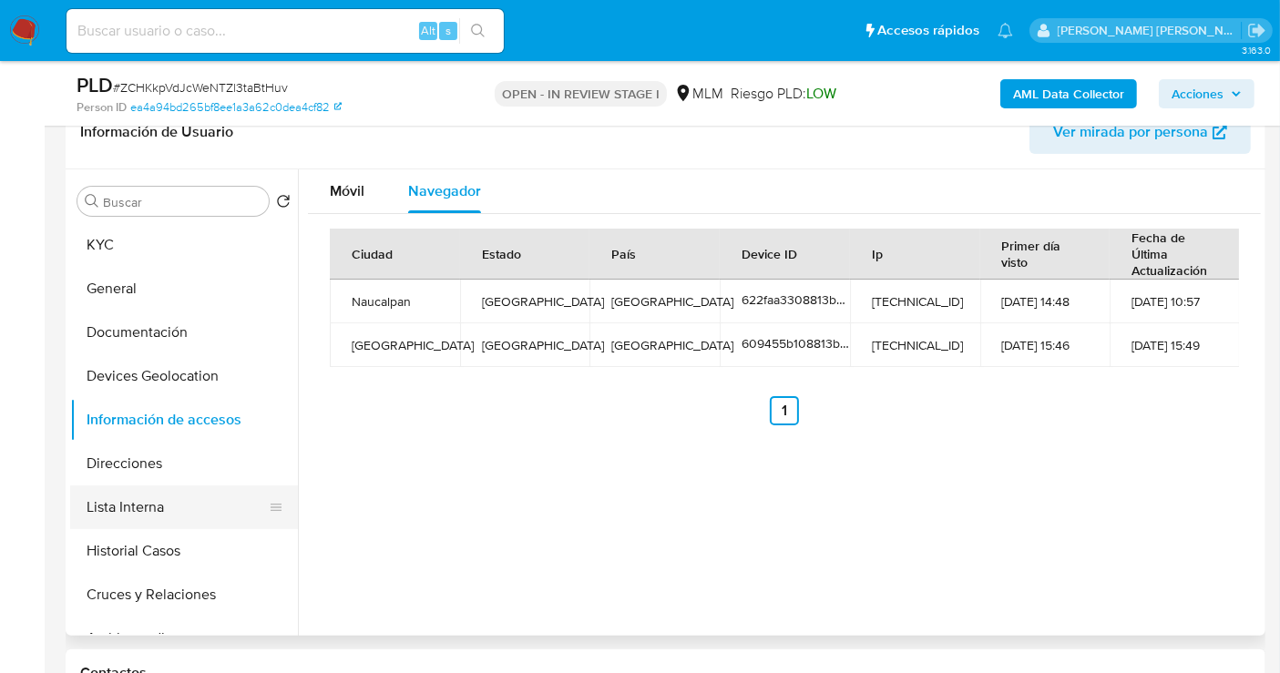
click at [138, 495] on button "Lista Interna" at bounding box center [176, 507] width 213 height 44
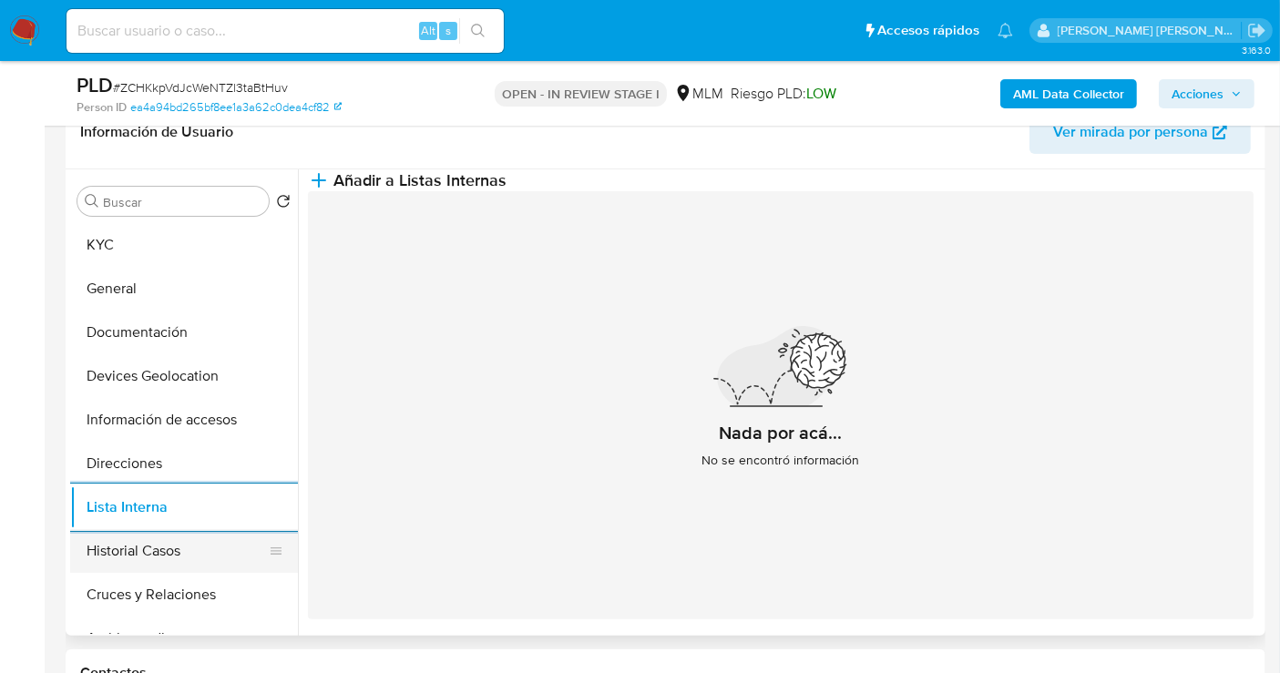
click at [112, 550] on button "Historial Casos" at bounding box center [176, 551] width 213 height 44
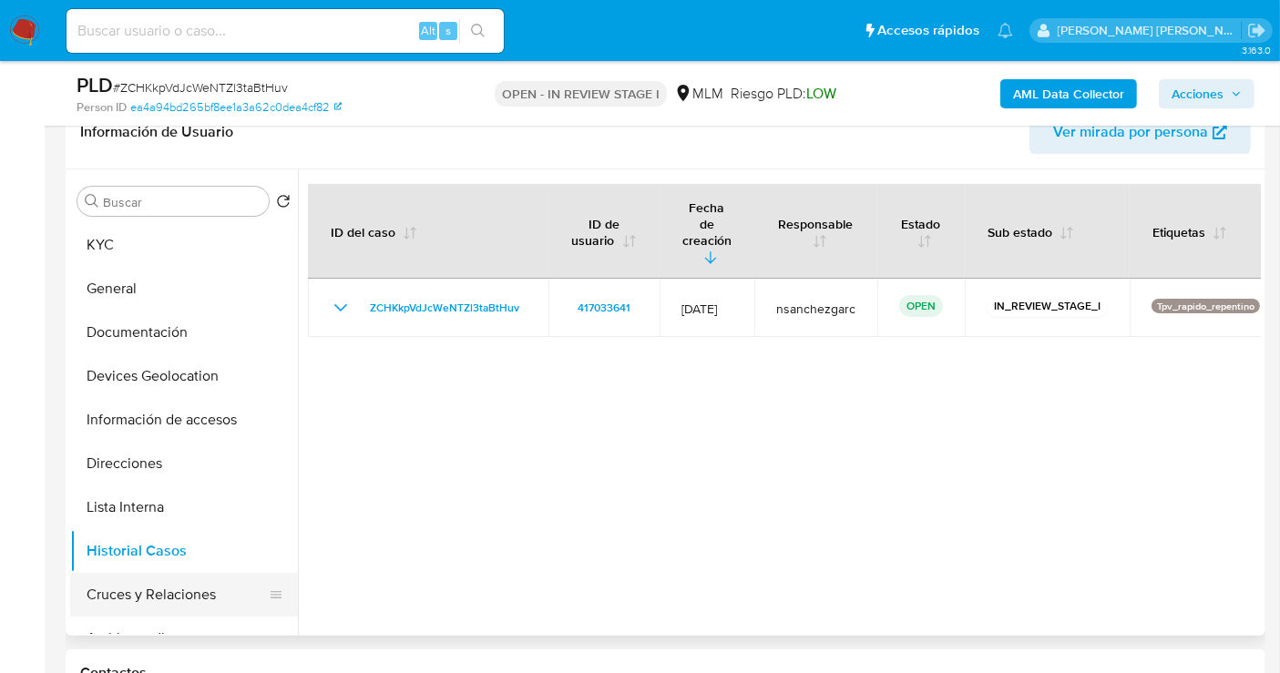
click at [118, 597] on button "Cruces y Relaciones" at bounding box center [176, 595] width 213 height 44
